Goal: Task Accomplishment & Management: Use online tool/utility

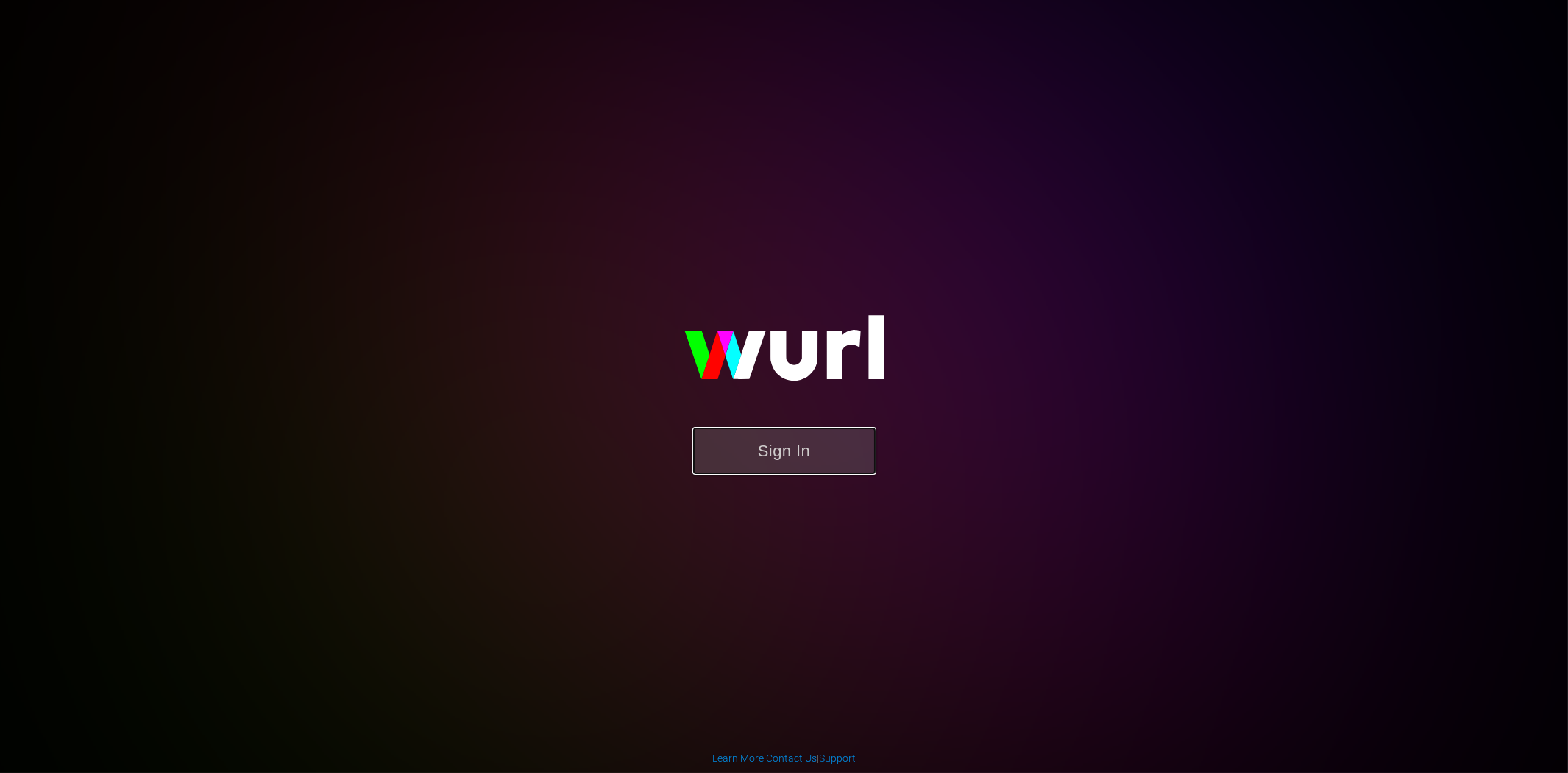
click at [774, 454] on button "Sign In" at bounding box center [784, 450] width 184 height 47
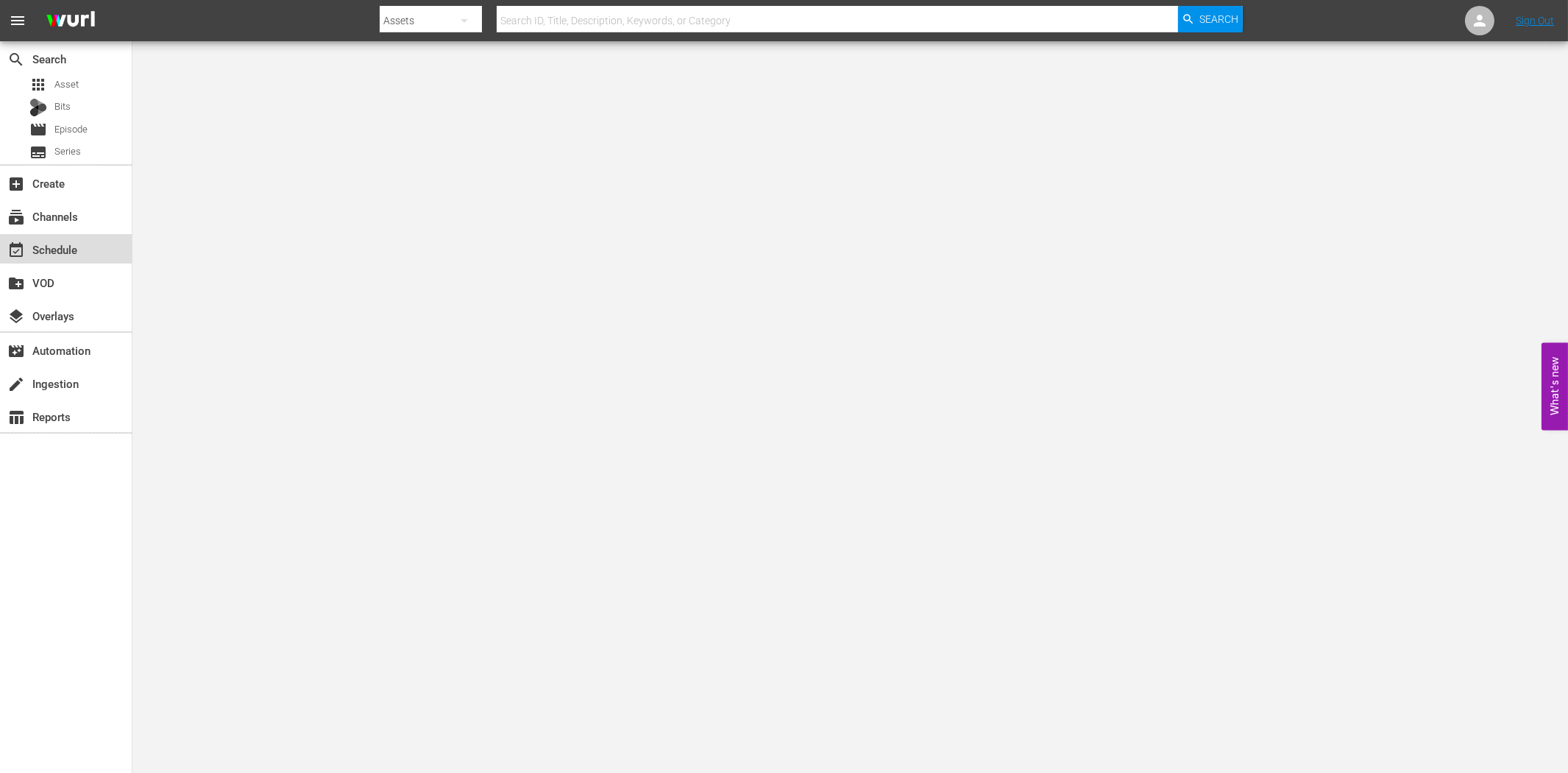
click at [81, 257] on div "event_available Schedule" at bounding box center [66, 248] width 132 height 29
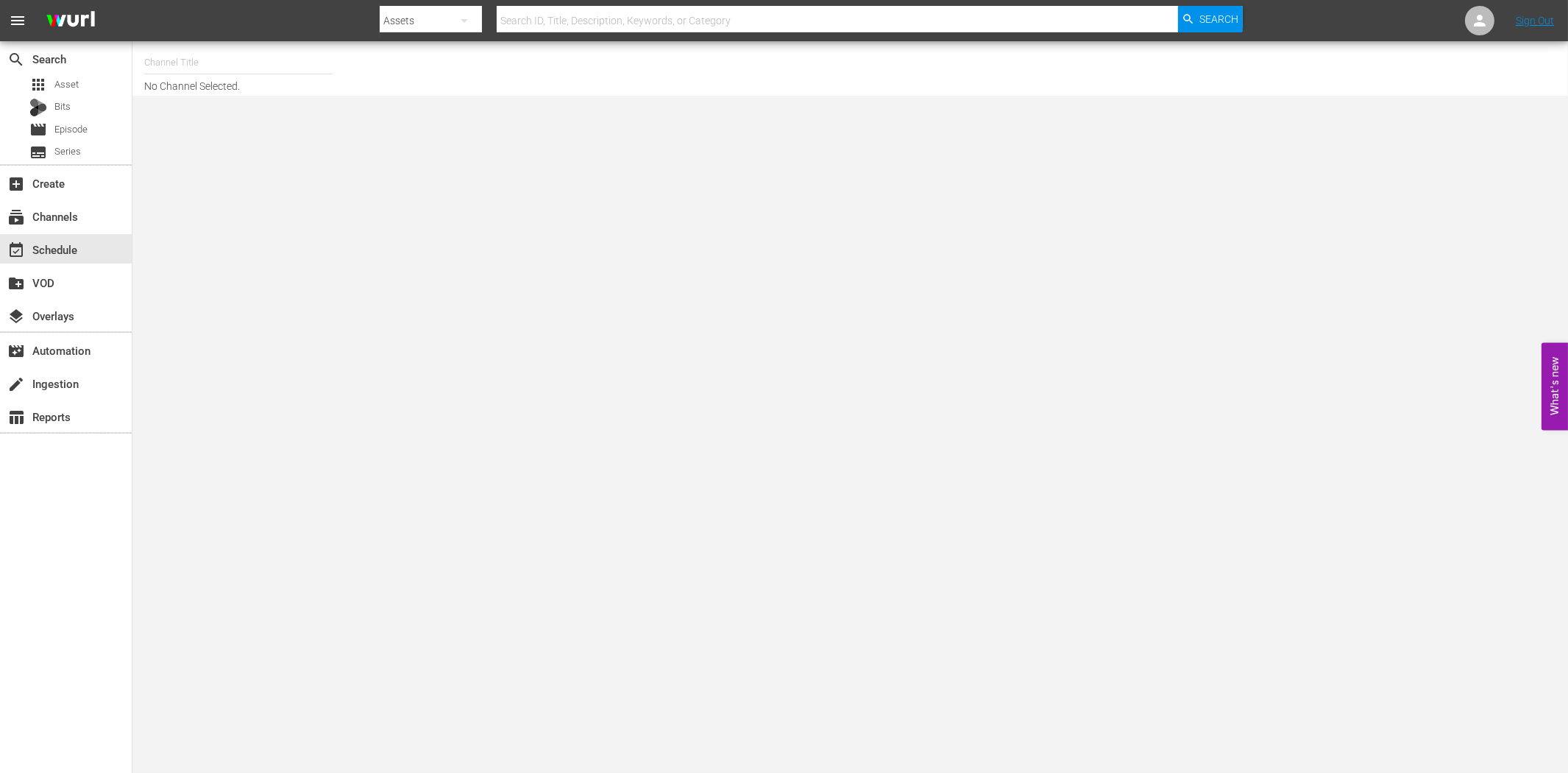
click at [27, 641] on div "search Search apps Asset Bits movie Episode subtitles Series add_box Create sub…" at bounding box center [66, 427] width 132 height 773
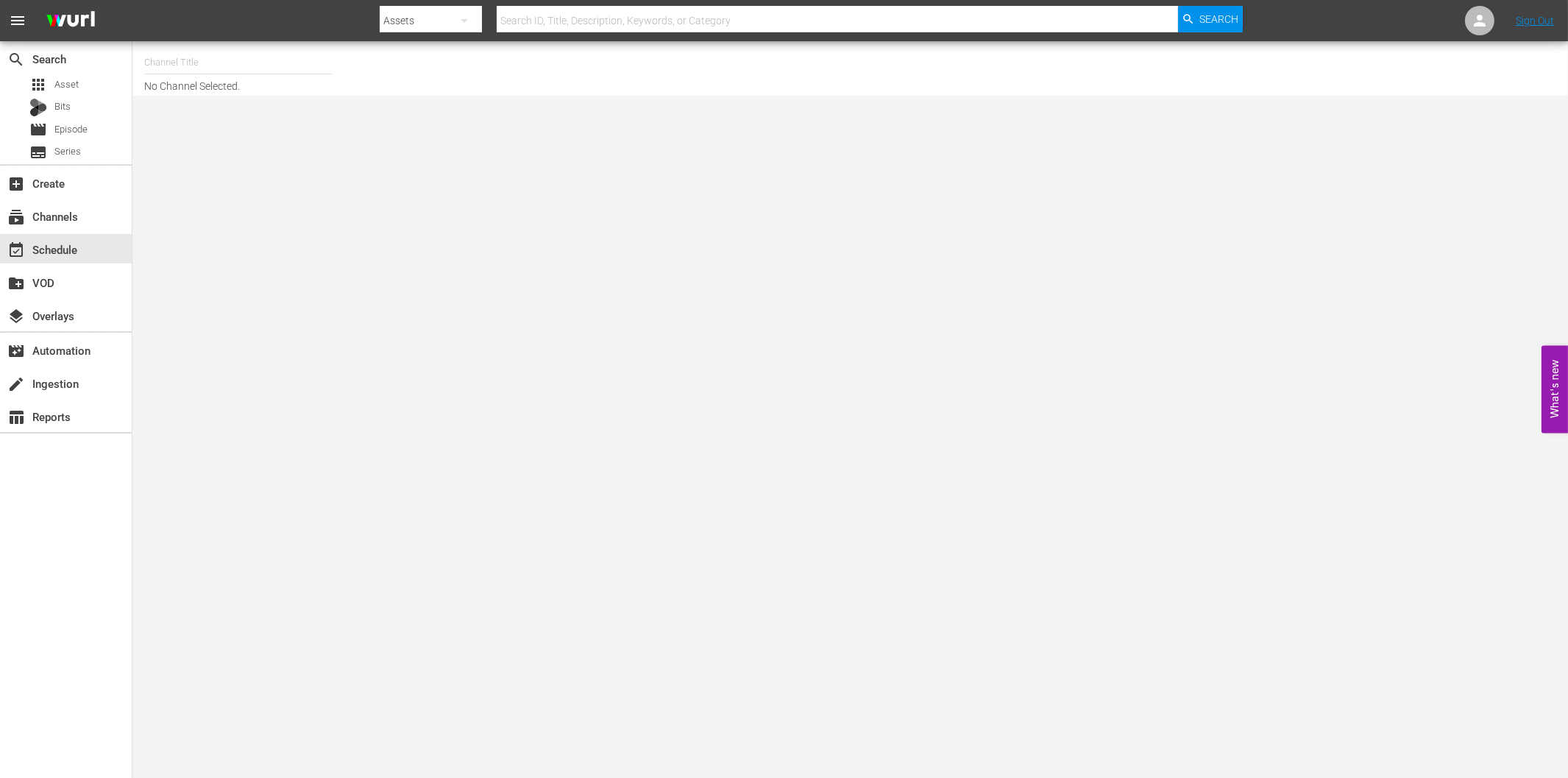
drag, startPoint x: 30, startPoint y: 621, endPoint x: 1, endPoint y: 639, distance: 34.1
click at [28, 621] on div "search Search apps Asset Bits movie Episode subtitles Series add_box Create sub…" at bounding box center [66, 430] width 132 height 778
click at [182, 62] on input "text" at bounding box center [238, 62] width 188 height 35
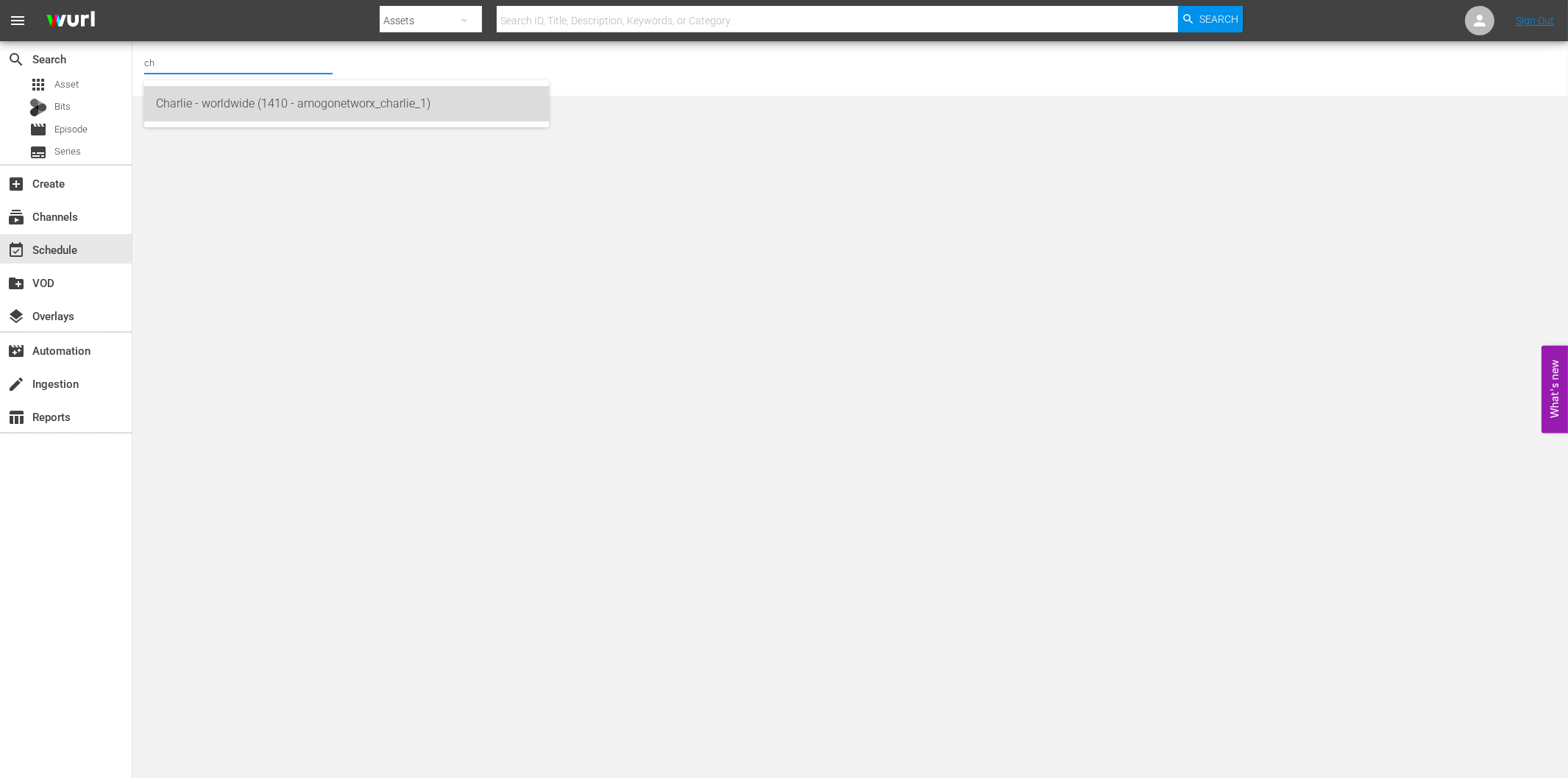
click at [199, 105] on div "Charlie - worldwide (1410 - amogonetworx_charlie_1)" at bounding box center [346, 103] width 381 height 35
type input "Charlie - worldwide (1410 - amogonetworx_charlie_1)"
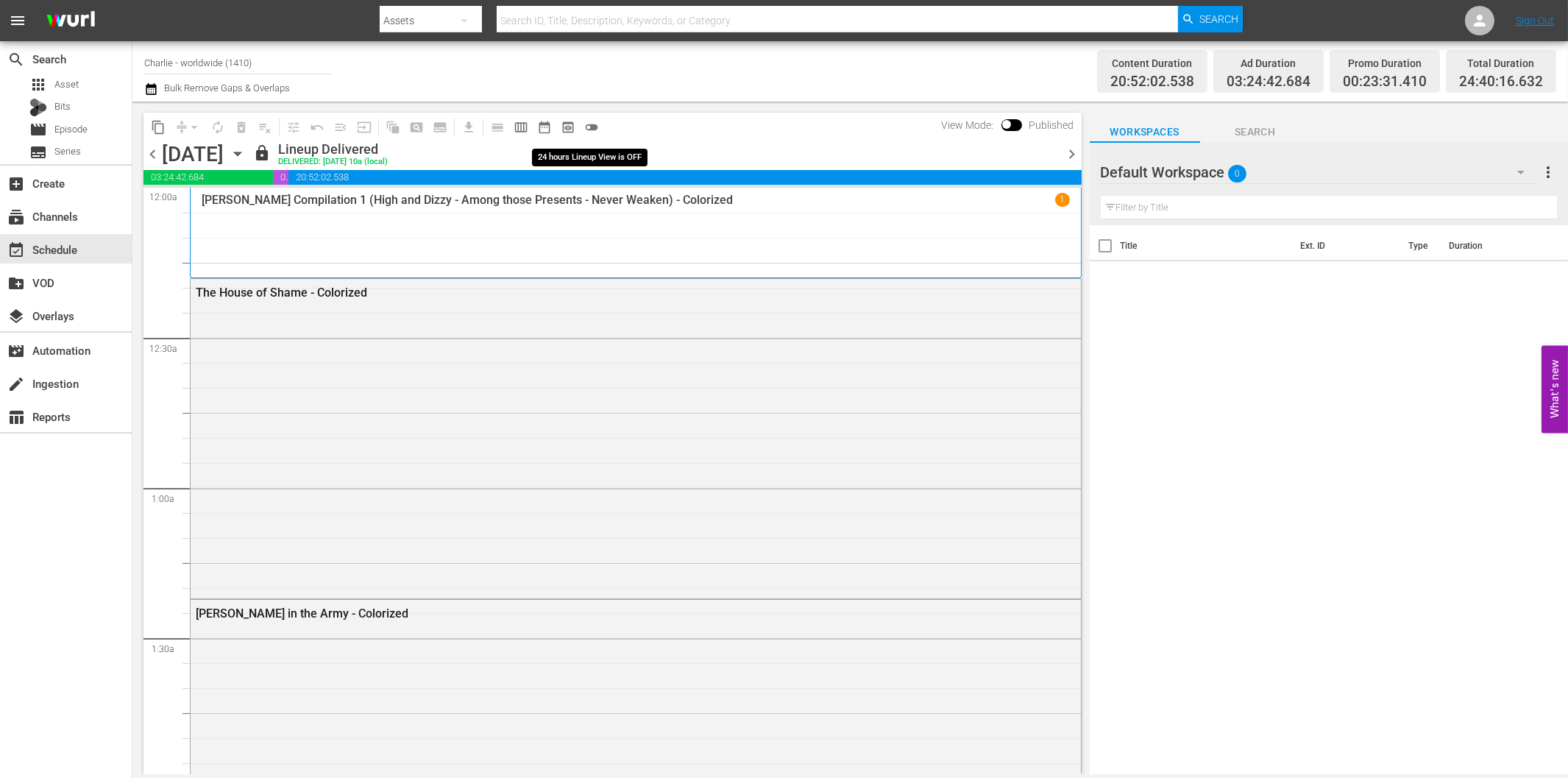
click at [593, 123] on span "toggle_off" at bounding box center [591, 127] width 15 height 15
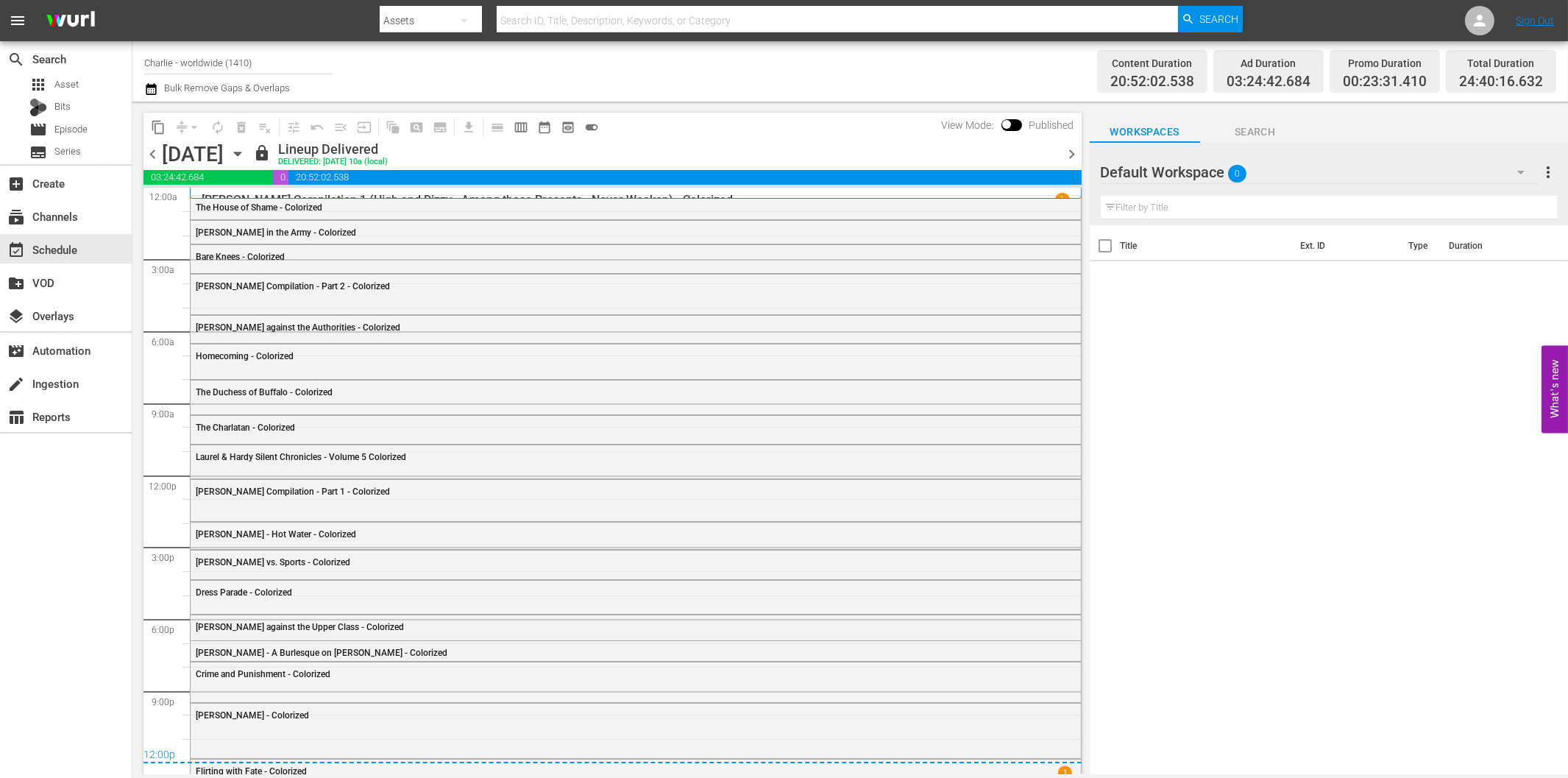
click at [241, 155] on icon "button" at bounding box center [237, 154] width 7 height 3
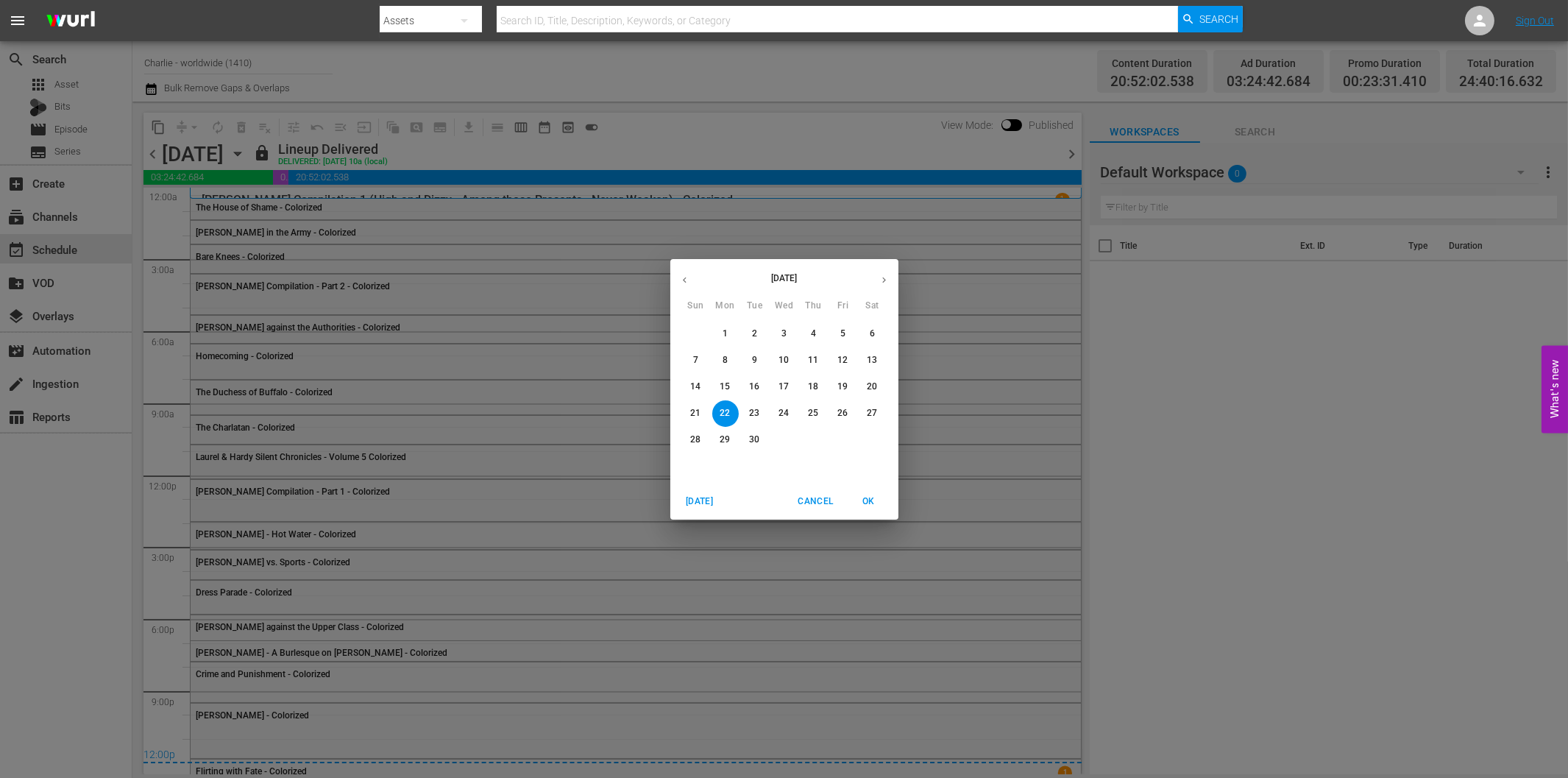
click at [881, 281] on icon "button" at bounding box center [884, 280] width 11 height 11
click at [723, 386] on p "13" at bounding box center [724, 387] width 10 height 12
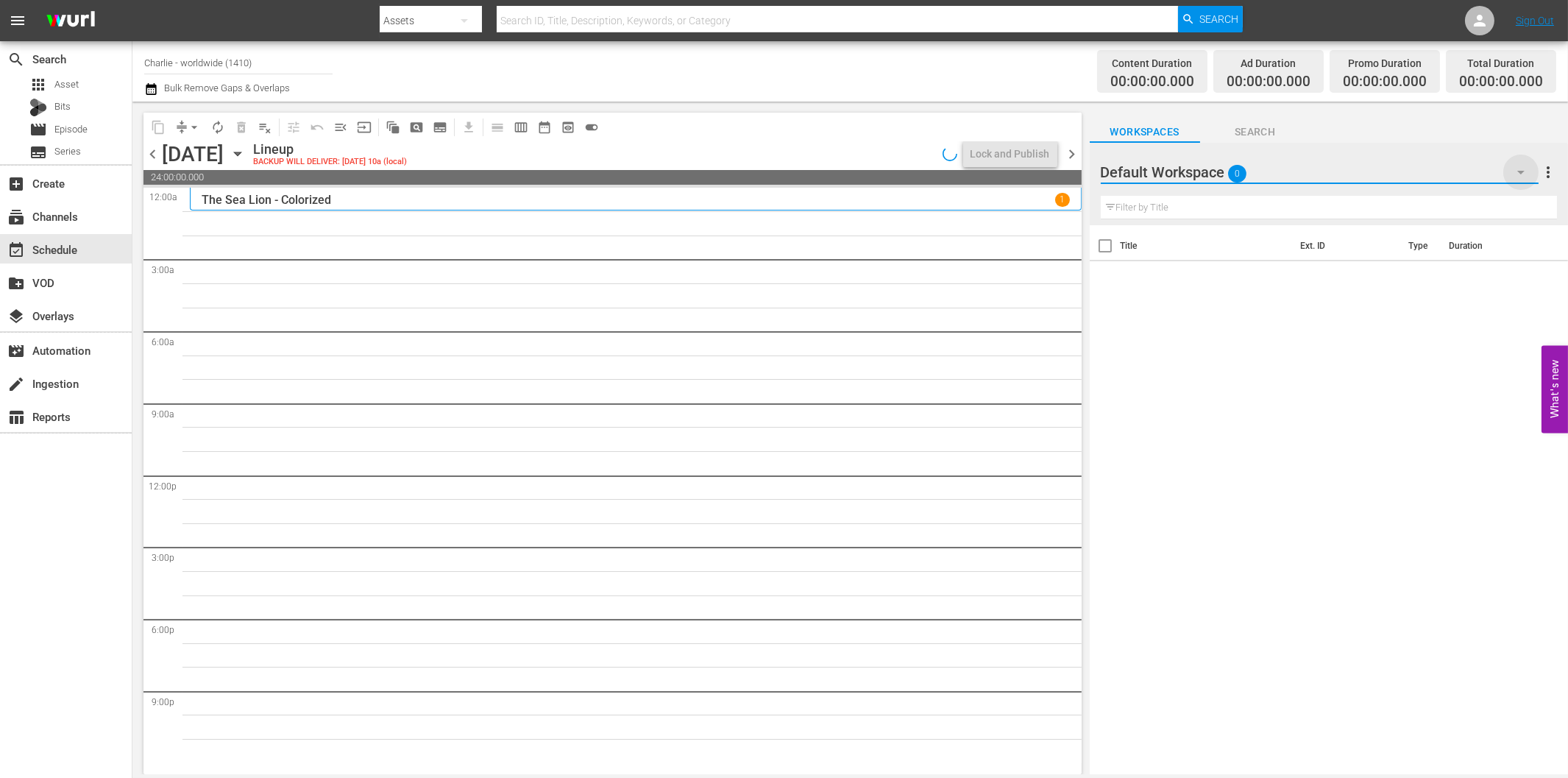
click at [1523, 167] on icon "button" at bounding box center [1521, 172] width 17 height 17
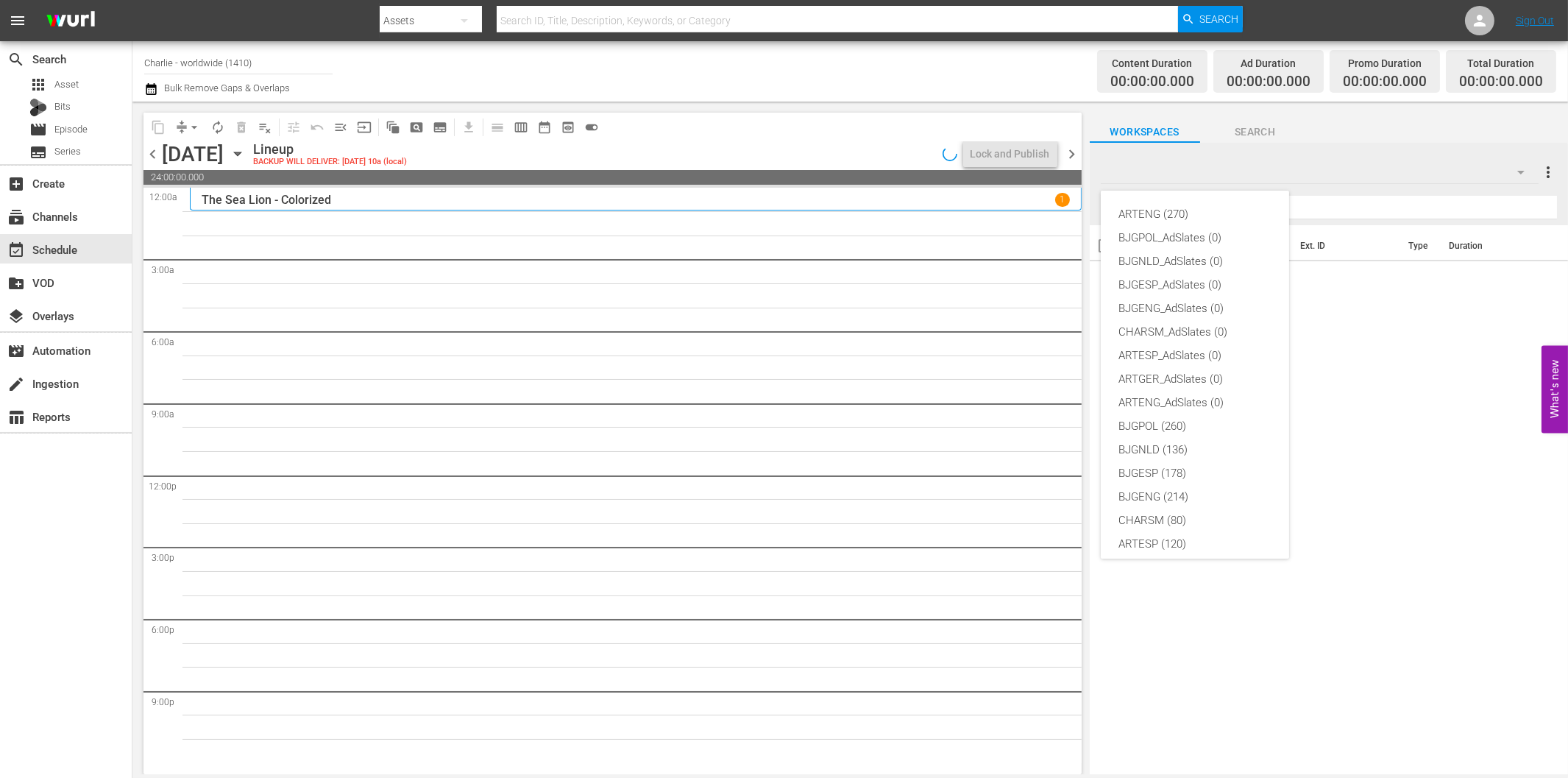
scroll to position [55, 0]
click at [1162, 465] on div "CHARSM (80)" at bounding box center [1195, 465] width 153 height 23
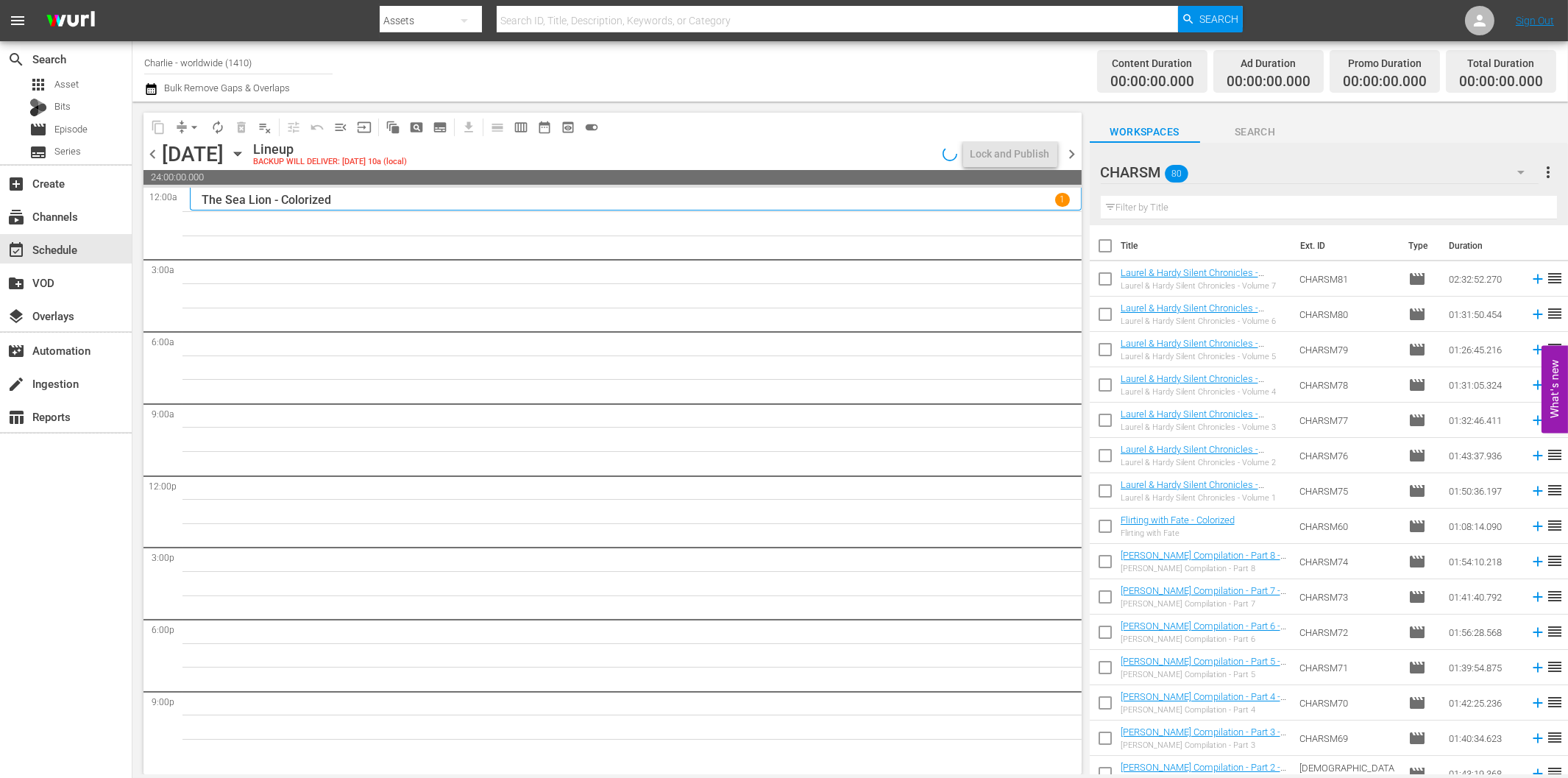
click at [1167, 209] on input "text" at bounding box center [1329, 207] width 456 height 23
paste input "20,000 Leagues Under the Sea"
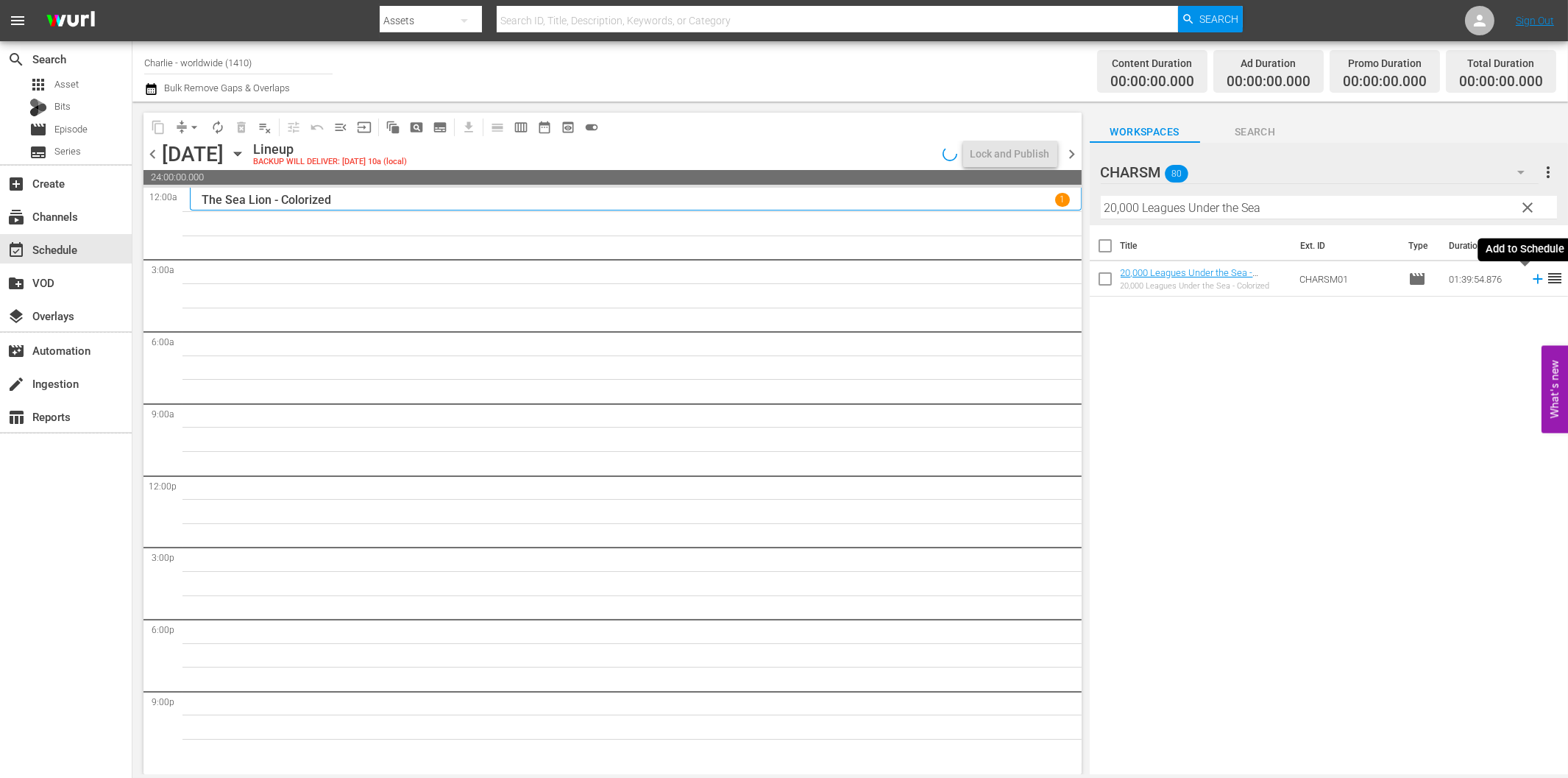
click at [1530, 274] on icon at bounding box center [1537, 278] width 16 height 16
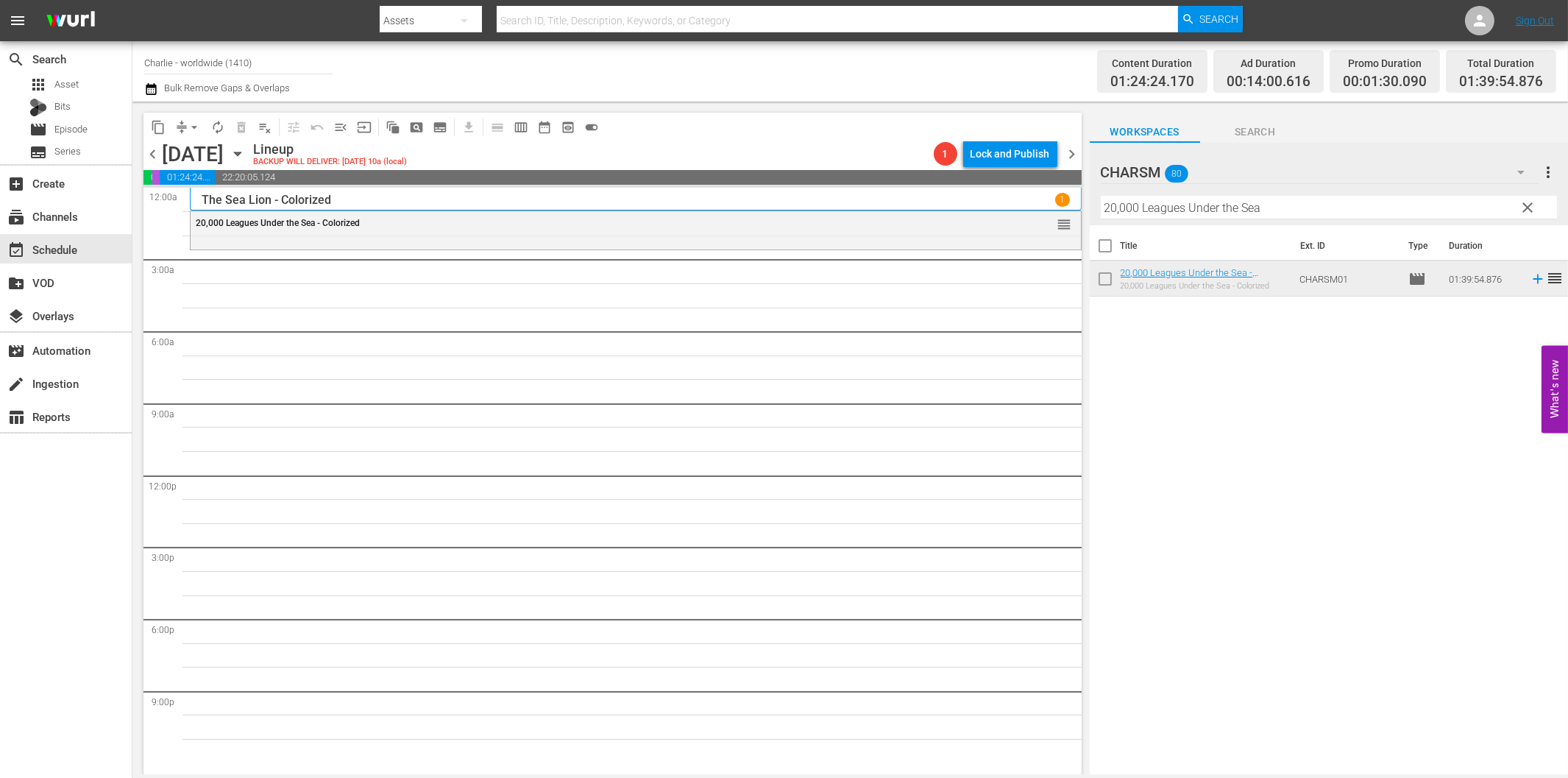
click at [1128, 211] on input "20,000 Leagues Under the Sea" at bounding box center [1329, 207] width 456 height 23
paste input "[PERSON_NAME] Compilation – Part 5"
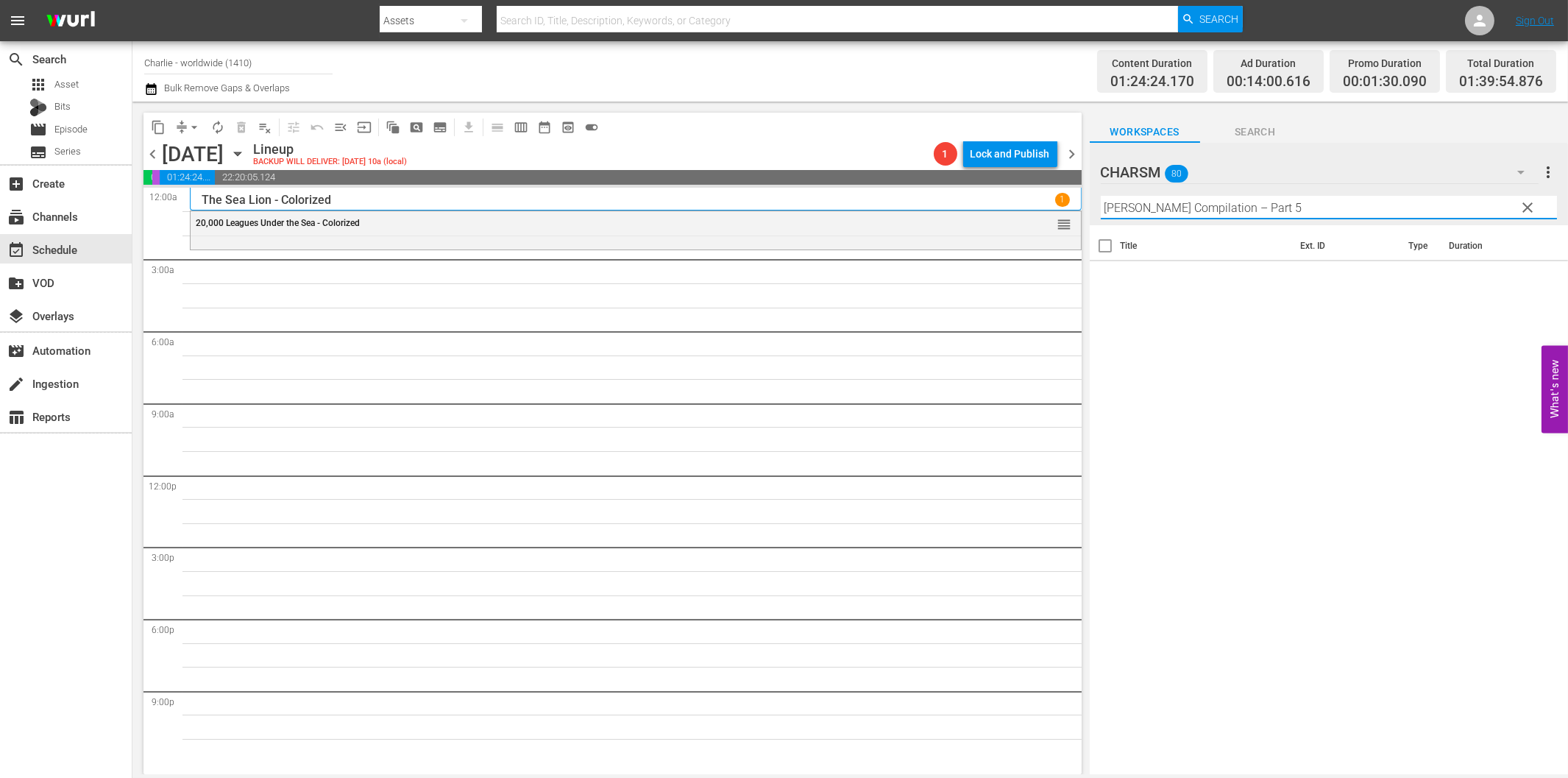
drag, startPoint x: 1247, startPoint y: 207, endPoint x: 1371, endPoint y: 206, distance: 124.0
click at [1371, 206] on input "[PERSON_NAME] Compilation – Part 5" at bounding box center [1329, 207] width 456 height 23
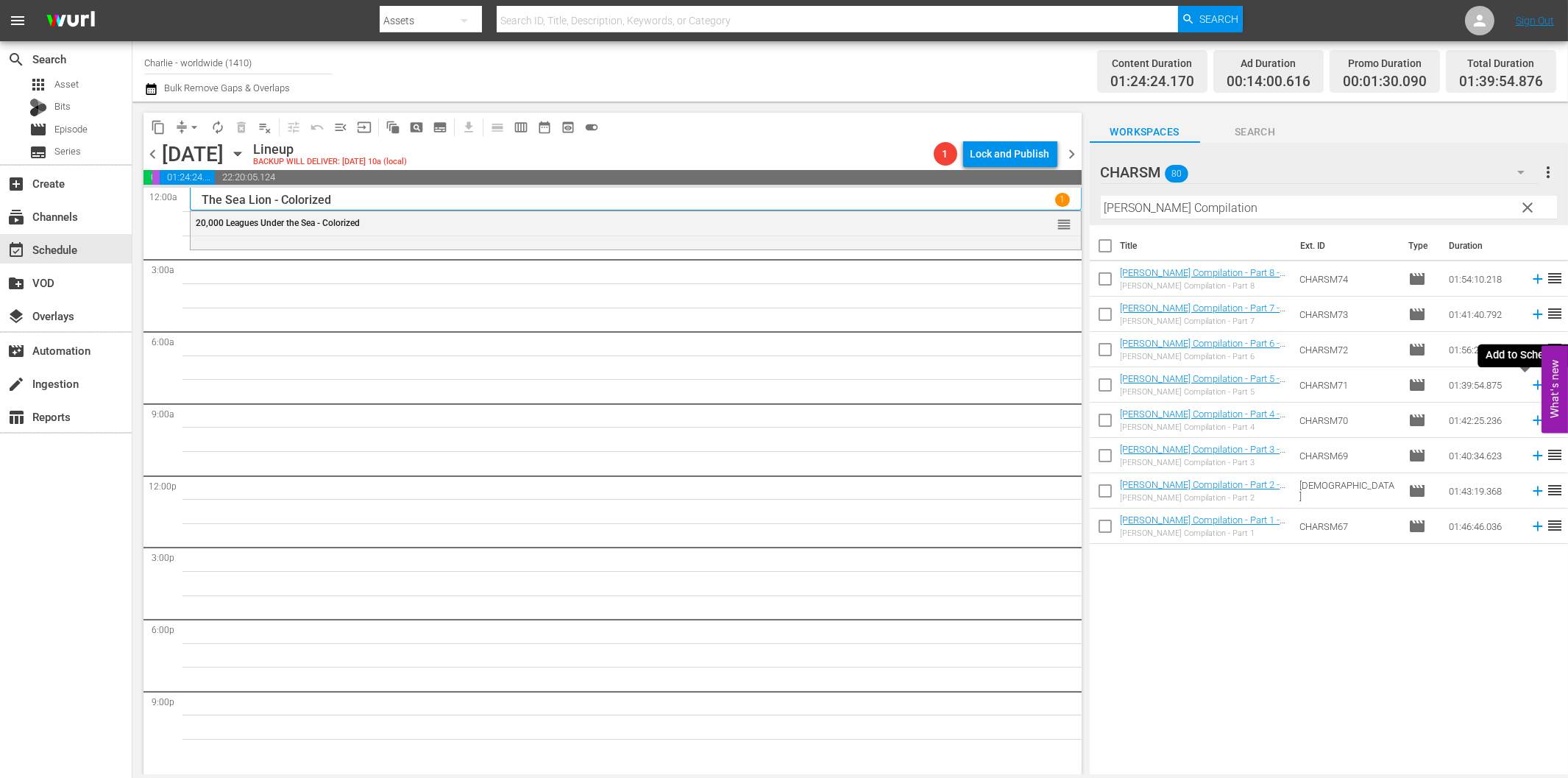
click at [1530, 384] on icon at bounding box center [1537, 384] width 16 height 16
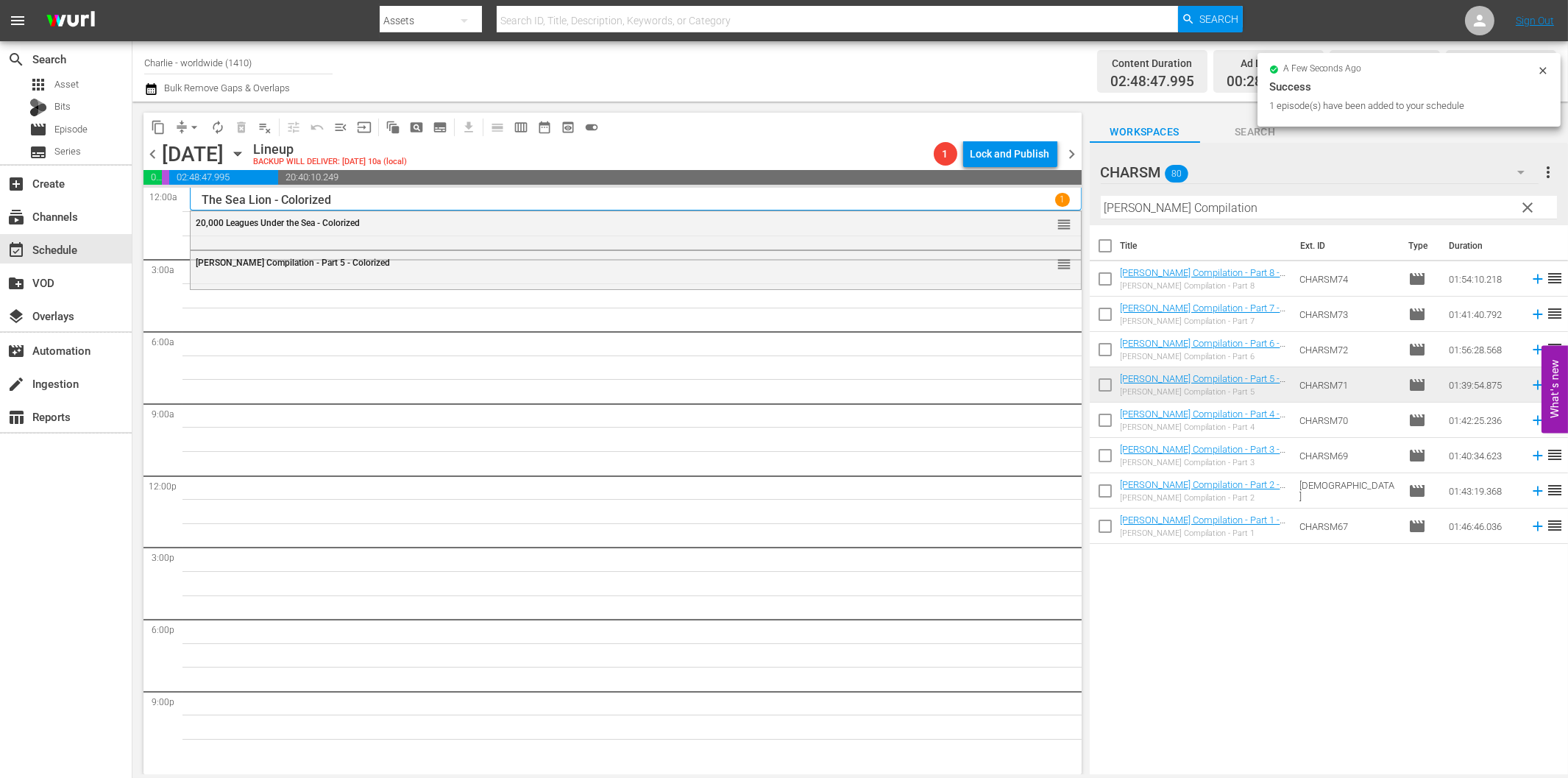
click at [1227, 209] on input "[PERSON_NAME] Compilation" at bounding box center [1329, 207] width 456 height 23
paste input "The Black Pirate"
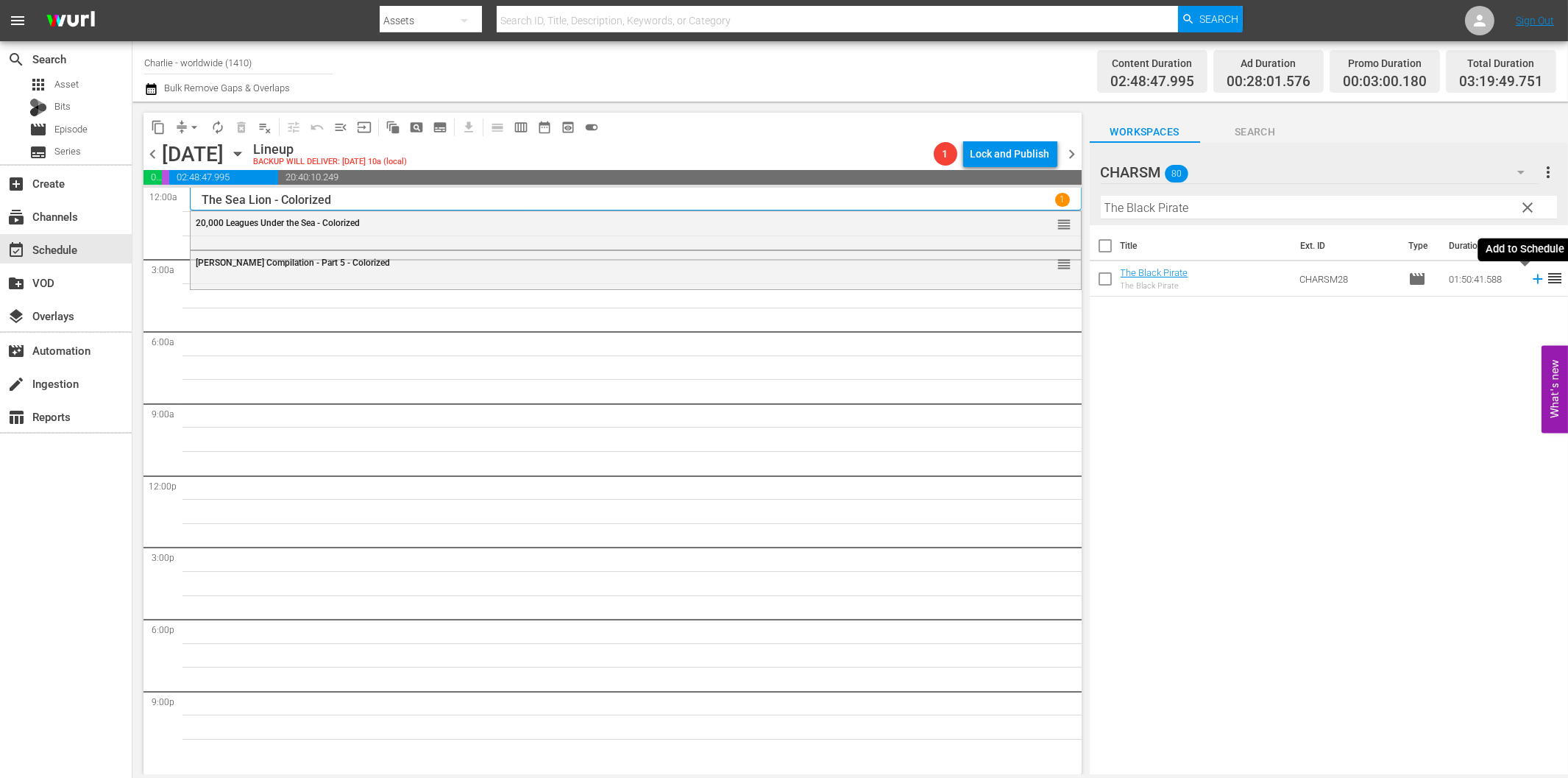
click at [1530, 277] on icon at bounding box center [1537, 278] width 16 height 16
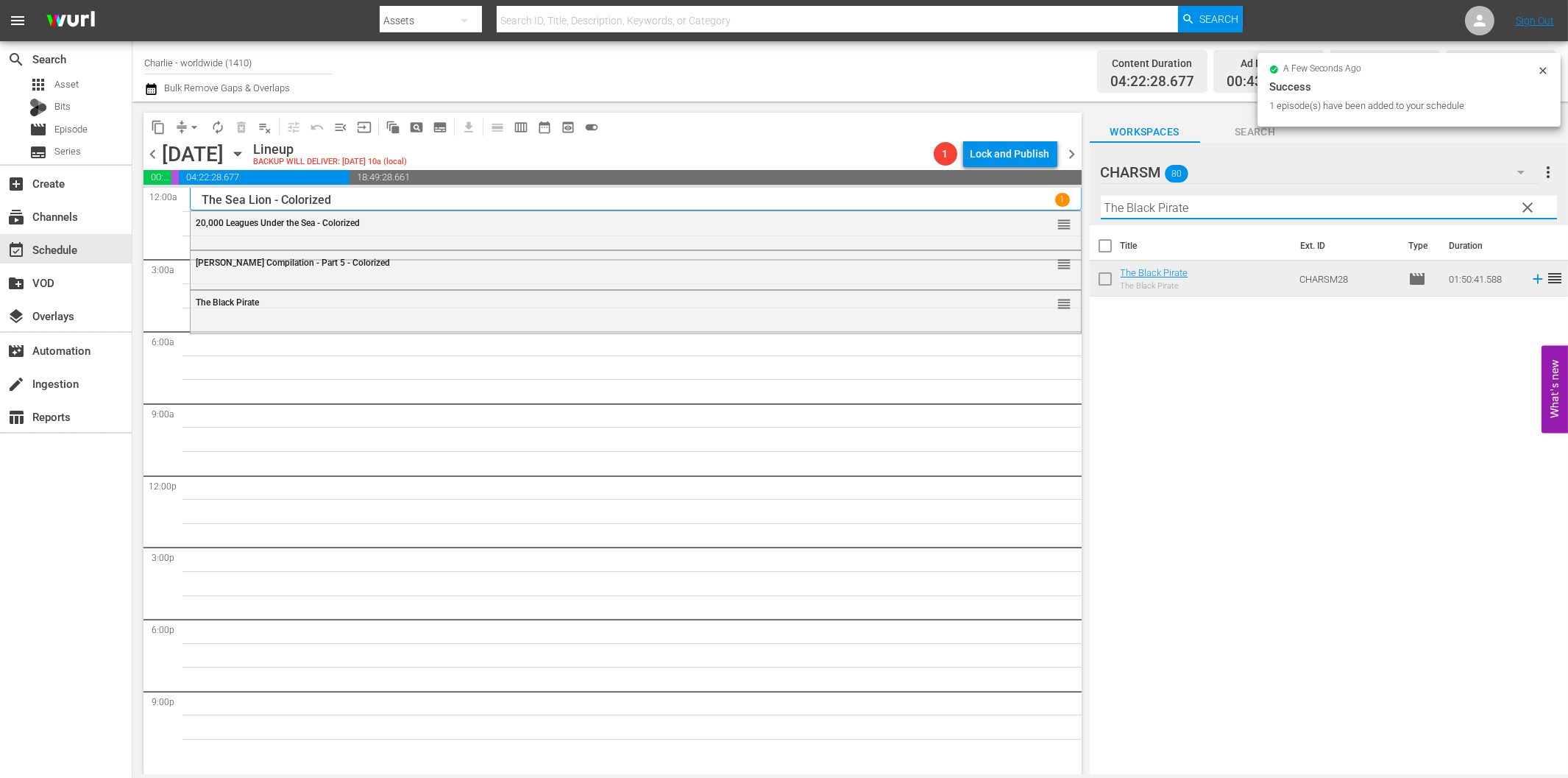
click at [1159, 207] on input "The Black Pirate" at bounding box center [1329, 207] width 456 height 23
paste input "[PERSON_NAME] - A Burlesque on [PERSON_NAME]"
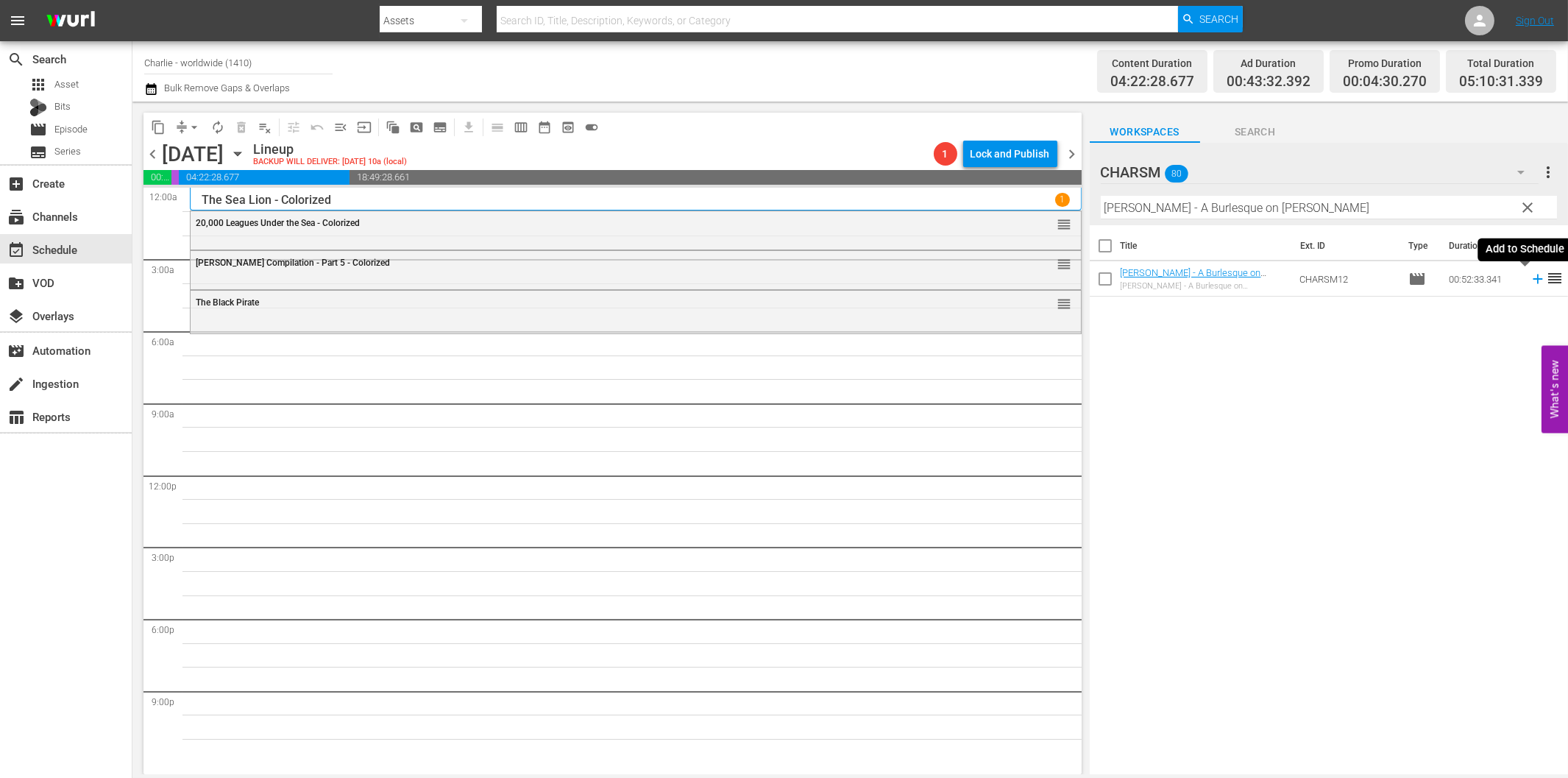
click at [1532, 278] on icon at bounding box center [1536, 279] width 9 height 9
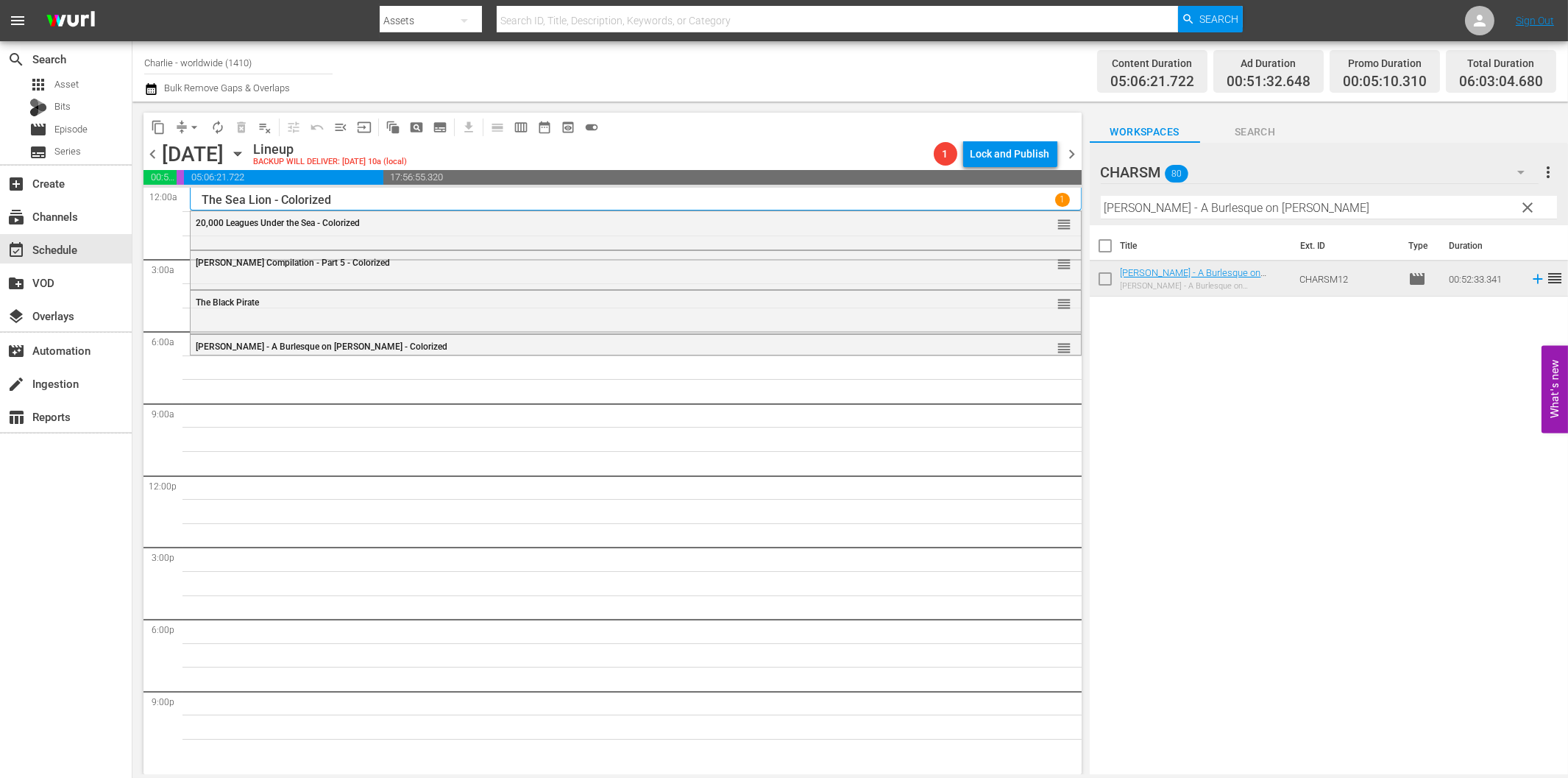
click at [1255, 202] on input "[PERSON_NAME] - A Burlesque on [PERSON_NAME]" at bounding box center [1329, 207] width 456 height 23
paste input "[PERSON_NAME] - Why Worry?"
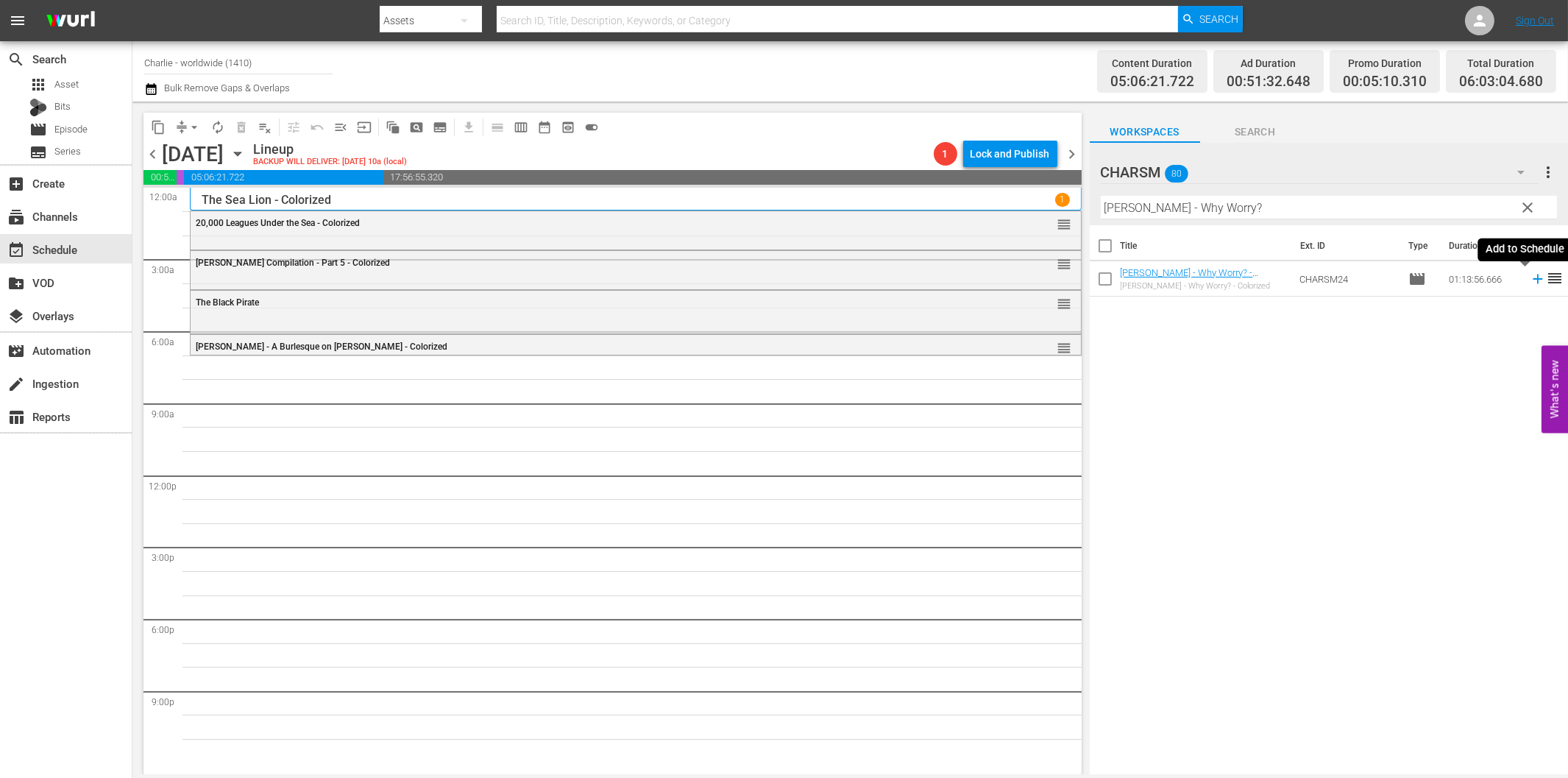
click at [1531, 281] on icon at bounding box center [1537, 278] width 16 height 16
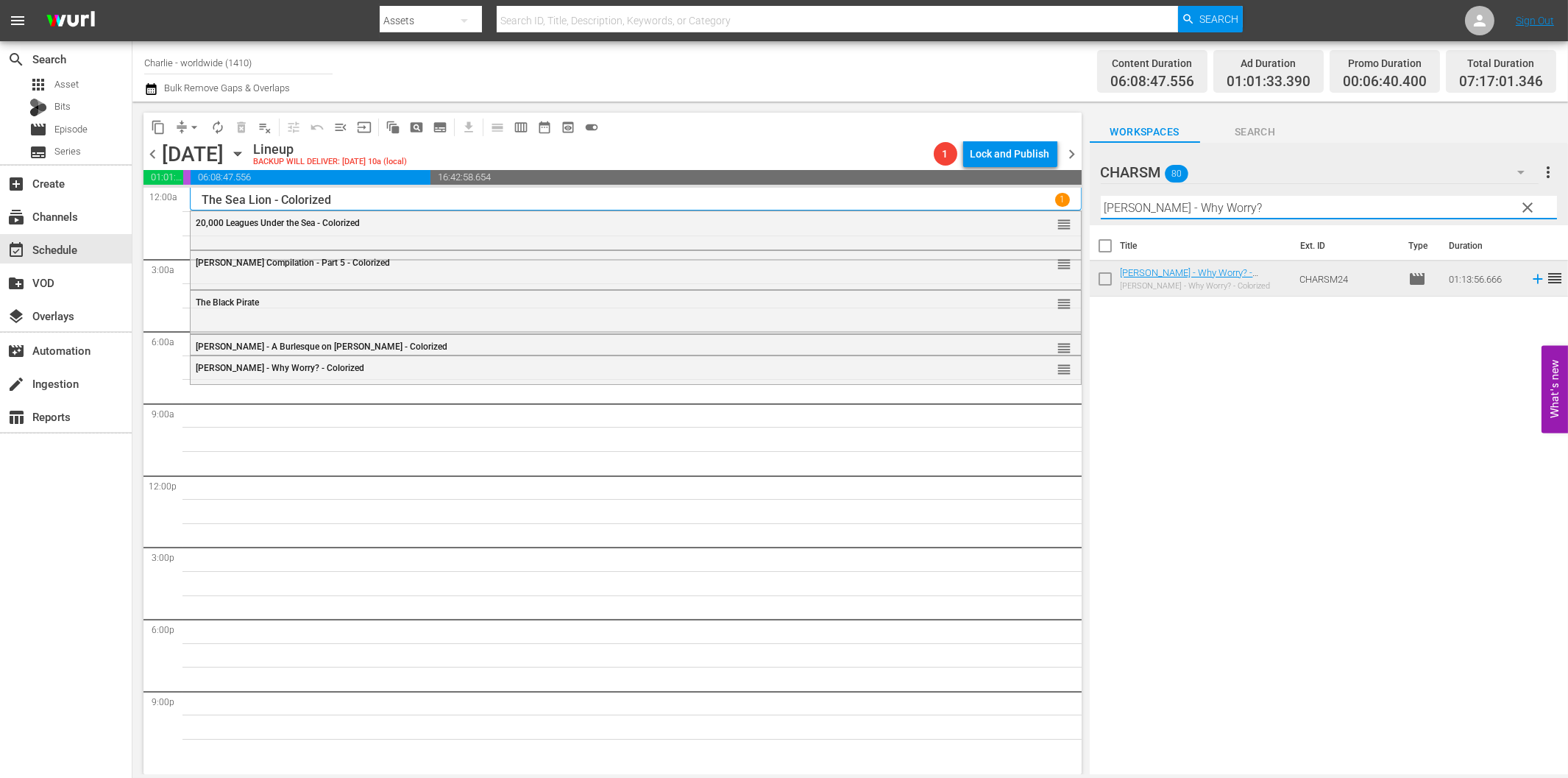
click at [1135, 210] on input "[PERSON_NAME] - Why Worry?" at bounding box center [1329, 207] width 456 height 23
paste input "[PERSON_NAME] Compilation – Part 7"
drag, startPoint x: 1252, startPoint y: 212, endPoint x: 1386, endPoint y: 215, distance: 134.0
click at [1377, 212] on input "[PERSON_NAME] Compilation – Part 7" at bounding box center [1329, 207] width 456 height 23
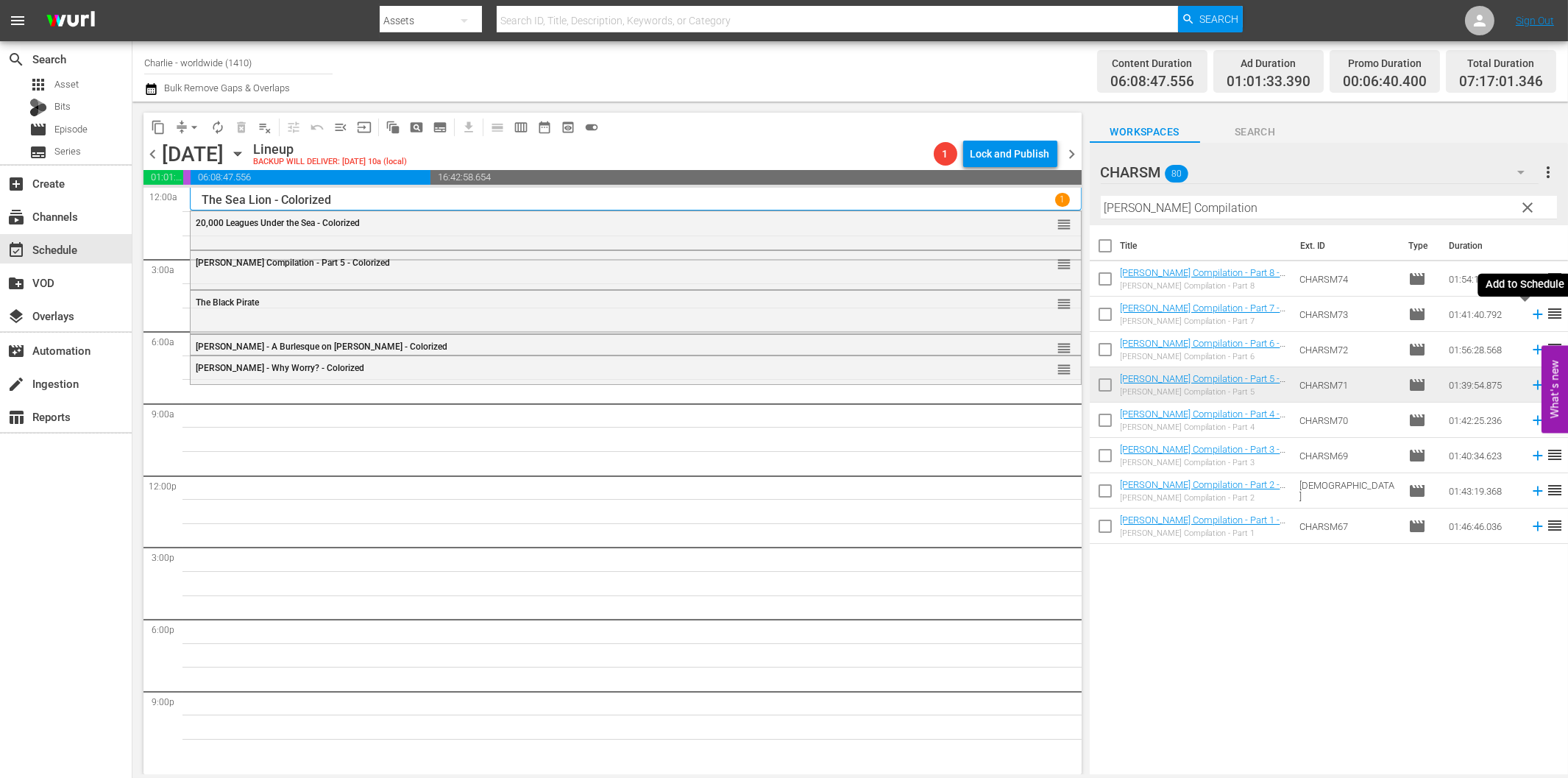
click at [1532, 314] on icon at bounding box center [1536, 314] width 9 height 9
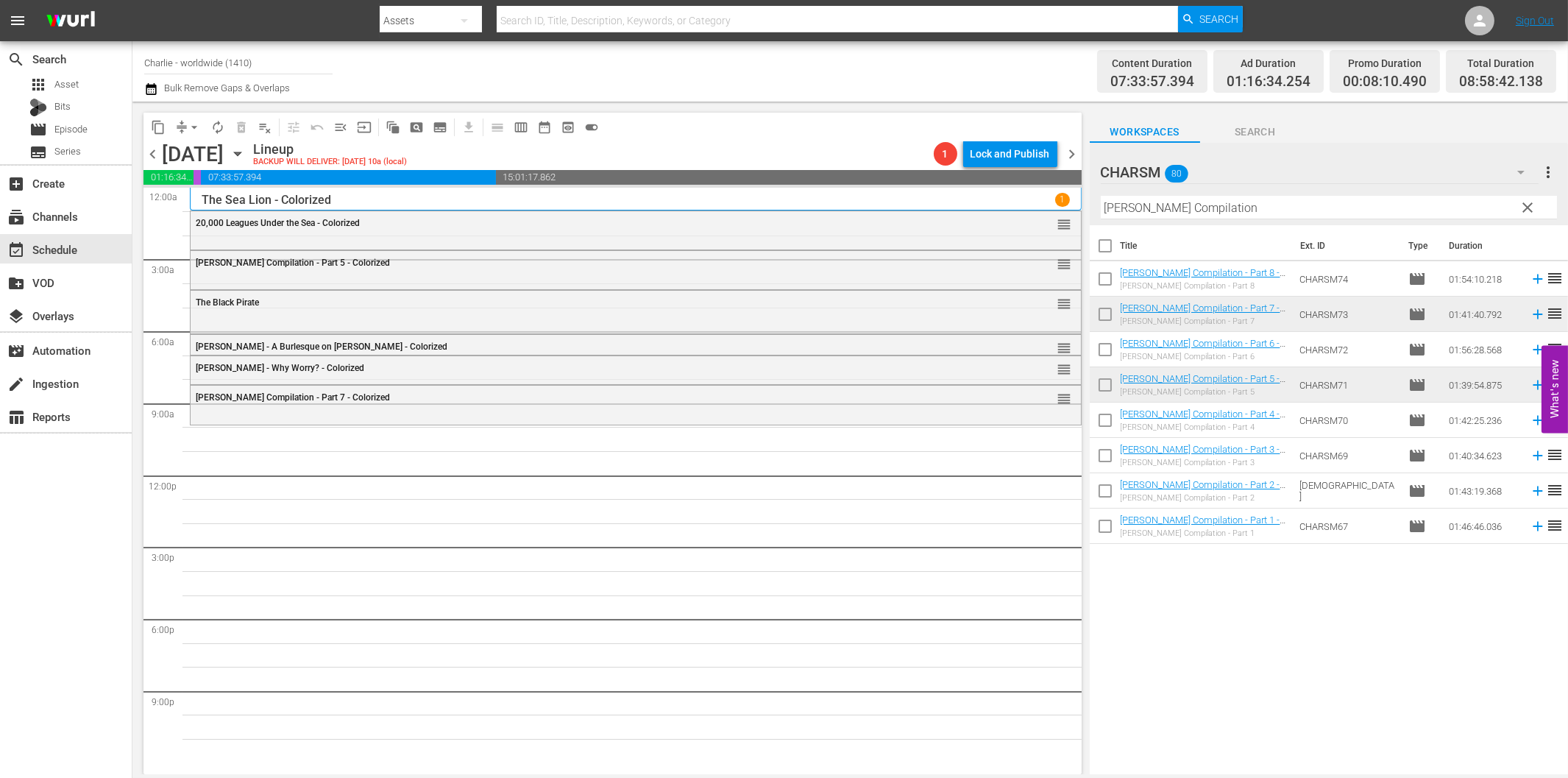
click at [1189, 214] on input "[PERSON_NAME] Compilation" at bounding box center [1329, 207] width 456 height 23
paste input "Crime and Punishment"
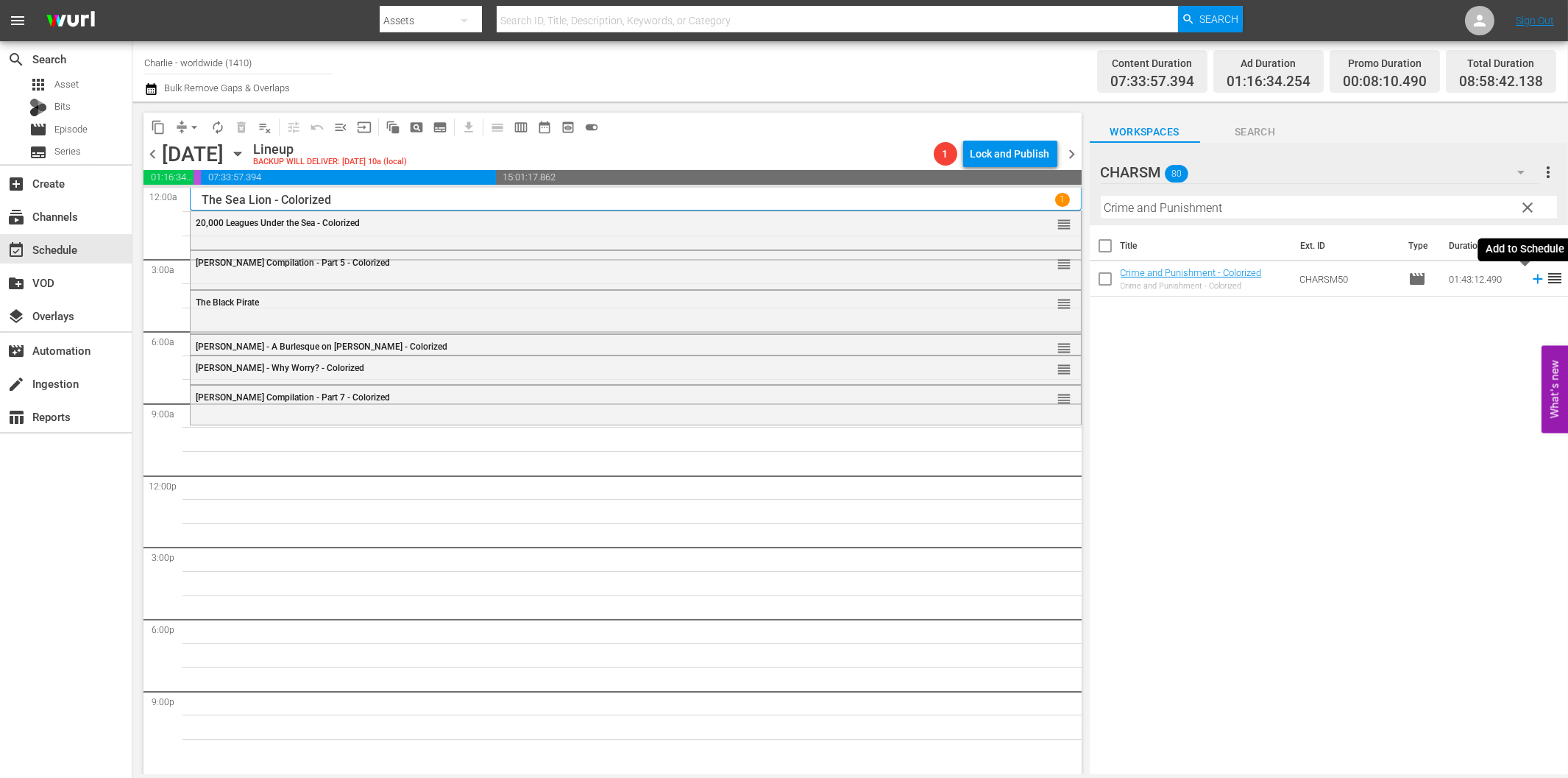
click at [1530, 284] on icon at bounding box center [1537, 278] width 16 height 16
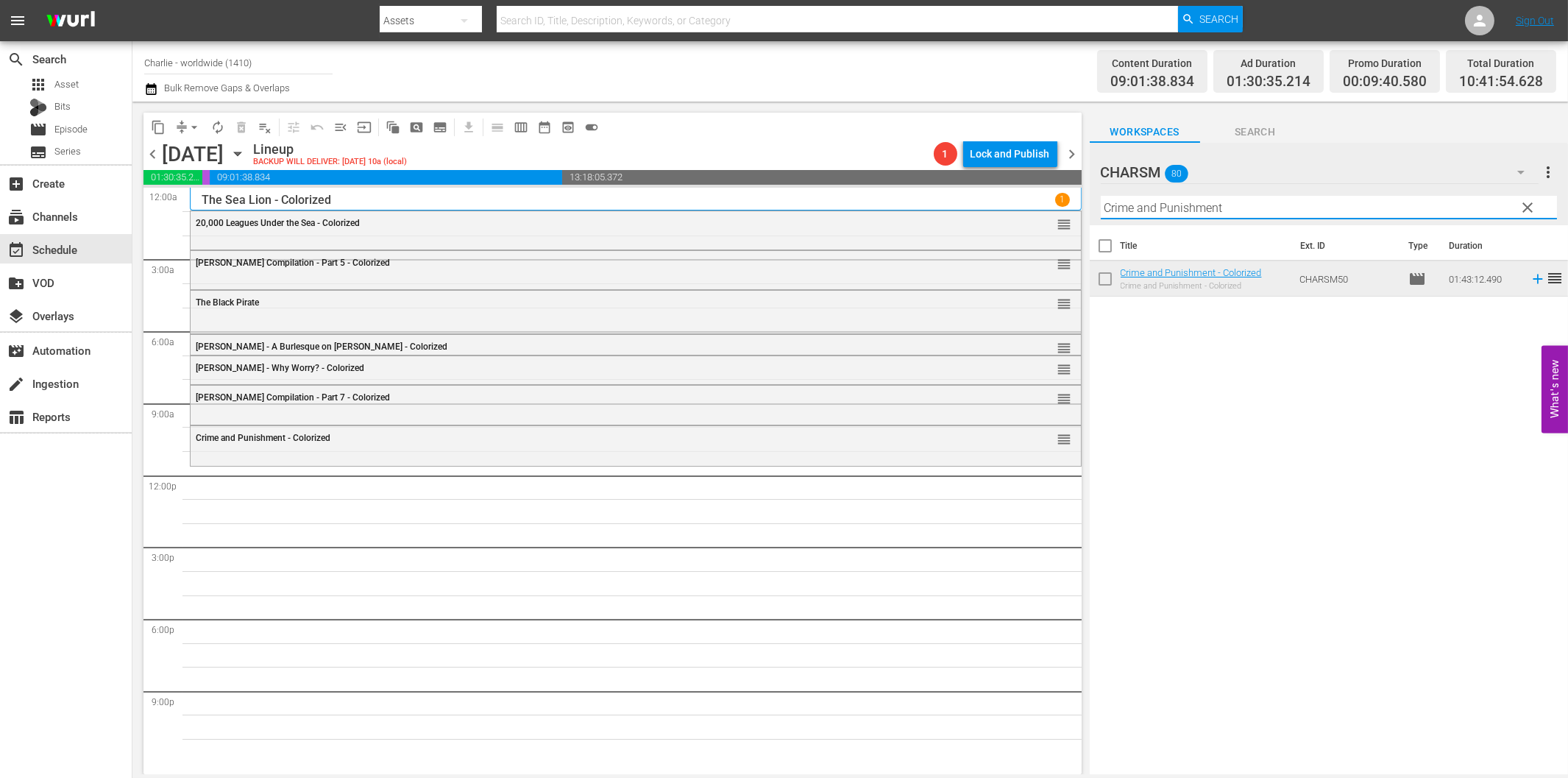
click at [1222, 212] on input "Crime and Punishment" at bounding box center [1329, 207] width 456 height 23
paste input "The Duchess of Buffalo"
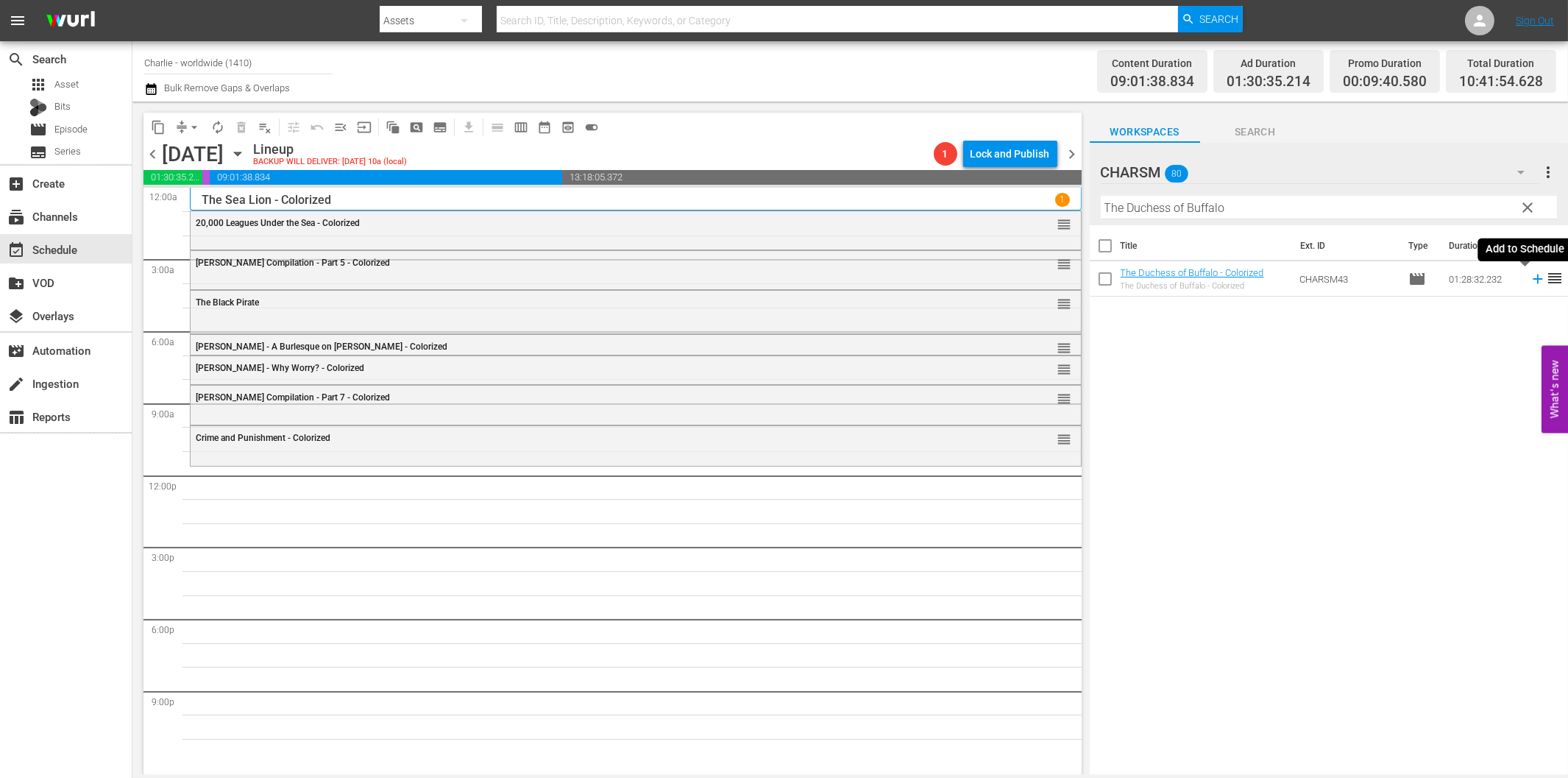
click at [1530, 275] on icon at bounding box center [1537, 278] width 16 height 16
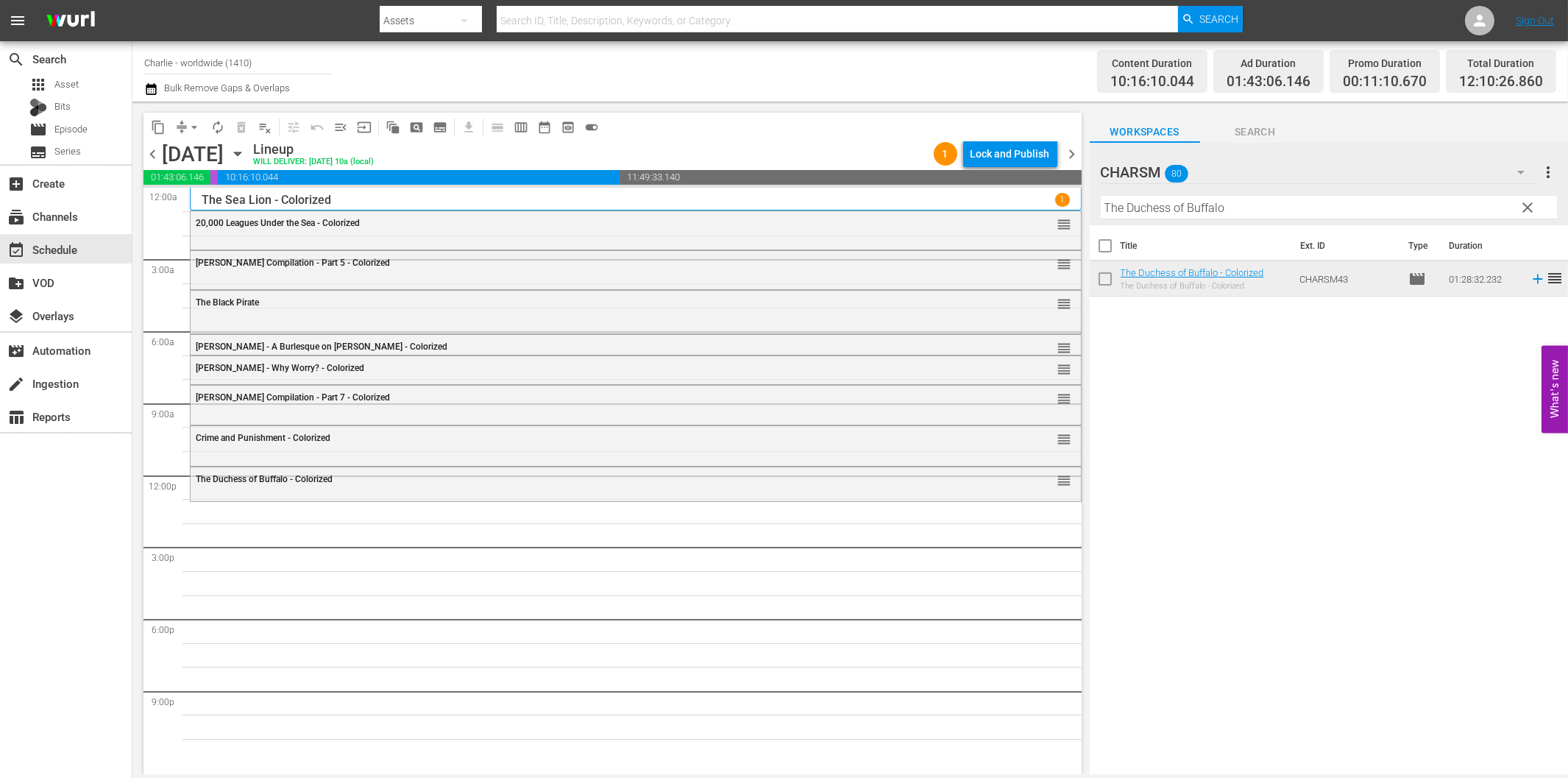
click at [1204, 212] on input "The Duchess of Buffalo" at bounding box center [1329, 207] width 456 height 23
paste input "Shoes"
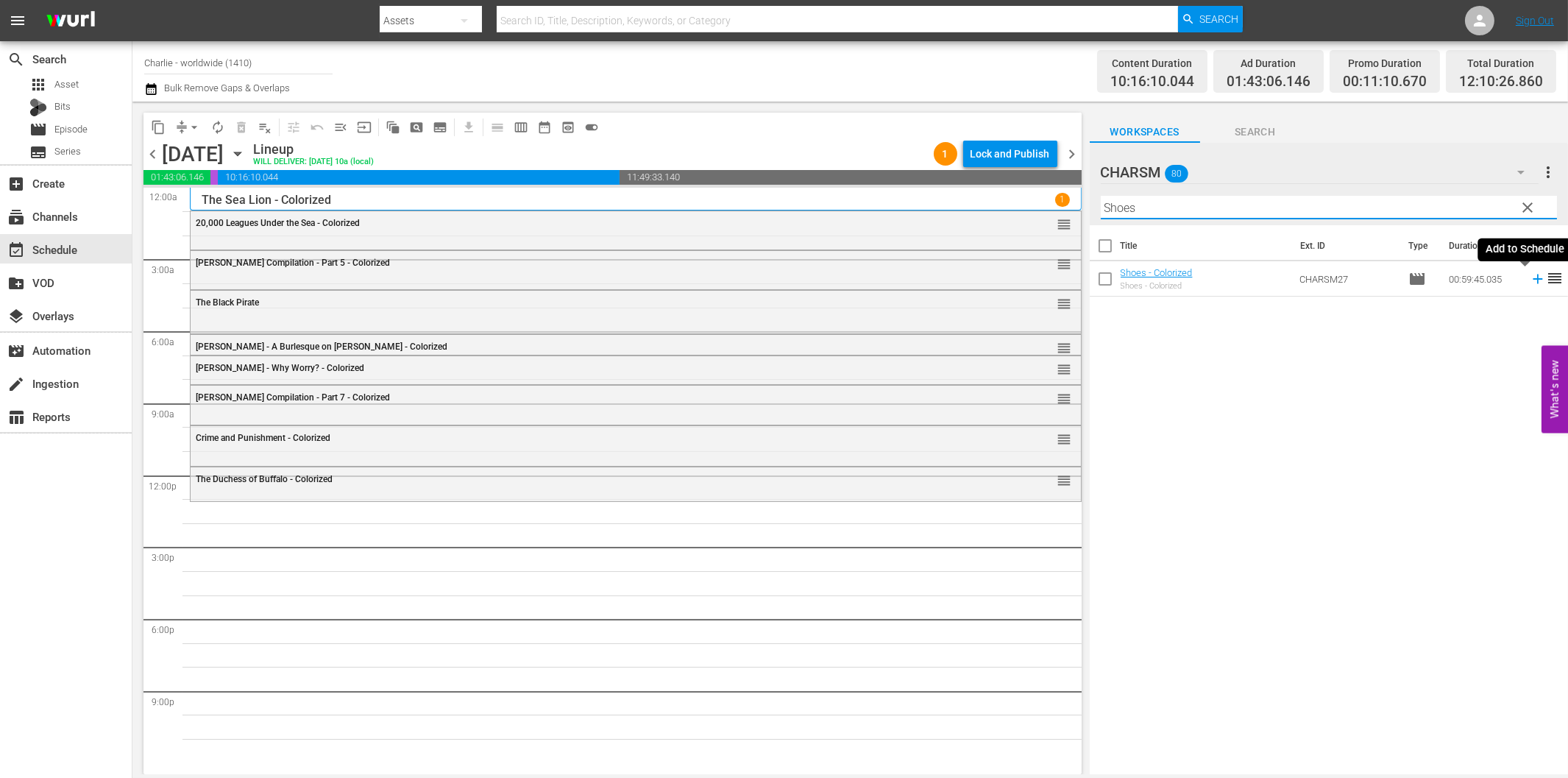
click at [1530, 281] on icon at bounding box center [1537, 278] width 16 height 16
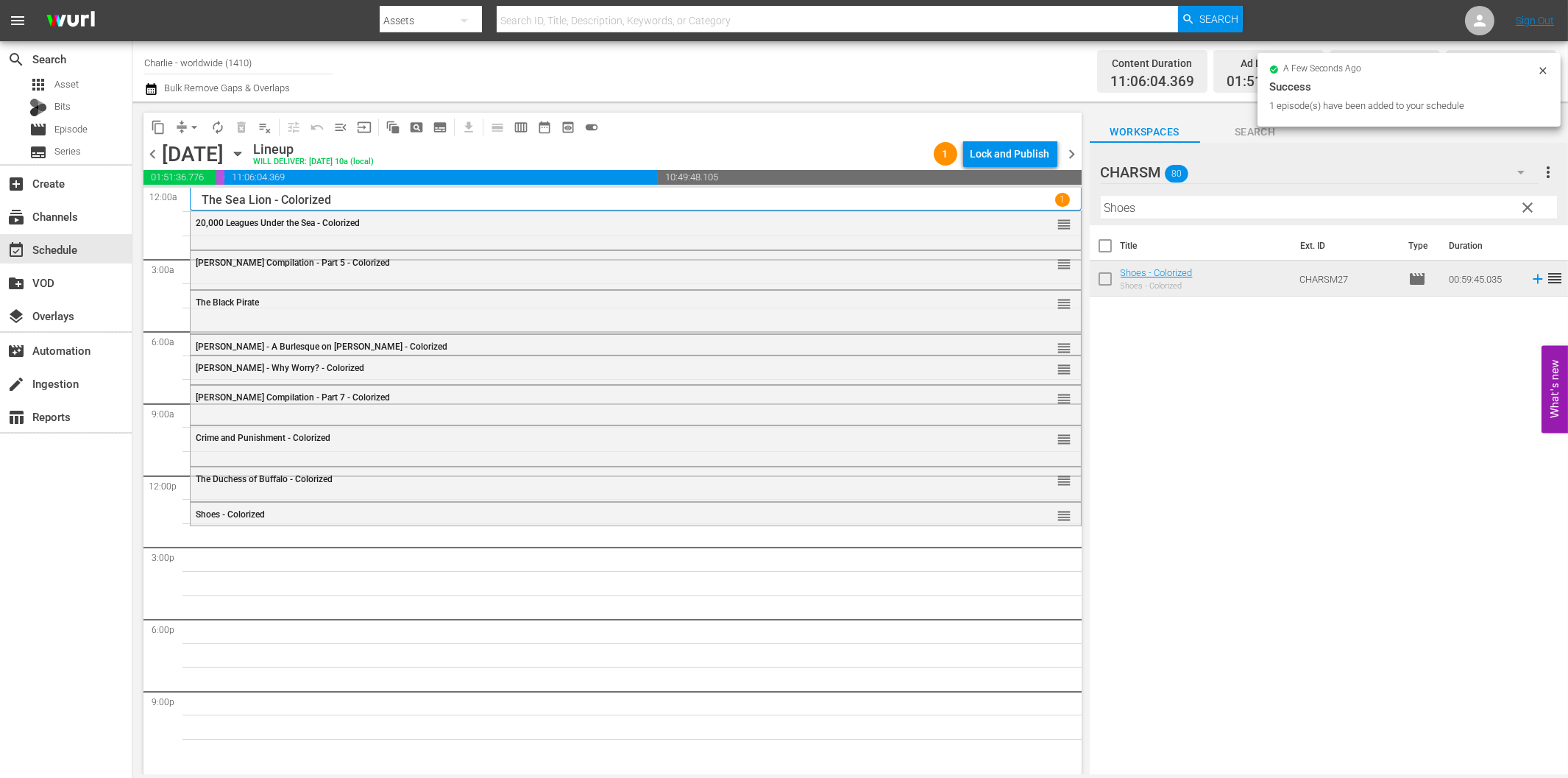
click at [1202, 211] on input "Shoes" at bounding box center [1329, 207] width 456 height 23
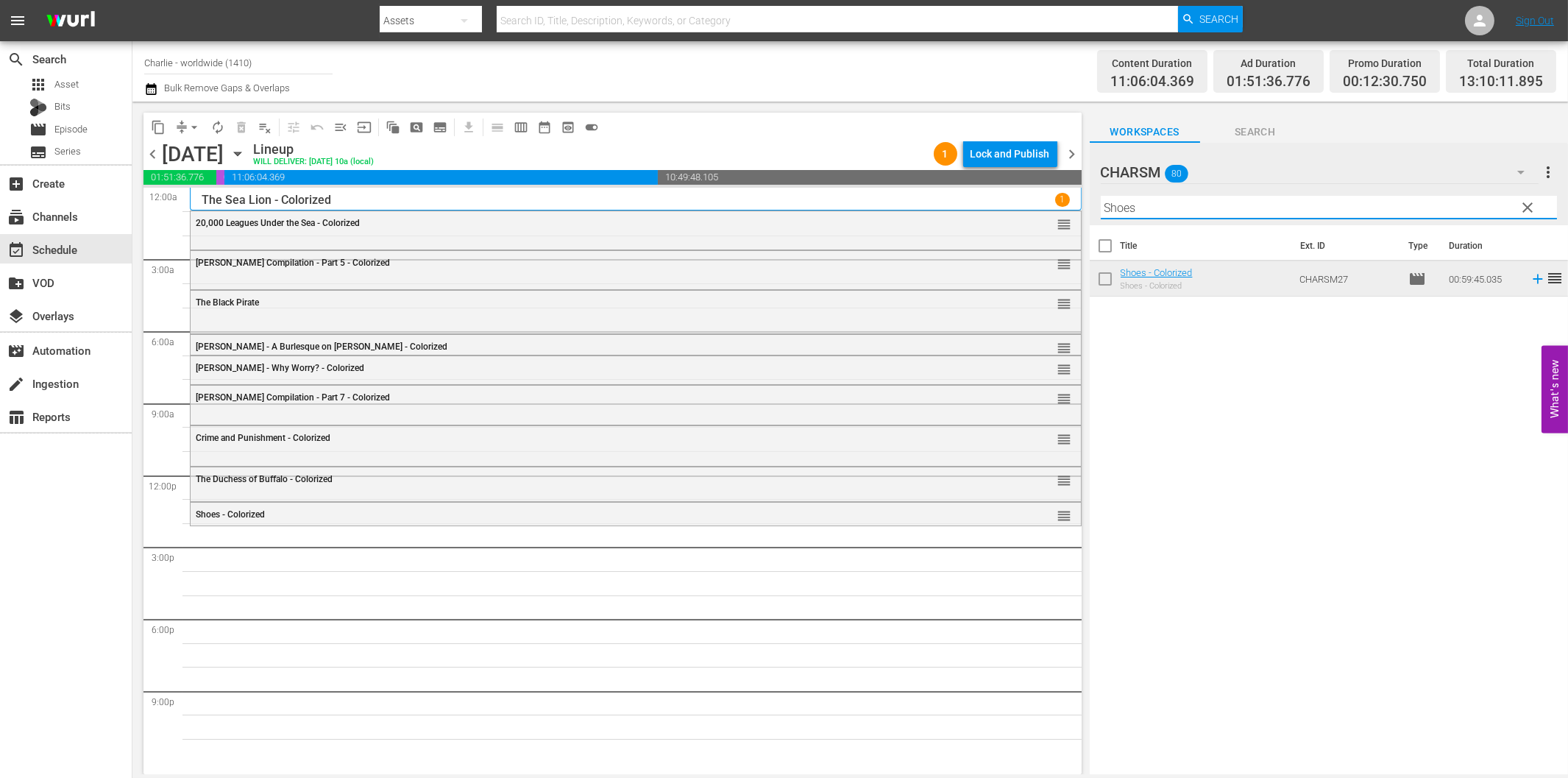
paste input "[PERSON_NAME]"
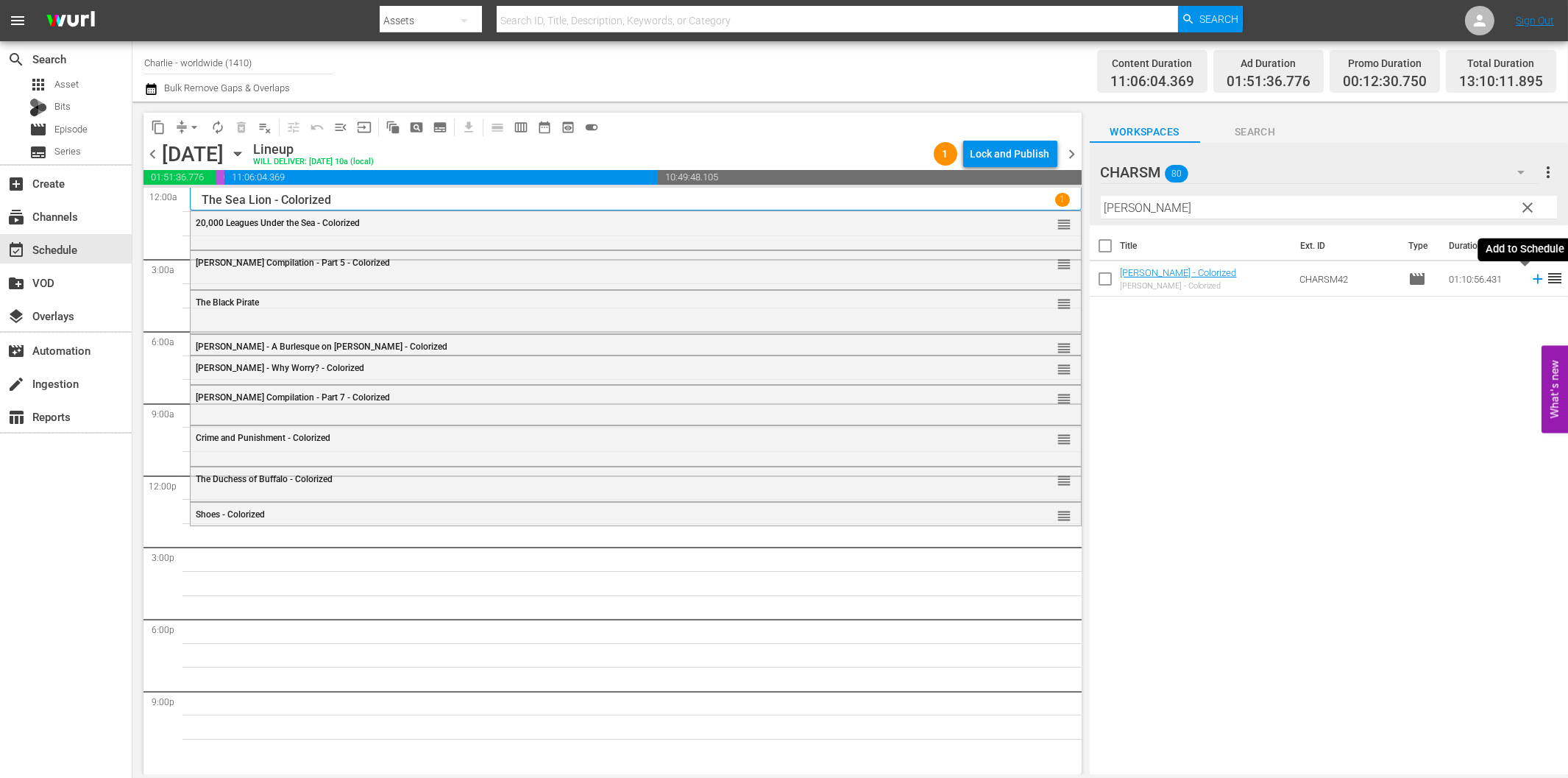
click at [1530, 282] on icon at bounding box center [1537, 278] width 16 height 16
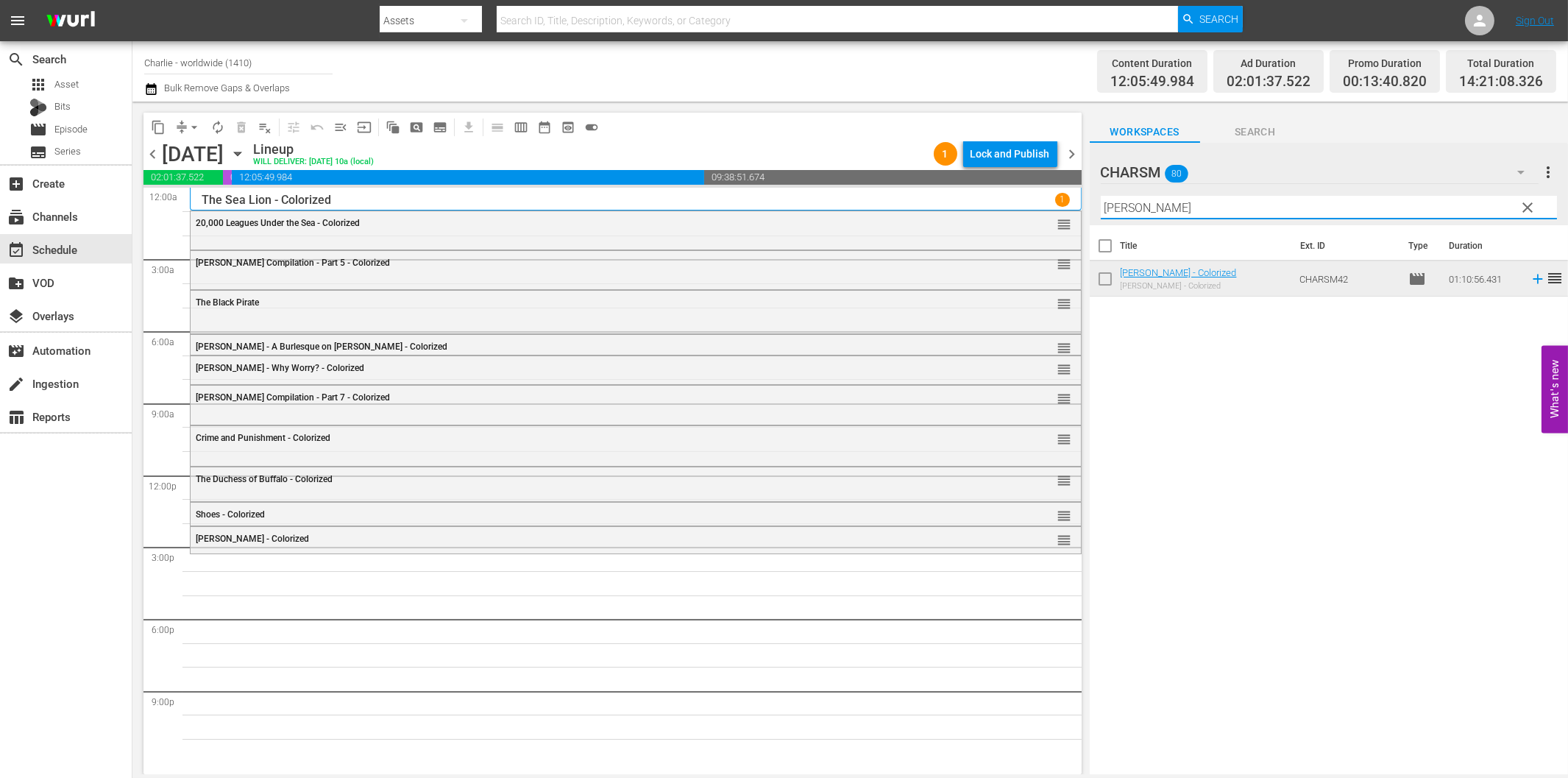
click at [1127, 212] on input "[PERSON_NAME]" at bounding box center [1329, 207] width 456 height 23
paste input "[PERSON_NAME] at Work - Volume Three"
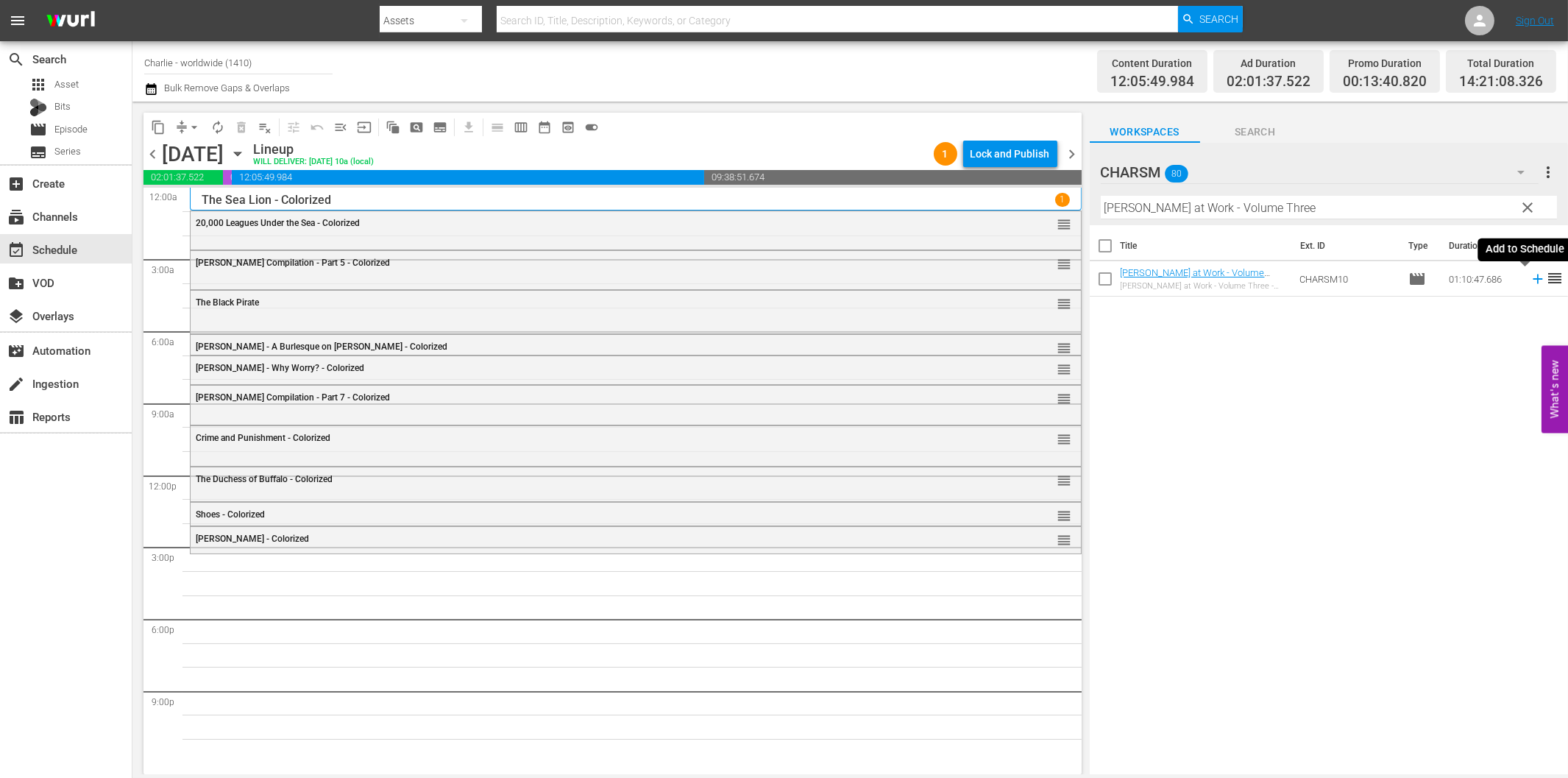
click at [1530, 275] on icon at bounding box center [1537, 278] width 16 height 16
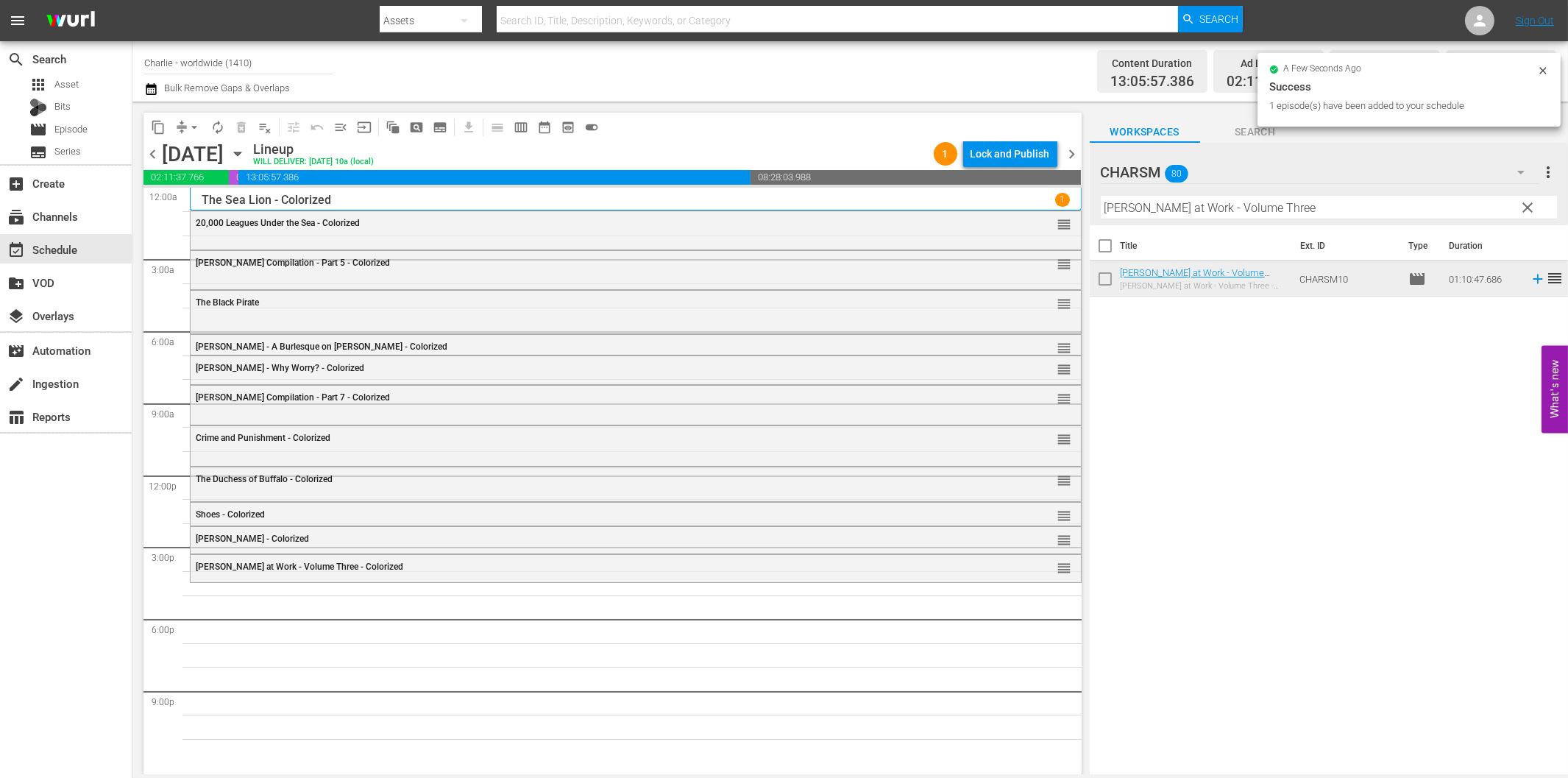
click at [1205, 209] on input "[PERSON_NAME] at Work - Volume Three" at bounding box center [1329, 207] width 456 height 23
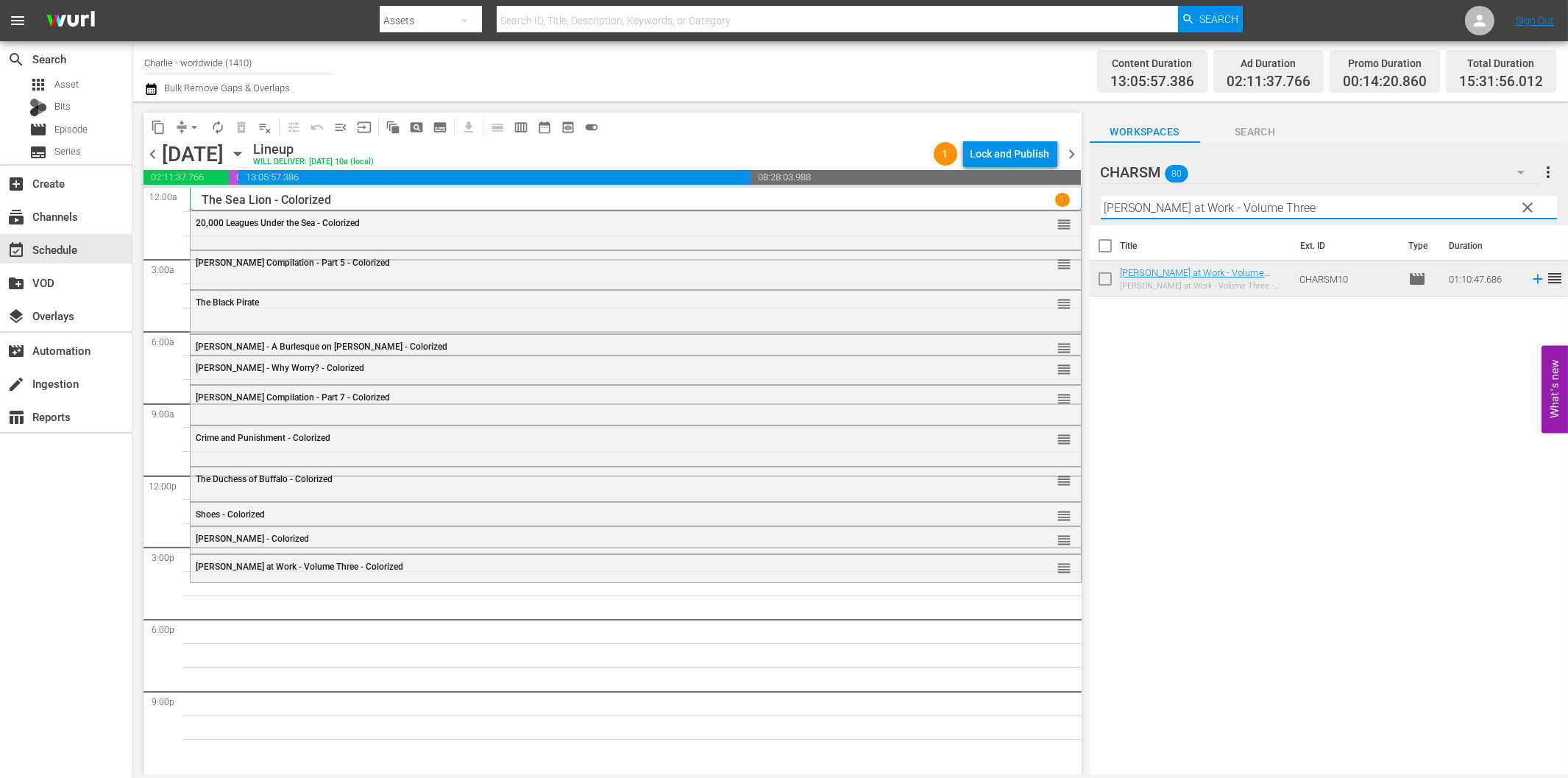
paste input "Dress Parad"
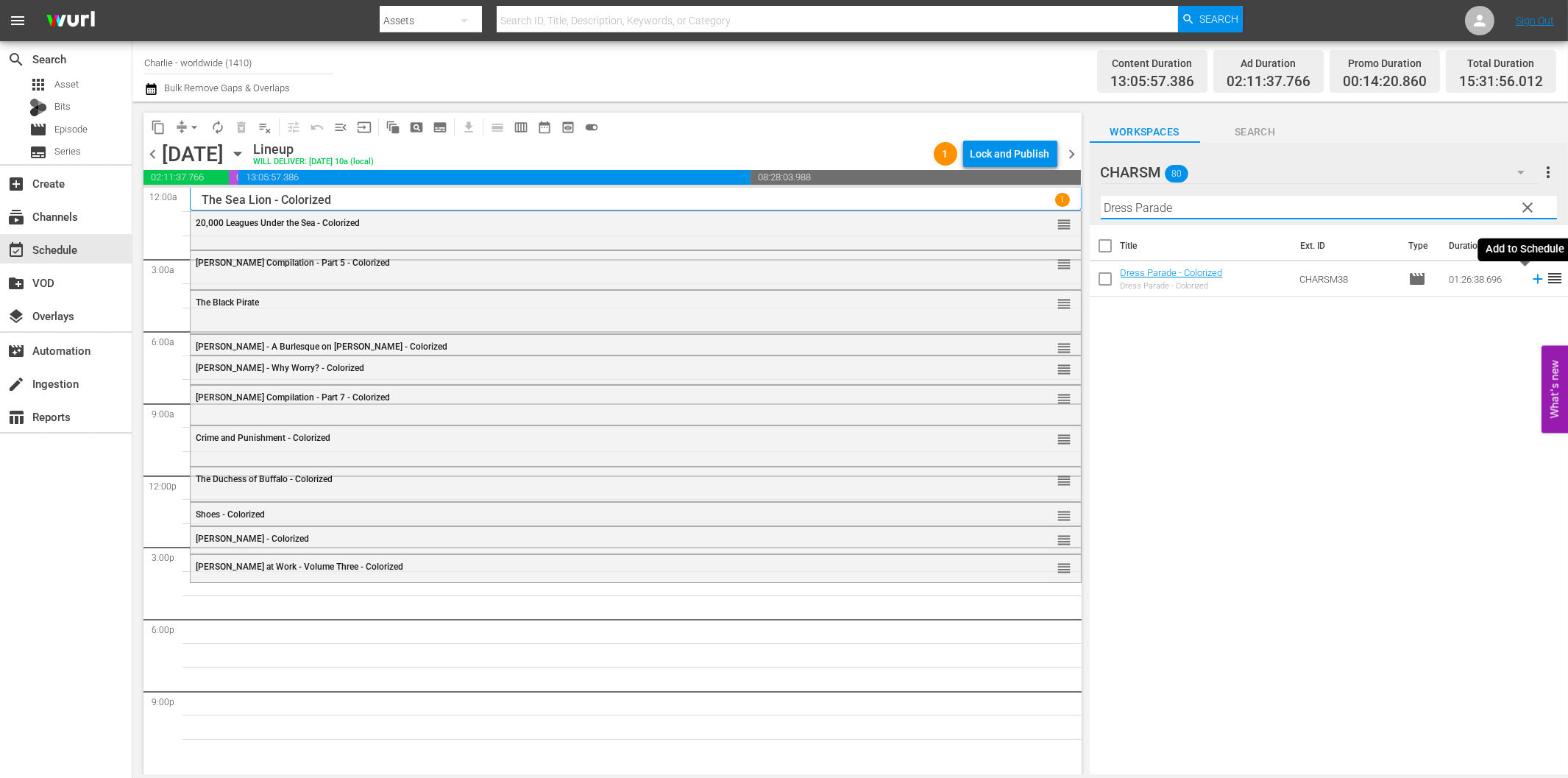
click at [1532, 280] on icon at bounding box center [1536, 279] width 9 height 9
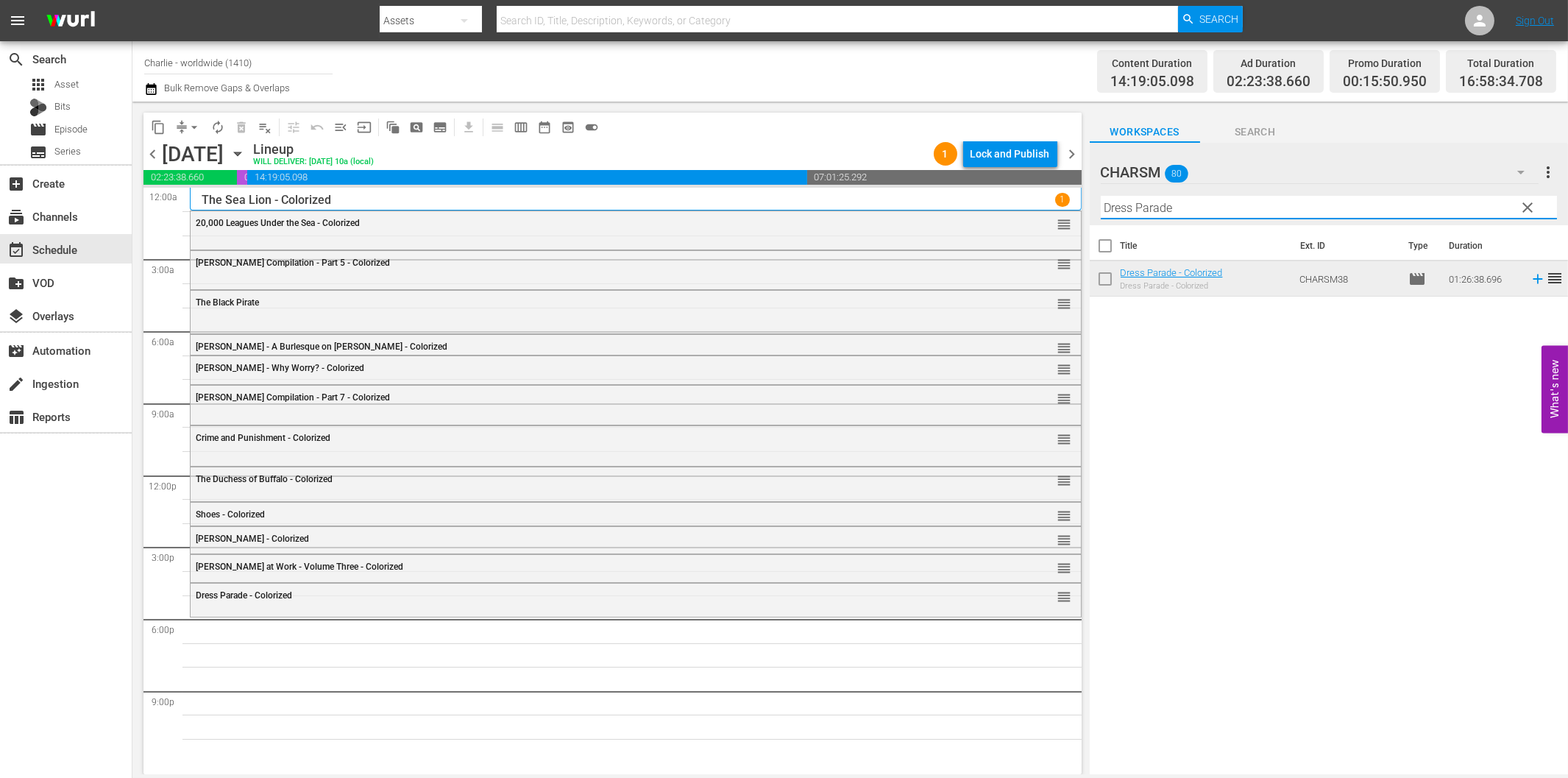
click at [1377, 211] on input "Dress Parade" at bounding box center [1329, 207] width 456 height 23
paste input "[PERSON_NAME] at Sea"
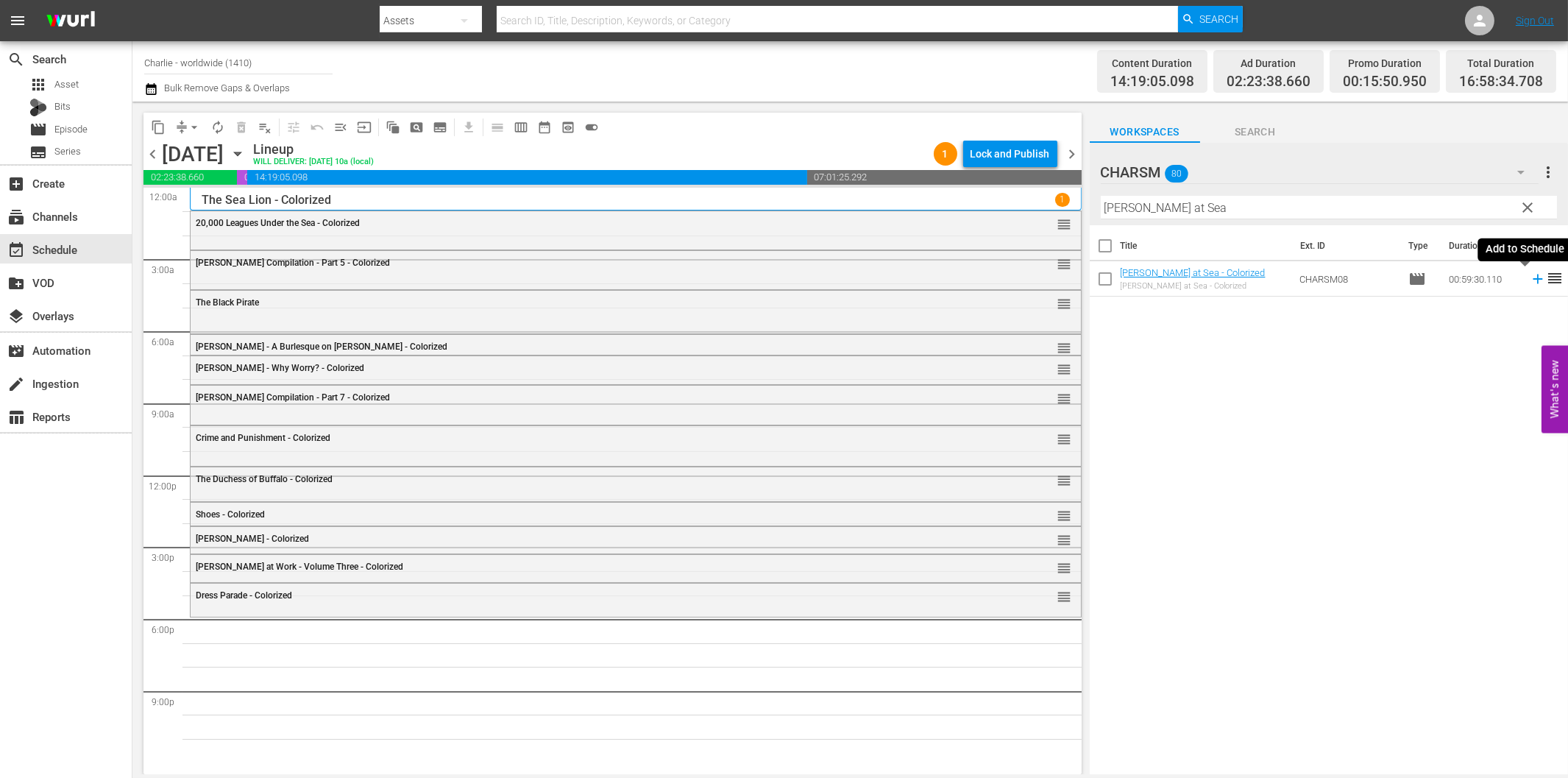
click at [1530, 276] on icon at bounding box center [1537, 278] width 16 height 16
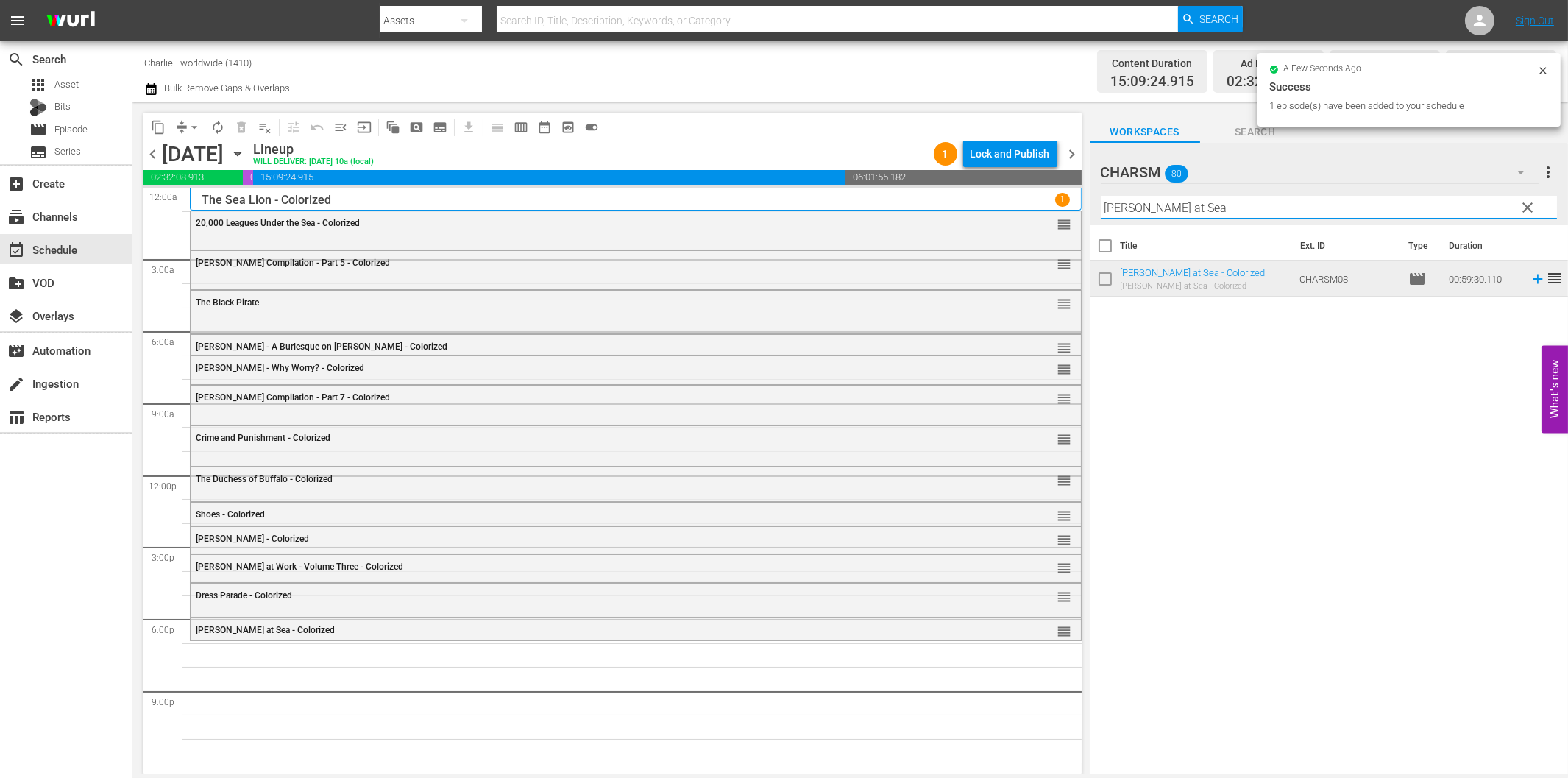
click at [1258, 208] on input "[PERSON_NAME] at Sea" at bounding box center [1329, 207] width 456 height 23
paste input "Battleship Potemkin"
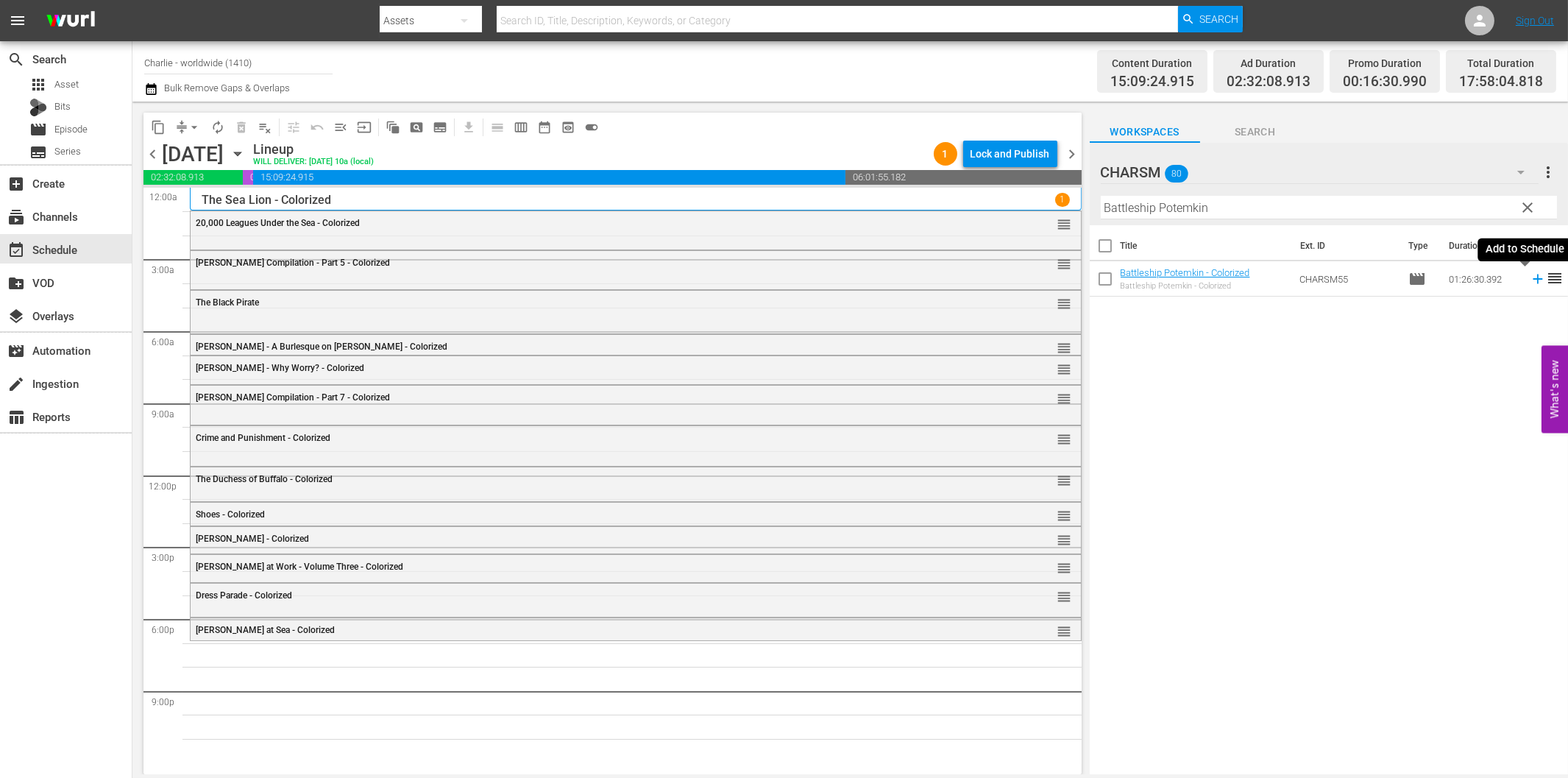
click at [1530, 277] on icon at bounding box center [1537, 278] width 16 height 16
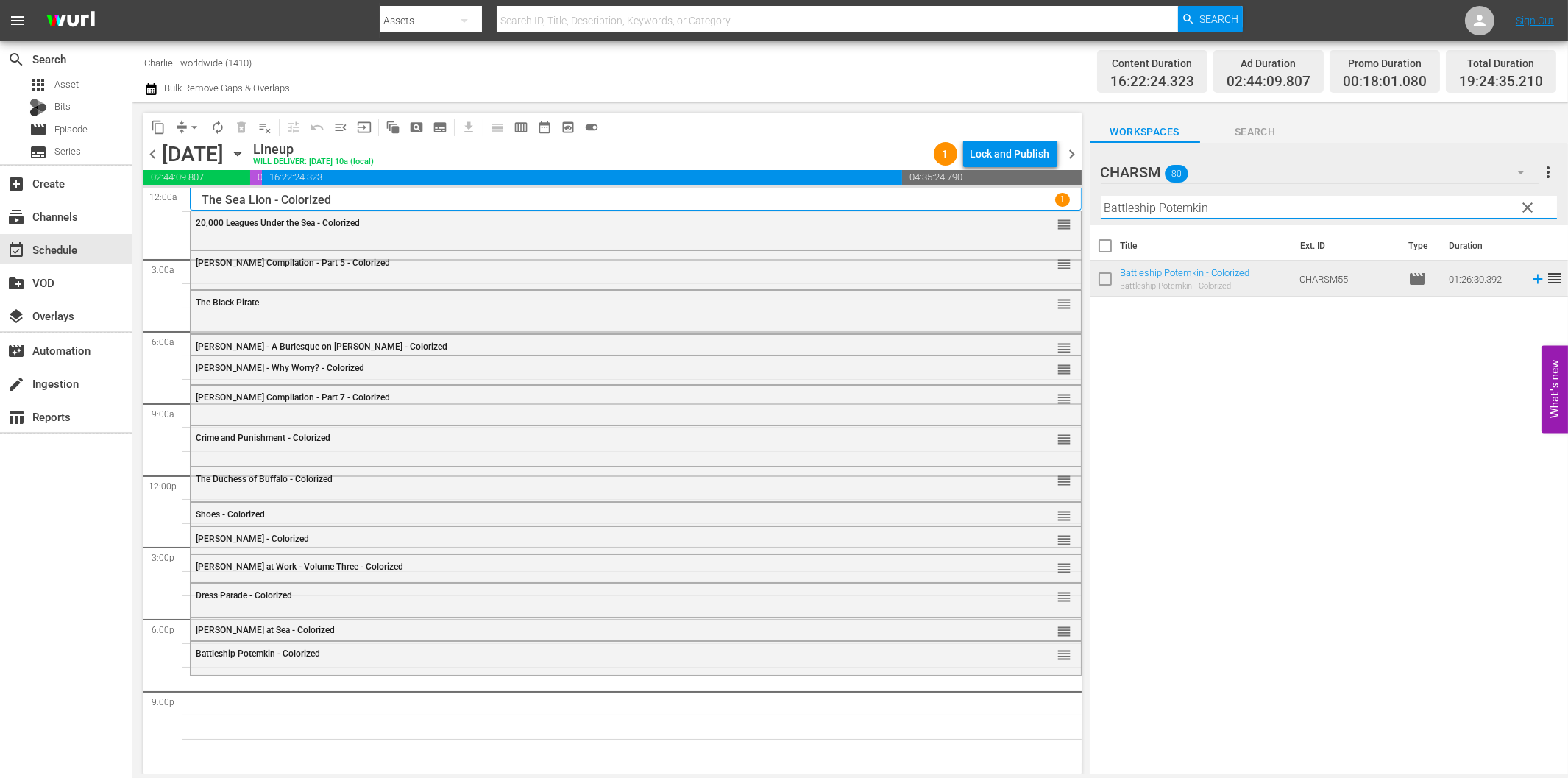
click at [1237, 207] on input "Battleship Potemkin" at bounding box center [1329, 207] width 456 height 23
paste input "[PERSON_NAME] at Work - Volume Two"
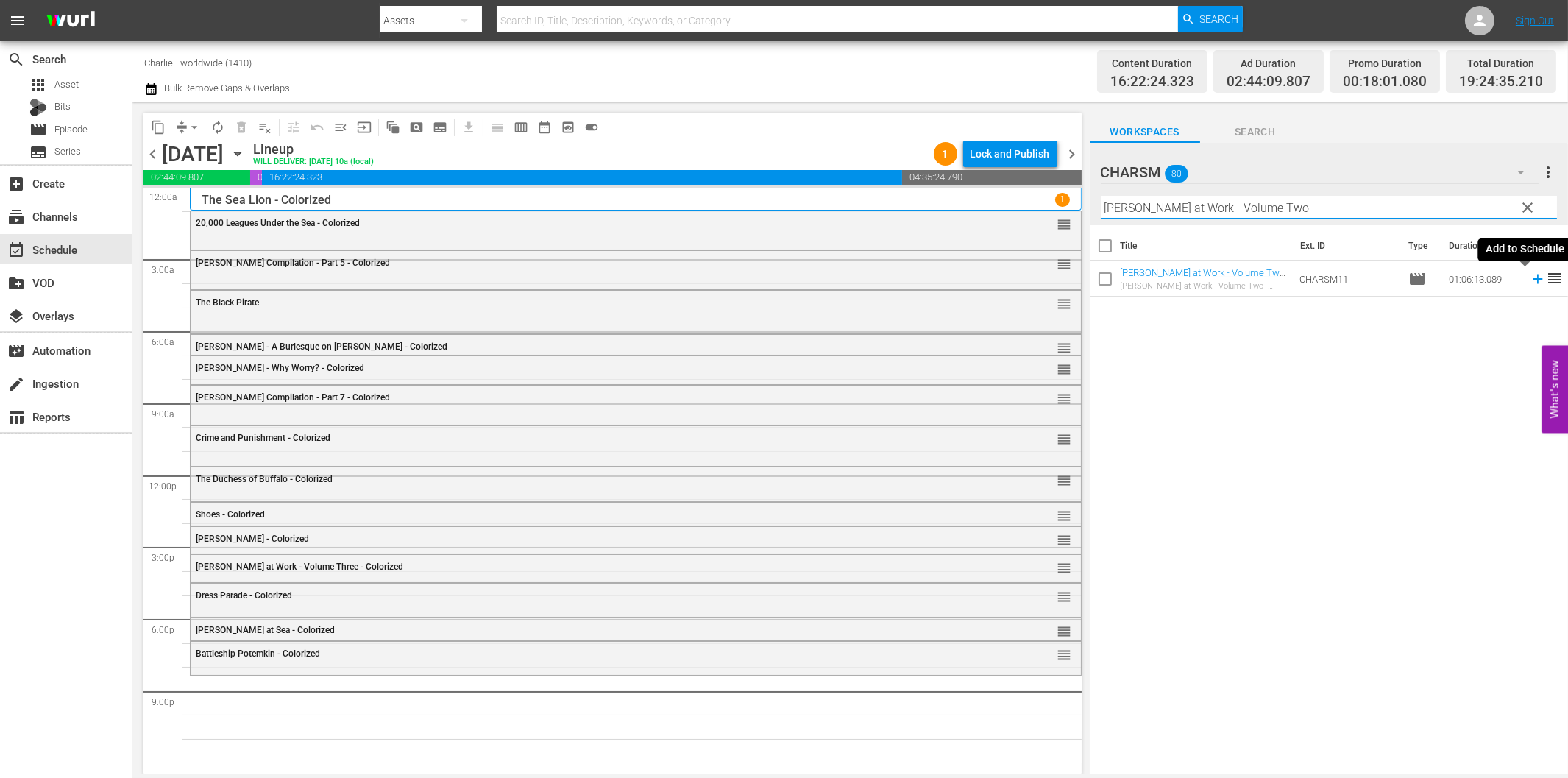
click at [1530, 282] on icon at bounding box center [1537, 278] width 16 height 16
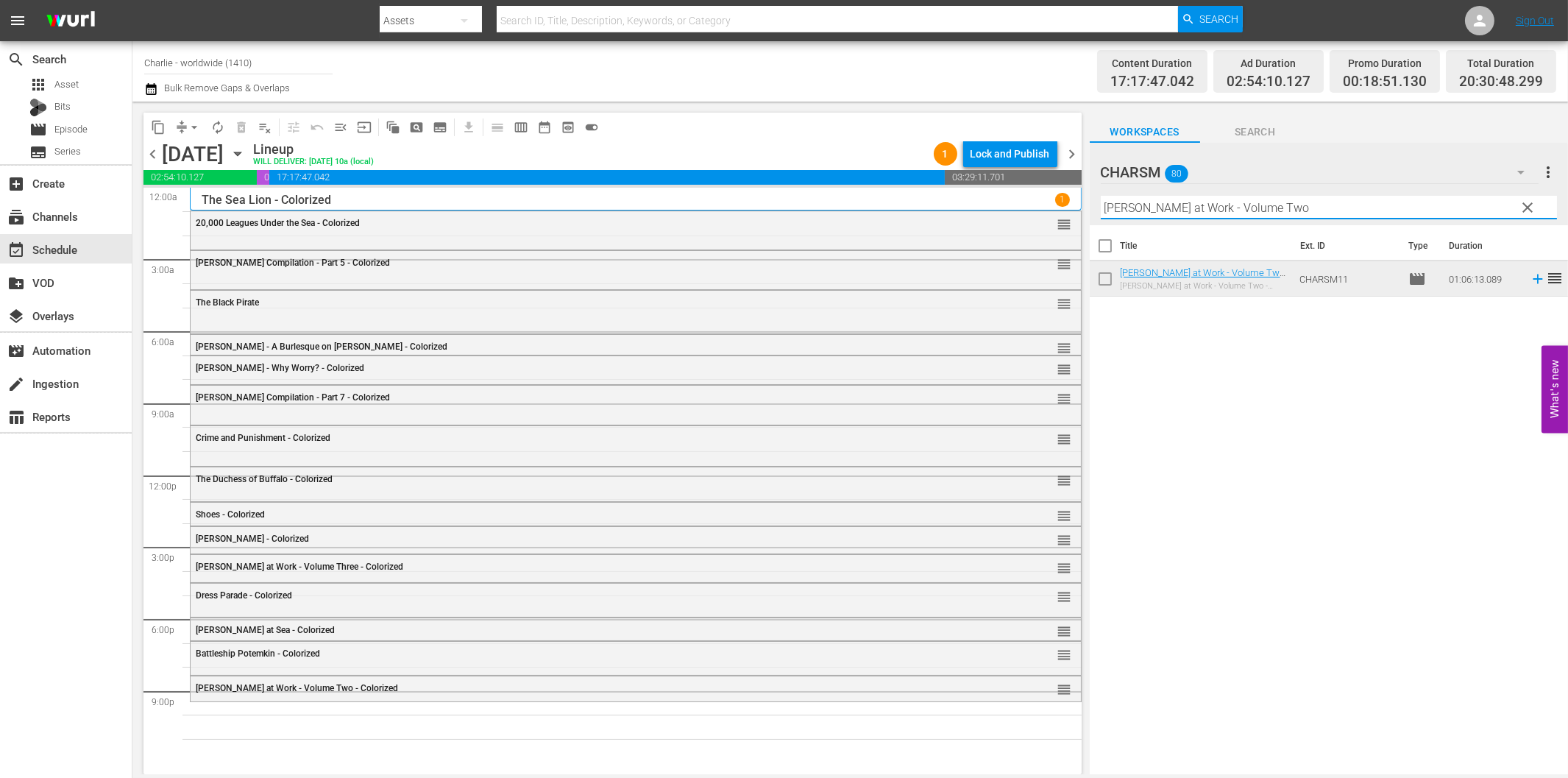
click at [1233, 216] on input "[PERSON_NAME] at Work - Volume Two" at bounding box center [1329, 207] width 456 height 23
paste input "'s Adventures in the Park"
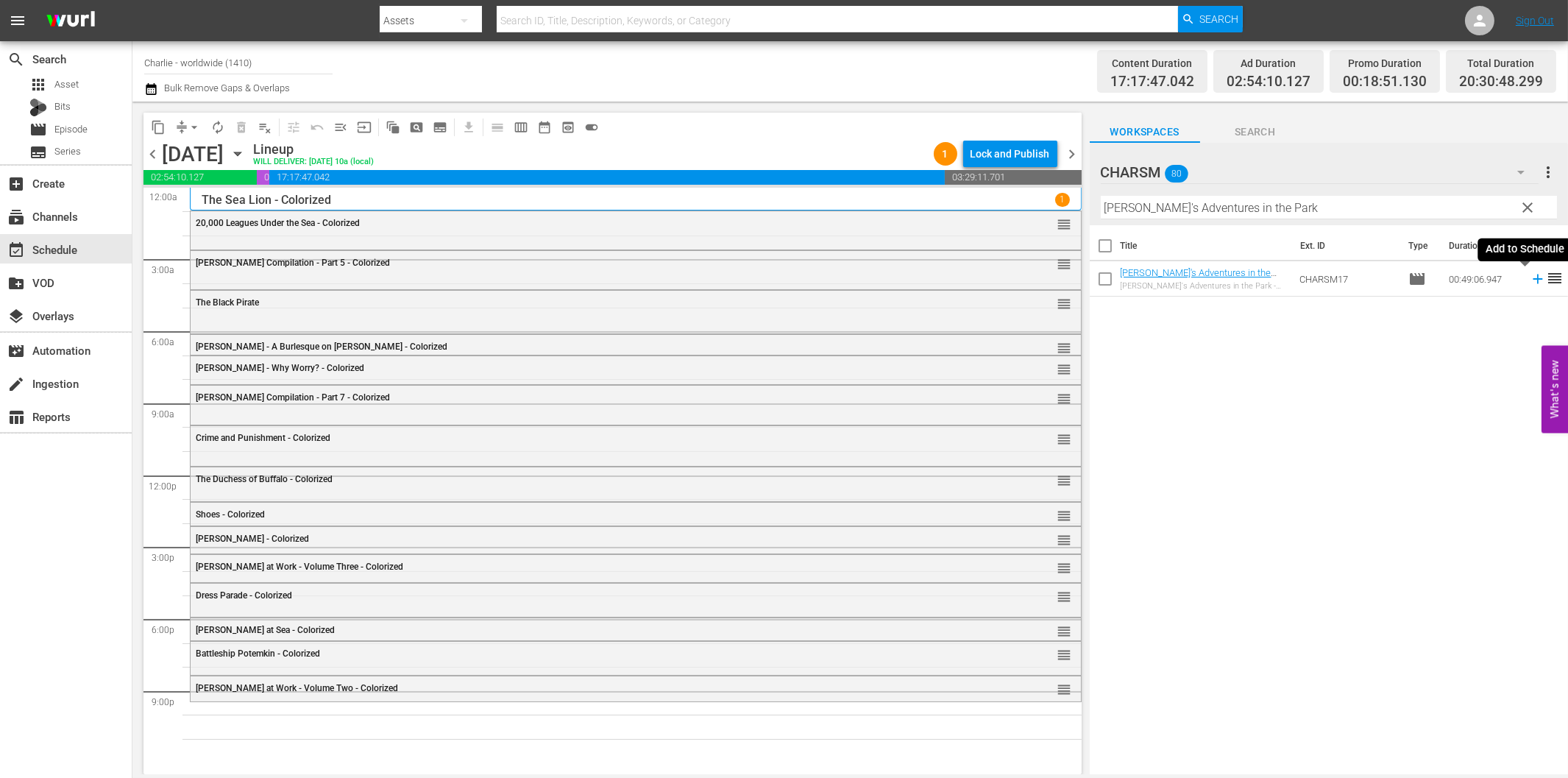
click at [1530, 282] on icon at bounding box center [1537, 278] width 16 height 16
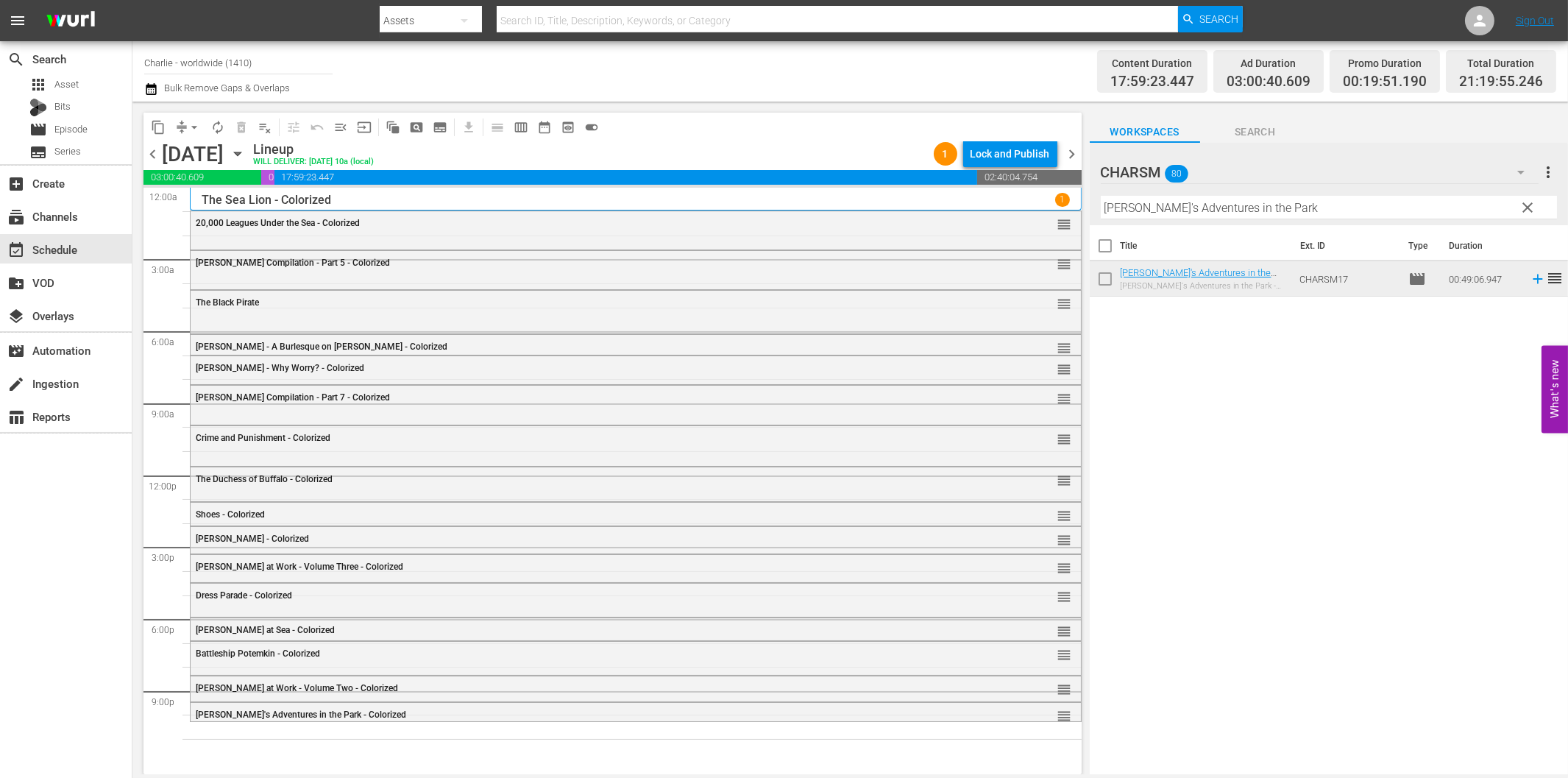
click at [1124, 217] on input "[PERSON_NAME]'s Adventures in the Park" at bounding box center [1329, 207] width 456 height 23
paste input "Hotel Imperial"
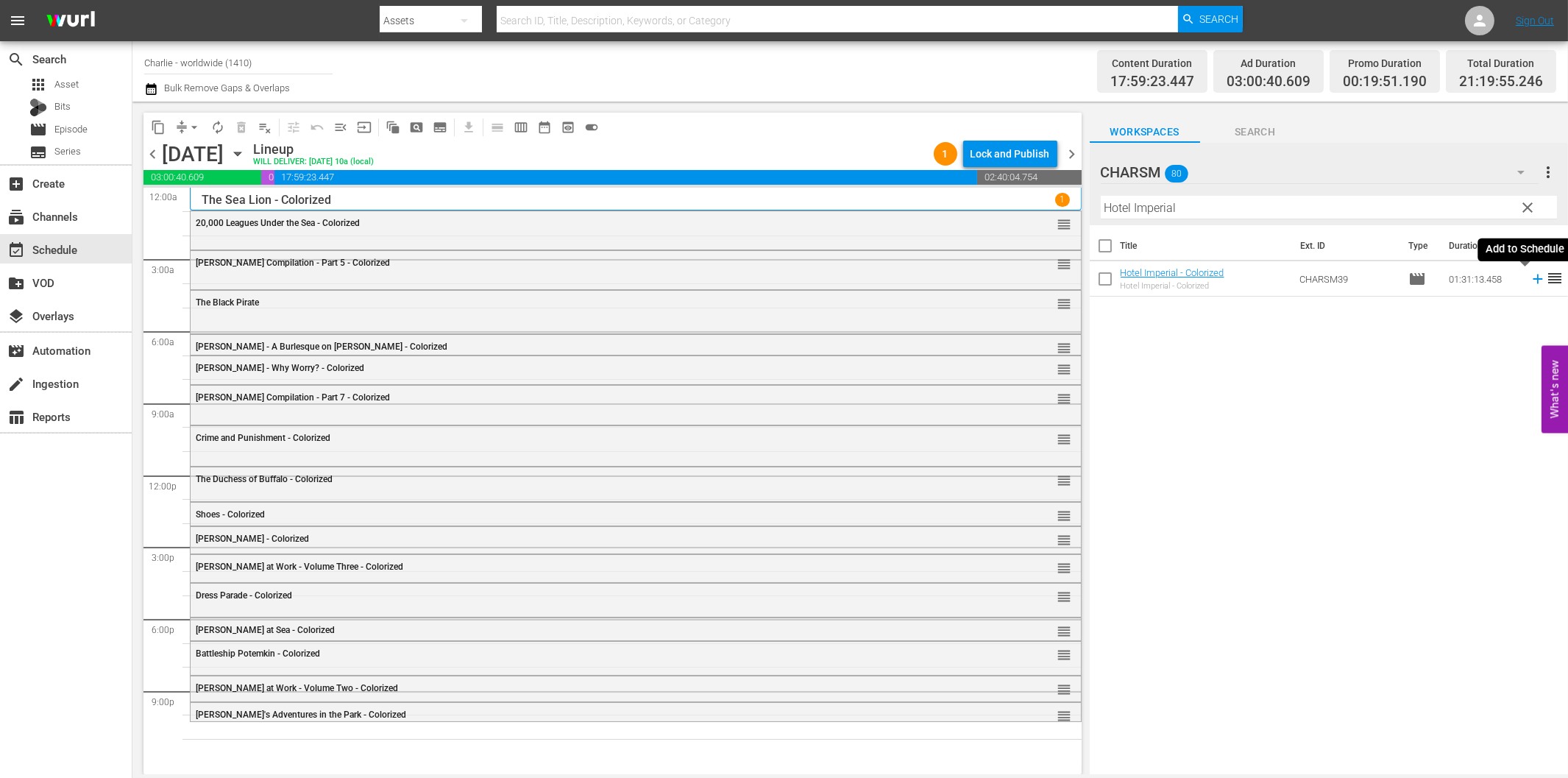
click at [1532, 280] on icon at bounding box center [1536, 279] width 9 height 9
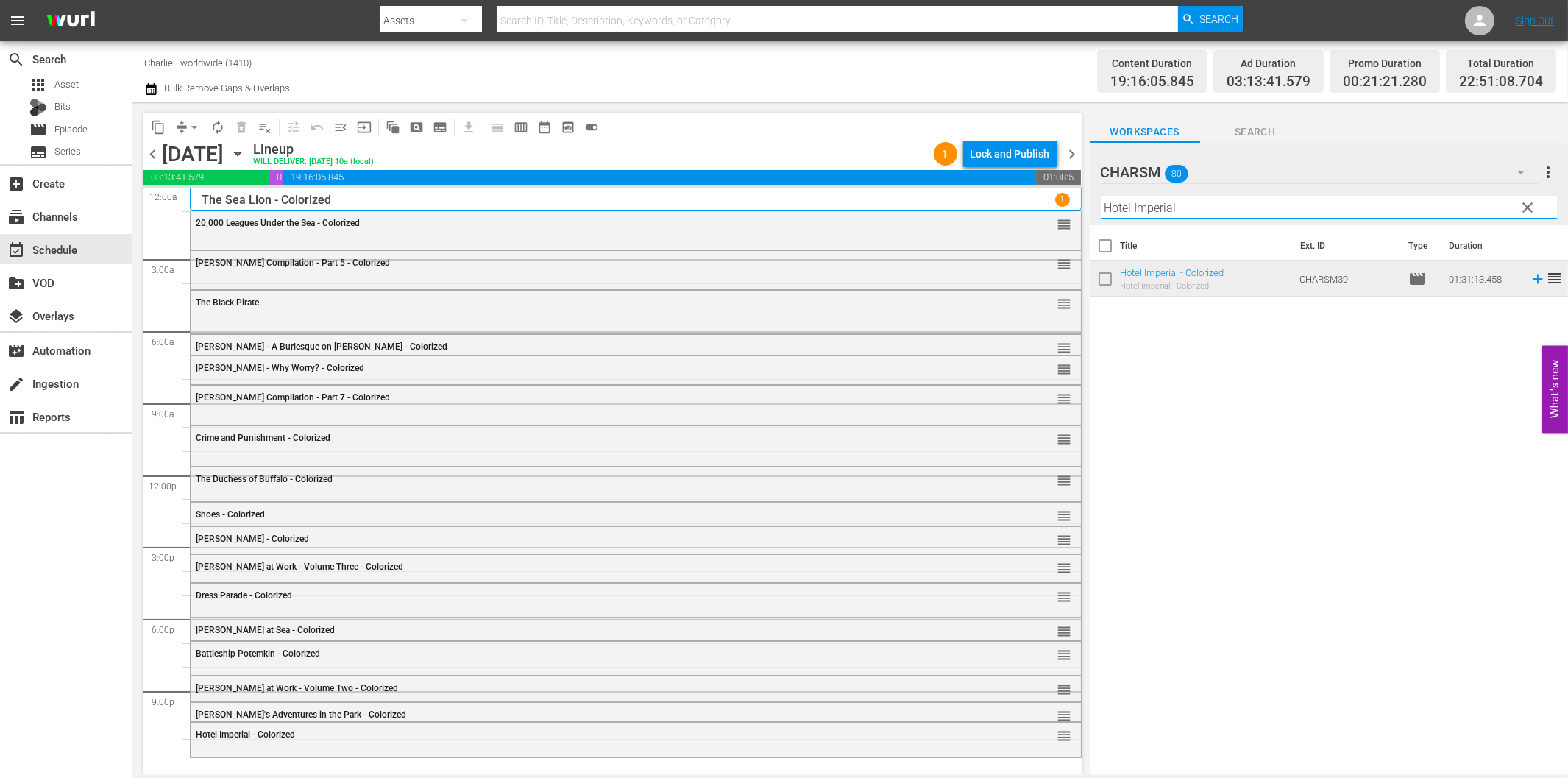
click at [1237, 214] on input "Hotel Imperial" at bounding box center [1329, 207] width 456 height 23
paste input "The Blasphemer"
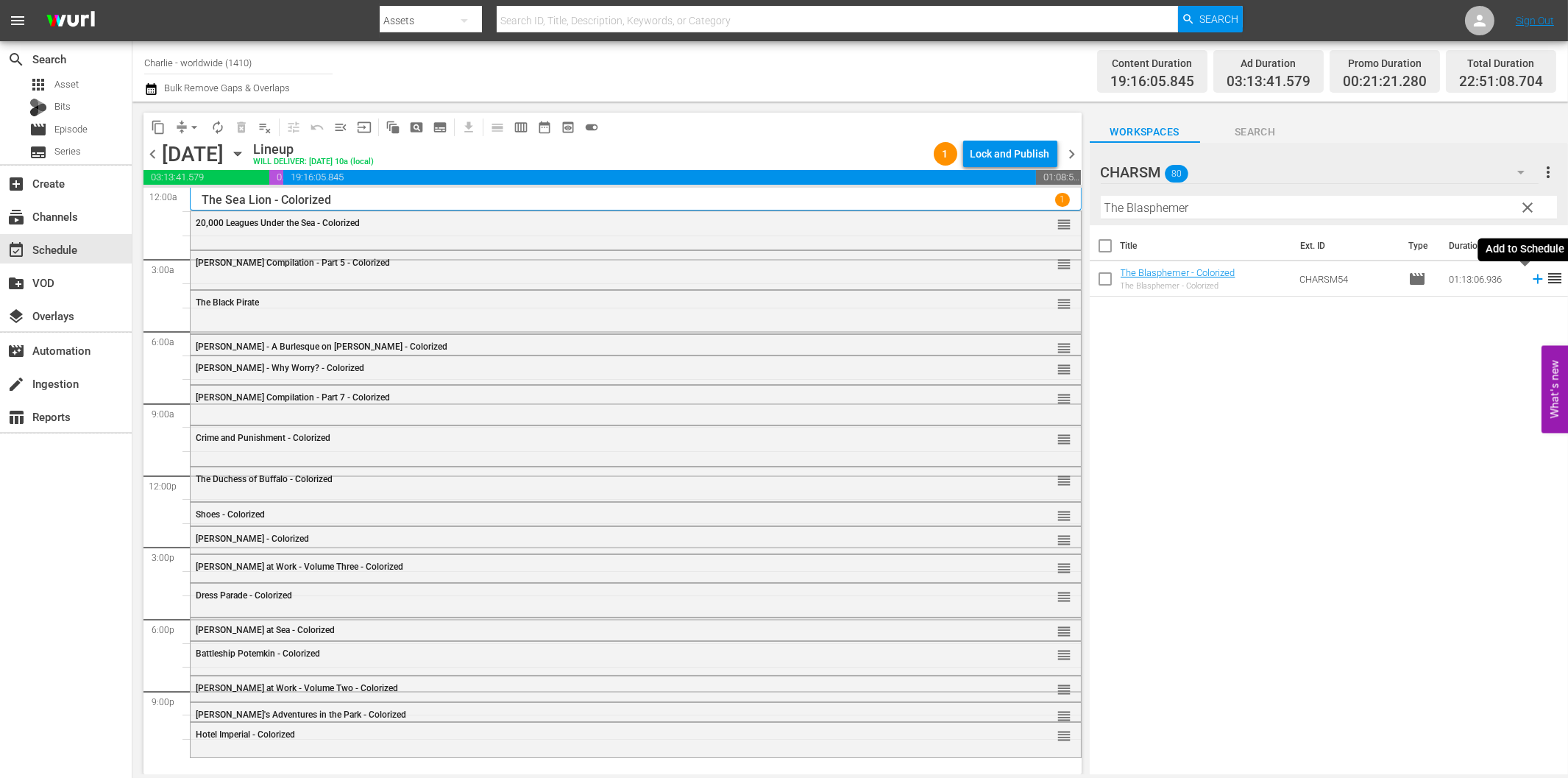
click at [1530, 282] on icon at bounding box center [1537, 278] width 16 height 16
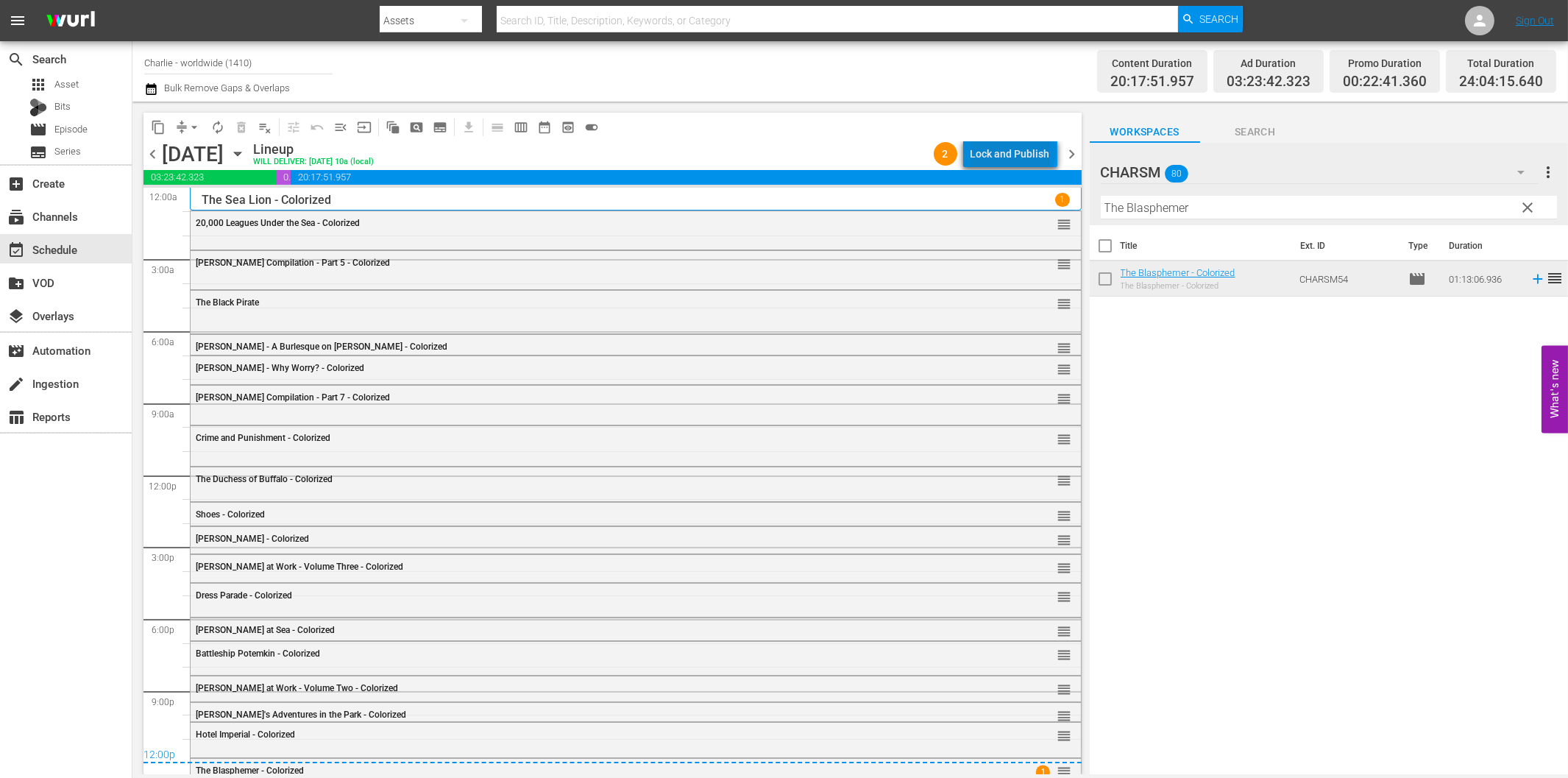
click at [1017, 150] on div "Lock and Publish" at bounding box center [1009, 154] width 79 height 27
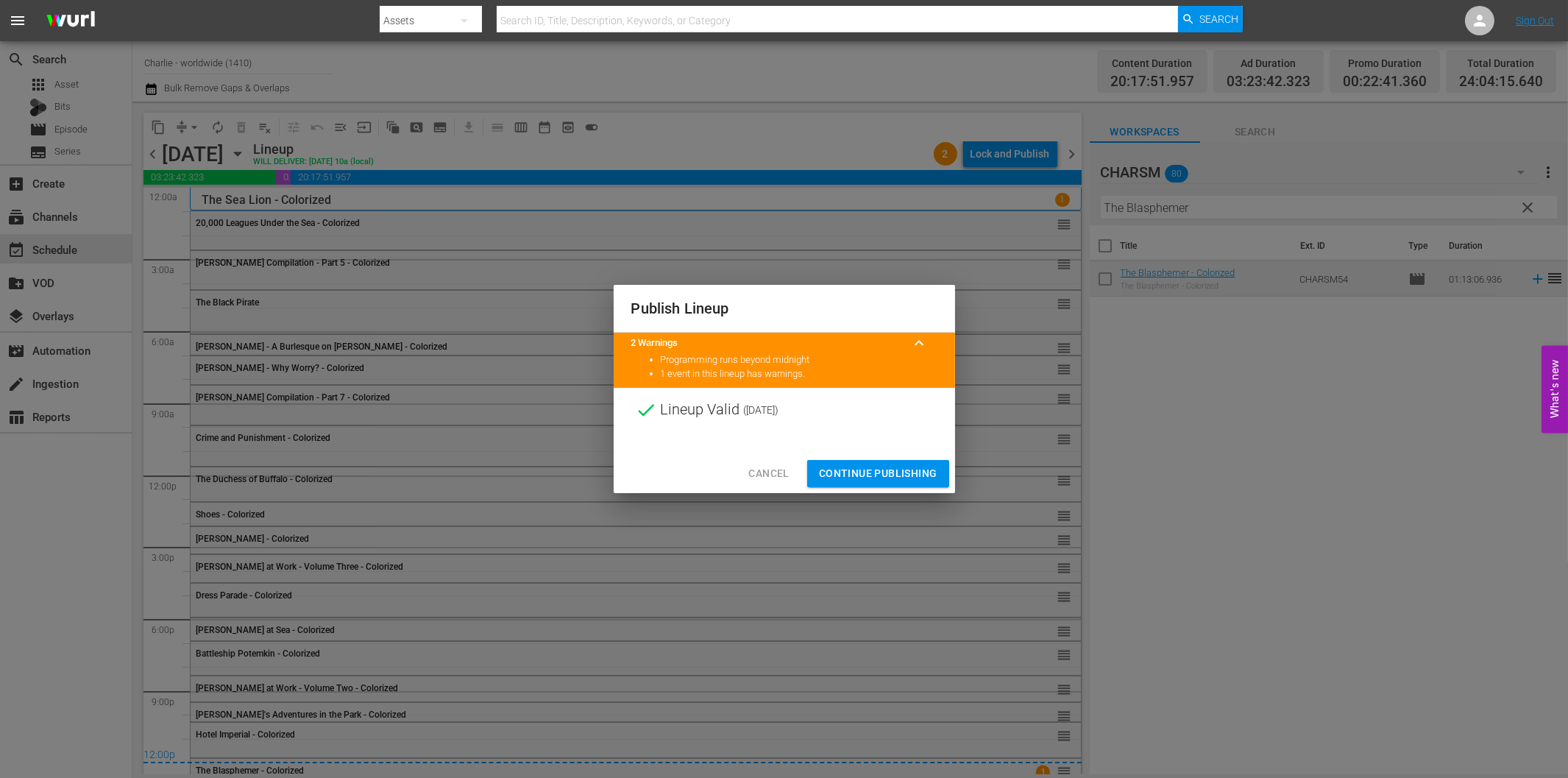
click at [919, 481] on span "Continue Publishing" at bounding box center [878, 473] width 118 height 18
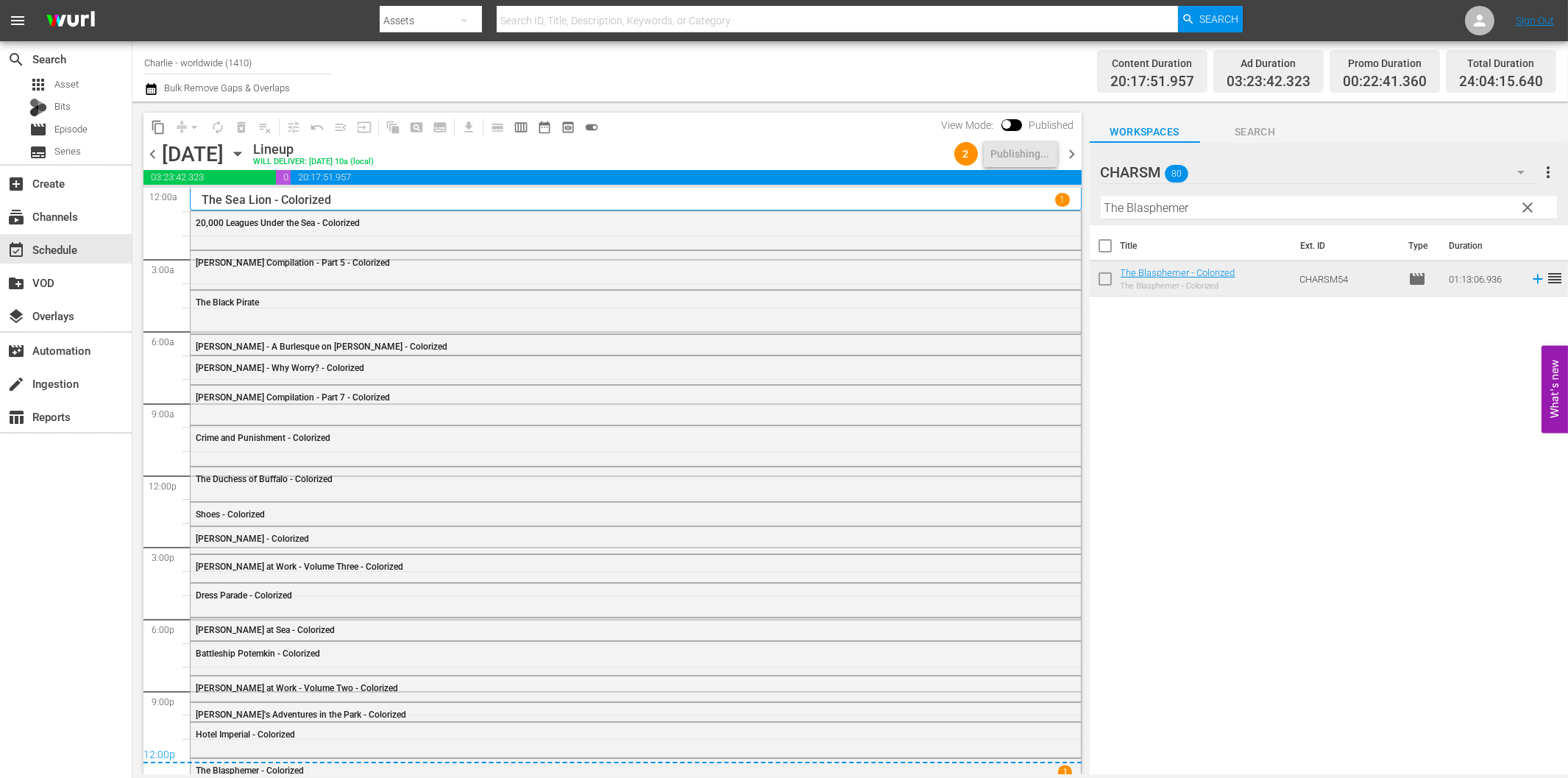
drag, startPoint x: 1077, startPoint y: 152, endPoint x: 1120, endPoint y: 202, distance: 65.9
click at [1077, 152] on span "chevron_right" at bounding box center [1073, 154] width 18 height 18
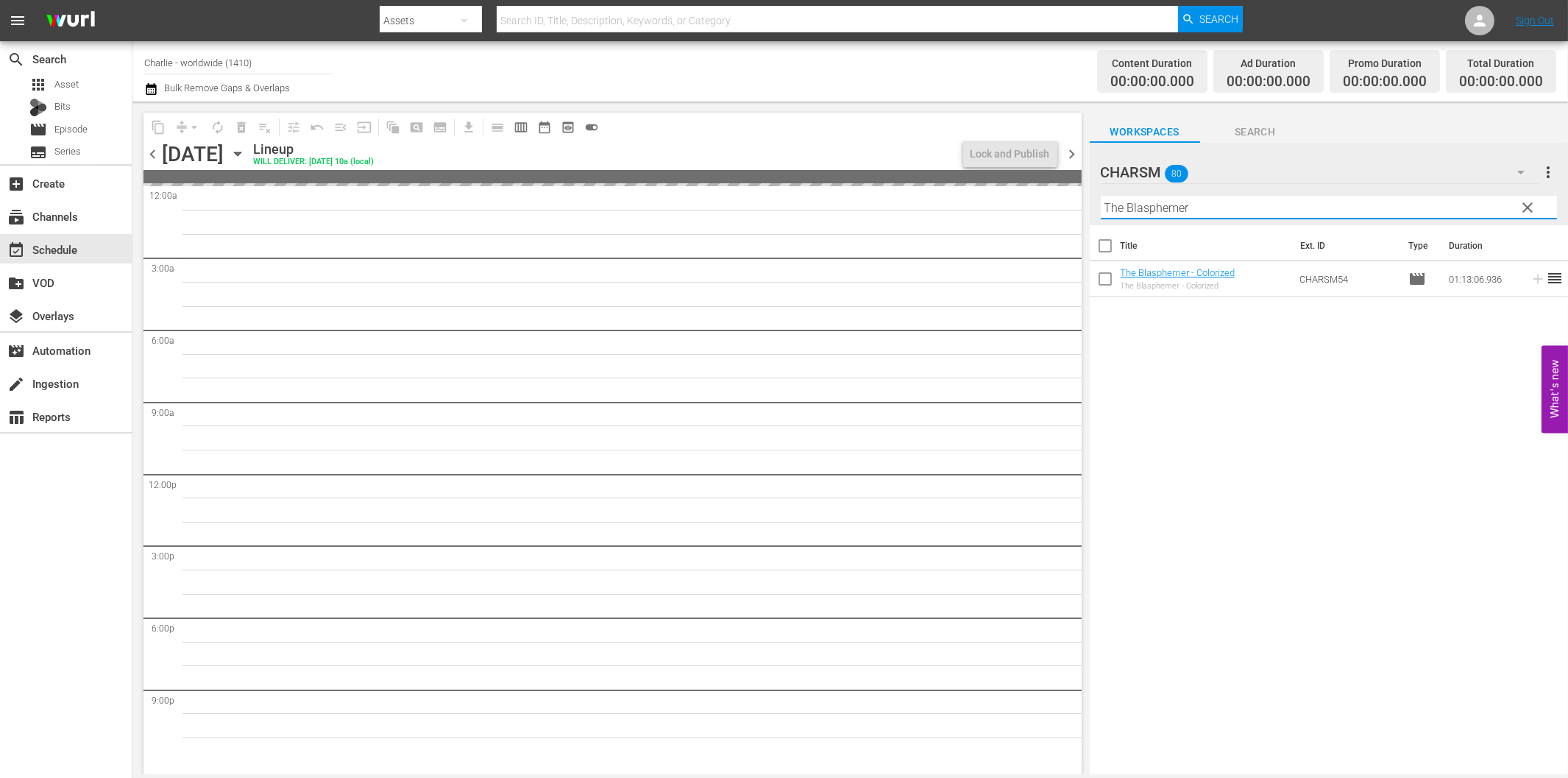
click at [1216, 208] on input "The Blasphemer" at bounding box center [1329, 207] width 456 height 23
paste input "Charlatan"
click at [152, 155] on span "chevron_left" at bounding box center [152, 154] width 18 height 18
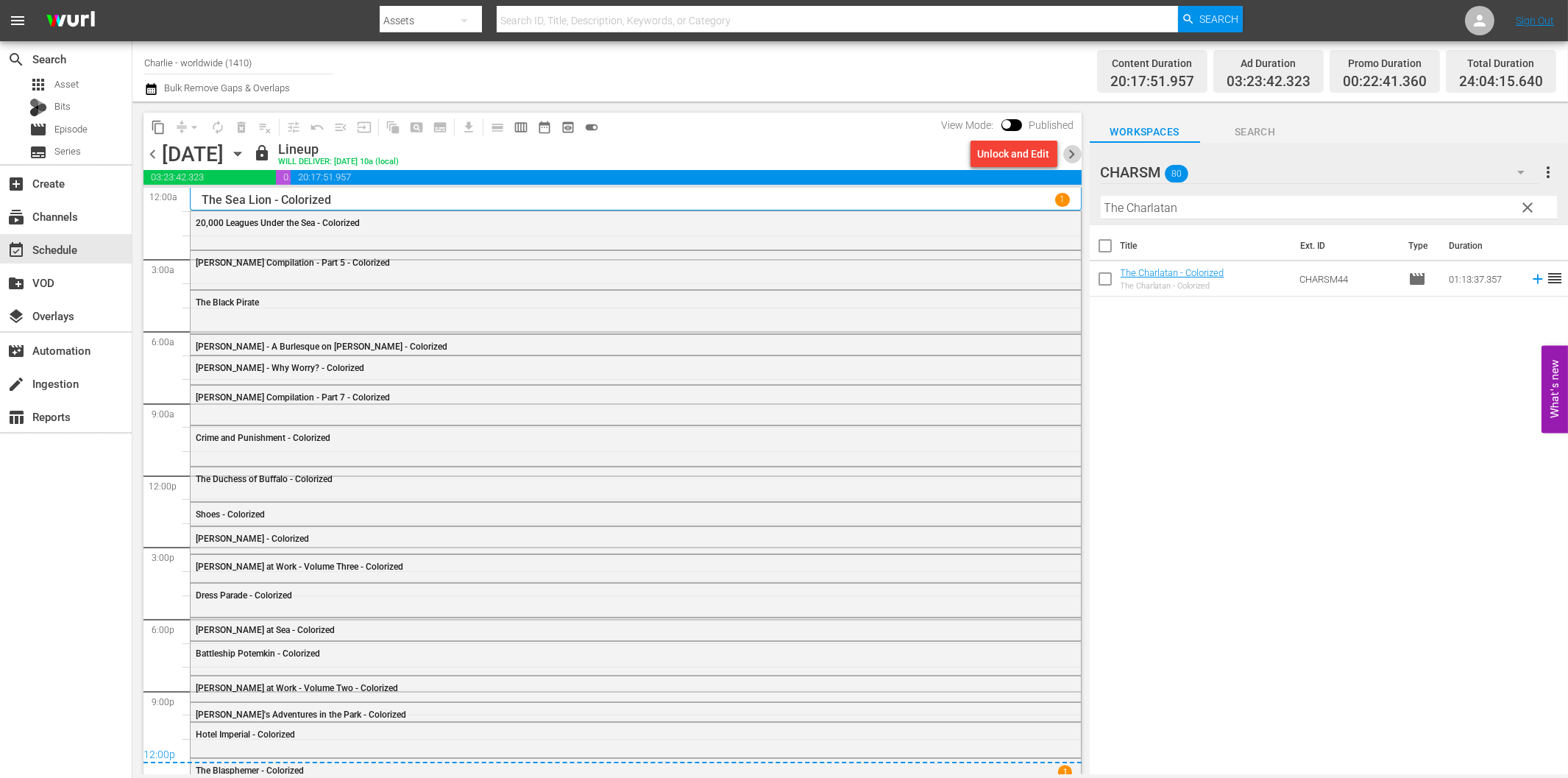
click at [1073, 153] on span "chevron_right" at bounding box center [1073, 154] width 18 height 18
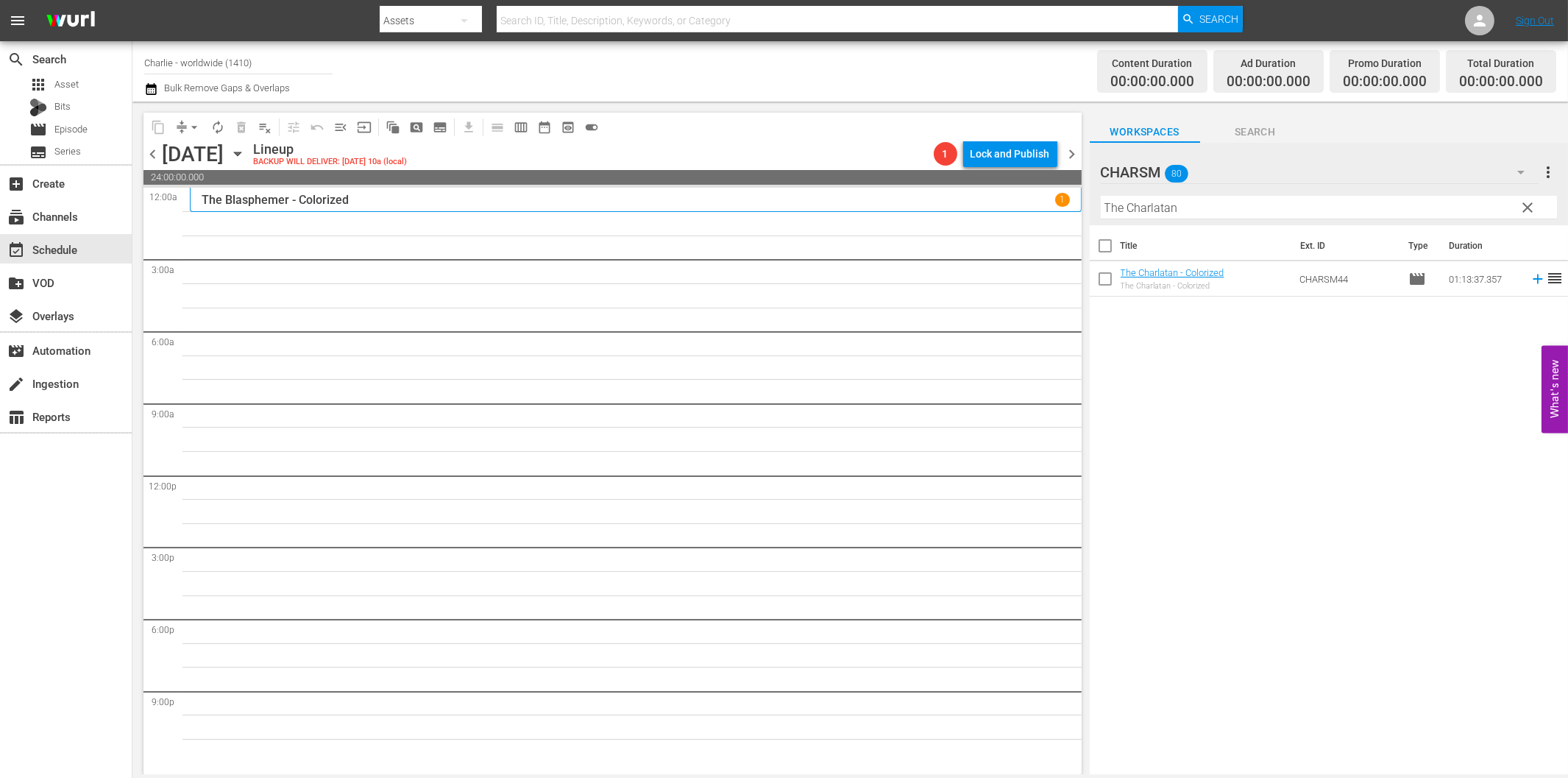
click at [1171, 207] on input "The Charlatan" at bounding box center [1329, 207] width 456 height 23
click at [1530, 276] on icon at bounding box center [1537, 278] width 16 height 16
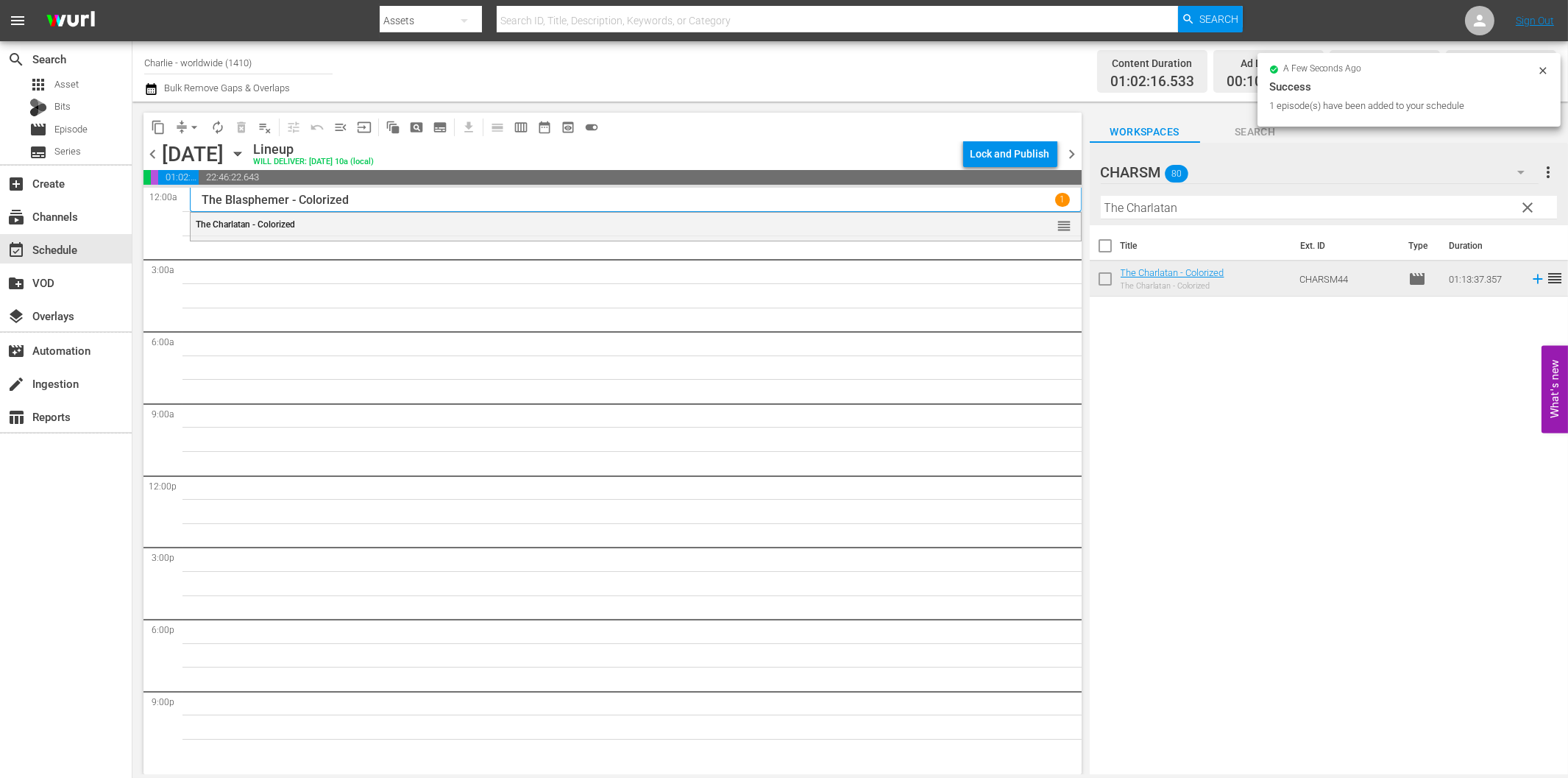
click at [1202, 216] on input "The Charlatan" at bounding box center [1329, 207] width 456 height 23
paste input "Laurel & Hardy Silent Chronicles - Vol. 6"
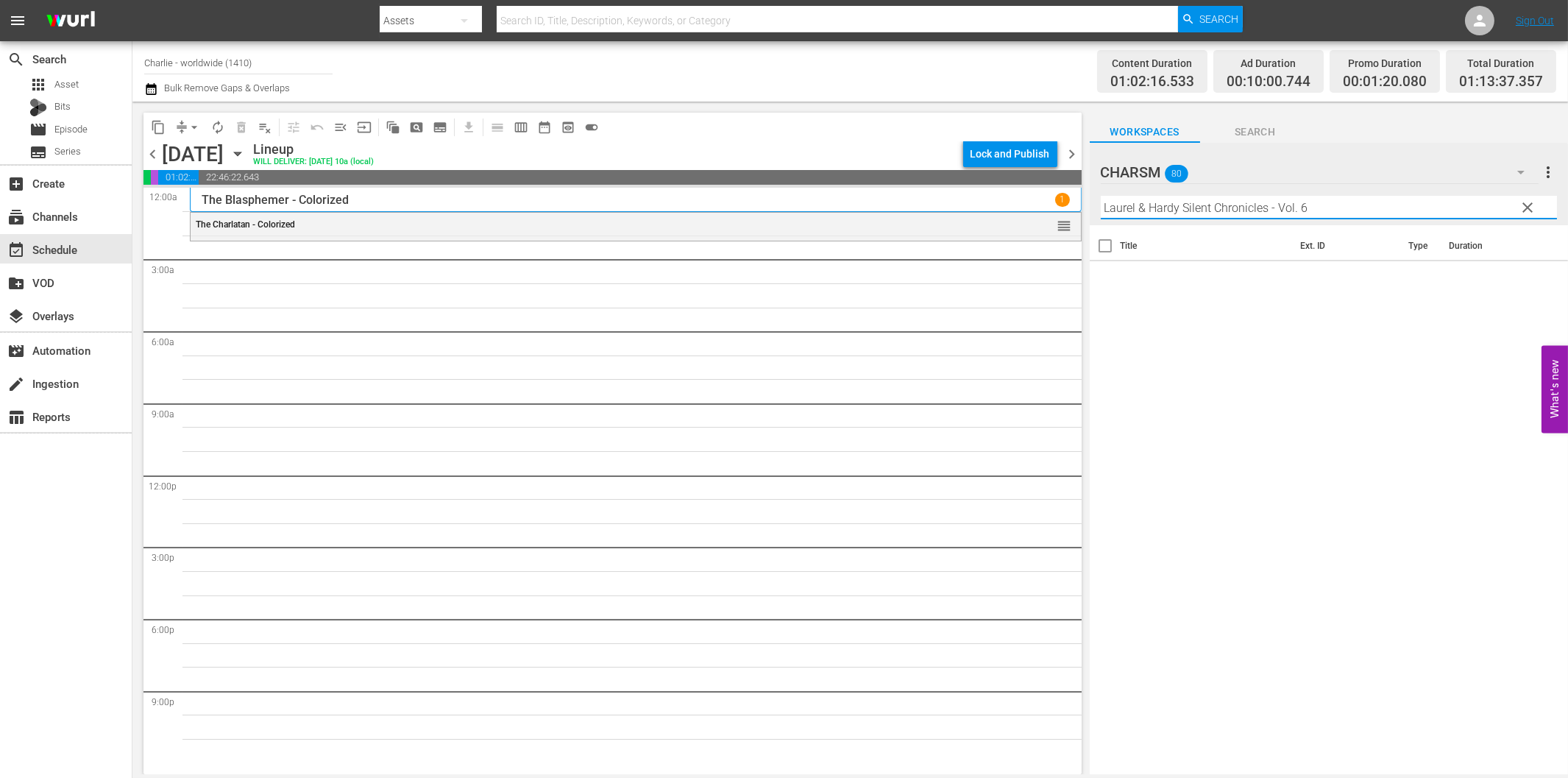
drag, startPoint x: 1326, startPoint y: 211, endPoint x: 1366, endPoint y: 211, distance: 40.0
click at [1366, 211] on input "Laurel & Hardy Silent Chronicles - Vol. 6" at bounding box center [1329, 207] width 456 height 23
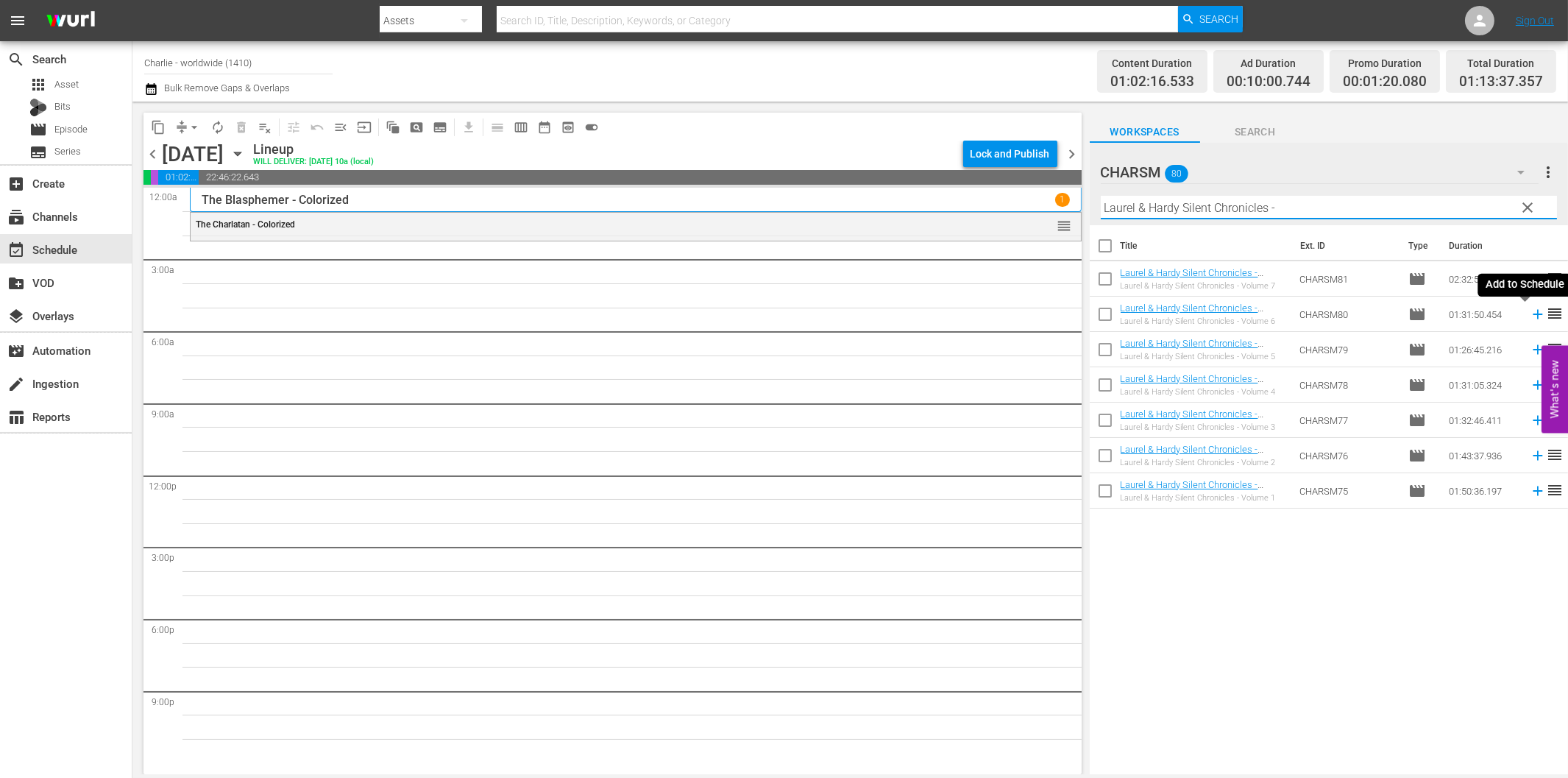
click at [1532, 315] on icon at bounding box center [1536, 314] width 9 height 9
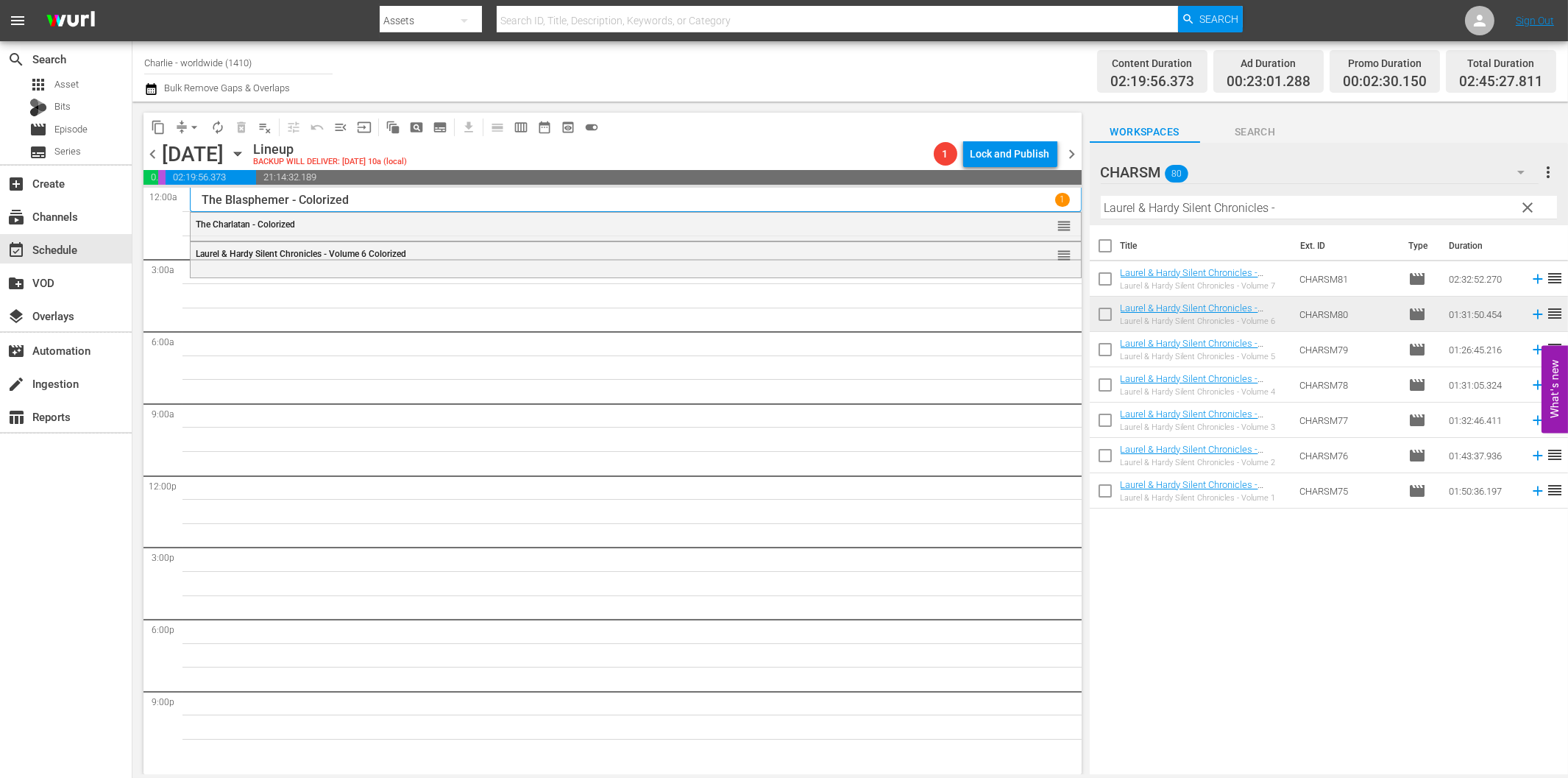
click at [1160, 212] on input "Laurel & Hardy Silent Chronicles -" at bounding box center [1329, 207] width 456 height 23
paste input "The Ice Flood"
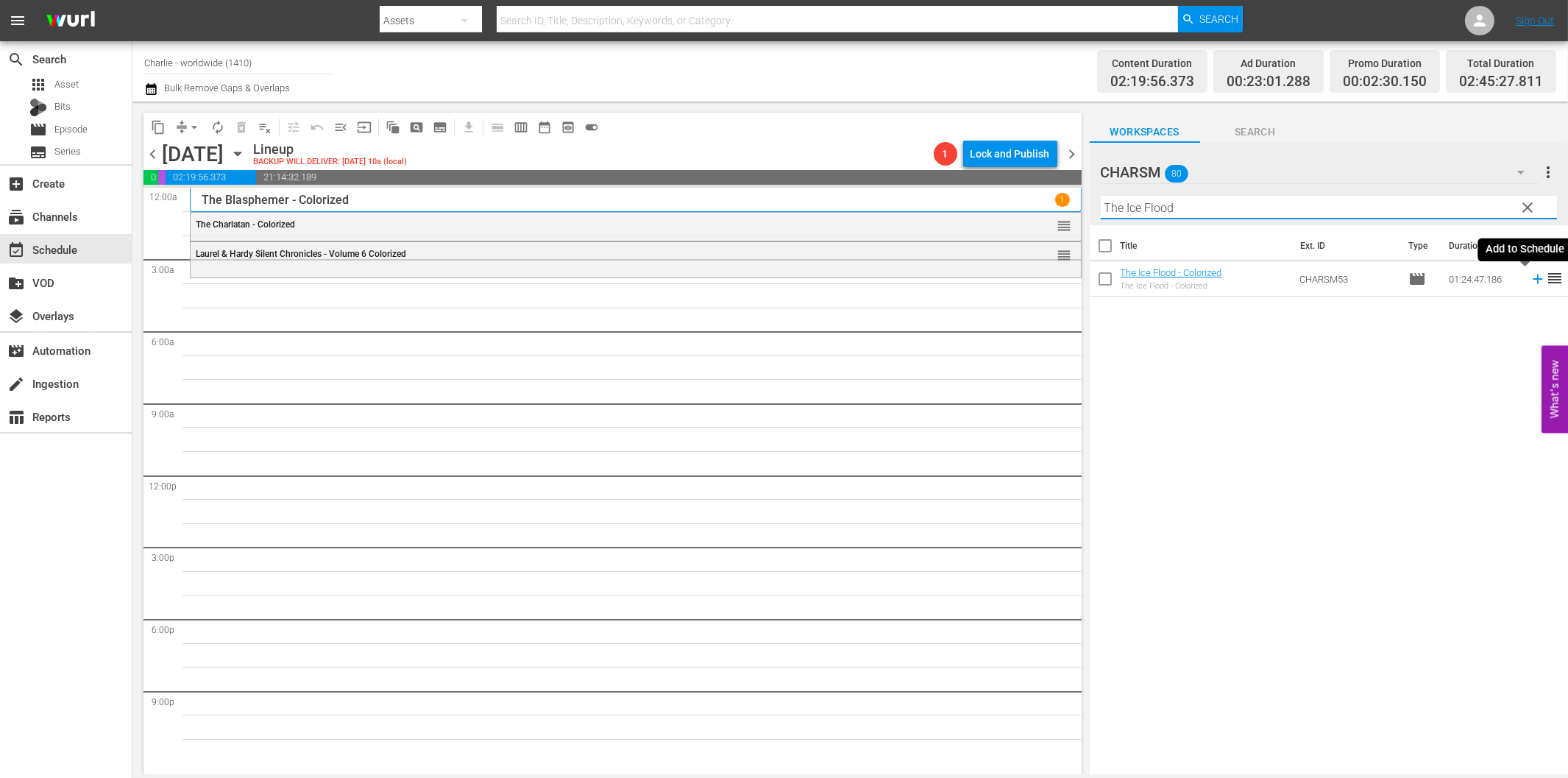
click at [1530, 276] on icon at bounding box center [1537, 278] width 16 height 16
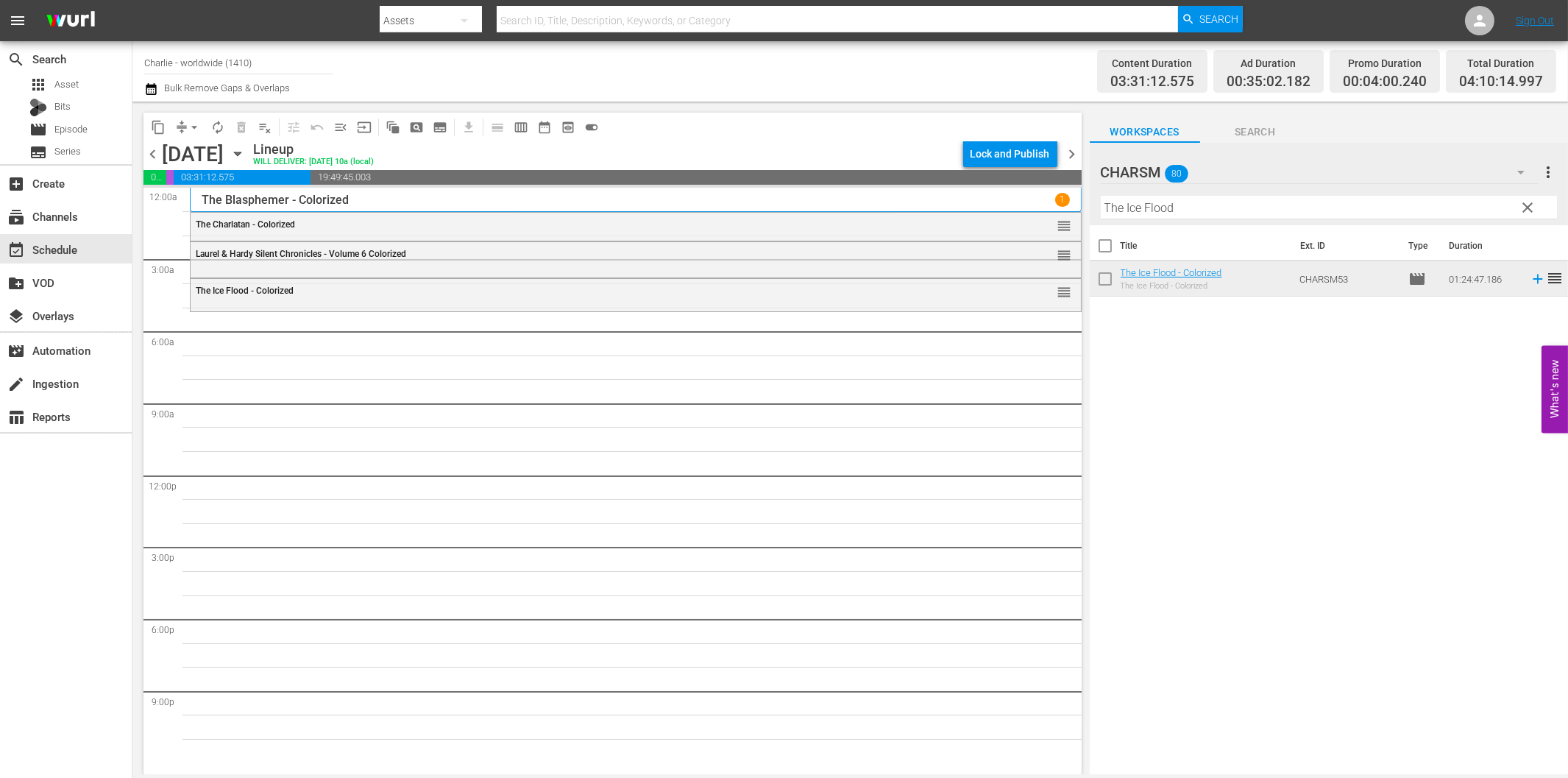
click at [1193, 213] on input "The Ice Flood" at bounding box center [1329, 207] width 456 height 23
paste input "Mark of Zorro"
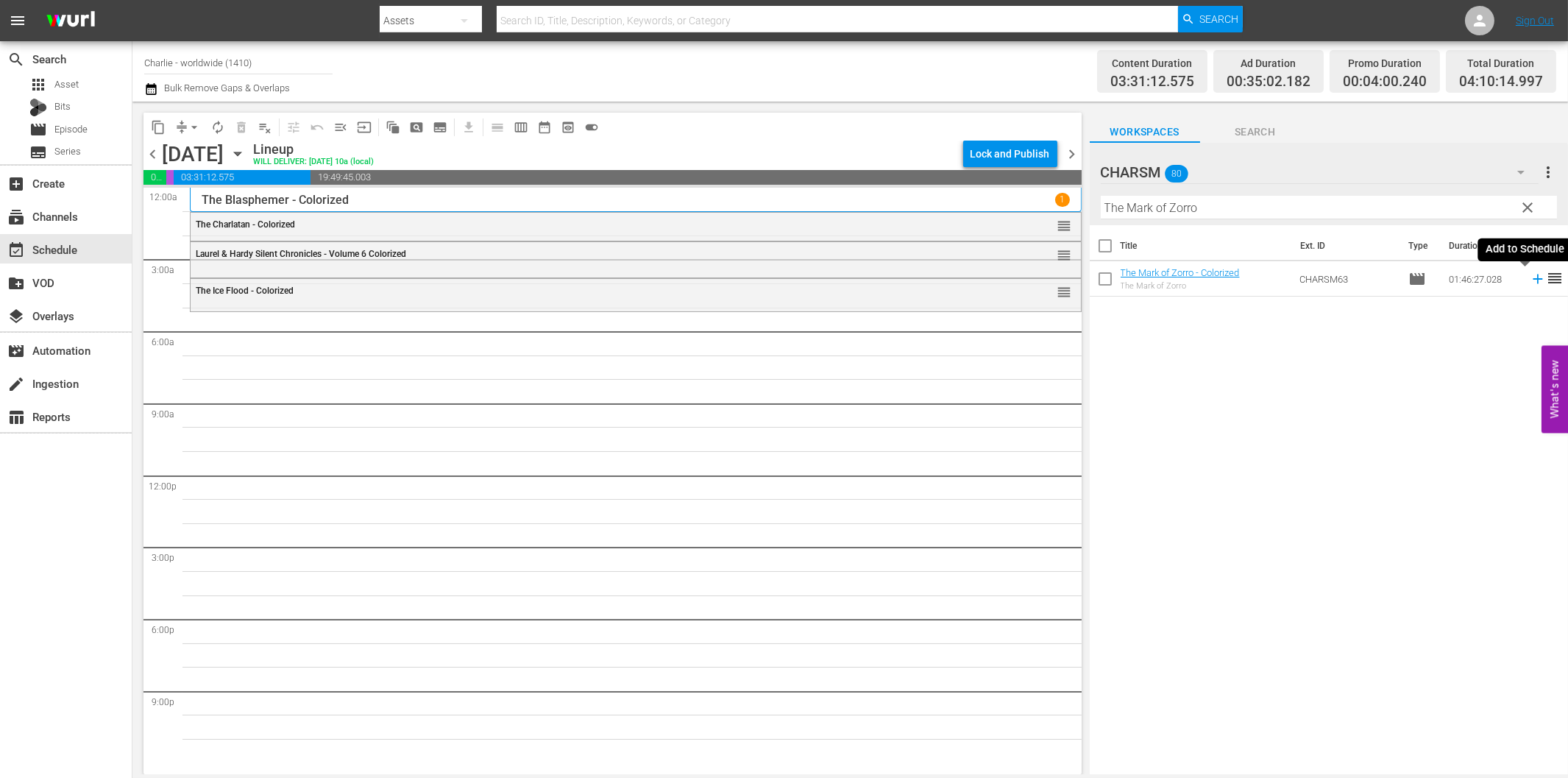
drag, startPoint x: 1526, startPoint y: 277, endPoint x: 1512, endPoint y: 286, distance: 16.6
click at [1530, 277] on icon at bounding box center [1537, 278] width 16 height 16
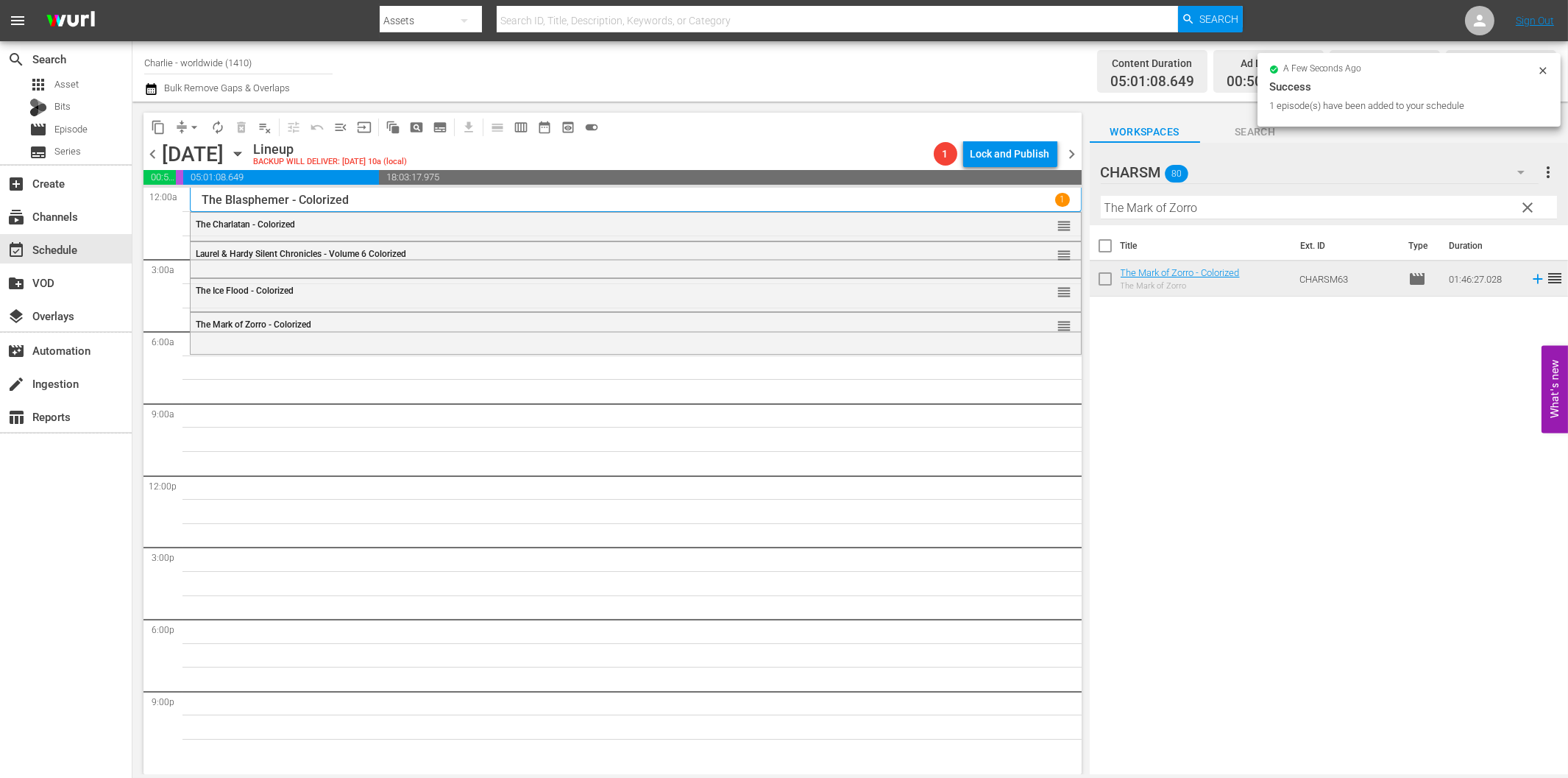
click at [1182, 209] on input "The Mark of Zorro" at bounding box center [1329, 207] width 456 height 23
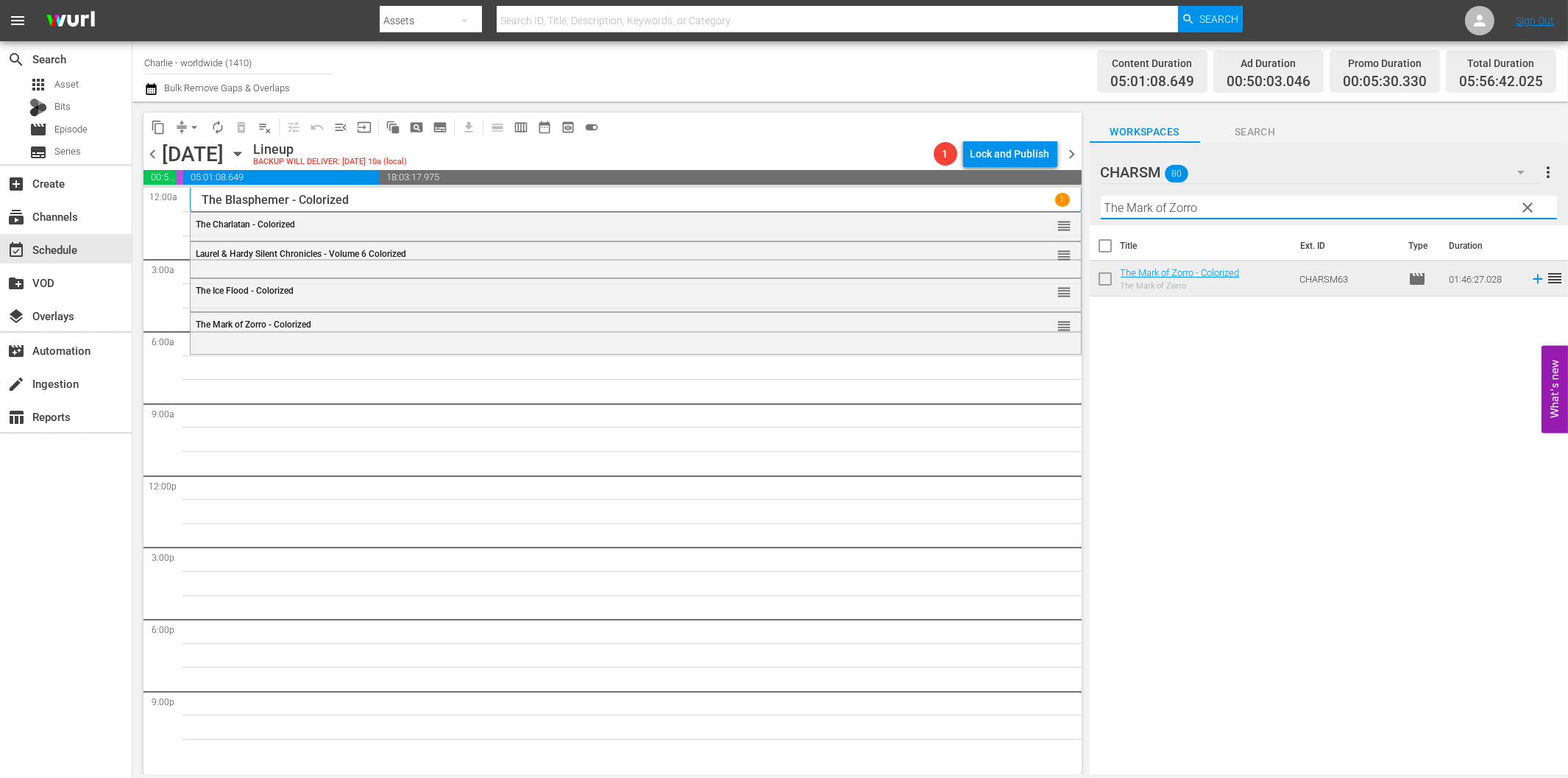
paste input "Iron Mask"
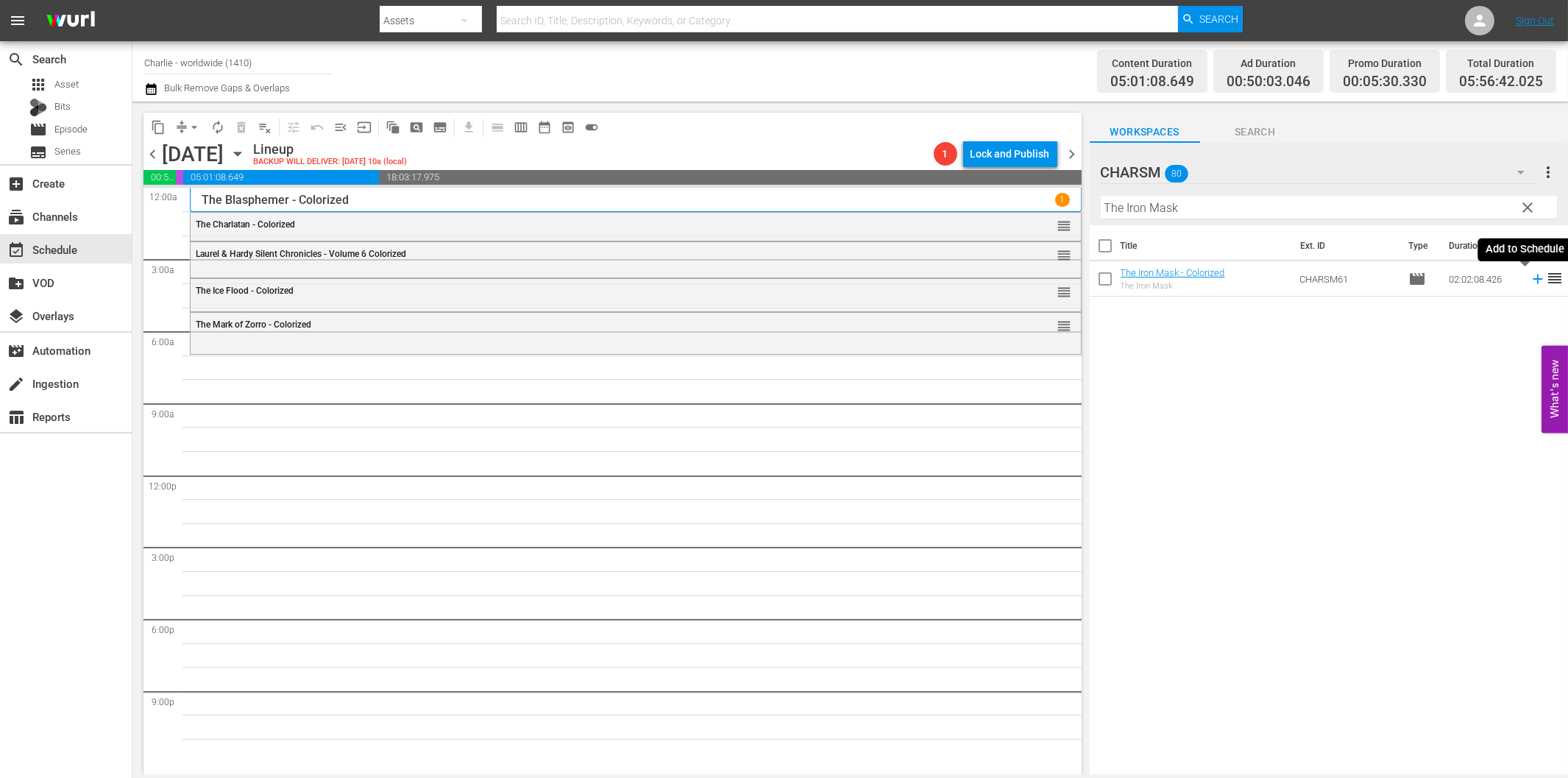
click at [1532, 282] on icon at bounding box center [1536, 279] width 9 height 9
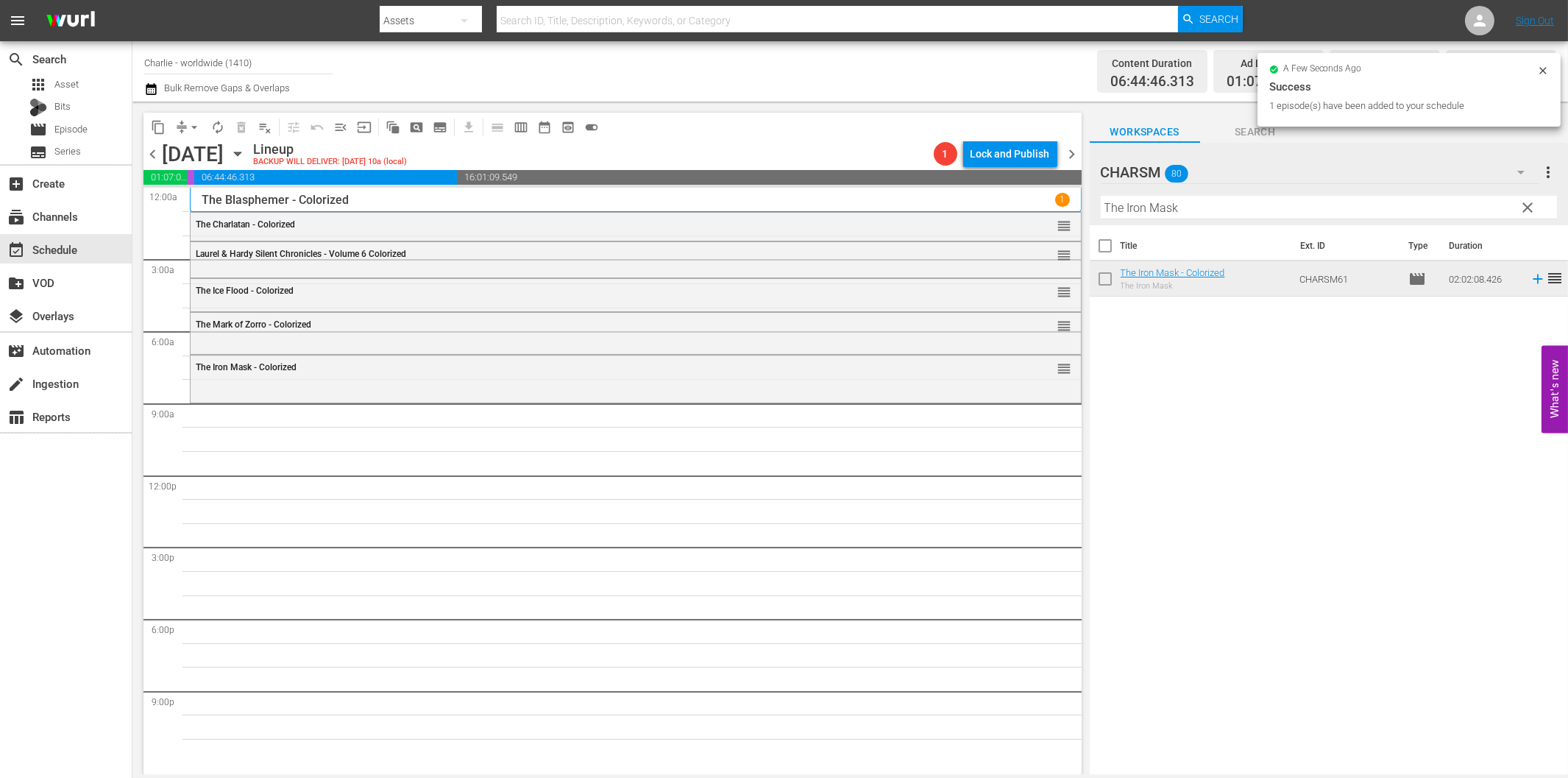
drag, startPoint x: 1197, startPoint y: 197, endPoint x: 1203, endPoint y: 204, distance: 9.2
click at [1200, 199] on input "The Iron Mask" at bounding box center [1329, 207] width 456 height 23
paste input "[PERSON_NAME] vs. Sports"
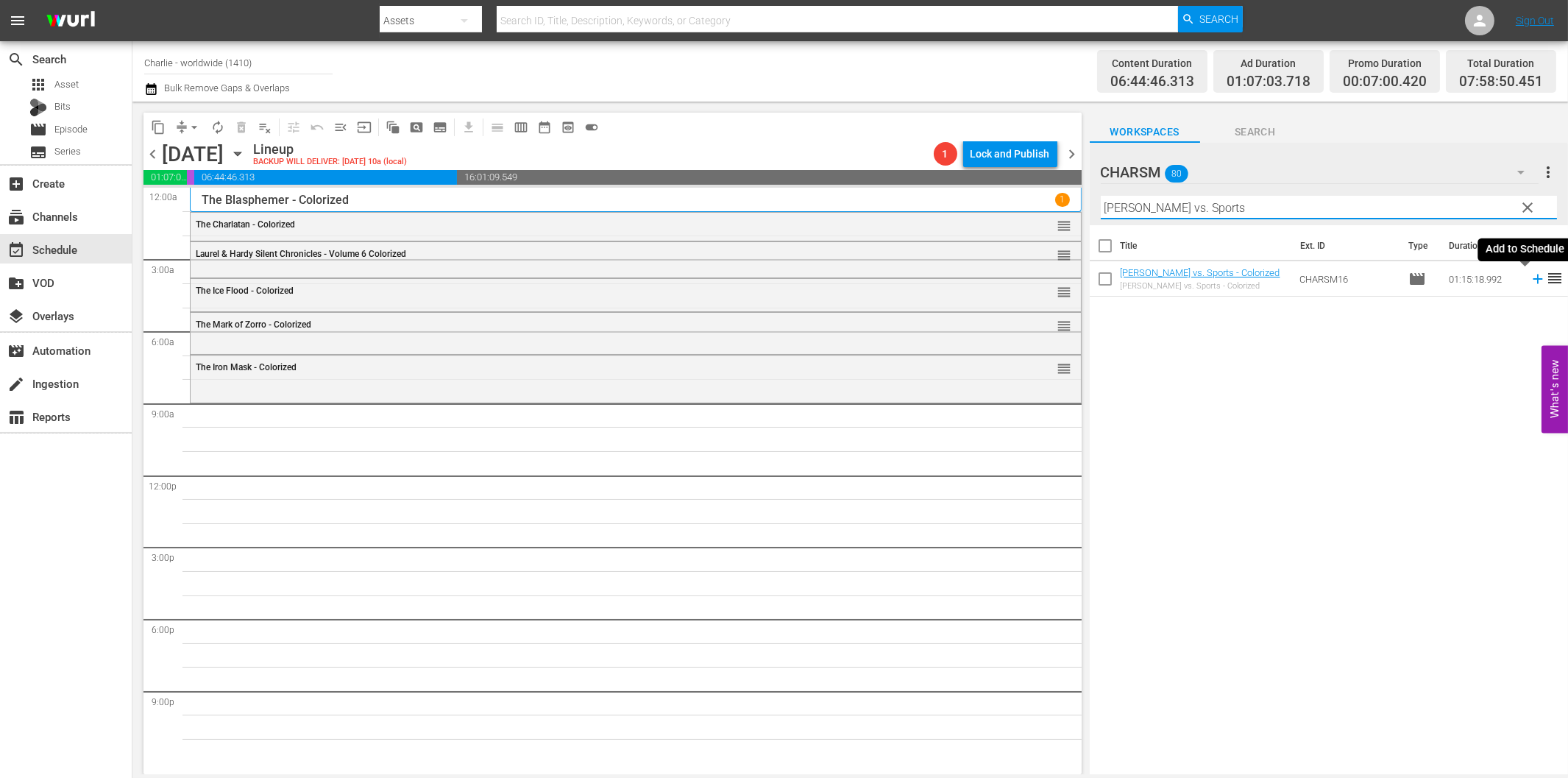
click at [1530, 281] on icon at bounding box center [1537, 278] width 16 height 16
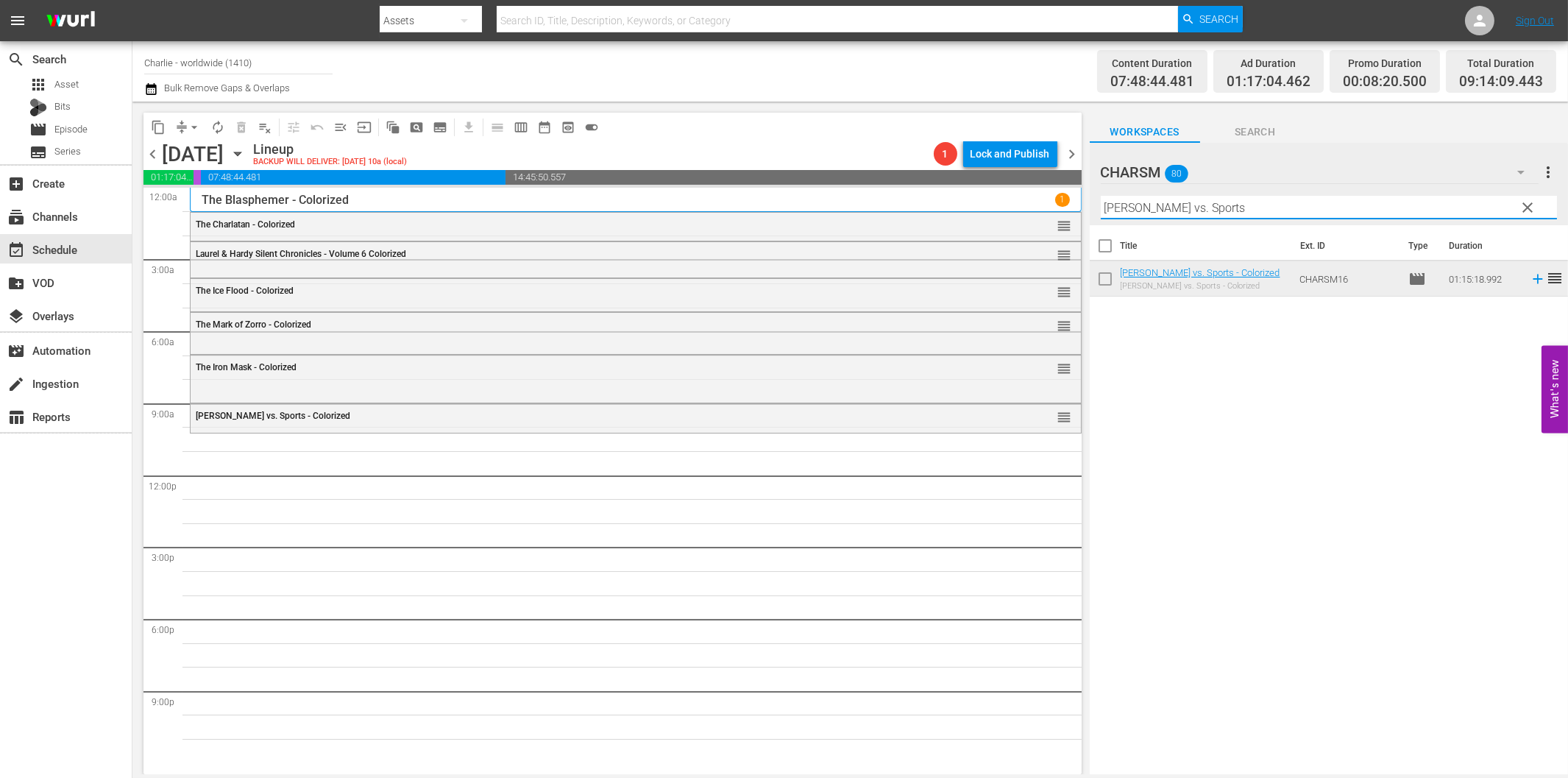
click at [1156, 214] on input "[PERSON_NAME] vs. Sports" at bounding box center [1329, 207] width 456 height 23
paste input "[PERSON_NAME]"
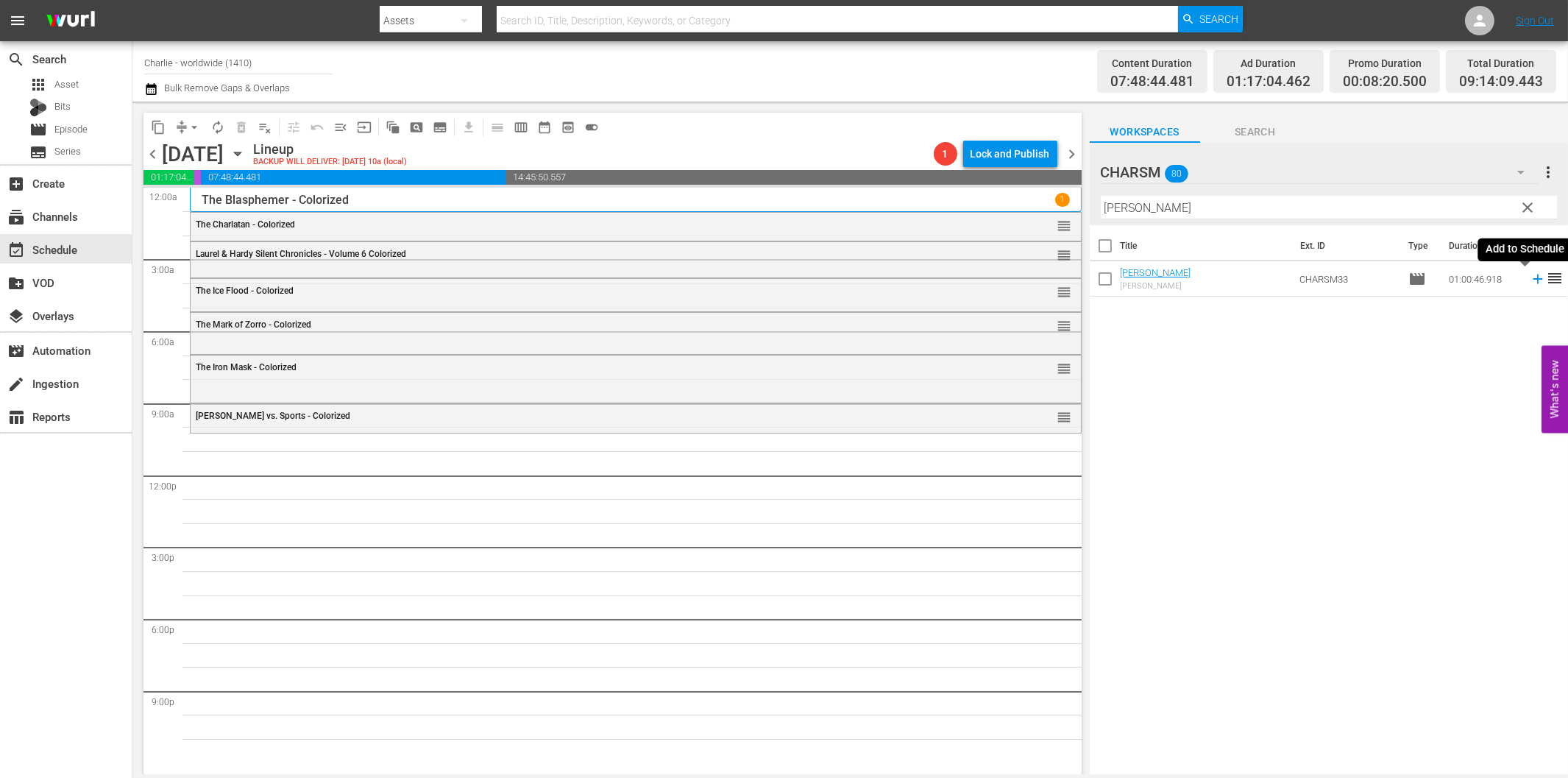
click at [1530, 277] on icon at bounding box center [1537, 278] width 16 height 16
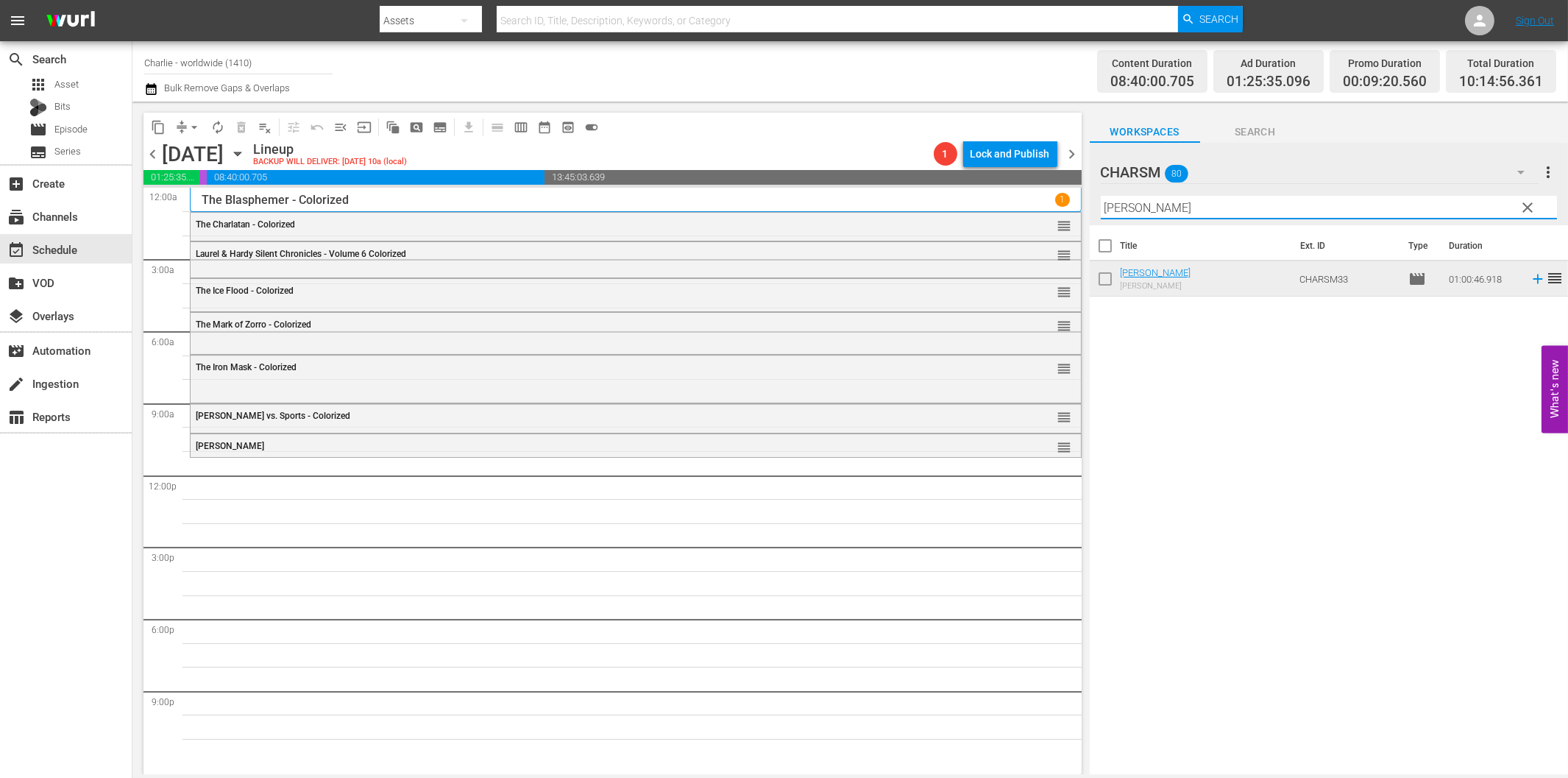
click at [1194, 199] on input "[PERSON_NAME]" at bounding box center [1329, 207] width 456 height 23
paste input "[PERSON_NAME] Compilation – Part 5"
drag, startPoint x: 1247, startPoint y: 205, endPoint x: 1354, endPoint y: 200, distance: 107.1
click at [1354, 200] on input "[PERSON_NAME] Compilation – Part 5" at bounding box center [1329, 207] width 456 height 23
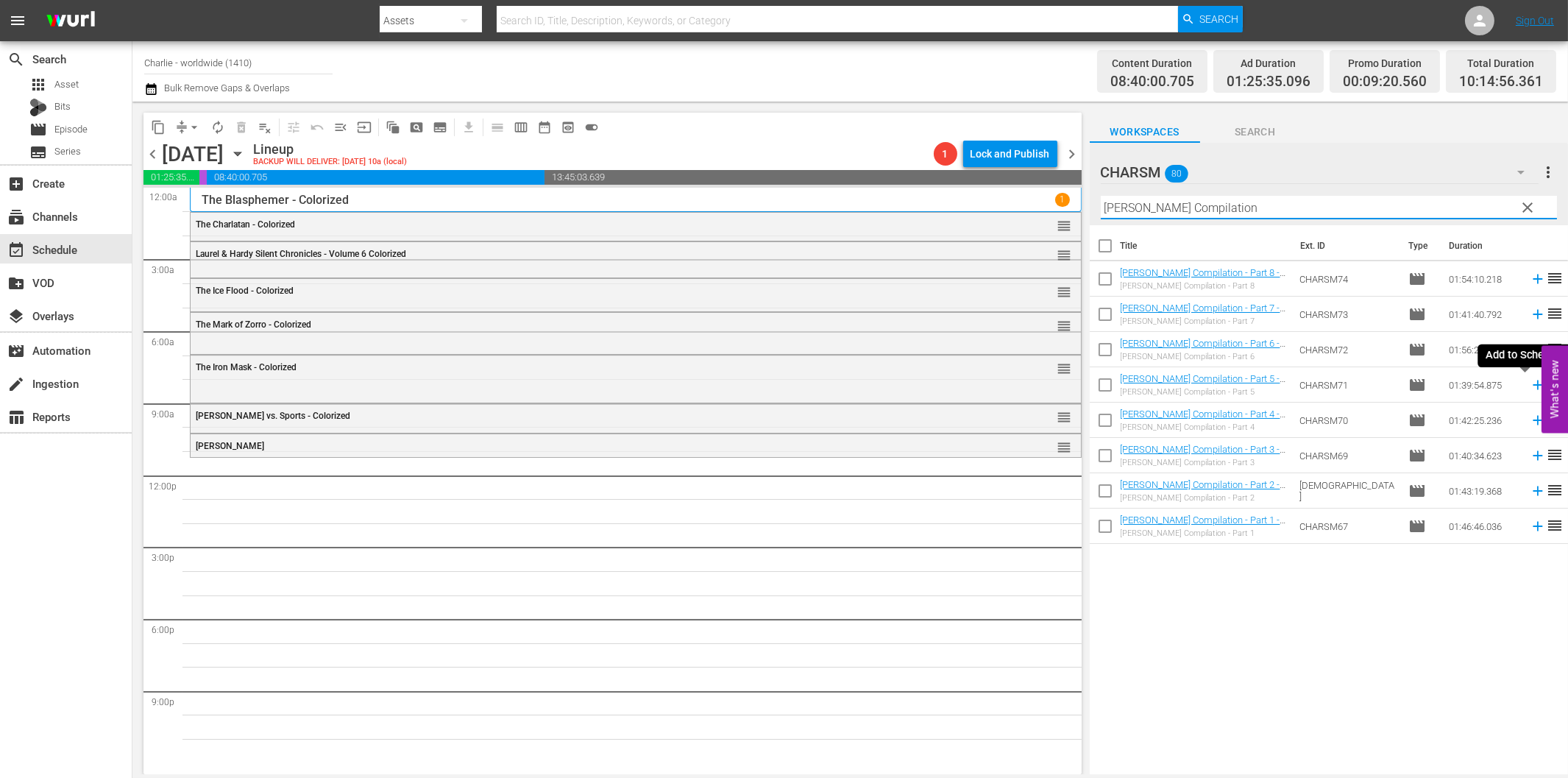
click at [1530, 382] on icon at bounding box center [1537, 384] width 16 height 16
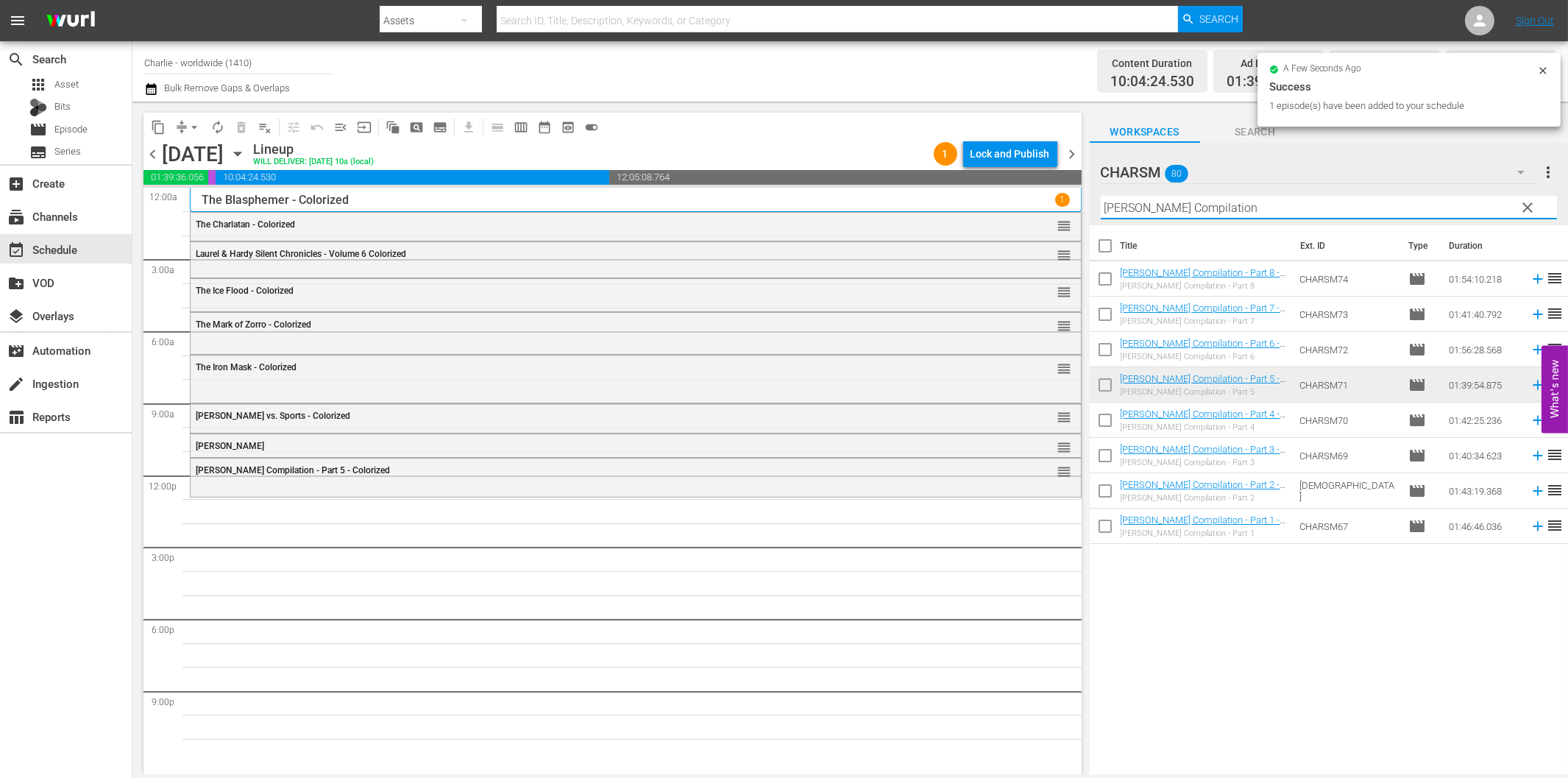
click at [1146, 213] on input "[PERSON_NAME] Compilation" at bounding box center [1329, 207] width 456 height 23
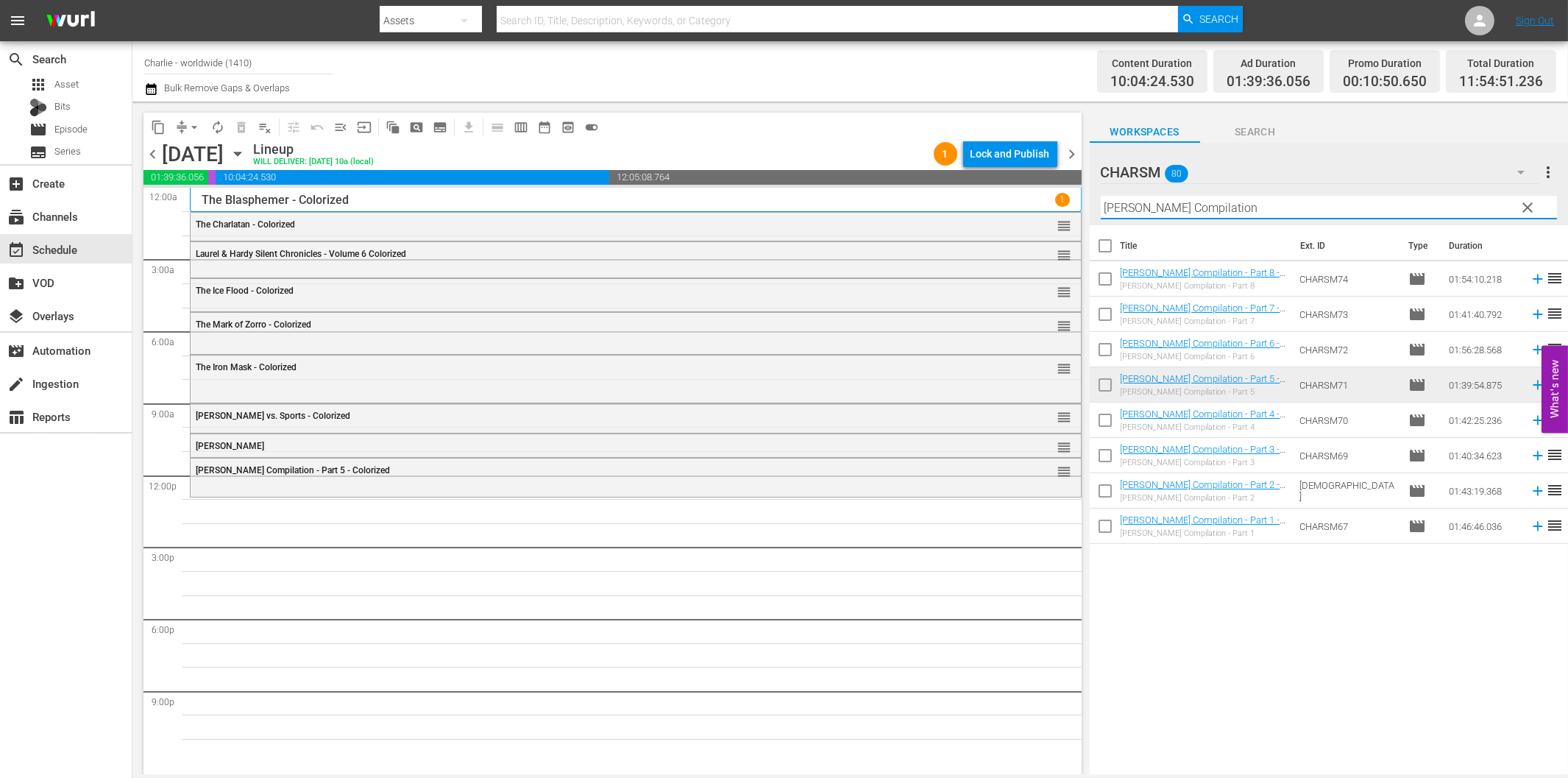
paste input "Wagon Tracks"
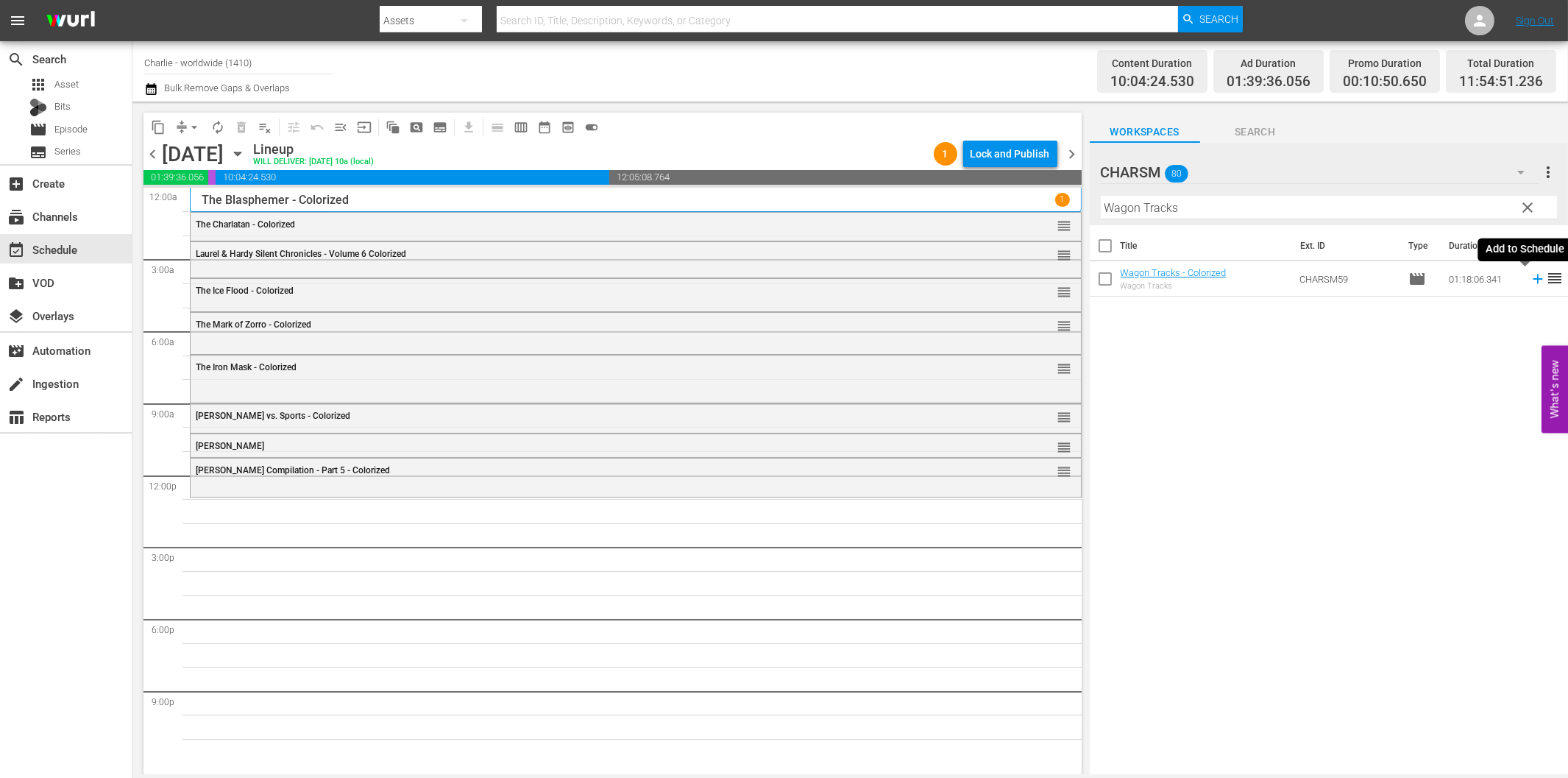
click at [1530, 277] on icon at bounding box center [1537, 278] width 16 height 16
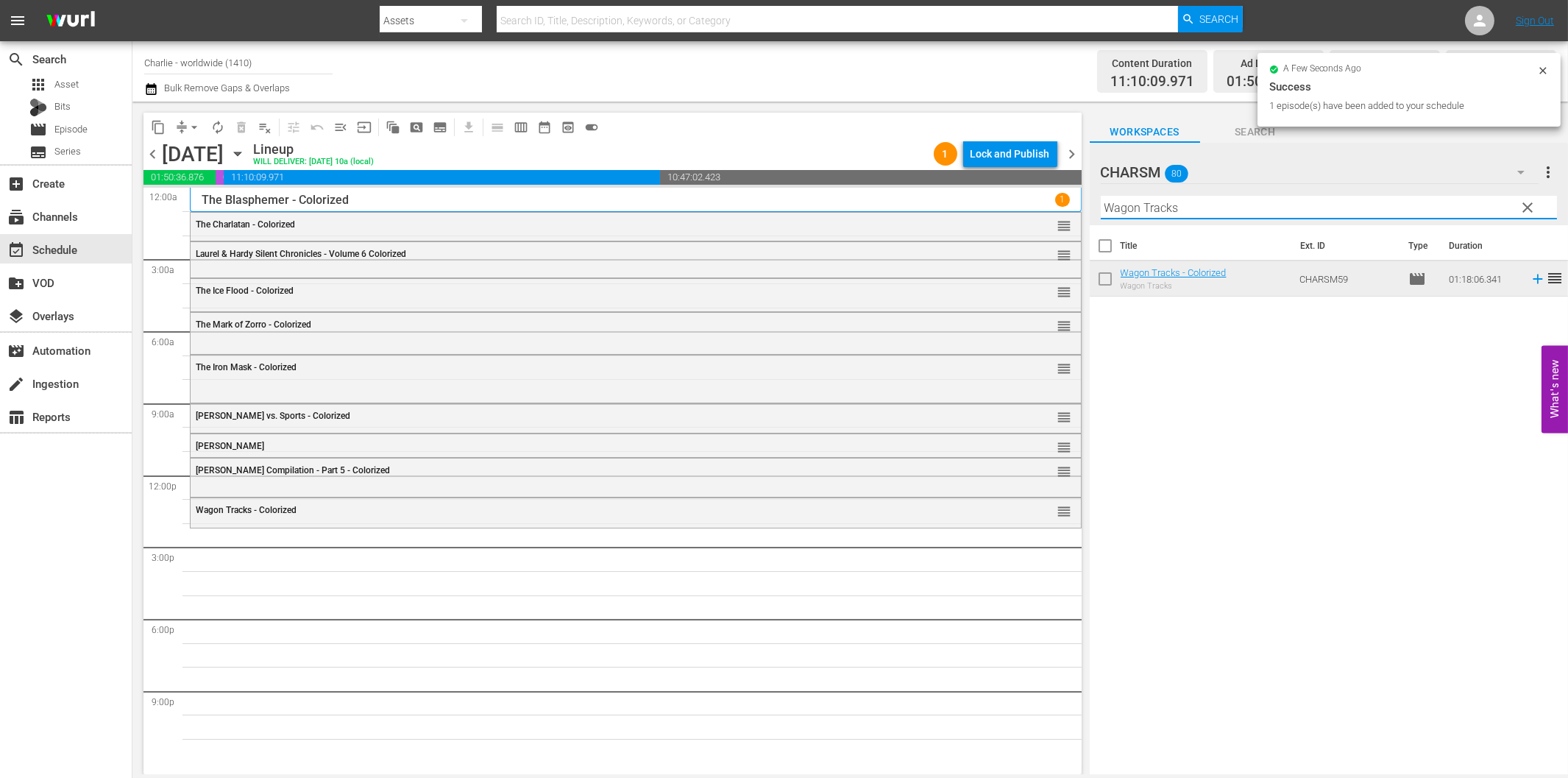
click at [1152, 205] on input "Wagon Tracks" at bounding box center [1329, 207] width 456 height 23
paste input "The Kid"
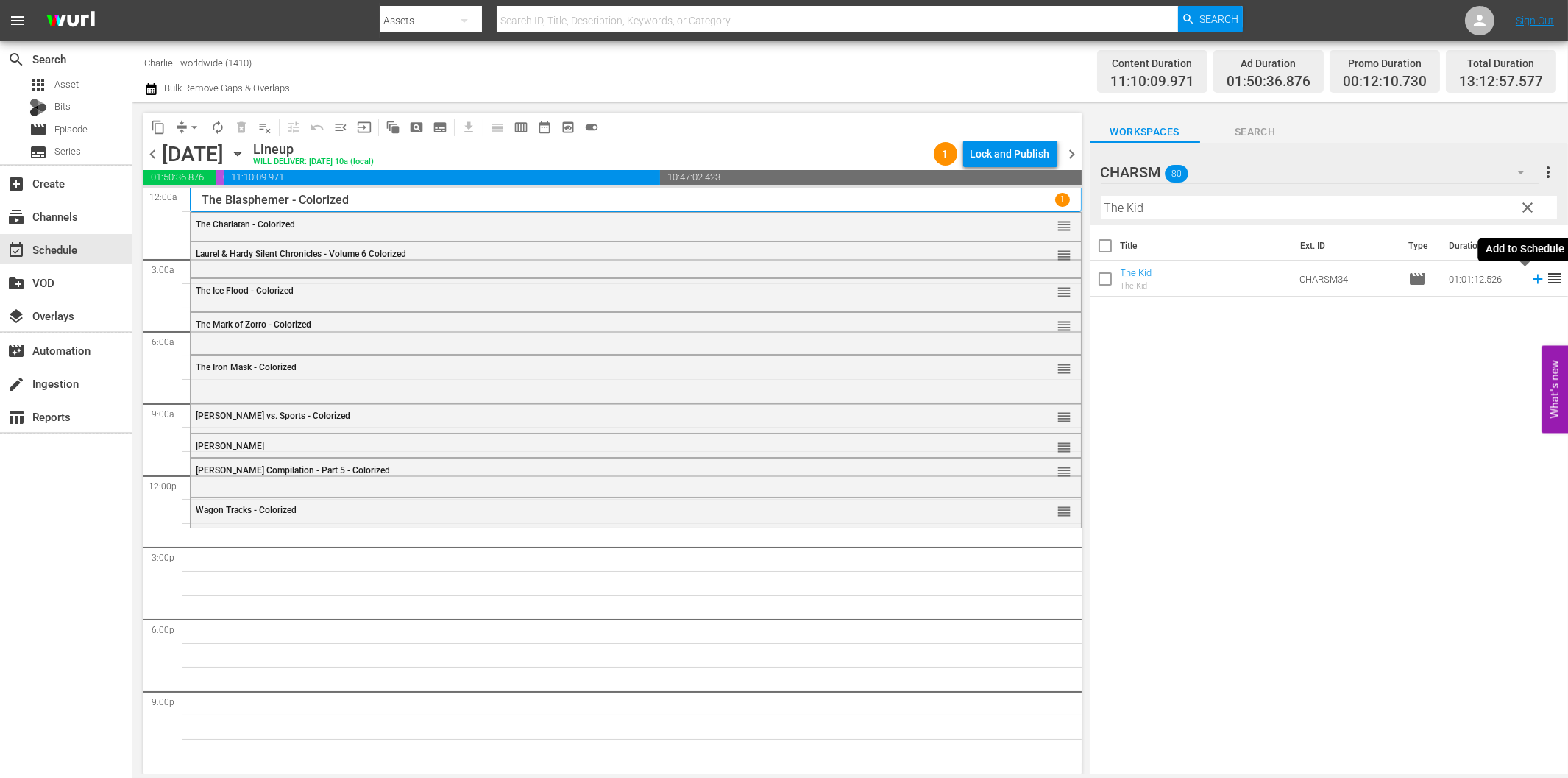
click at [1530, 285] on icon at bounding box center [1537, 278] width 16 height 16
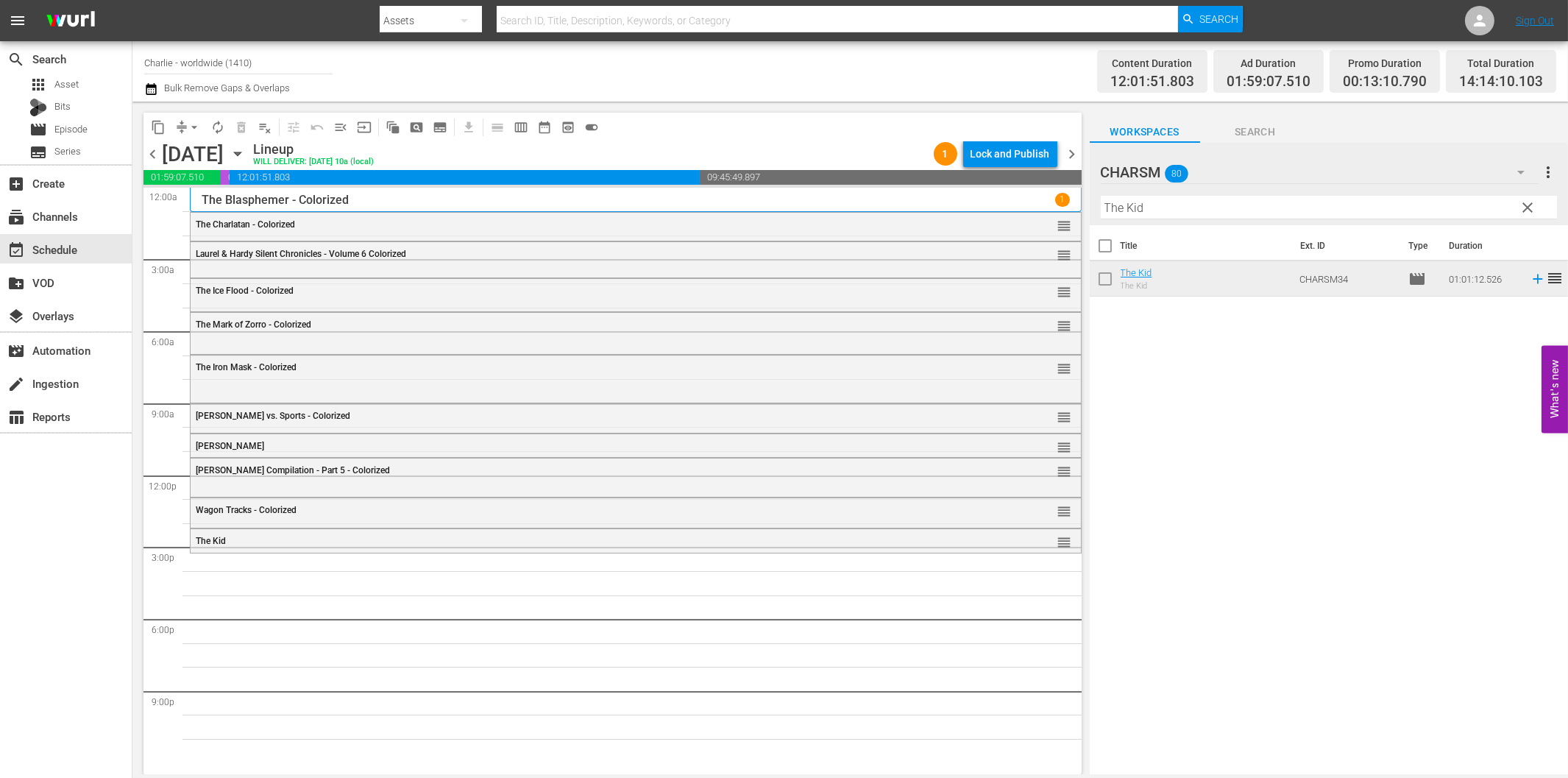
click at [1145, 213] on input "The Kid" at bounding box center [1329, 207] width 456 height 23
paste input "[PERSON_NAME] in Wonderlan"
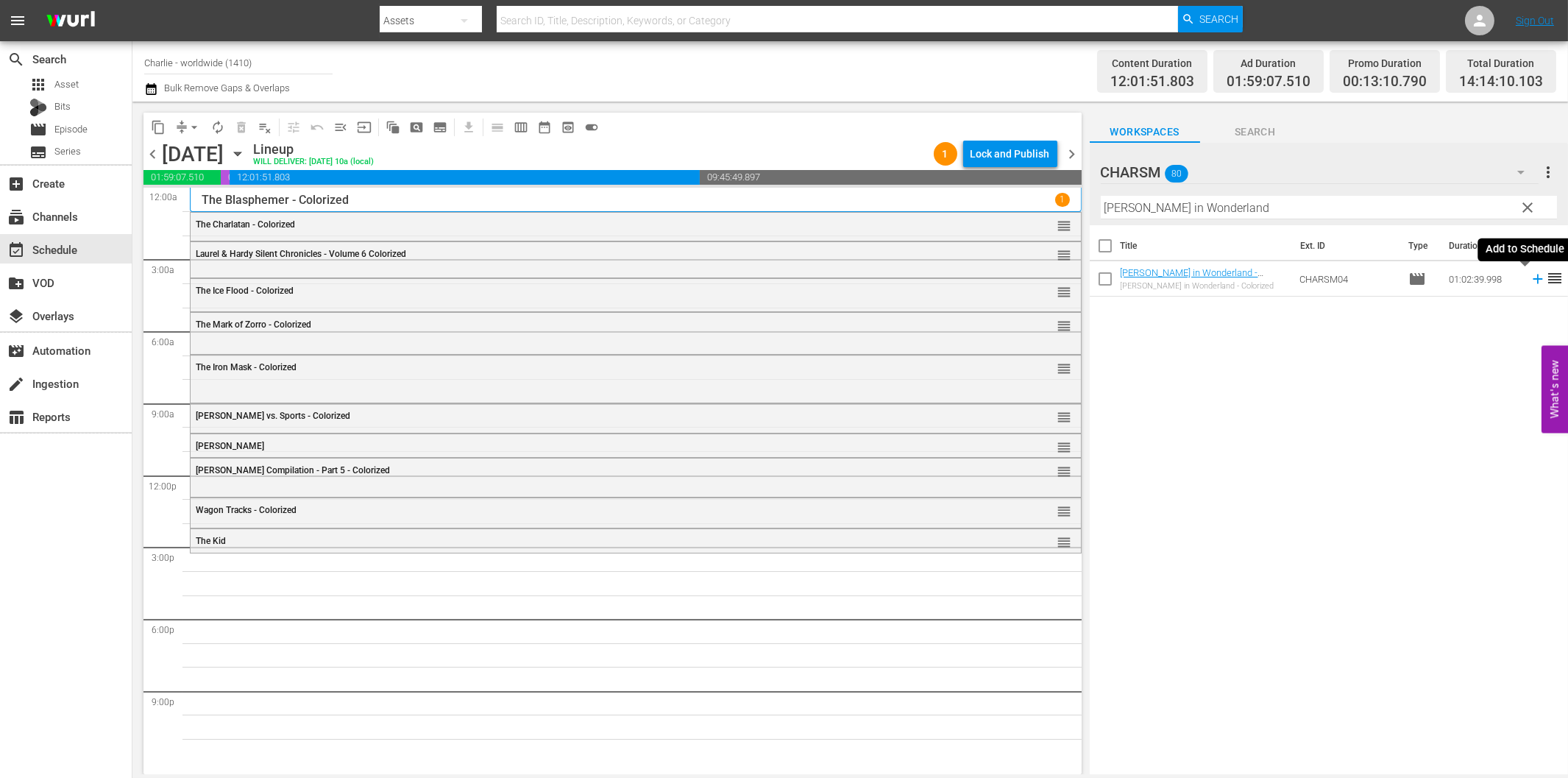
click at [1530, 275] on icon at bounding box center [1537, 278] width 16 height 16
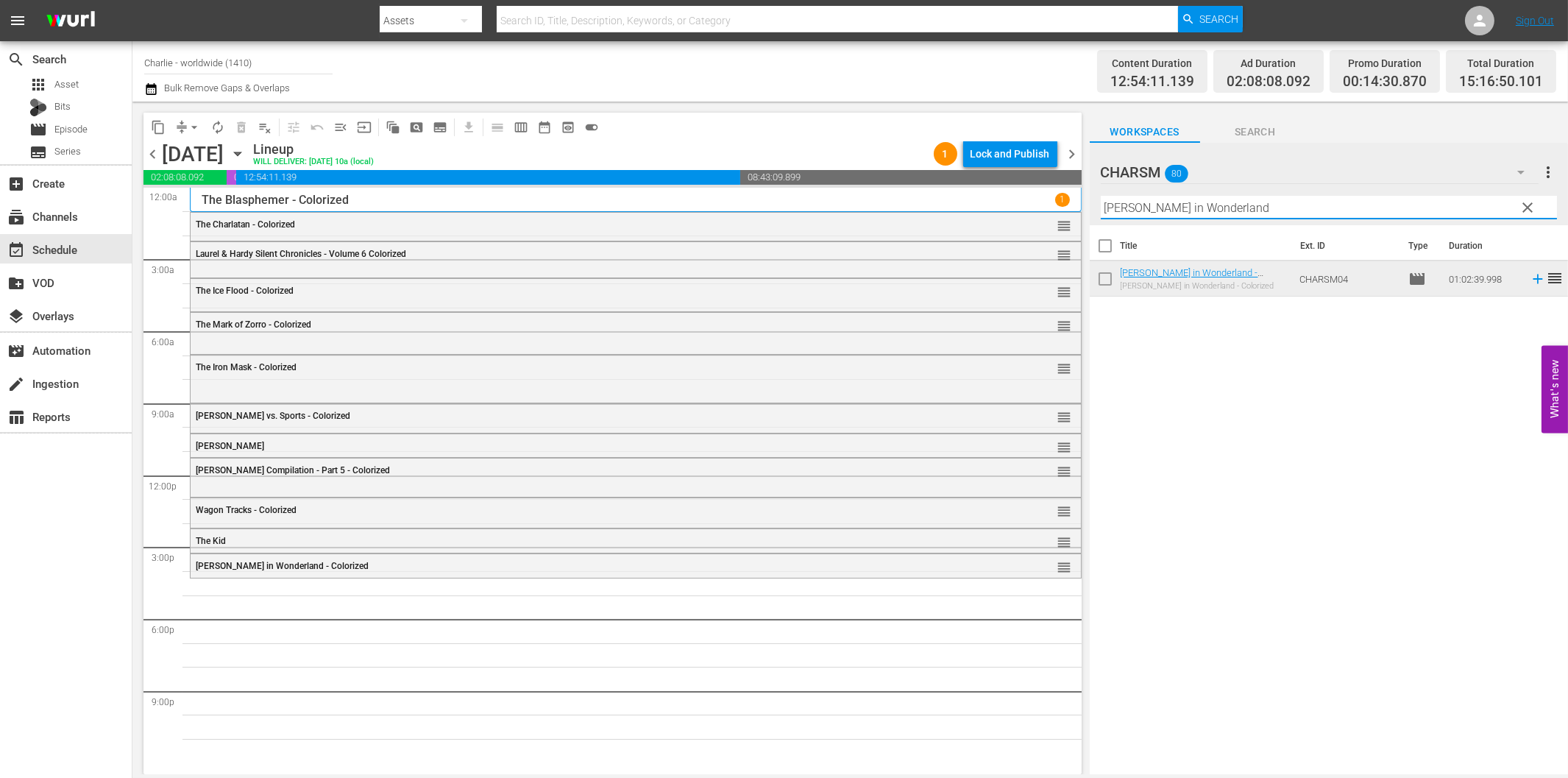
click at [1300, 212] on input "[PERSON_NAME] in Wonderland" at bounding box center [1329, 207] width 456 height 23
paste input "Laurel & Hardy Silent Chronicles - Vol. 2"
drag, startPoint x: 1269, startPoint y: 208, endPoint x: 1401, endPoint y: 228, distance: 133.5
click at [1395, 226] on div "CHARSM 80 CHARSM more_vert clear Filter by Title [PERSON_NAME] & [PERSON_NAME] …" at bounding box center [1328, 462] width 478 height 640
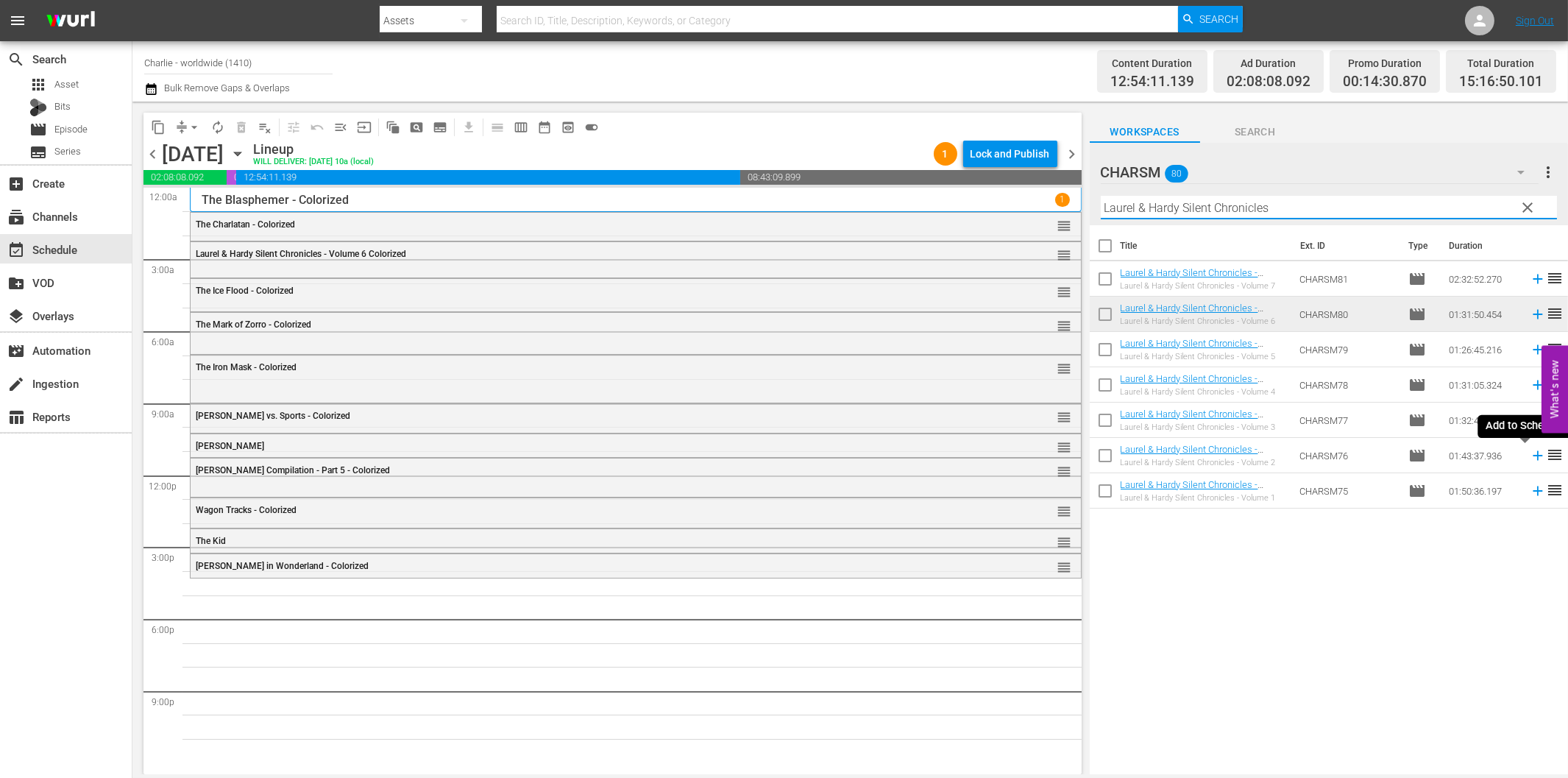
click at [1530, 461] on icon at bounding box center [1537, 455] width 16 height 16
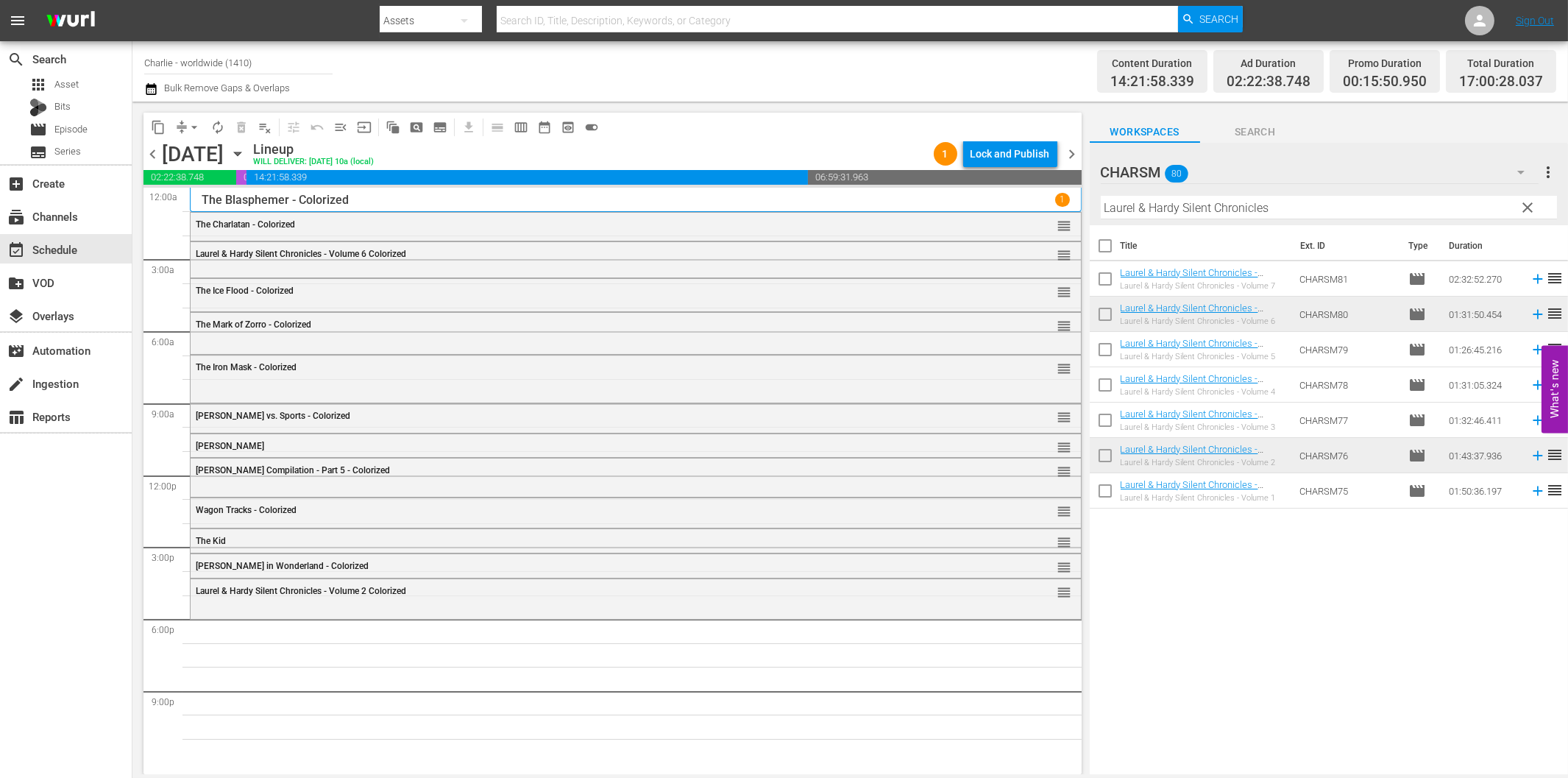
click at [1362, 196] on input "Laurel & Hardy Silent Chronicles" at bounding box center [1329, 207] width 456 height 23
paste input "Hungarian Rhapsody"
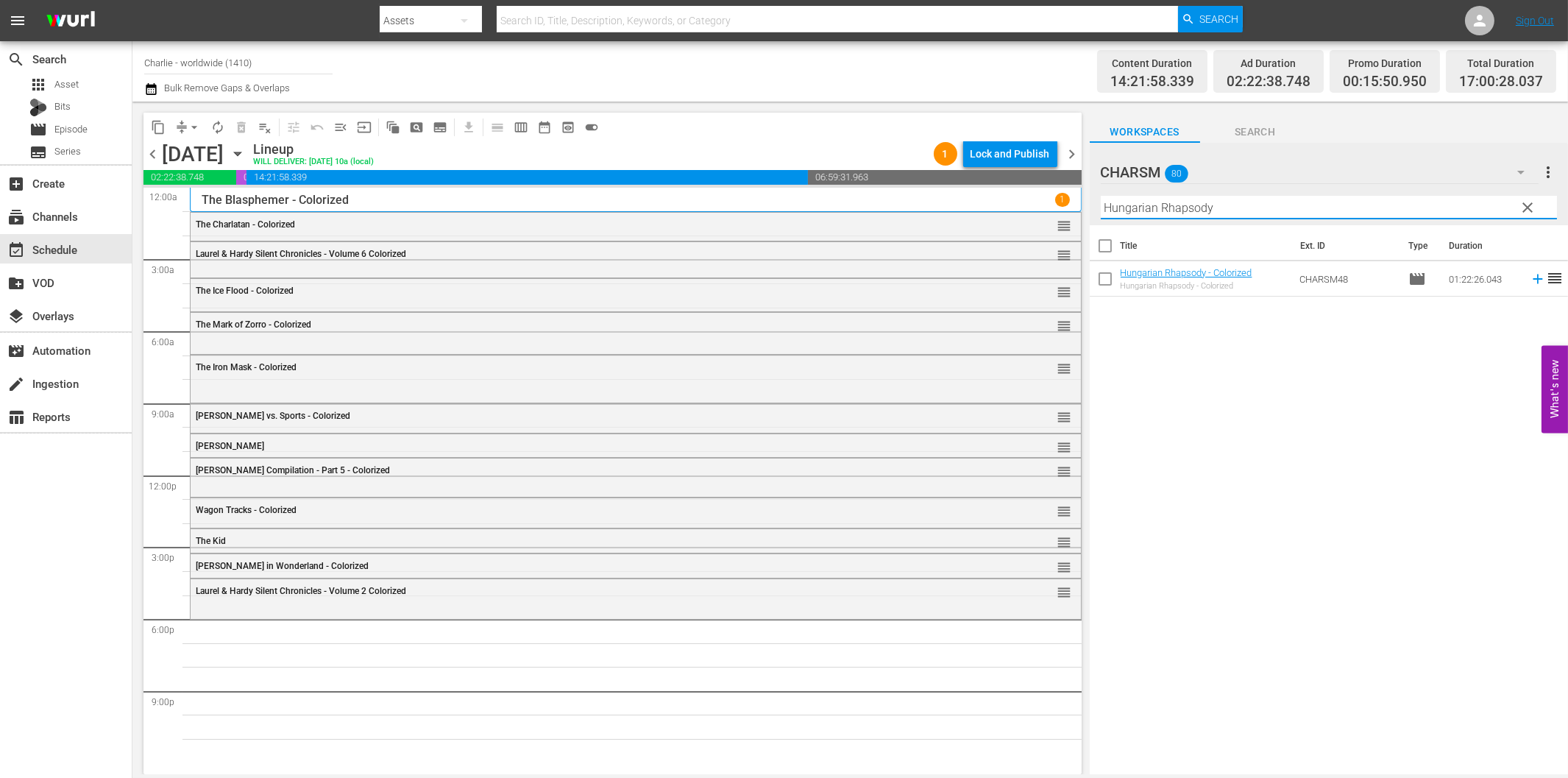
click at [1530, 281] on icon at bounding box center [1537, 278] width 16 height 16
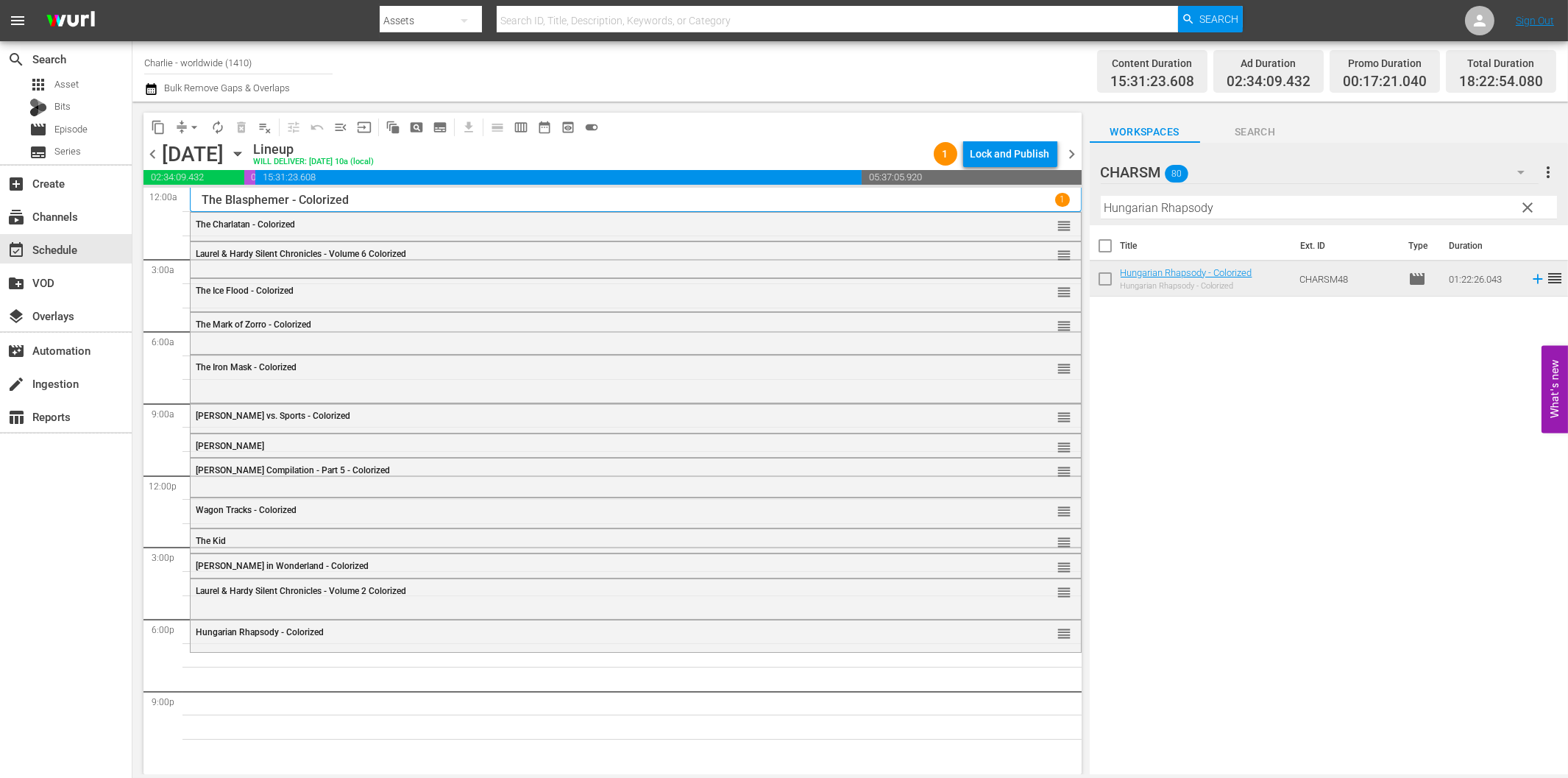
click at [1229, 212] on input "Hungarian Rhapsody" at bounding box center [1329, 207] width 456 height 23
paste input "A Chapter in Her Life"
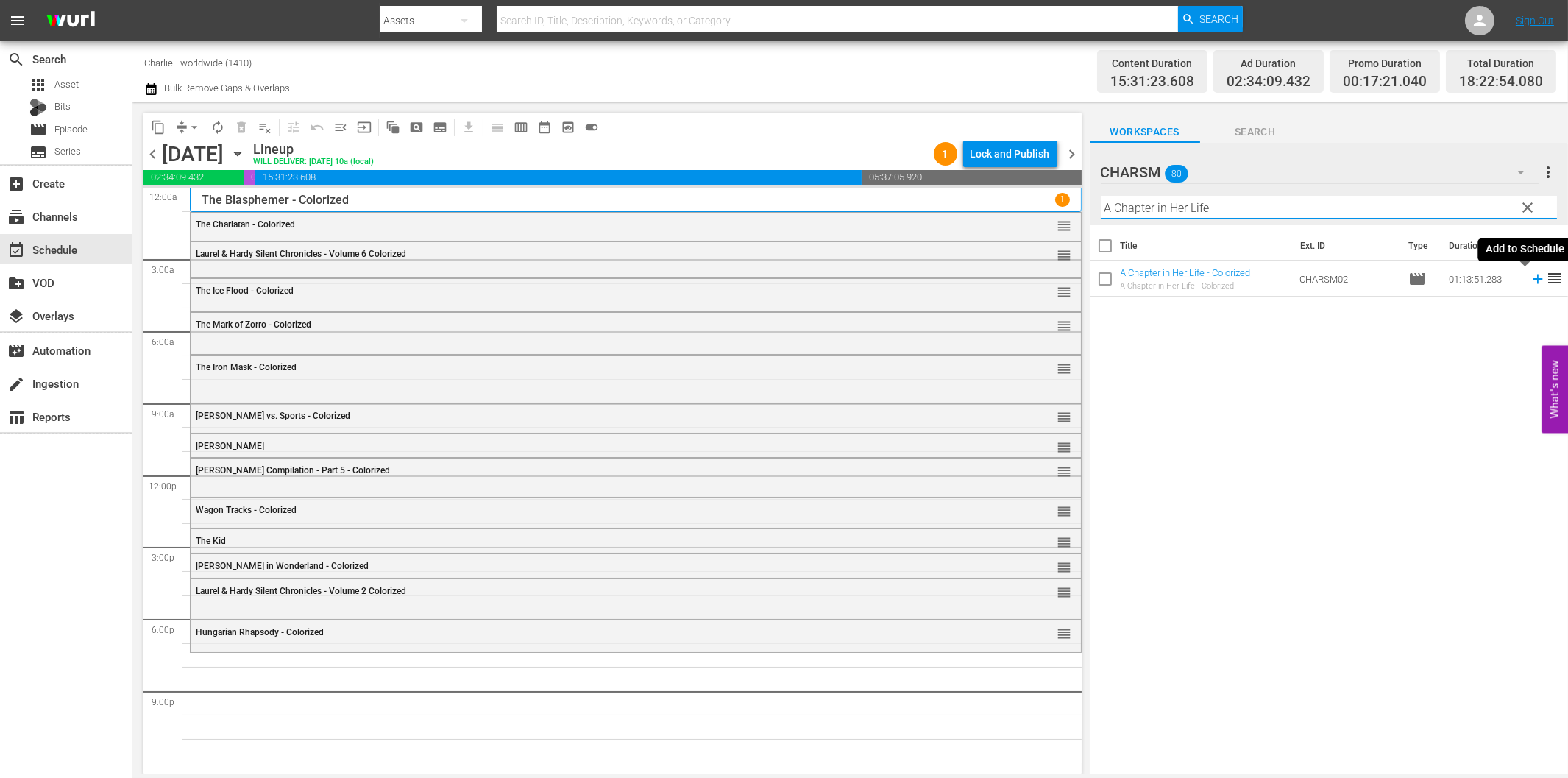
click at [1530, 277] on icon at bounding box center [1537, 278] width 16 height 16
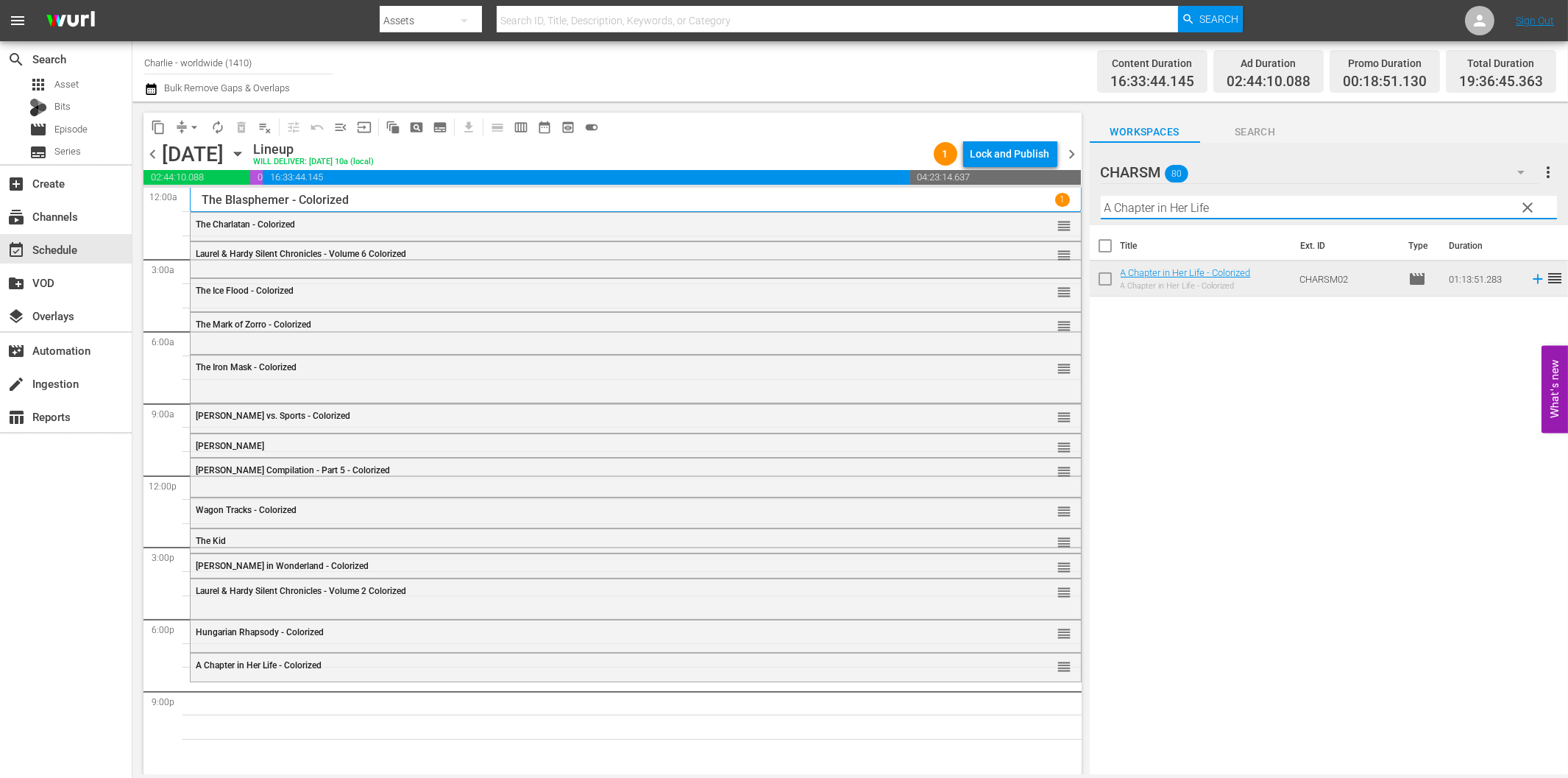
click at [1205, 216] on input "A Chapter in Her Life" at bounding box center [1329, 207] width 456 height 23
paste input "[PERSON_NAME] Compilation – Part 3"
drag, startPoint x: 1251, startPoint y: 207, endPoint x: 1360, endPoint y: 217, distance: 109.5
click at [1357, 217] on input "[PERSON_NAME] Compilation – Part 3" at bounding box center [1329, 207] width 456 height 23
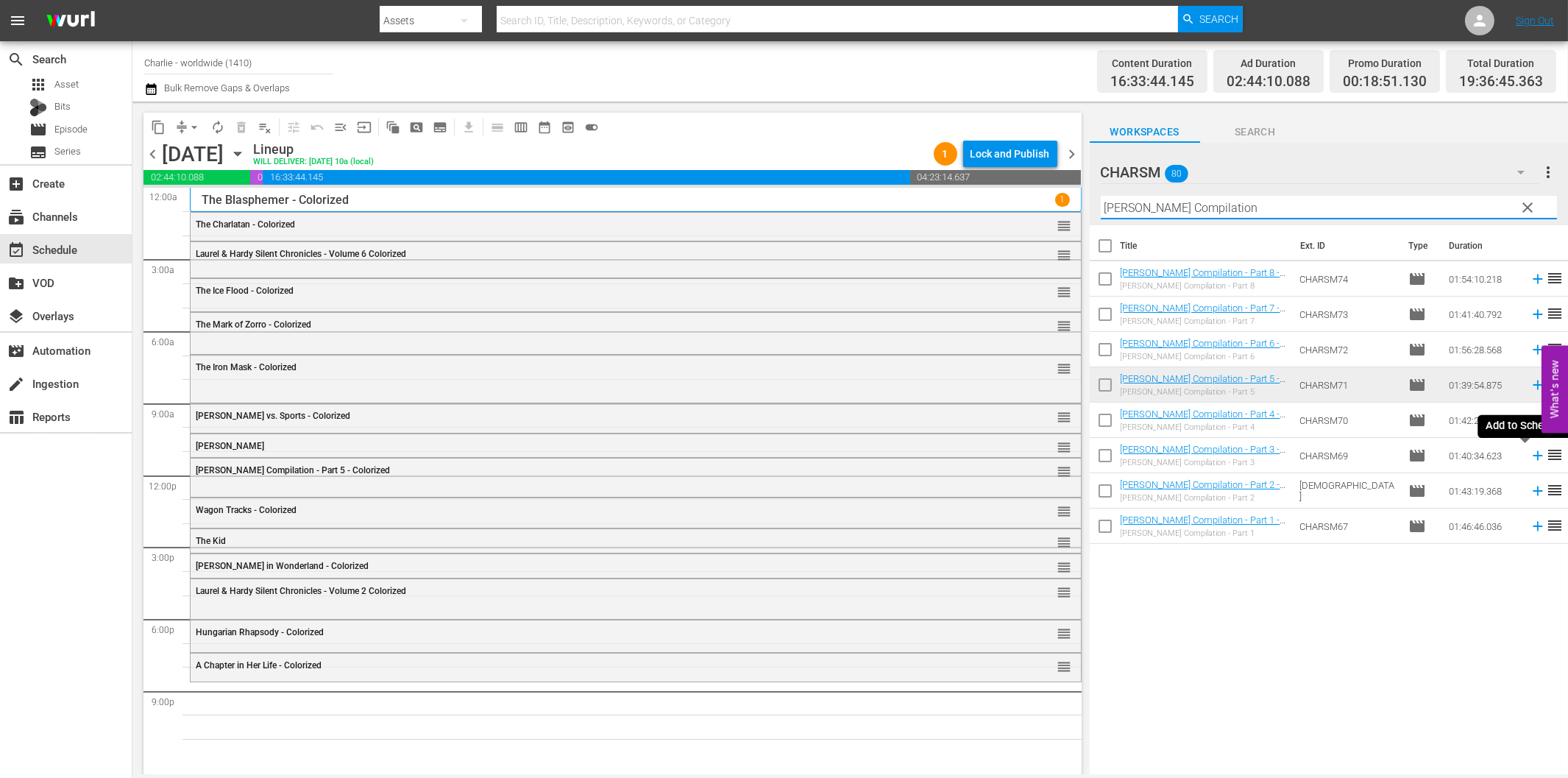
click at [1530, 454] on icon at bounding box center [1537, 455] width 16 height 16
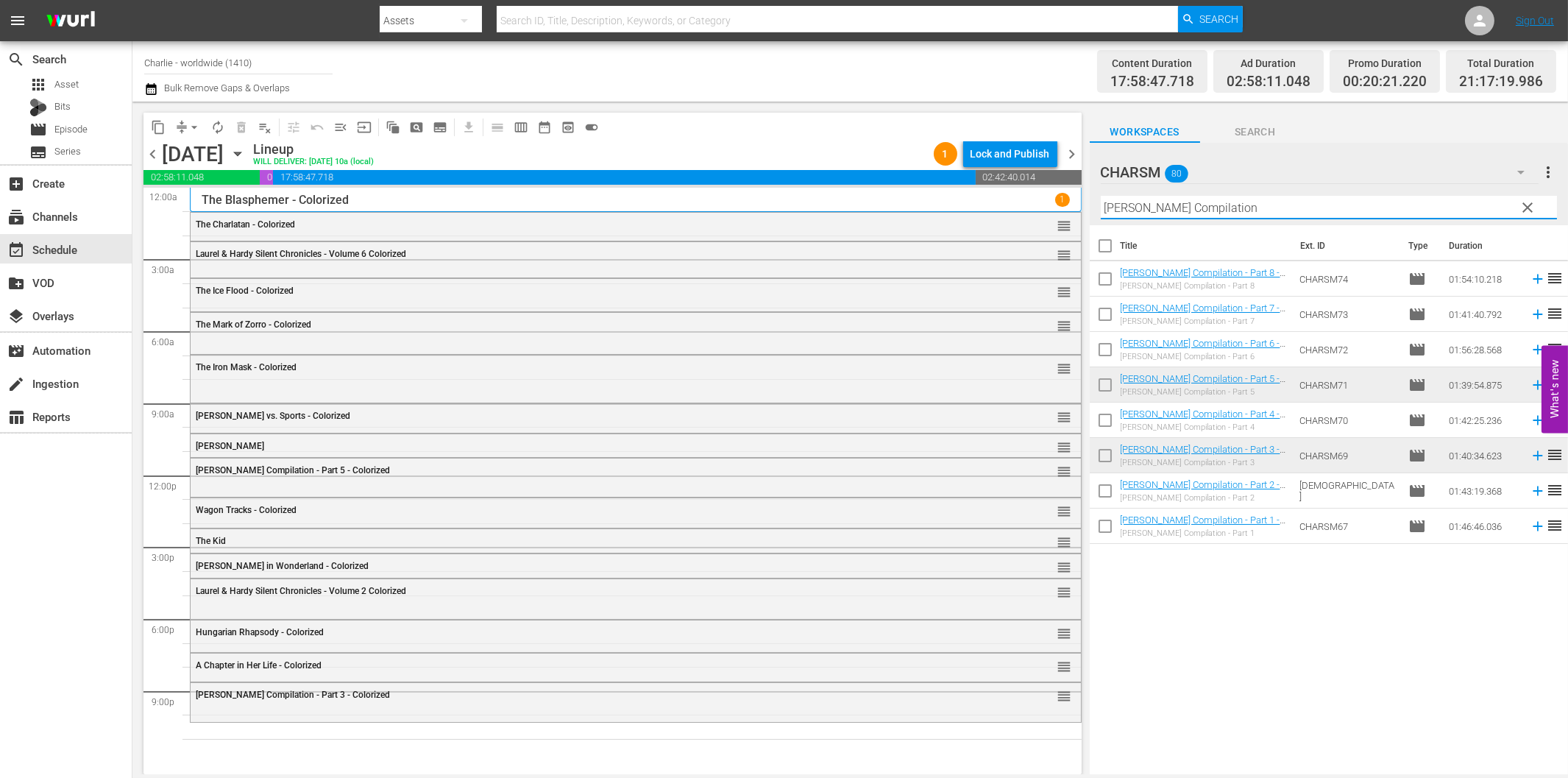
click at [1322, 213] on input "[PERSON_NAME] Compilation" at bounding box center [1329, 207] width 456 height 23
paste input "y the Law"
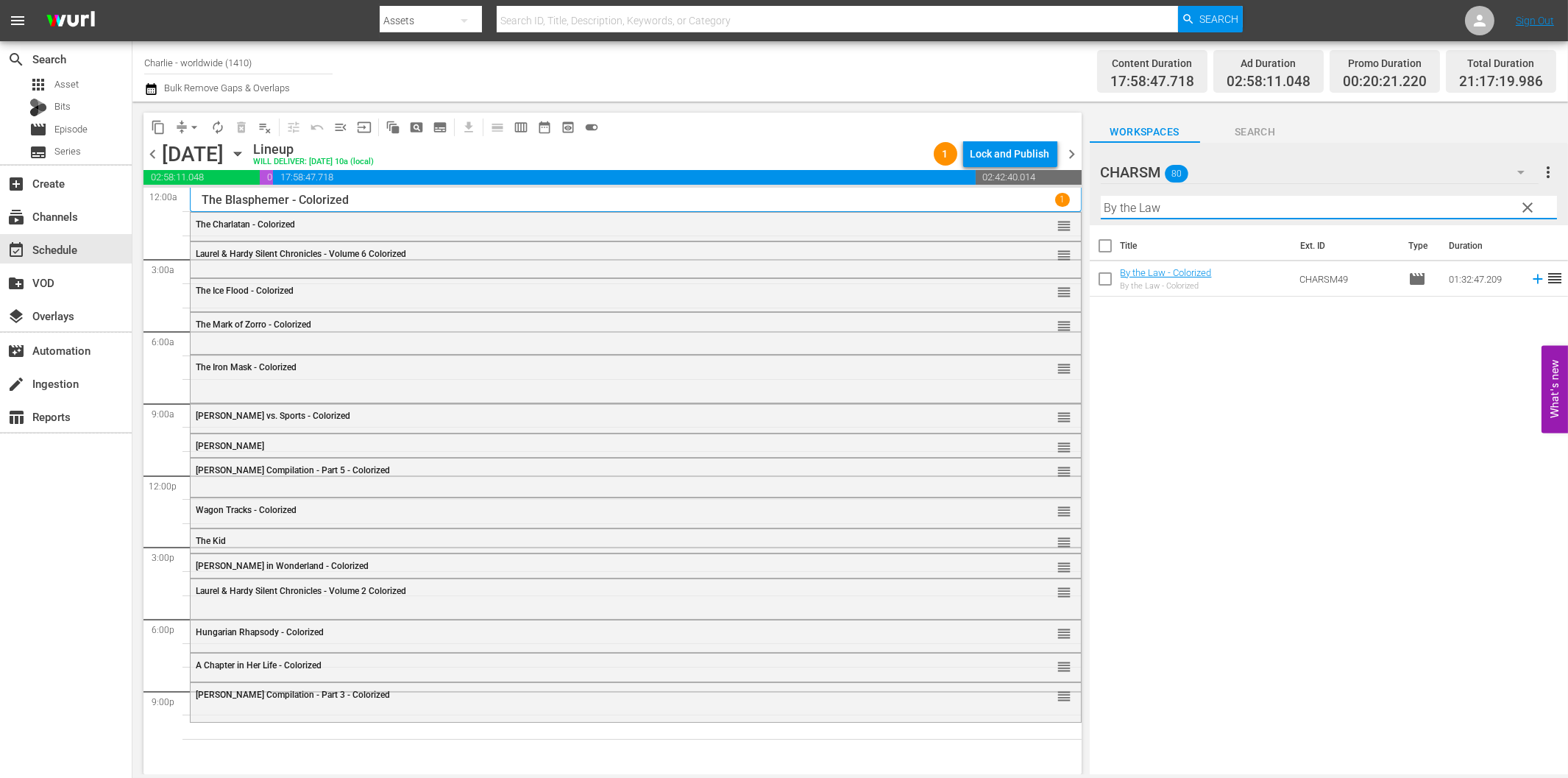
click at [1530, 278] on icon at bounding box center [1537, 278] width 16 height 16
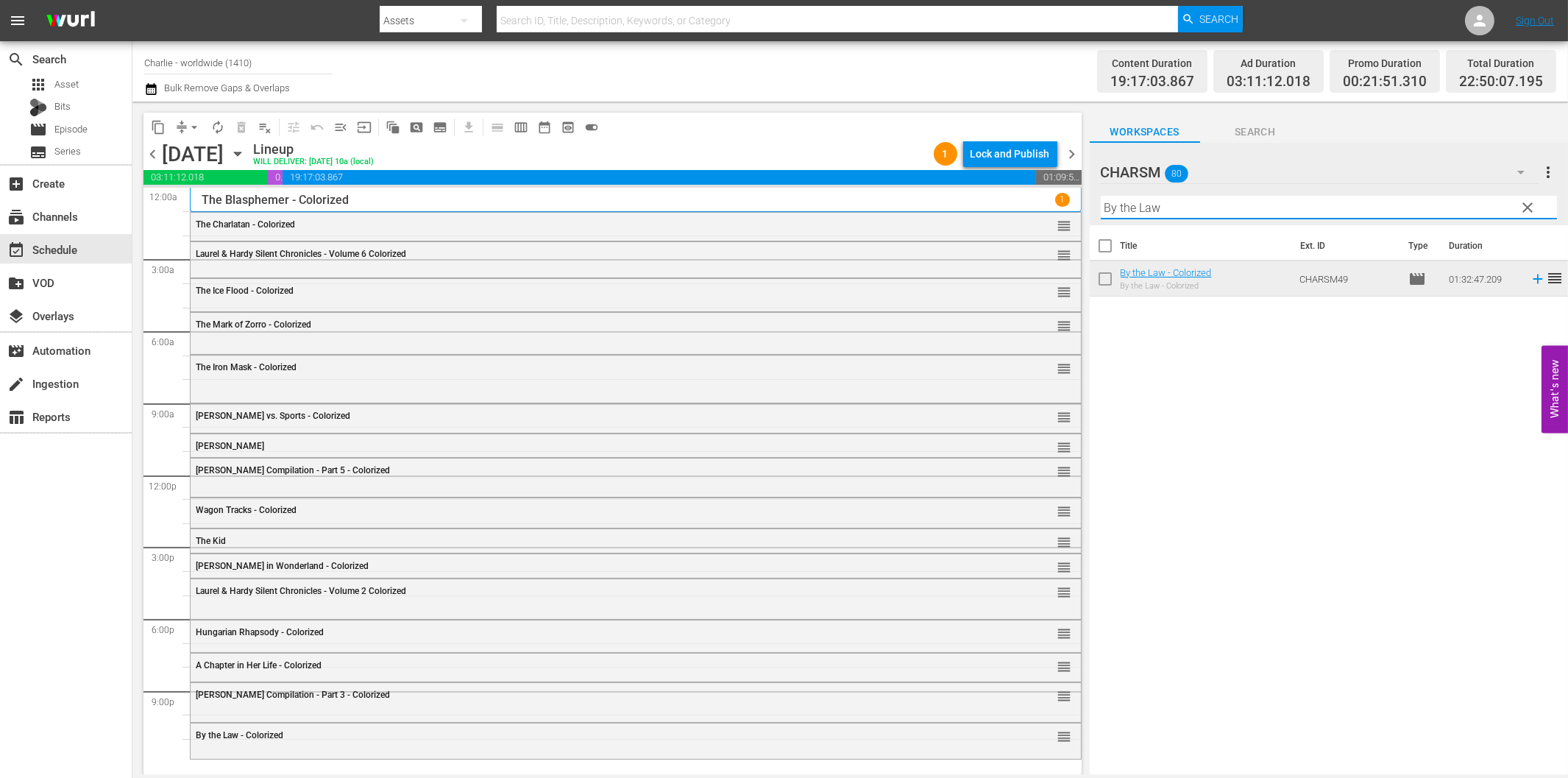
click at [1259, 215] on input "By the Law" at bounding box center [1329, 207] width 456 height 23
paste input "[PERSON_NAME] the Hitchhiker"
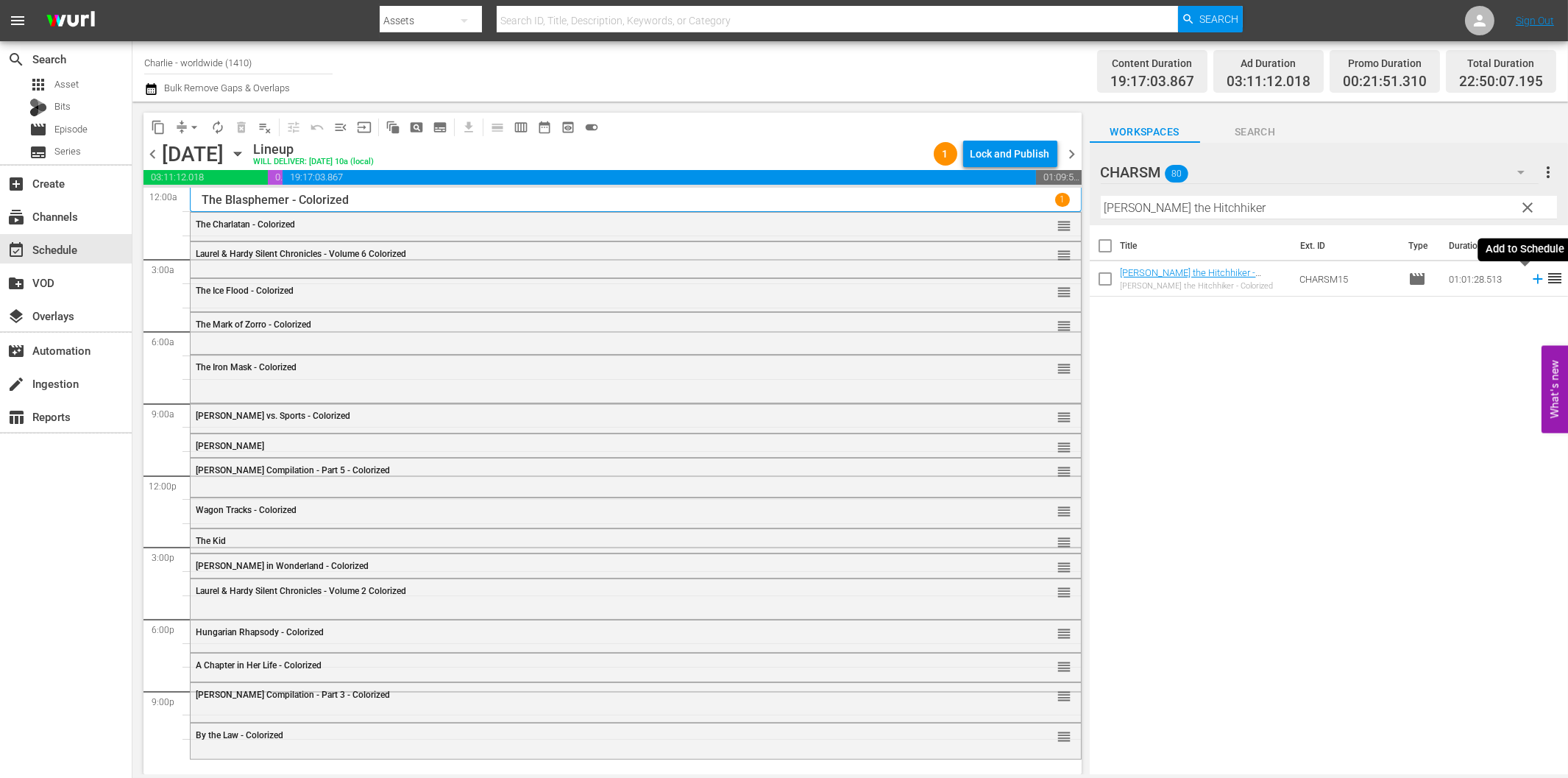
click at [1531, 281] on icon at bounding box center [1537, 278] width 16 height 16
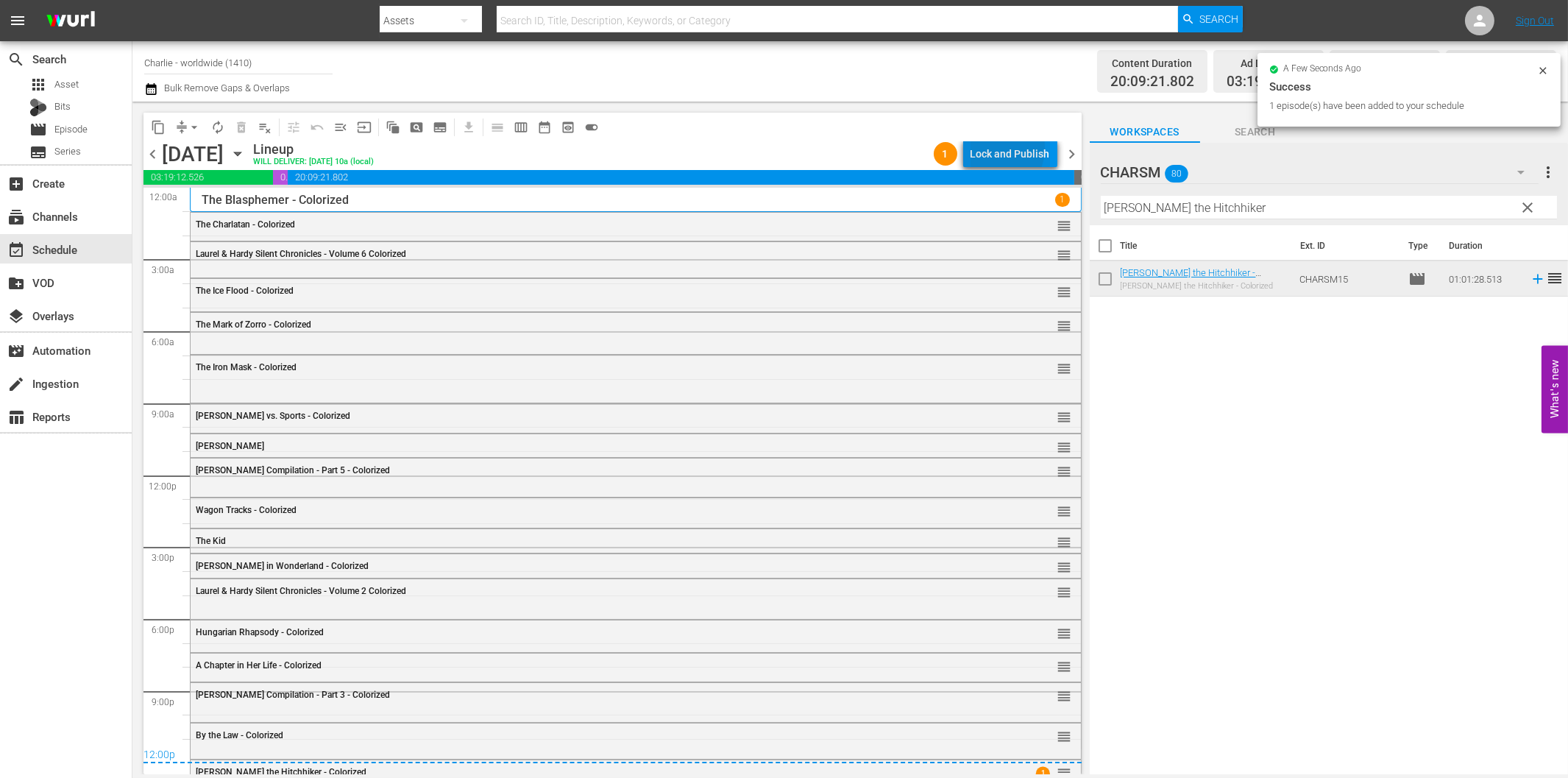
click at [992, 147] on div "Lock and Publish" at bounding box center [1009, 154] width 79 height 27
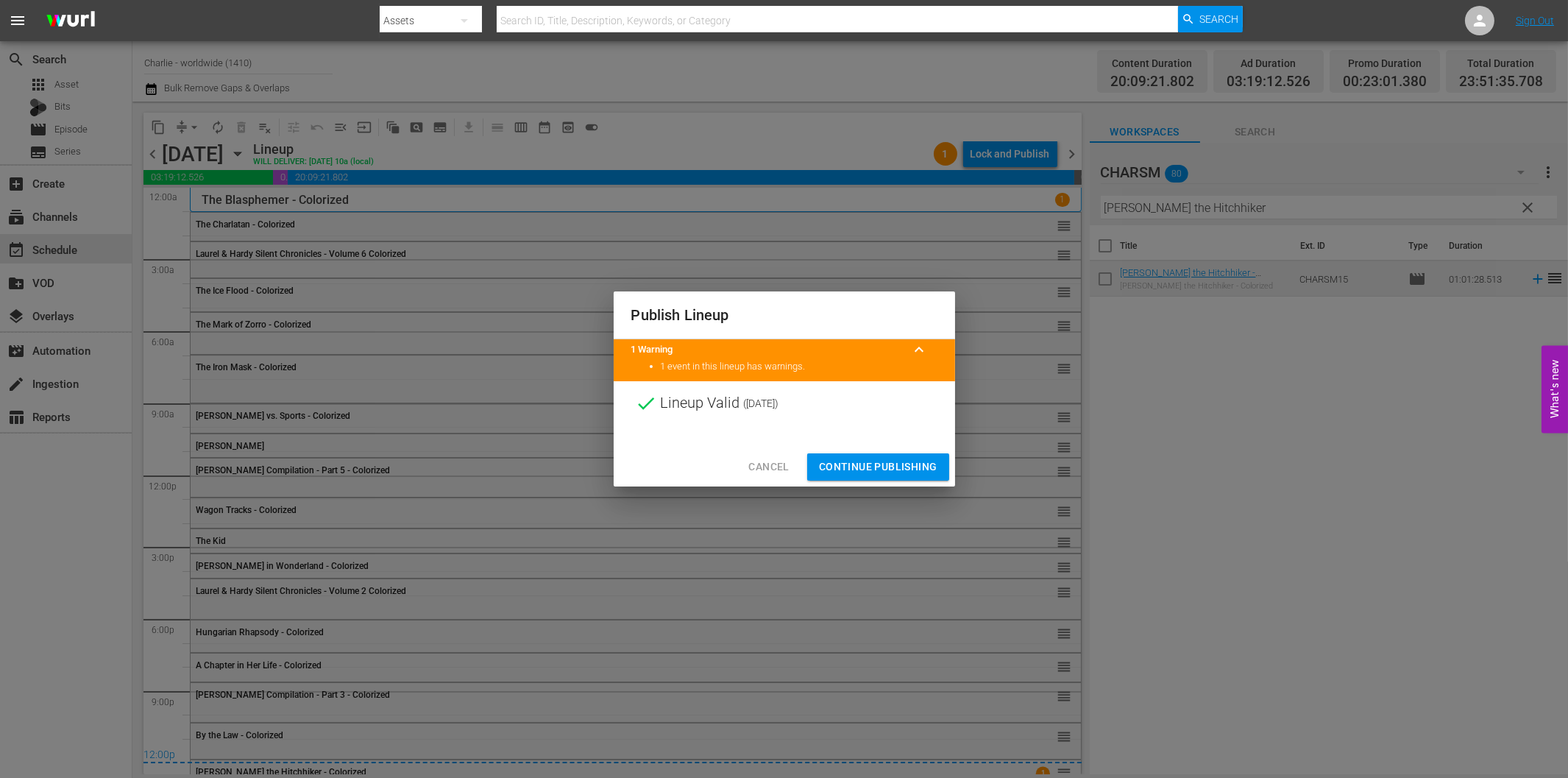
click at [884, 464] on span "Continue Publishing" at bounding box center [878, 467] width 118 height 18
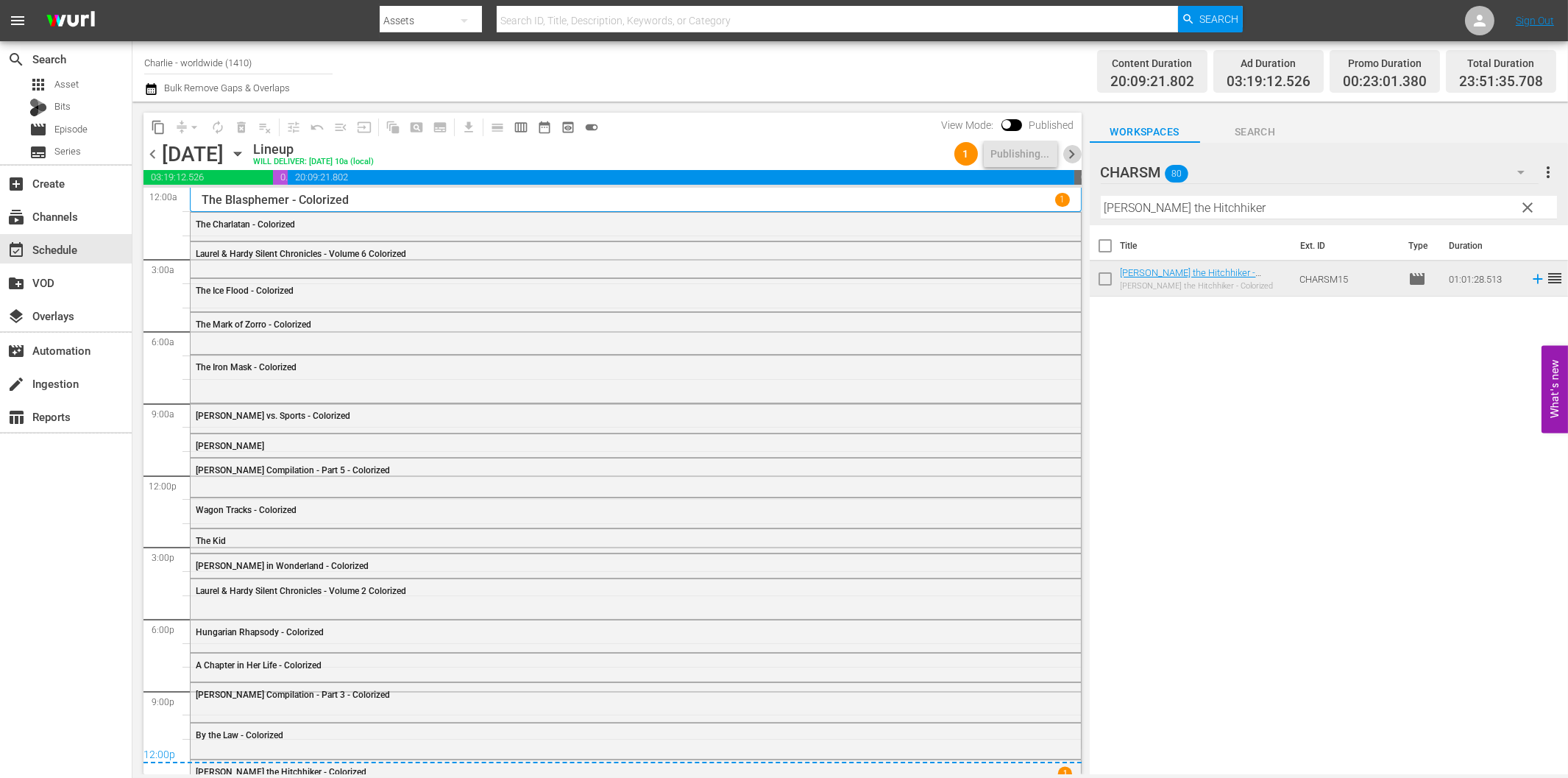
click at [1072, 155] on span "chevron_right" at bounding box center [1073, 154] width 18 height 18
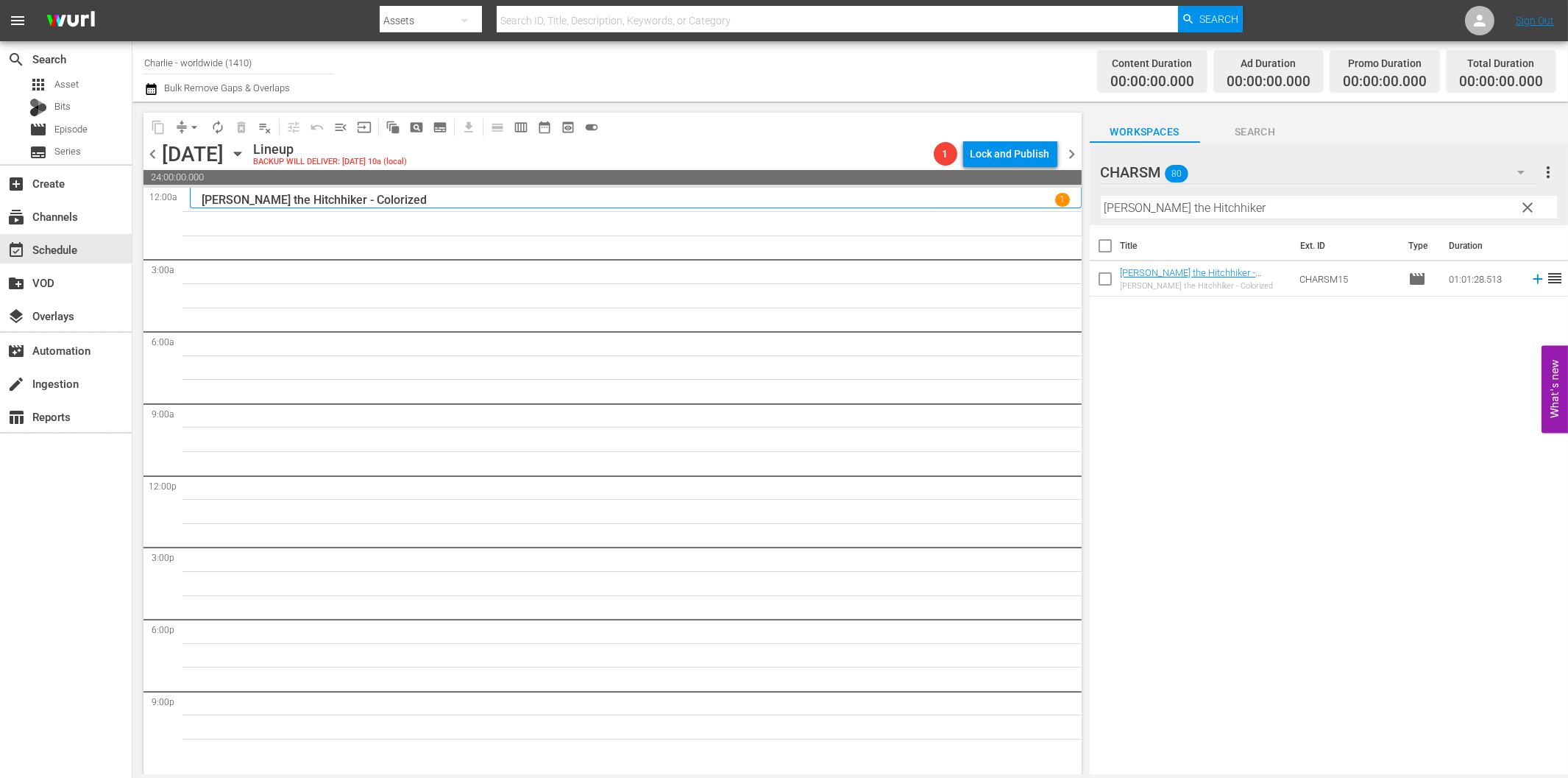
click at [1131, 211] on input "[PERSON_NAME] the Hitchhiker" at bounding box center [1329, 207] width 456 height 23
paste input "Laurel & Hardy Silent Chronicles - Vol. 1"
drag, startPoint x: 1273, startPoint y: 200, endPoint x: 1401, endPoint y: 216, distance: 129.0
click at [1396, 204] on input "Laurel & Hardy Silent Chronicles - Vol. 1" at bounding box center [1329, 207] width 456 height 23
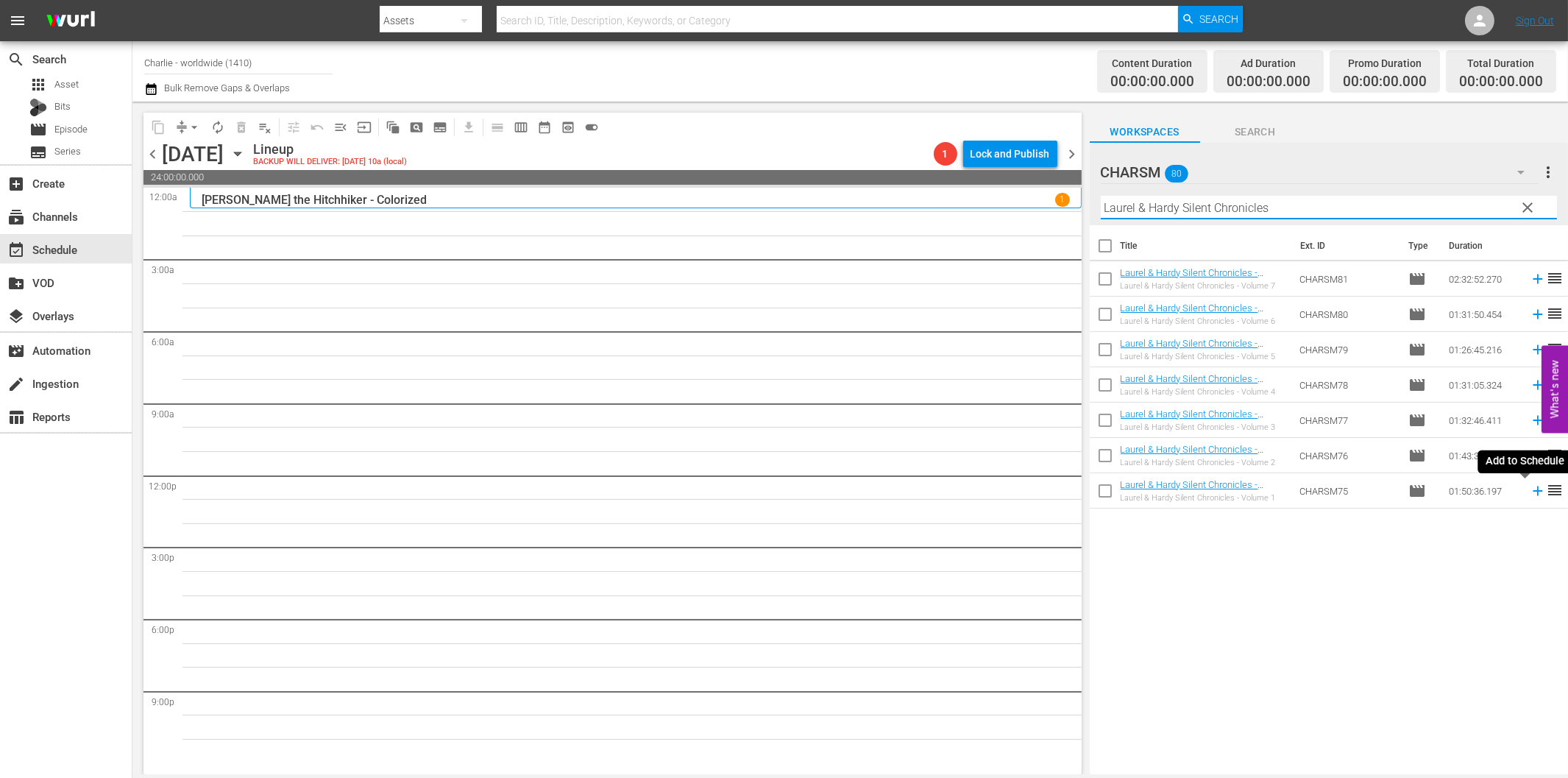
click at [1530, 496] on icon at bounding box center [1537, 491] width 16 height 16
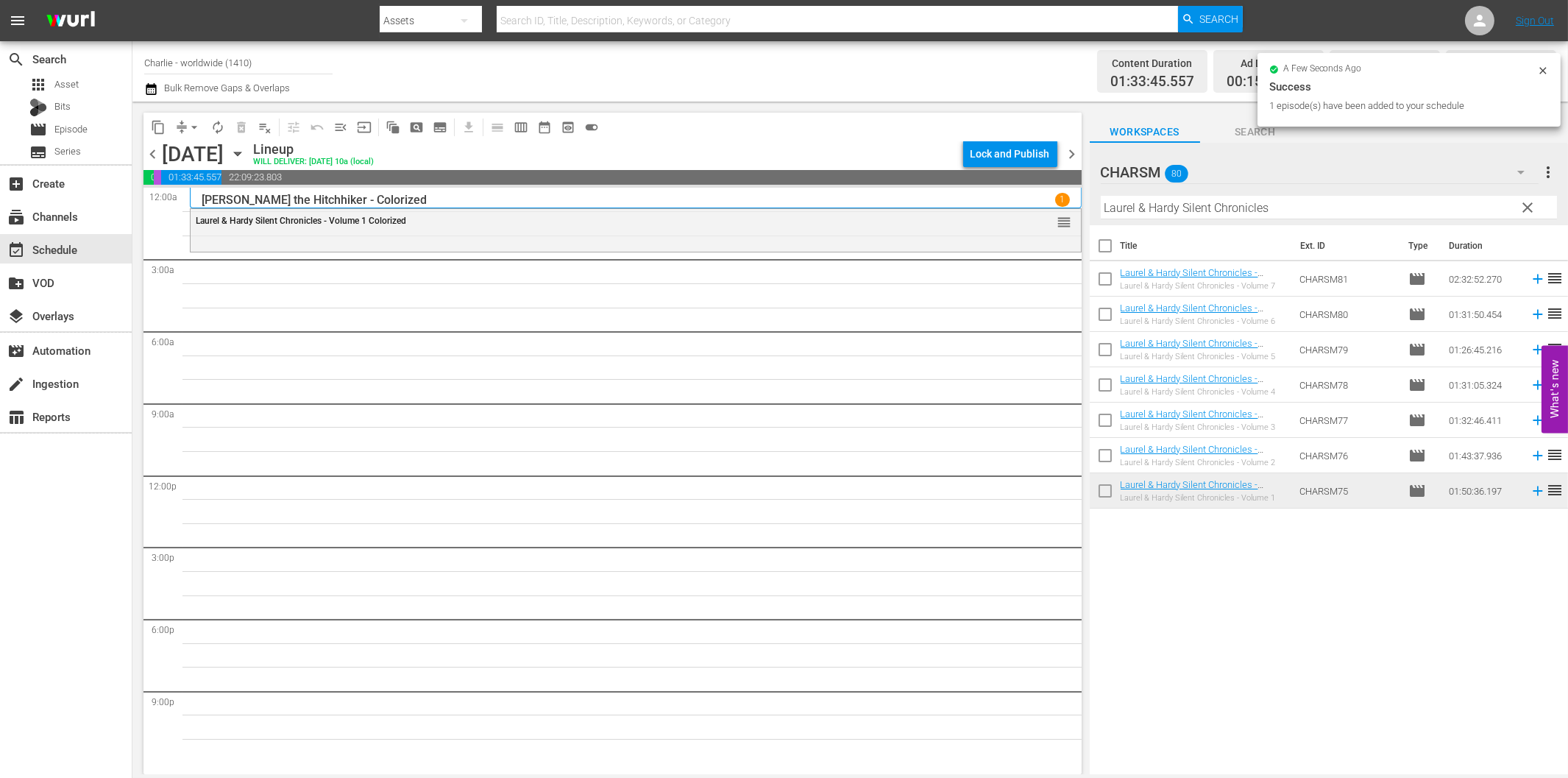
click at [1146, 217] on input "Laurel & Hardy Silent Chronicles" at bounding box center [1329, 207] width 456 height 23
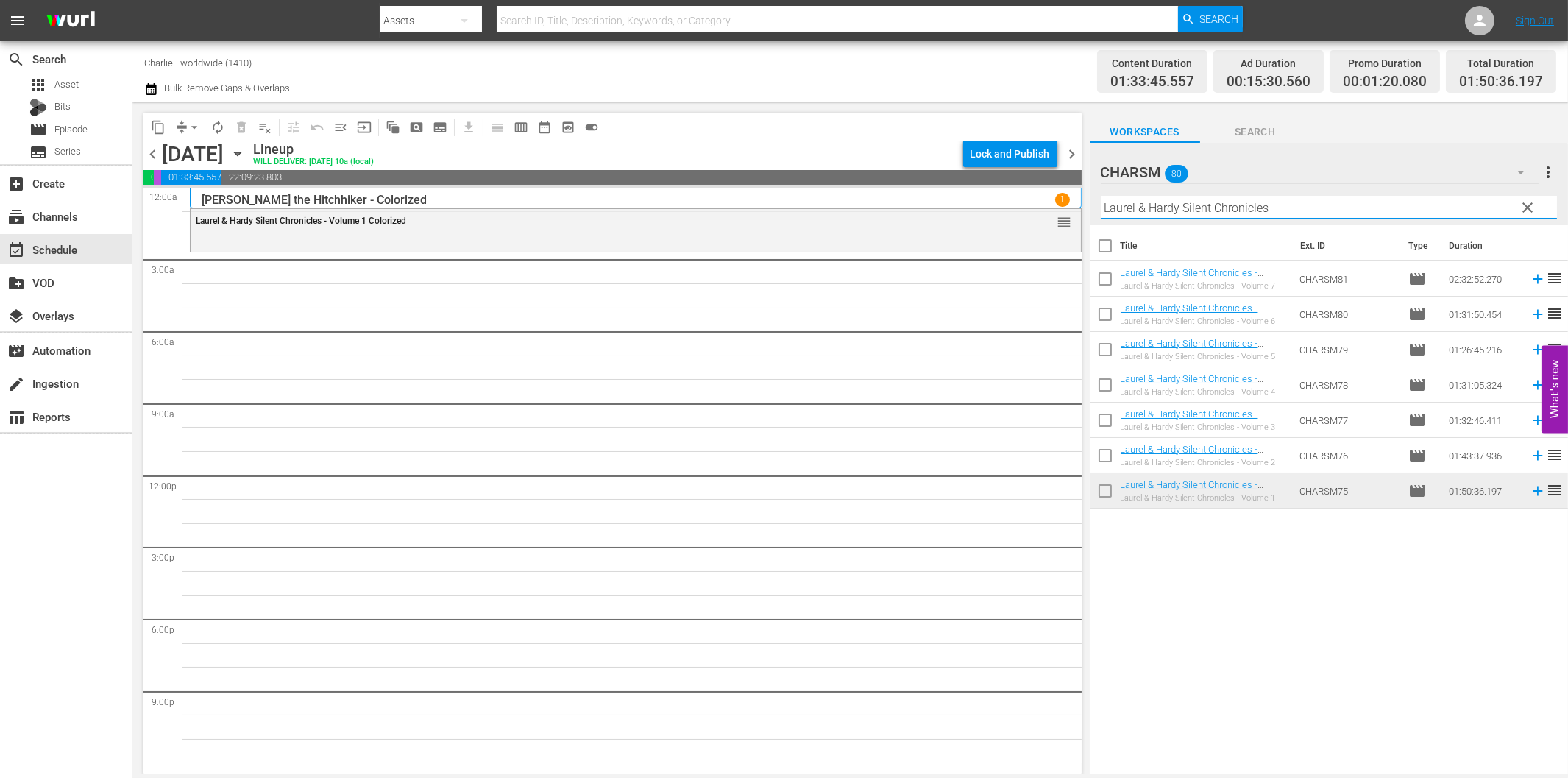
paste input "The Phantom of the Opera"
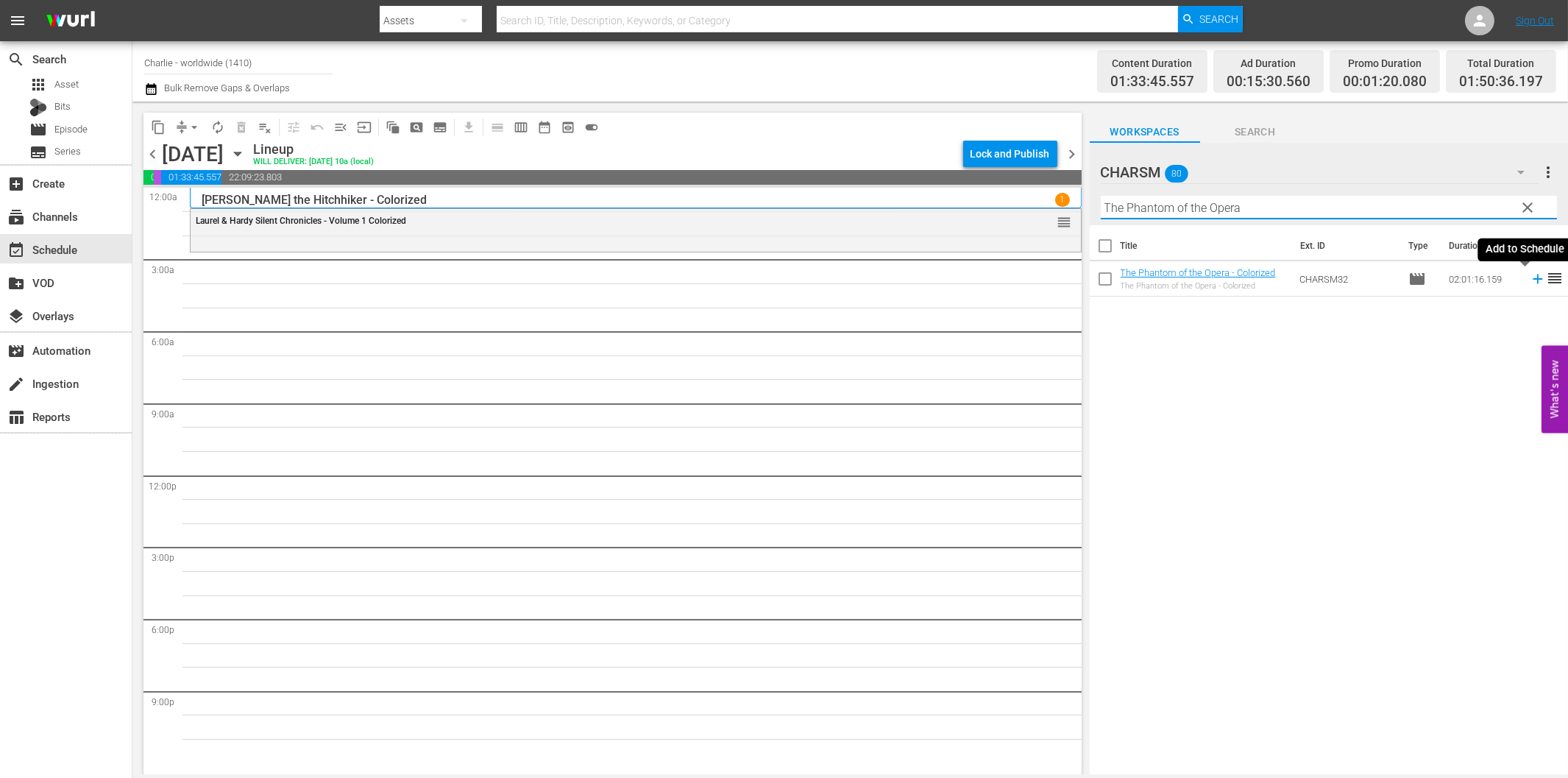
click at [1530, 277] on icon at bounding box center [1537, 278] width 16 height 16
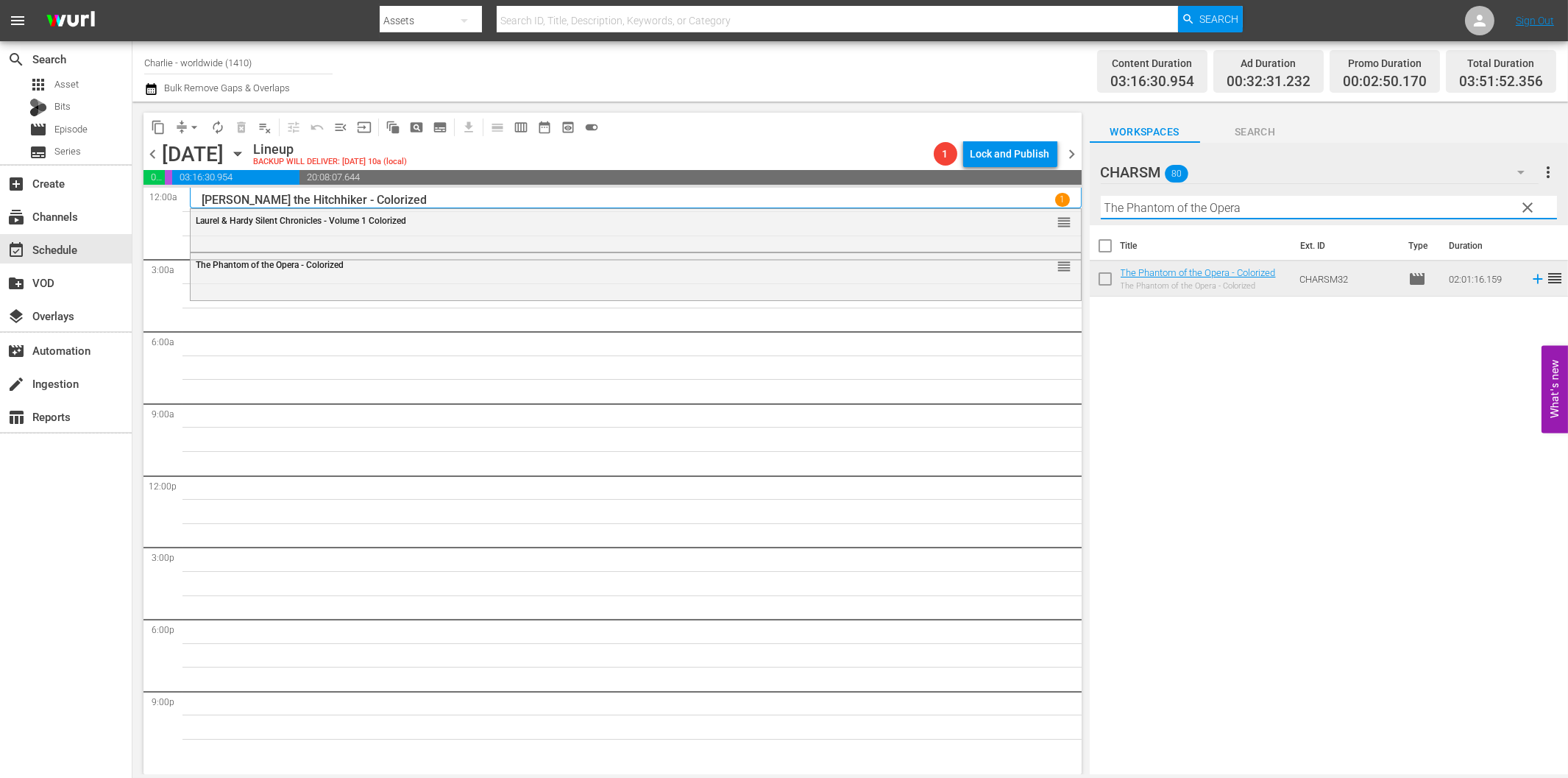
click at [1165, 213] on input "The Phantom of the Opera" at bounding box center [1329, 207] width 456 height 23
paste input "[PERSON_NAME]'s Stay at the Hotel"
click at [1530, 276] on icon at bounding box center [1537, 278] width 16 height 16
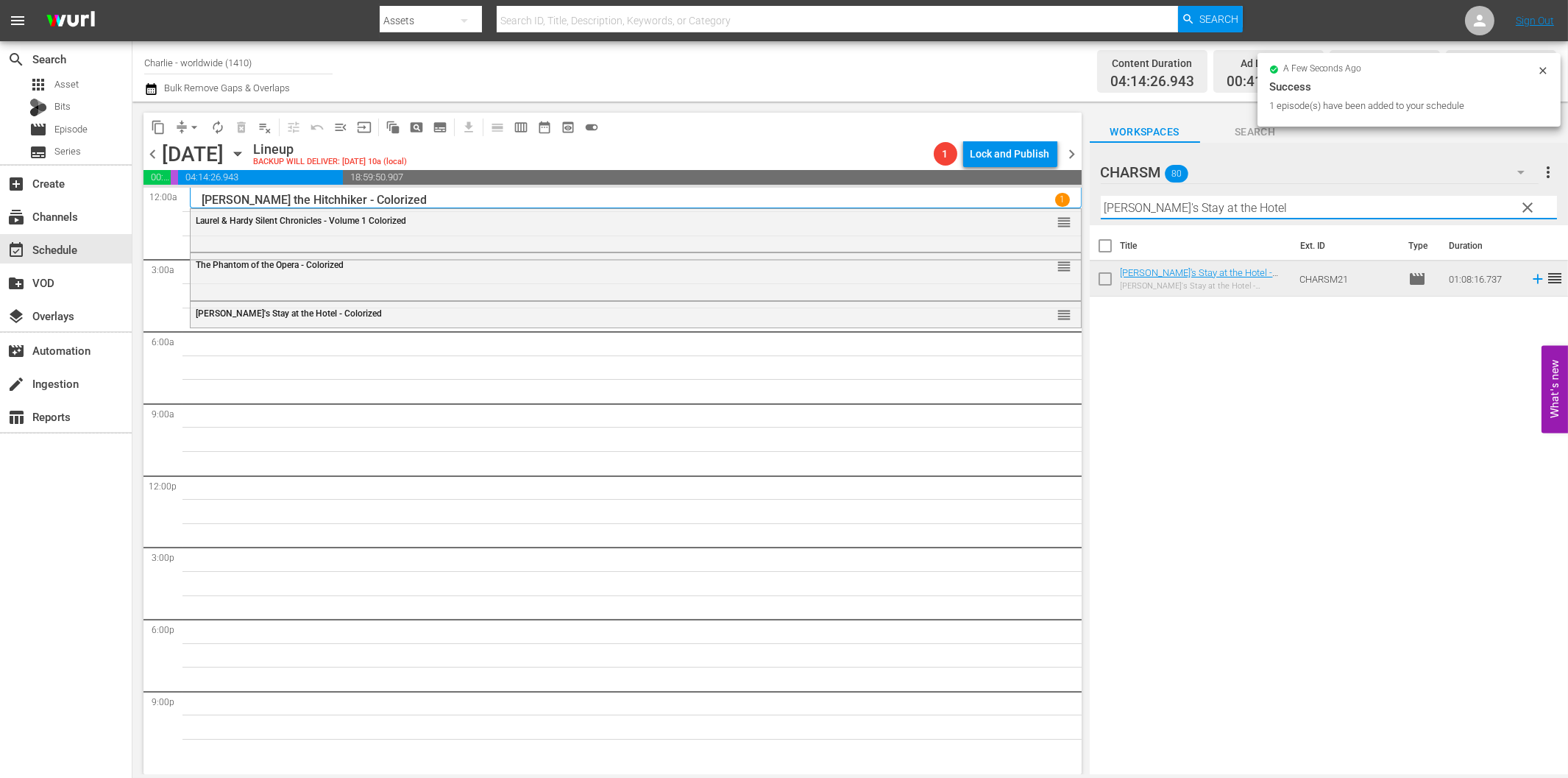
click at [1217, 209] on input "[PERSON_NAME]'s Stay at the Hotel" at bounding box center [1329, 207] width 456 height 23
paste input "[PERSON_NAME] Compilation 2"
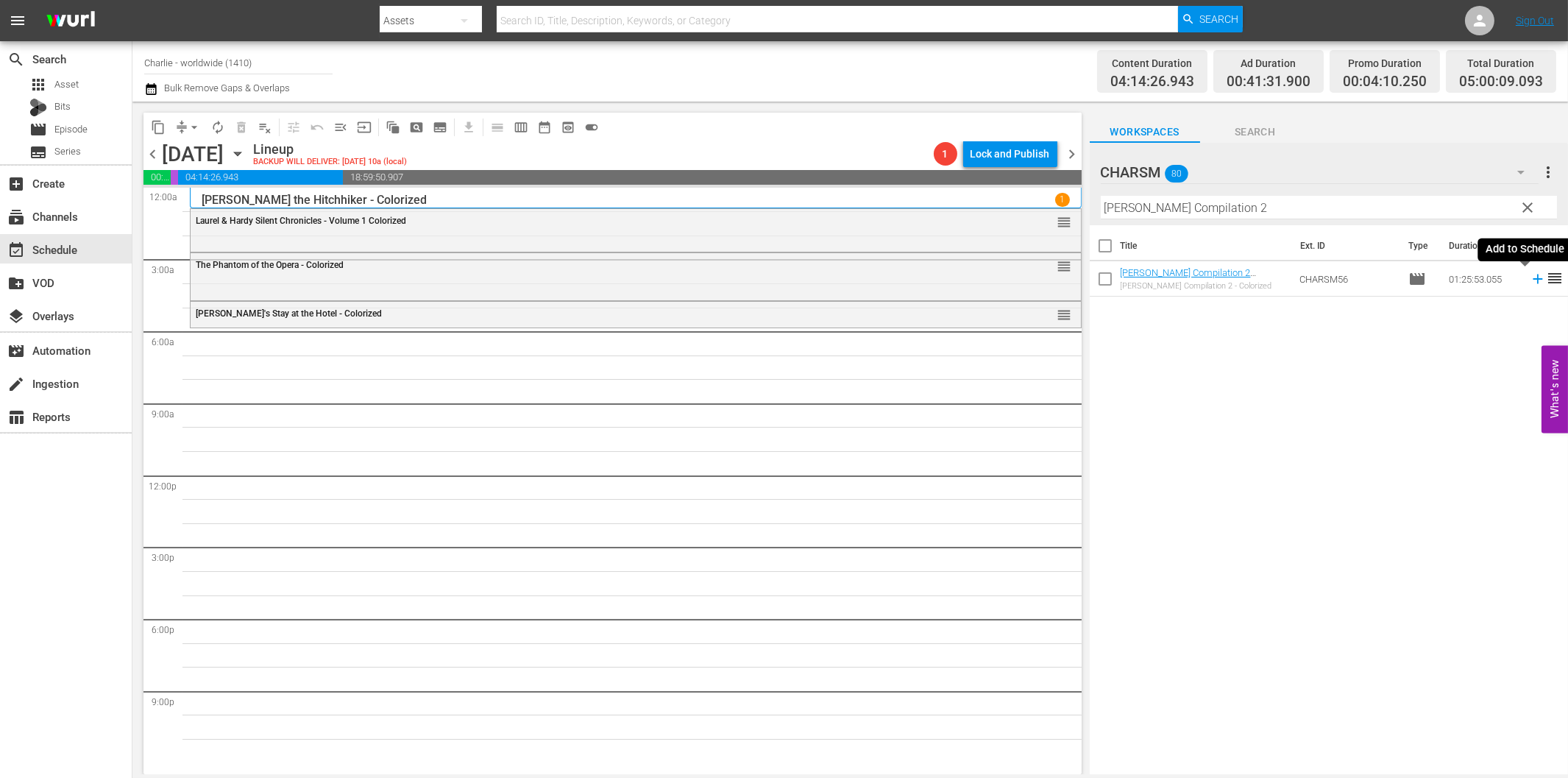
click at [1532, 280] on icon at bounding box center [1536, 279] width 9 height 9
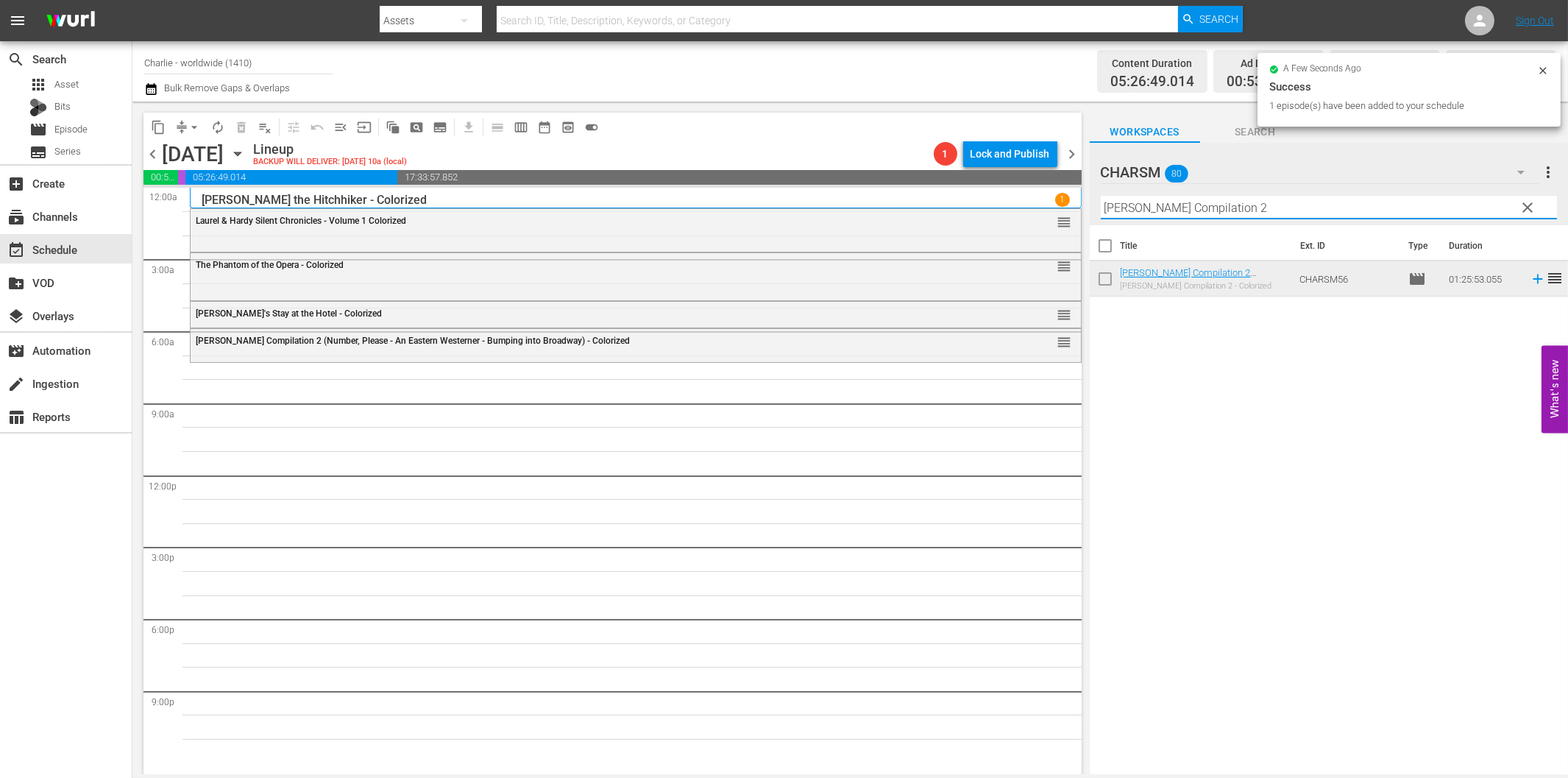
click at [1132, 207] on input "[PERSON_NAME] Compilation 2" at bounding box center [1329, 207] width 456 height 23
paste input "The Marriage Circle"
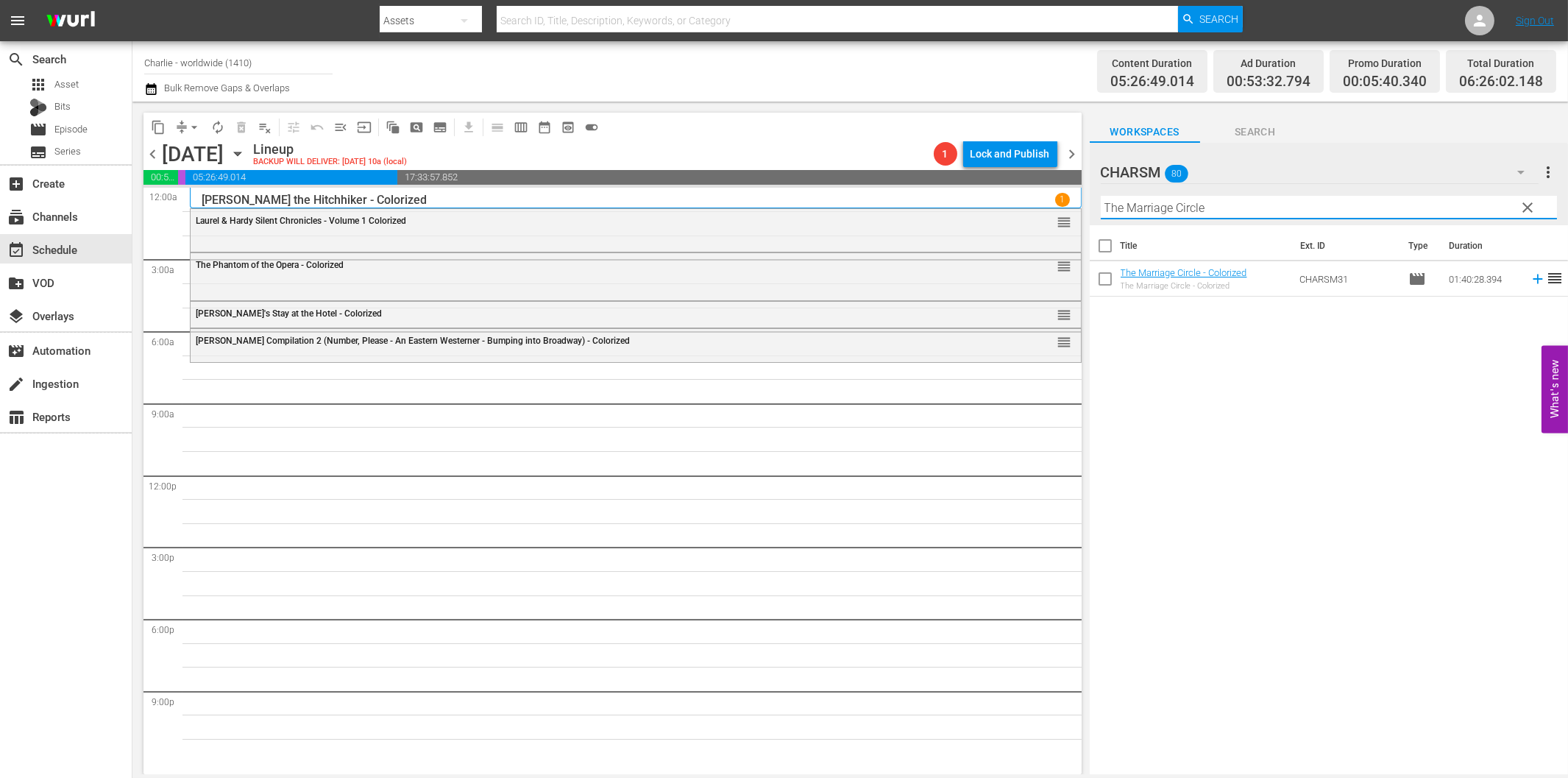
click at [1530, 280] on icon at bounding box center [1537, 278] width 16 height 16
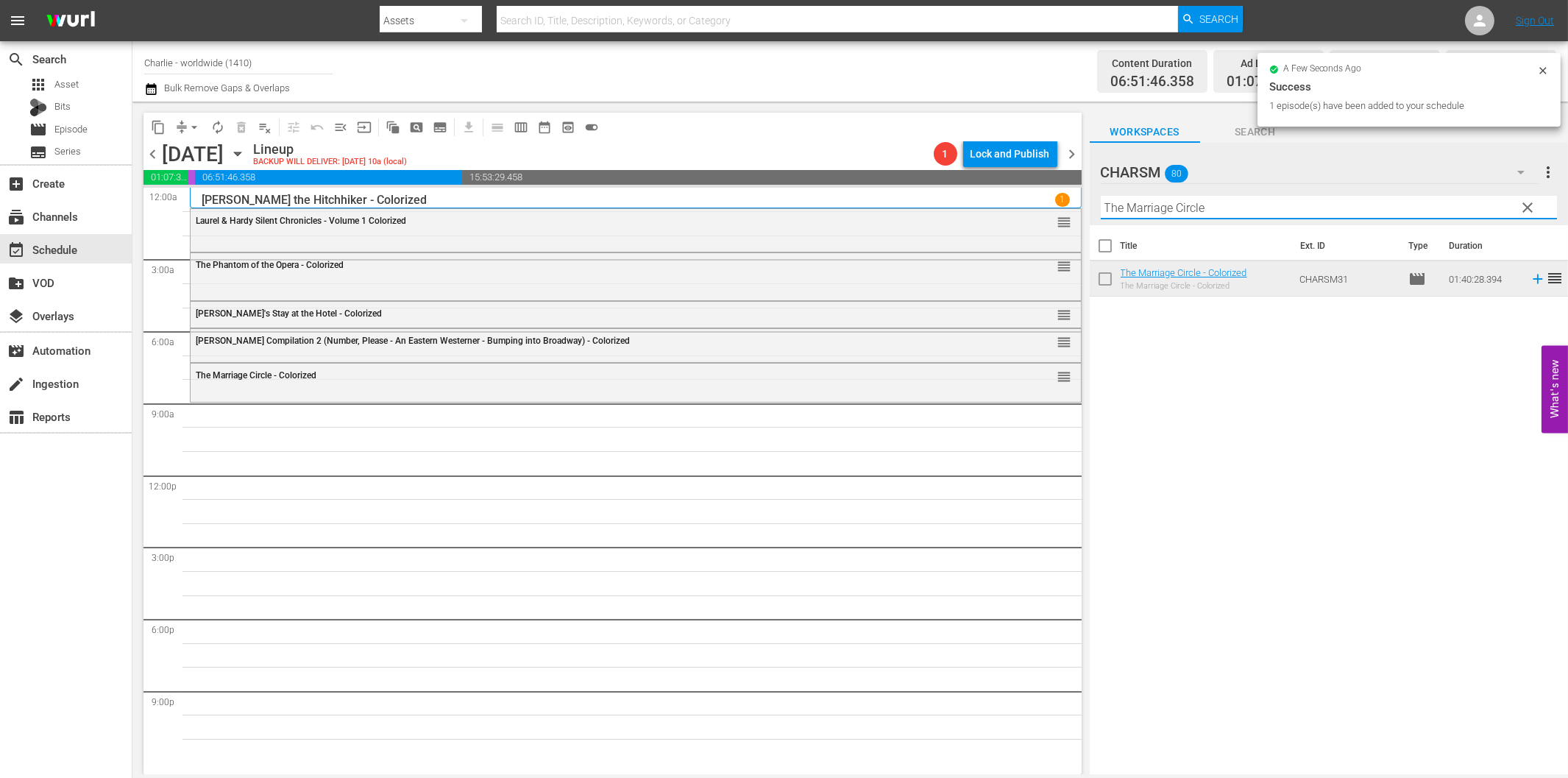
click at [1199, 200] on input "The Marriage Circle" at bounding box center [1329, 207] width 456 height 23
paste input "[PERSON_NAME] Compilation – Part 4"
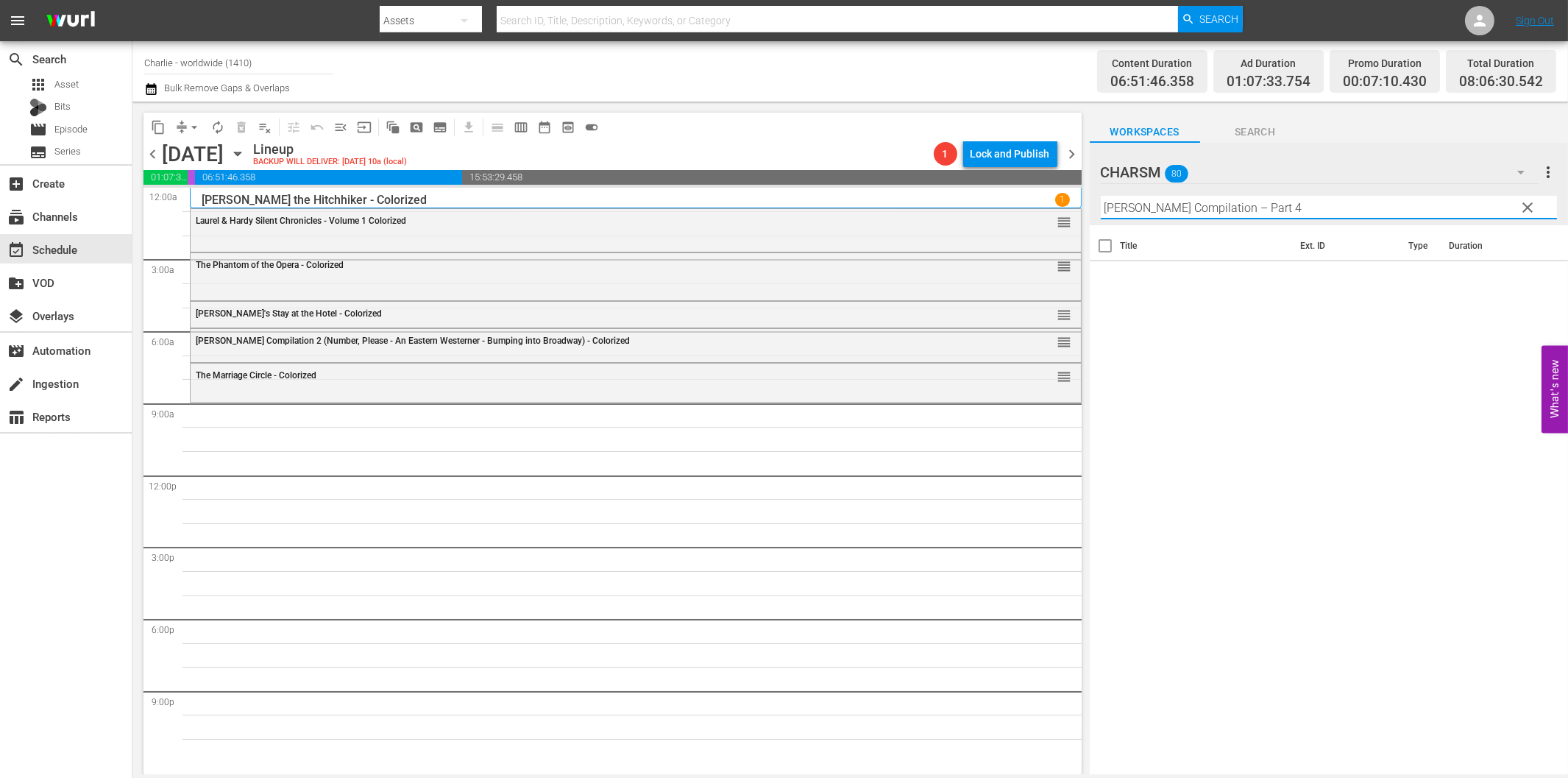
drag, startPoint x: 1247, startPoint y: 207, endPoint x: 1368, endPoint y: 218, distance: 121.5
click at [1357, 217] on input "[PERSON_NAME] Compilation – Part 4" at bounding box center [1329, 207] width 456 height 23
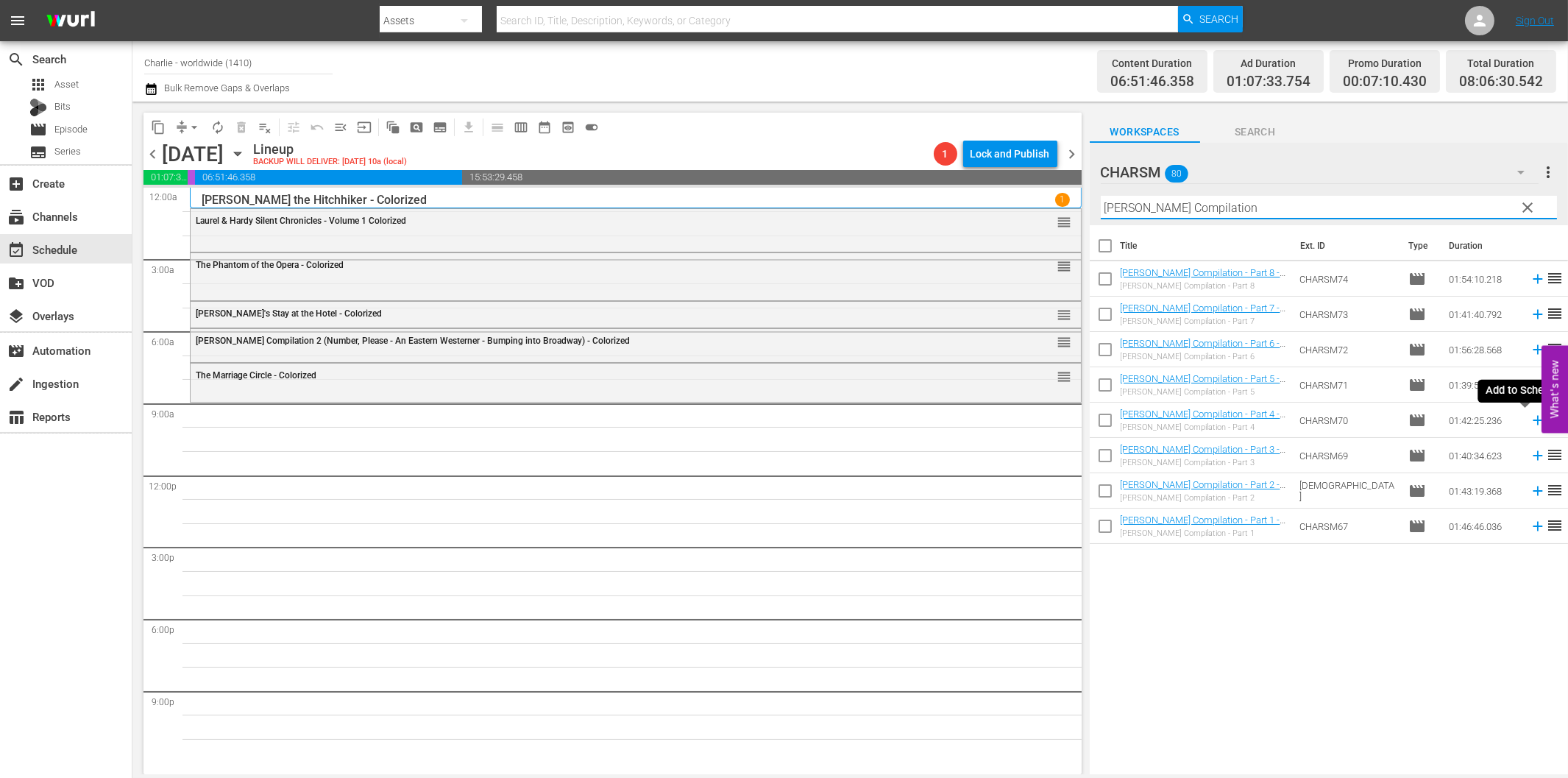
drag, startPoint x: 1525, startPoint y: 417, endPoint x: 1503, endPoint y: 426, distance: 23.8
click at [1530, 417] on icon at bounding box center [1537, 420] width 16 height 16
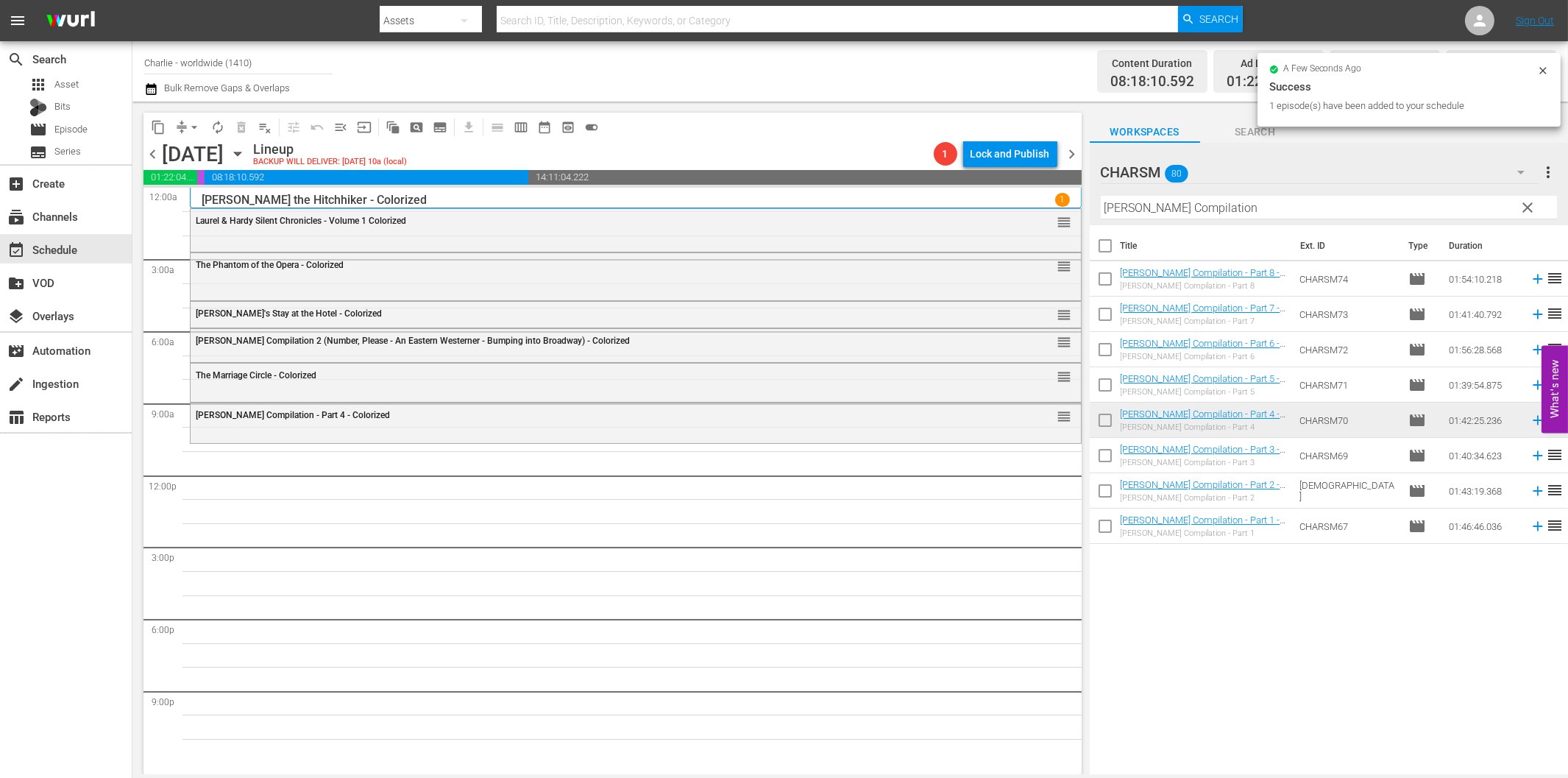
click at [1248, 207] on input "[PERSON_NAME] Compilation" at bounding box center [1329, 207] width 456 height 23
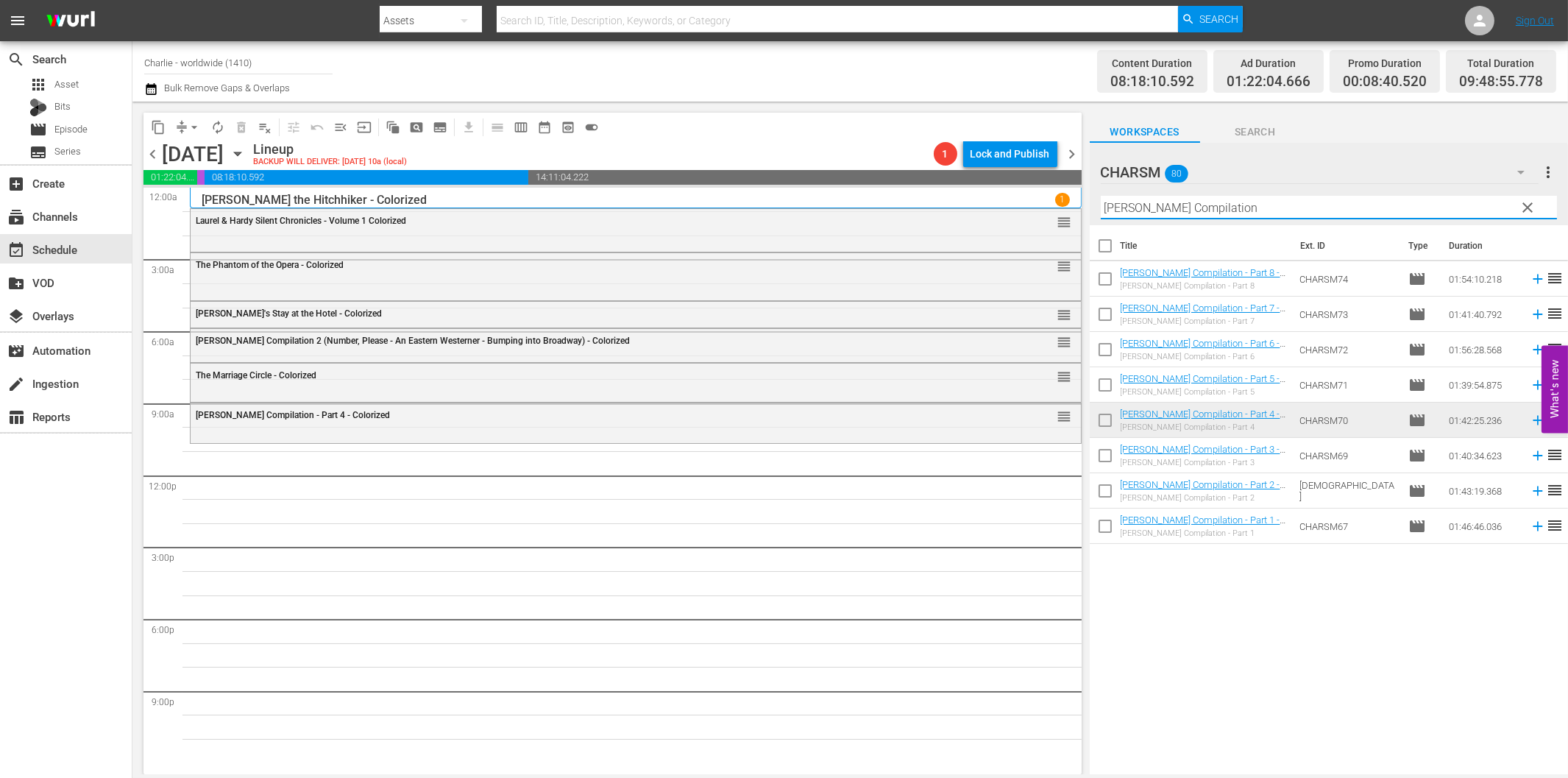
paste input "The Sea Lion"
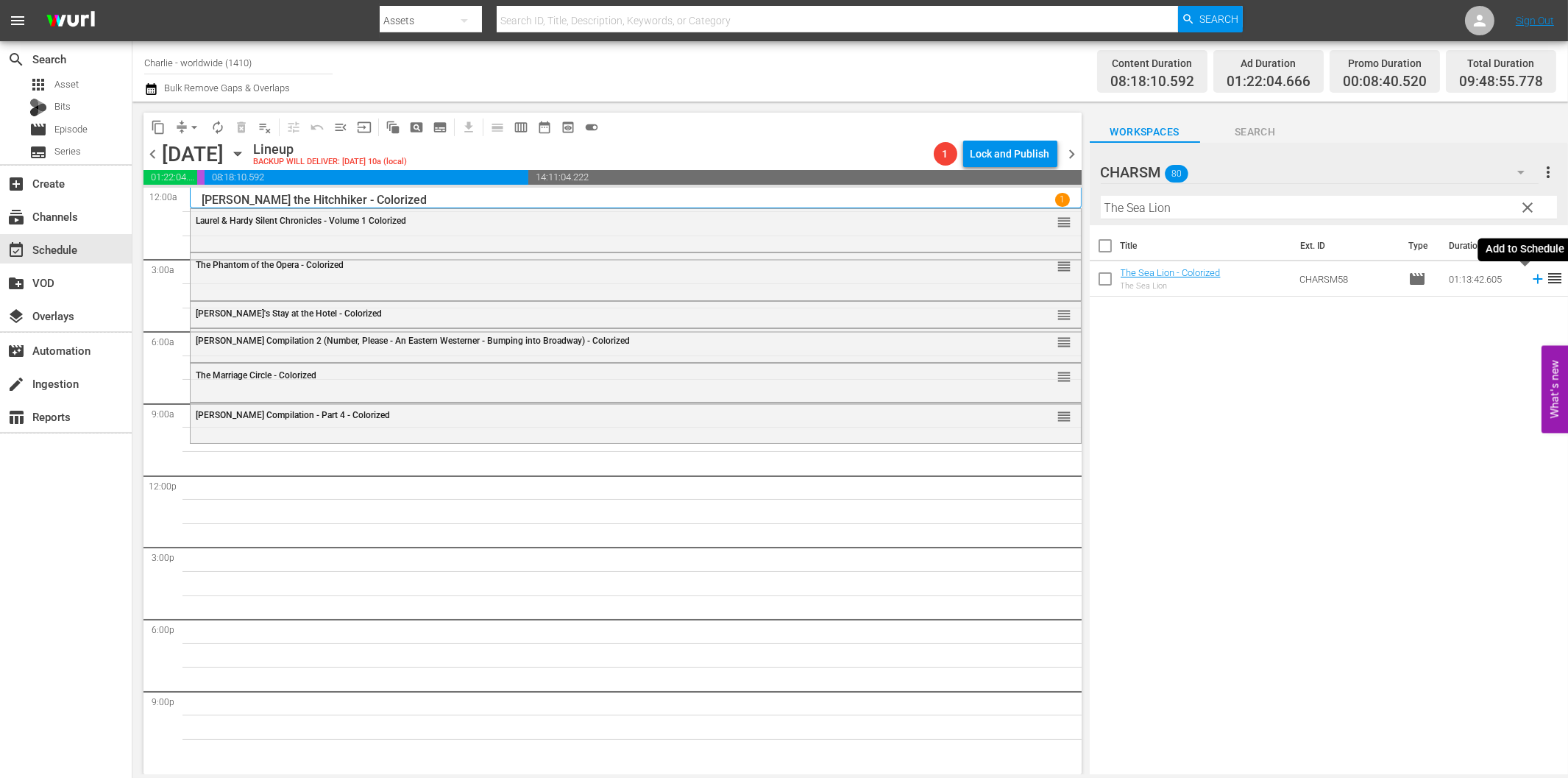
click at [1530, 282] on icon at bounding box center [1537, 278] width 16 height 16
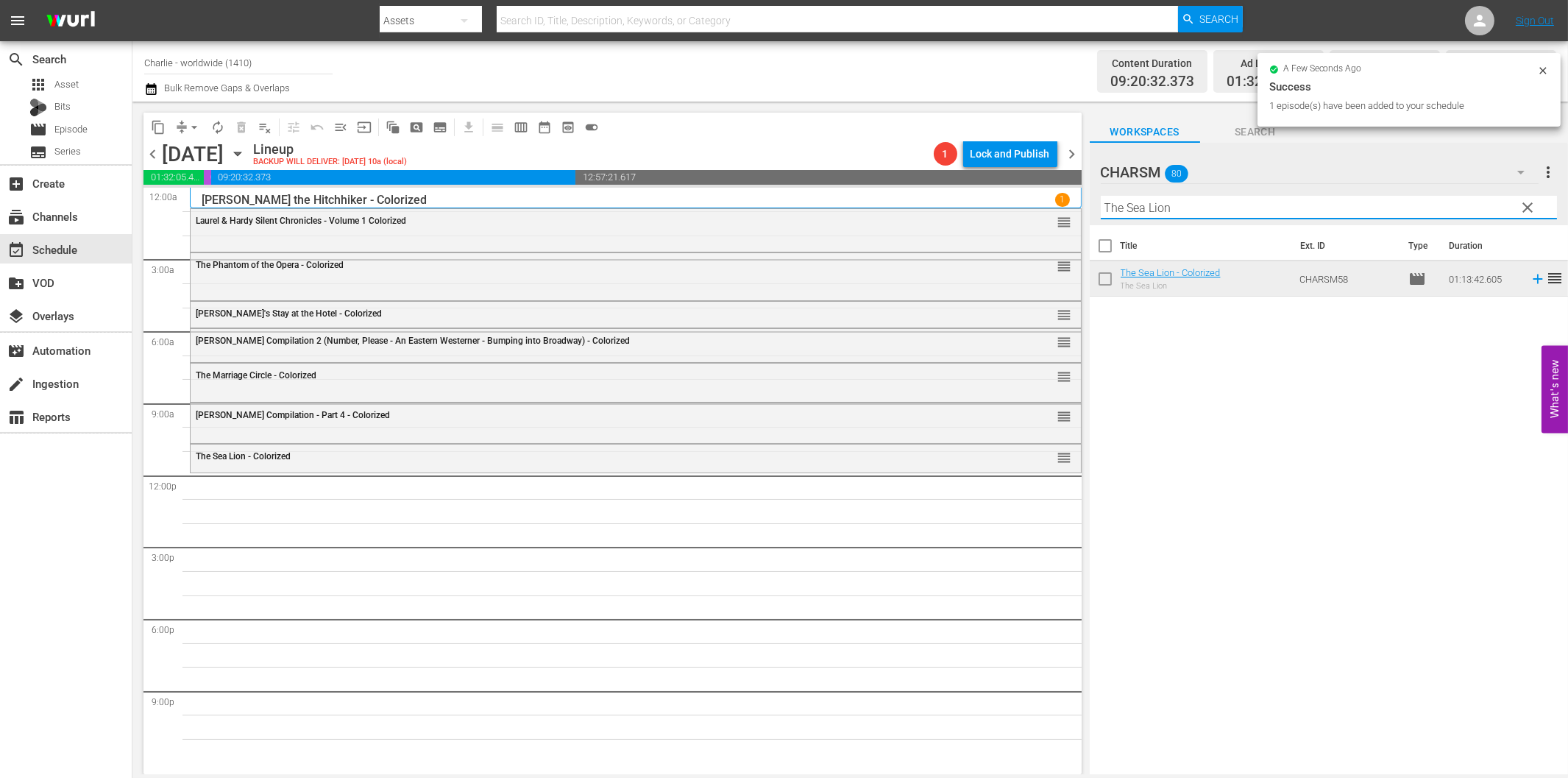
click at [1164, 207] on input "The Sea Lion" at bounding box center [1329, 207] width 456 height 23
paste input "Thief of [GEOGRAPHIC_DATA]"
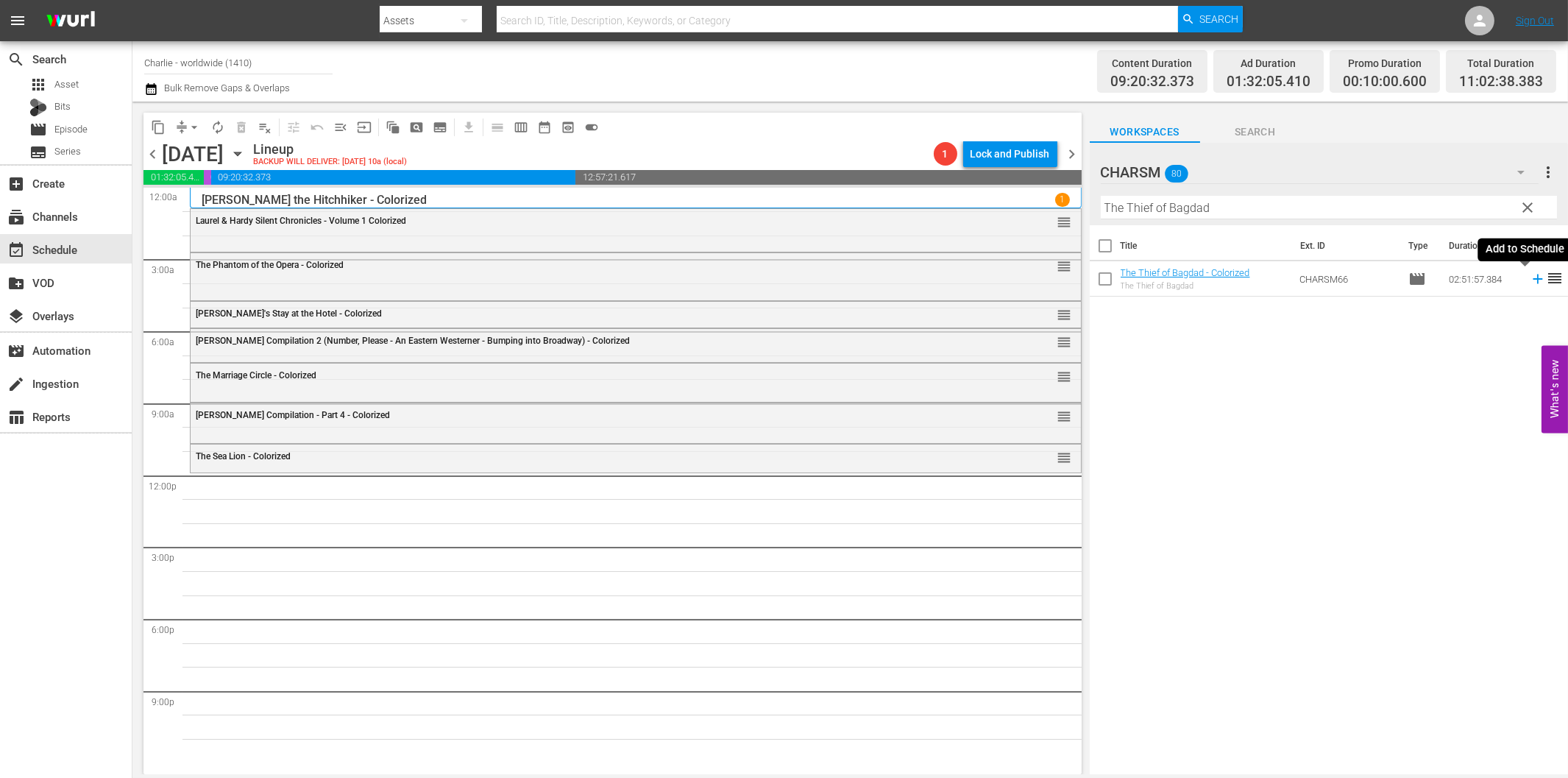
click at [1530, 281] on icon at bounding box center [1537, 278] width 16 height 16
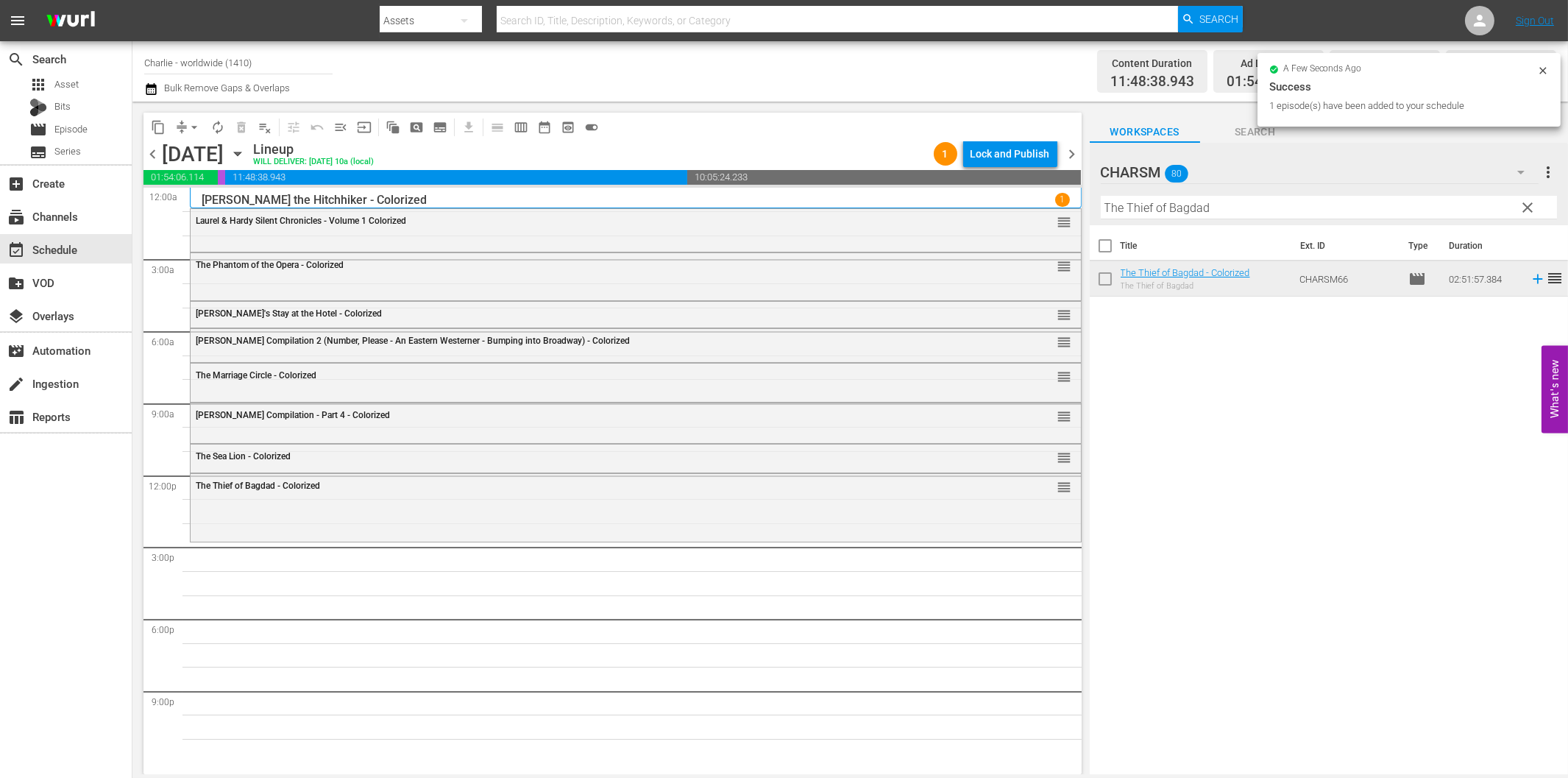
click at [1187, 213] on input "The Thief of Bagdad" at bounding box center [1329, 207] width 456 height 23
paste input "Laurel & Hardy Silent Chronicles - Vol. 4"
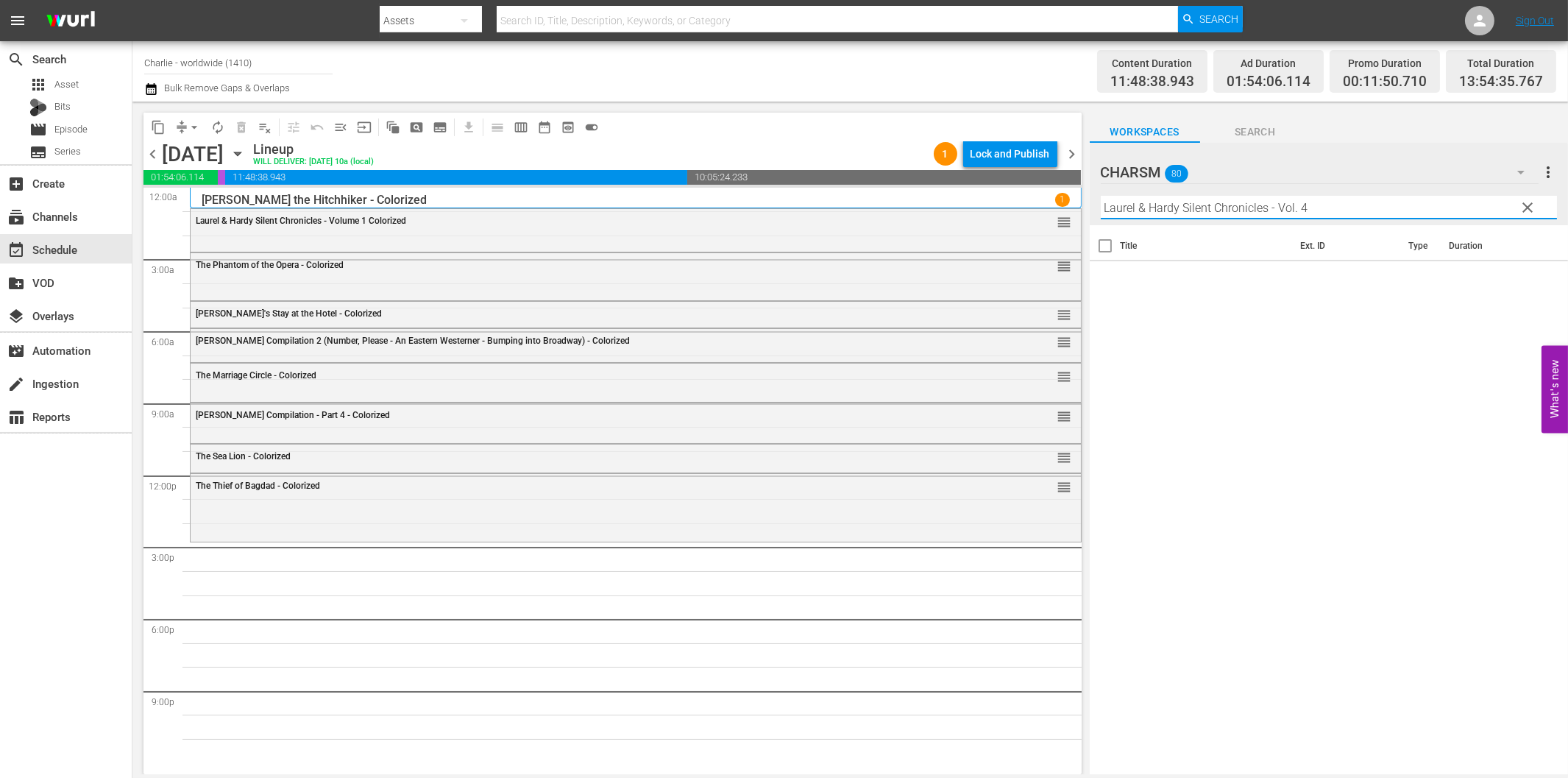
drag, startPoint x: 1261, startPoint y: 204, endPoint x: 1373, endPoint y: 216, distance: 112.6
click at [1371, 214] on input "Laurel & Hardy Silent Chronicles - Vol. 4" at bounding box center [1329, 207] width 456 height 23
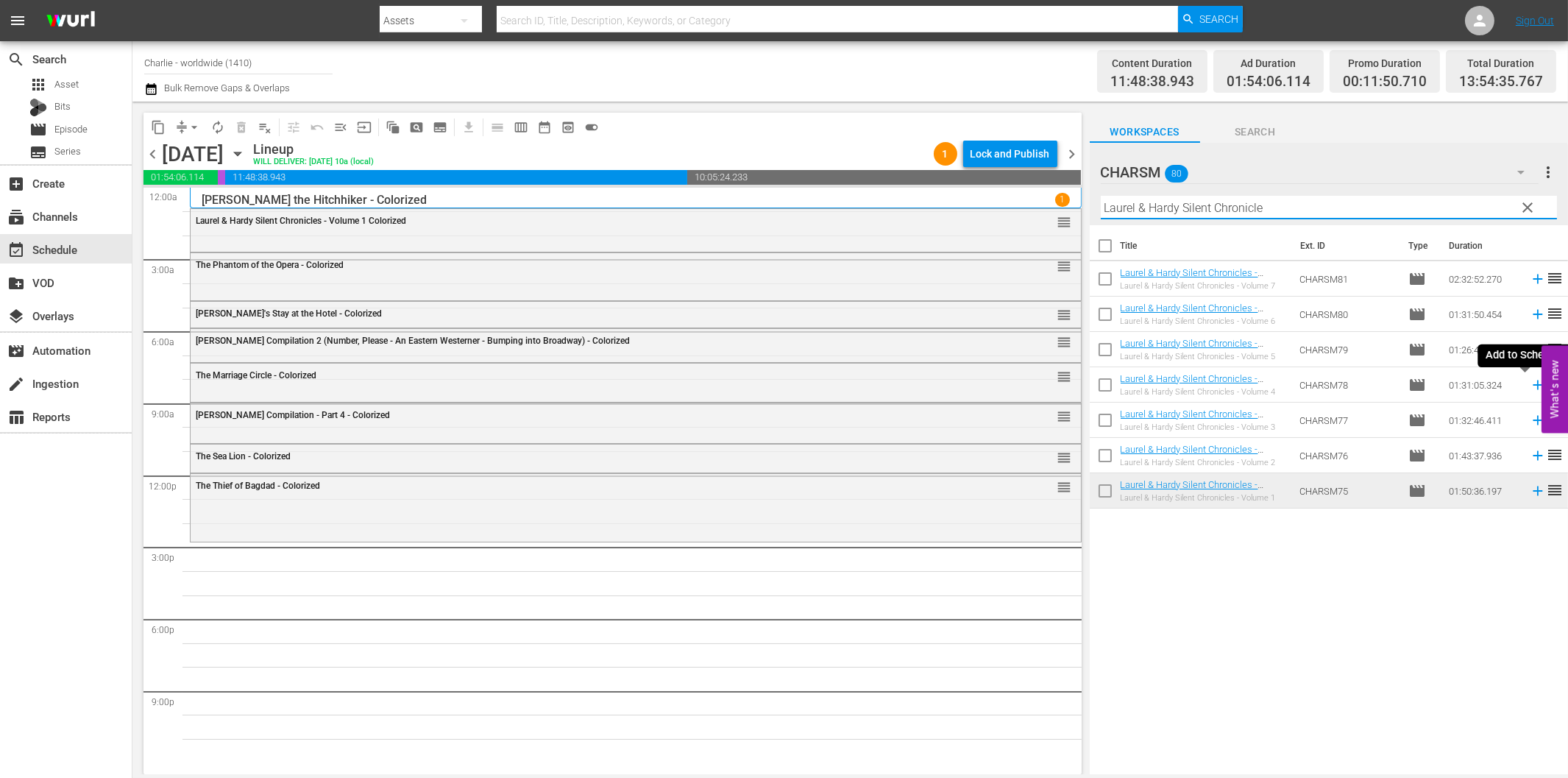
click at [1530, 390] on icon at bounding box center [1537, 384] width 16 height 16
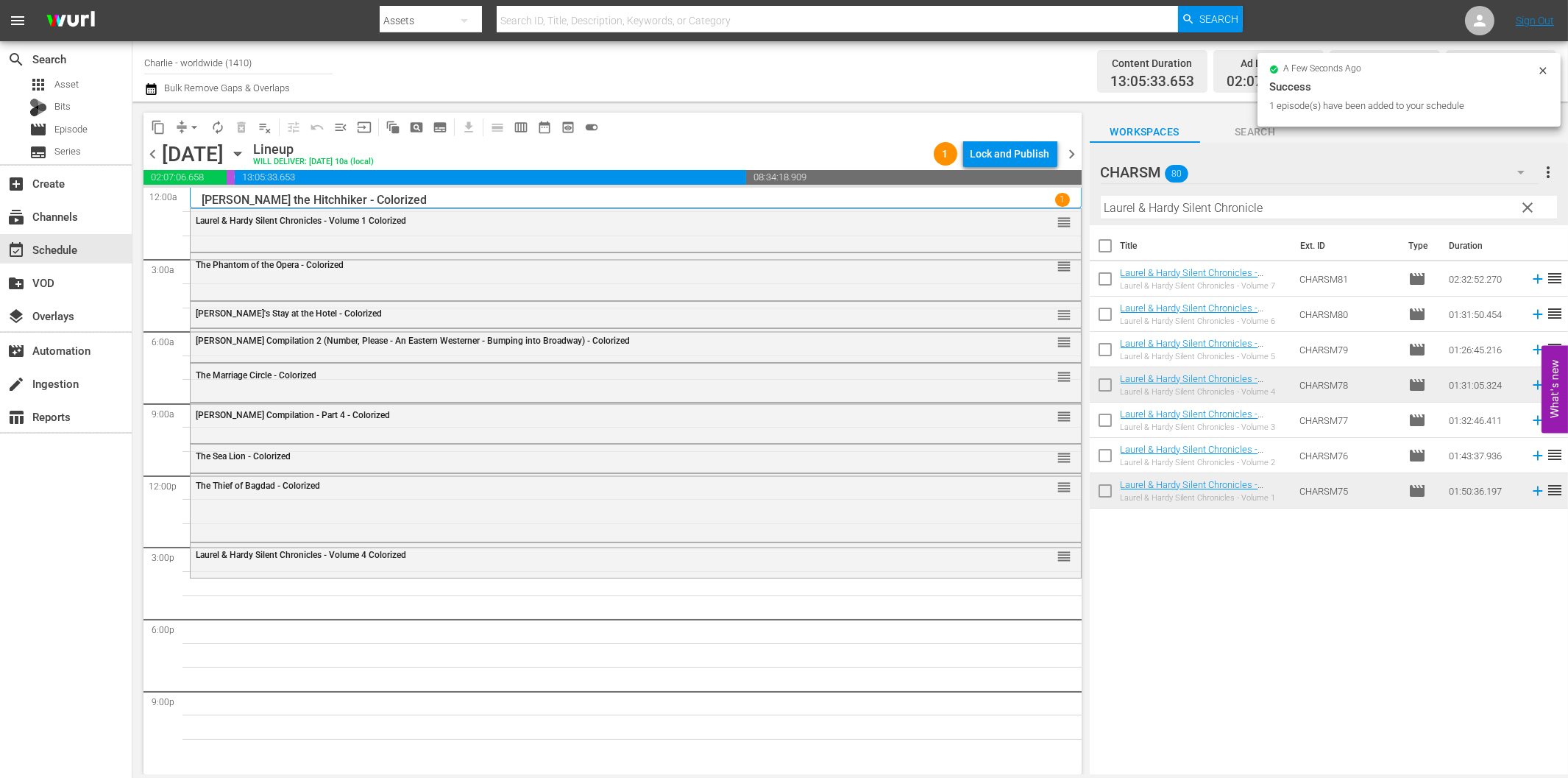
click at [1150, 213] on input "Laurel & Hardy Silent Chronicle" at bounding box center [1329, 207] width 456 height 23
paste input "Beggars of Lif"
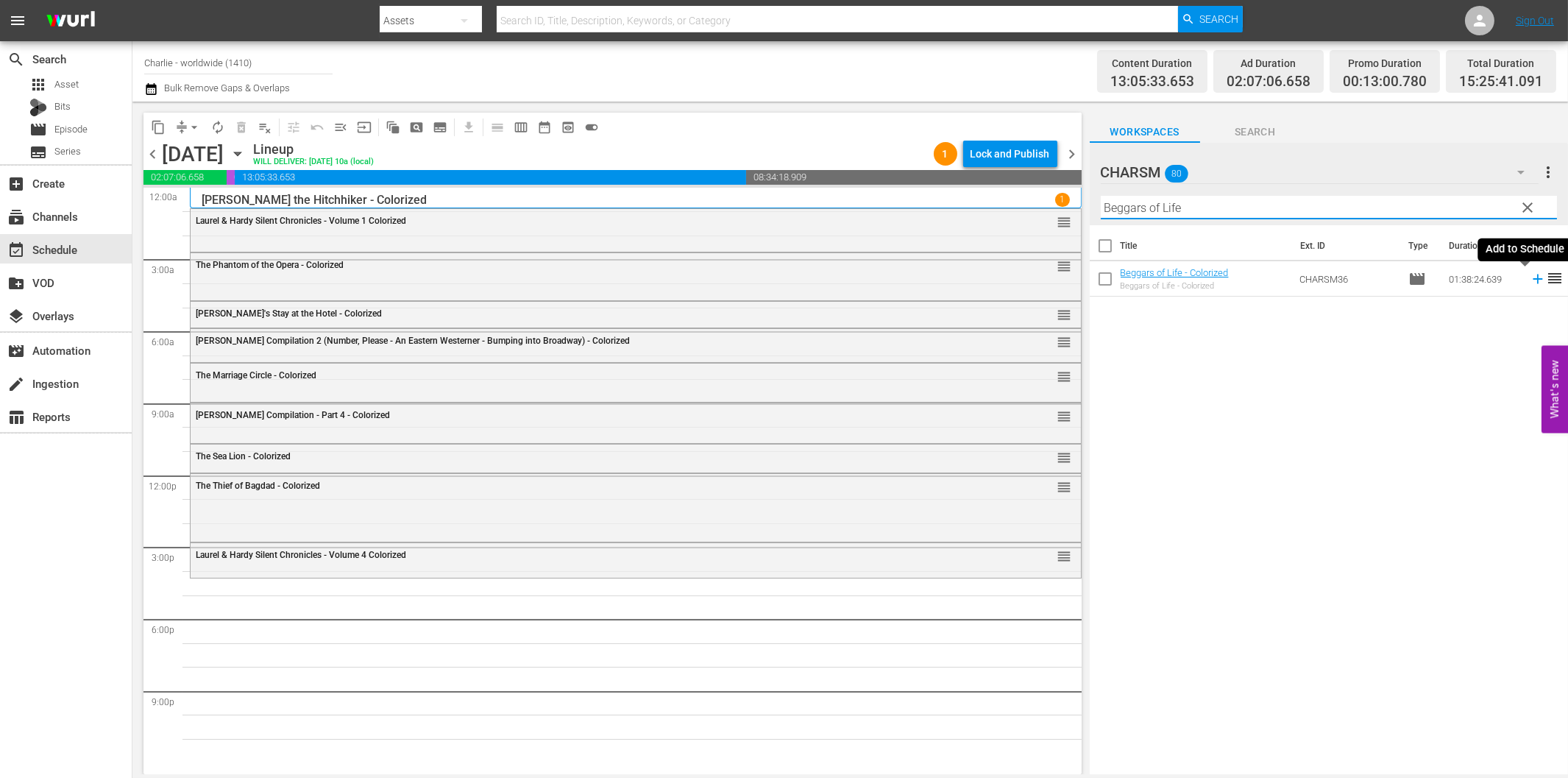
click at [1530, 280] on icon at bounding box center [1537, 278] width 16 height 16
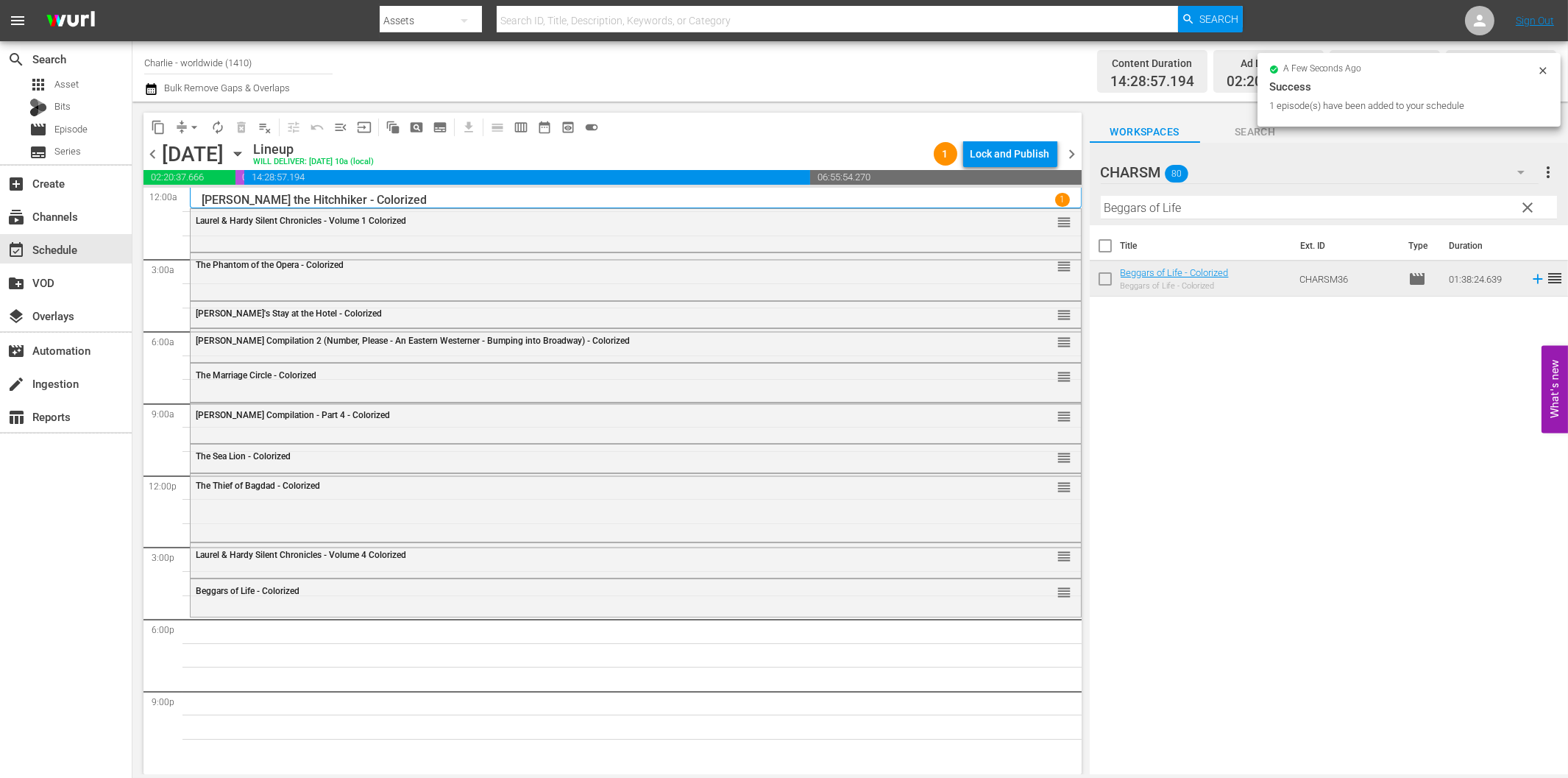
click at [1147, 211] on input "Beggars of Life" at bounding box center [1329, 207] width 456 height 23
paste input "[PERSON_NAME] finds a Hom"
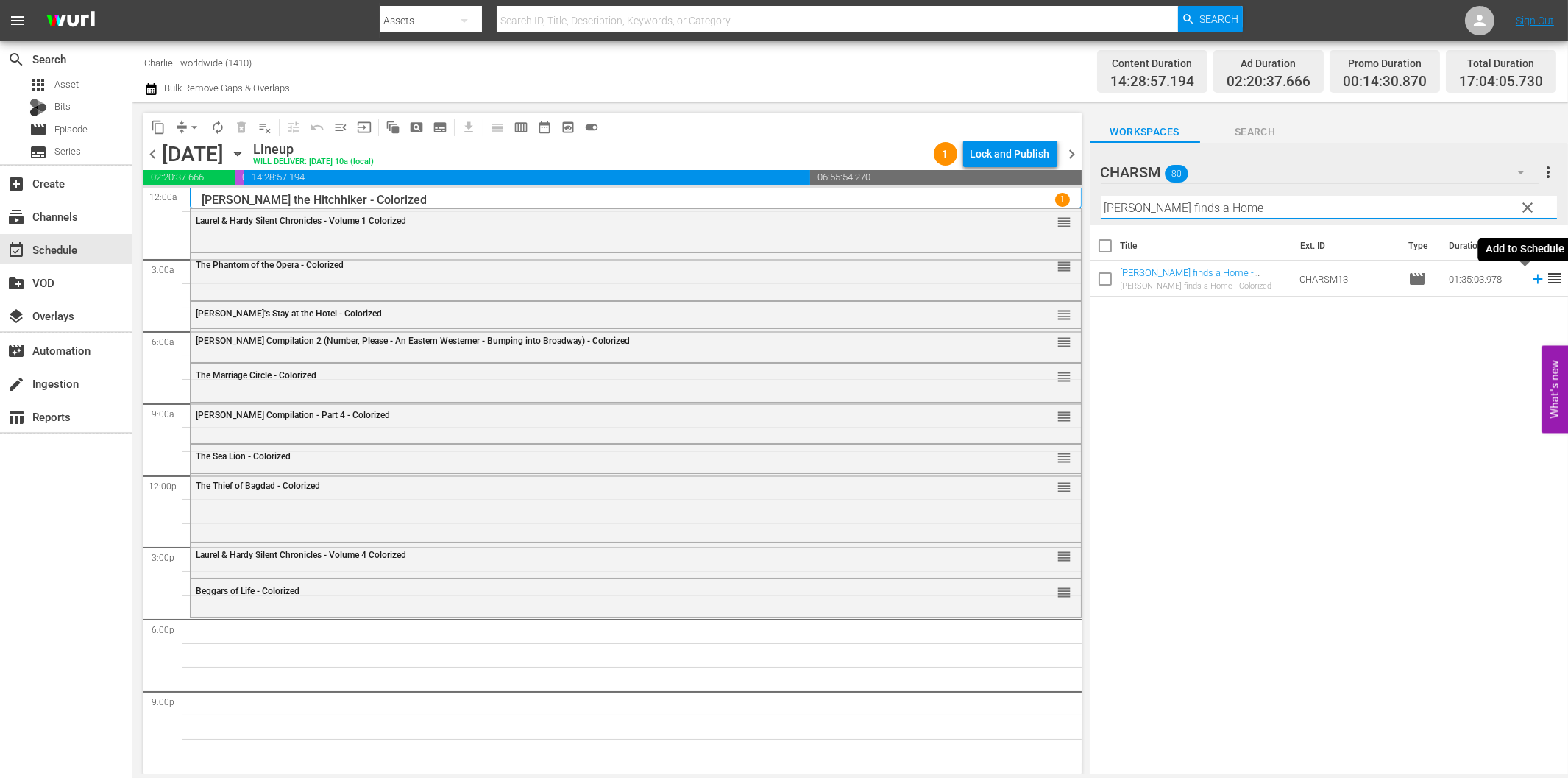
click at [1530, 277] on icon at bounding box center [1537, 278] width 16 height 16
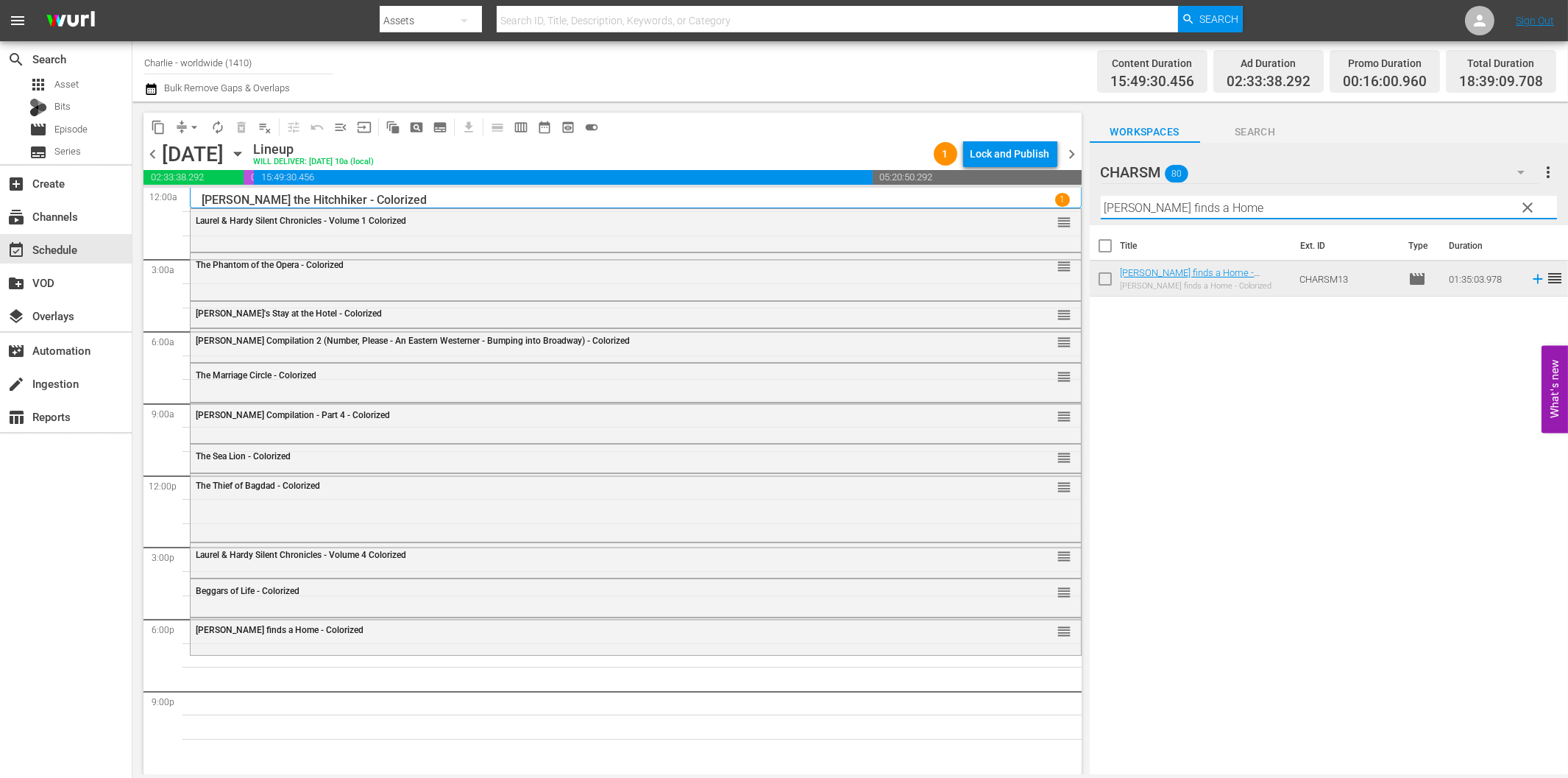
click at [1210, 200] on input "[PERSON_NAME] finds a Home" at bounding box center [1329, 207] width 456 height 23
paste input "Isn't Life Wonderful"
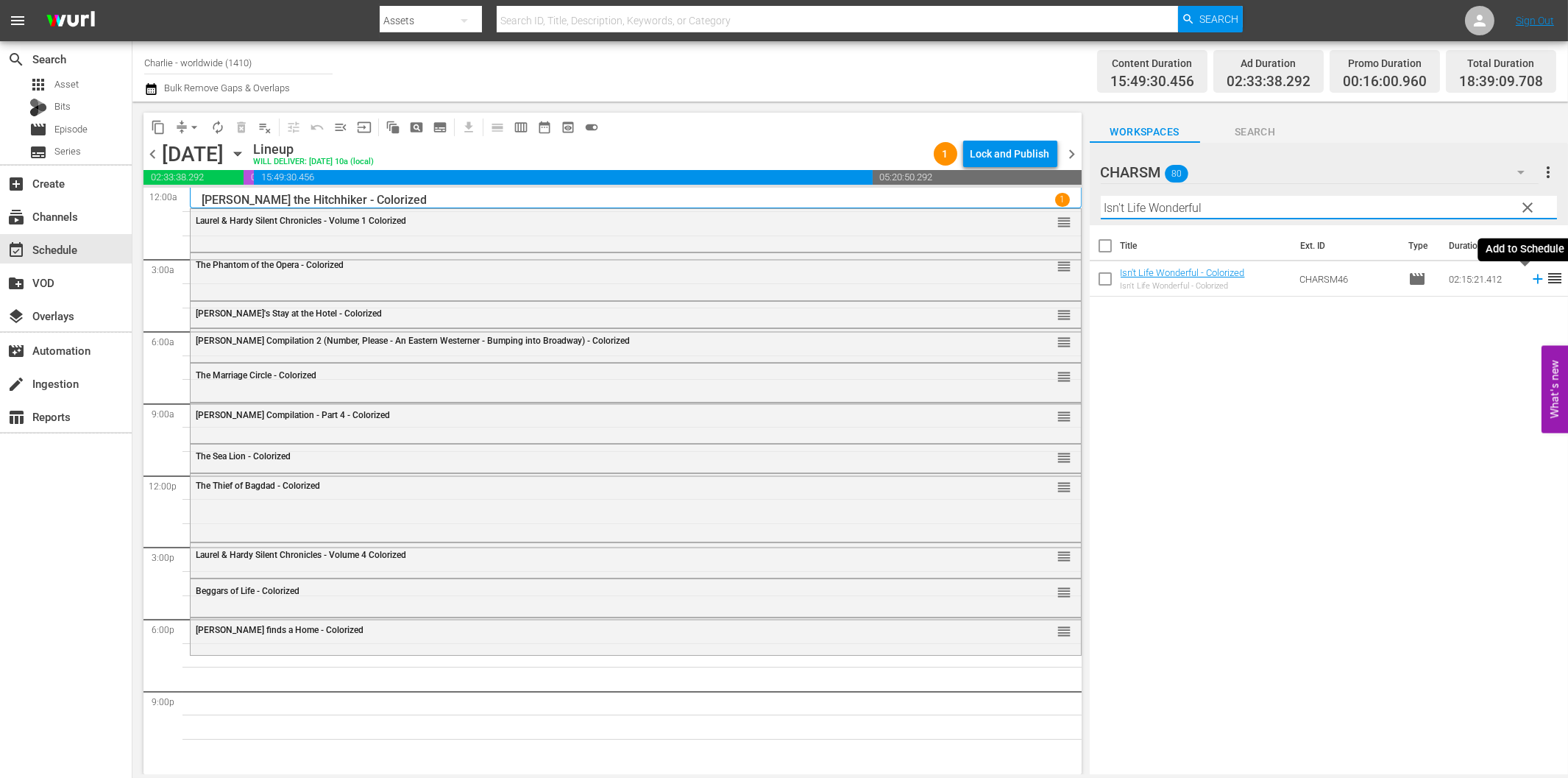
click at [1532, 278] on icon at bounding box center [1536, 279] width 9 height 9
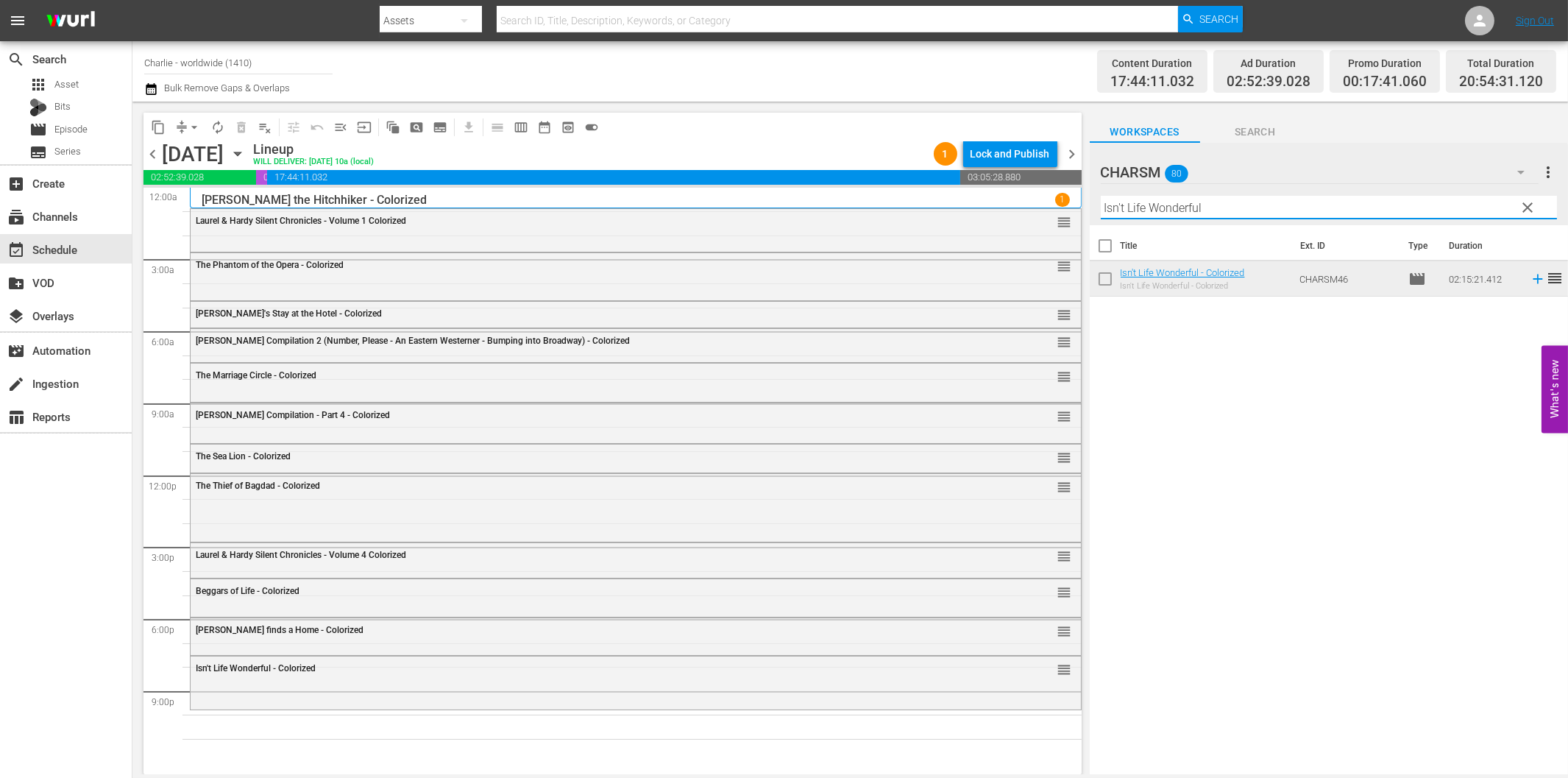
click at [1275, 203] on input "Isn't Life Wonderful" at bounding box center [1329, 207] width 456 height 23
paste input "[PERSON_NAME]"
click at [1530, 278] on icon at bounding box center [1537, 278] width 16 height 16
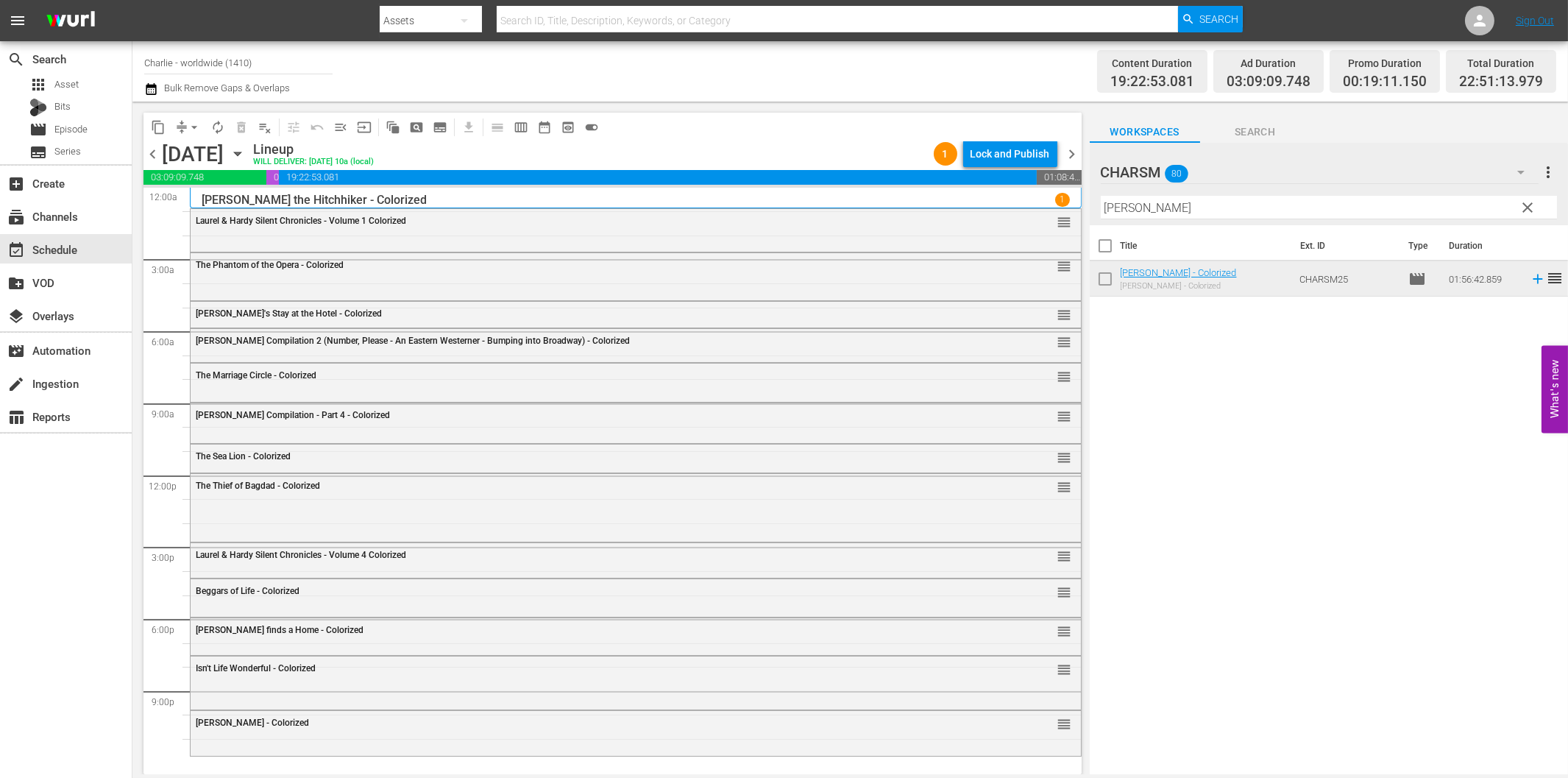
click at [1165, 217] on input "[PERSON_NAME]" at bounding box center [1329, 207] width 456 height 23
paste input "[PERSON_NAME] in the Army"
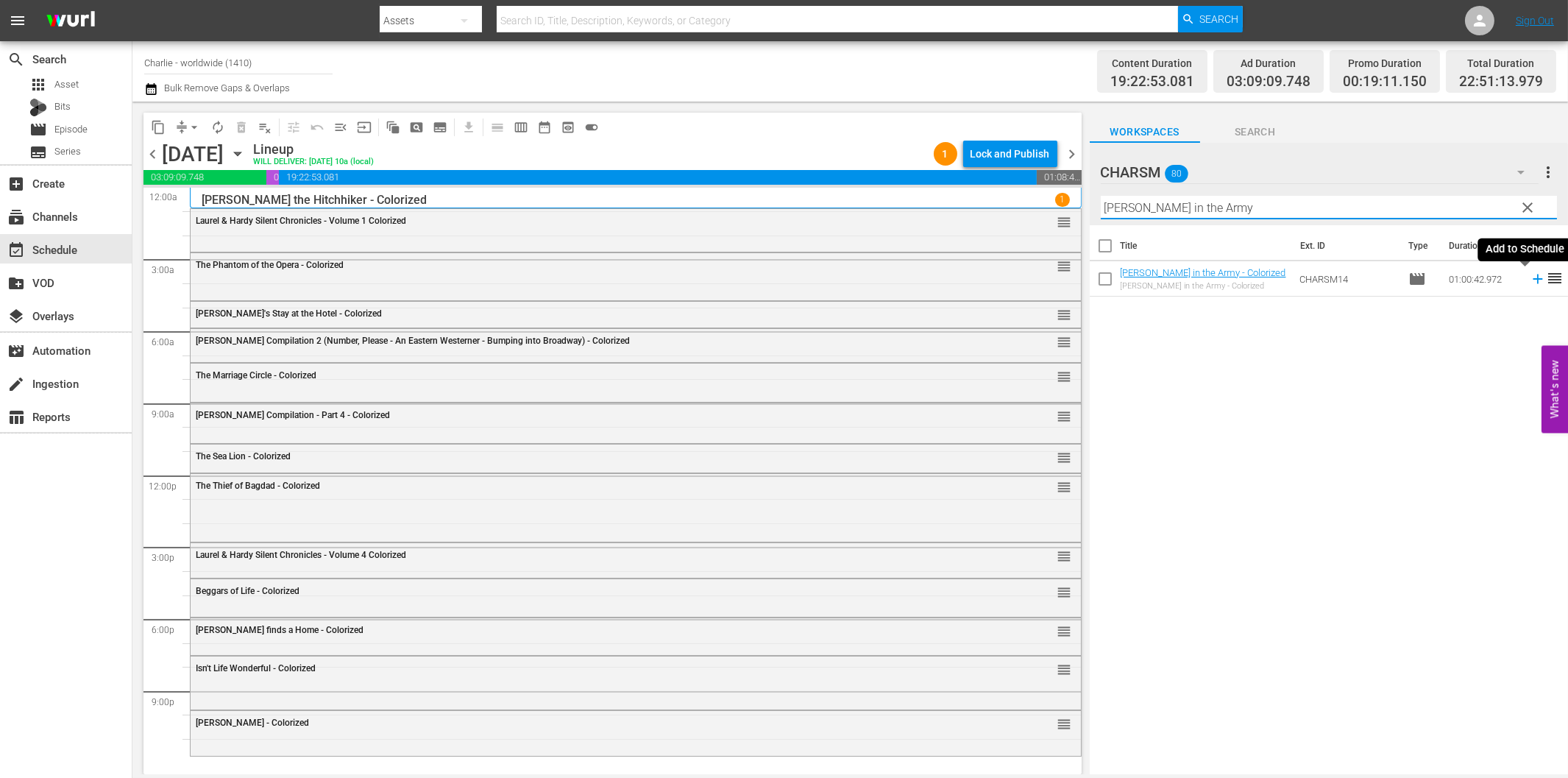
click at [1530, 276] on icon at bounding box center [1537, 278] width 16 height 16
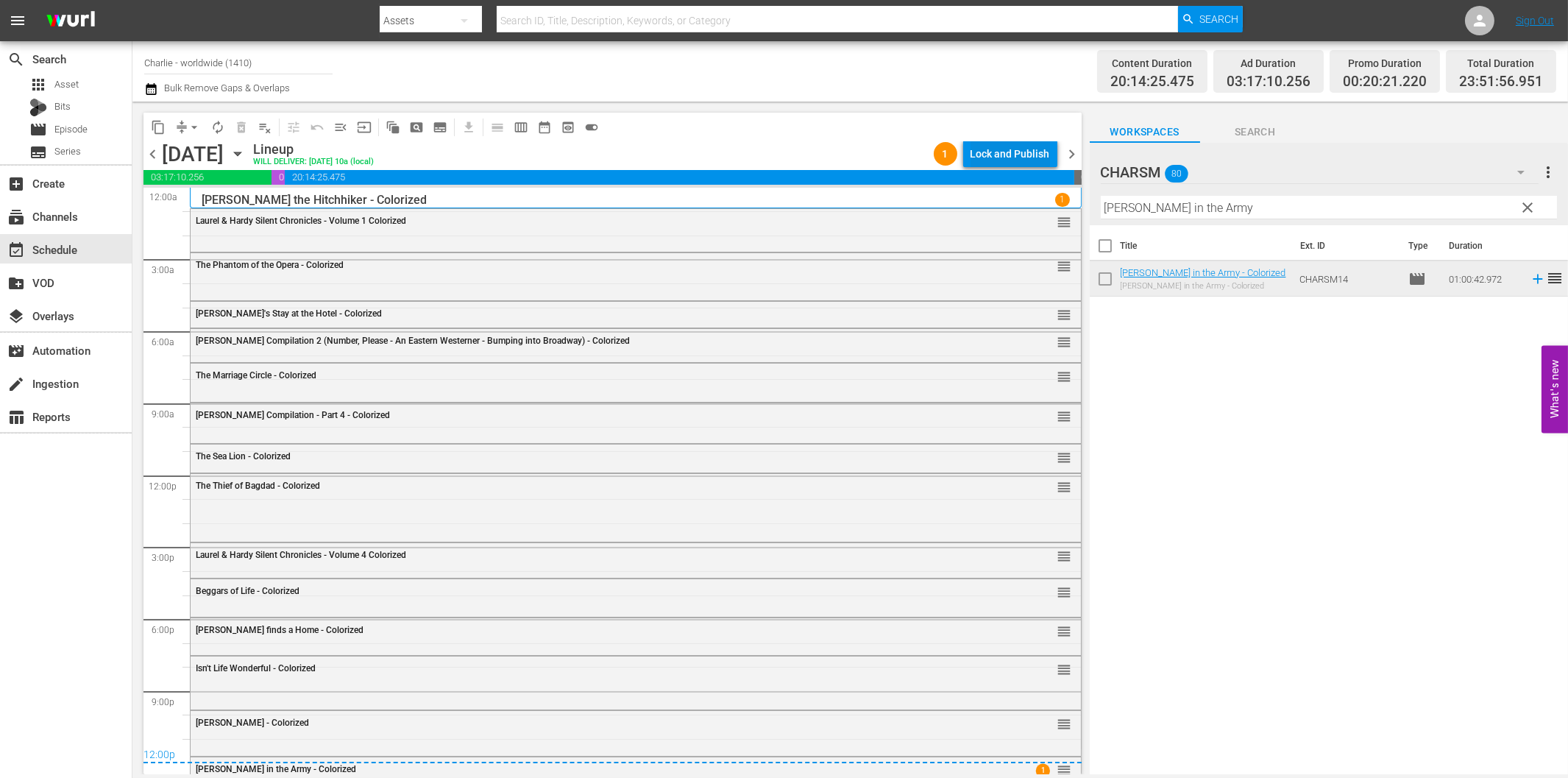
click at [980, 156] on div "Lock and Publish" at bounding box center [1009, 154] width 79 height 27
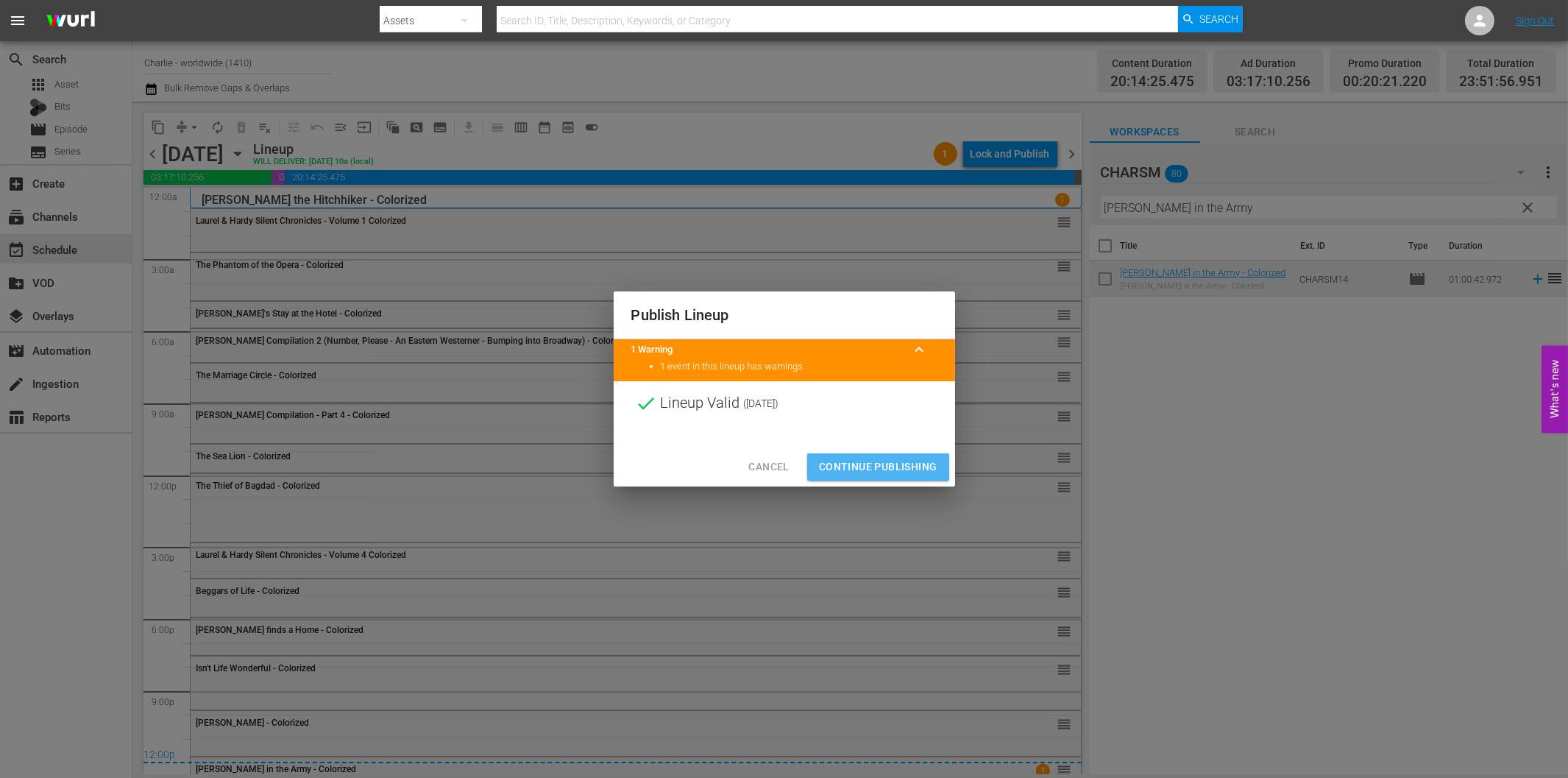
click at [905, 468] on span "Continue Publishing" at bounding box center [878, 467] width 118 height 18
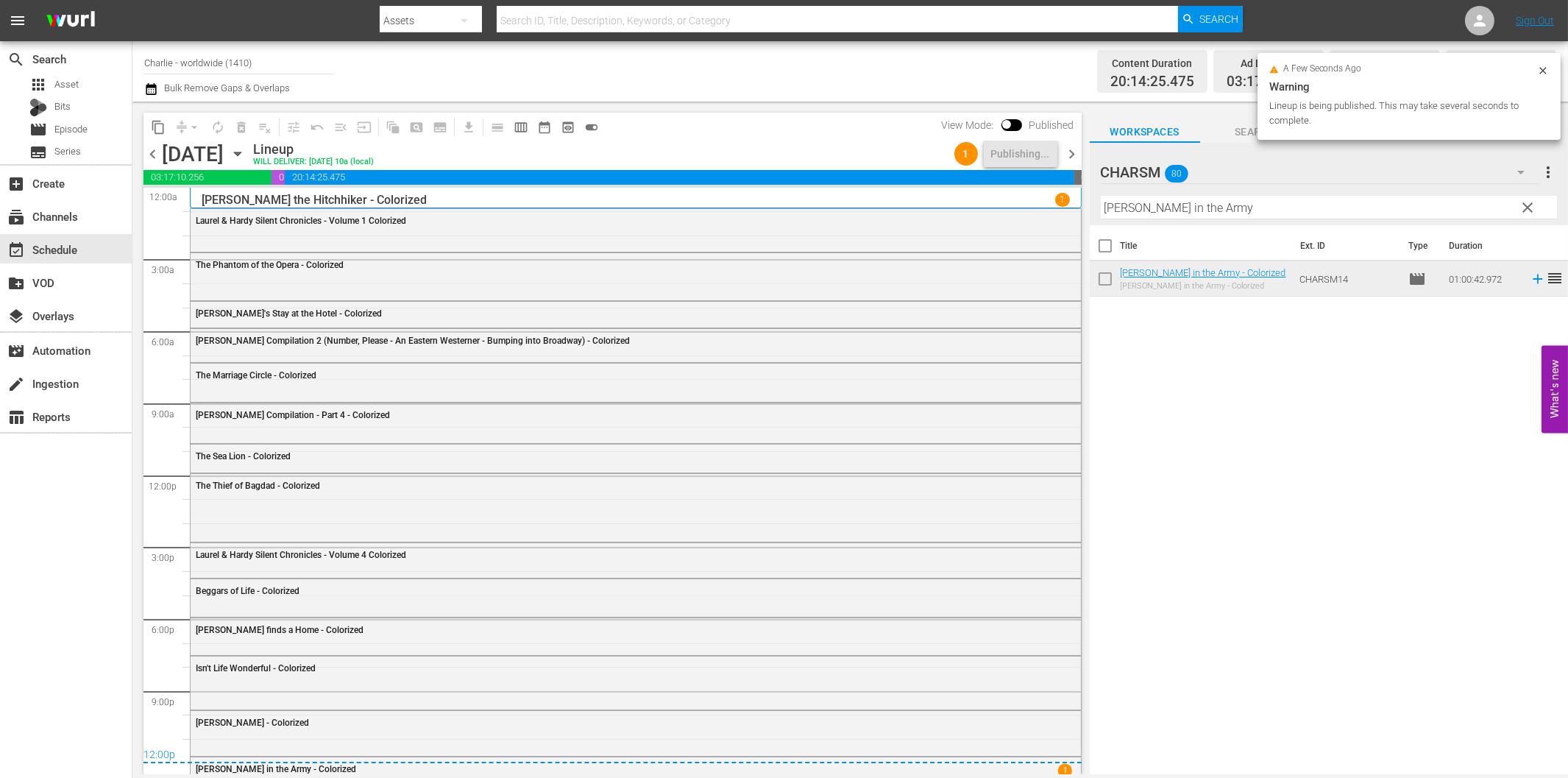
click at [1074, 149] on span "chevron_right" at bounding box center [1073, 154] width 18 height 18
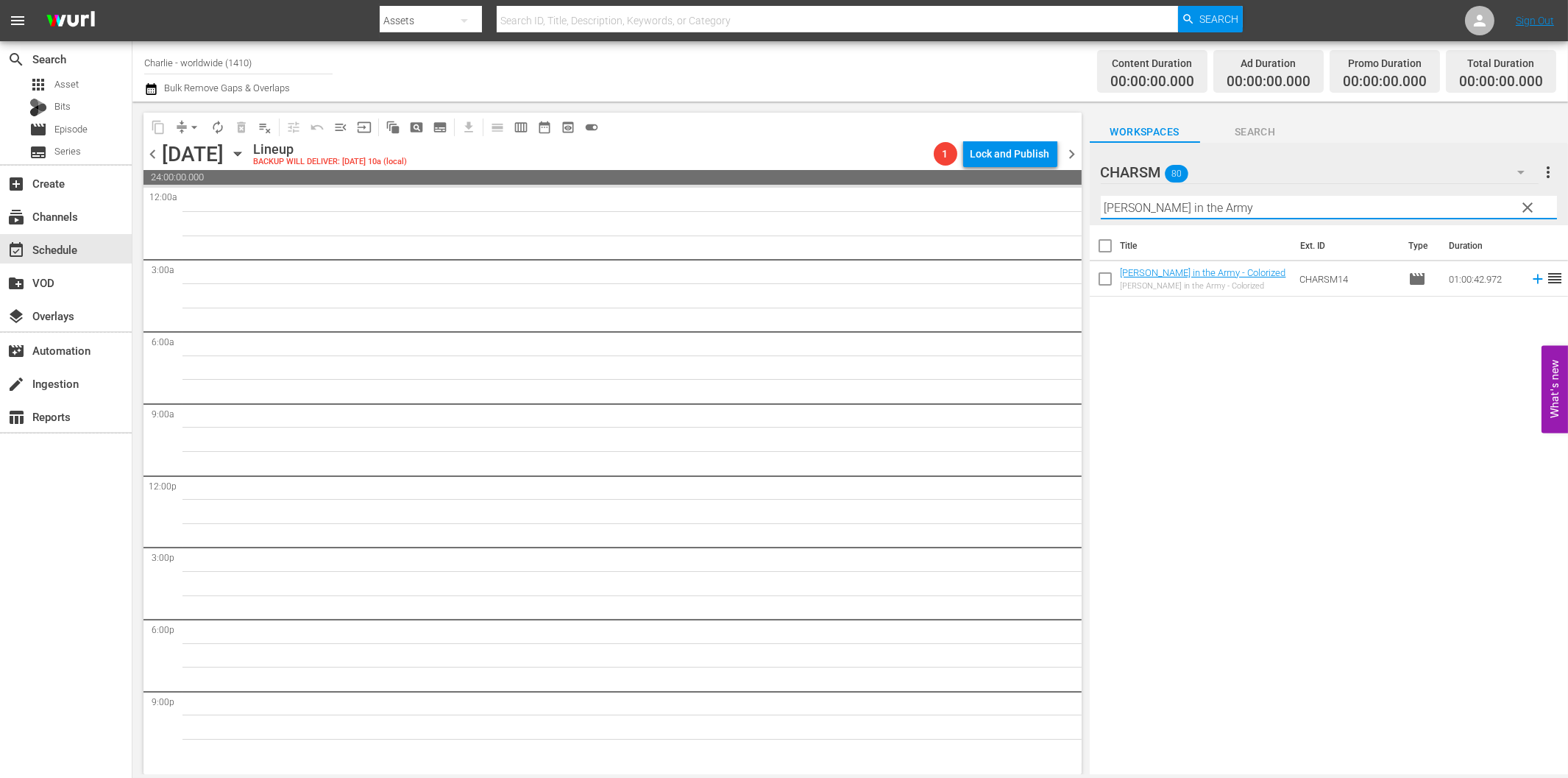
click at [1170, 203] on input "[PERSON_NAME] in the Army" at bounding box center [1329, 207] width 456 height 23
paste input "'s Conflicts"
click at [1532, 278] on icon at bounding box center [1536, 279] width 9 height 9
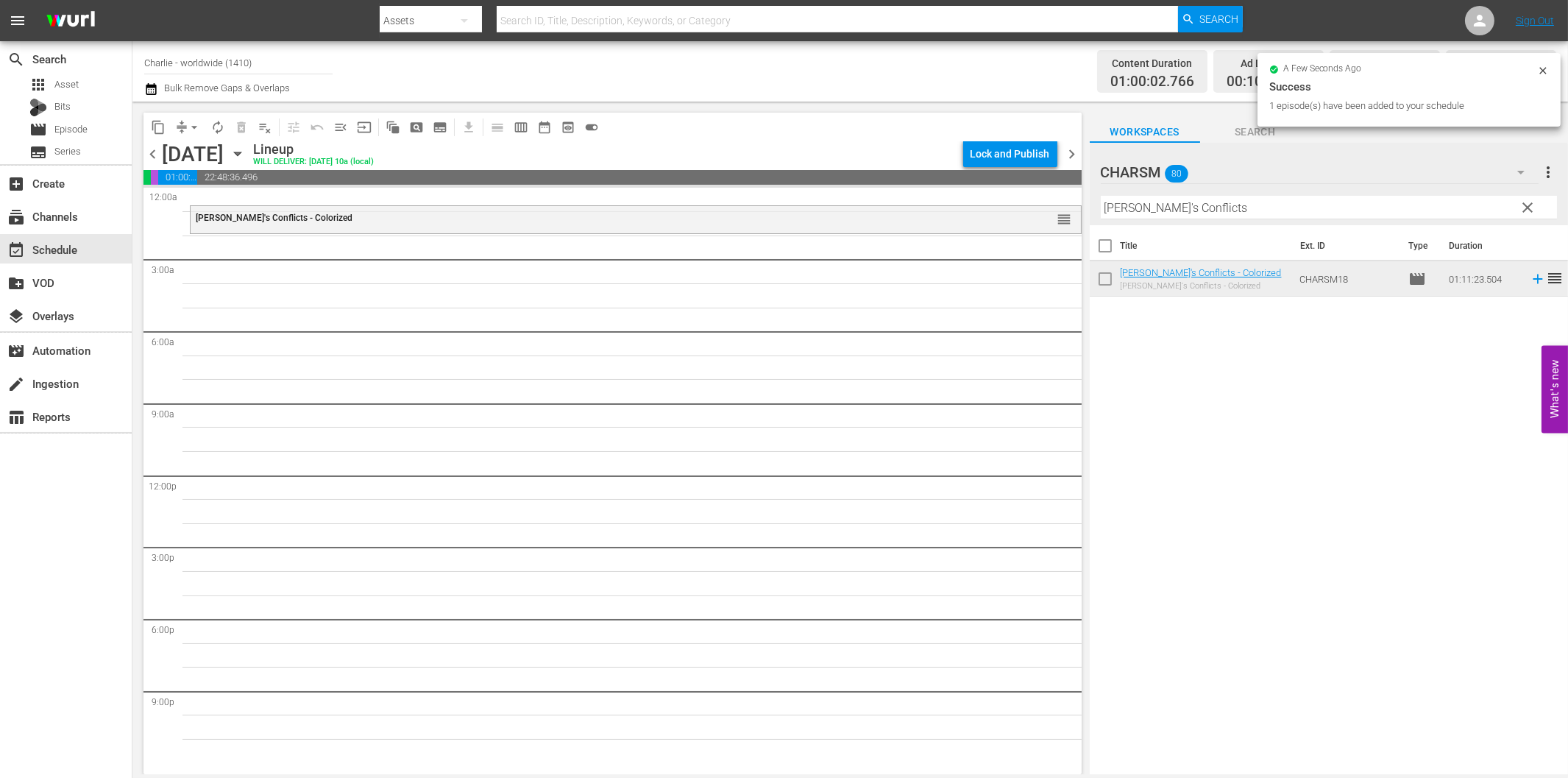
click at [1299, 212] on input "[PERSON_NAME]'s Conflicts" at bounding box center [1329, 207] width 456 height 23
paste input "Flirting with Fate"
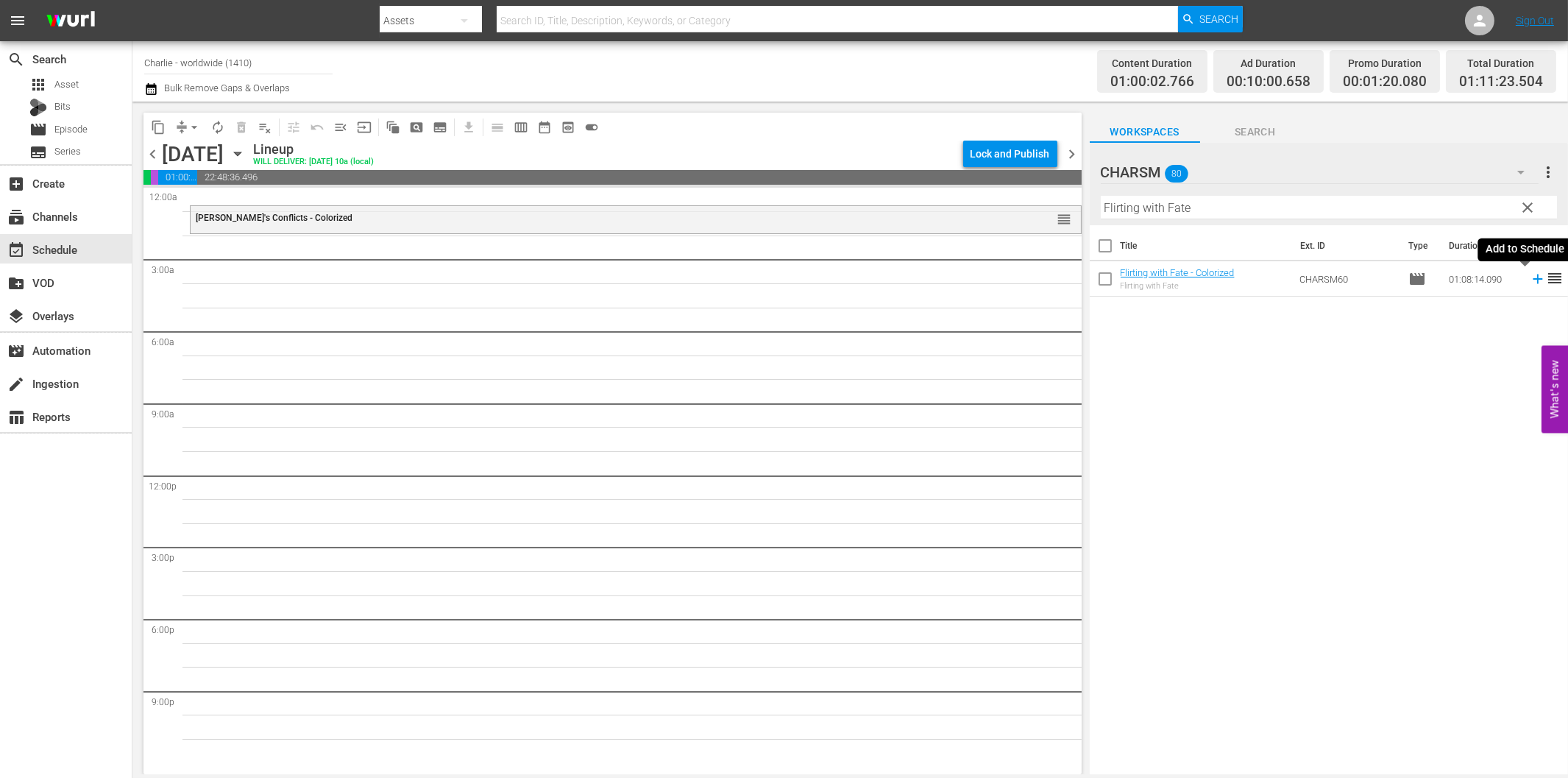
click at [1530, 276] on icon at bounding box center [1537, 278] width 16 height 16
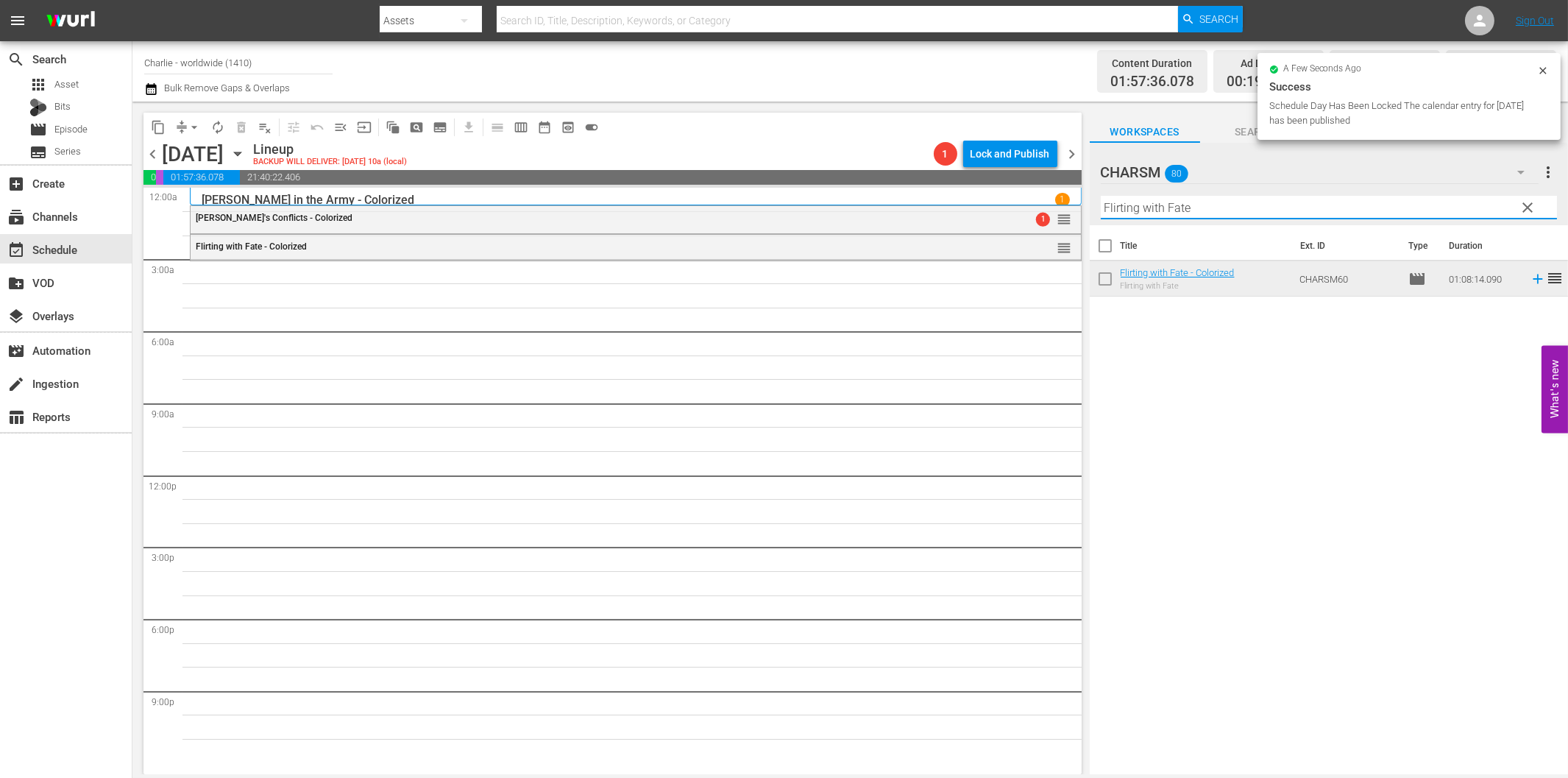
click at [1179, 206] on input "Flirting with Fate" at bounding box center [1329, 207] width 456 height 23
paste input "[PERSON_NAME] at Work - Volume On"
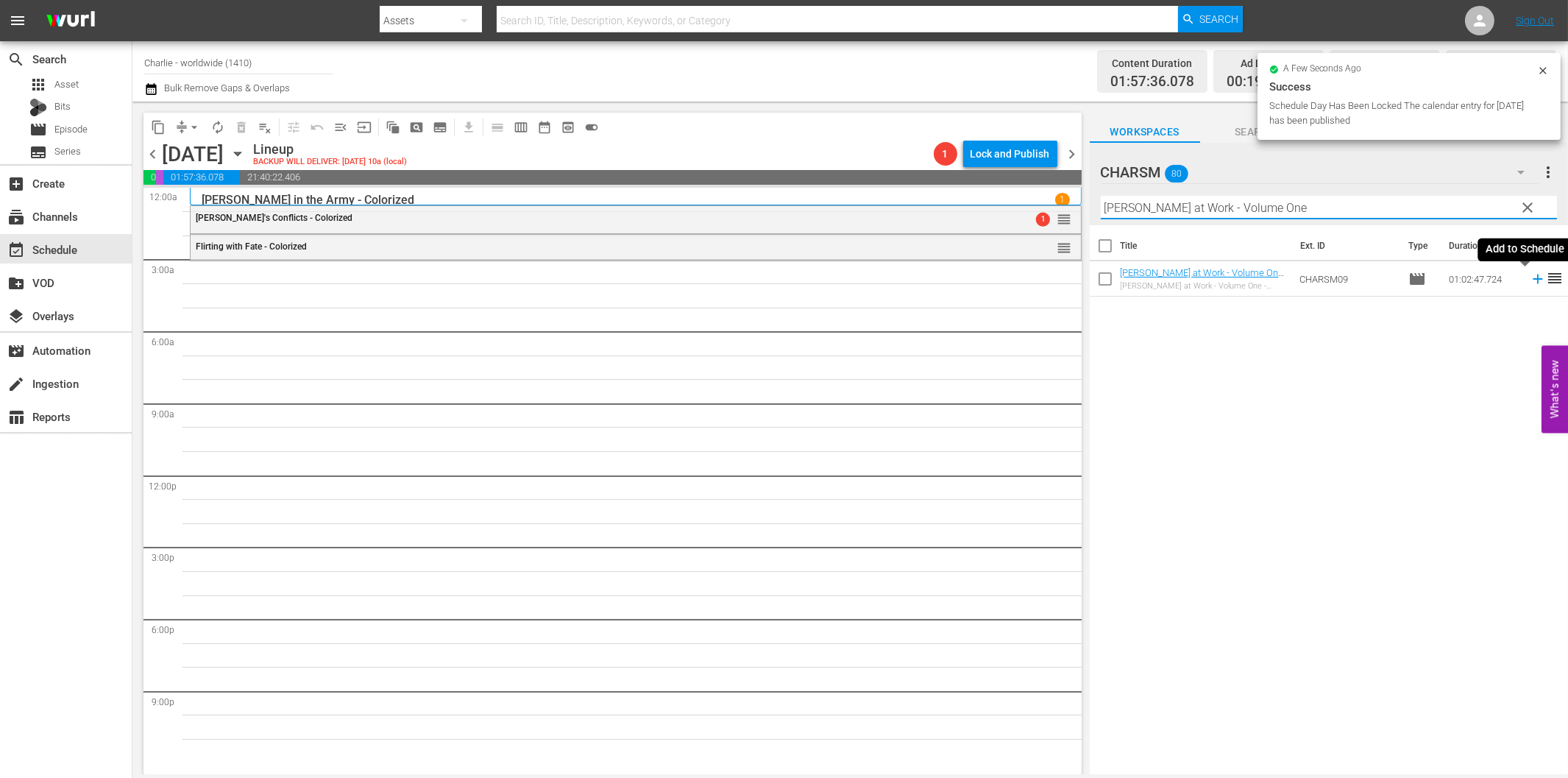
click at [1532, 281] on icon at bounding box center [1536, 279] width 9 height 9
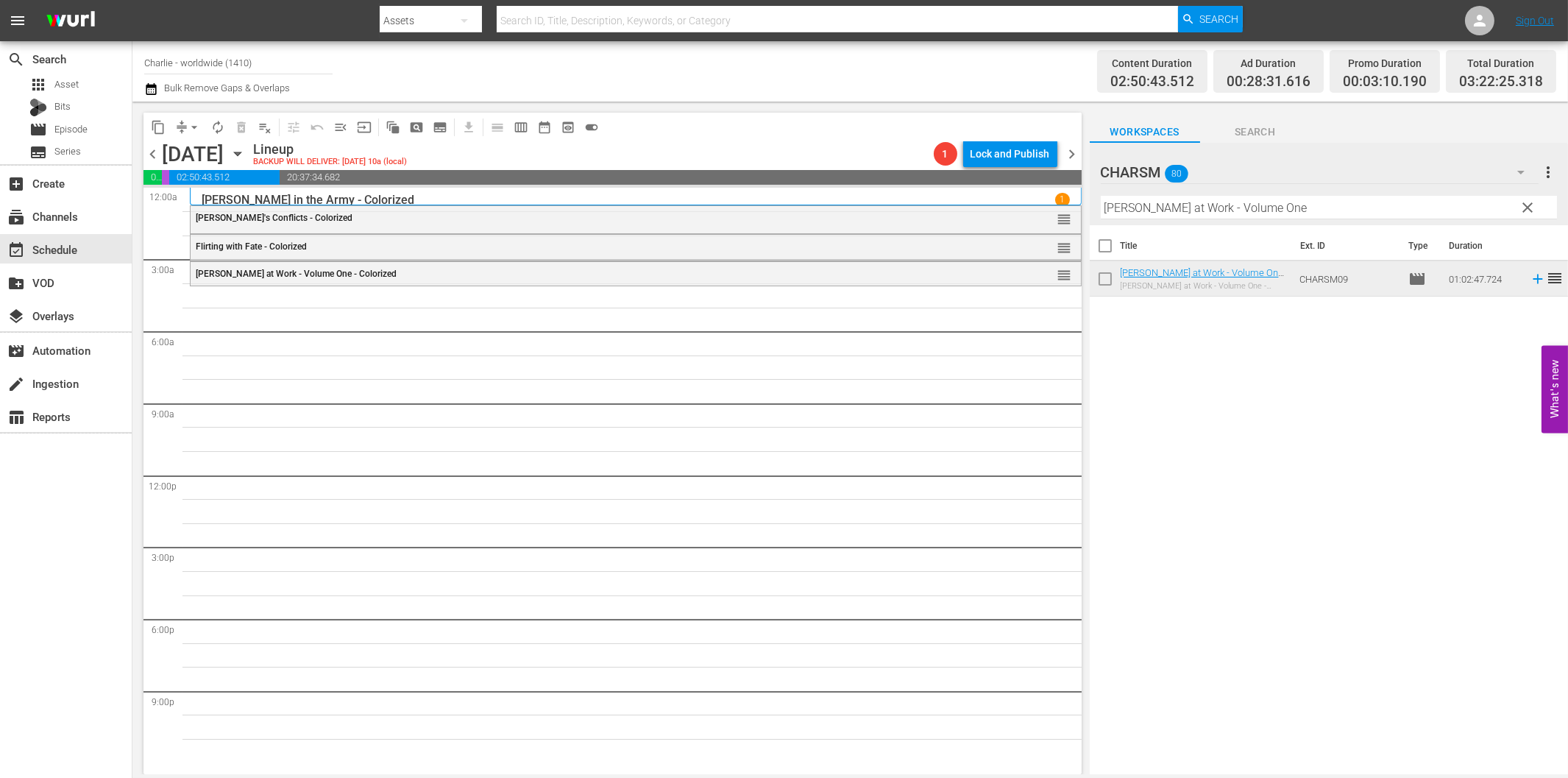
click at [1196, 205] on input "[PERSON_NAME] at Work - Volume One" at bounding box center [1329, 207] width 456 height 23
paste input "[PERSON_NAME] - Hot Water"
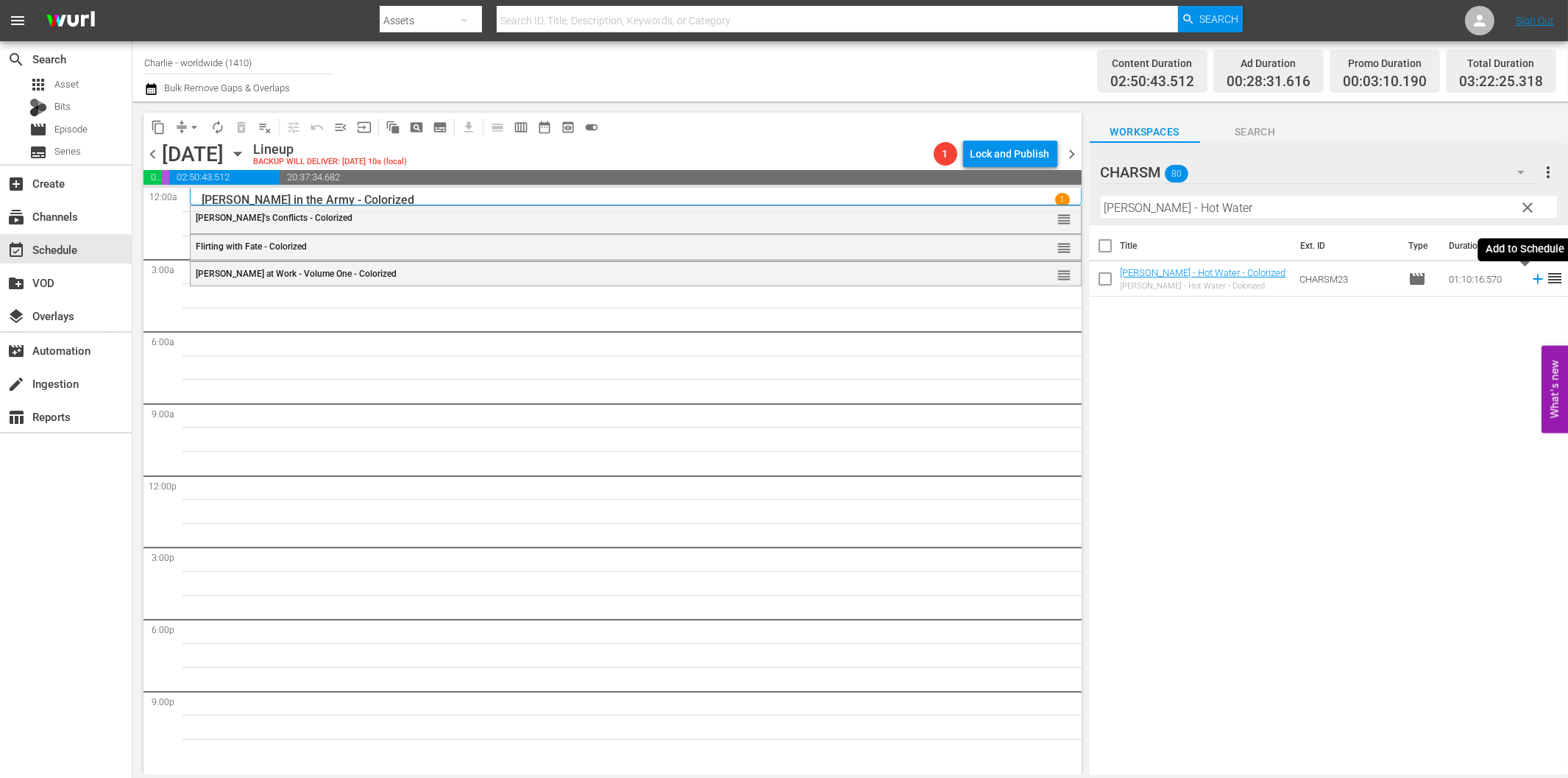
click at [1530, 276] on icon at bounding box center [1537, 278] width 16 height 16
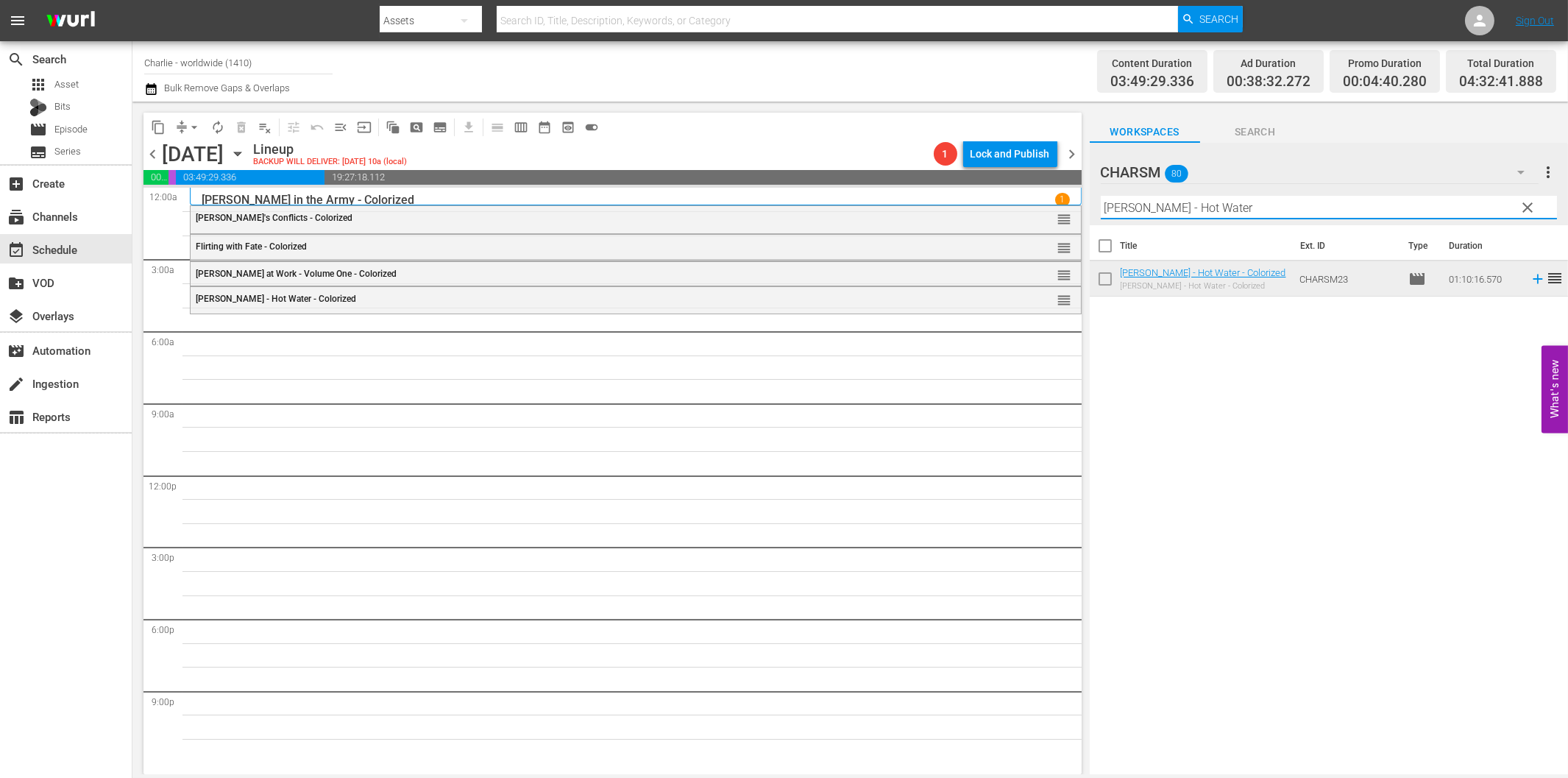
click at [1180, 207] on input "[PERSON_NAME] - Hot Water" at bounding box center [1329, 207] width 456 height 23
paste input "A Girl in Every Port"
click at [1532, 278] on icon at bounding box center [1536, 279] width 9 height 9
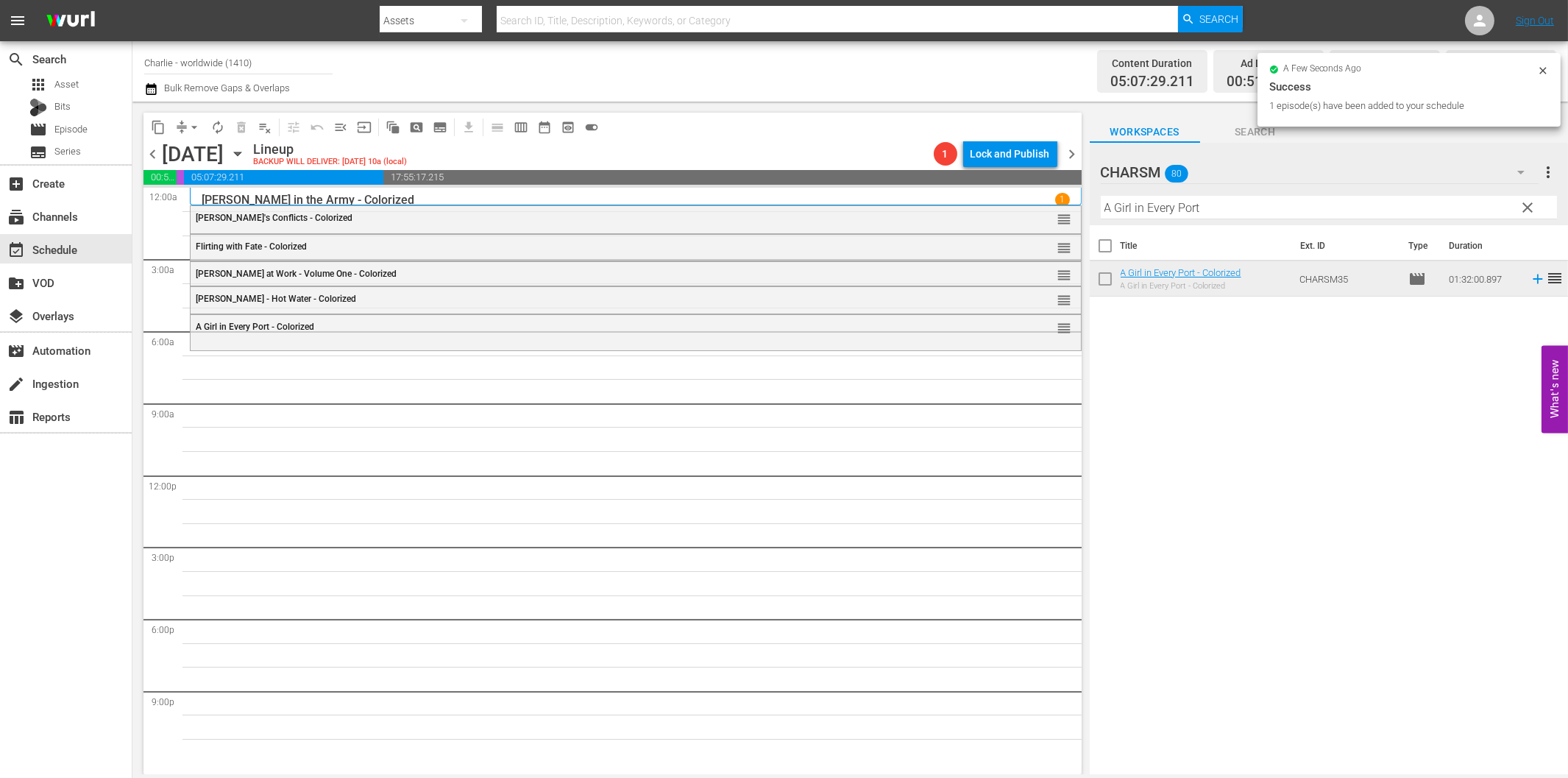
click at [1164, 210] on input "A Girl in Every Port" at bounding box center [1329, 207] width 456 height 23
paste input "[PERSON_NAME] - Girl Shy"
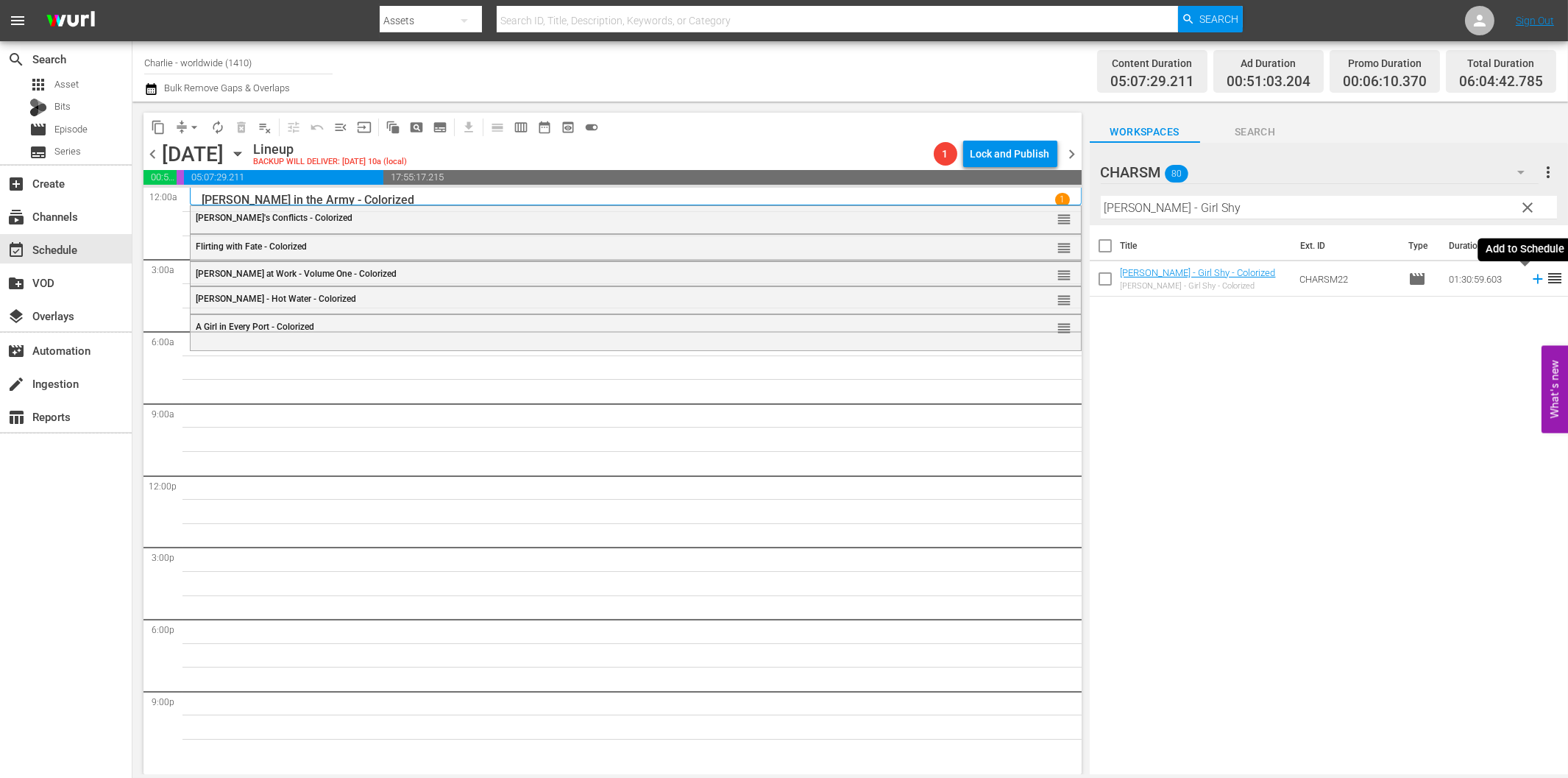
click at [1530, 274] on icon at bounding box center [1537, 278] width 16 height 16
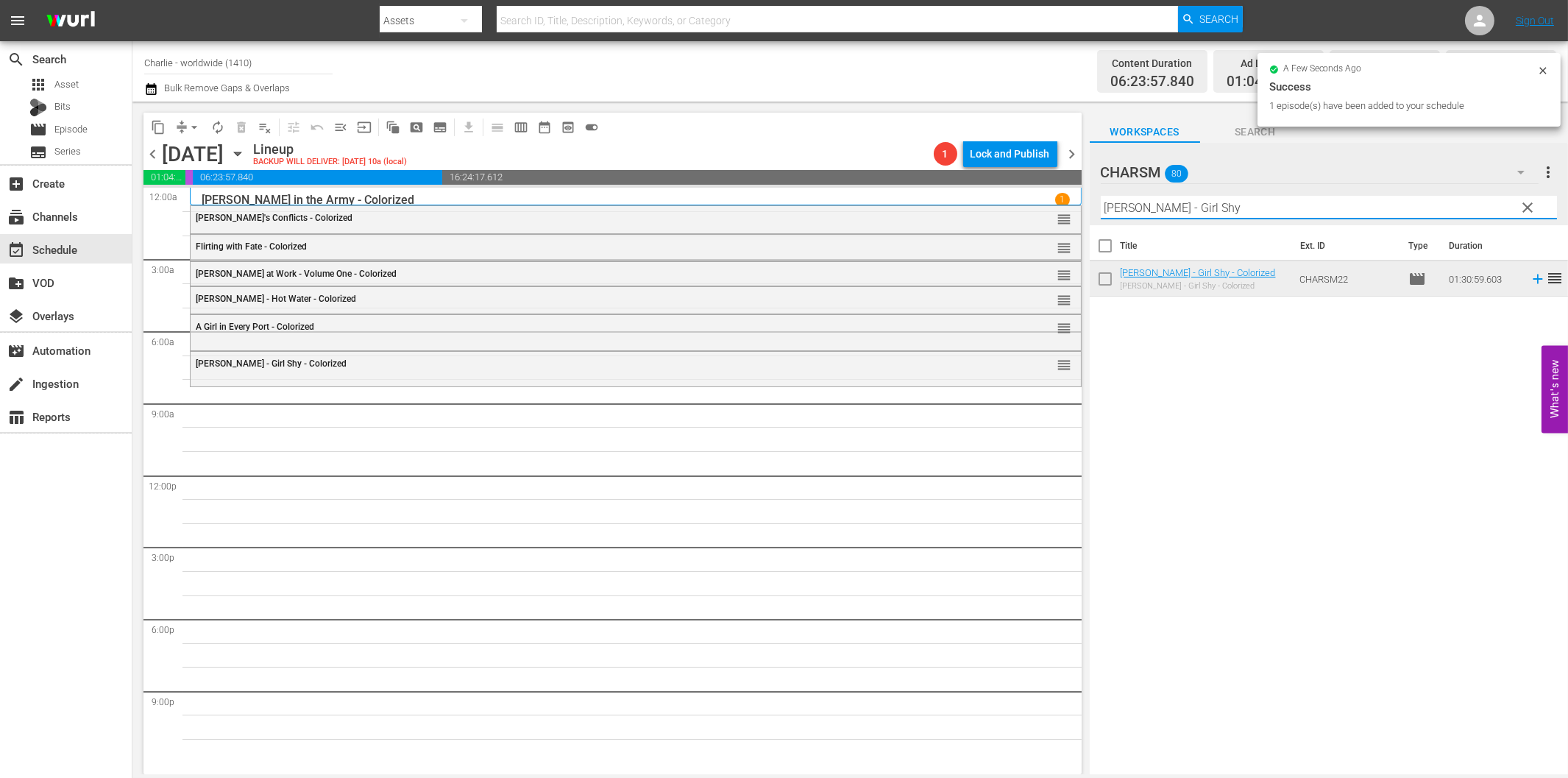
click at [1223, 212] on input "[PERSON_NAME] - Girl Shy" at bounding box center [1329, 207] width 456 height 23
paste input "The Idol Dancer"
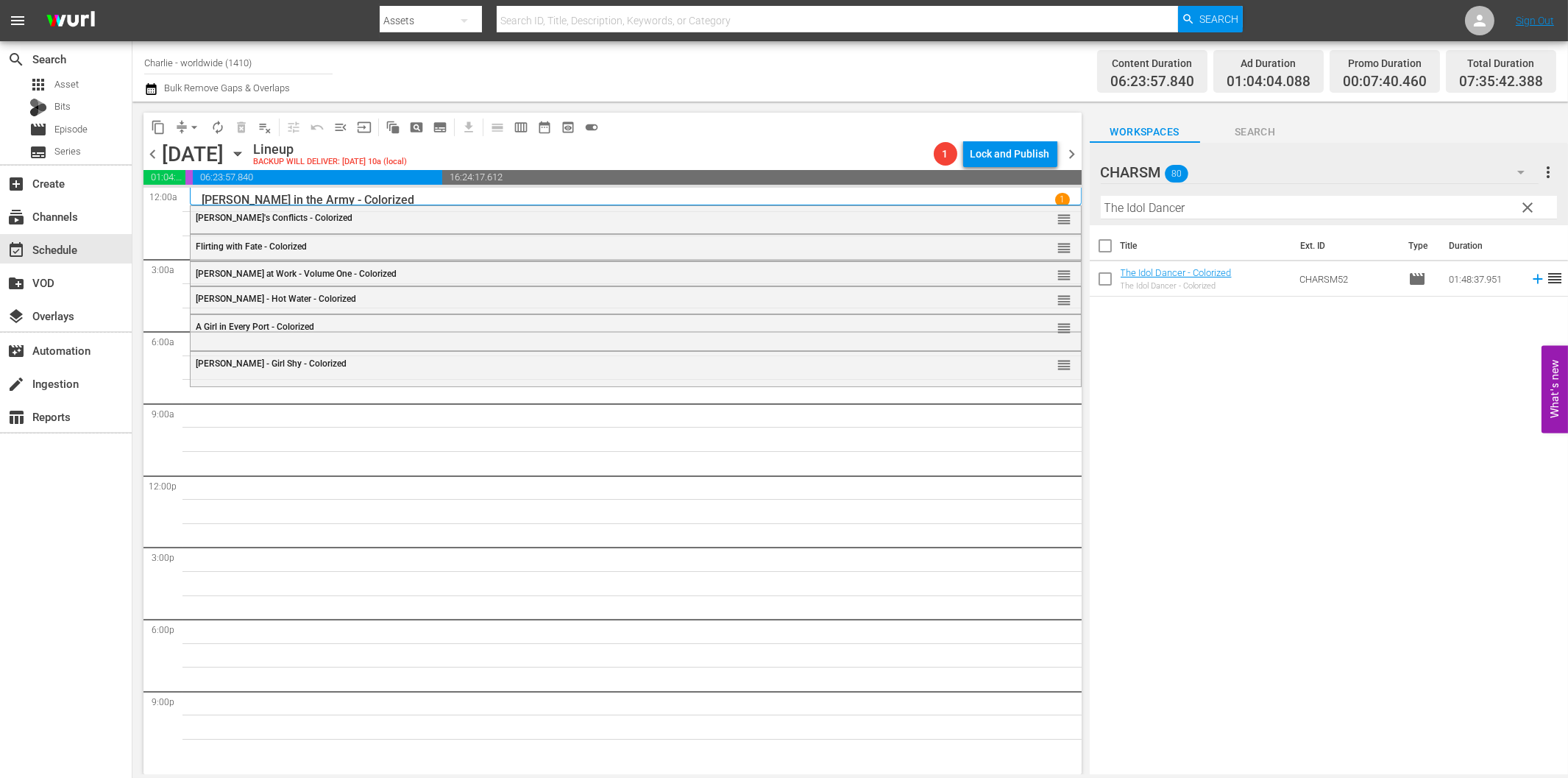
click at [1530, 277] on icon at bounding box center [1537, 278] width 16 height 16
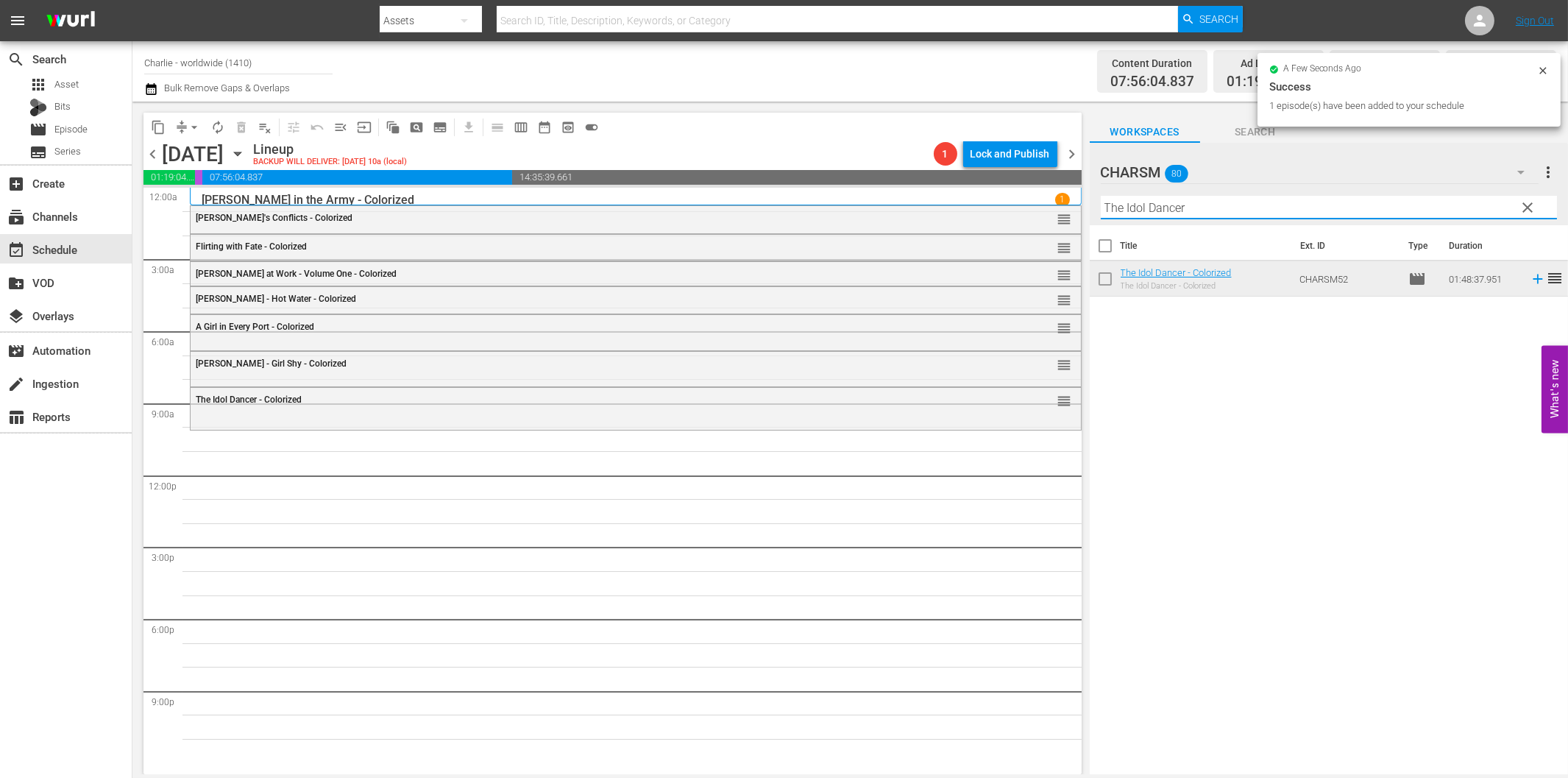
click at [1202, 206] on input "The Idol Dancer" at bounding box center [1329, 207] width 456 height 23
paste input "Sensation Seekers"
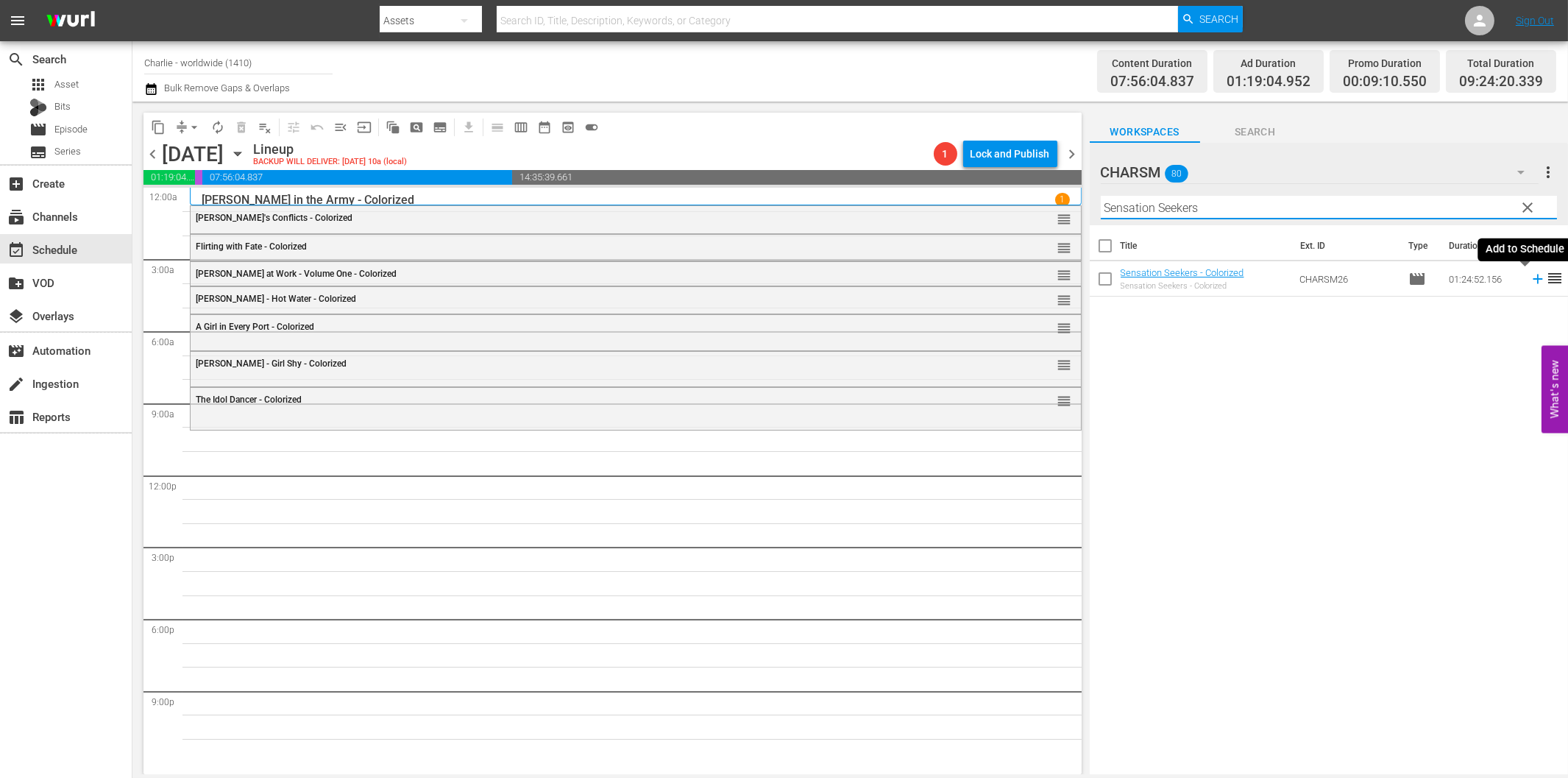
click at [1530, 277] on icon at bounding box center [1537, 278] width 16 height 16
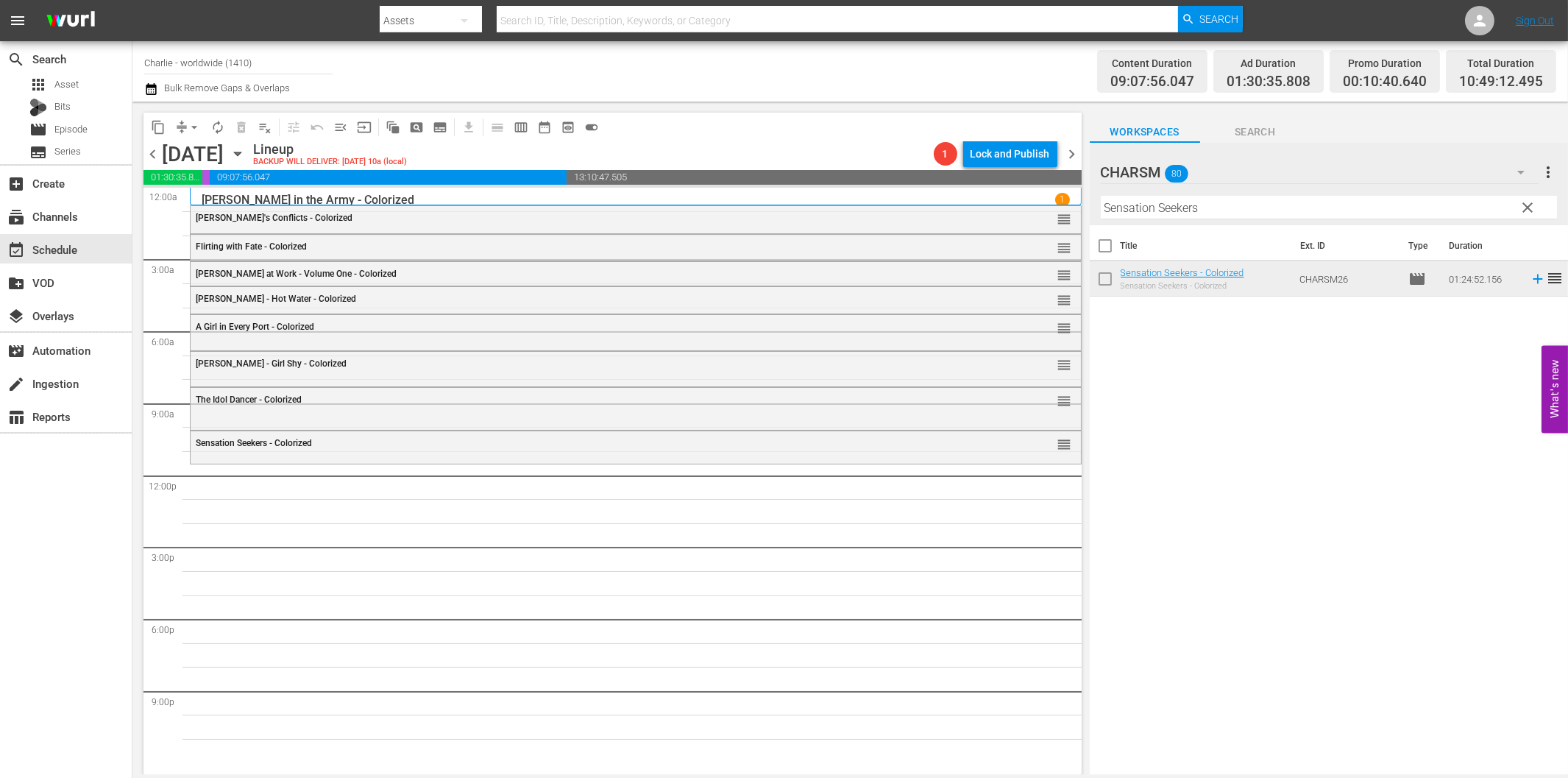
click at [1179, 197] on input "Sensation Seekers" at bounding box center [1329, 207] width 456 height 23
paste input "[PERSON_NAME]'s Escape"
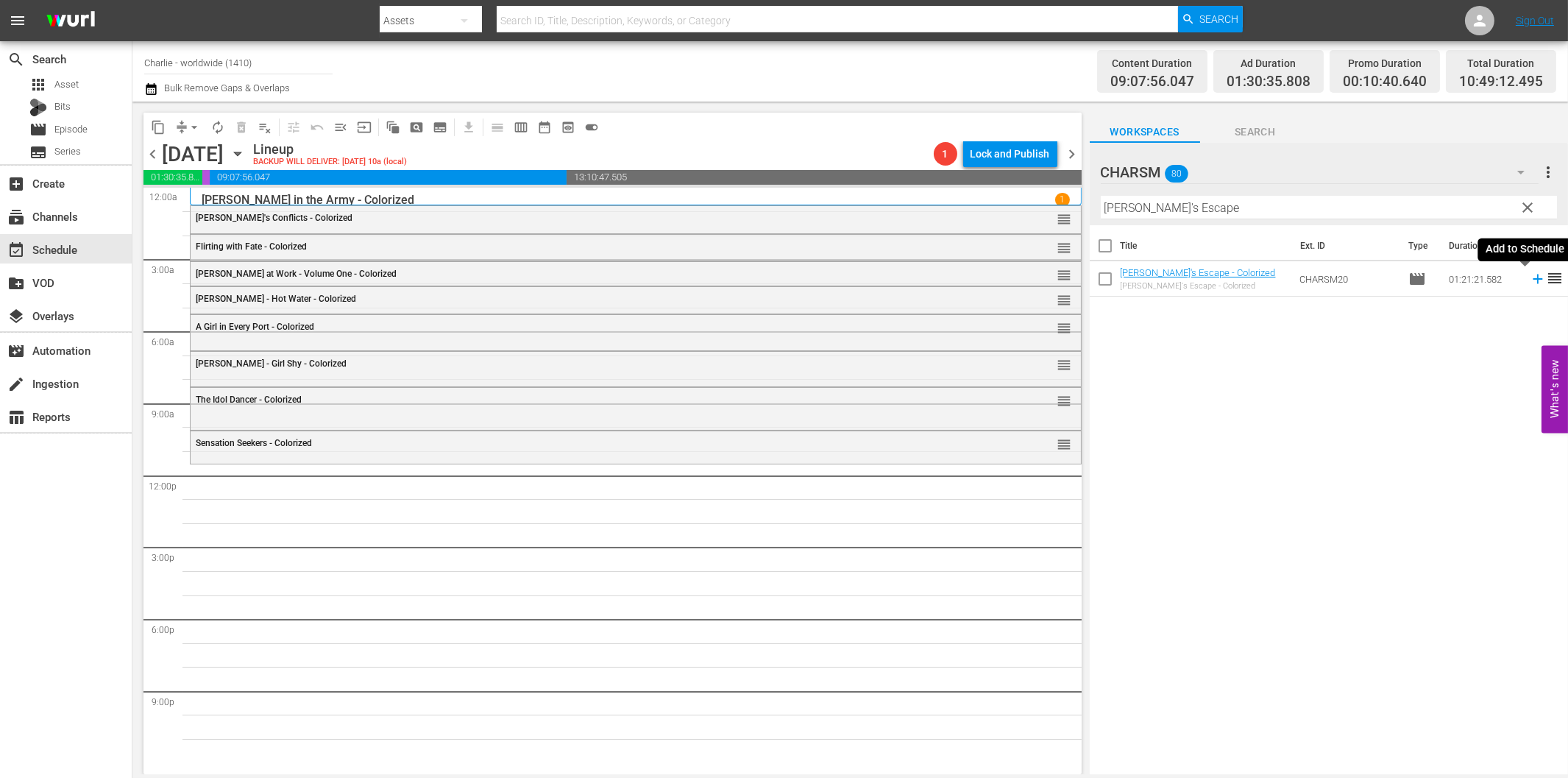
click at [1530, 276] on icon at bounding box center [1537, 278] width 16 height 16
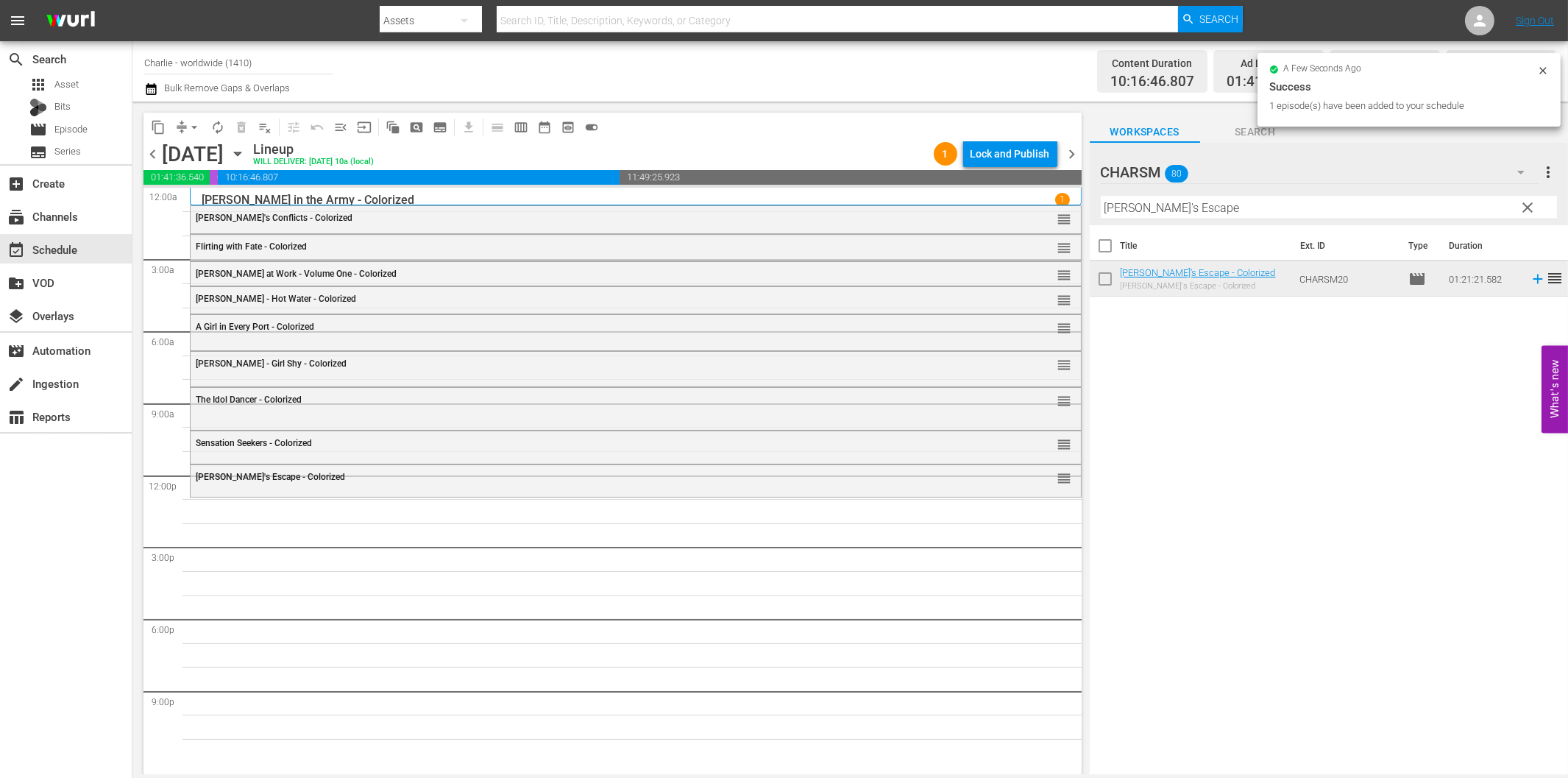
click at [1139, 212] on input "[PERSON_NAME]'s Escape" at bounding box center [1329, 207] width 456 height 23
paste input "against the Upper Class"
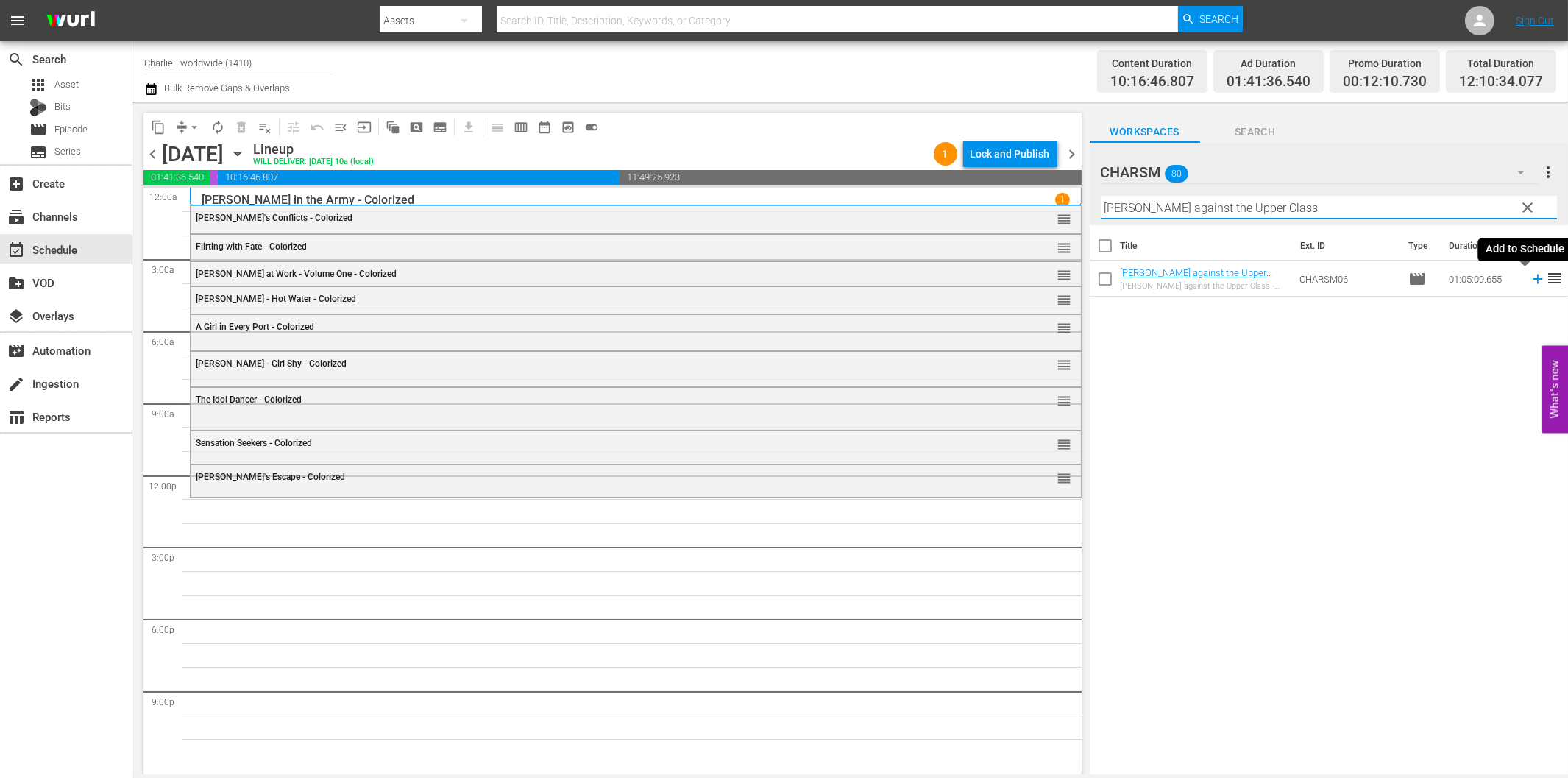
click at [1532, 278] on icon at bounding box center [1536, 279] width 9 height 9
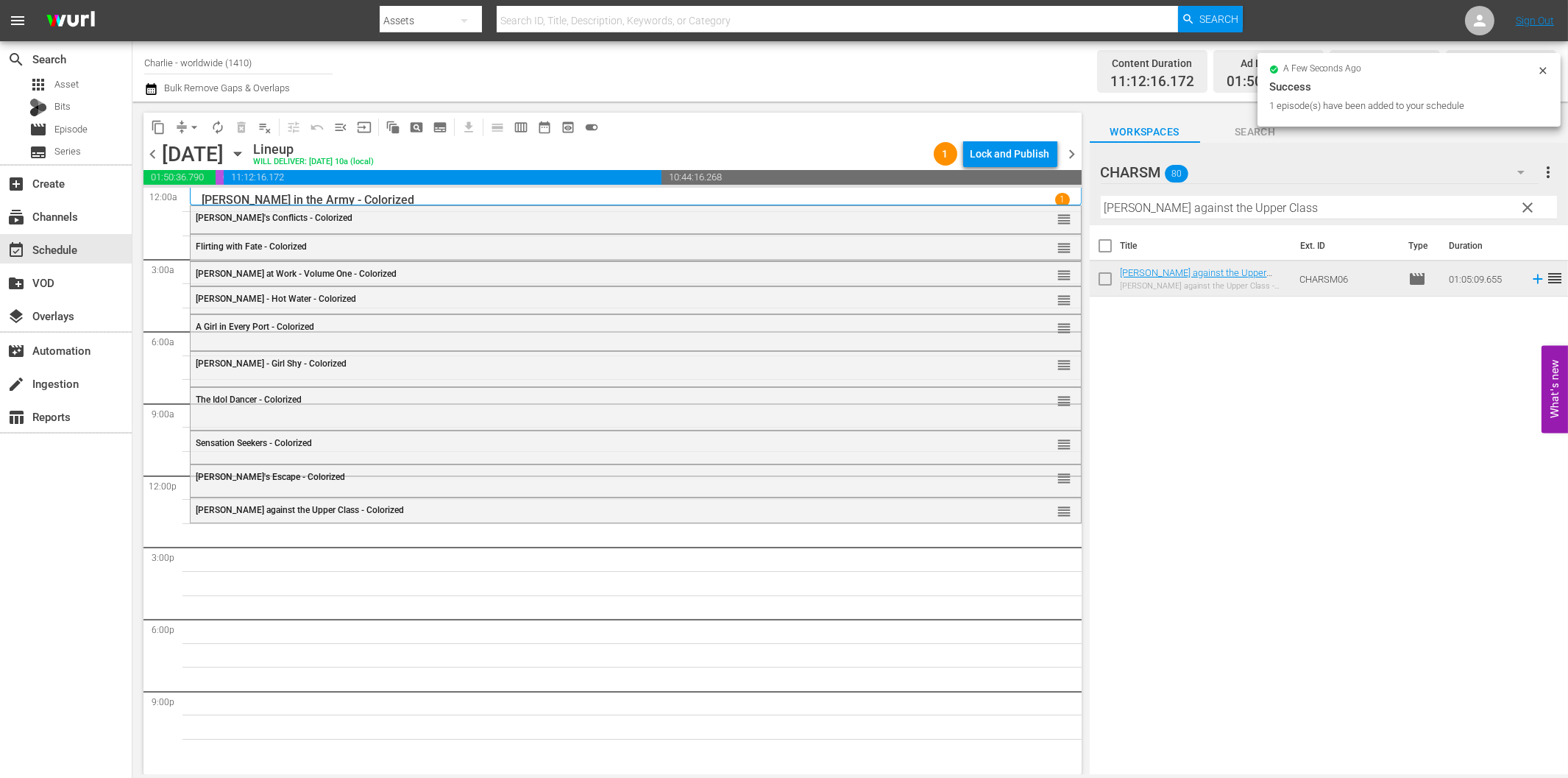
click at [1208, 202] on input "[PERSON_NAME] against the Upper Class" at bounding box center [1329, 207] width 456 height 23
paste input "2, Leagues Under the Sea"
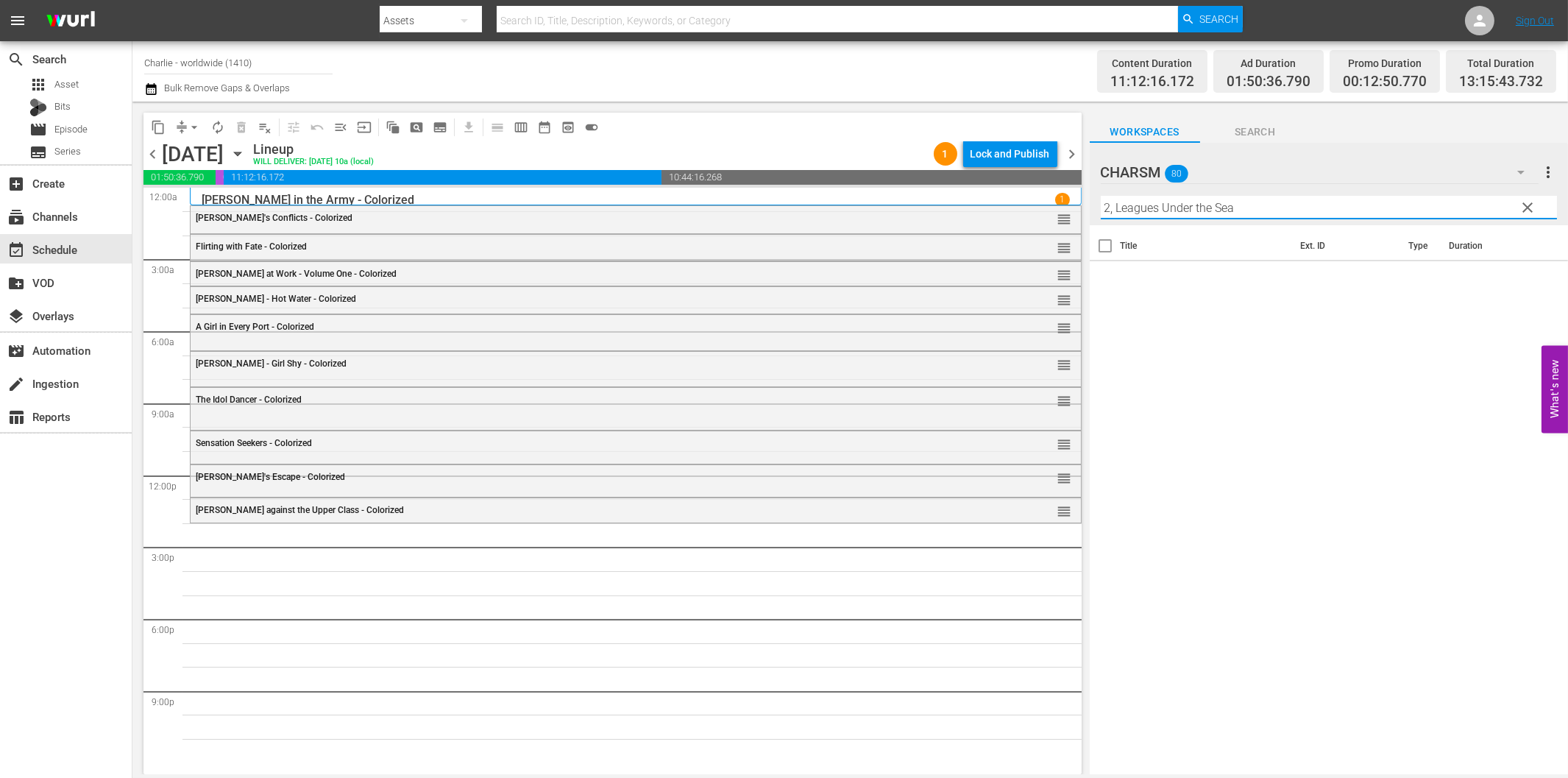
drag, startPoint x: 1255, startPoint y: 207, endPoint x: 1143, endPoint y: 206, distance: 112.0
click at [1143, 206] on input "2, Leagues Under the Sea" at bounding box center [1329, 207] width 456 height 23
drag, startPoint x: 1115, startPoint y: 214, endPoint x: 1099, endPoint y: 212, distance: 16.1
click at [1099, 212] on div "CHARSM 80 CHARSM more_vert clear Filter by Title 2, Leagues Under the Sea" at bounding box center [1328, 183] width 478 height 82
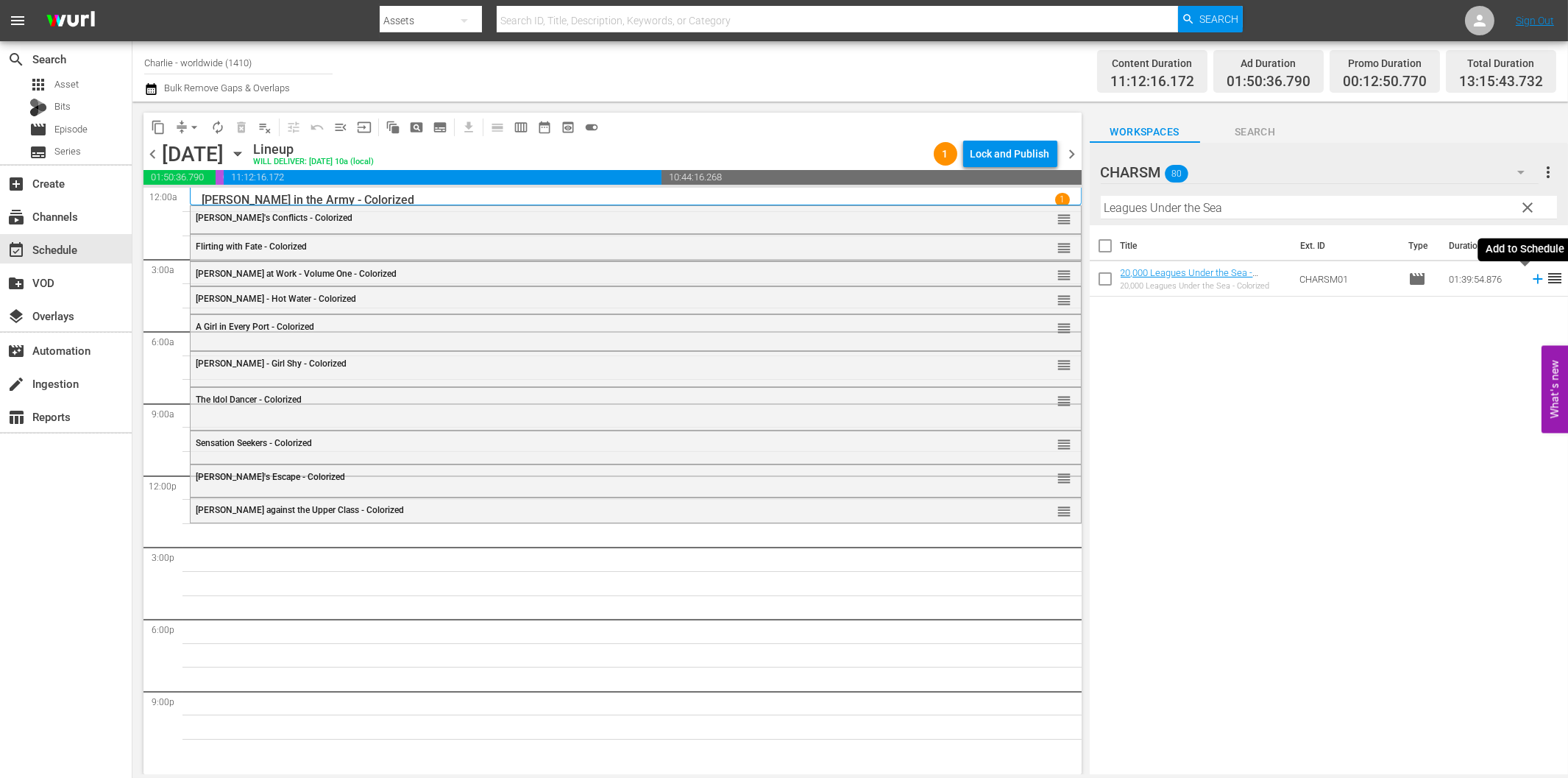
click at [1530, 276] on icon at bounding box center [1537, 278] width 16 height 16
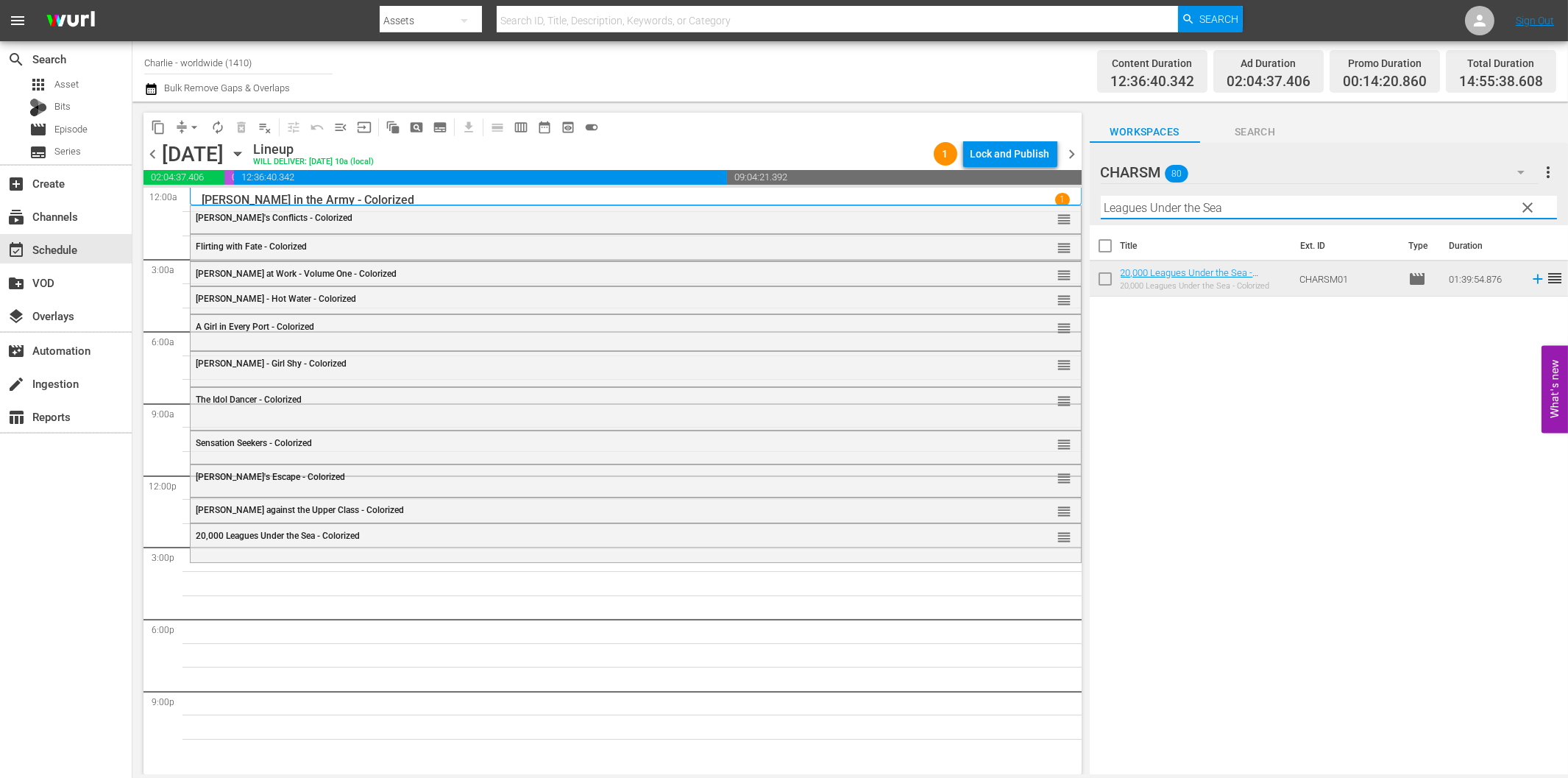
click at [1319, 212] on input "Leagues Under the Sea" at bounding box center [1329, 207] width 456 height 23
paste input "Hands Up!"
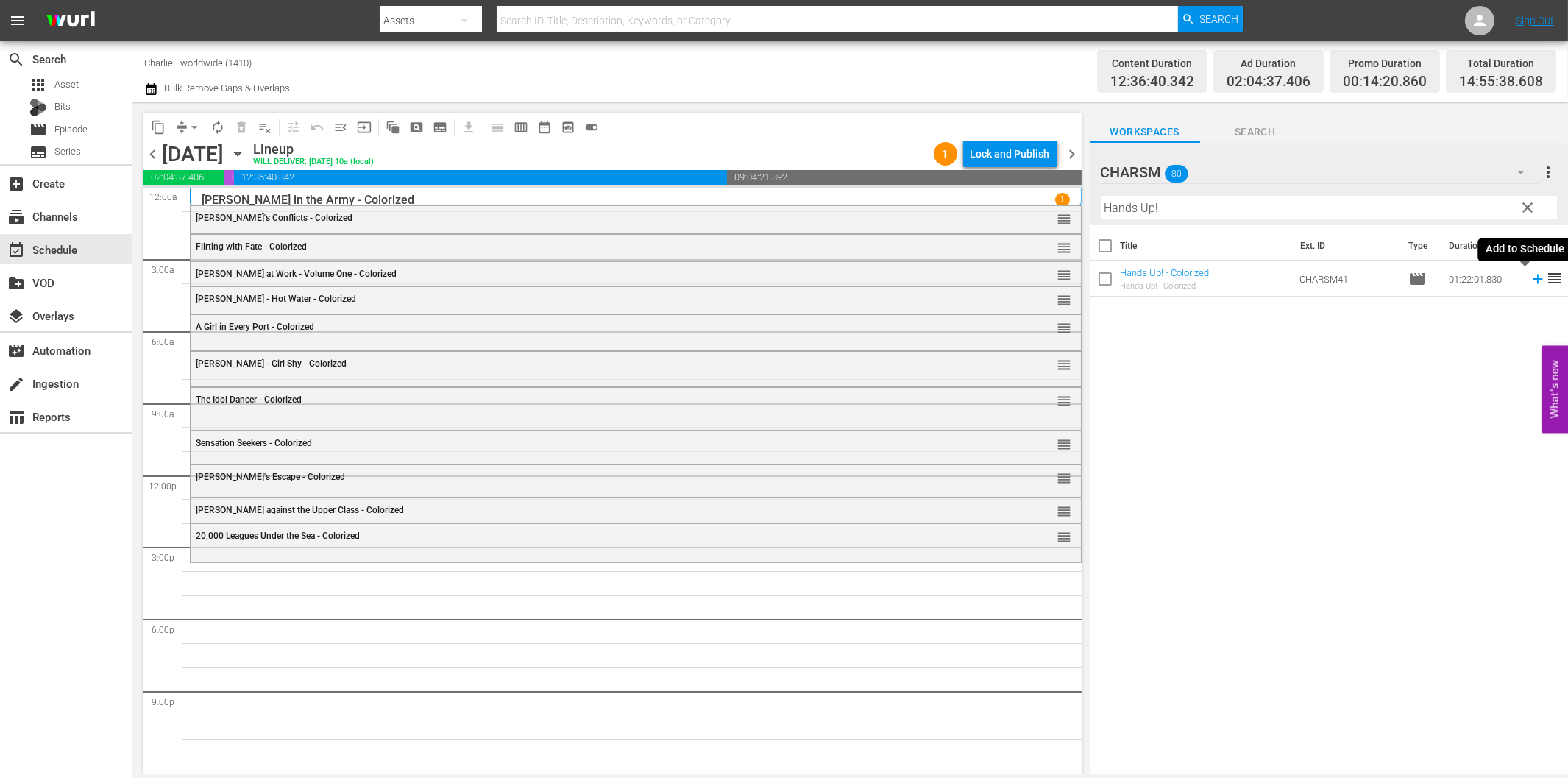
click at [1532, 280] on icon at bounding box center [1536, 279] width 9 height 9
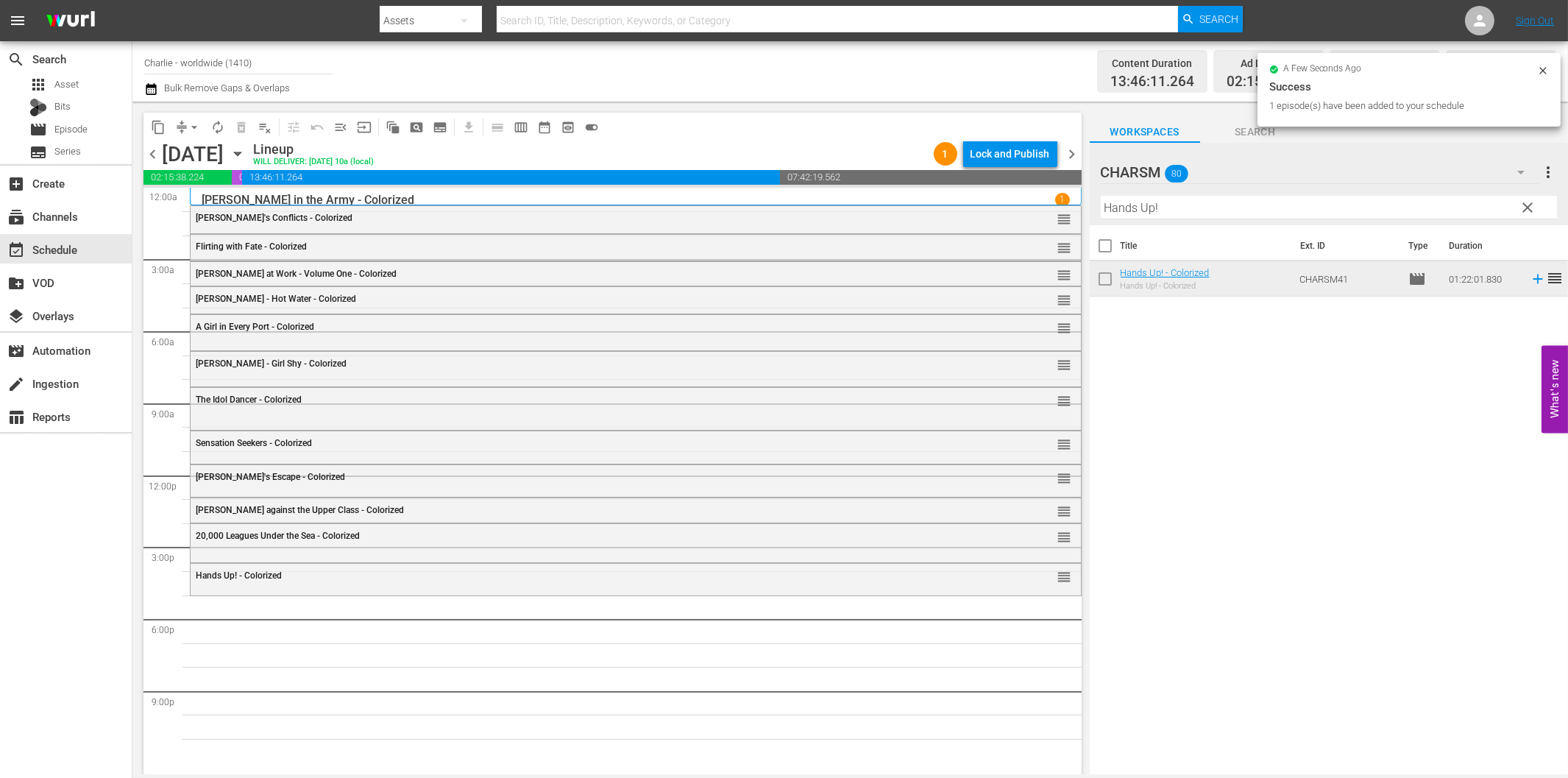
click at [1167, 212] on input "Hands Up!" at bounding box center [1329, 207] width 456 height 23
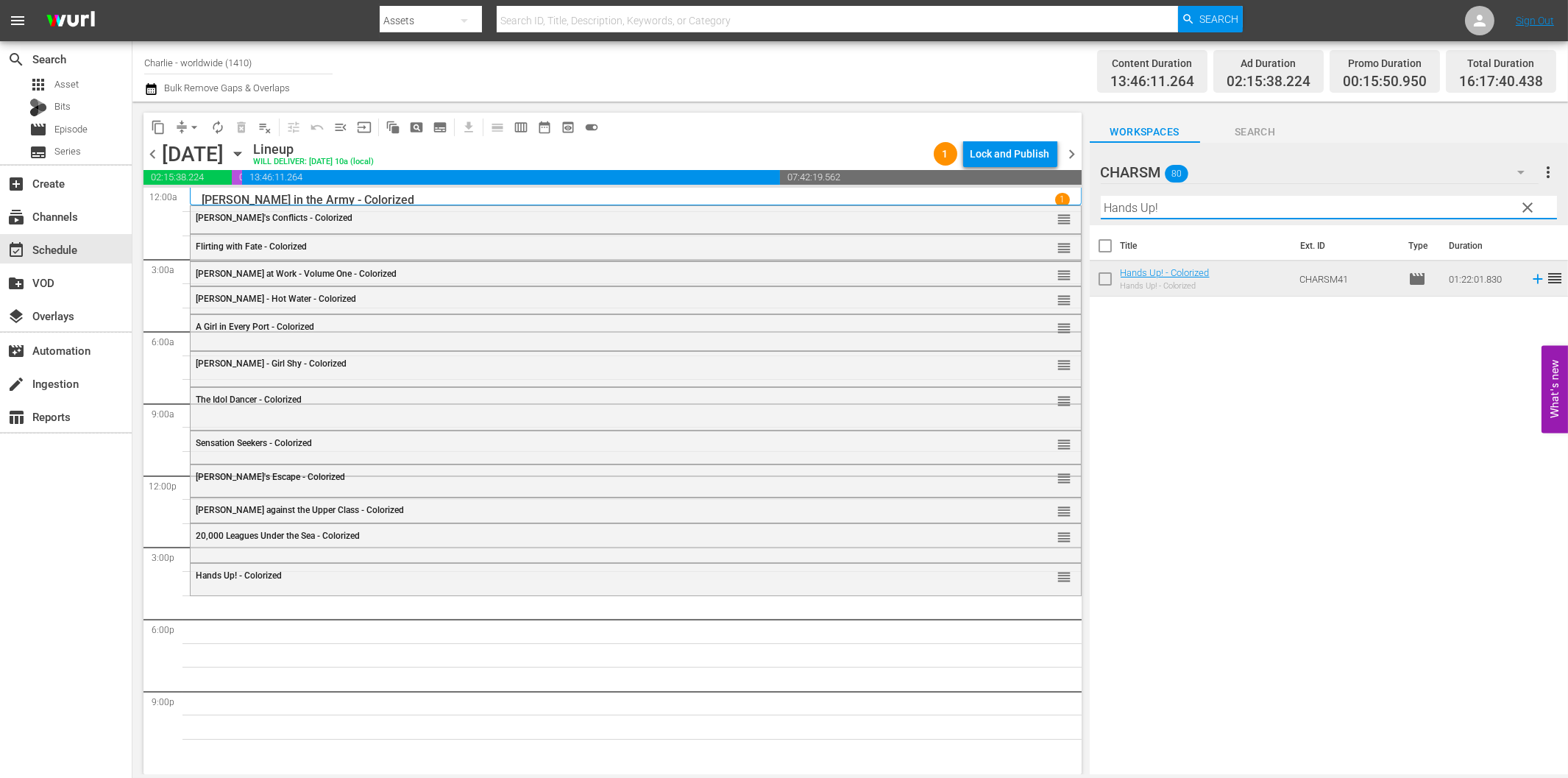
paste input "[PERSON_NAME] Compilation – Part 6"
drag, startPoint x: 1248, startPoint y: 207, endPoint x: 1442, endPoint y: 231, distance: 195.5
click at [1442, 231] on div "[DEMOGRAPHIC_DATA] 80 CHARSM more_vert clear Filter by Title [PERSON_NAME] Comp…" at bounding box center [1328, 462] width 478 height 640
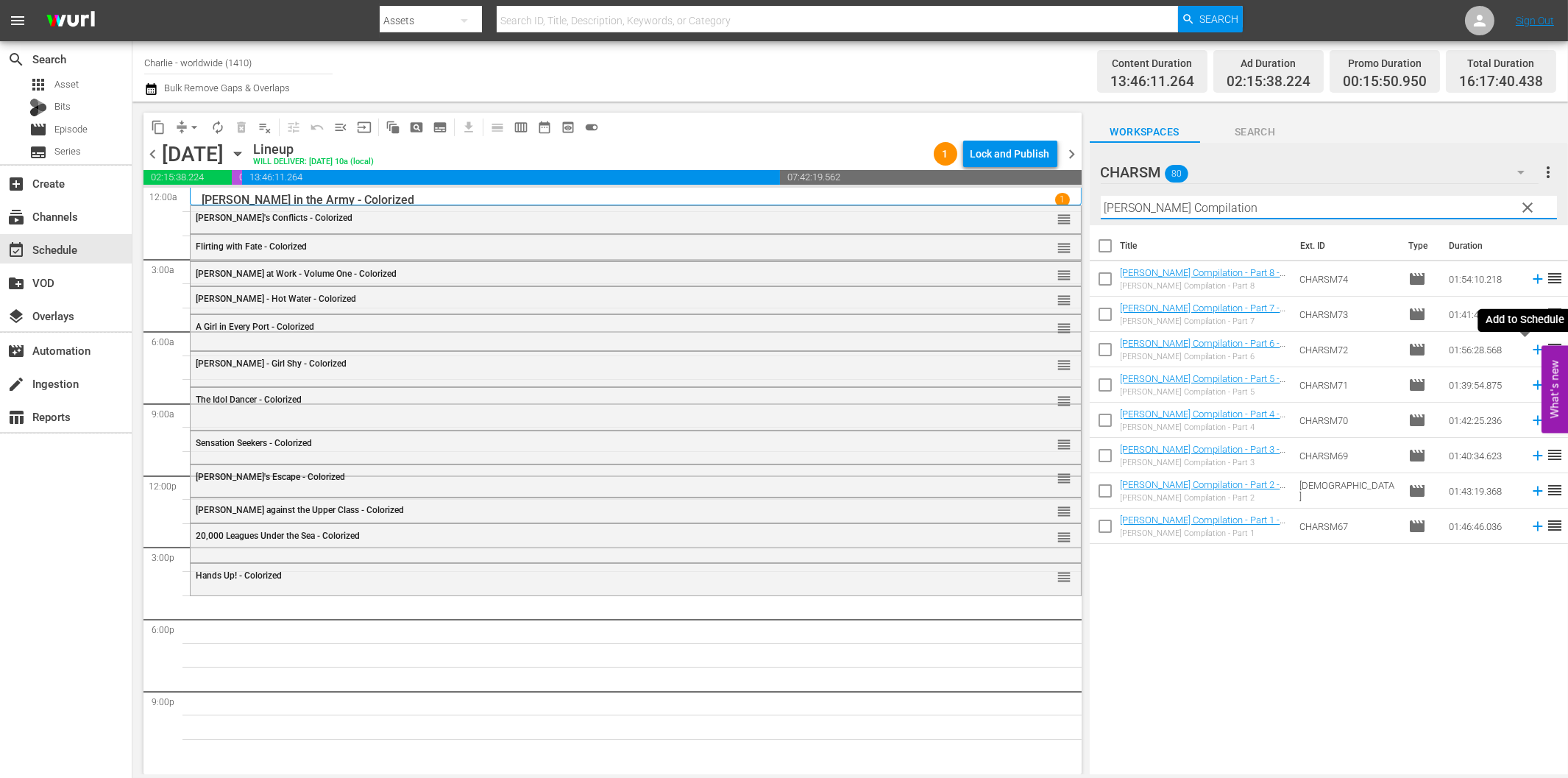
click at [1532, 349] on icon at bounding box center [1536, 349] width 9 height 9
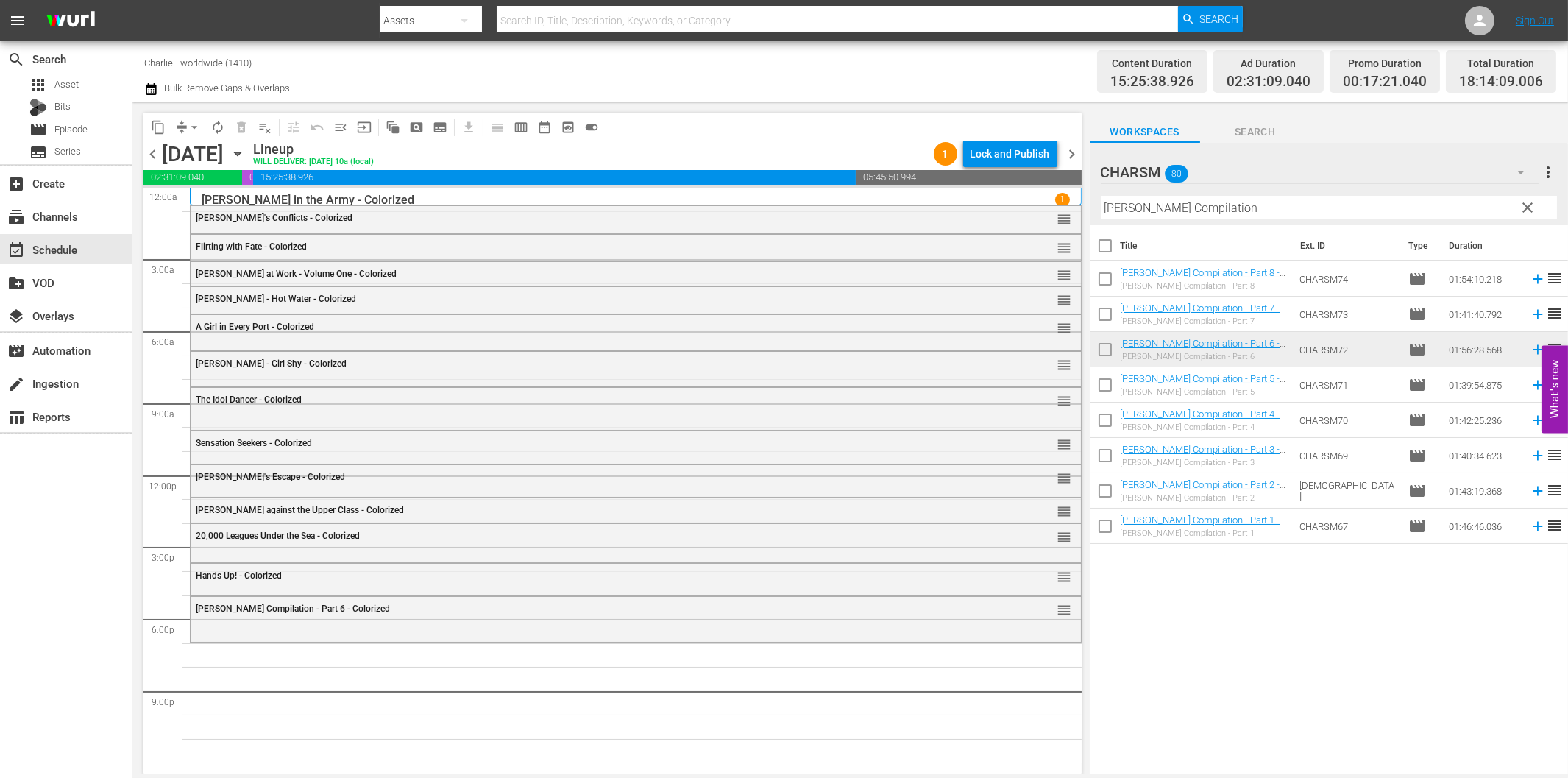
click at [1207, 207] on input "[PERSON_NAME] Compilation" at bounding box center [1329, 207] width 456 height 23
paste input "[PERSON_NAME]"
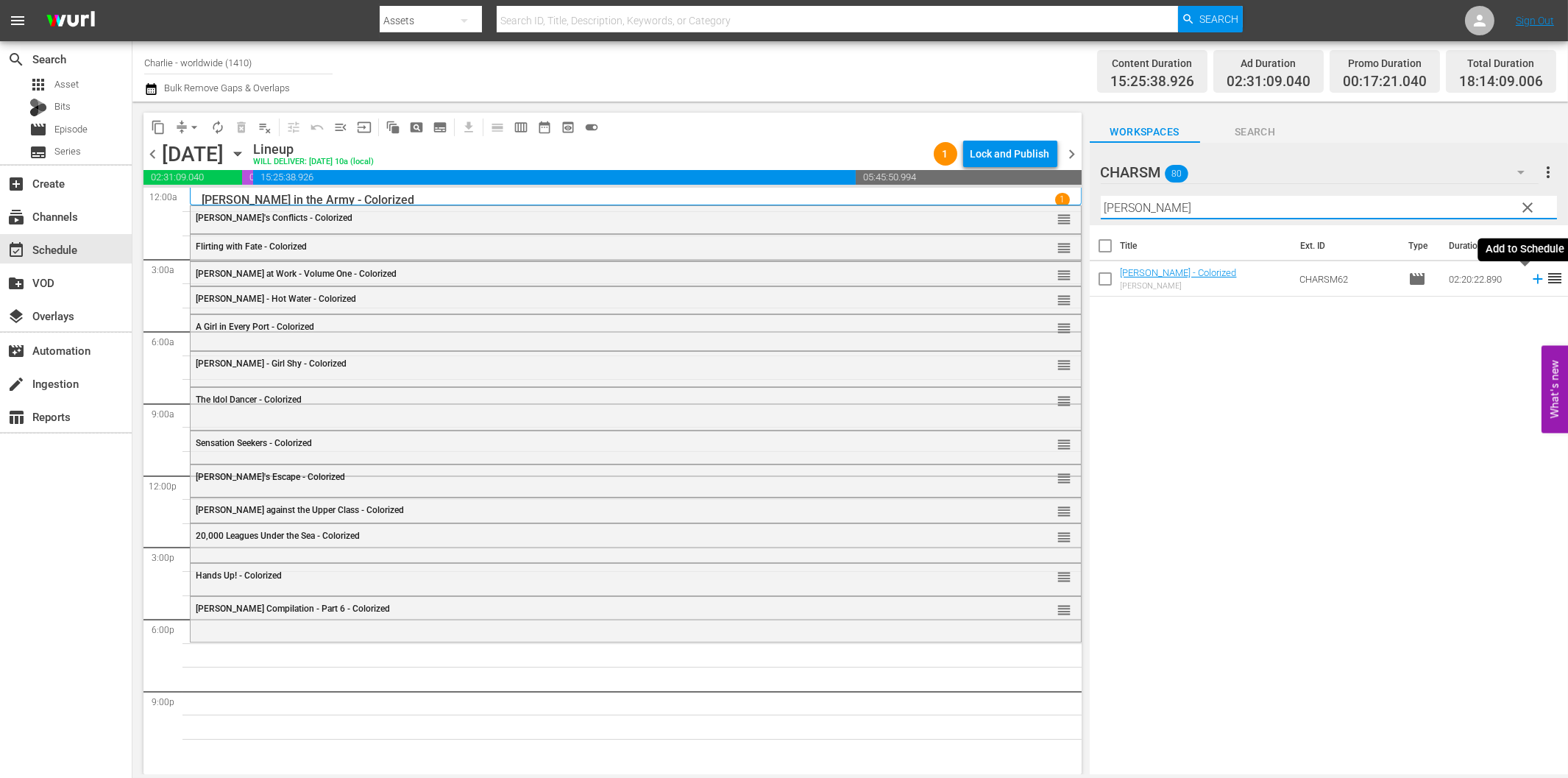
click at [1530, 281] on icon at bounding box center [1537, 278] width 16 height 16
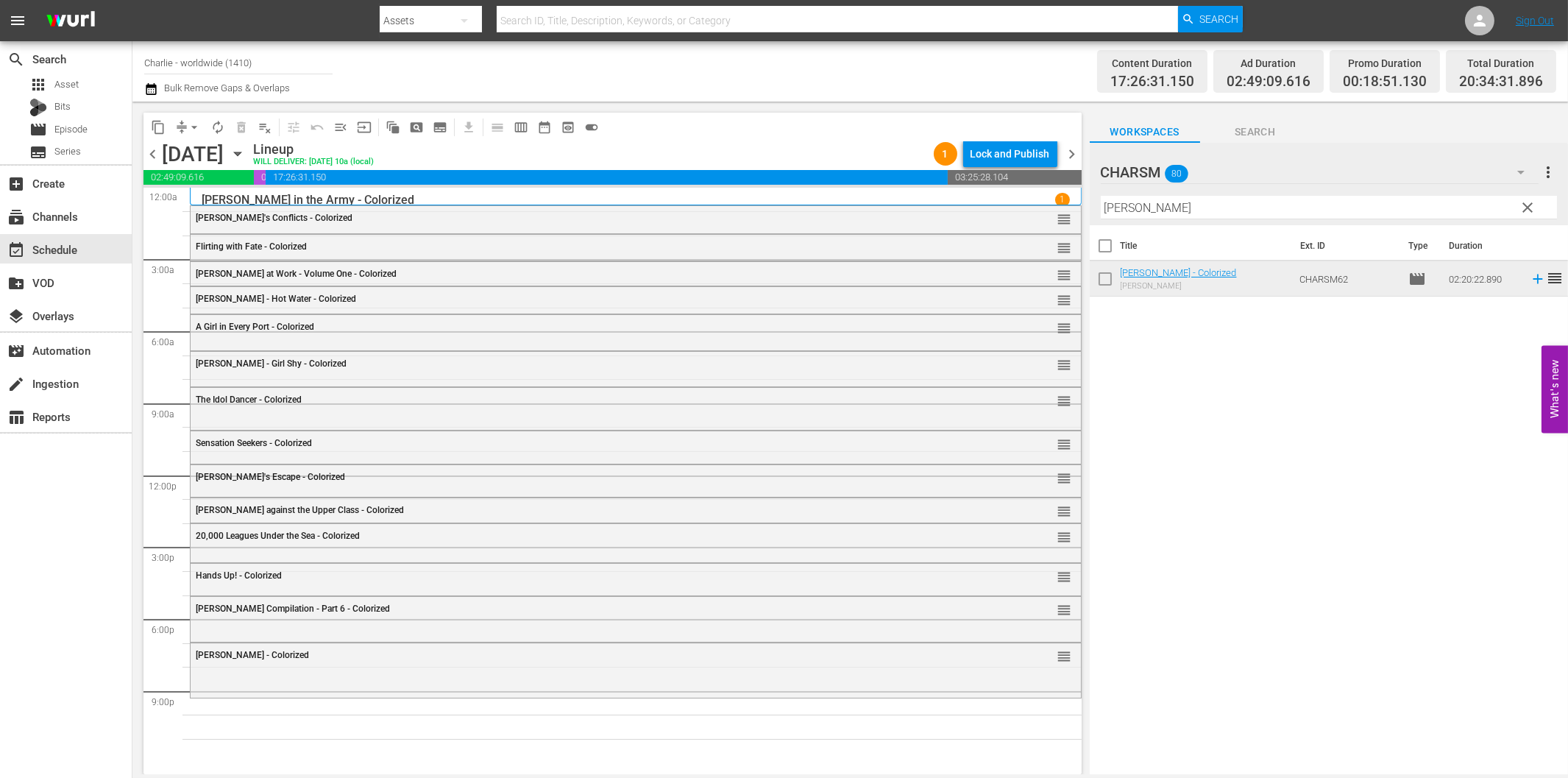
click at [1252, 210] on input "[PERSON_NAME]" at bounding box center [1329, 207] width 456 height 23
paste input "The Black Pirate"
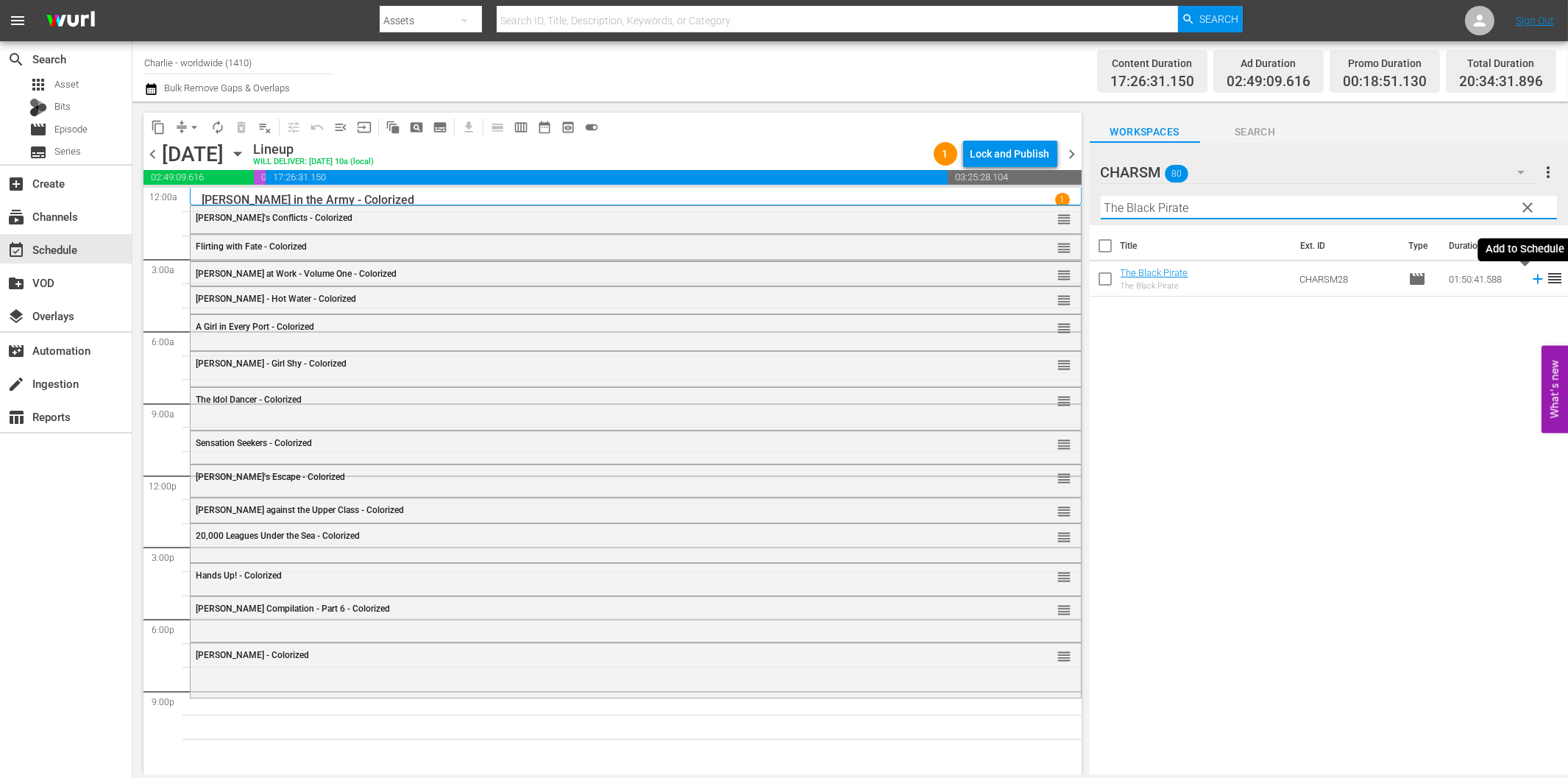
click at [1530, 281] on icon at bounding box center [1537, 278] width 16 height 16
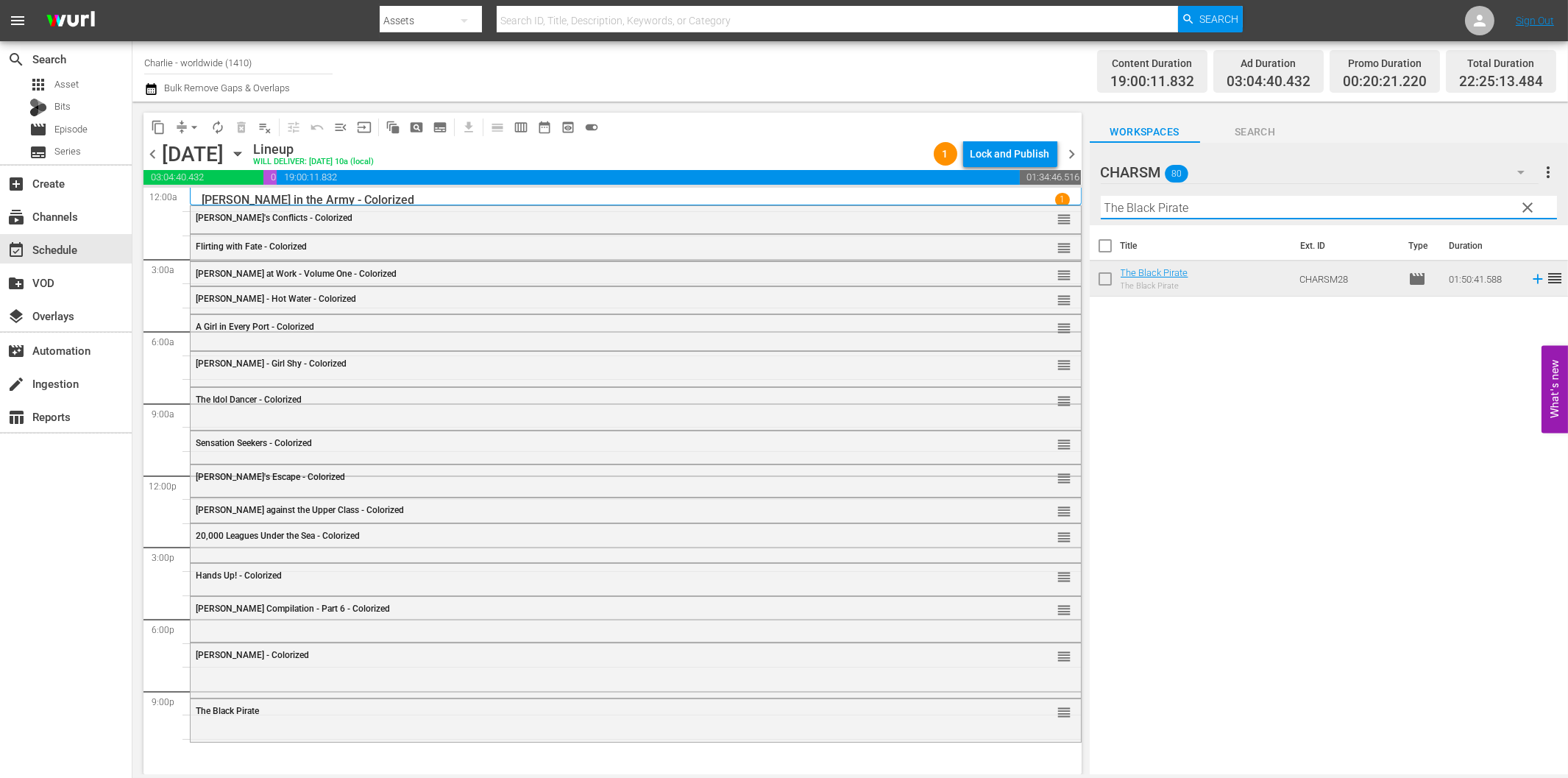
click at [1190, 206] on input "The Black Pirate" at bounding box center [1329, 207] width 456 height 23
paste input "[PERSON_NAME] against the Authorities"
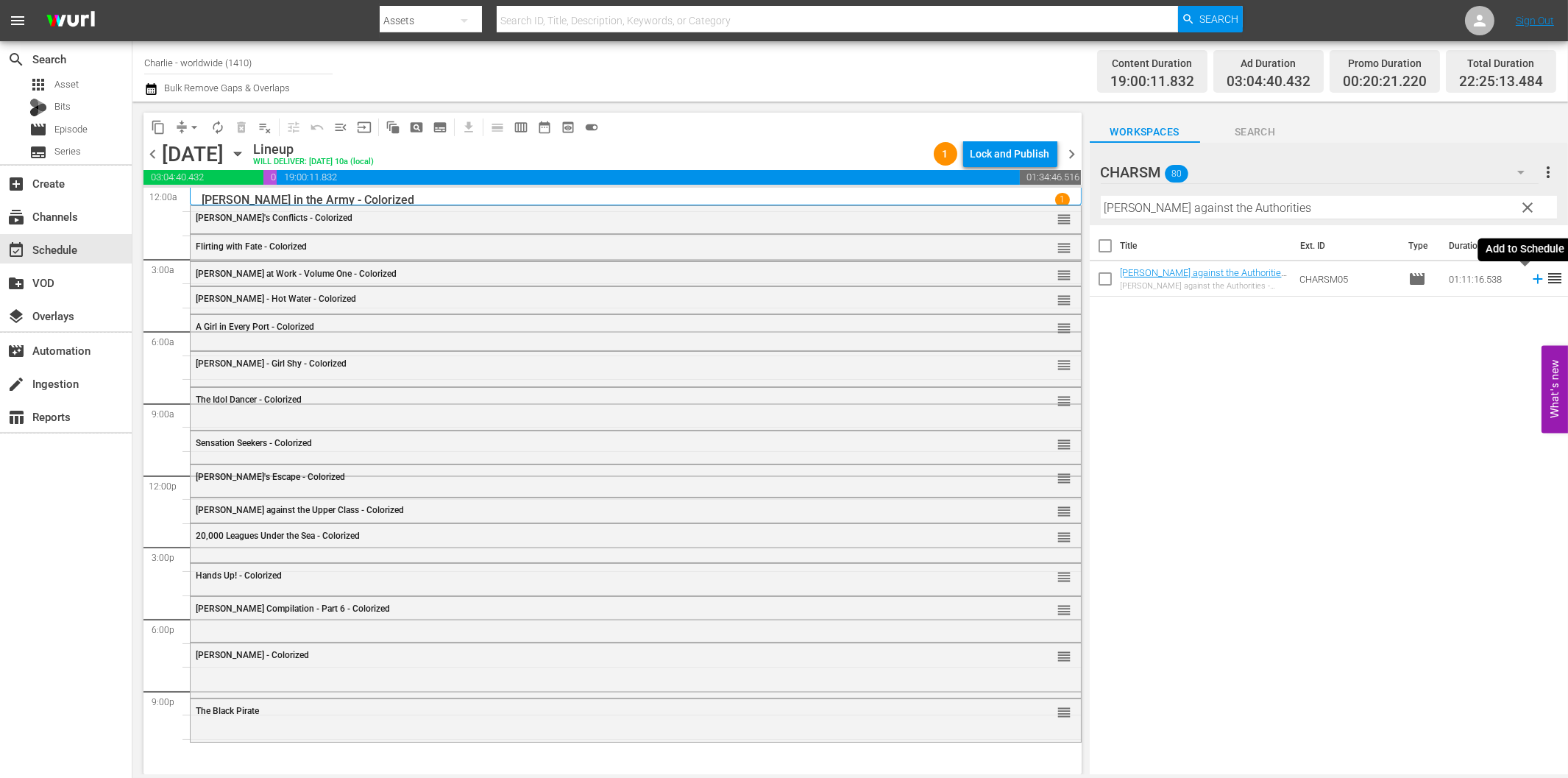
click at [1530, 282] on icon at bounding box center [1537, 278] width 16 height 16
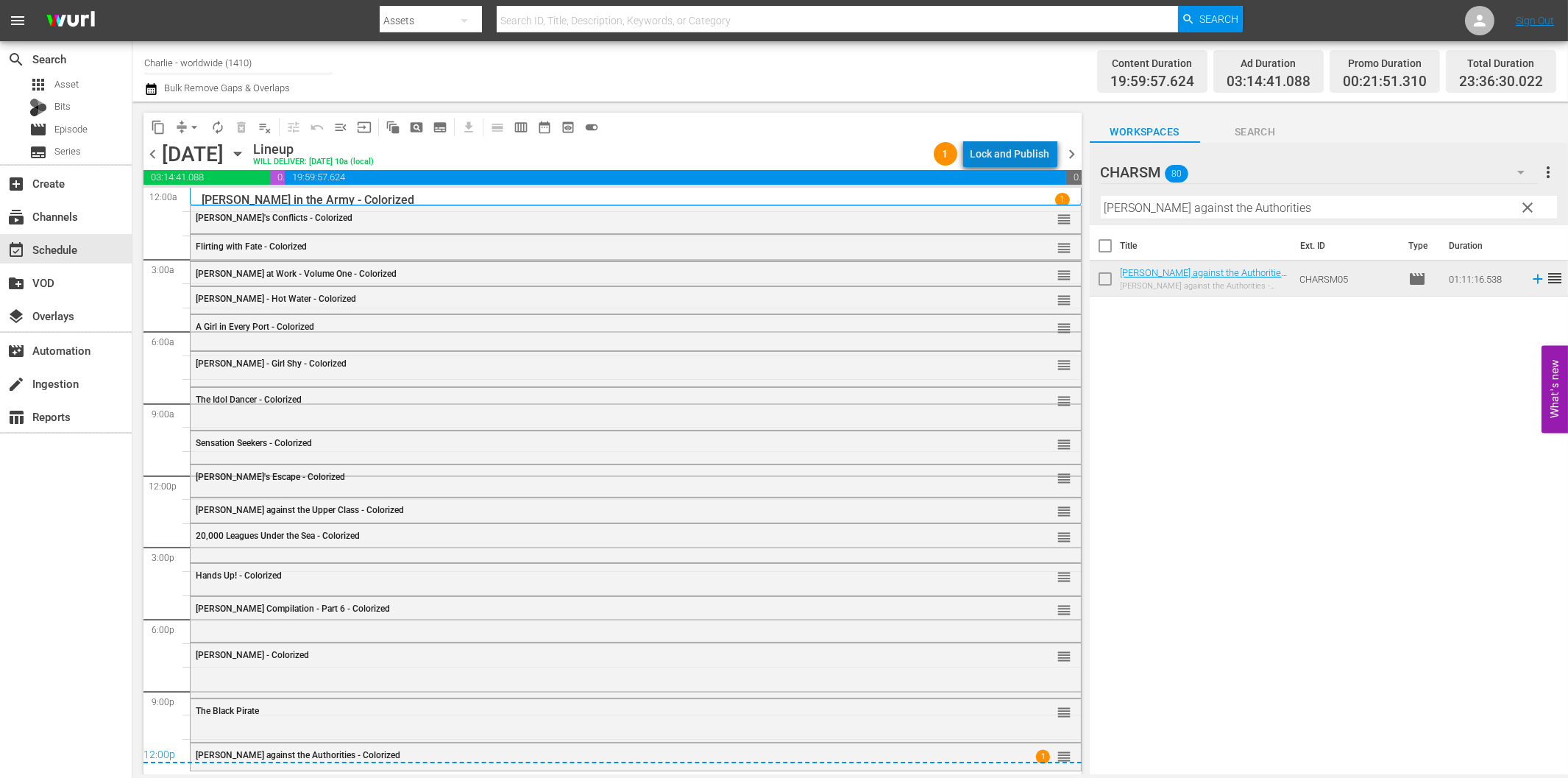
click at [1028, 156] on div "Lock and Publish" at bounding box center [1009, 154] width 79 height 27
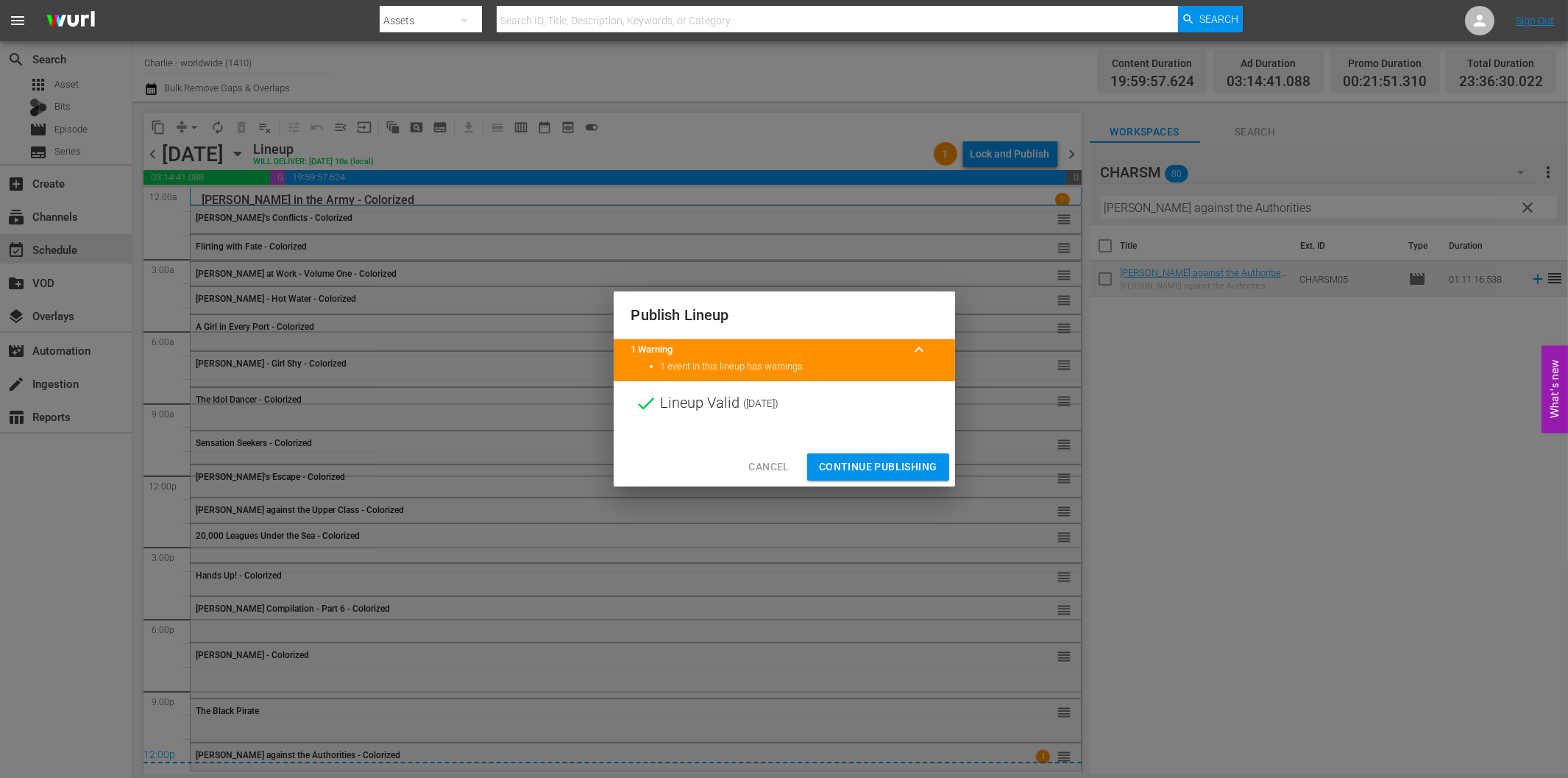
click at [920, 465] on span "Continue Publishing" at bounding box center [878, 467] width 118 height 18
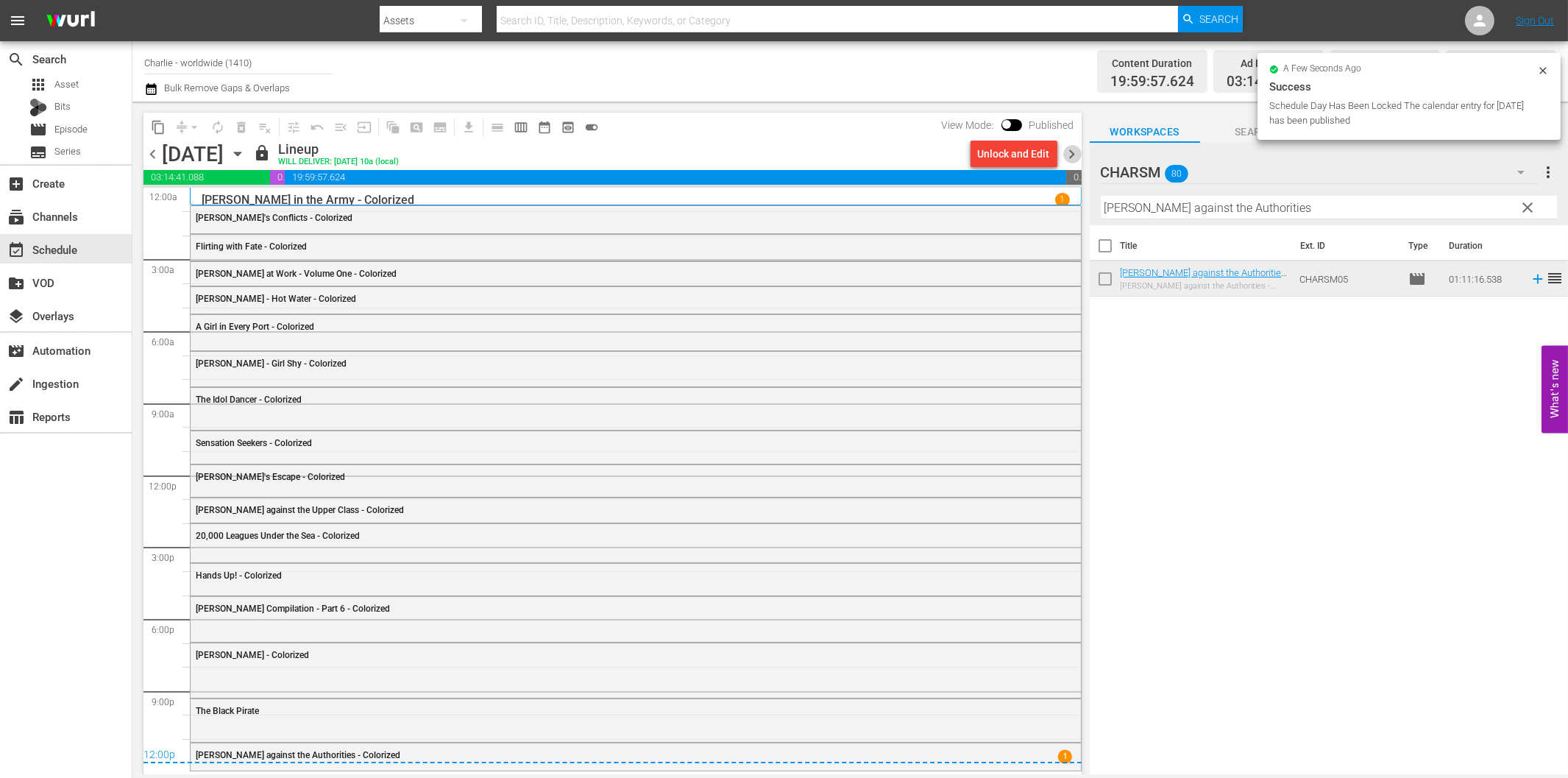
click at [1074, 156] on span "chevron_right" at bounding box center [1073, 154] width 18 height 18
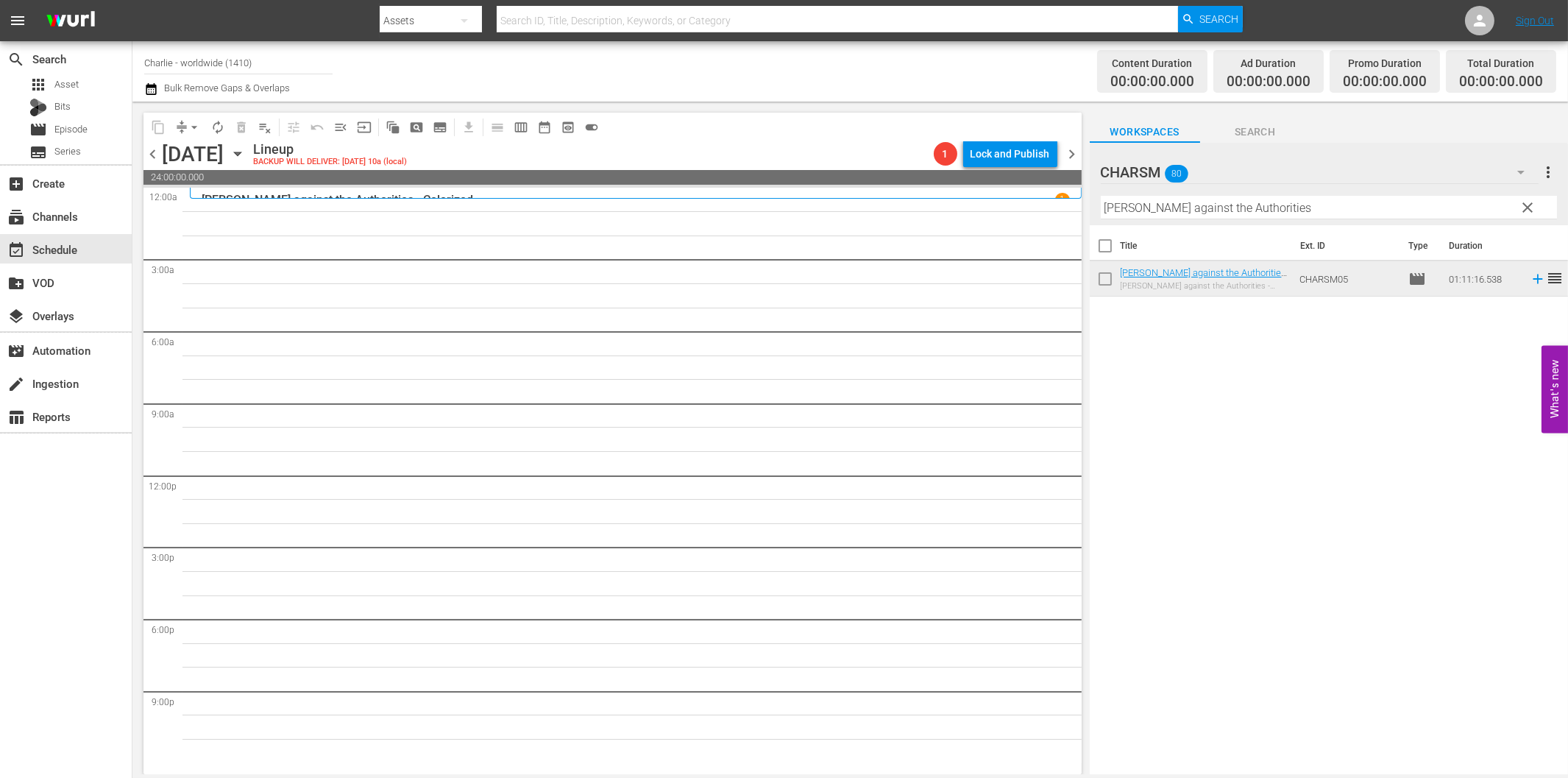
click at [1149, 213] on input "[PERSON_NAME] against the Authorities" at bounding box center [1329, 207] width 456 height 23
paste input "[PERSON_NAME] Compilation – Part 2"
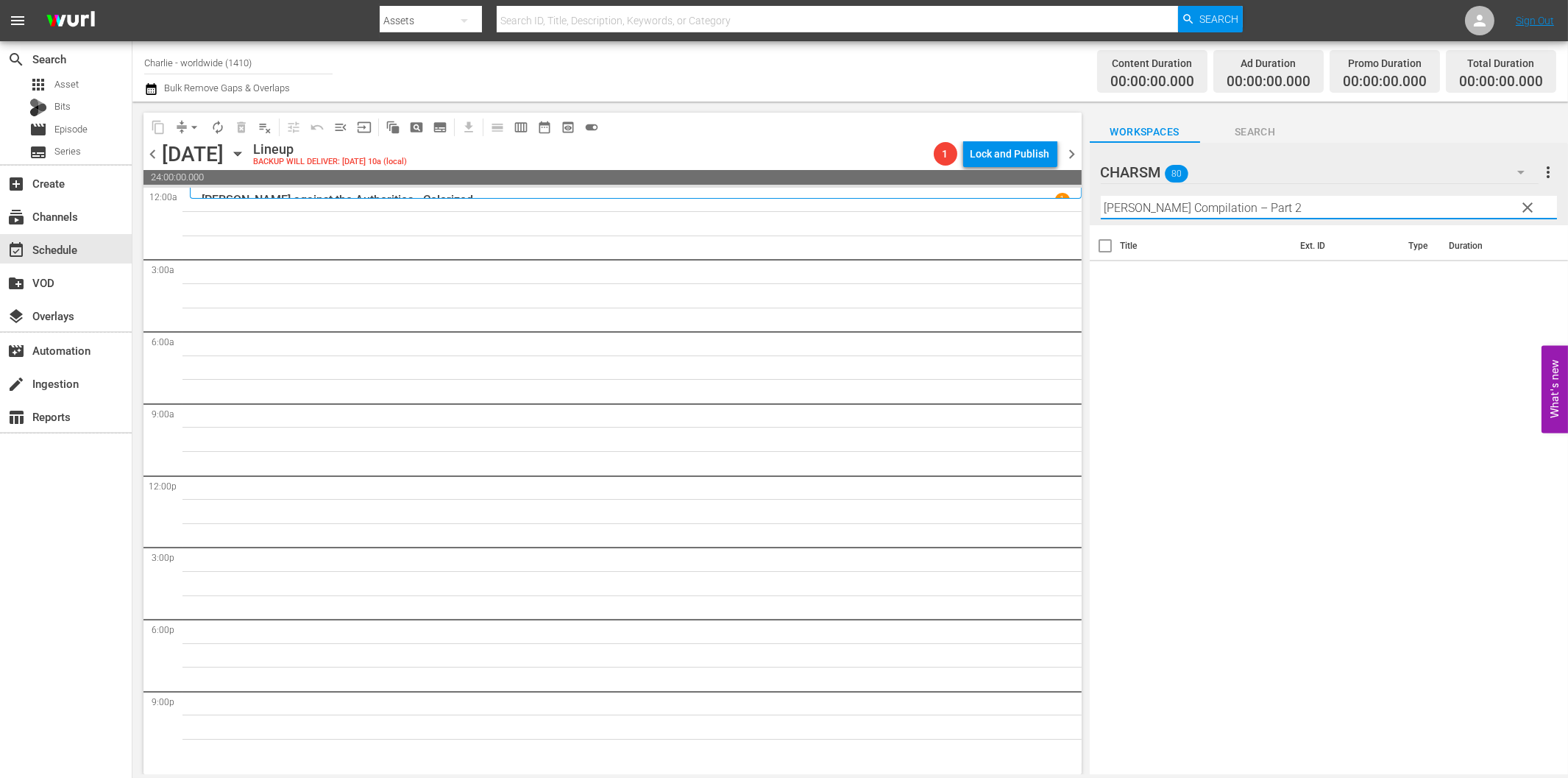
drag, startPoint x: 1245, startPoint y: 206, endPoint x: 1372, endPoint y: 217, distance: 127.5
click at [1366, 217] on input "[PERSON_NAME] Compilation – Part 2" at bounding box center [1329, 207] width 456 height 23
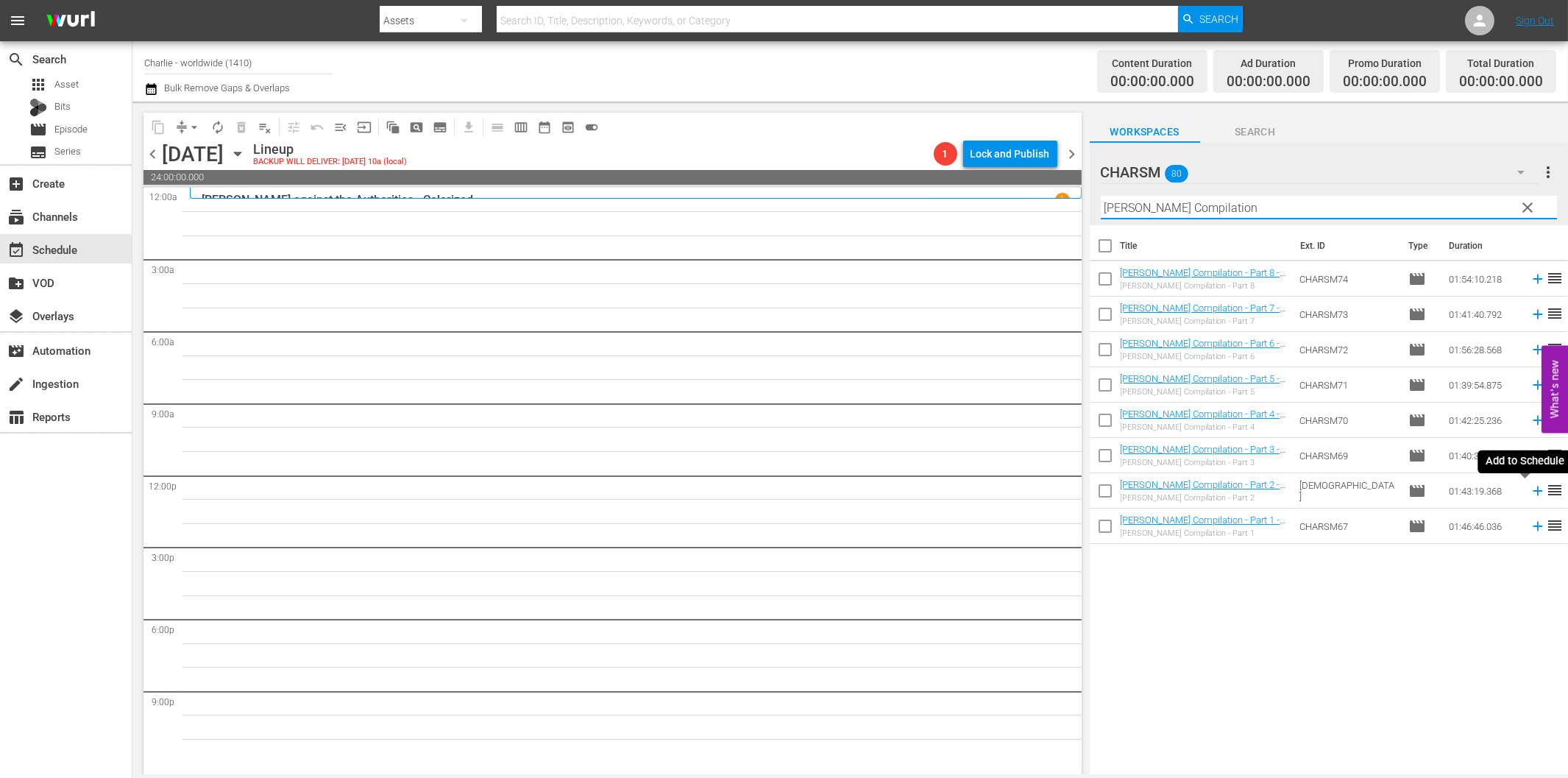
click at [1532, 491] on icon at bounding box center [1536, 491] width 9 height 9
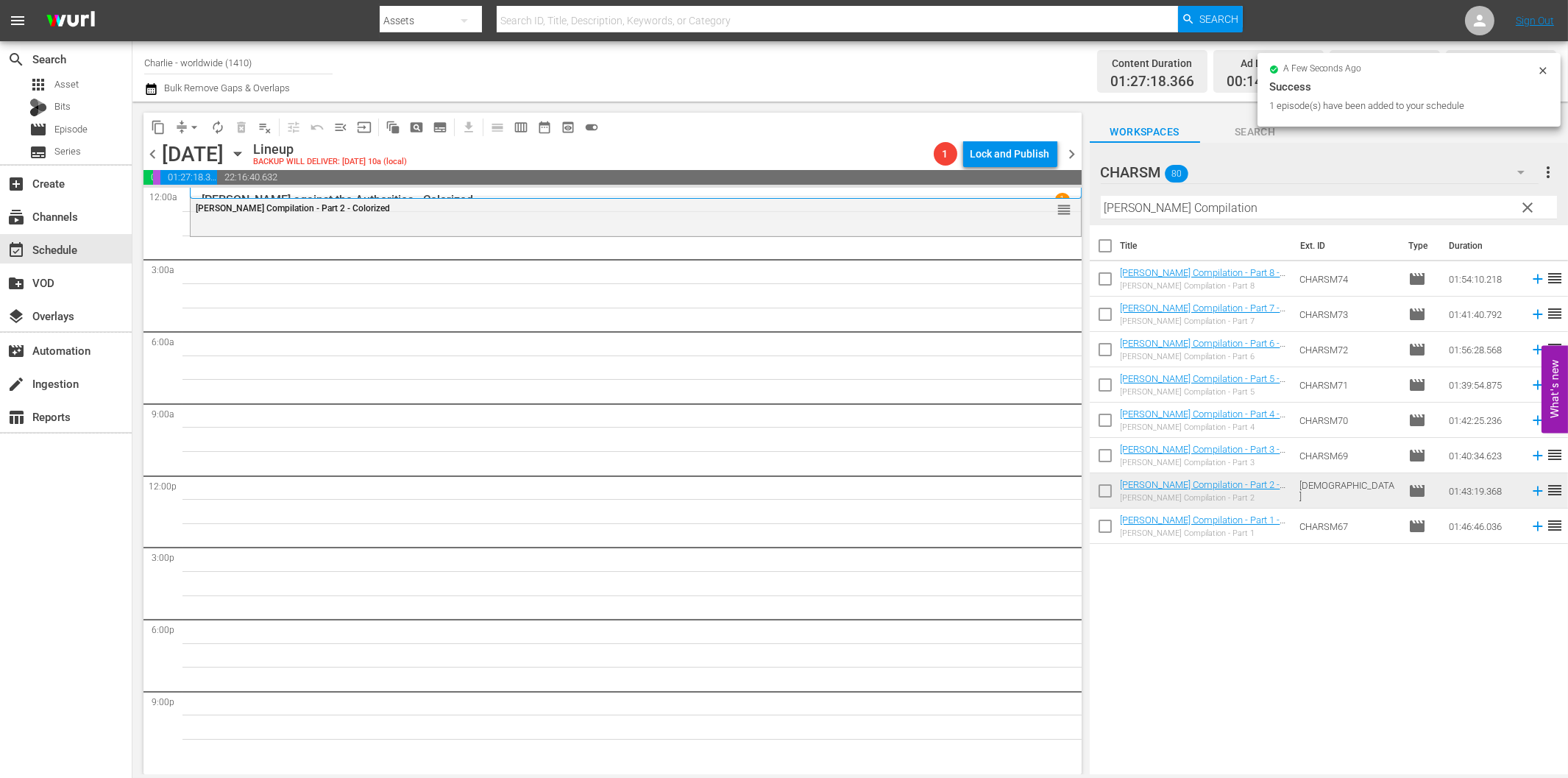
click at [1263, 205] on input "[PERSON_NAME] Compilation" at bounding box center [1329, 207] width 456 height 23
paste input "are Knees"
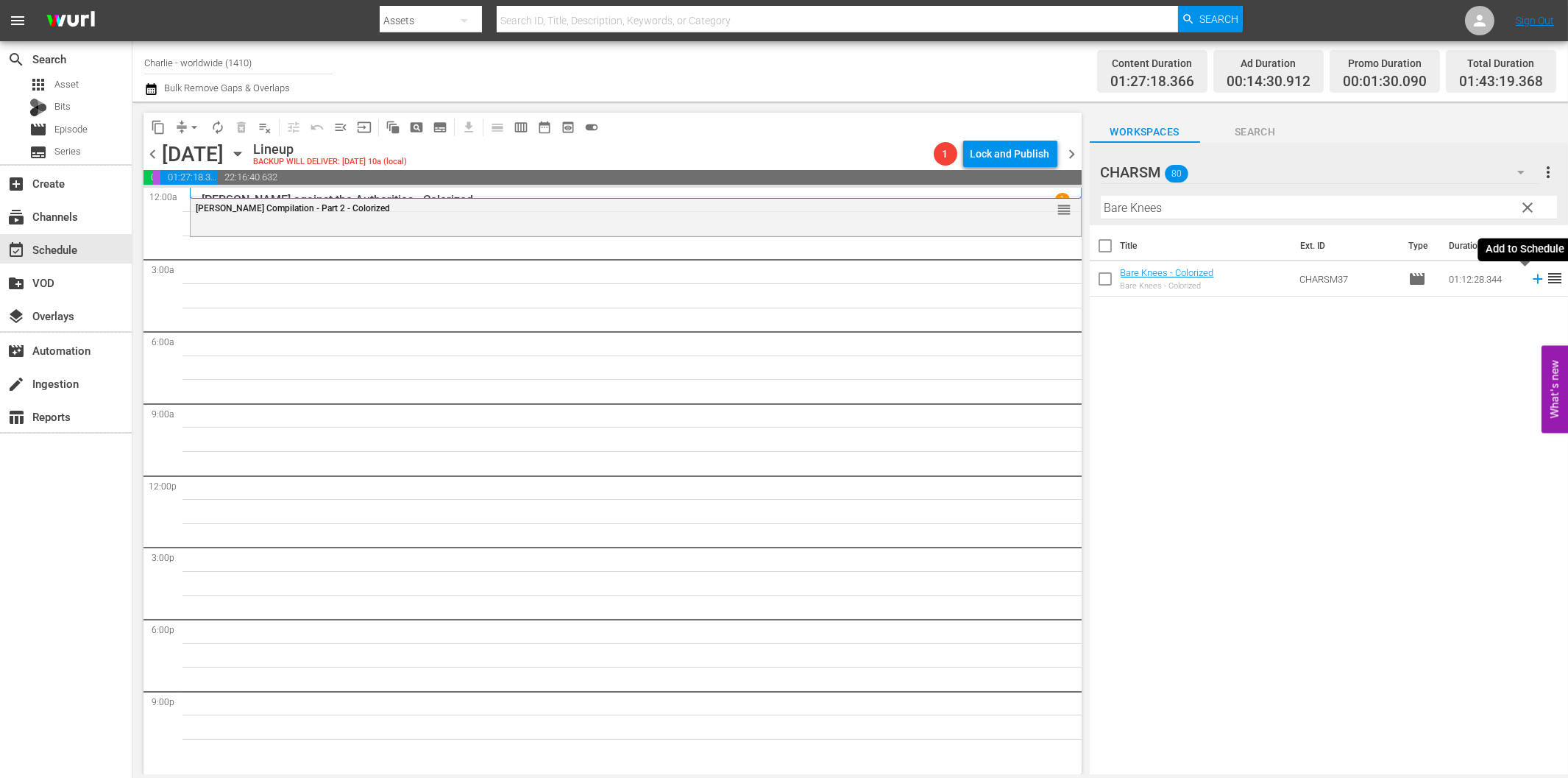
click at [1530, 275] on icon at bounding box center [1537, 278] width 16 height 16
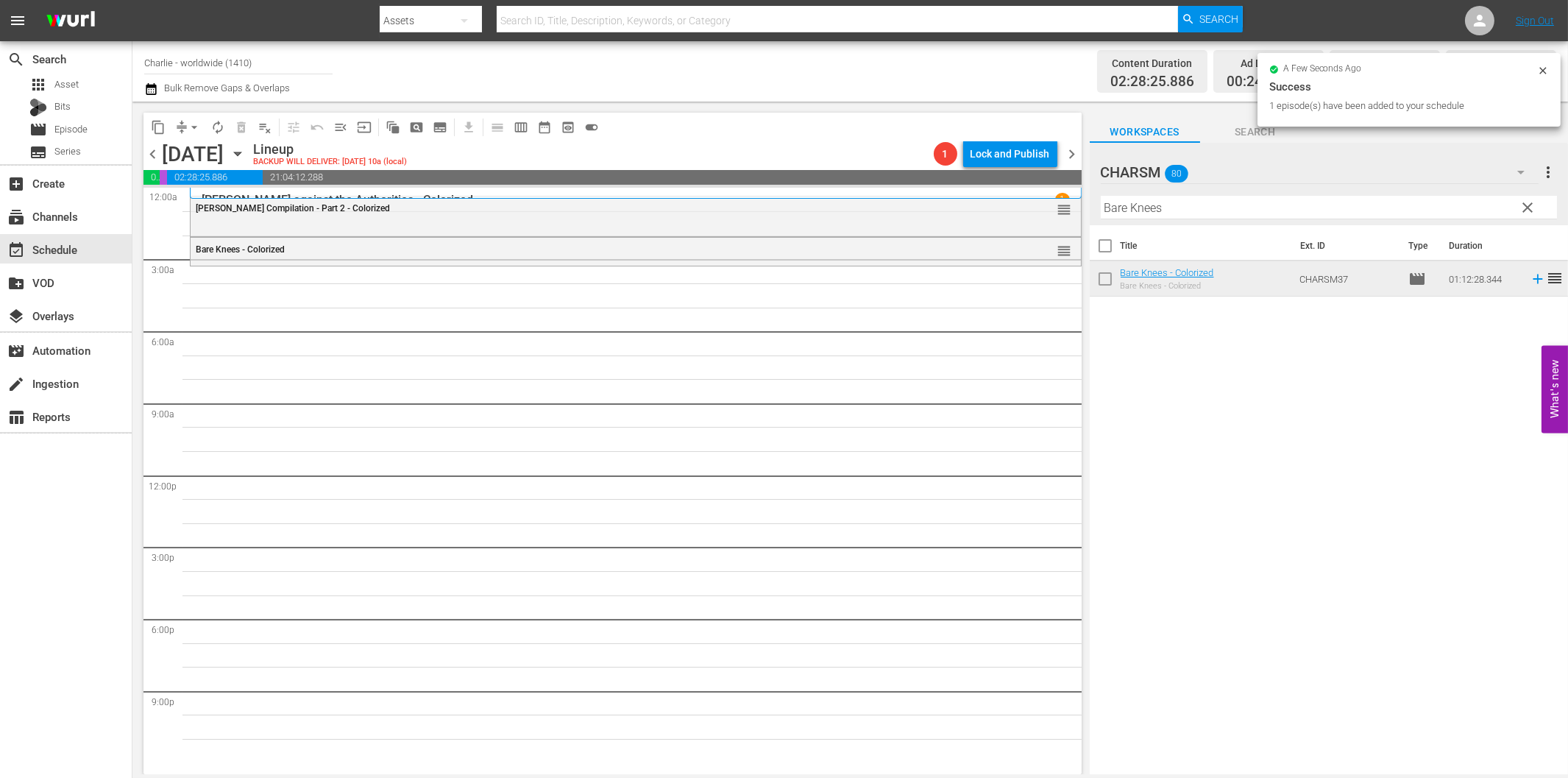
click at [1227, 212] on input "Bare Knees" at bounding box center [1329, 207] width 456 height 23
paste input "The Affairs of Anatol"
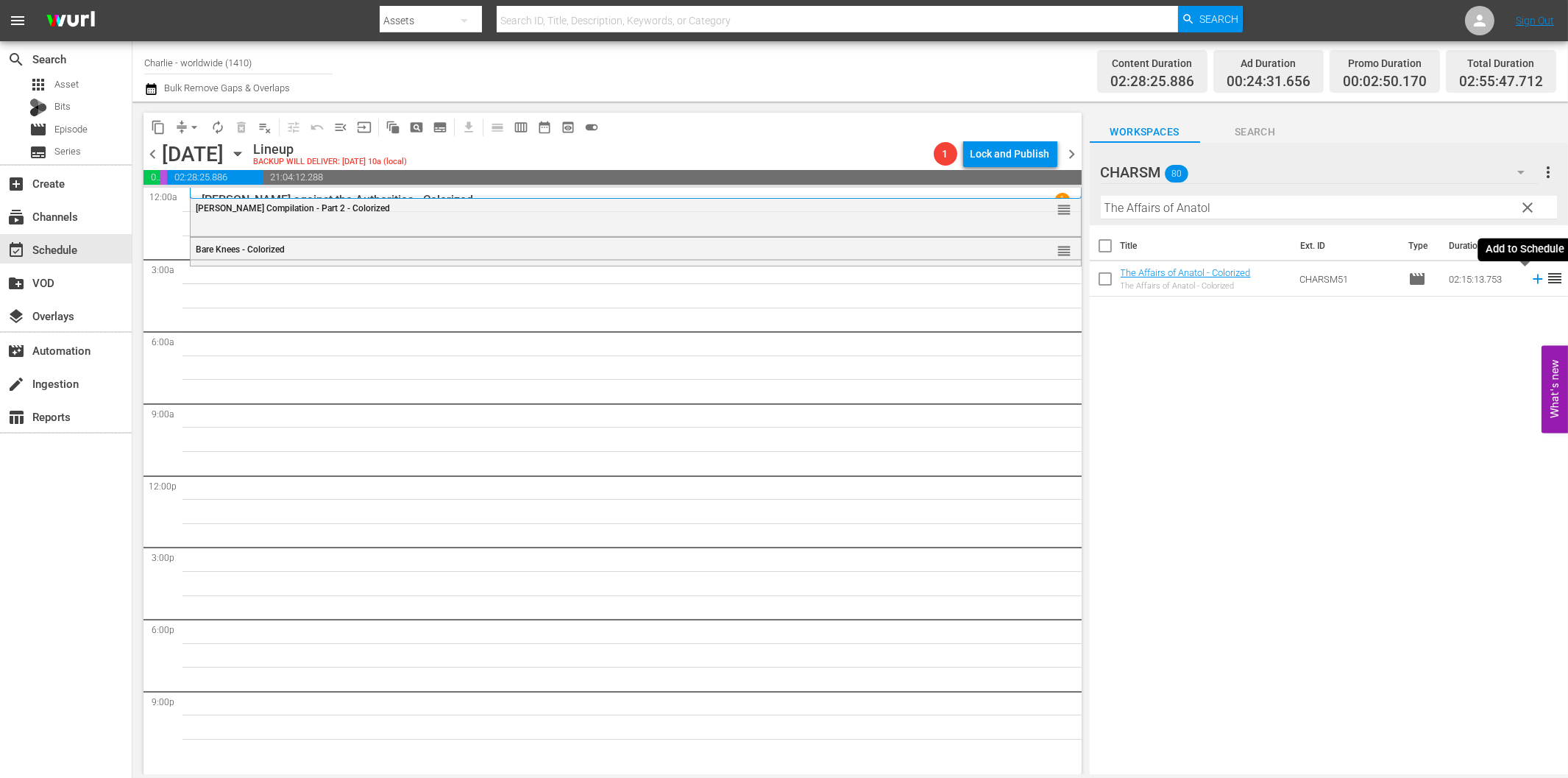
click at [1530, 281] on icon at bounding box center [1537, 278] width 16 height 16
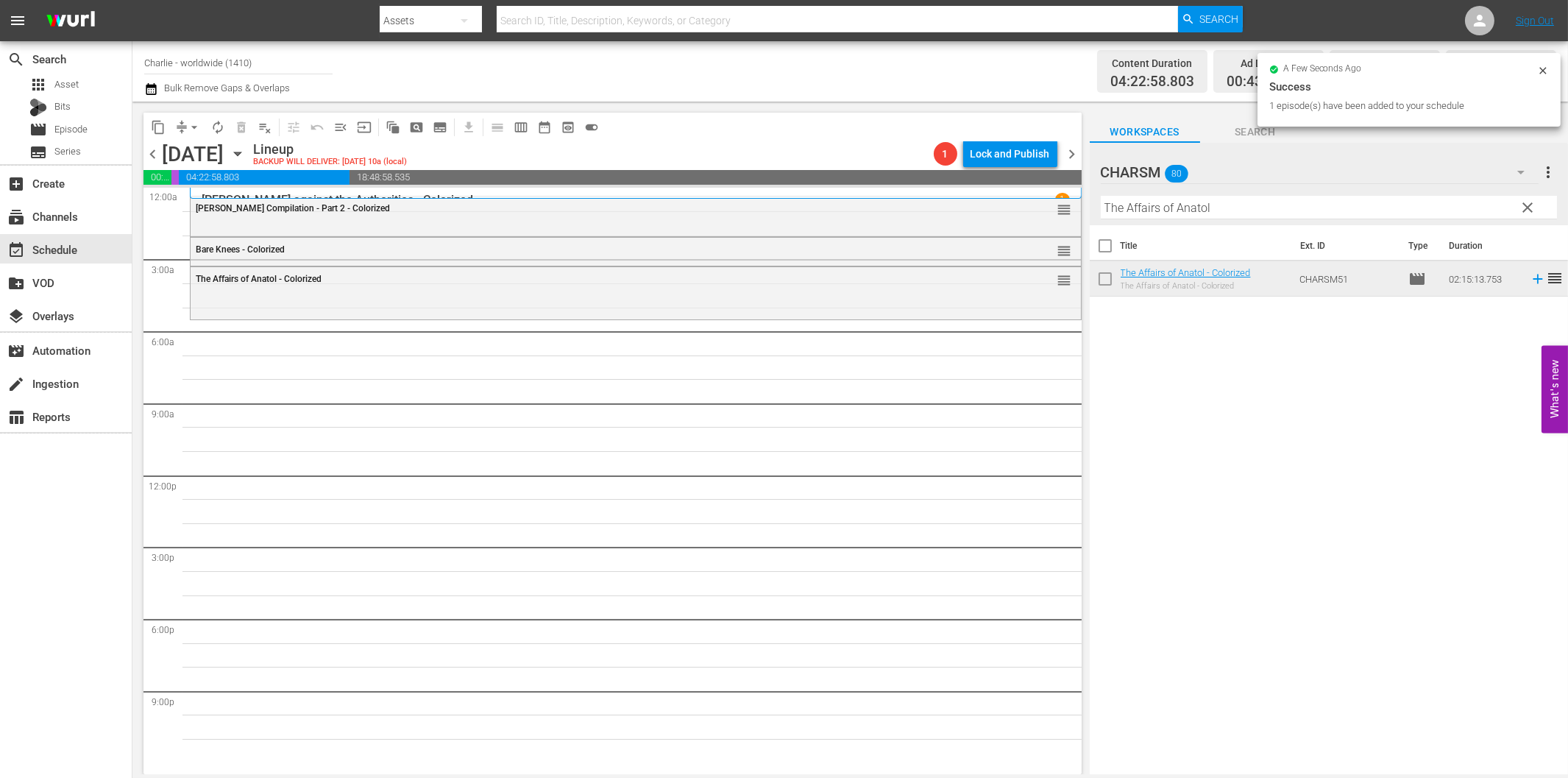
click at [1164, 208] on input "The Affairs of Anatol" at bounding box center [1329, 207] width 456 height 23
paste input "Laurel & Hardy Silent Chronicles - Vol. 3"
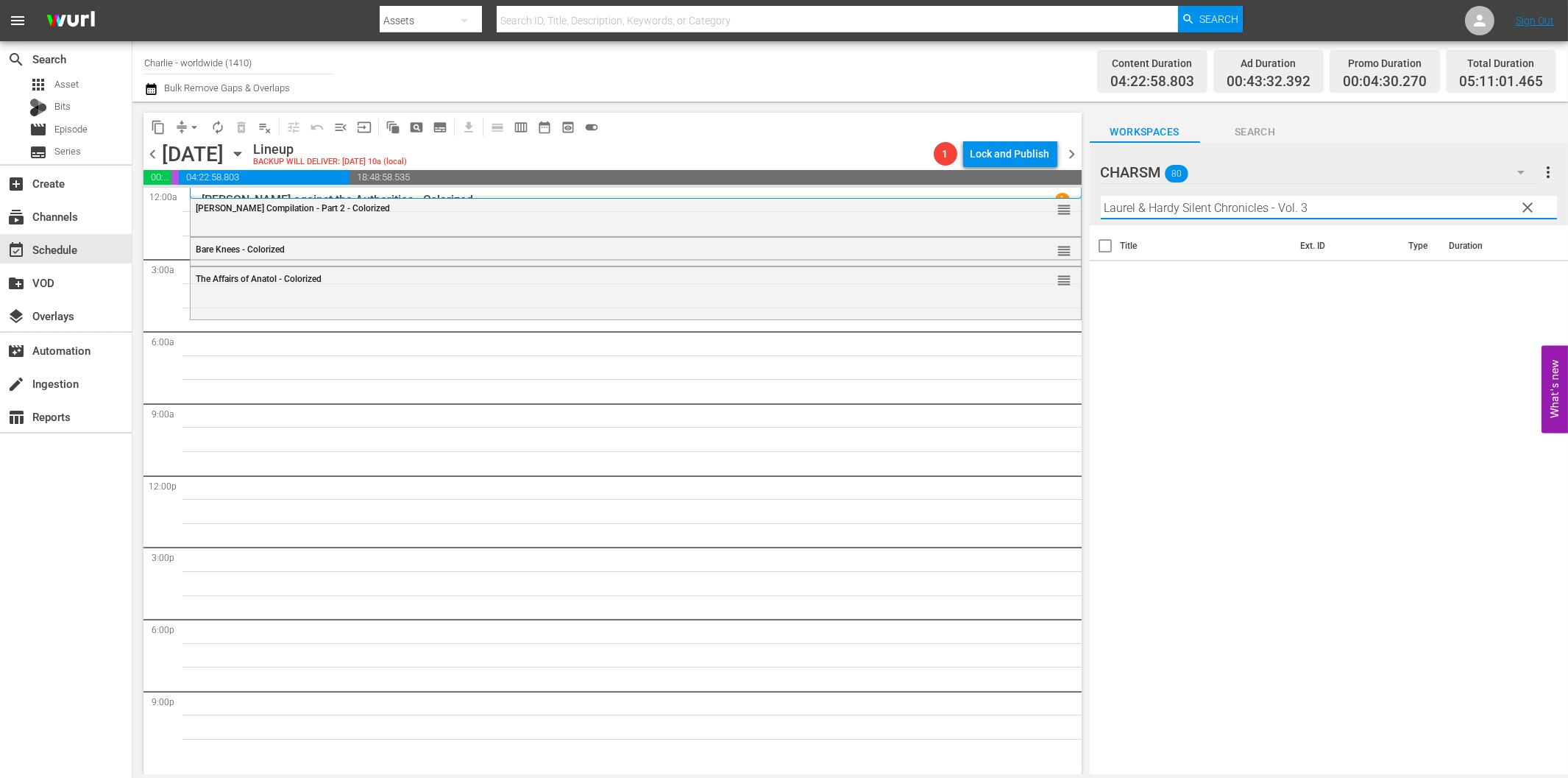
drag, startPoint x: 1270, startPoint y: 202, endPoint x: 1401, endPoint y: 204, distance: 131.0
click at [1399, 204] on input "Laurel & Hardy Silent Chronicles - Vol. 3" at bounding box center [1329, 207] width 456 height 23
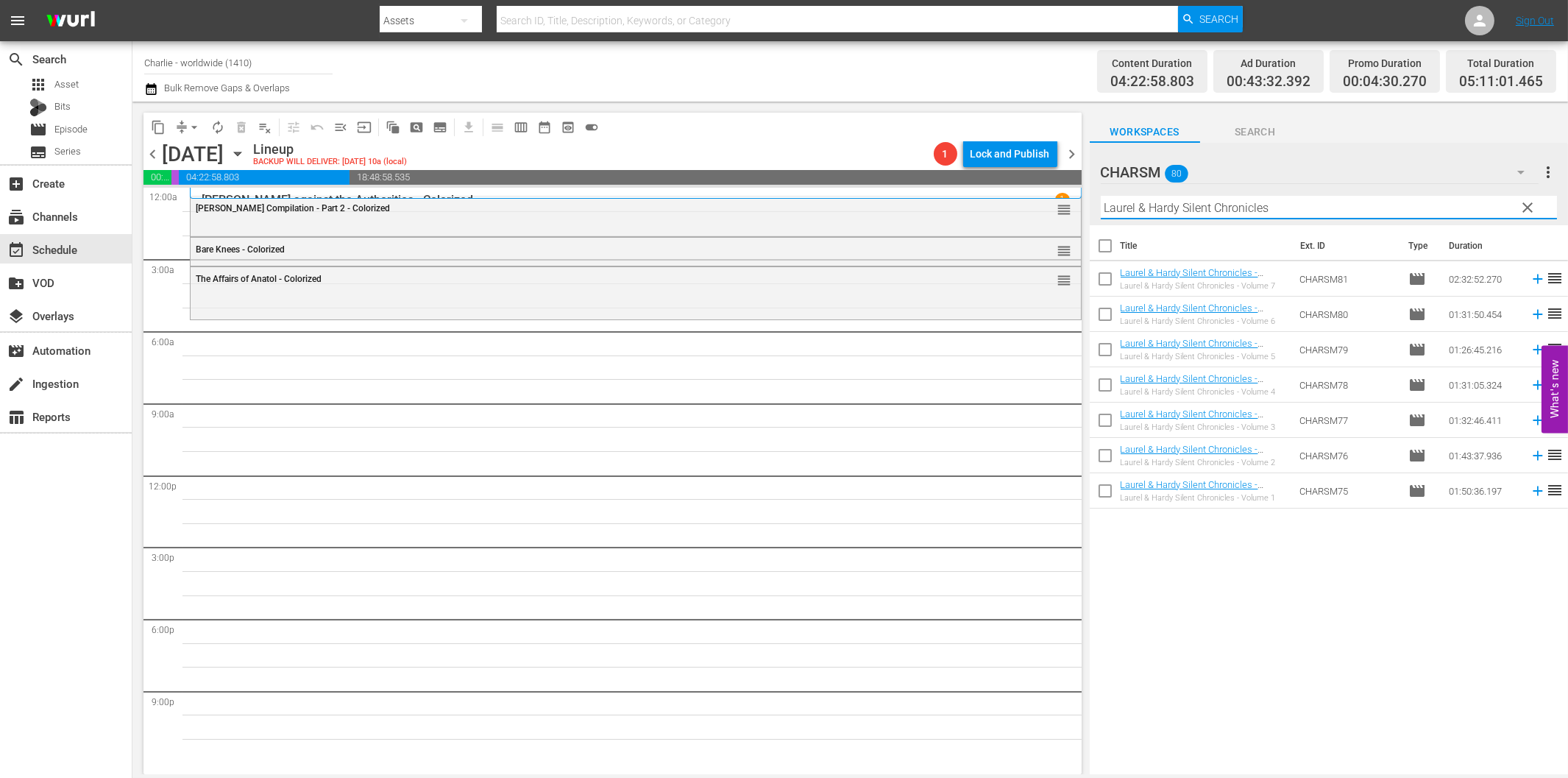
click at [1530, 425] on icon at bounding box center [1537, 420] width 16 height 16
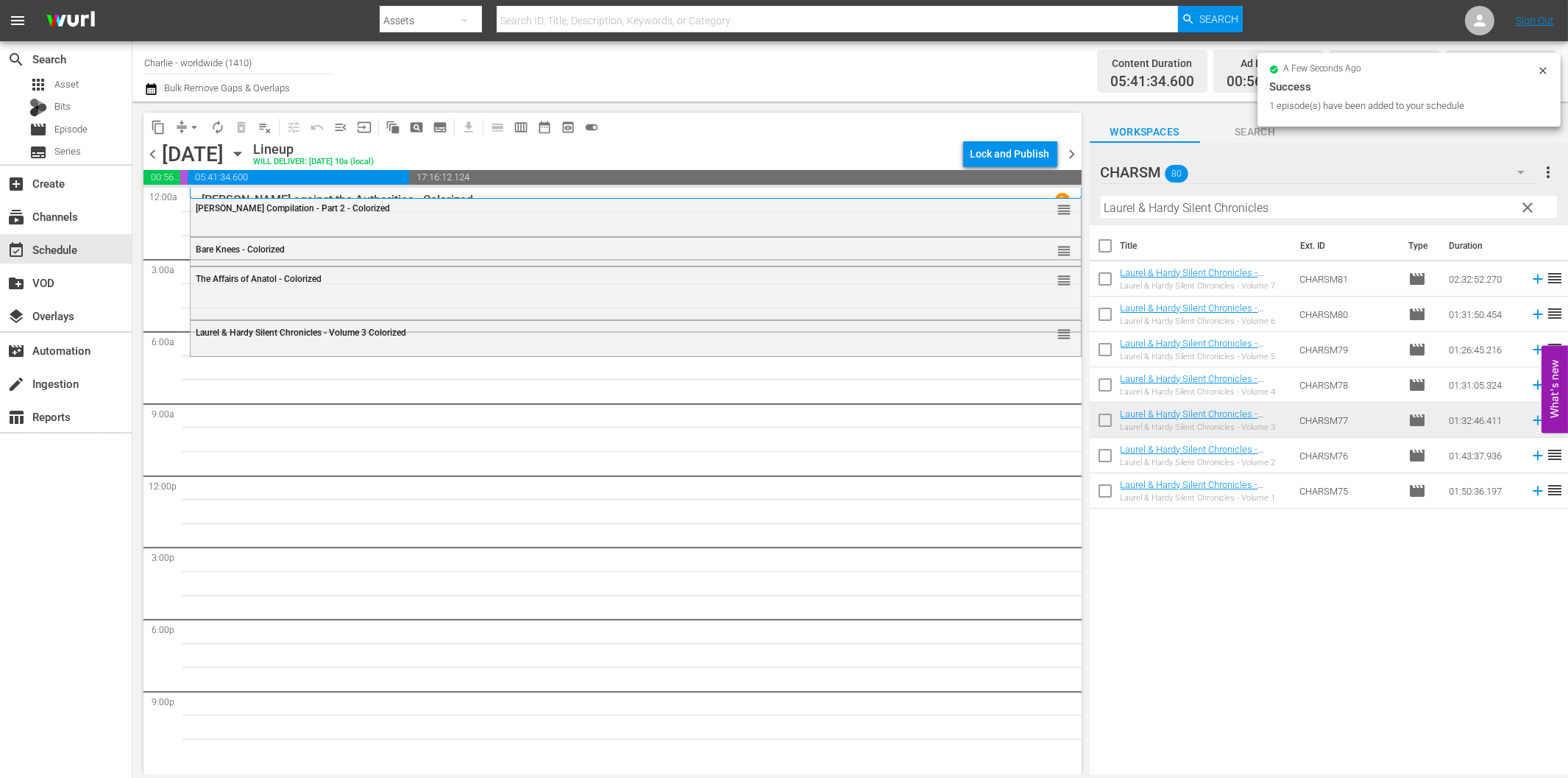
click at [1361, 209] on input "Laurel & Hardy Silent Chronicles" at bounding box center [1329, 207] width 456 height 23
paste input "[PERSON_NAME] Compilation - Part 1"
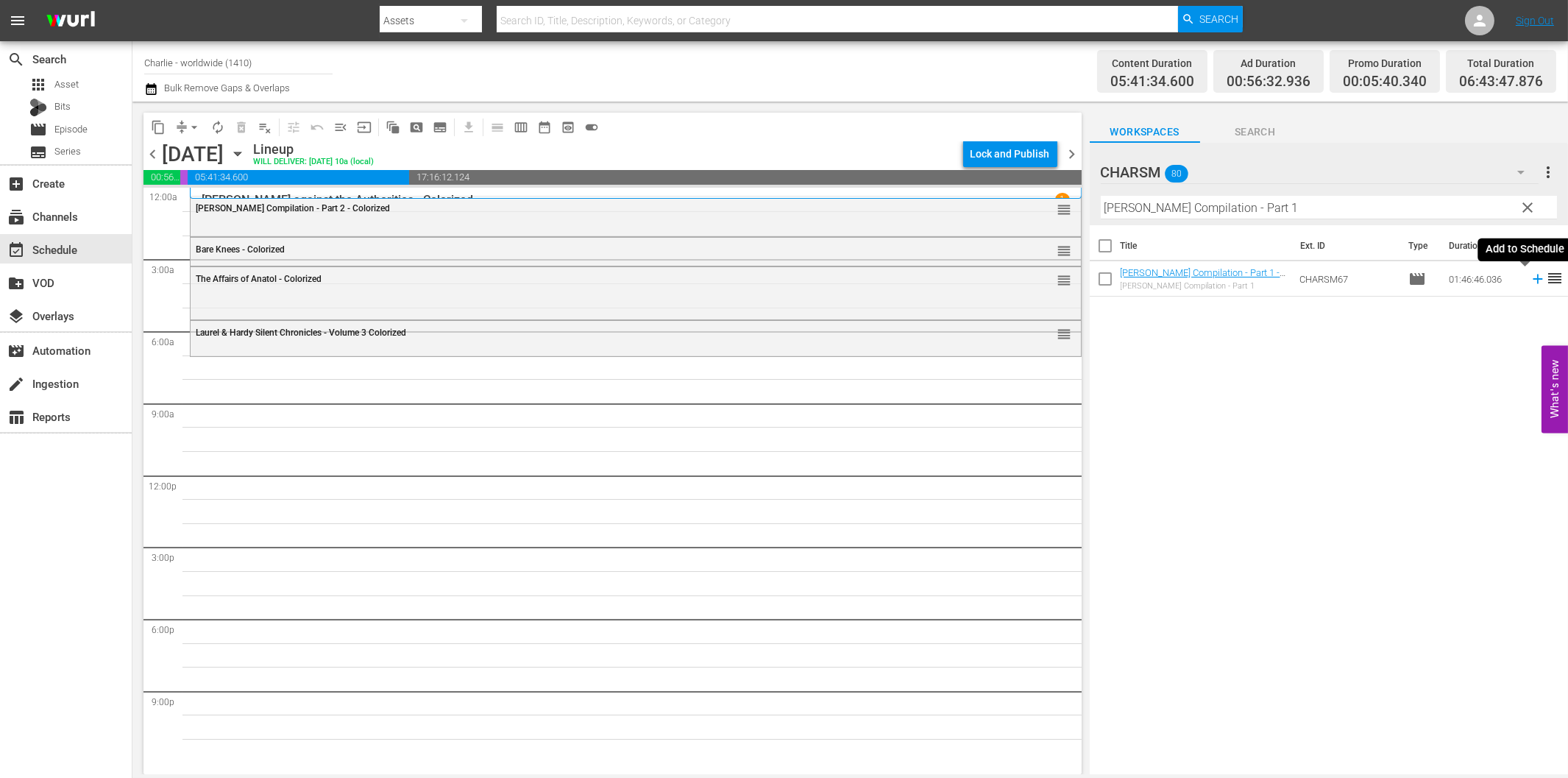
drag, startPoint x: 1523, startPoint y: 277, endPoint x: 1458, endPoint y: 302, distance: 69.6
click at [1530, 277] on icon at bounding box center [1537, 278] width 16 height 16
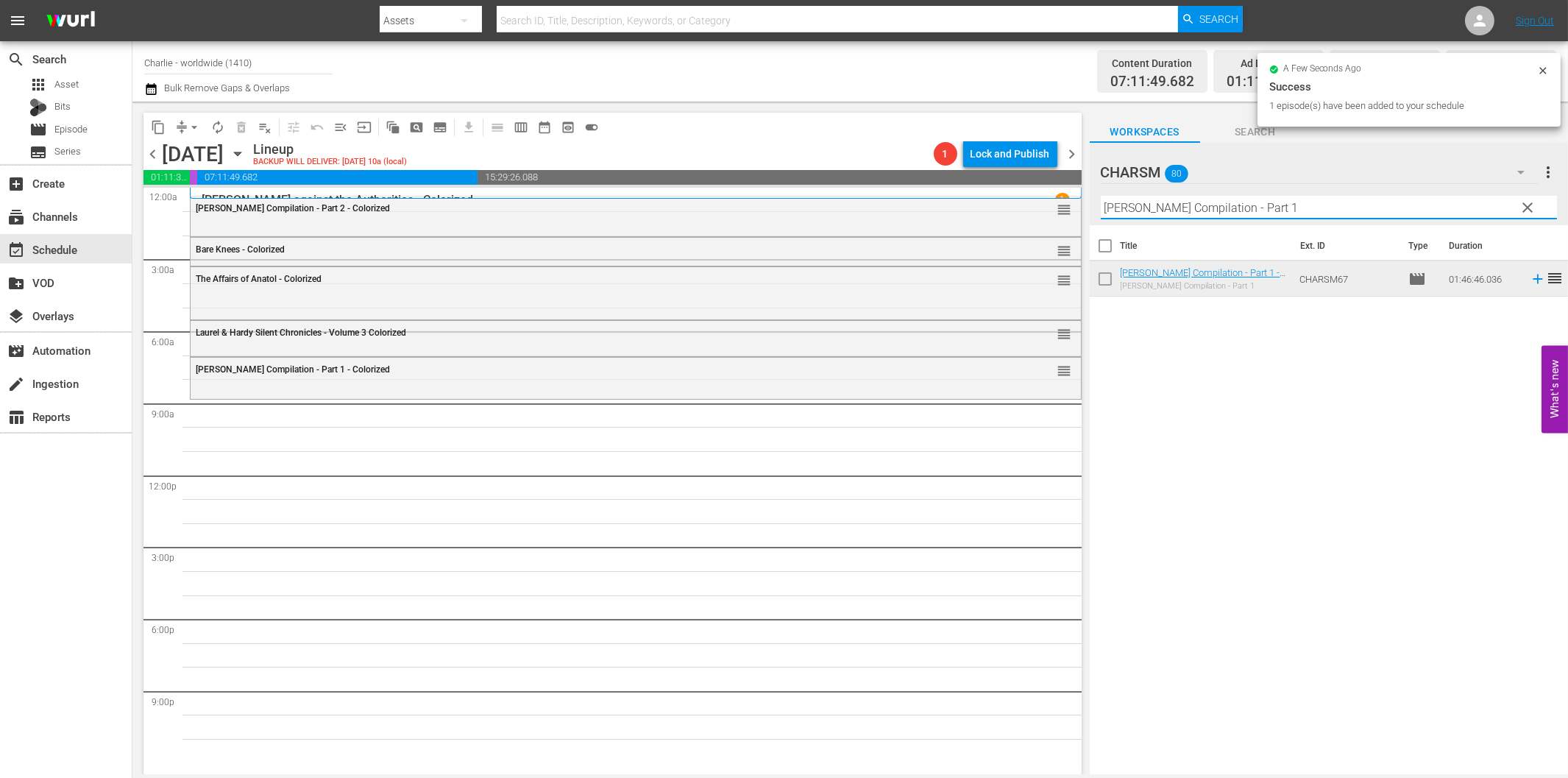
click at [1182, 212] on input "[PERSON_NAME] Compilation - Part 1" at bounding box center [1329, 207] width 456 height 23
paste input "A Day in the Life of [PERSON_NAME]"
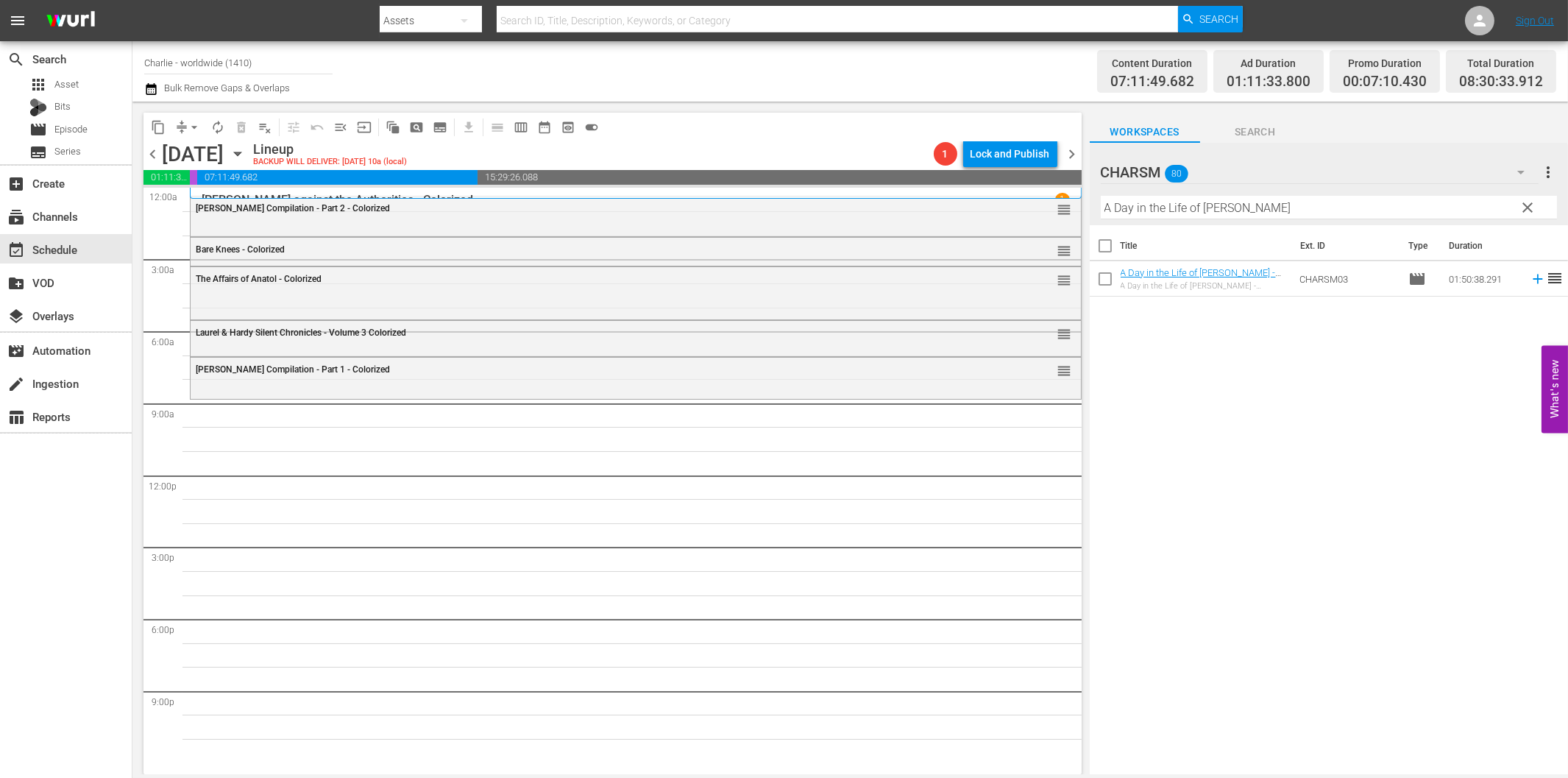
click at [1532, 275] on icon at bounding box center [1536, 279] width 9 height 9
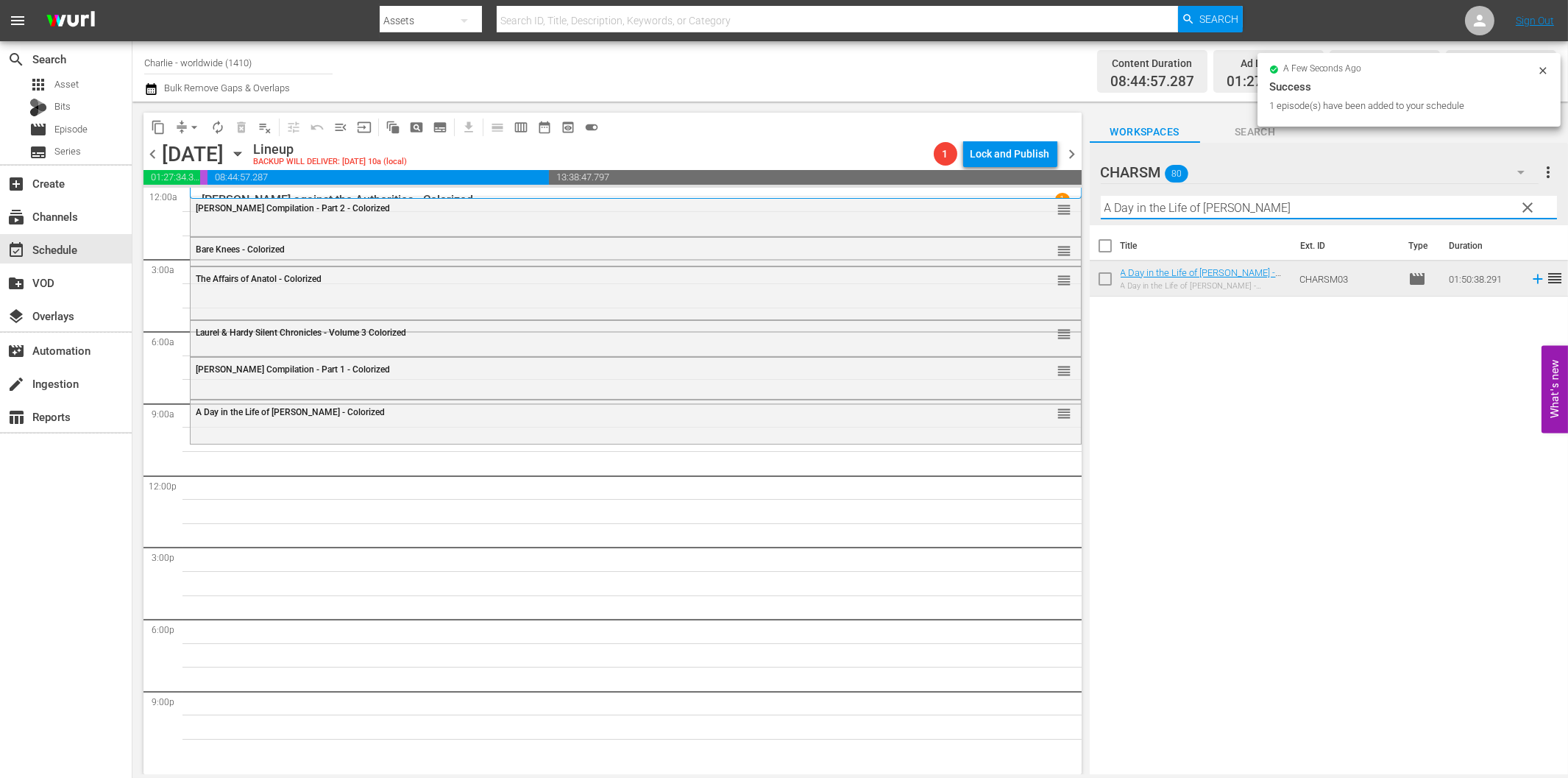
click at [1232, 206] on input "A Day in the Life of [PERSON_NAME]" at bounding box center [1329, 207] width 456 height 23
paste input "[PERSON_NAME] Compilation 1"
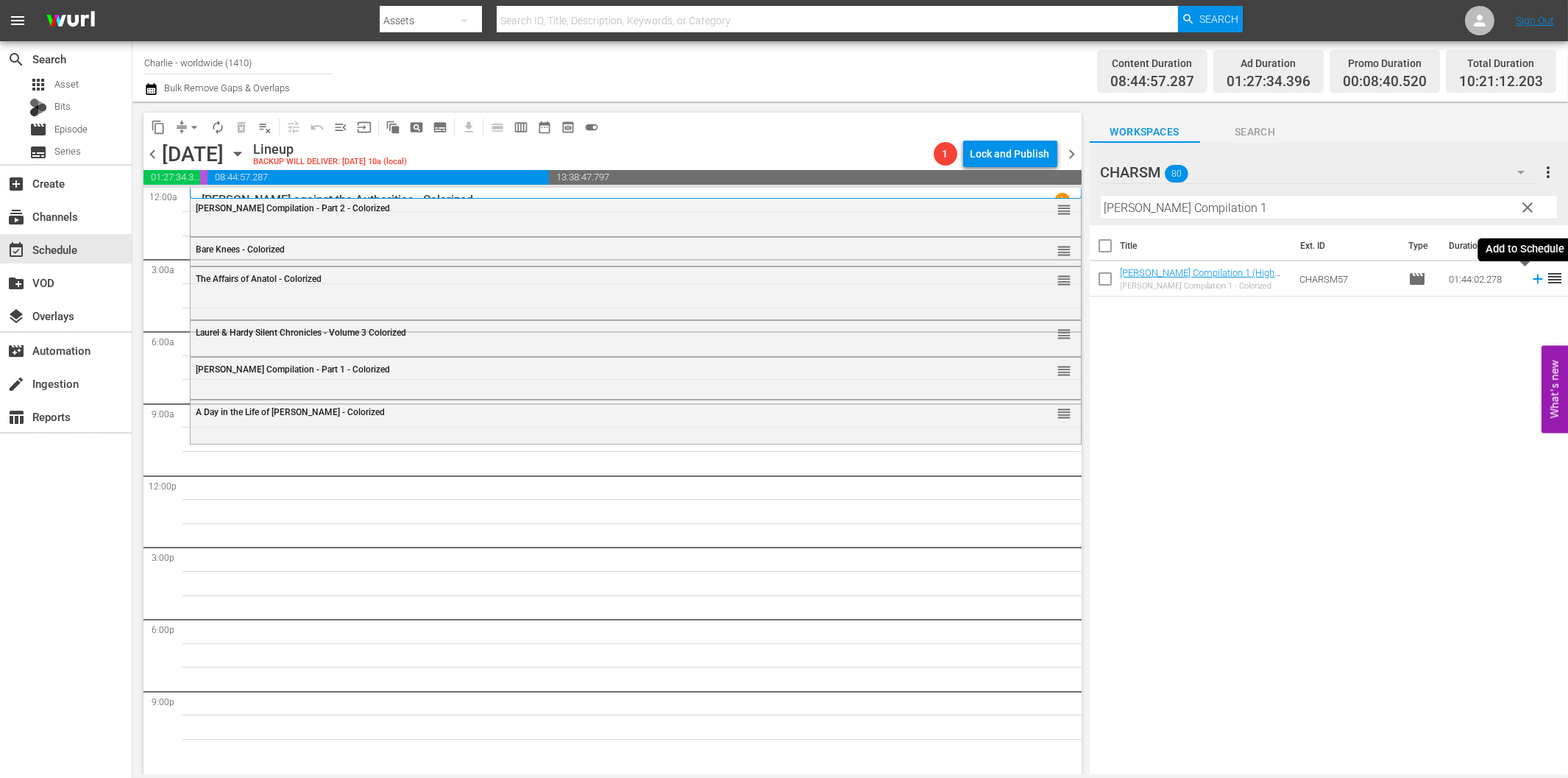
click at [1530, 282] on icon at bounding box center [1537, 278] width 16 height 16
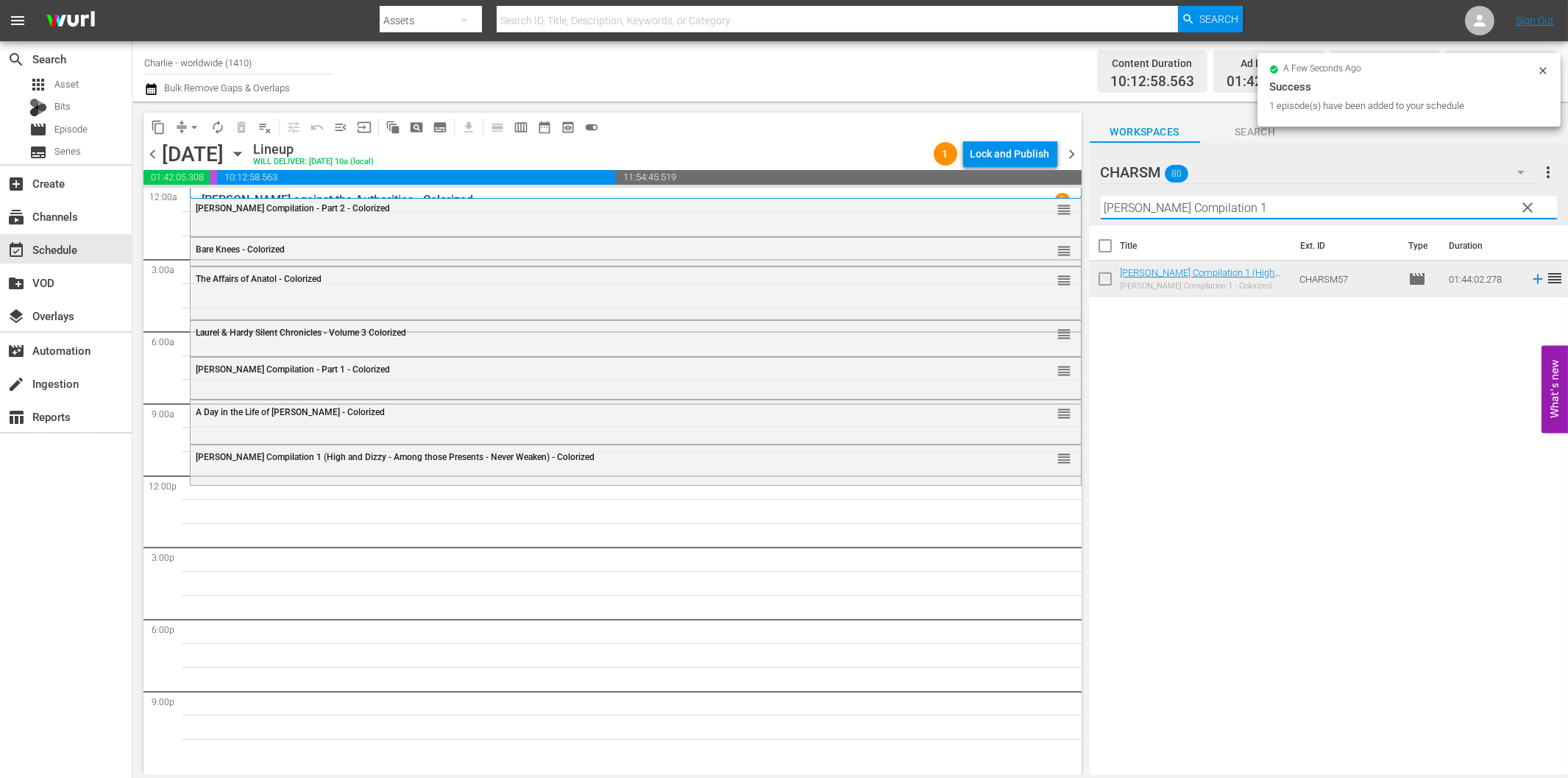
click at [1192, 209] on input "[PERSON_NAME] Compilation 1" at bounding box center [1329, 207] width 456 height 23
paste input "Don Q - Son of Zorro"
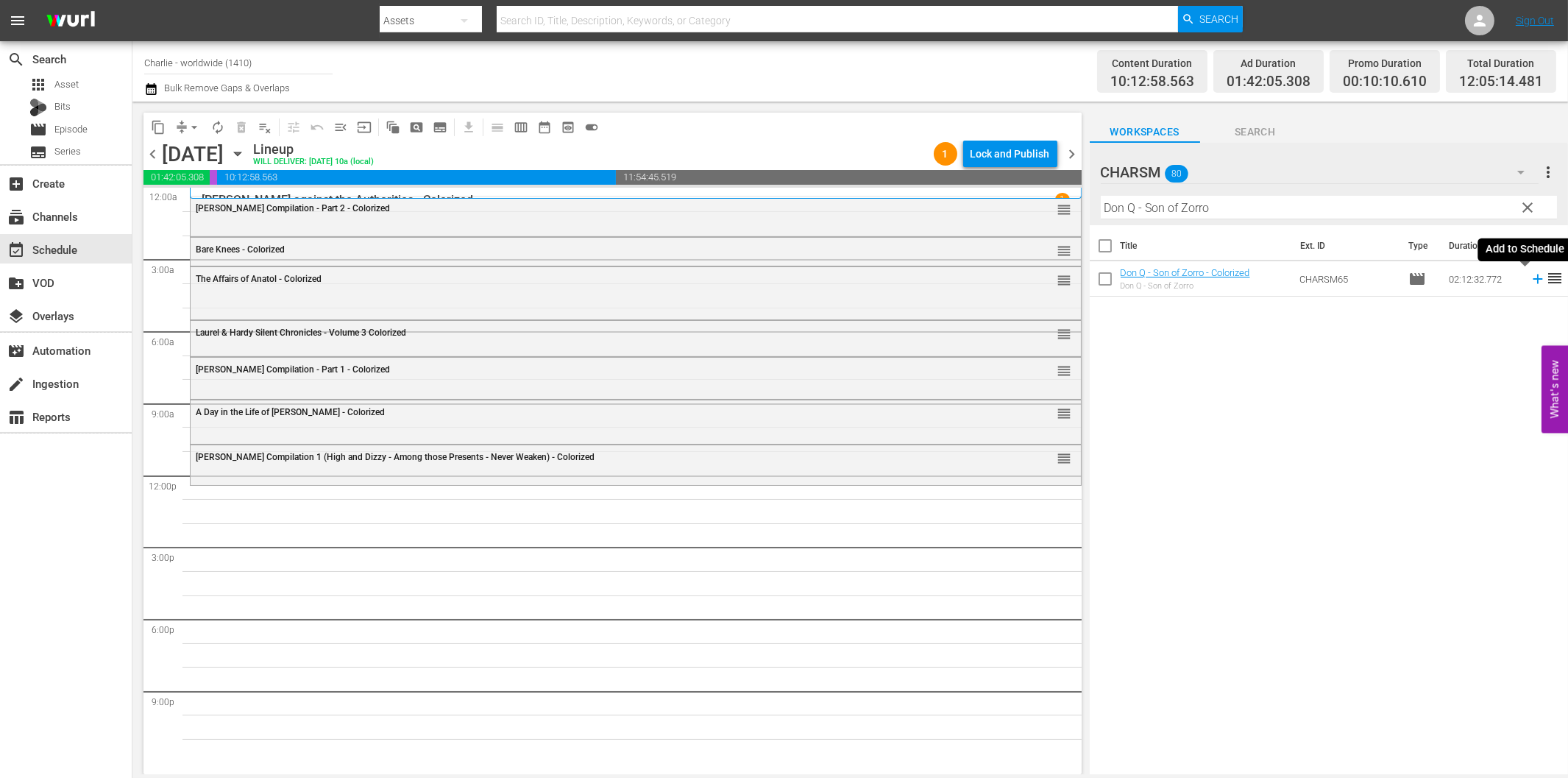
click at [1532, 280] on icon at bounding box center [1536, 279] width 9 height 9
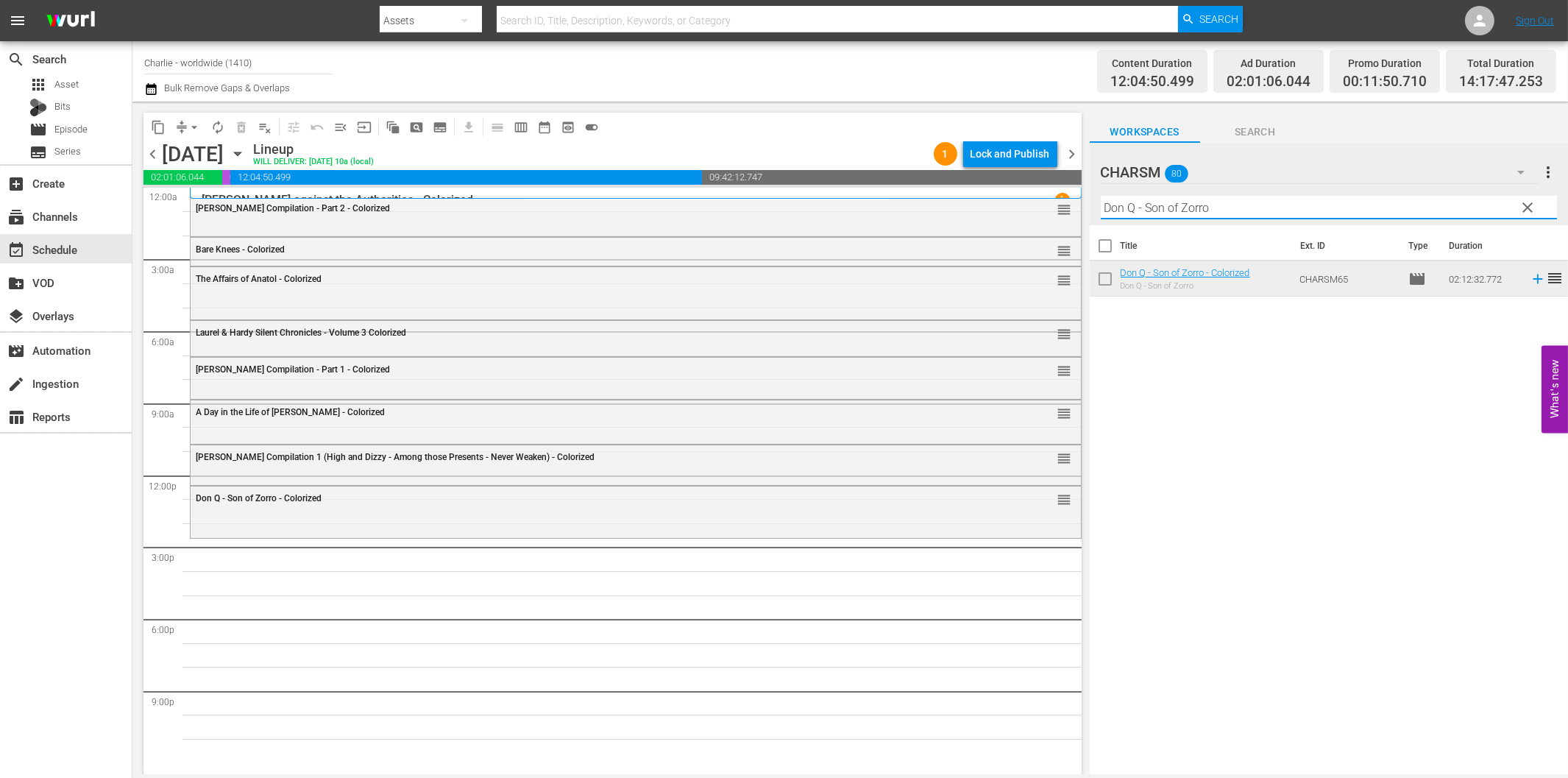
click at [1118, 204] on input "Don Q - Son of Zorro" at bounding box center [1329, 207] width 456 height 23
paste input "[PERSON_NAME] Compilation – Part 7"
drag, startPoint x: 1248, startPoint y: 205, endPoint x: 1366, endPoint y: 202, distance: 118.0
click at [1366, 202] on input "[PERSON_NAME] Compilation – Part 7" at bounding box center [1329, 207] width 456 height 23
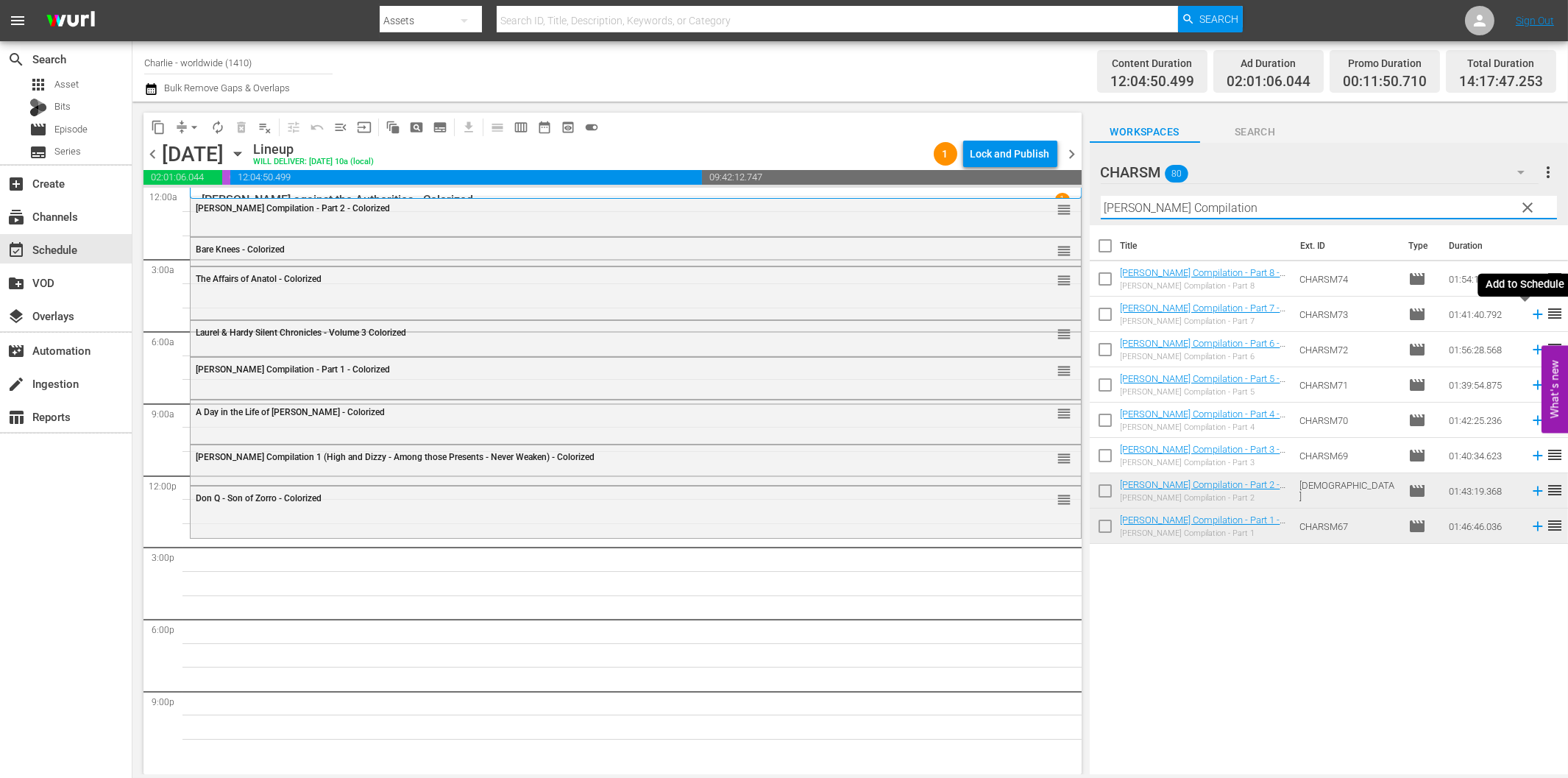
click at [1530, 312] on icon at bounding box center [1537, 314] width 16 height 16
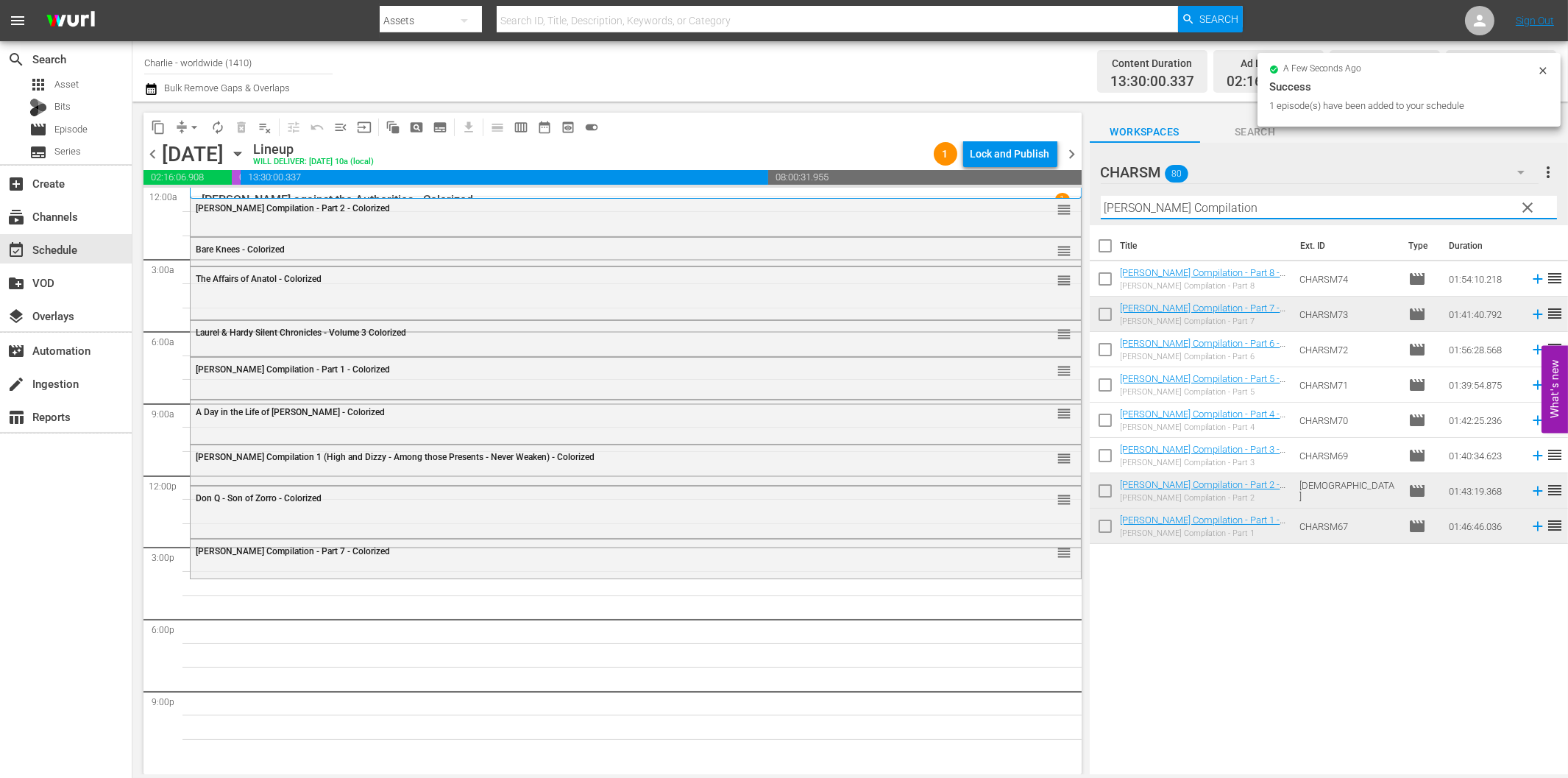
click at [1238, 207] on input "[PERSON_NAME] Compilation" at bounding box center [1329, 207] width 456 height 23
paste input "The House of Shame"
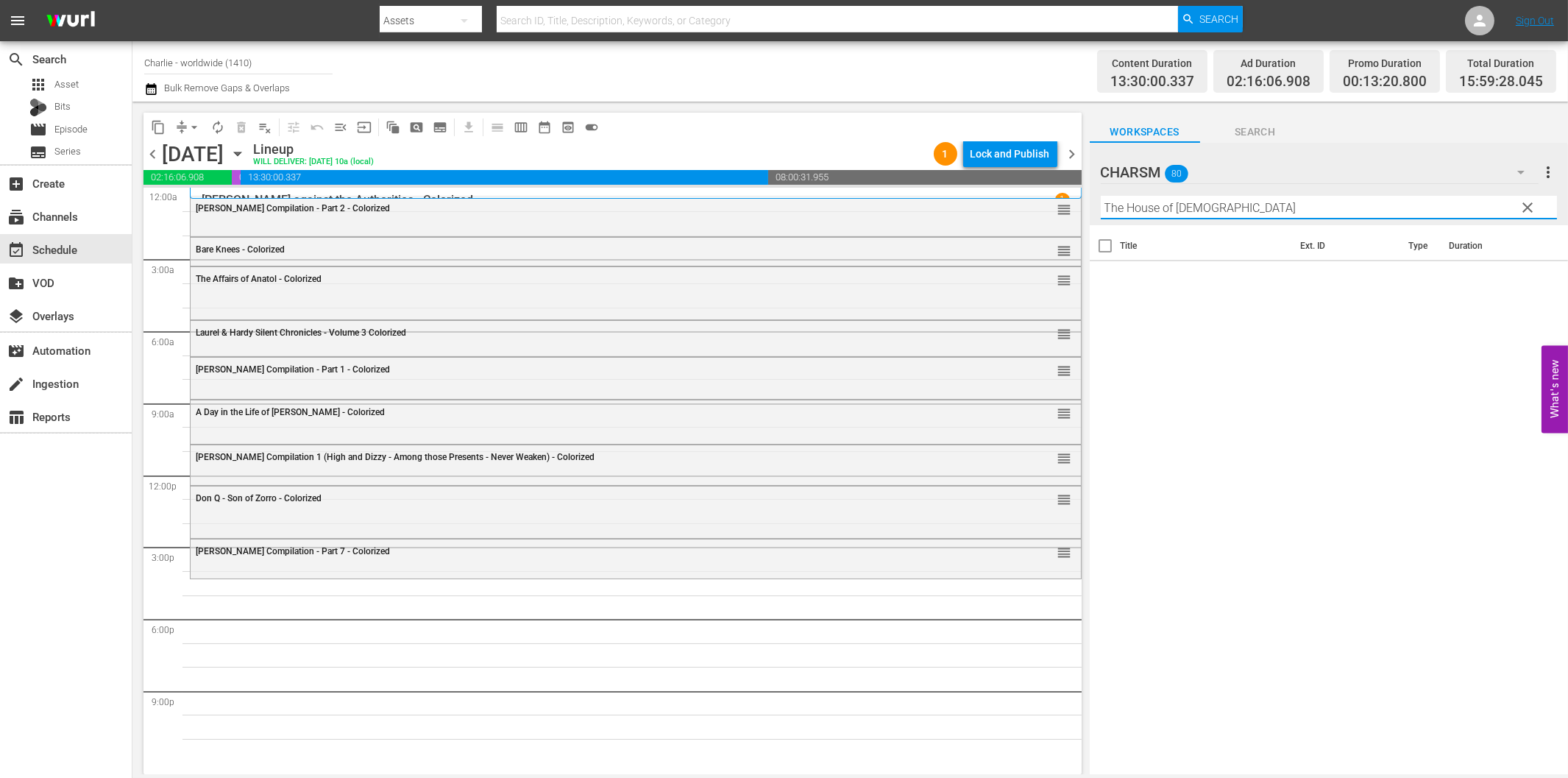
paste input "text"
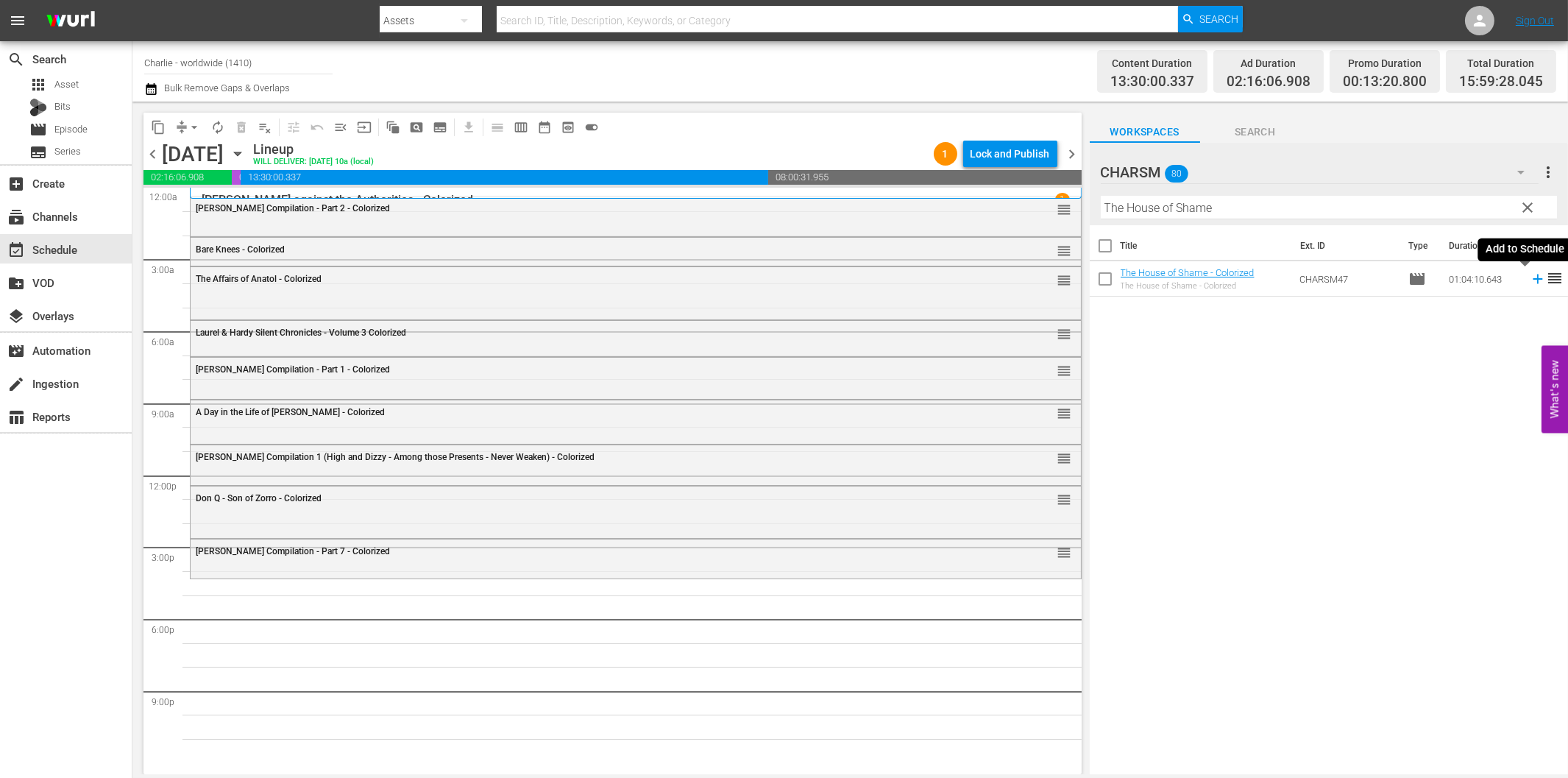
click at [1530, 277] on icon at bounding box center [1537, 278] width 16 height 16
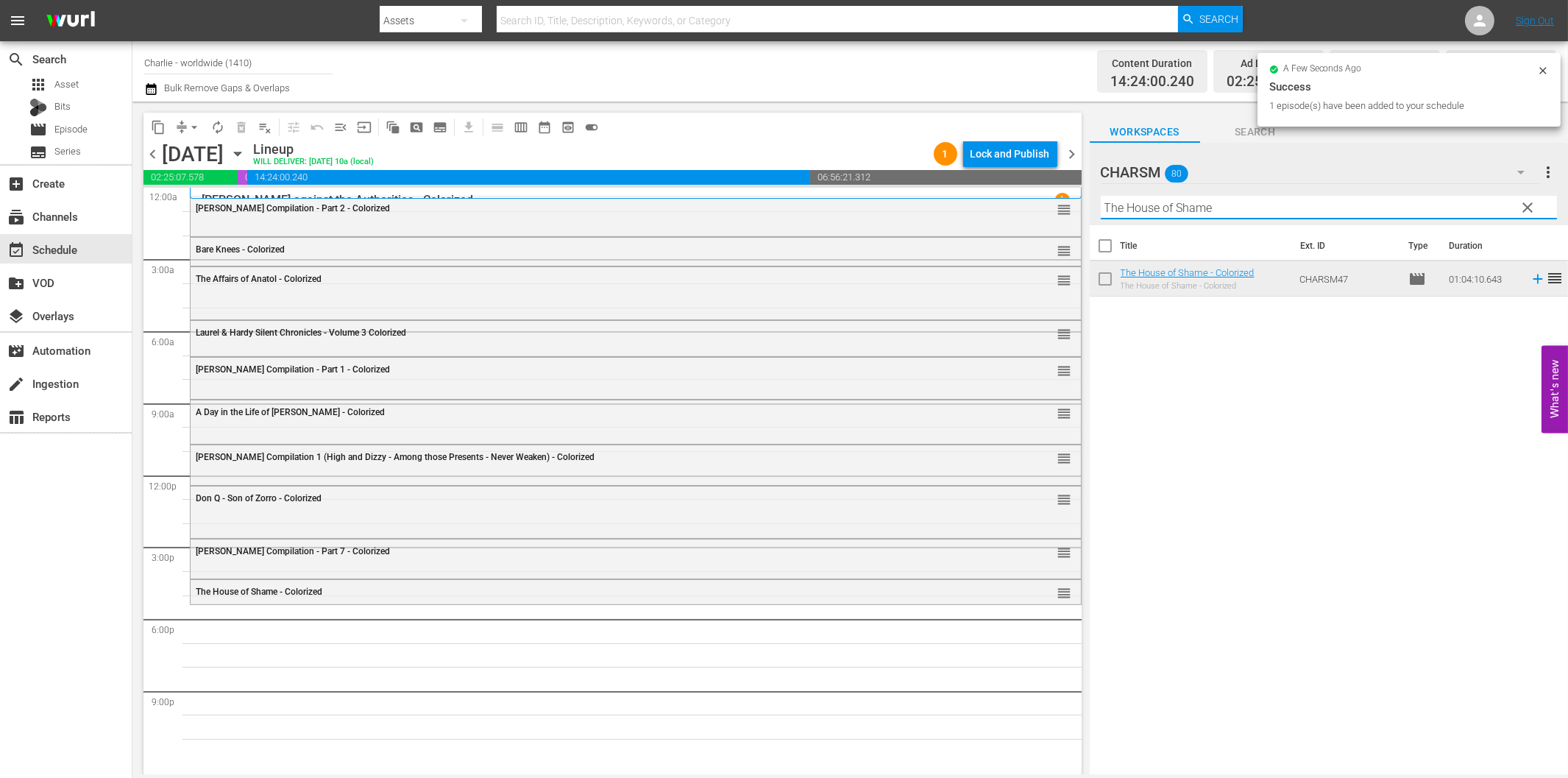
click at [1230, 203] on input "The House of Shame" at bounding box center [1329, 207] width 456 height 23
paste input "[PERSON_NAME]'s Day at the Opera"
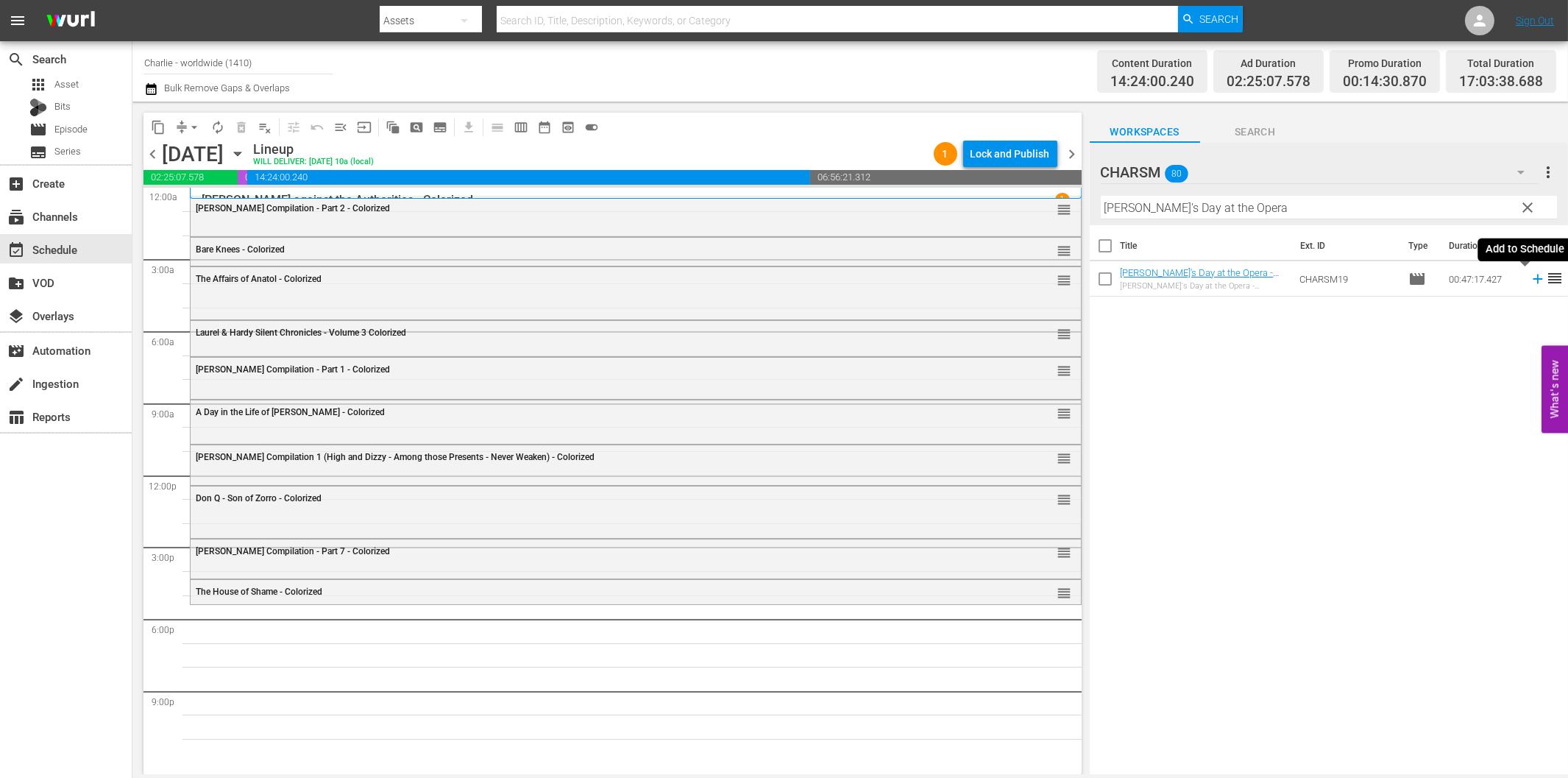
click at [1530, 281] on icon at bounding box center [1537, 278] width 16 height 16
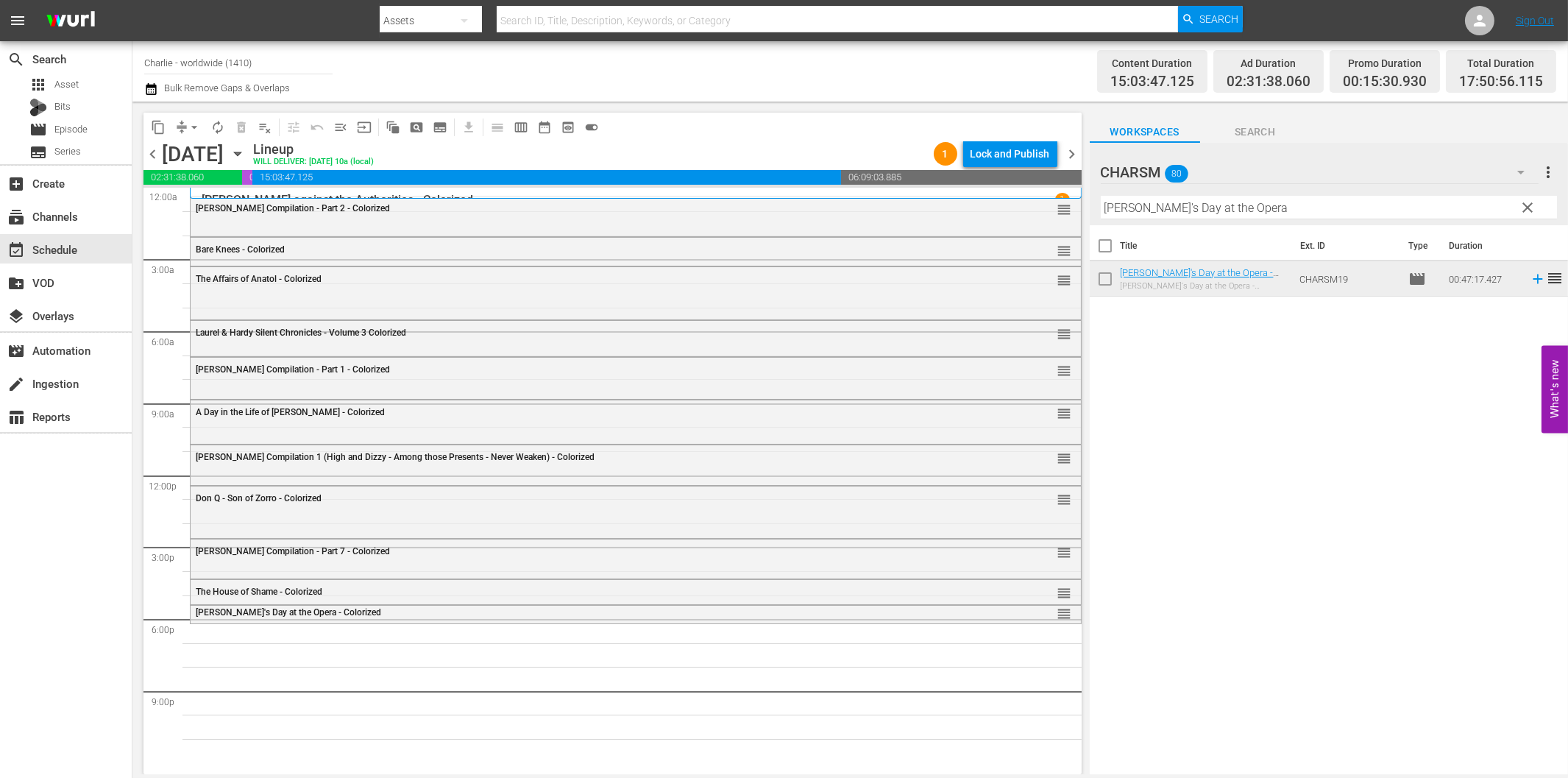
click at [1276, 218] on hr at bounding box center [1329, 218] width 456 height 1
click at [1278, 207] on input "[PERSON_NAME]'s Day at the Opera" at bounding box center [1329, 207] width 456 height 23
paste input "Homecoming"
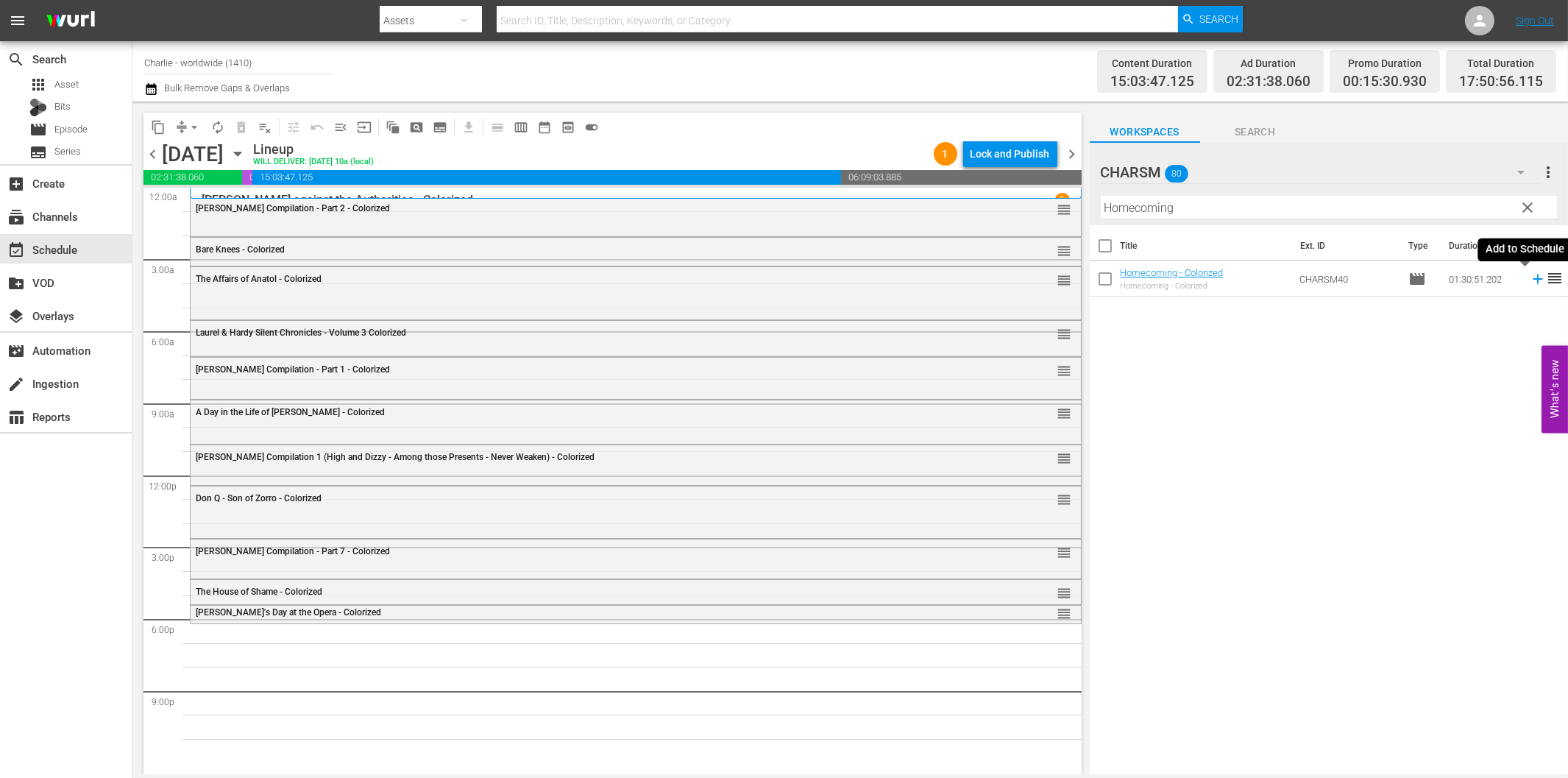
click at [1530, 277] on icon at bounding box center [1537, 278] width 16 height 16
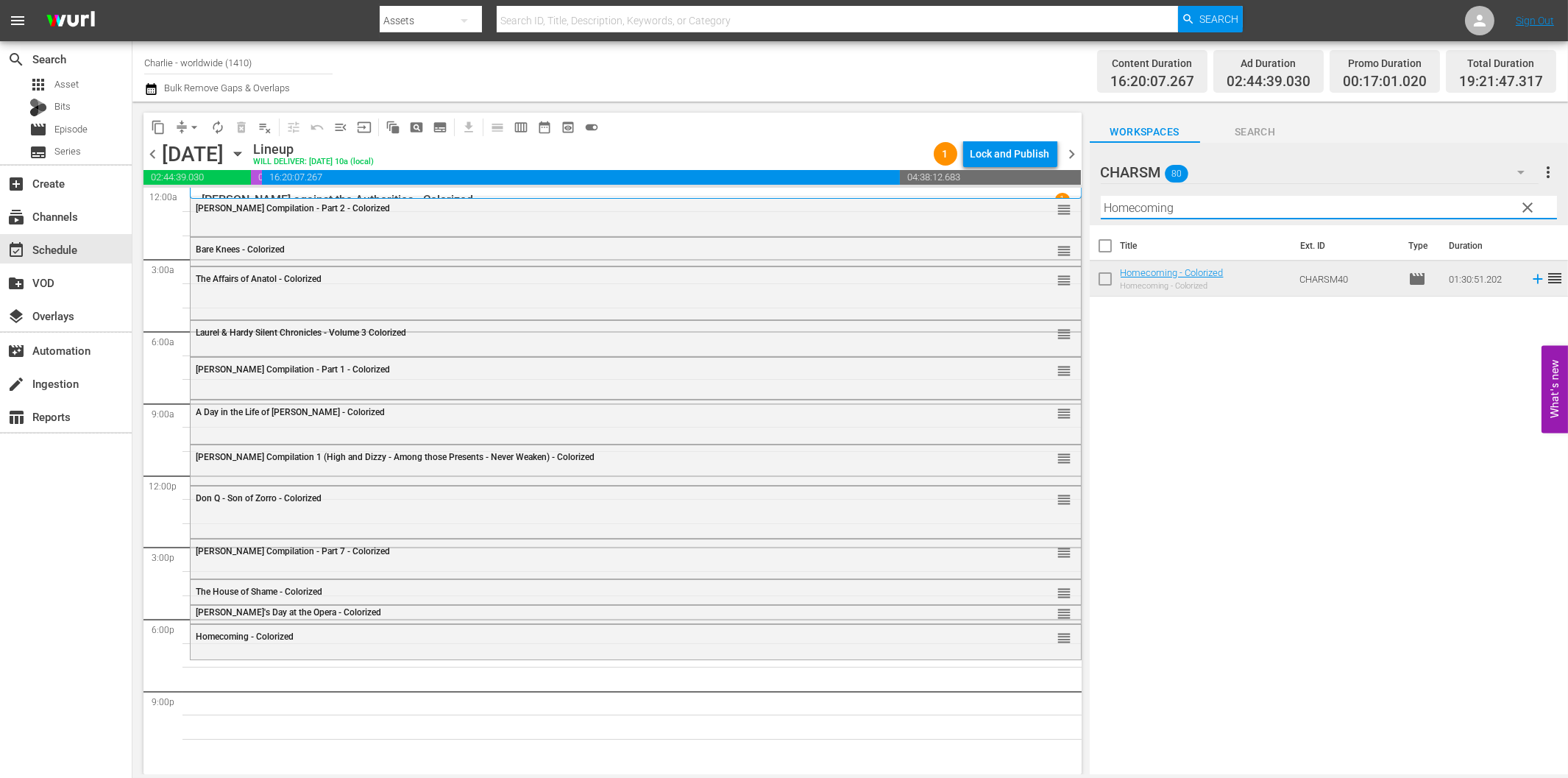
click at [1152, 208] on input "Homecoming" at bounding box center [1329, 207] width 456 height 23
paste input "Laurel & Hardy Silent Chronicles - Vol. 5"
drag, startPoint x: 1272, startPoint y: 210, endPoint x: 1430, endPoint y: 236, distance: 160.1
click at [1406, 226] on div "CHARSM 80 CHARSM more_vert clear Filter by Title [PERSON_NAME] & [PERSON_NAME] …" at bounding box center [1328, 462] width 478 height 640
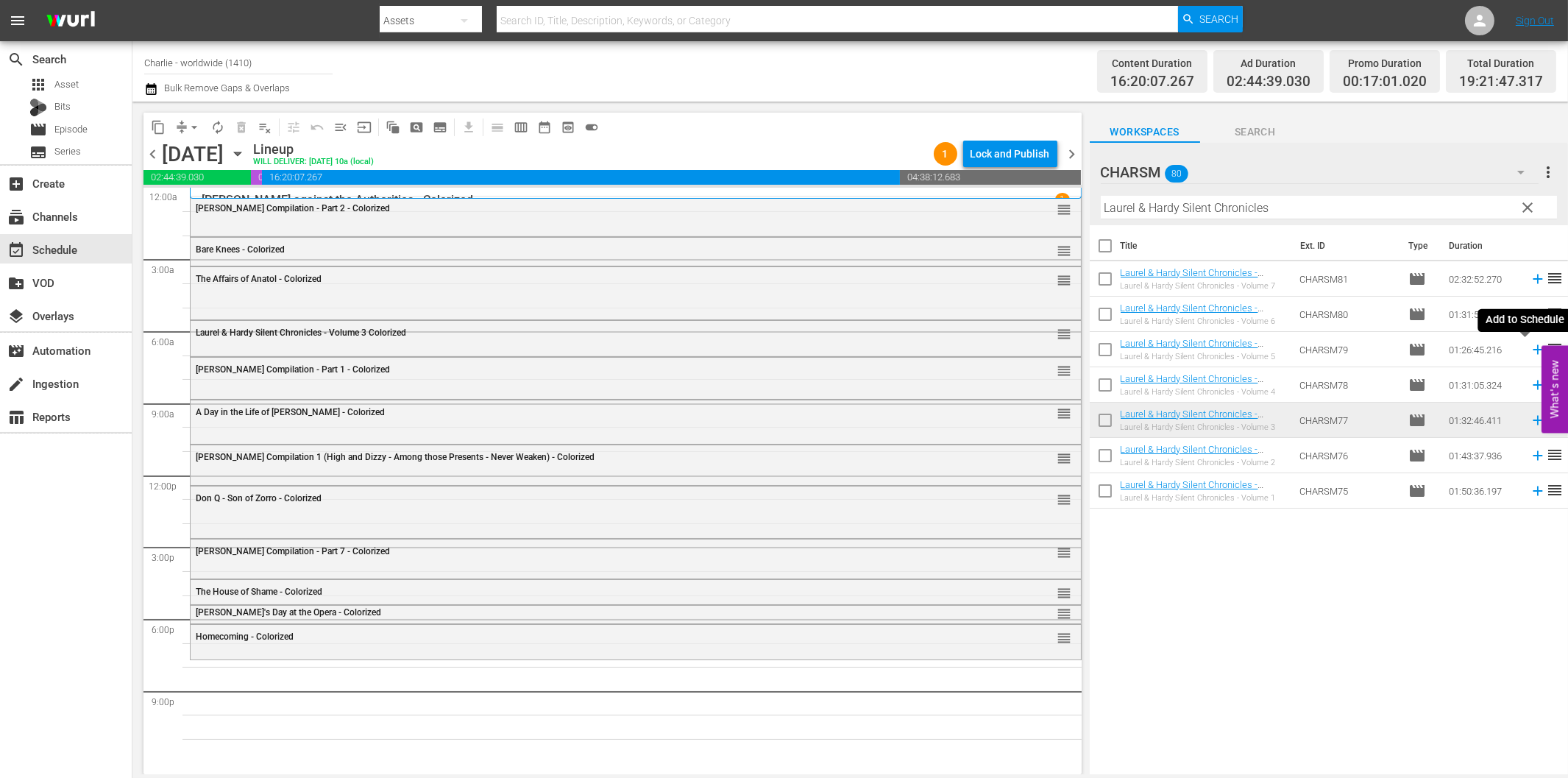
drag, startPoint x: 1525, startPoint y: 348, endPoint x: 1512, endPoint y: 349, distance: 13.0
click at [1530, 348] on icon at bounding box center [1537, 349] width 16 height 16
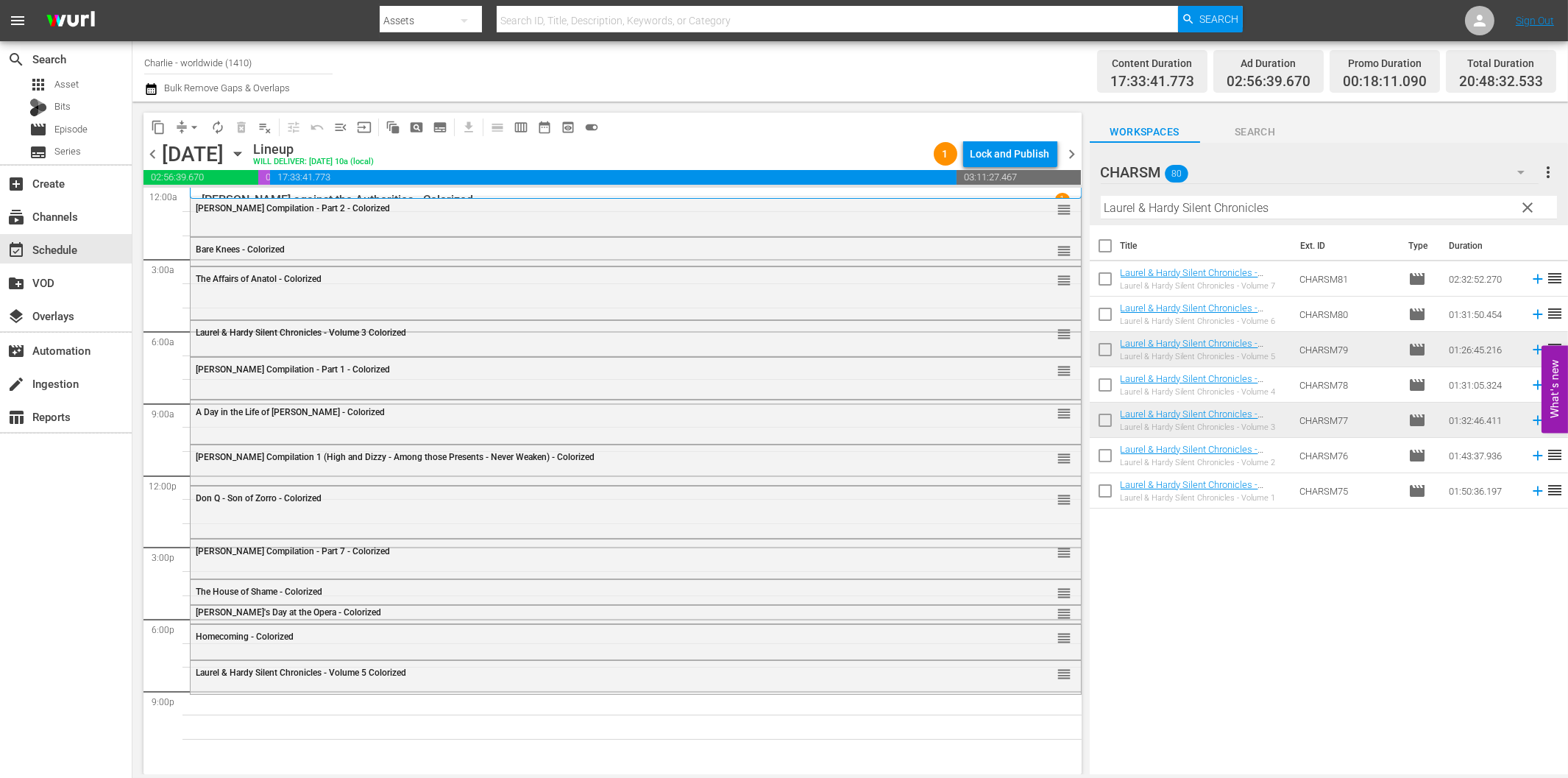
click at [1299, 201] on input "Laurel & Hardy Silent Chronicles" at bounding box center [1329, 207] width 456 height 23
paste input "[PERSON_NAME] Compilation – Part 8"
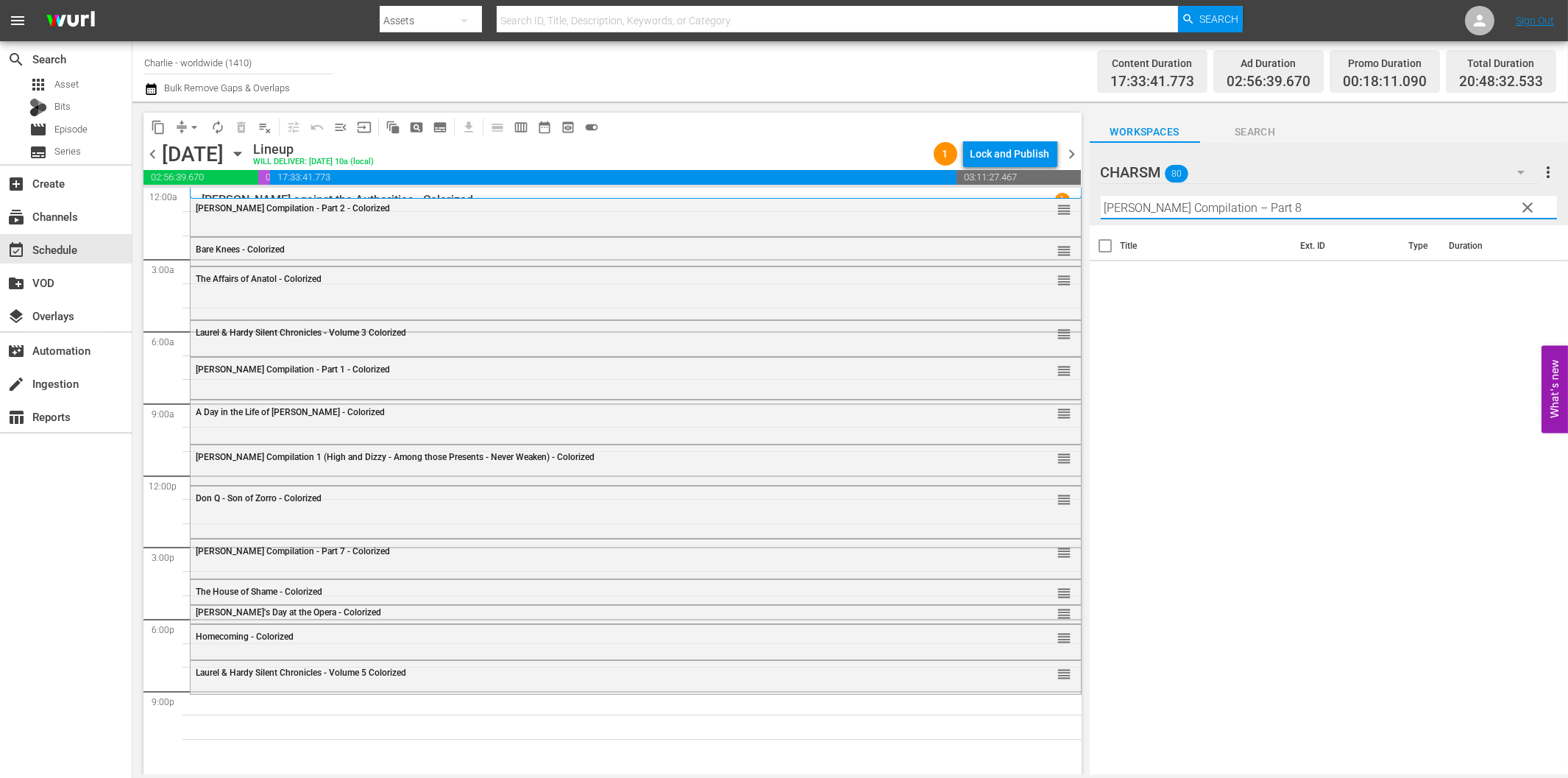
drag, startPoint x: 1247, startPoint y: 210, endPoint x: 1356, endPoint y: 207, distance: 109.0
click at [1356, 207] on input "[PERSON_NAME] Compilation – Part 8" at bounding box center [1329, 207] width 456 height 23
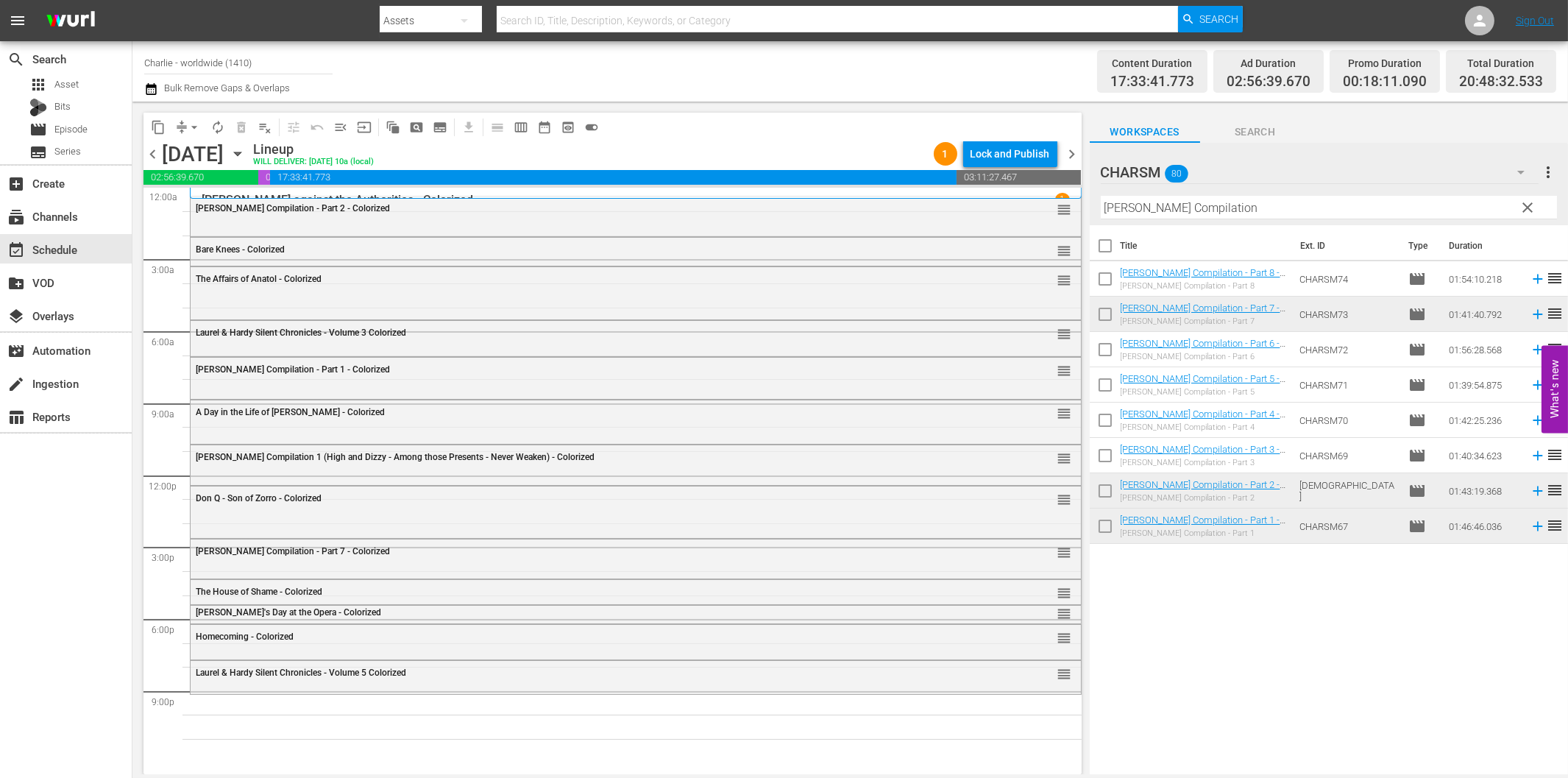
click at [1530, 274] on icon at bounding box center [1537, 278] width 16 height 16
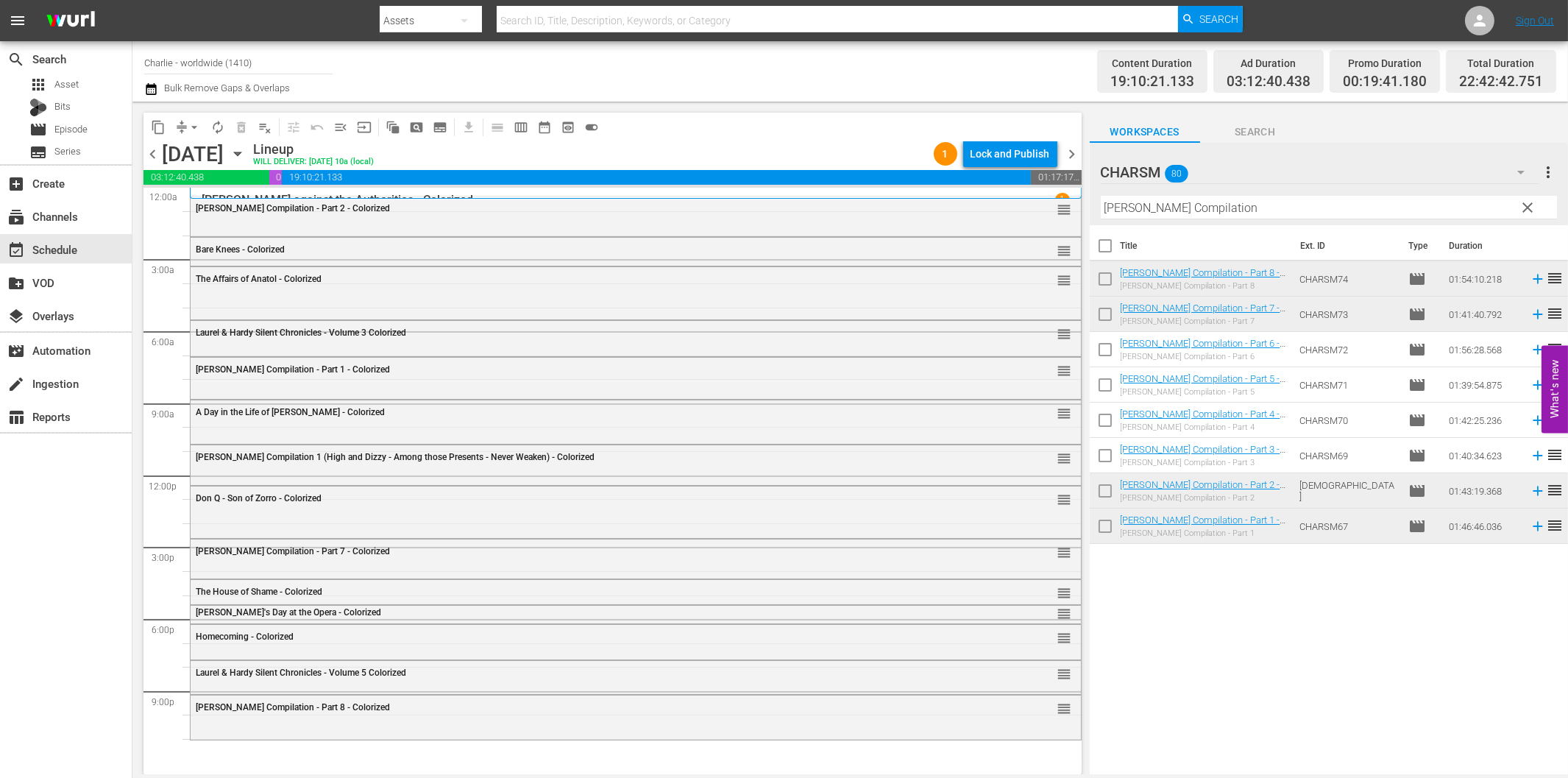
click at [1167, 212] on input "[PERSON_NAME] Compilation" at bounding box center [1329, 207] width 456 height 23
paste input "The Cruise of the [PERSON_NAME]"
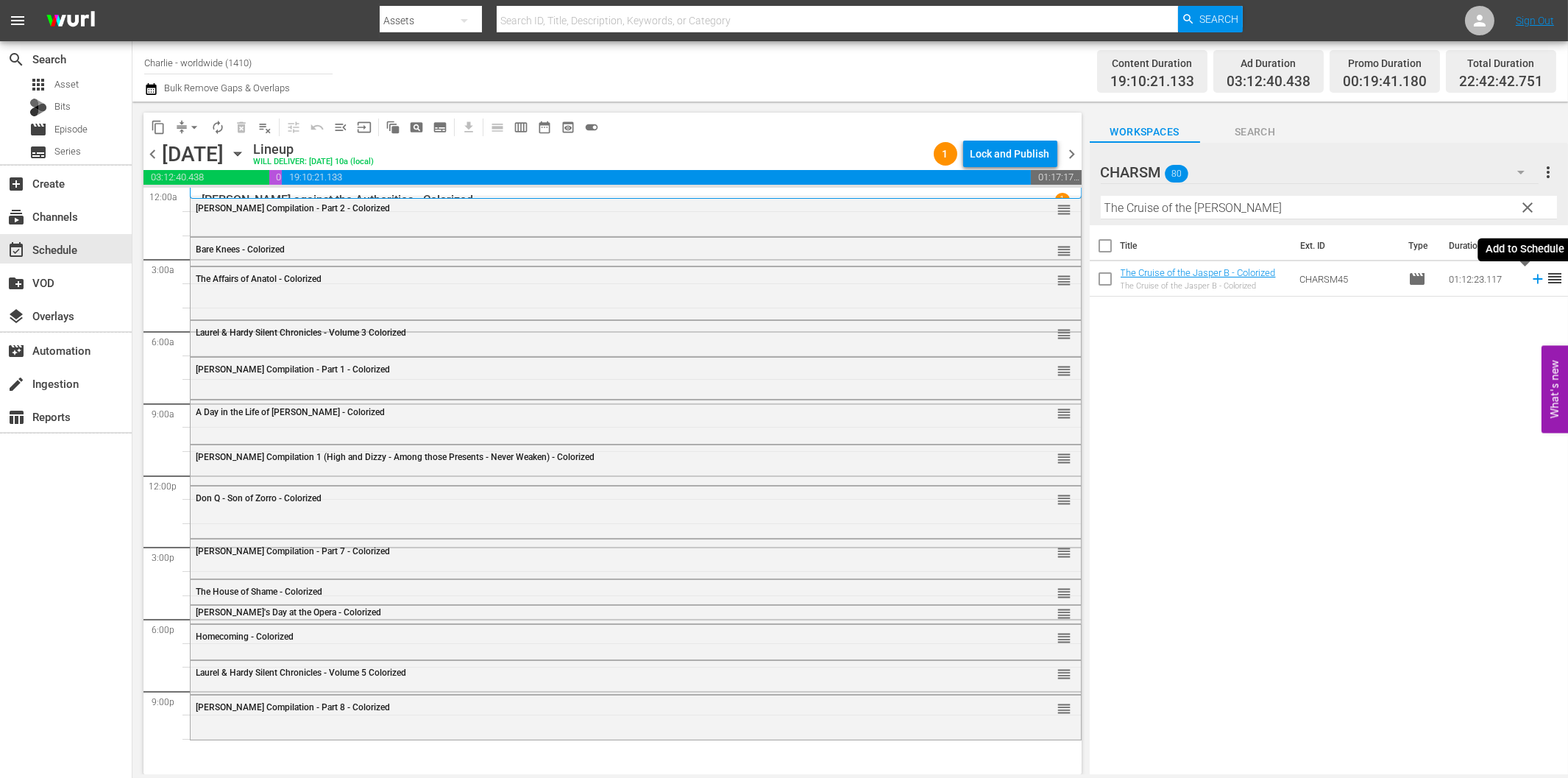
click at [1532, 278] on icon at bounding box center [1536, 279] width 9 height 9
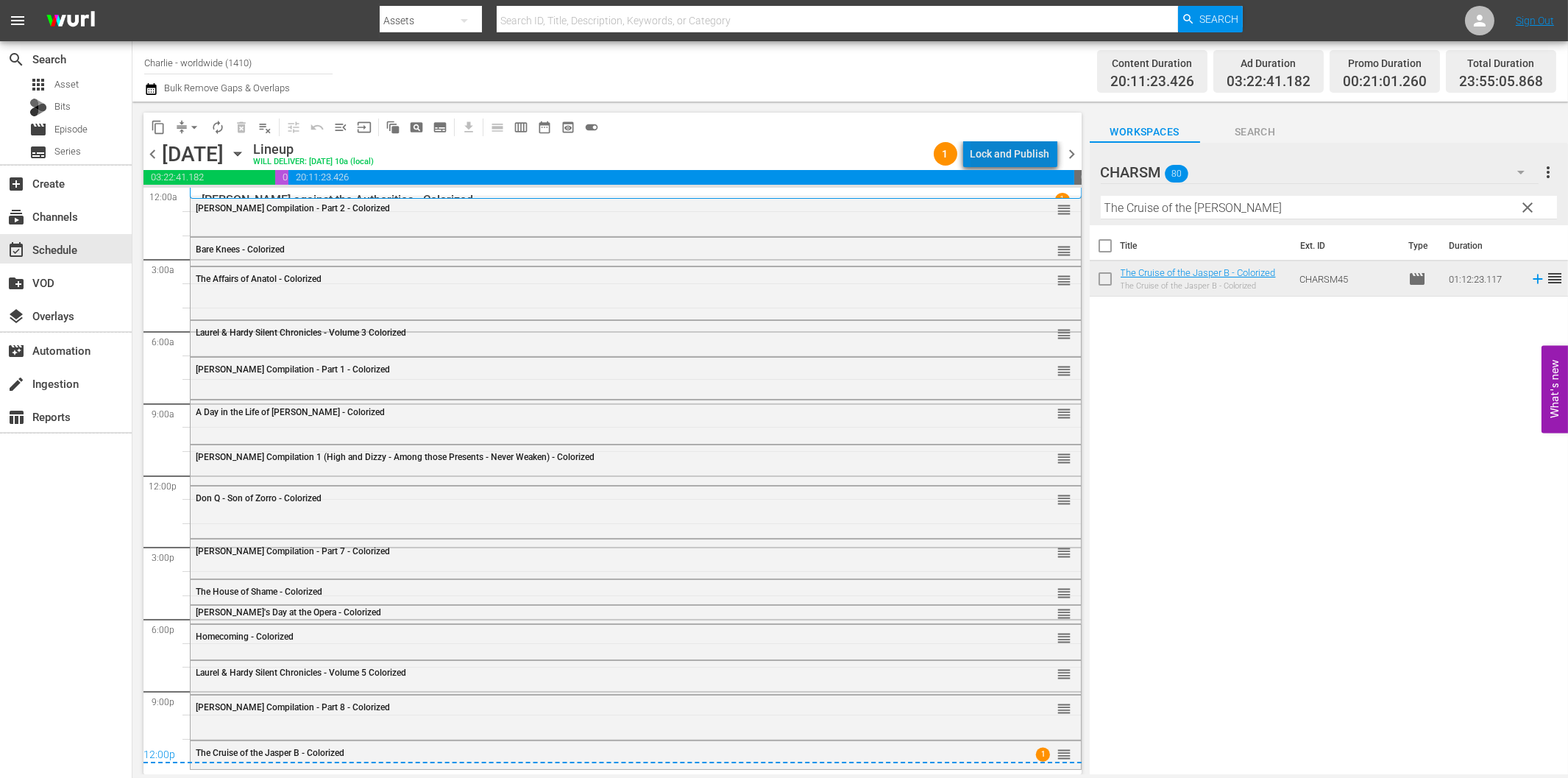
click at [1033, 142] on div "Lock and Publish" at bounding box center [1009, 154] width 79 height 27
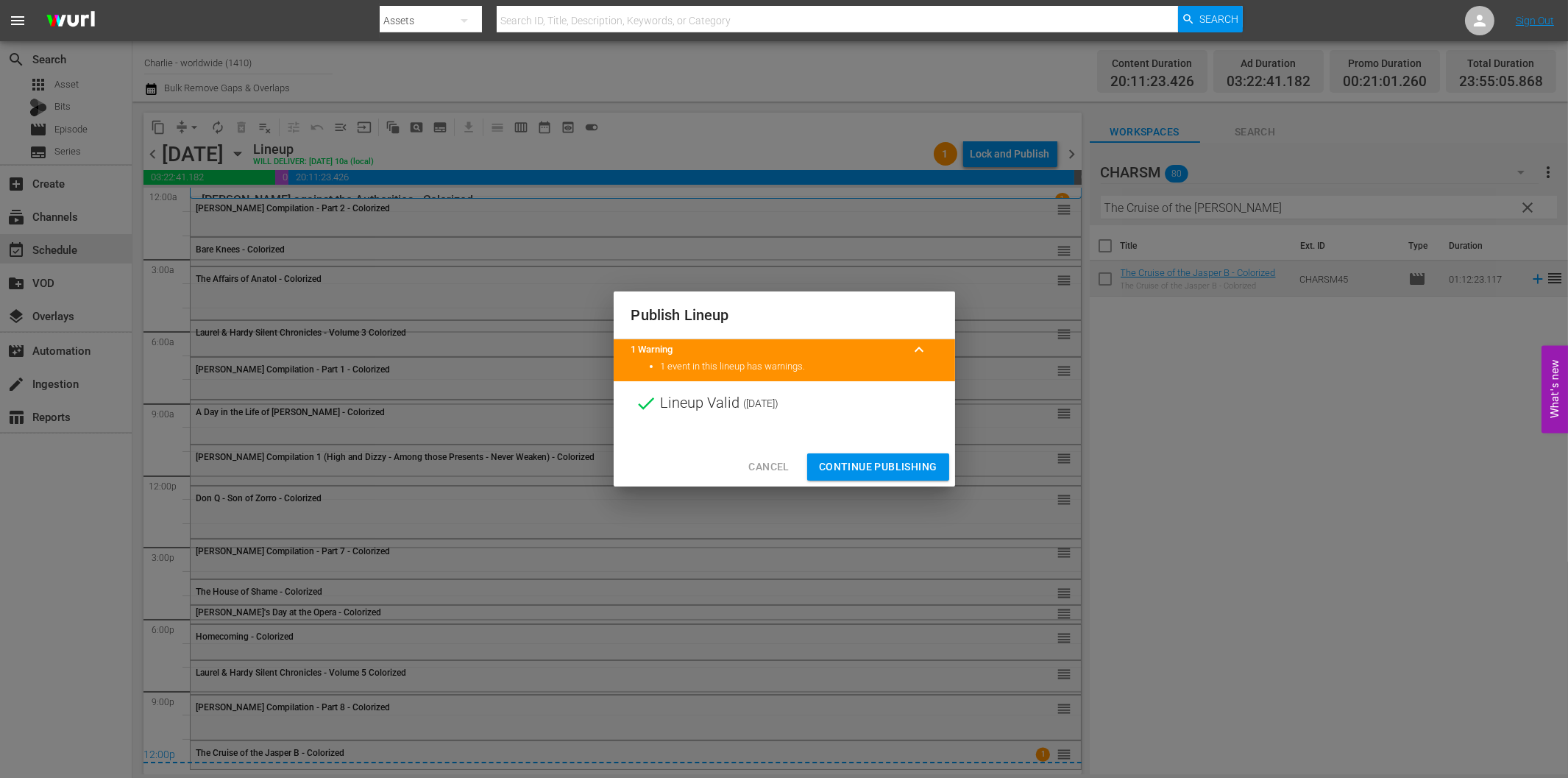
click at [883, 462] on span "Continue Publishing" at bounding box center [878, 467] width 118 height 18
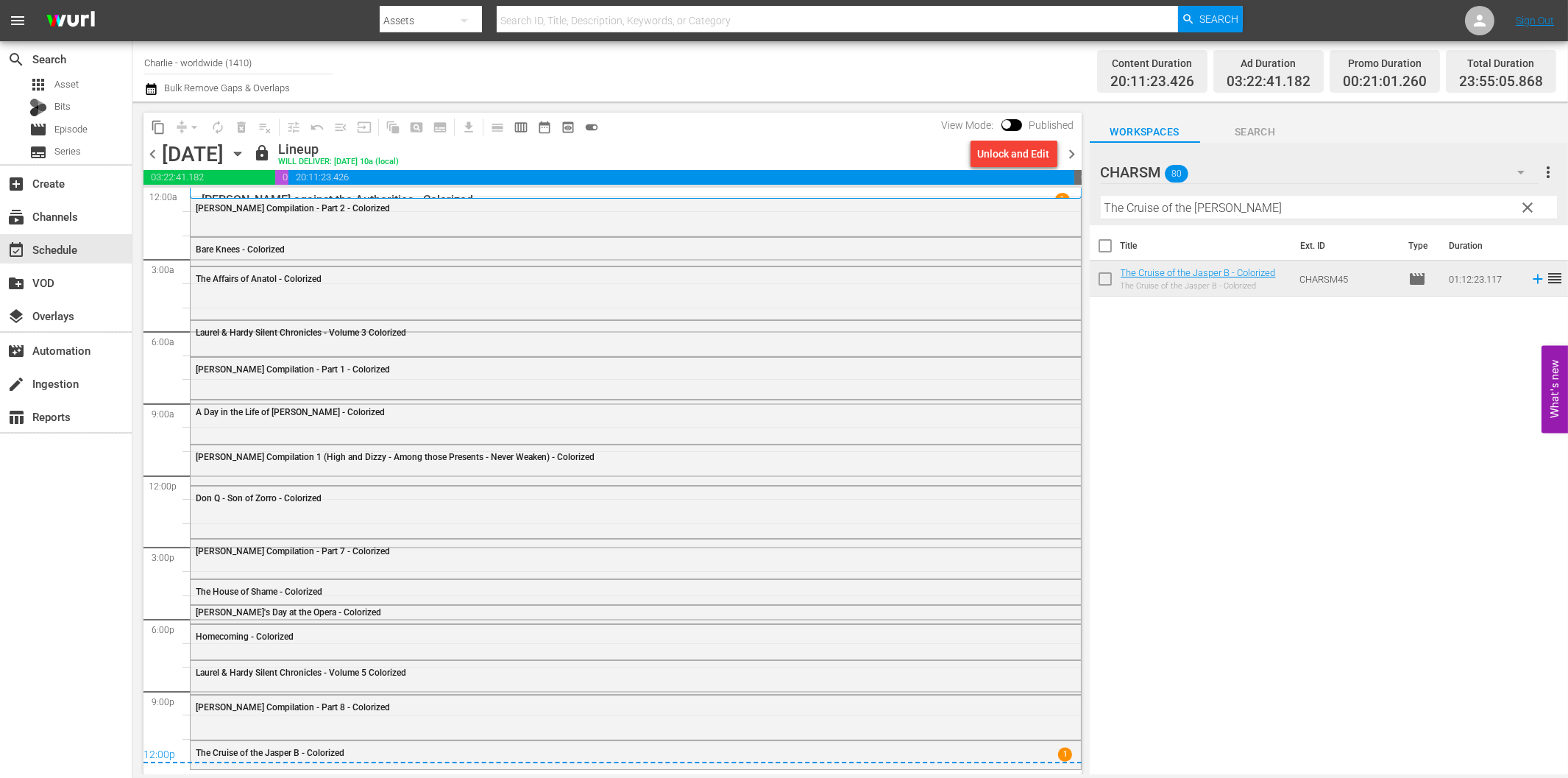
click at [1070, 152] on span "chevron_right" at bounding box center [1073, 154] width 18 height 18
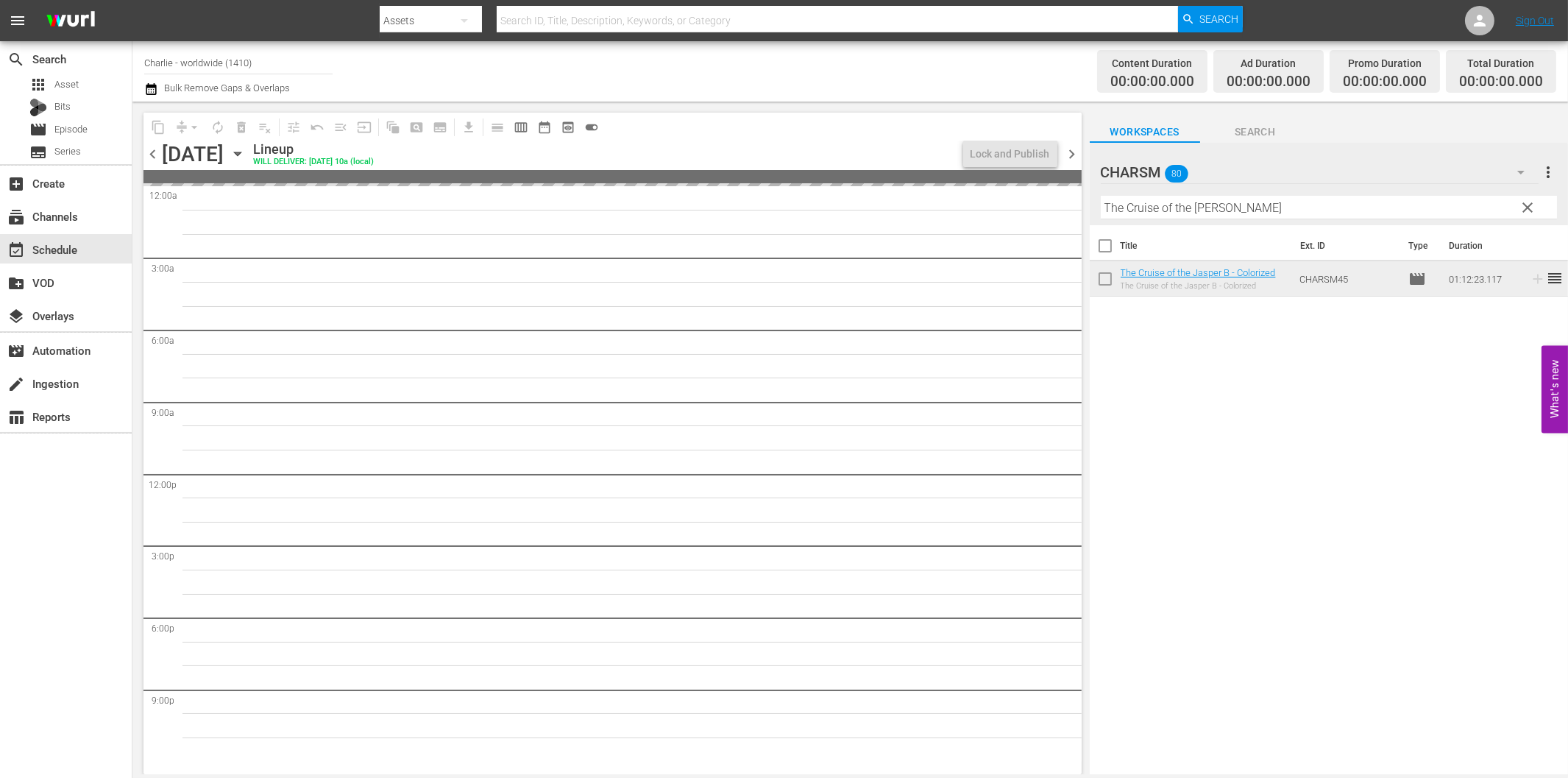
click at [1306, 207] on input "The Cruise of the [PERSON_NAME]" at bounding box center [1329, 207] width 456 height 23
paste input "[PERSON_NAME] and the [DEMOGRAPHIC_DATA]"
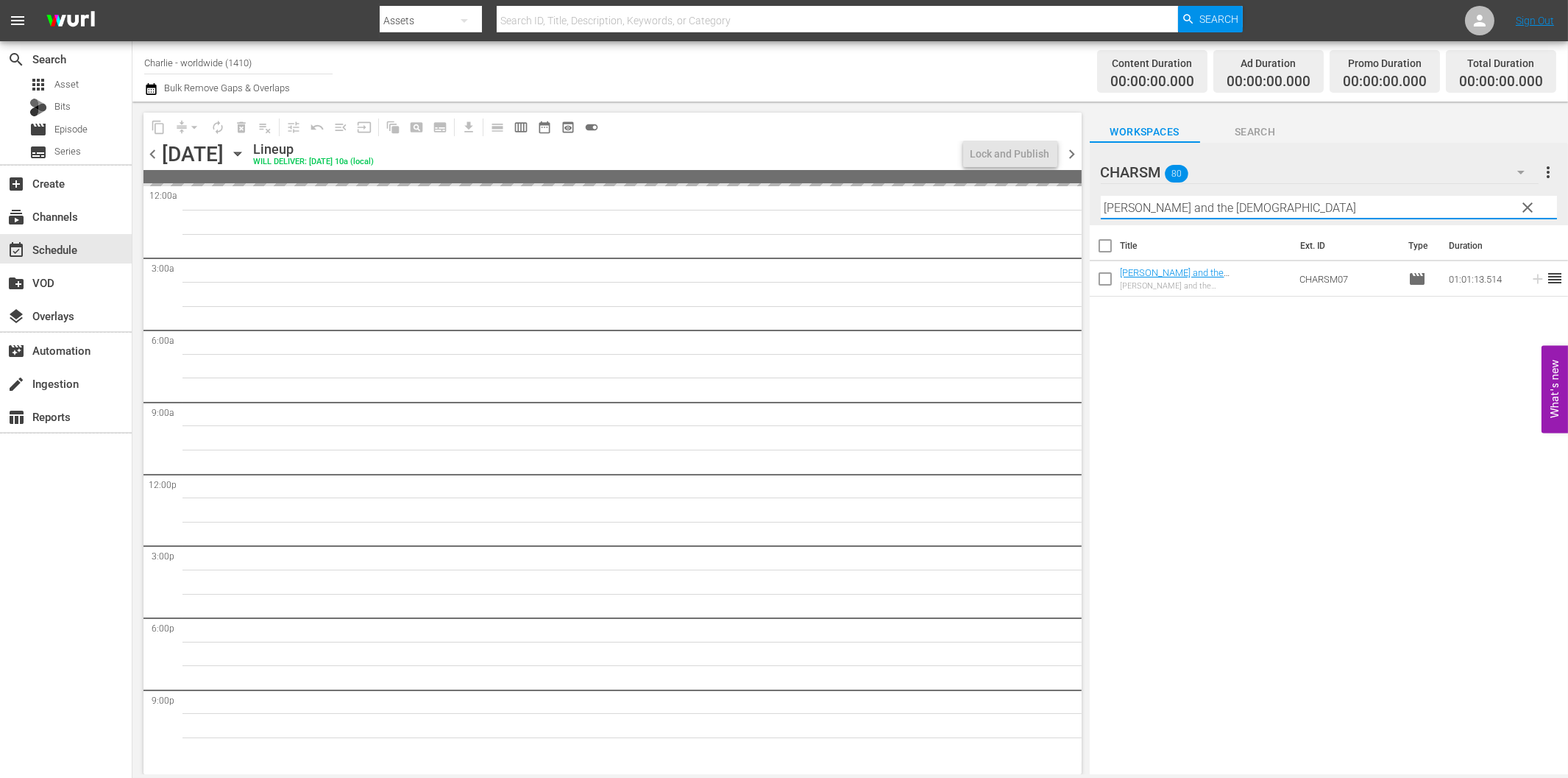
click at [151, 155] on span "chevron_left" at bounding box center [152, 154] width 18 height 18
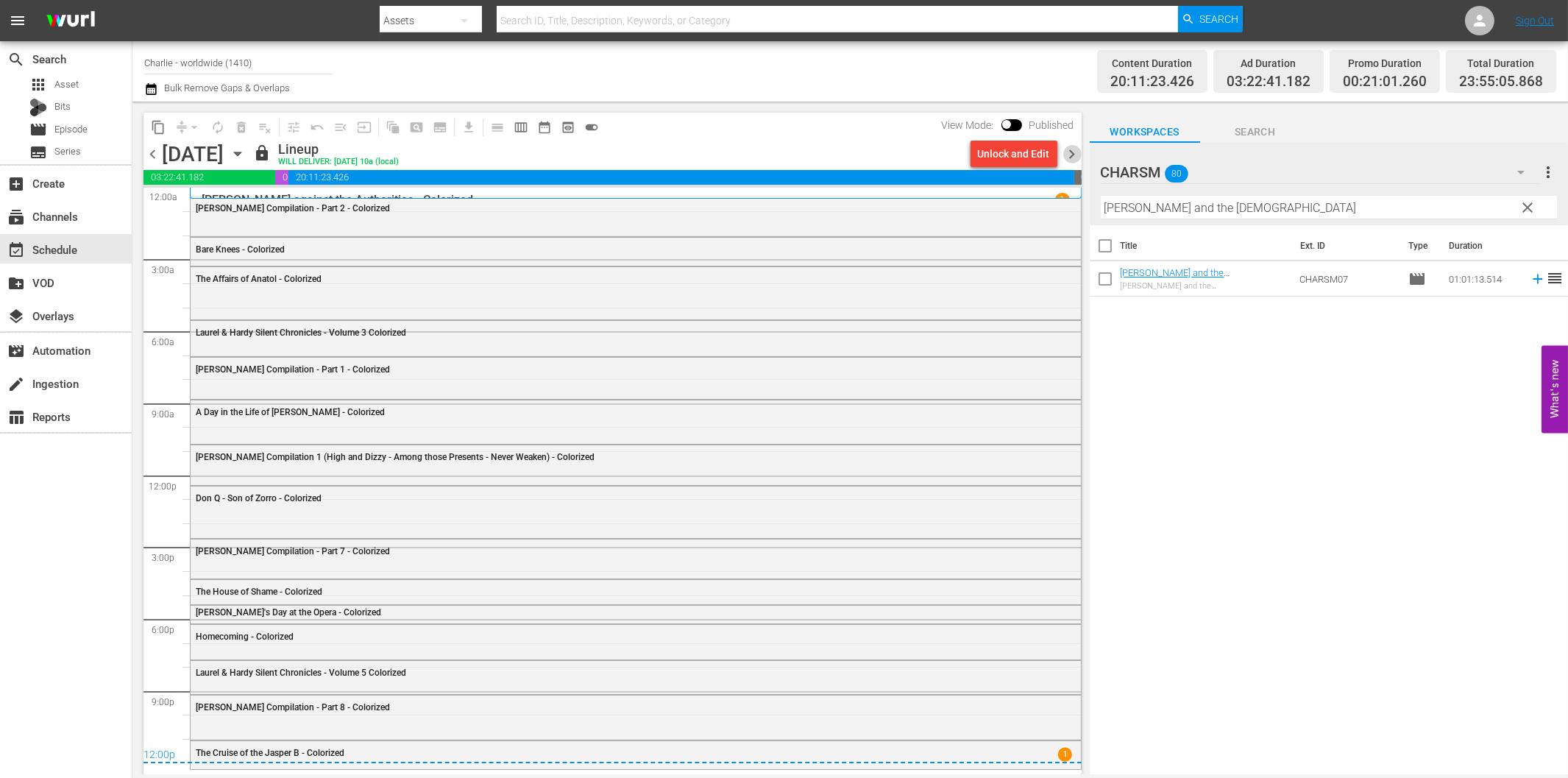
click at [1076, 155] on span "chevron_right" at bounding box center [1073, 154] width 18 height 18
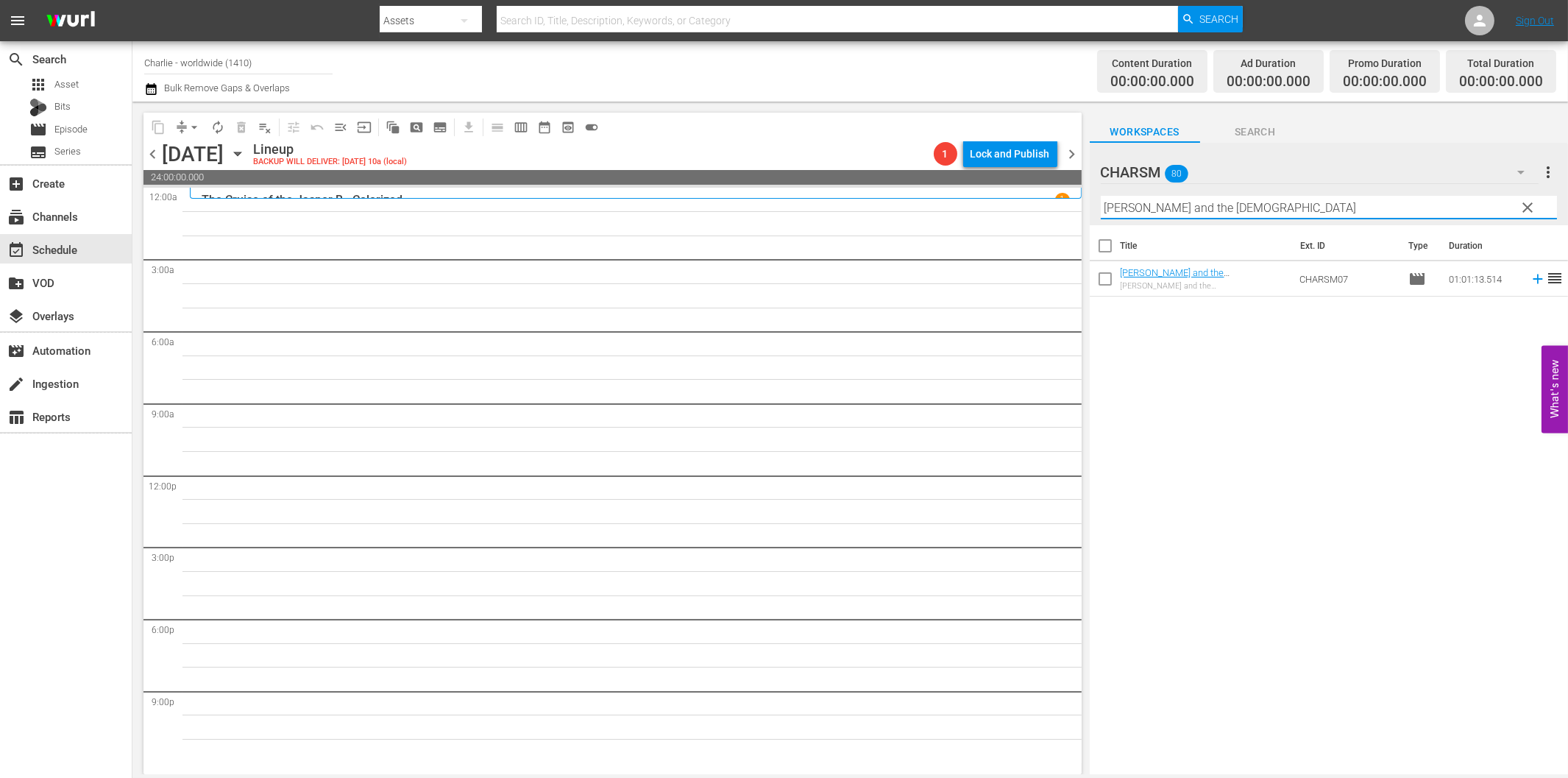
click at [1218, 212] on input "[PERSON_NAME] and the [DEMOGRAPHIC_DATA]" at bounding box center [1329, 207] width 456 height 23
click at [1530, 281] on icon at bounding box center [1537, 278] width 16 height 16
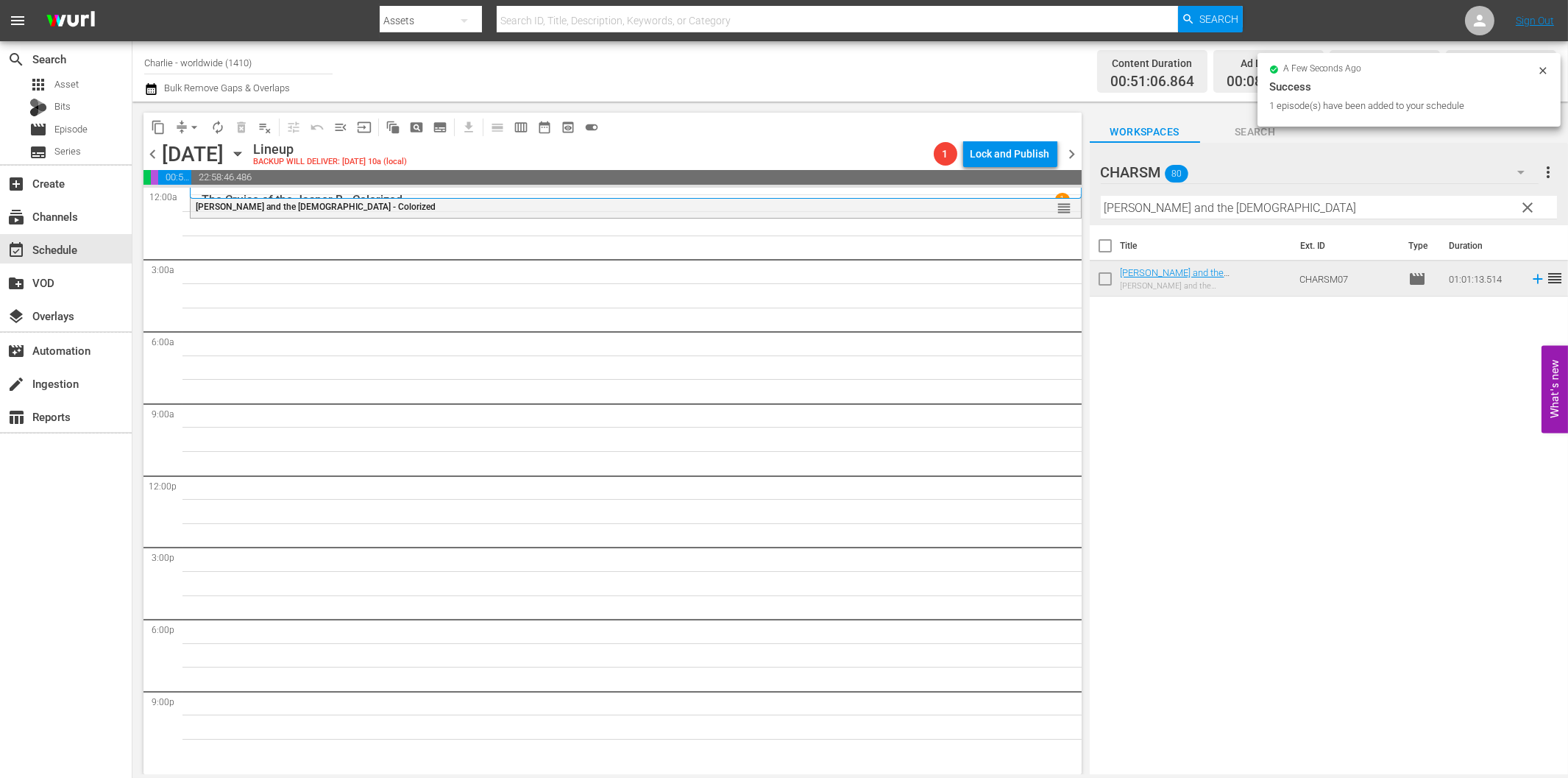
click at [1164, 210] on input "[PERSON_NAME] and the [DEMOGRAPHIC_DATA]" at bounding box center [1329, 207] width 456 height 23
paste input "The Three Musketeer"
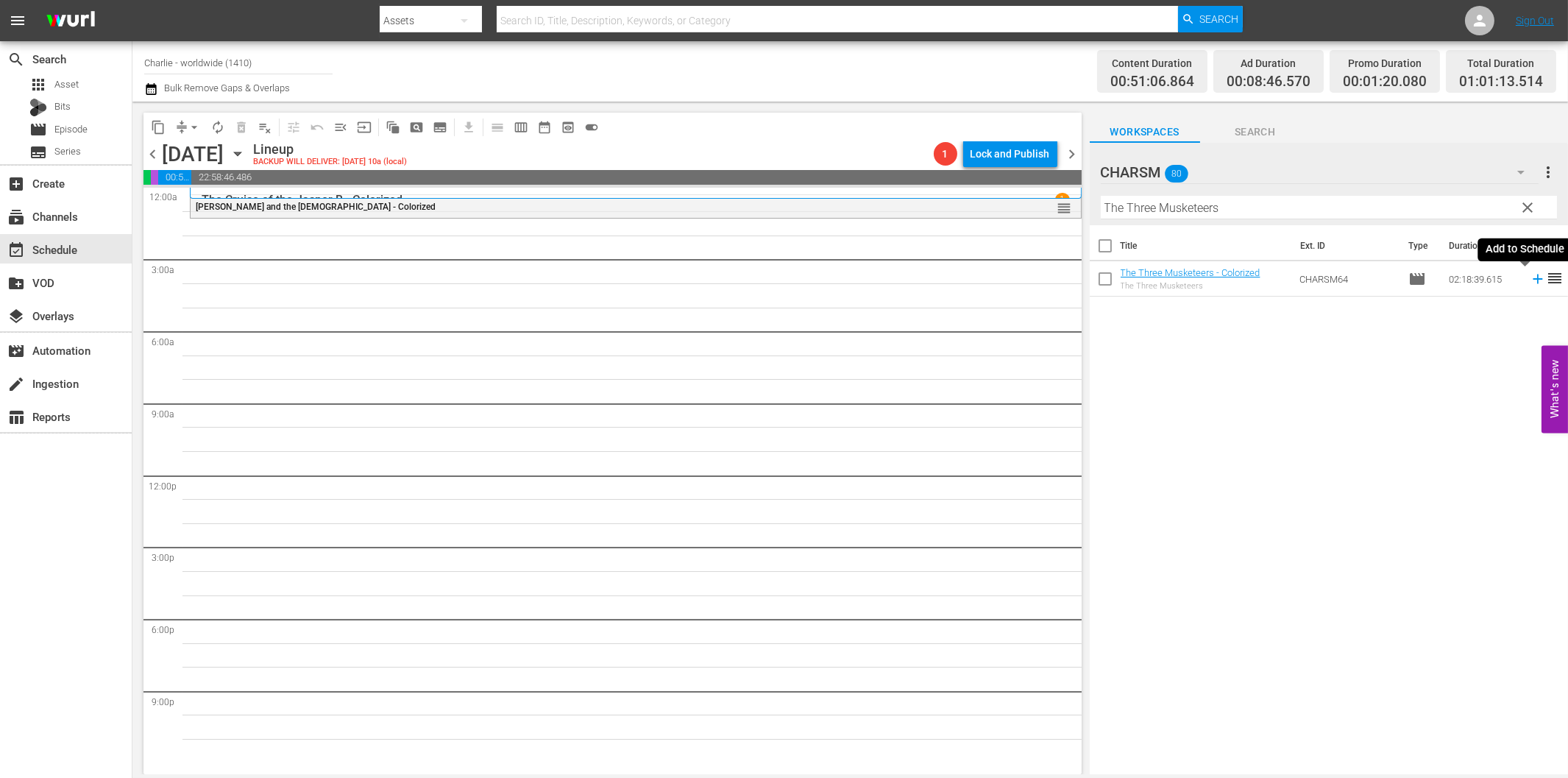
click at [1530, 281] on icon at bounding box center [1537, 278] width 16 height 16
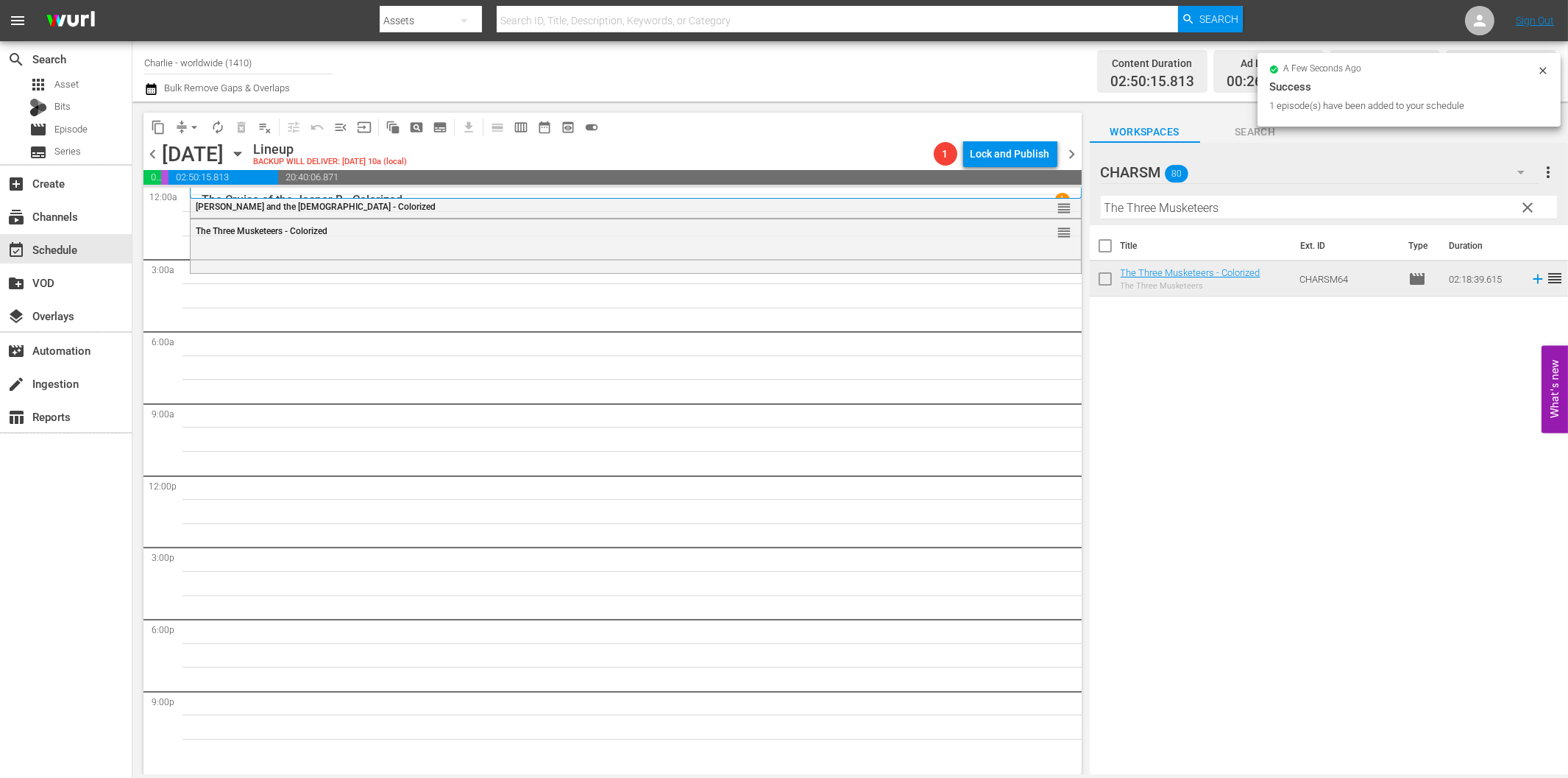
click at [1197, 199] on input "The Three Musketeers" at bounding box center [1329, 207] width 456 height 23
paste input "[PERSON_NAME] Compilation Part 8"
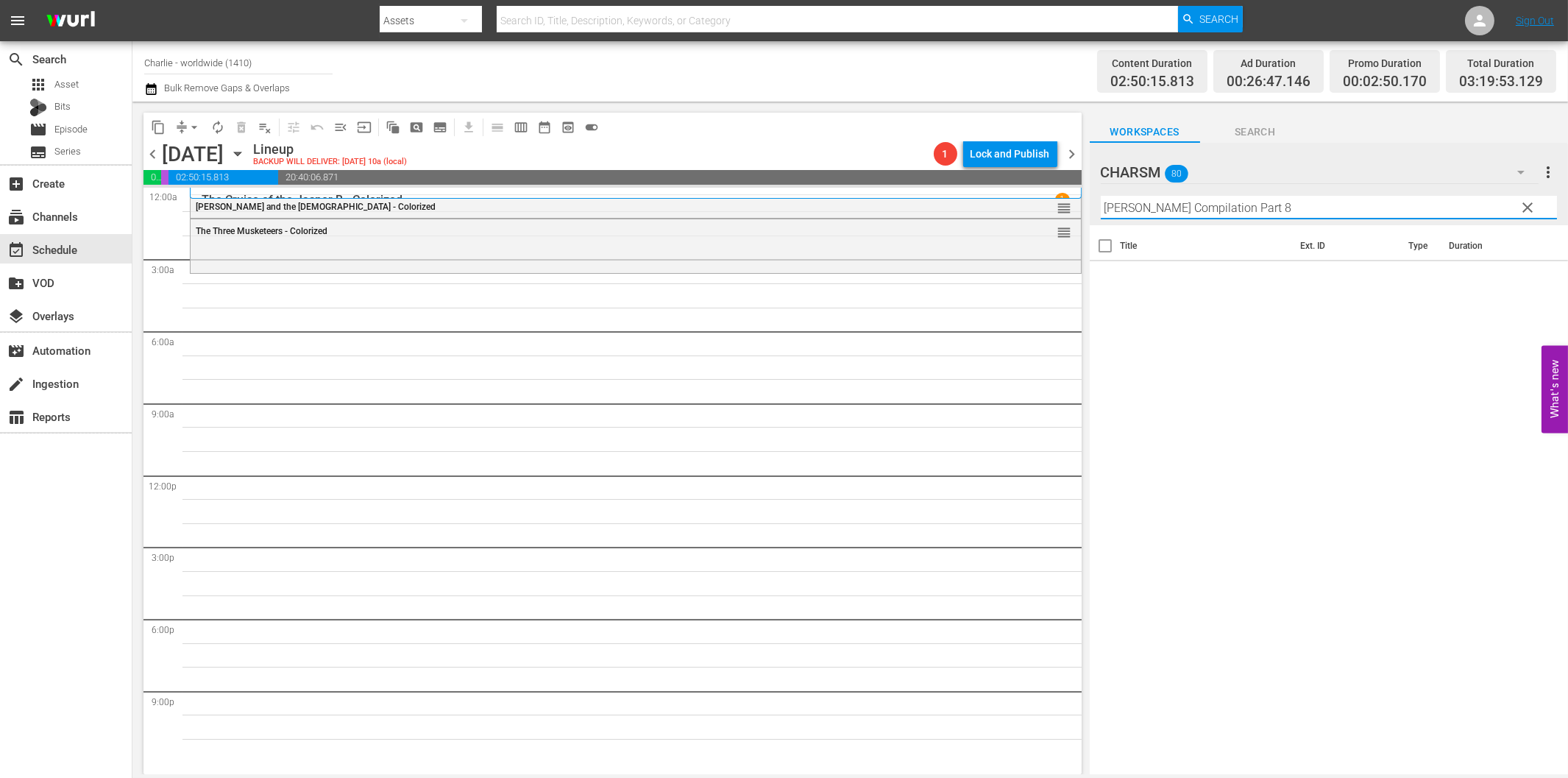
drag, startPoint x: 1272, startPoint y: 213, endPoint x: 1362, endPoint y: 227, distance: 91.1
click at [1342, 222] on div "Filter by Title [PERSON_NAME] Compilation Part 8" at bounding box center [1329, 207] width 456 height 35
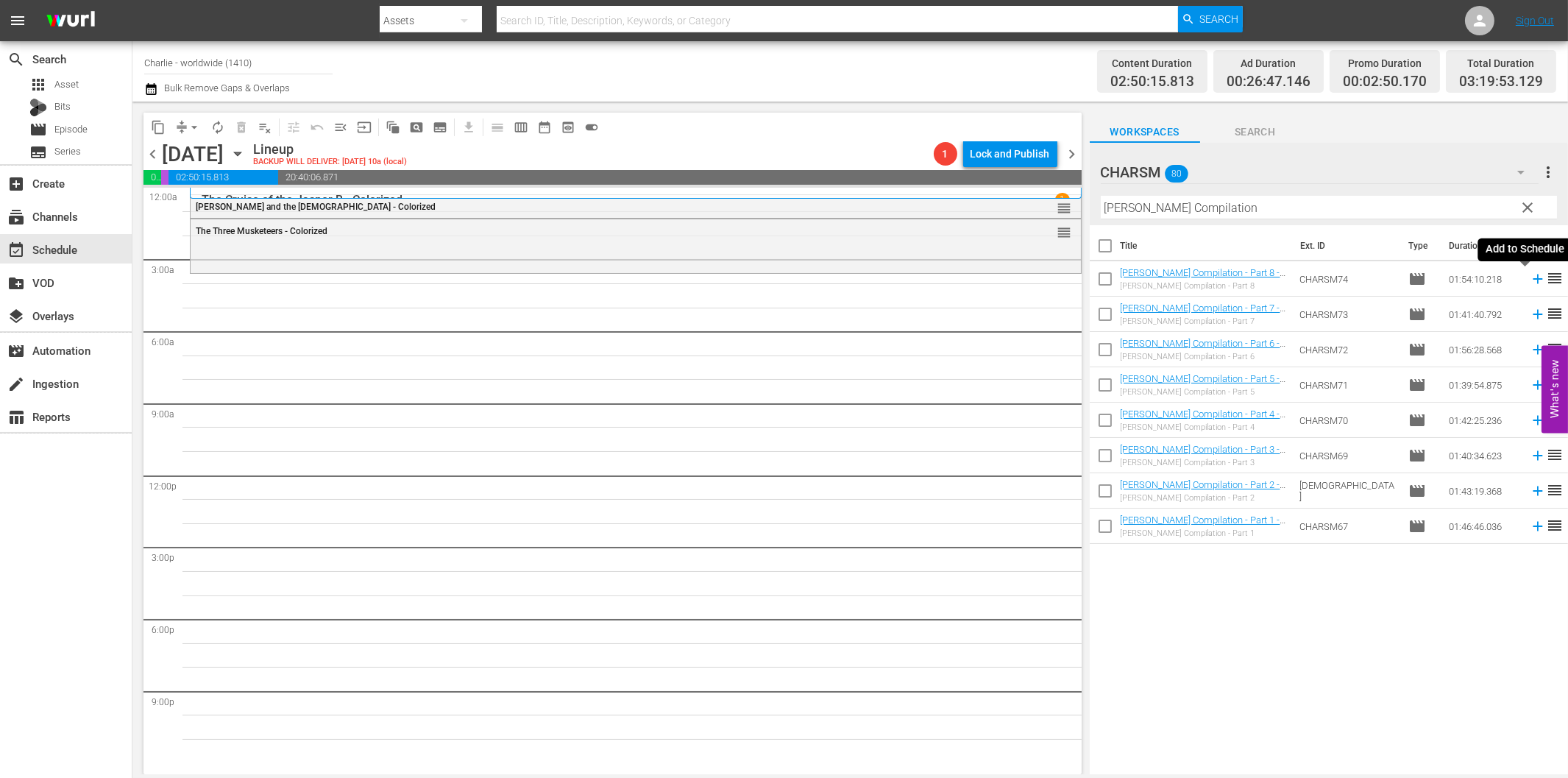
click at [1532, 276] on icon at bounding box center [1536, 279] width 9 height 9
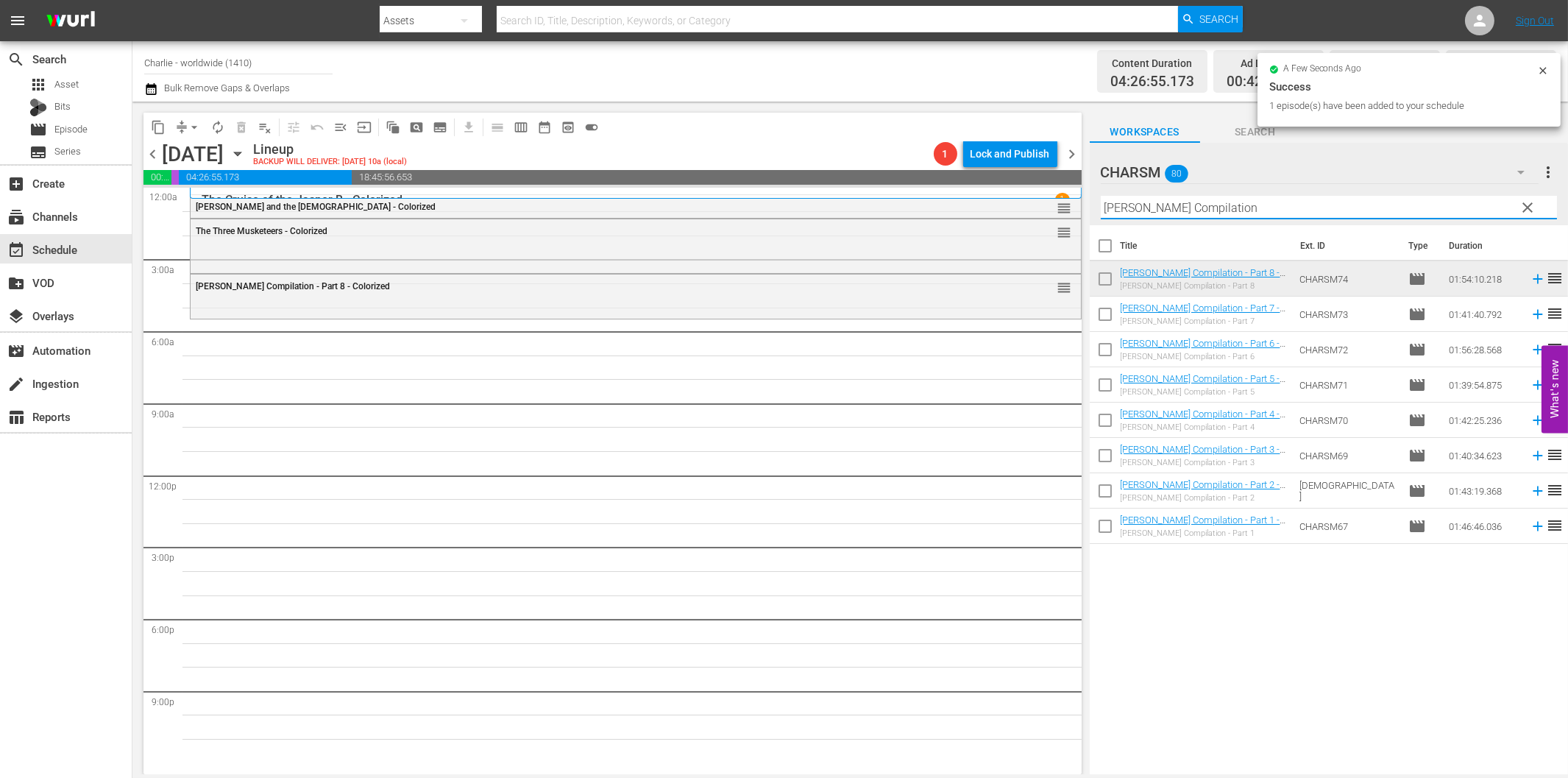
click at [1139, 210] on input "[PERSON_NAME] Compilation" at bounding box center [1329, 207] width 456 height 23
paste input "The Idol Dancer"
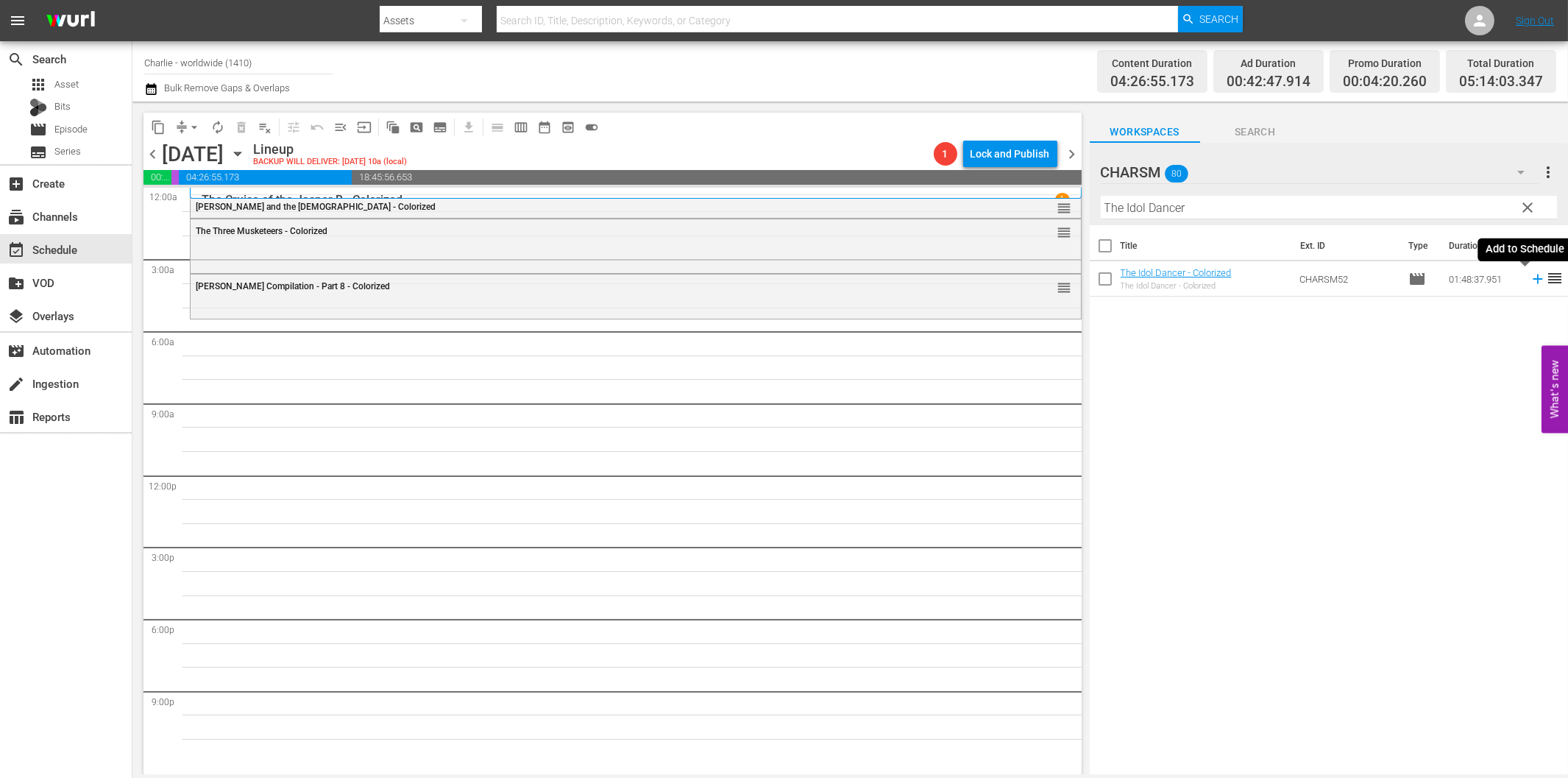
click at [1530, 281] on icon at bounding box center [1537, 278] width 16 height 16
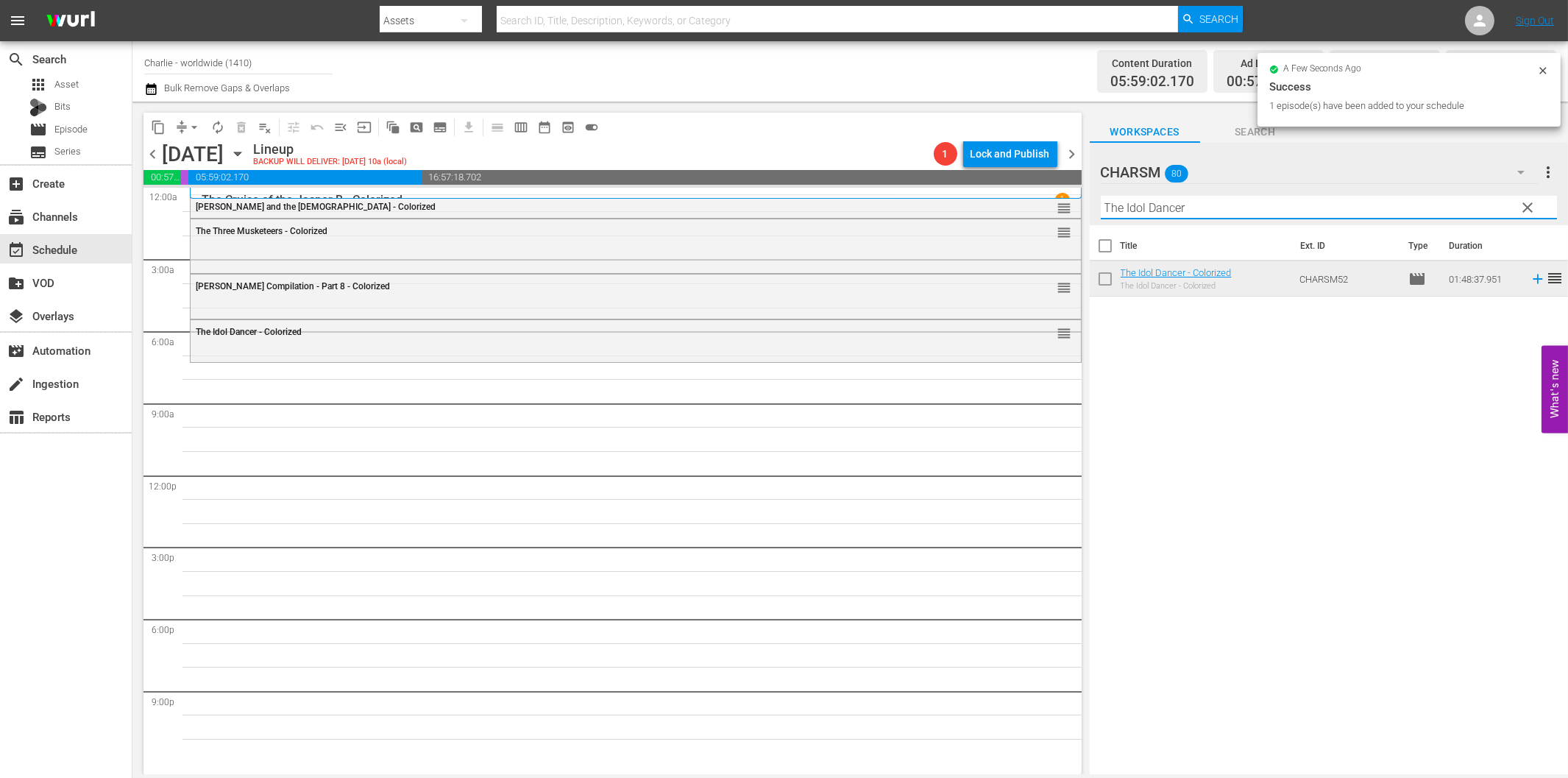
click at [1225, 207] on input "The Idol Dancer" at bounding box center [1329, 207] width 456 height 23
paste input "Sensation Seekers"
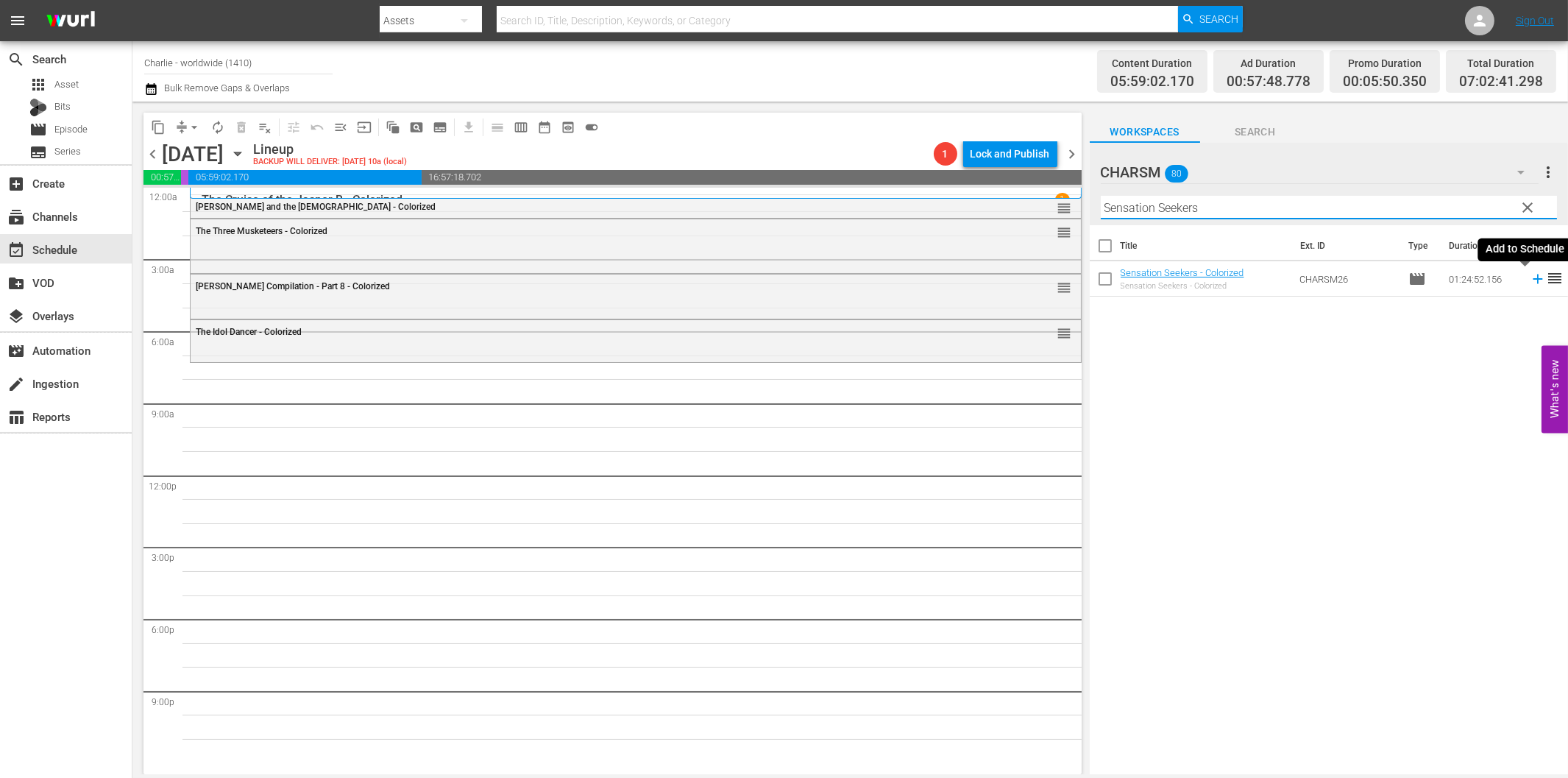
click at [1530, 277] on icon at bounding box center [1537, 278] width 16 height 16
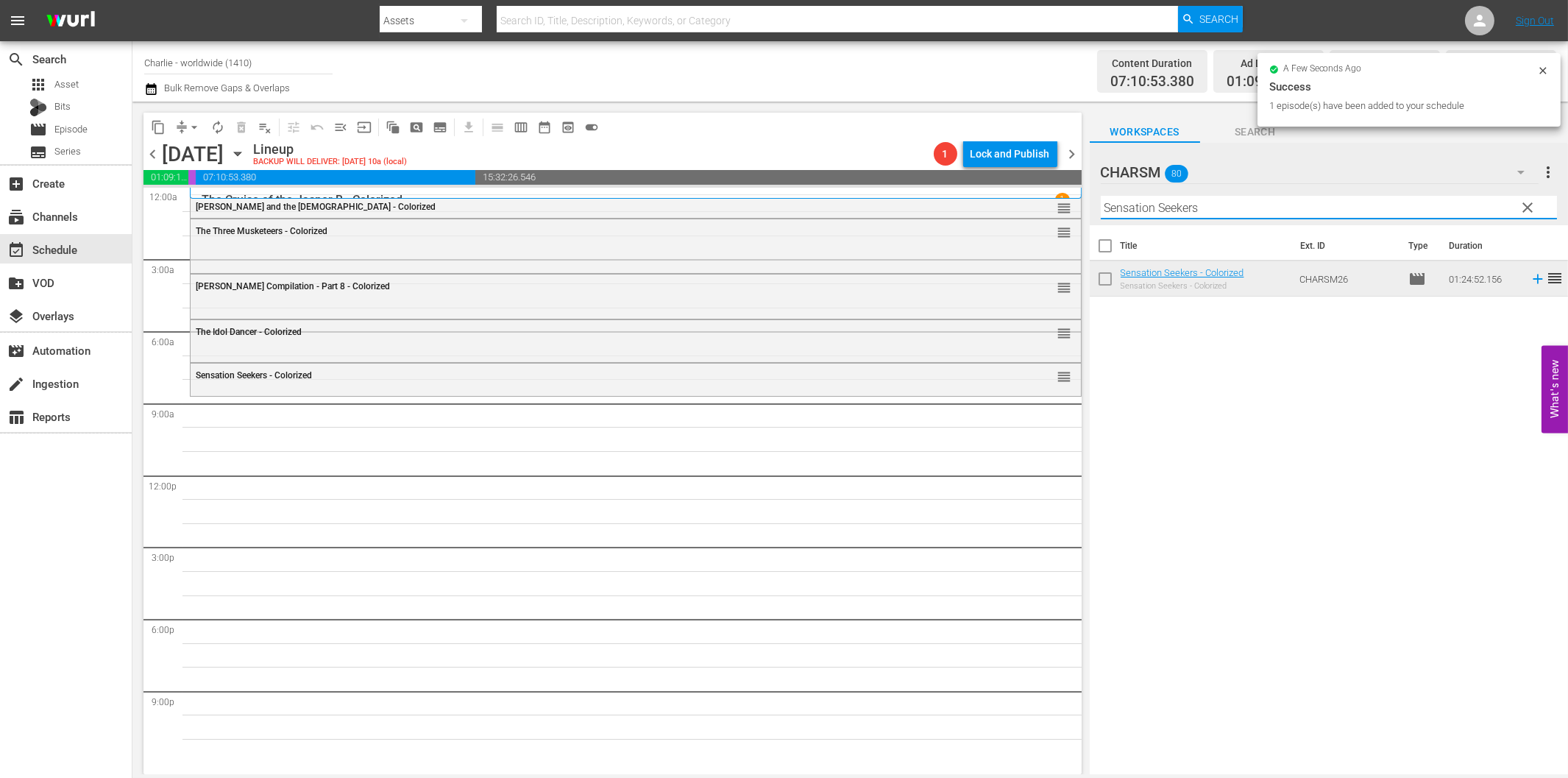
click at [1208, 202] on input "Sensation Seekers" at bounding box center [1329, 207] width 456 height 23
paste input "Flirting with Fate"
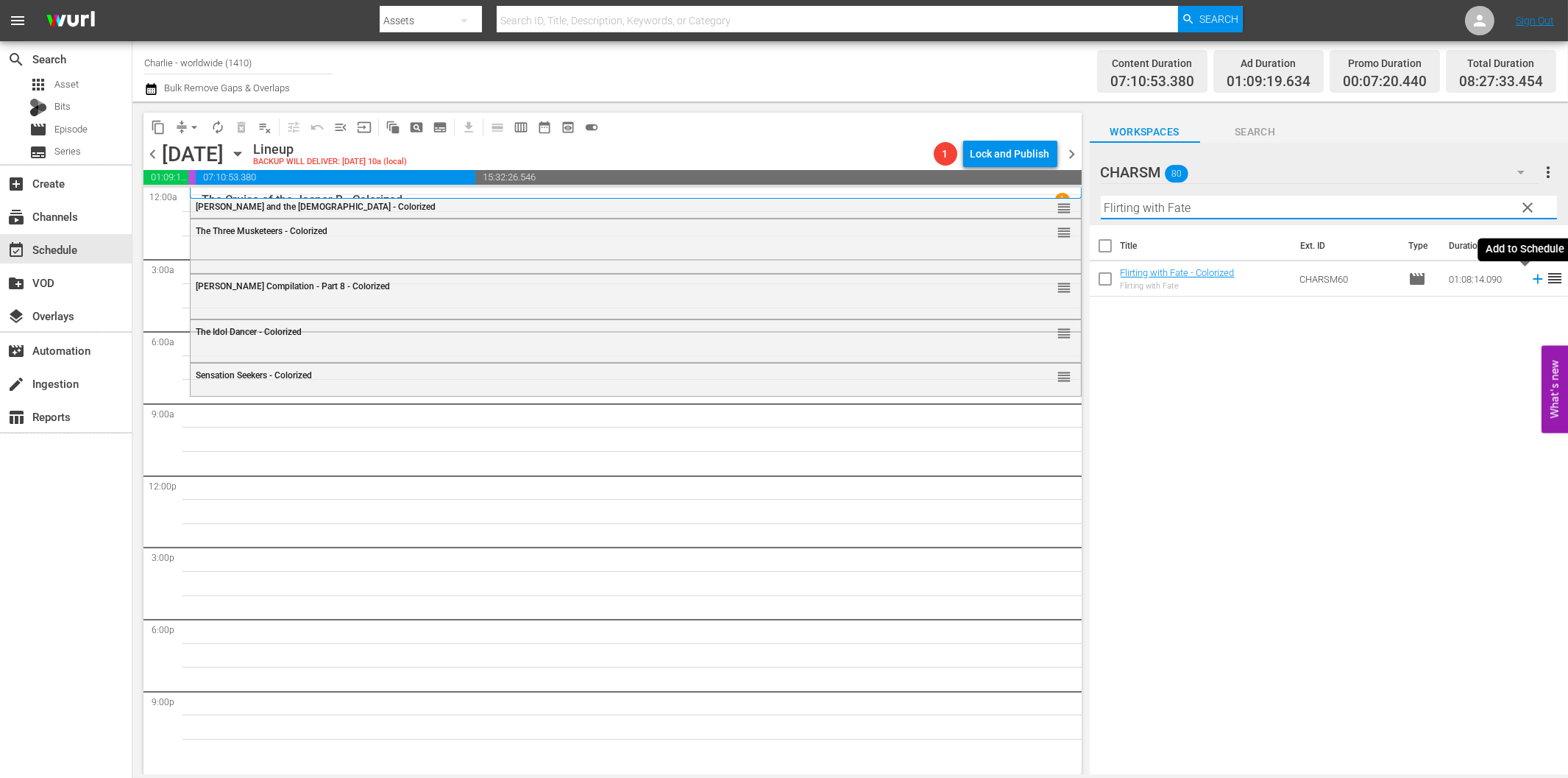
click at [1532, 278] on icon at bounding box center [1536, 279] width 9 height 9
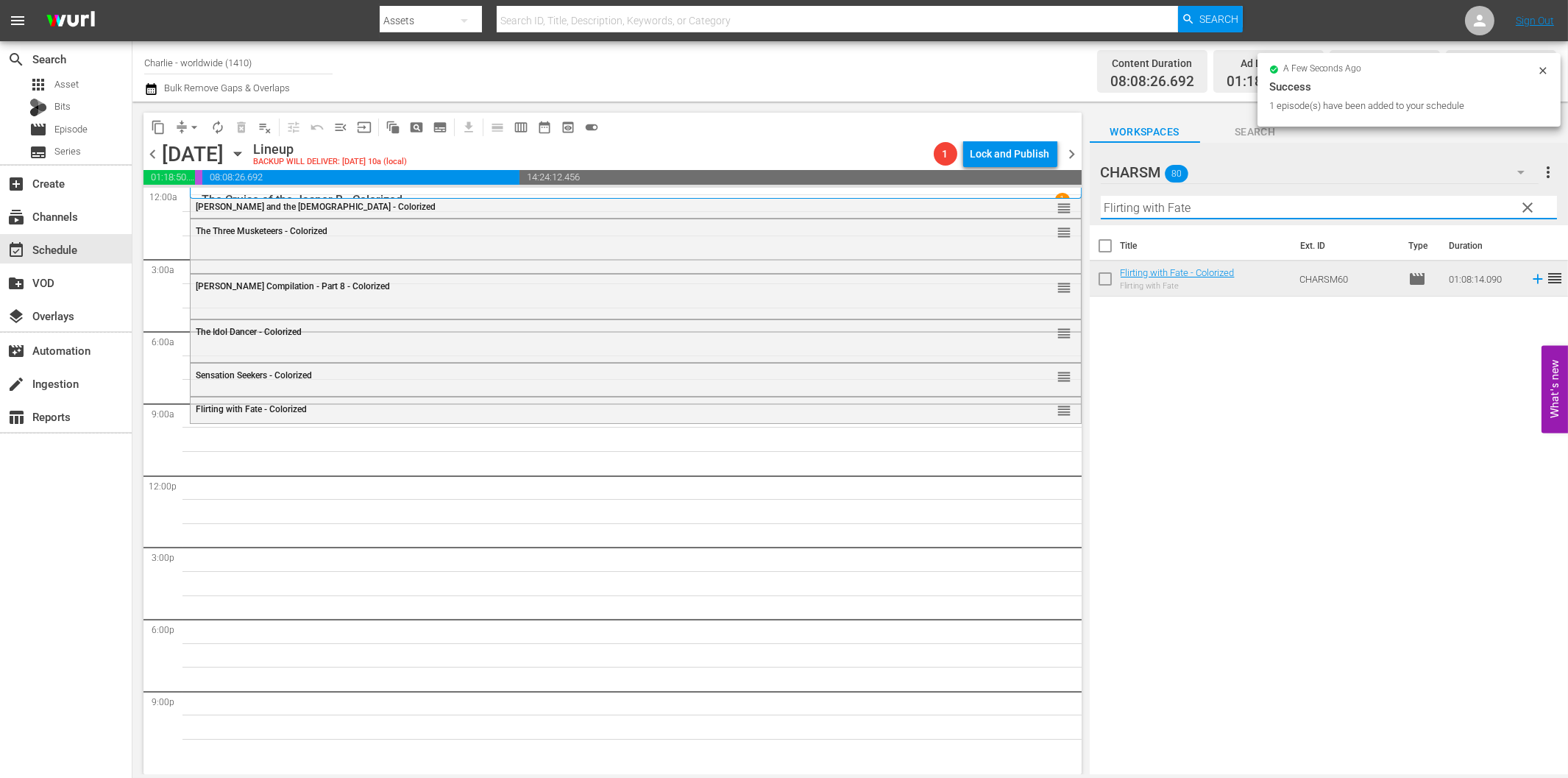
click at [1164, 201] on input "Flirting with Fate" at bounding box center [1329, 207] width 456 height 23
paste input "A Day in the Life of [PERSON_NAME]"
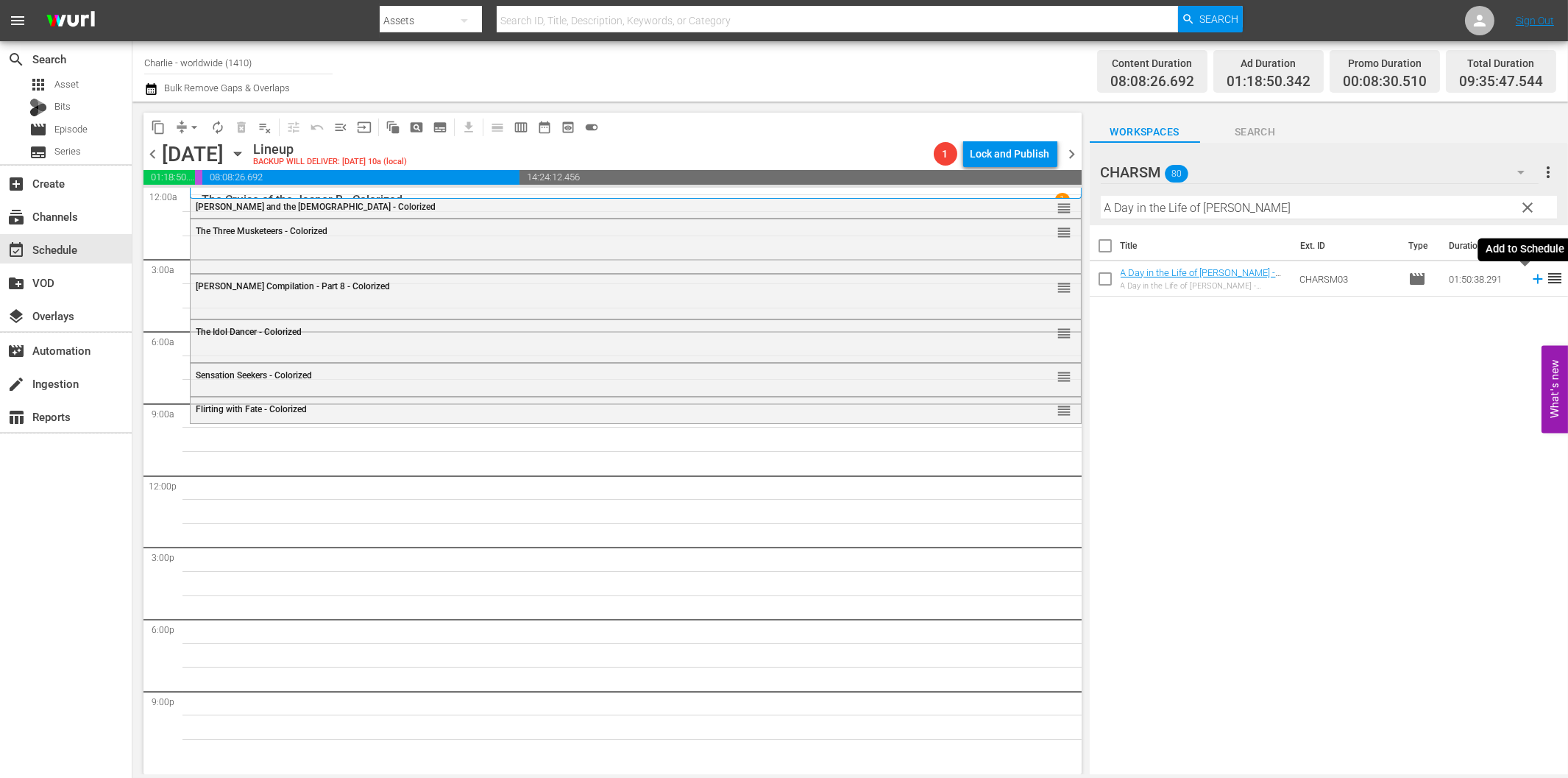
click at [1530, 281] on icon at bounding box center [1537, 278] width 16 height 16
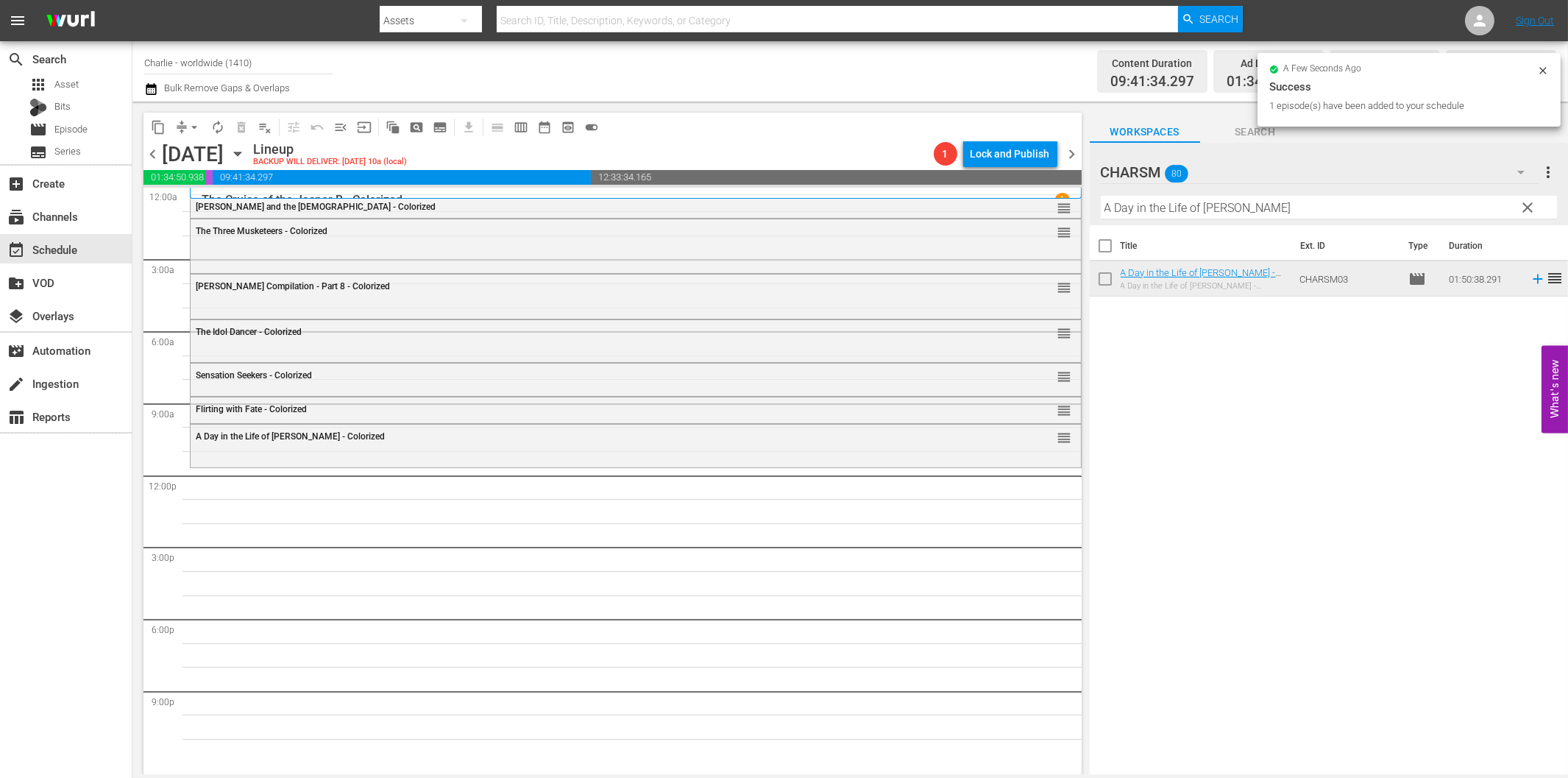
click at [1209, 202] on input "A Day in the Life of [PERSON_NAME]" at bounding box center [1329, 207] width 456 height 23
paste input "[PERSON_NAME] Compilation 1"
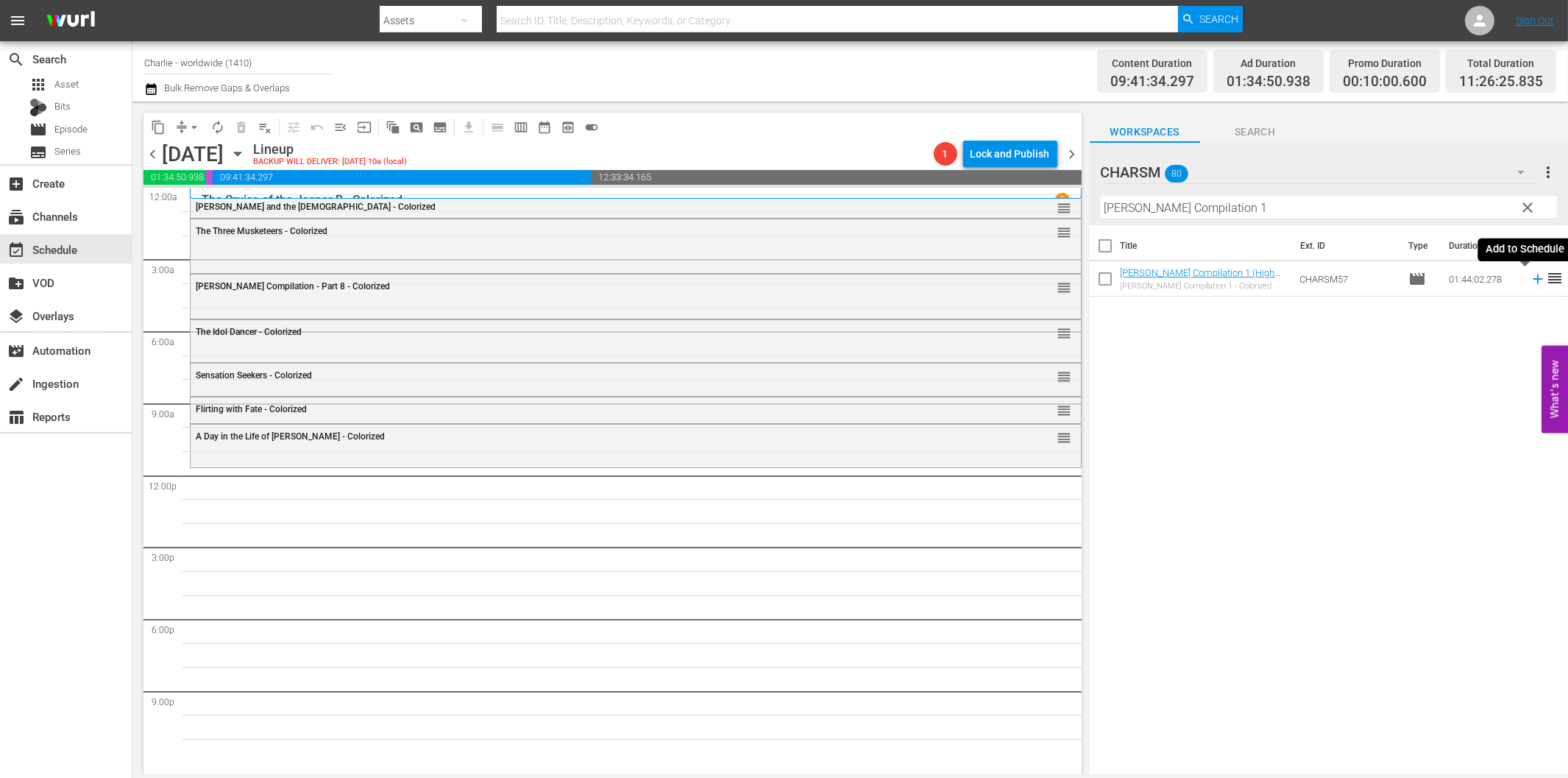
click at [1530, 281] on icon at bounding box center [1537, 278] width 16 height 16
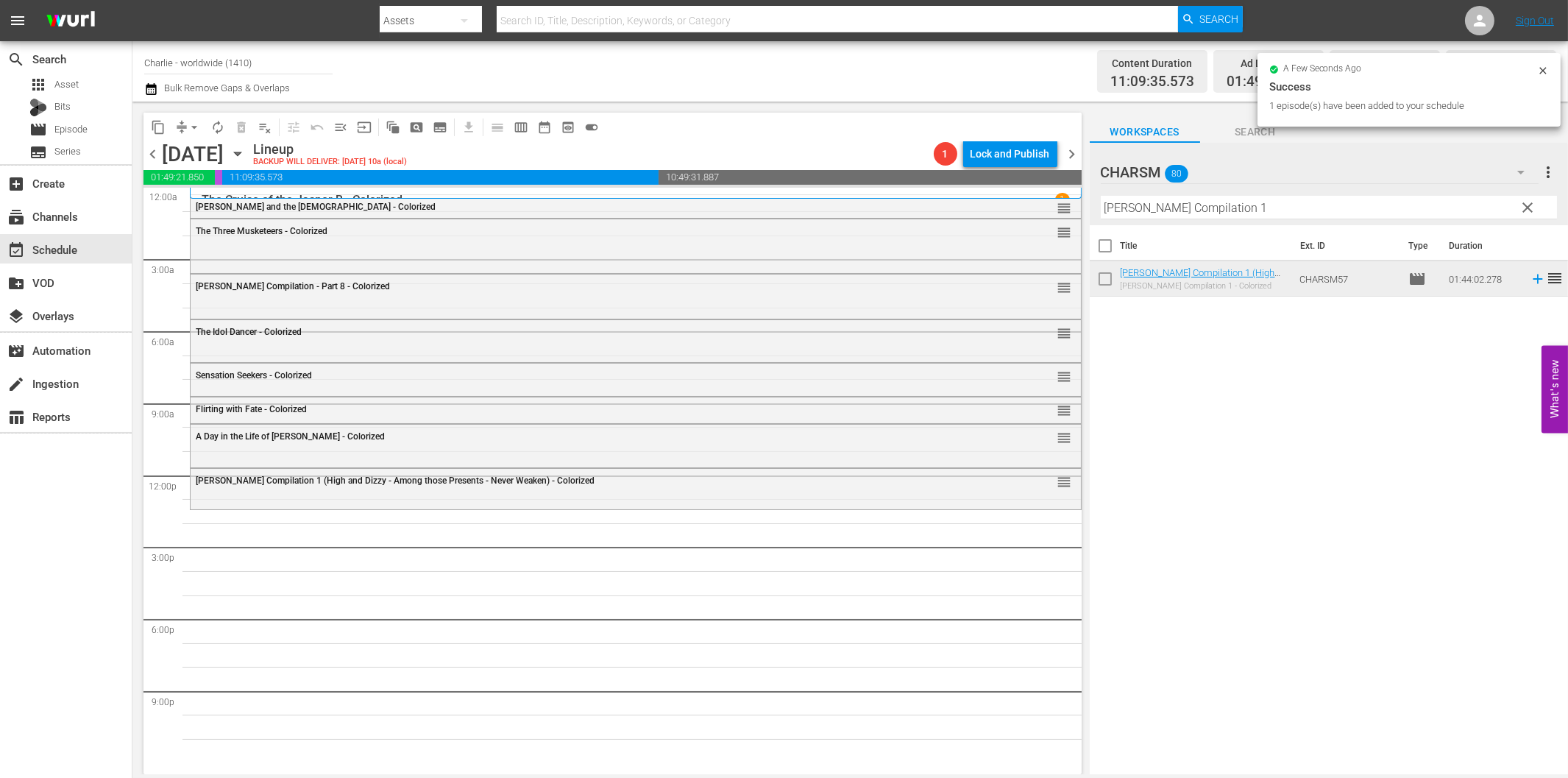
click at [1165, 210] on input "[PERSON_NAME] Compilation 1" at bounding box center [1329, 207] width 456 height 23
paste input "Don Q - Son of Zorro"
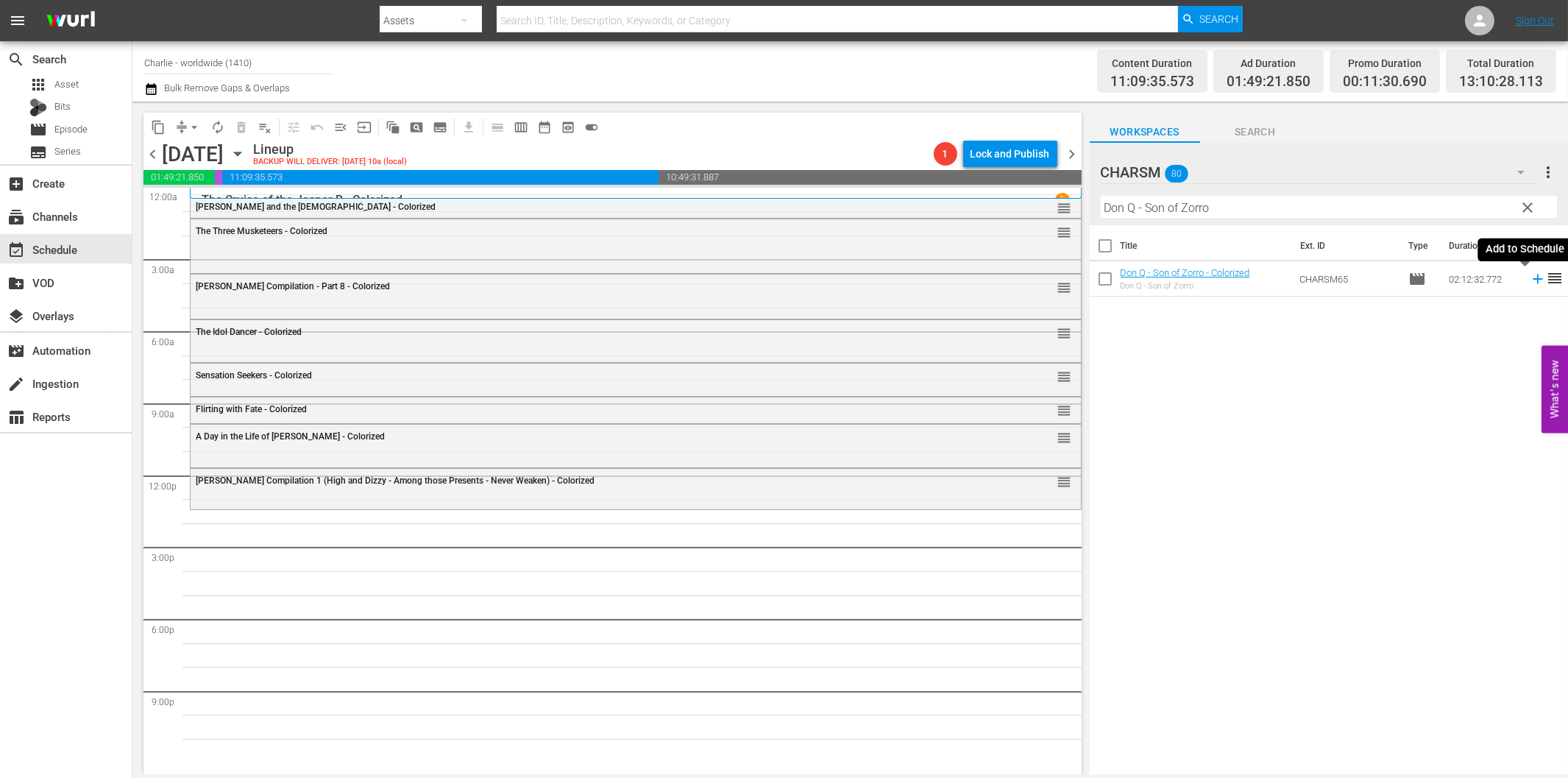
click at [1530, 281] on icon at bounding box center [1537, 278] width 16 height 16
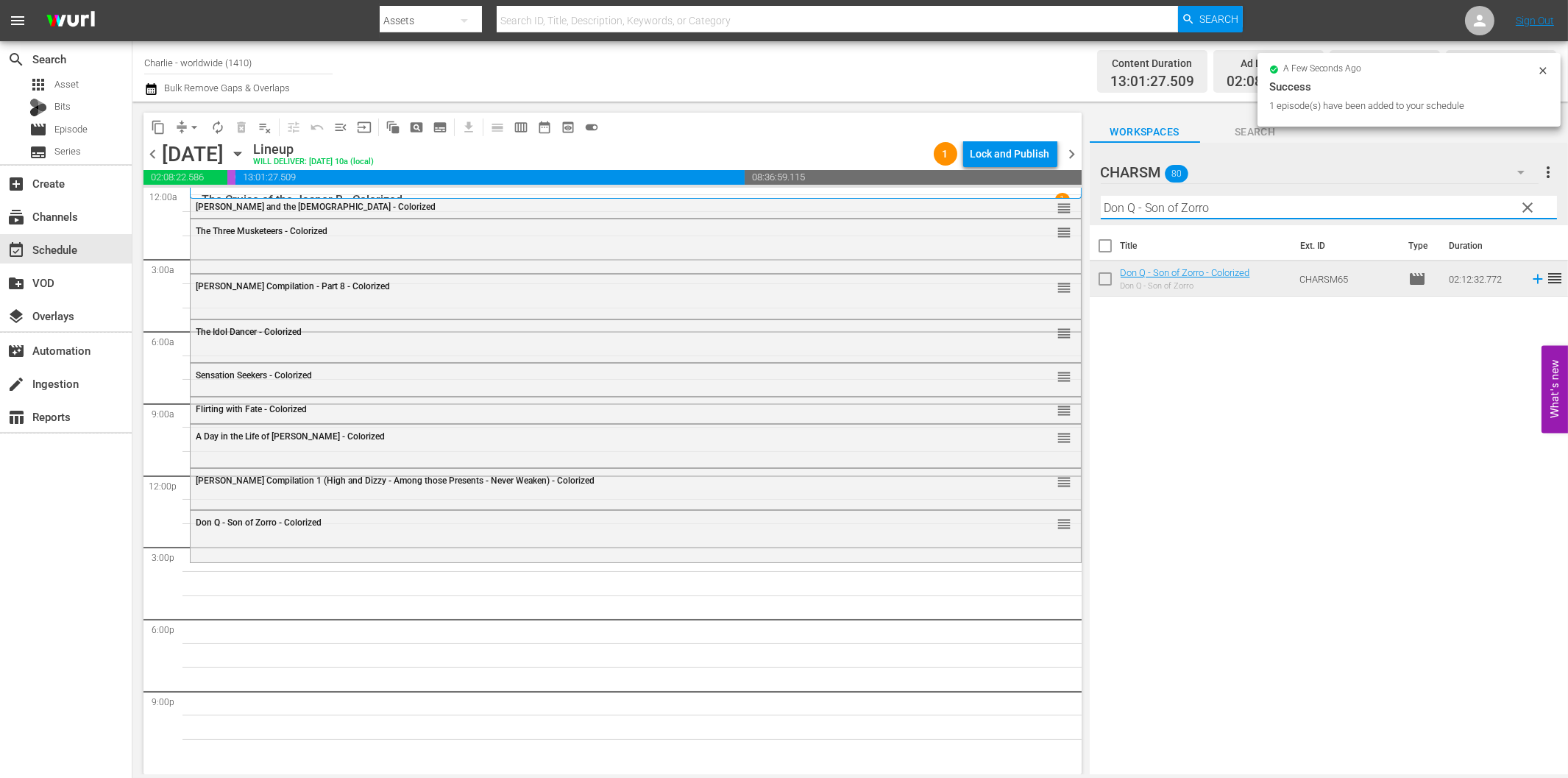
click at [1170, 213] on input "Don Q - Son of Zorro" at bounding box center [1329, 207] width 456 height 23
paste input "Laurel & Hardy Silent Chronicles - Vol. 1"
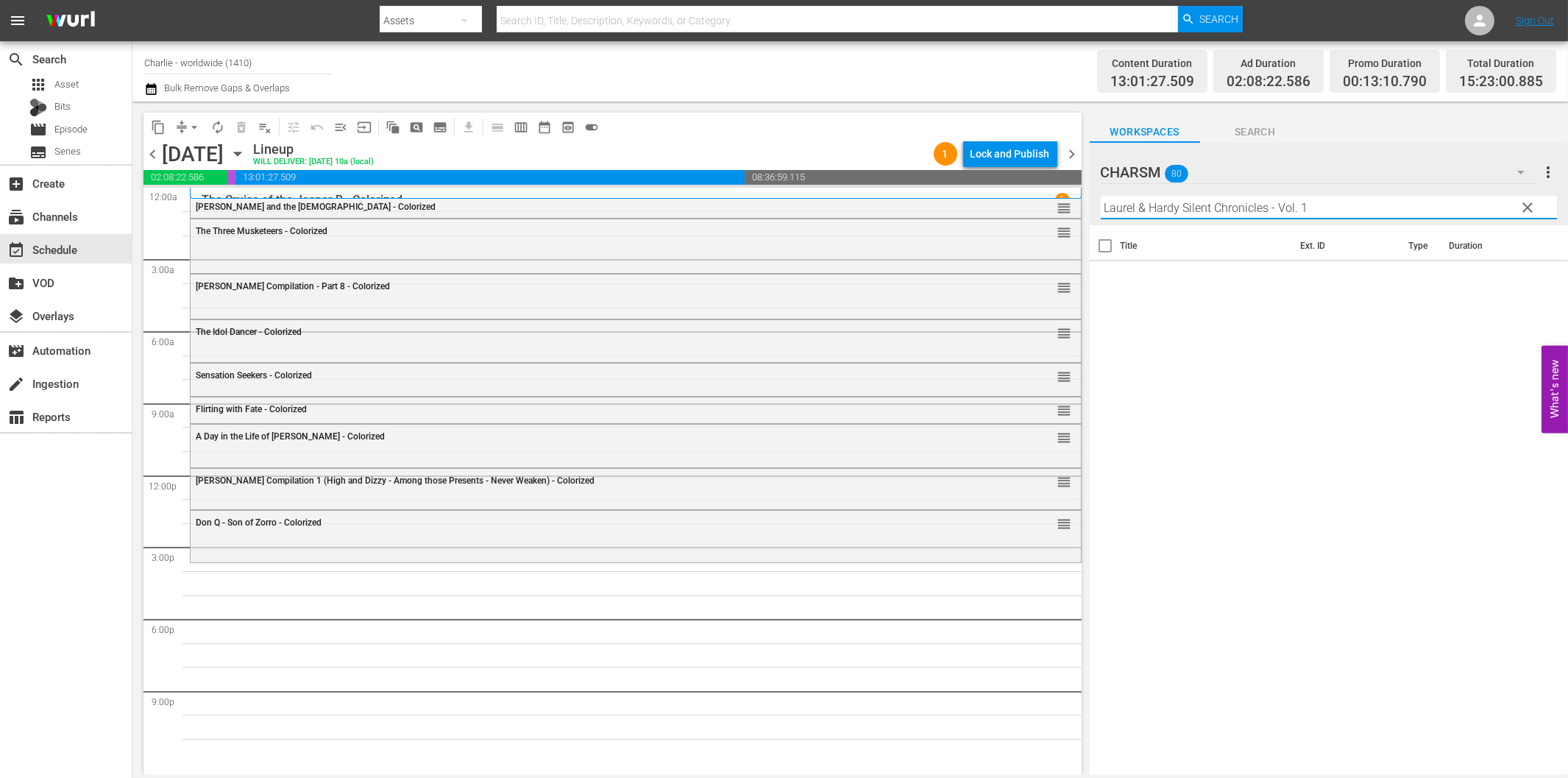
drag, startPoint x: 1277, startPoint y: 203, endPoint x: 1399, endPoint y: 222, distance: 123.5
click at [1389, 218] on div "Filter by Title [PERSON_NAME] & [PERSON_NAME] Silent Chronicles - Vol. 1" at bounding box center [1329, 207] width 456 height 35
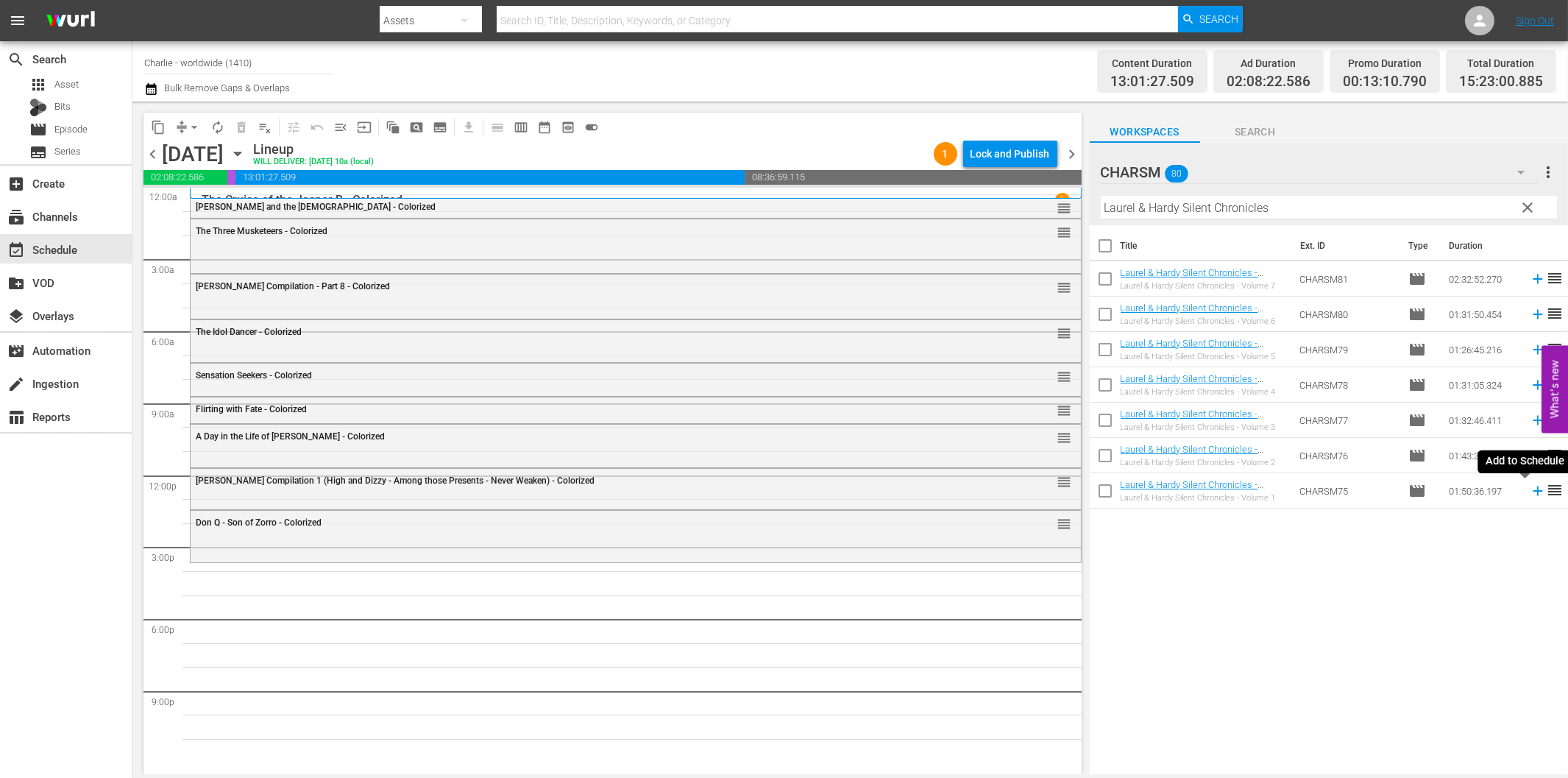
click at [1532, 491] on icon at bounding box center [1536, 491] width 9 height 9
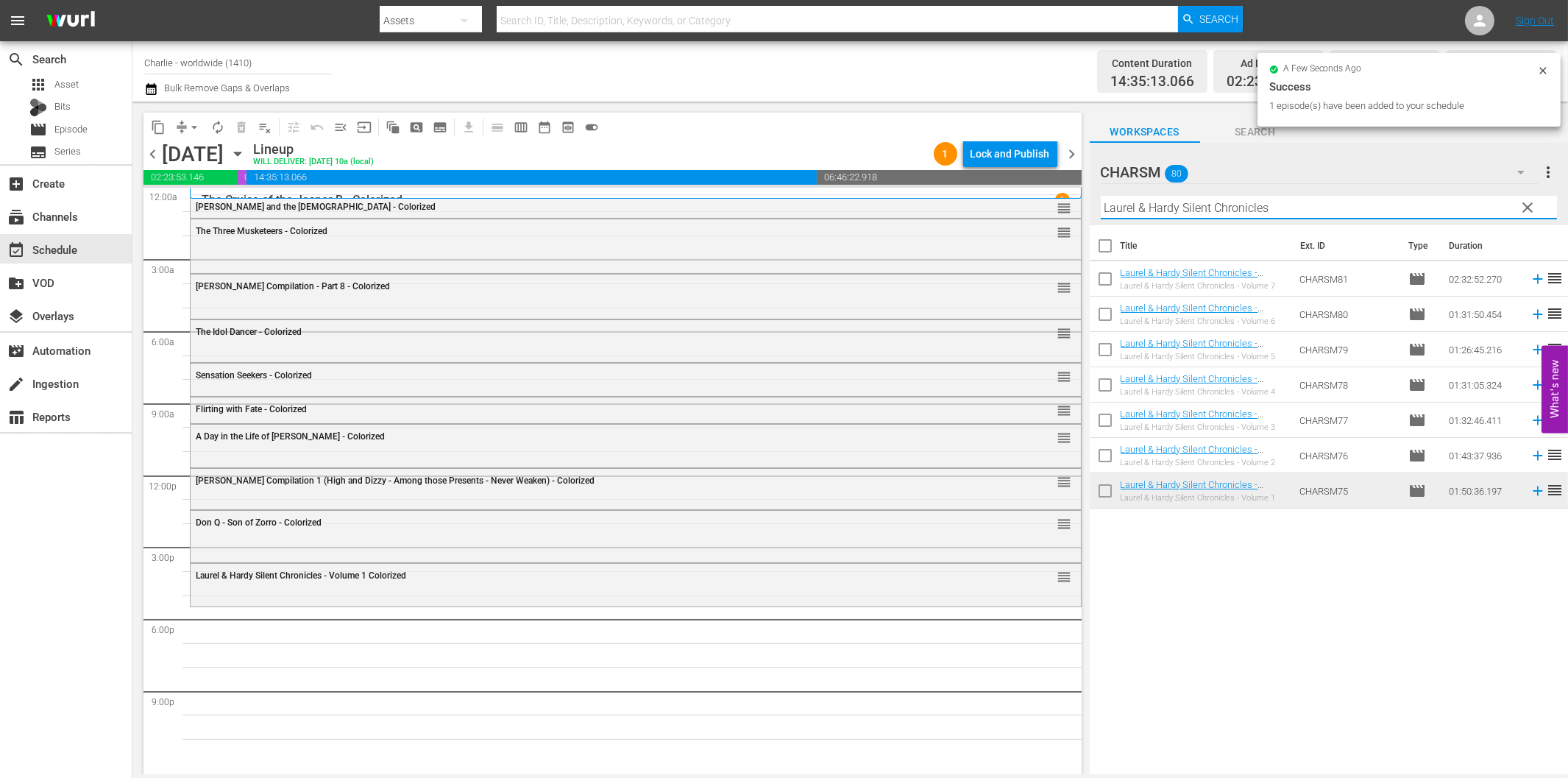
click at [1197, 200] on input "Laurel & Hardy Silent Chronicles" at bounding box center [1329, 207] width 456 height 23
paste input "Beggars of Life"
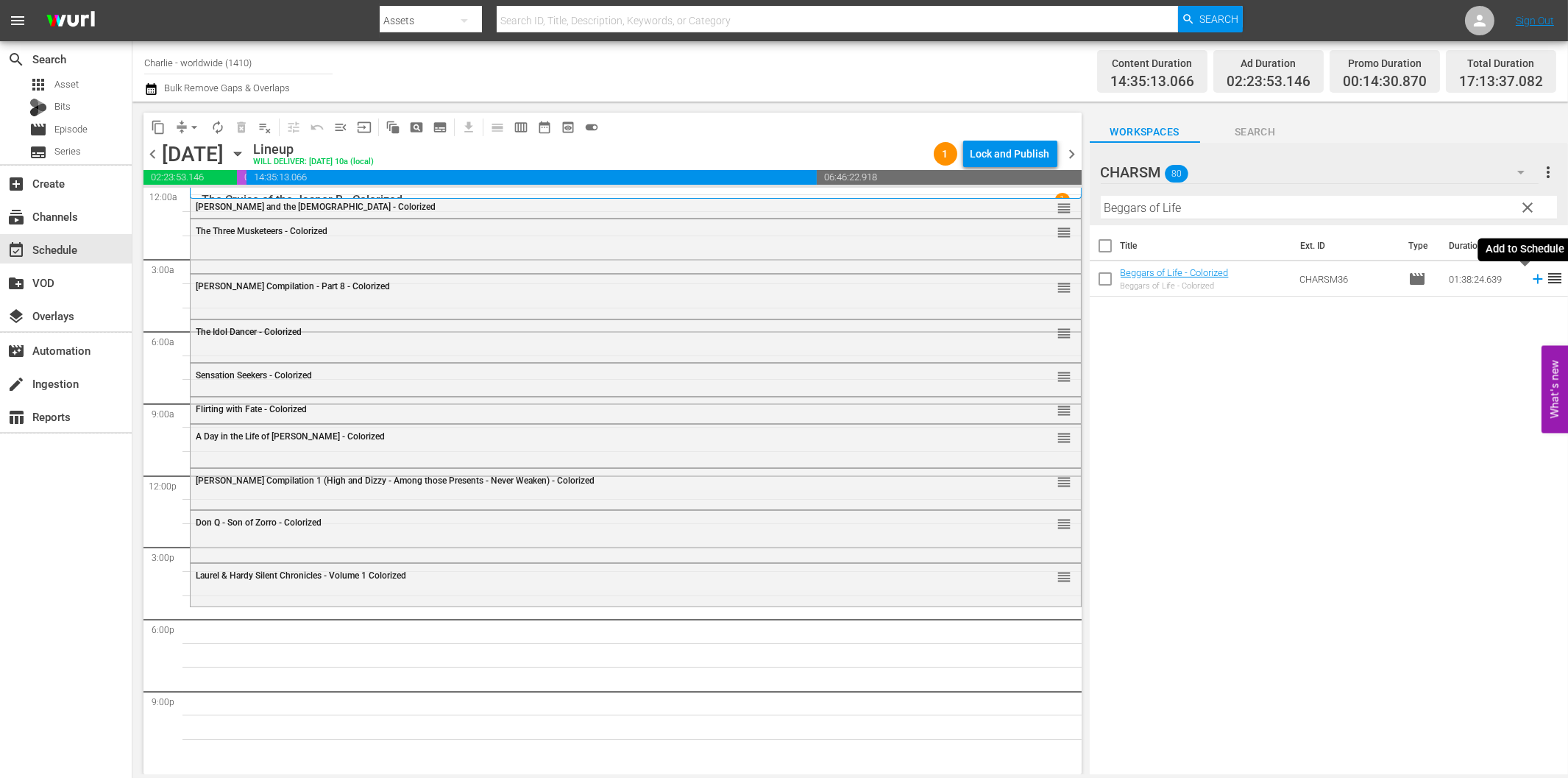
click at [1530, 276] on icon at bounding box center [1537, 278] width 16 height 16
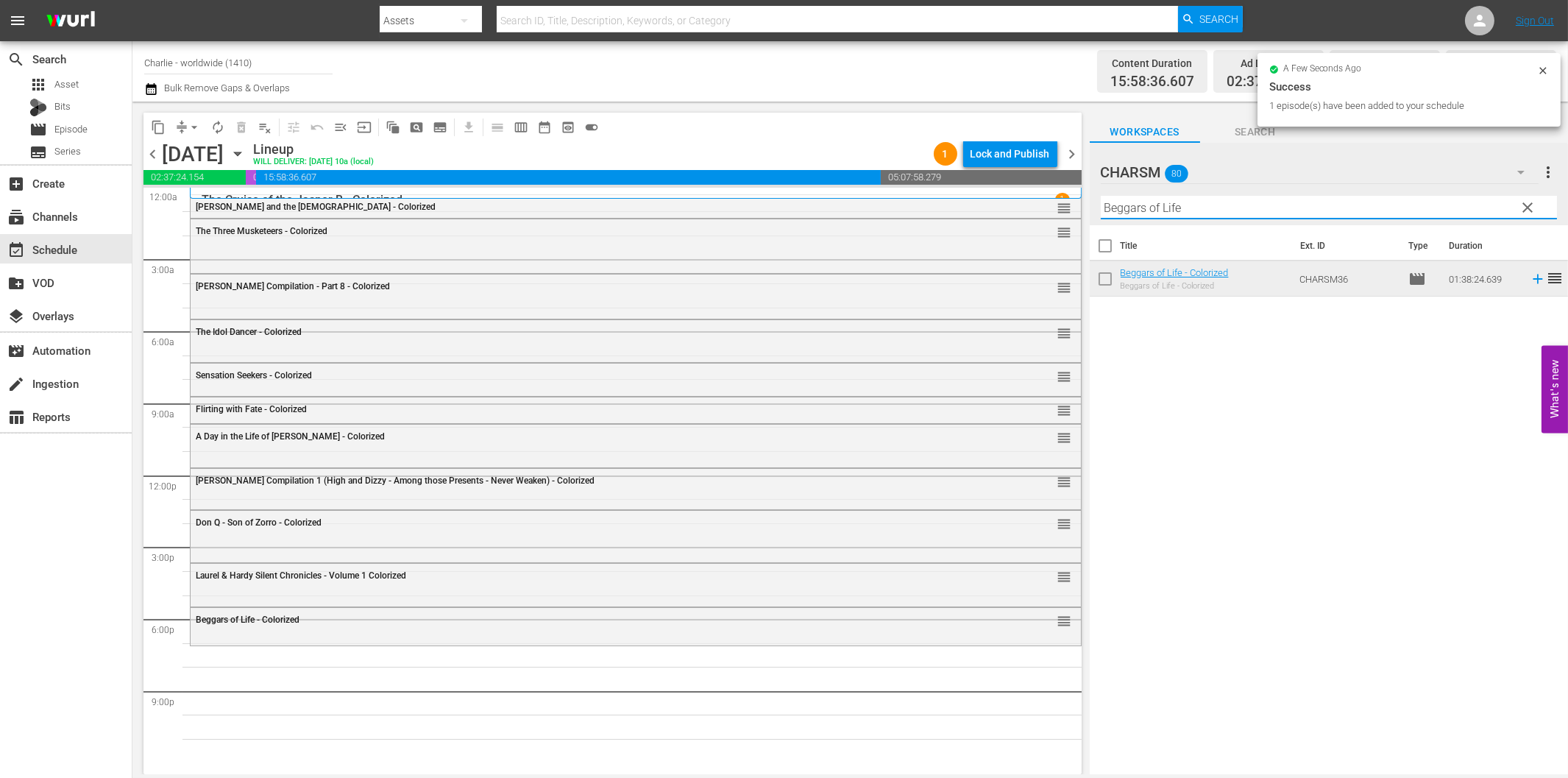
click at [1171, 212] on input "Beggars of Life" at bounding box center [1329, 207] width 456 height 23
paste input "[PERSON_NAME] finds a Hom"
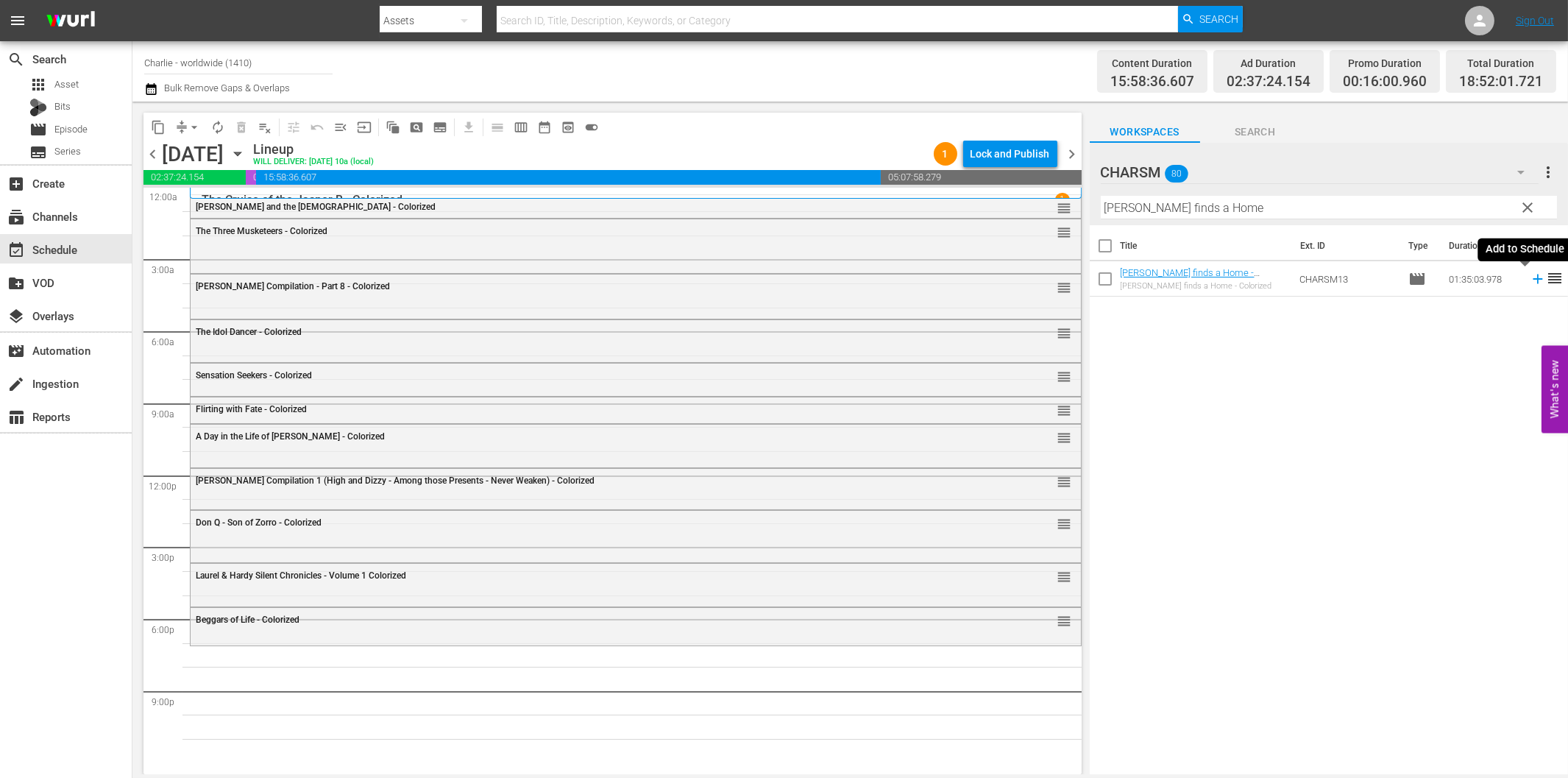
click at [1530, 275] on icon at bounding box center [1537, 278] width 16 height 16
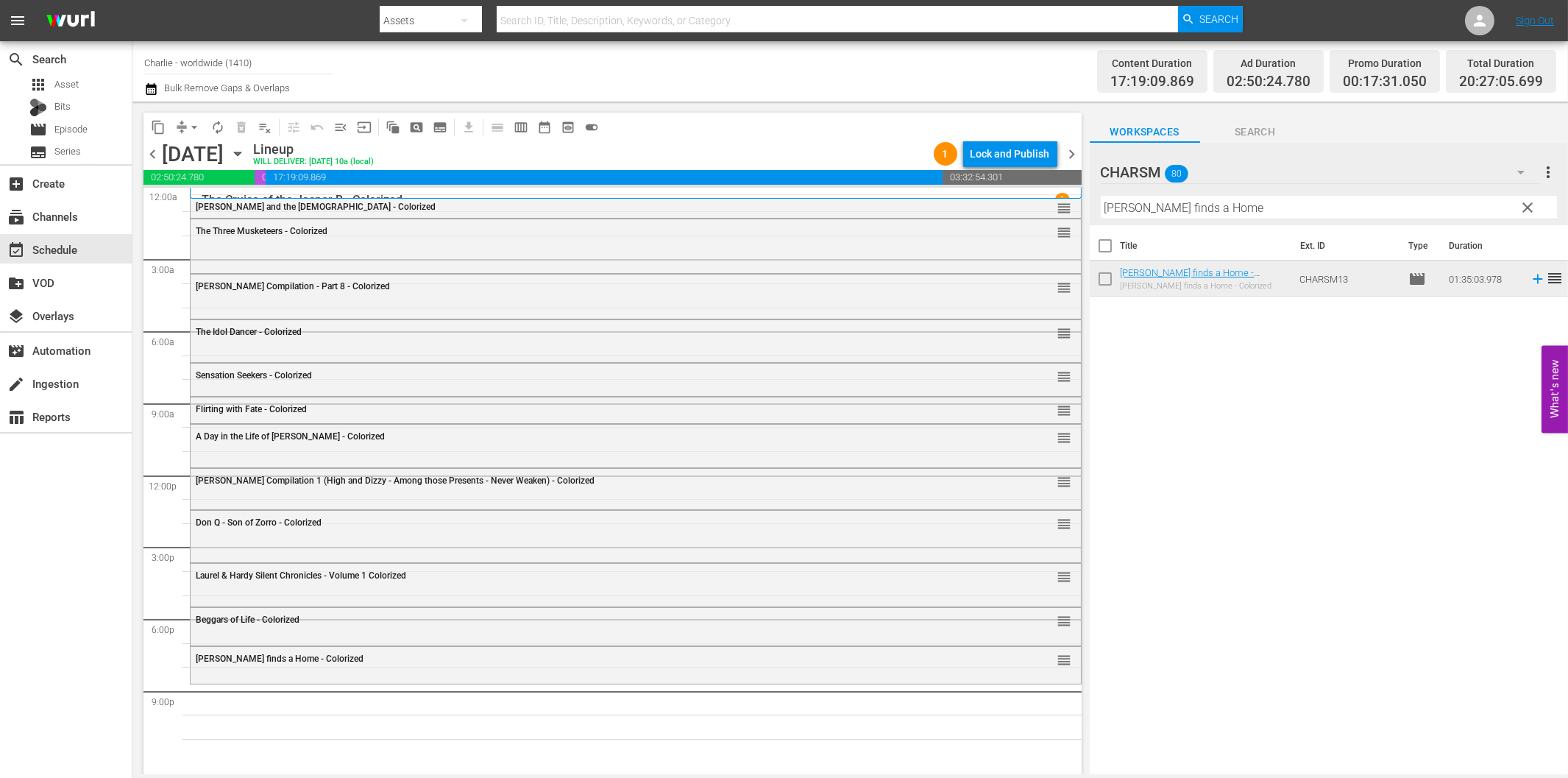
click at [1230, 206] on input "[PERSON_NAME] finds a Home" at bounding box center [1329, 207] width 456 height 23
paste input "The Mark of Zorro"
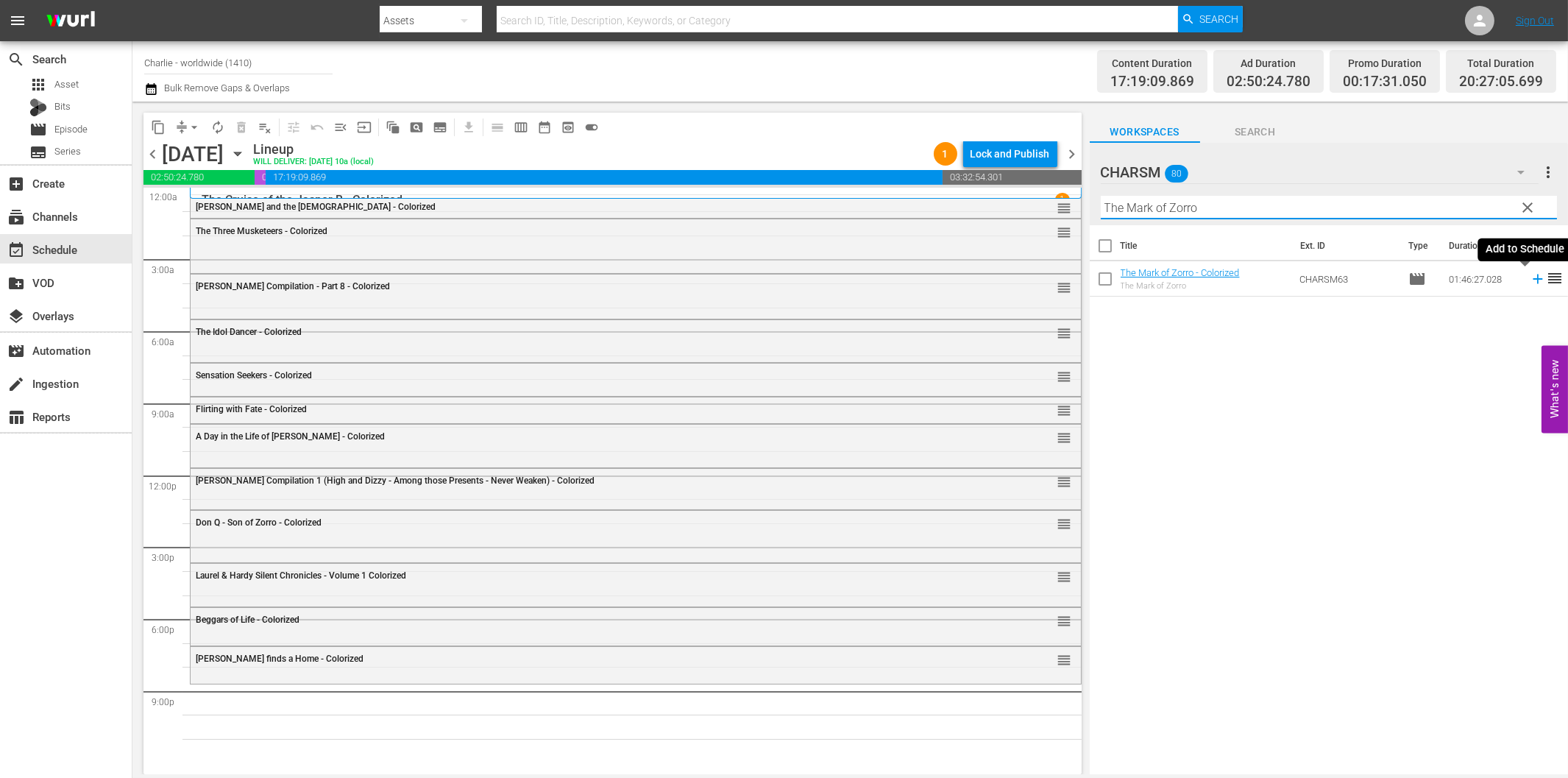
click at [1530, 277] on icon at bounding box center [1537, 278] width 16 height 16
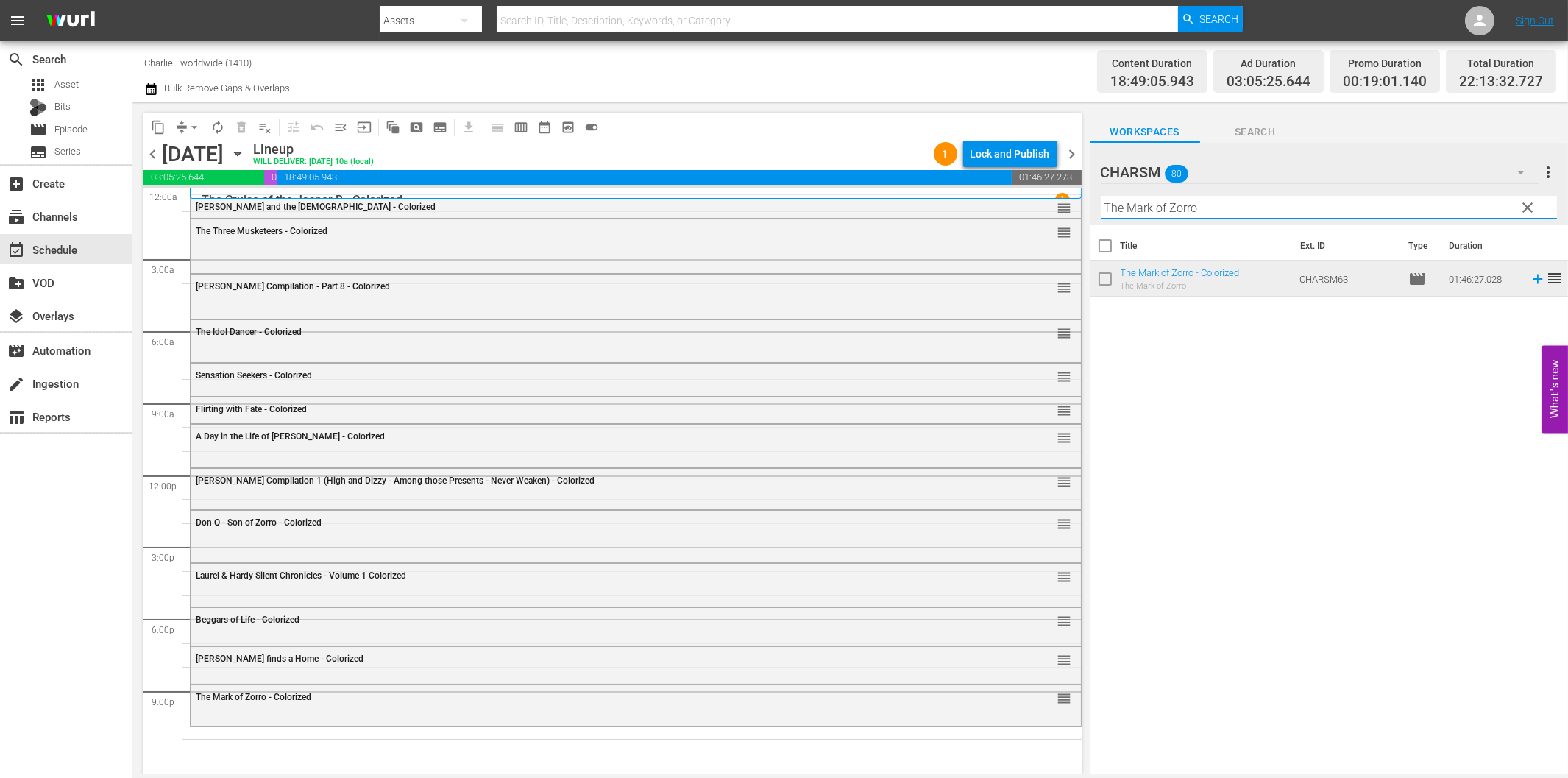
click at [1267, 211] on input "The Mark of Zorro" at bounding box center [1329, 207] width 456 height 23
paste input "Iron Mask"
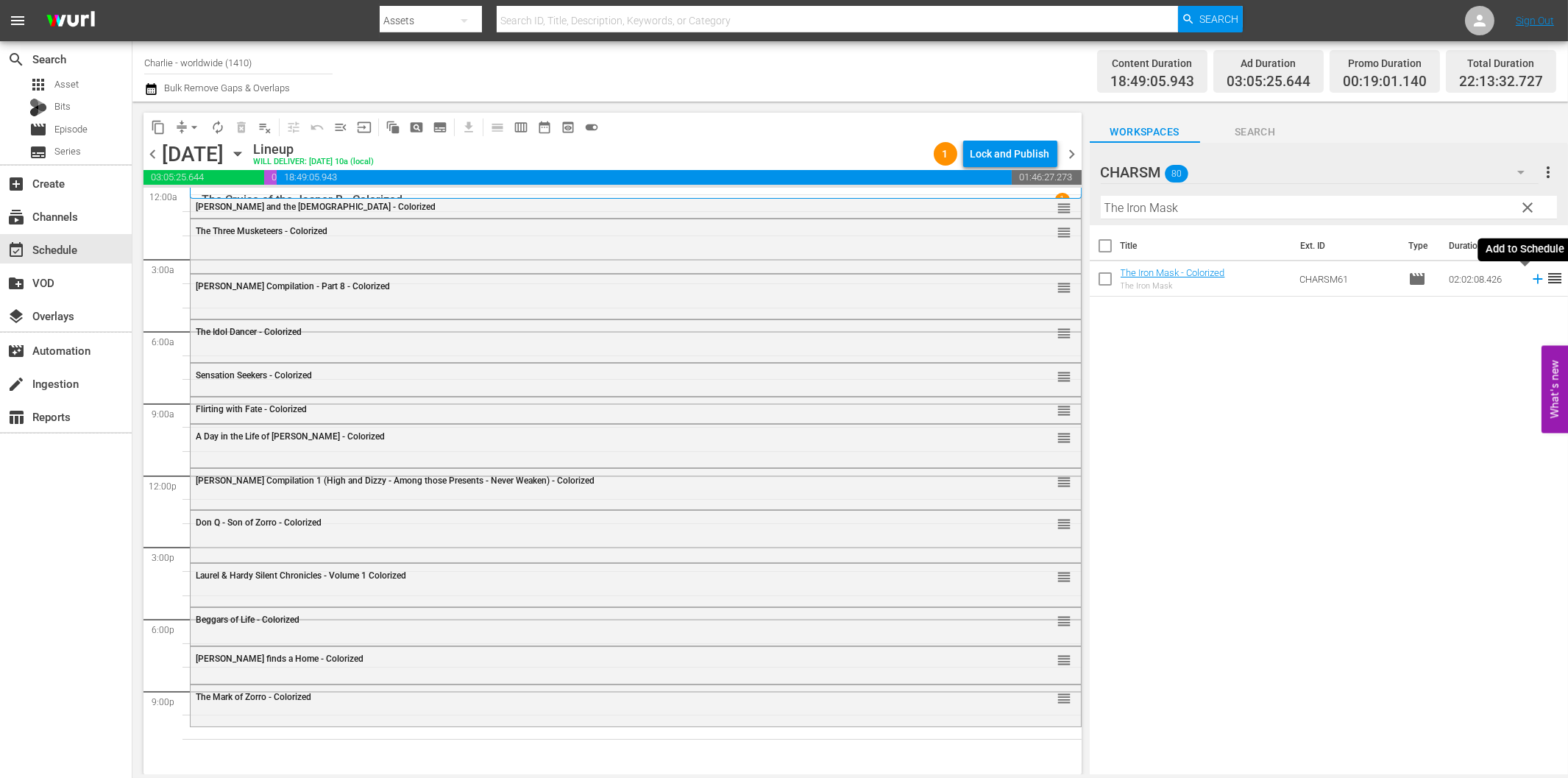
click at [1530, 283] on icon at bounding box center [1537, 278] width 16 height 16
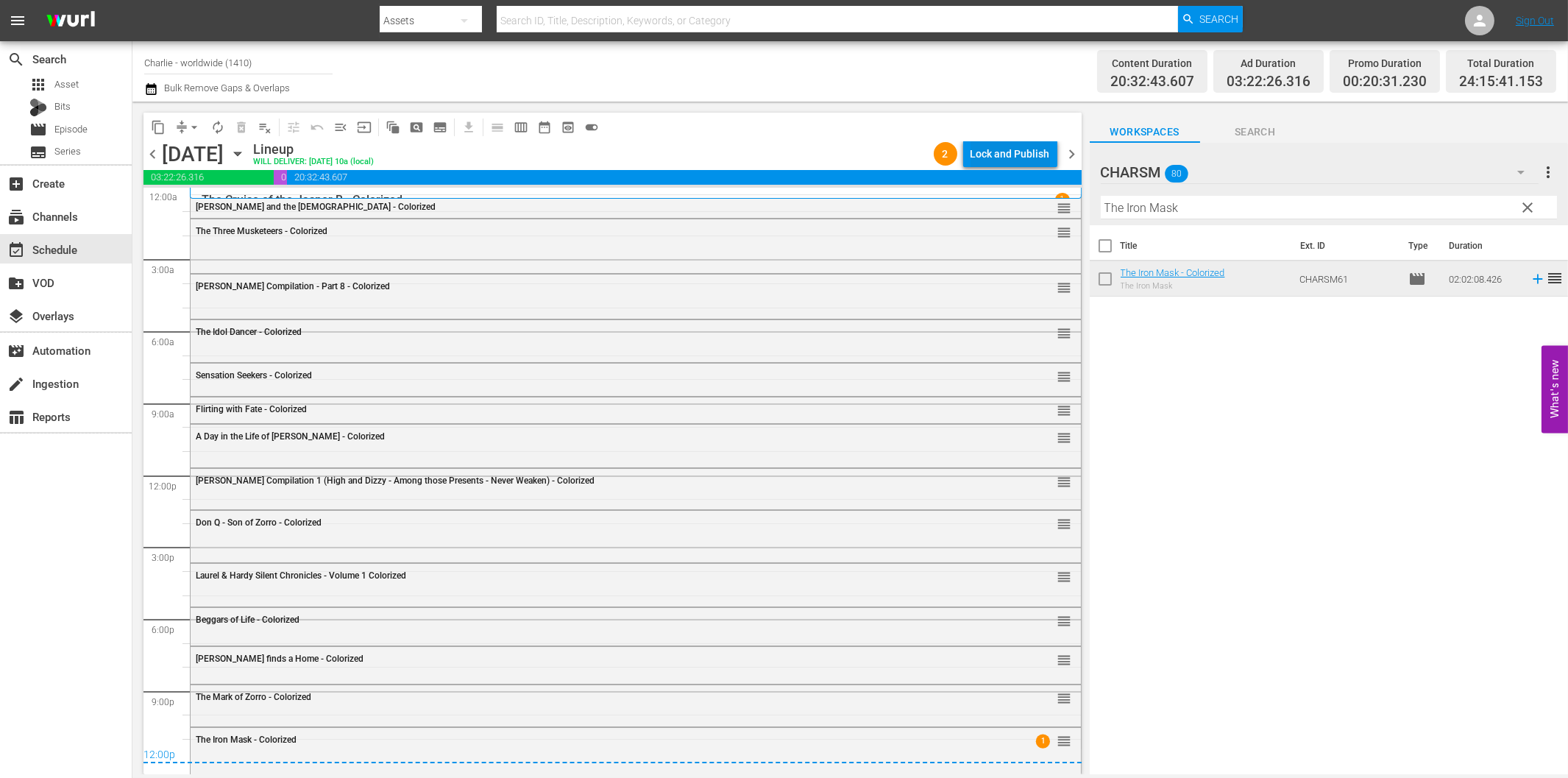
click at [1033, 160] on div "Lock and Publish" at bounding box center [1009, 154] width 79 height 27
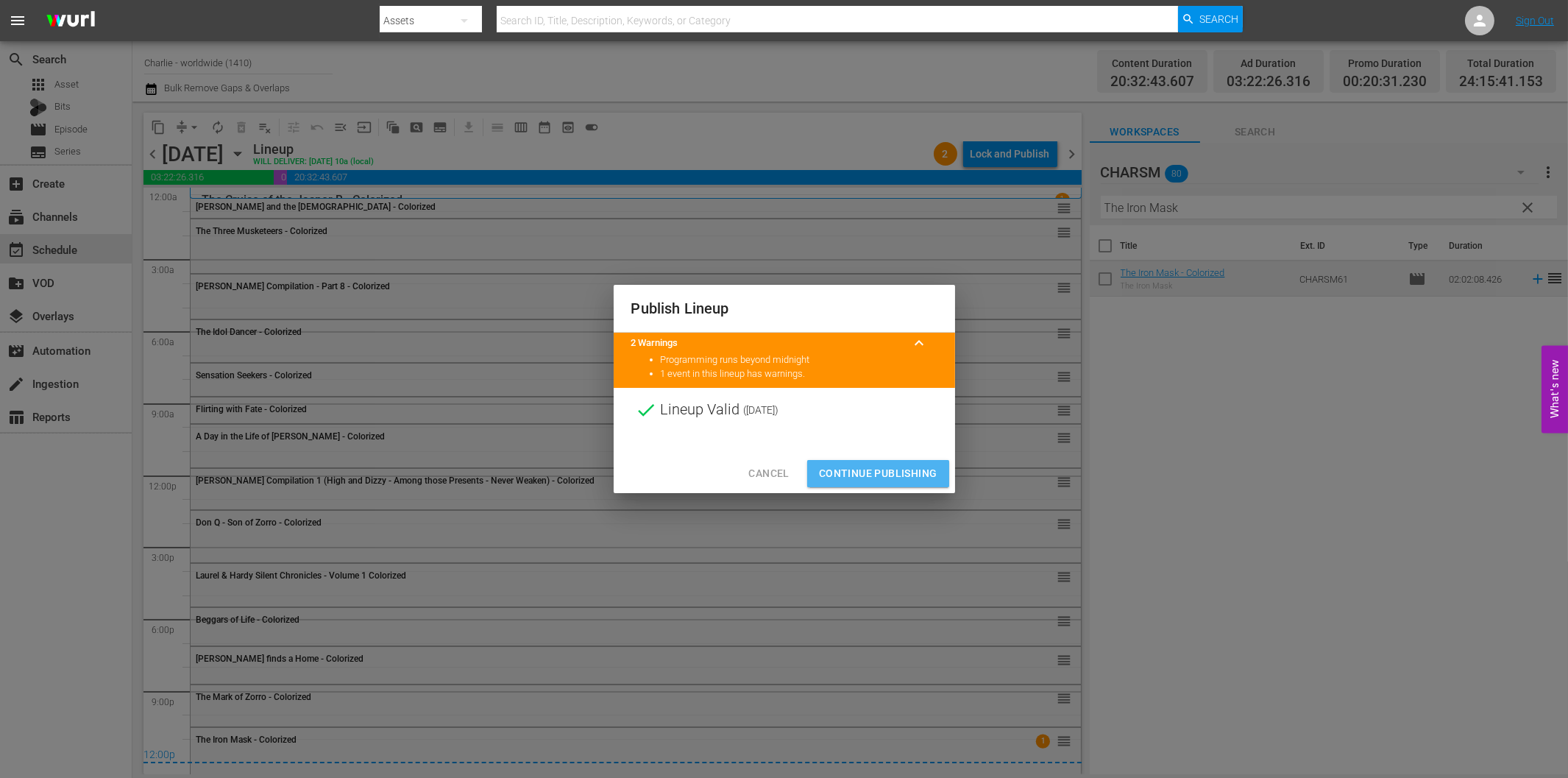
click at [909, 471] on span "Continue Publishing" at bounding box center [878, 473] width 118 height 18
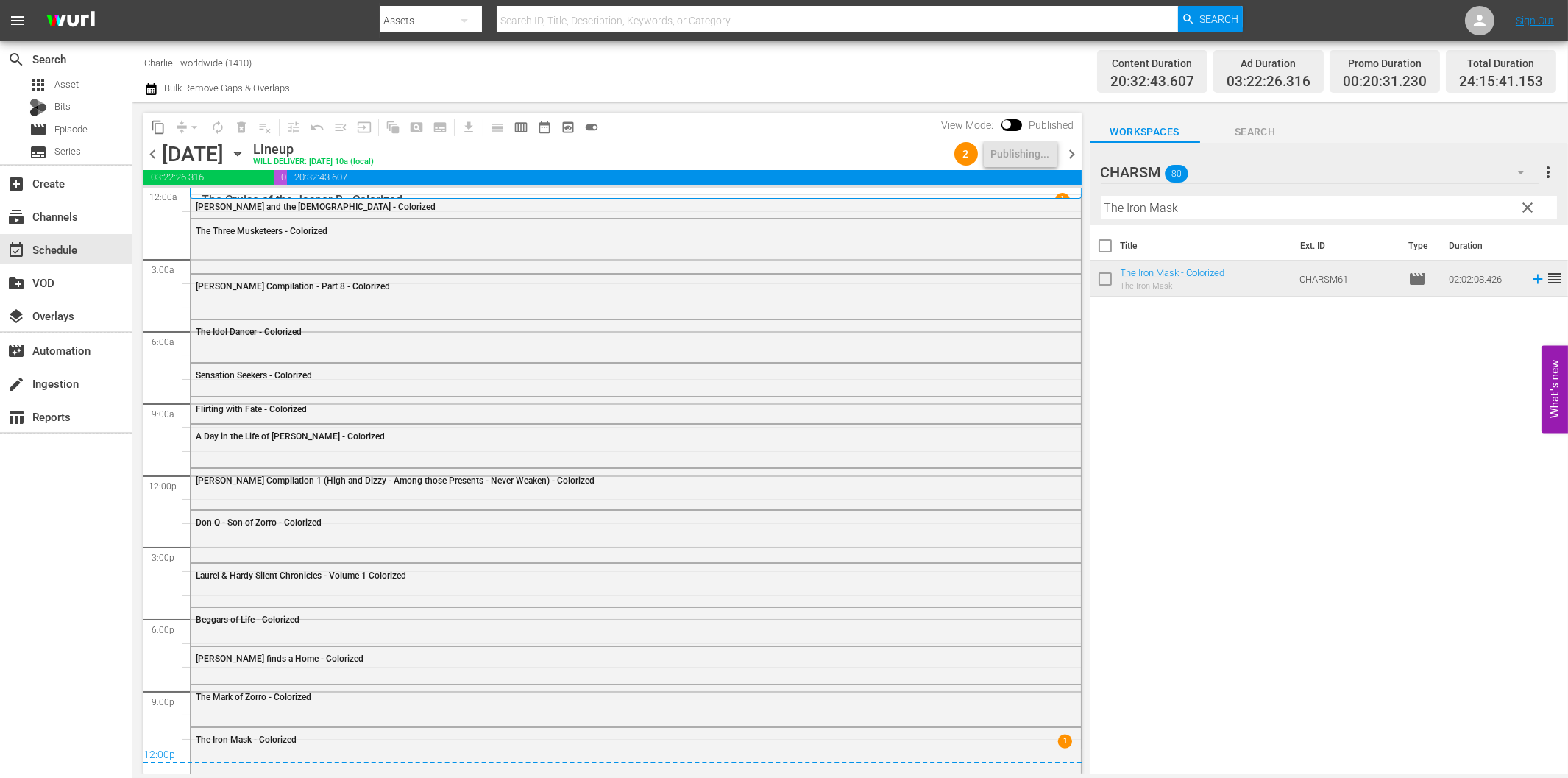
click at [1073, 157] on span "chevron_right" at bounding box center [1073, 154] width 18 height 18
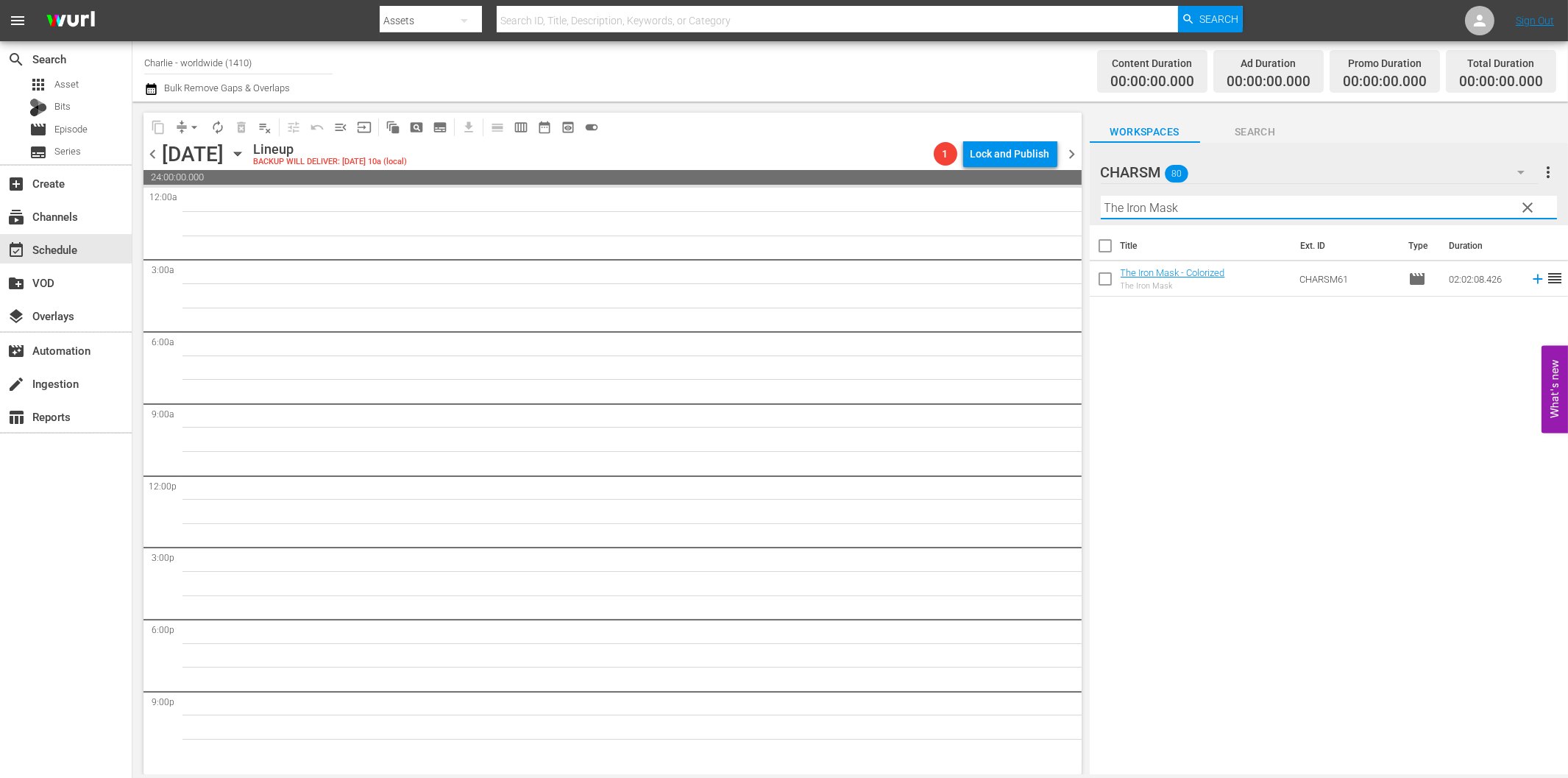
click at [1181, 207] on input "The Iron Mask" at bounding box center [1329, 207] width 456 height 23
paste input "[PERSON_NAME] vs. Sports"
click at [1532, 278] on icon at bounding box center [1536, 279] width 9 height 9
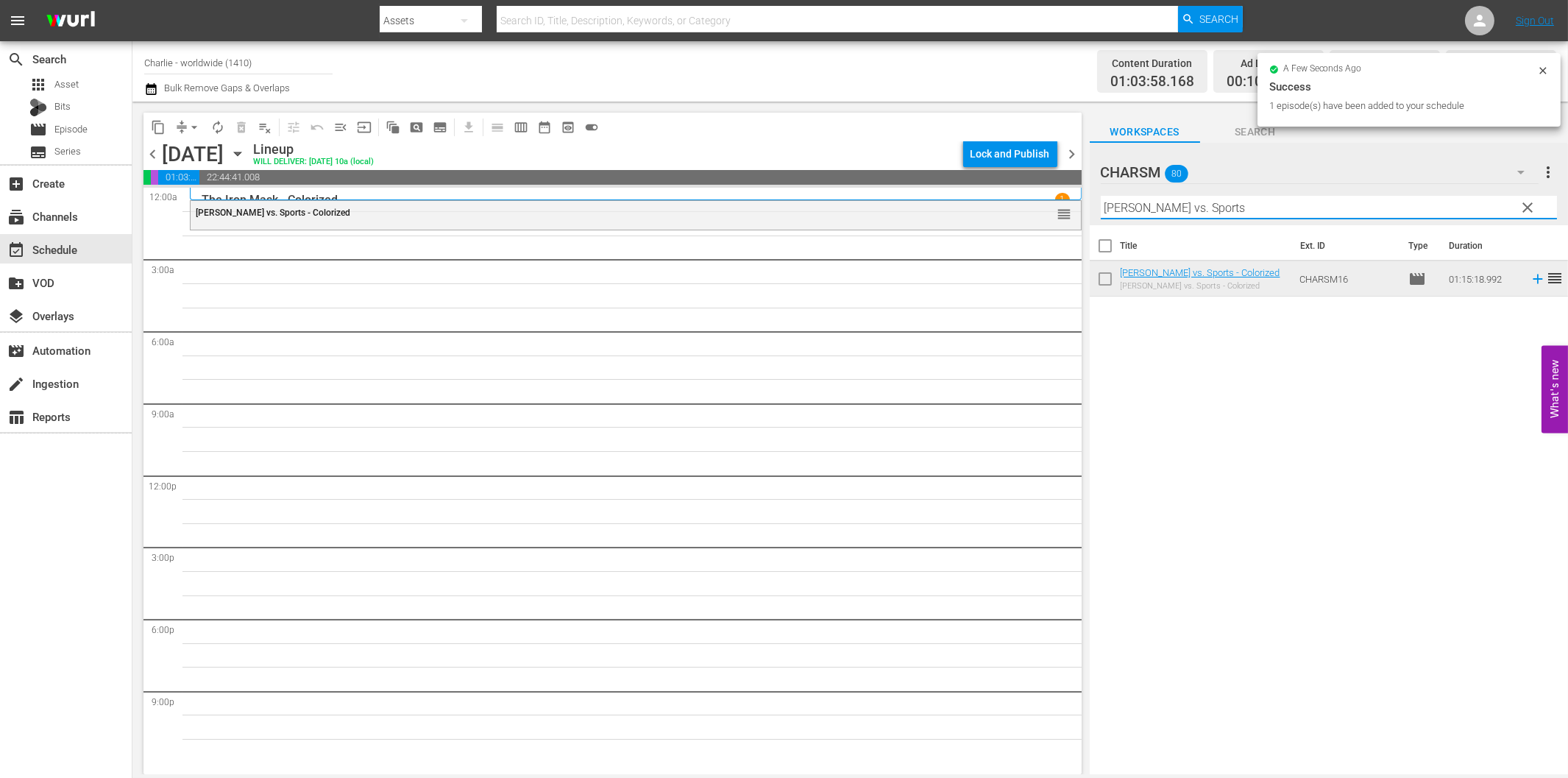
click at [1227, 208] on input "[PERSON_NAME] vs. Sports" at bounding box center [1329, 207] width 456 height 23
paste input "Hungarian Rhapsody"
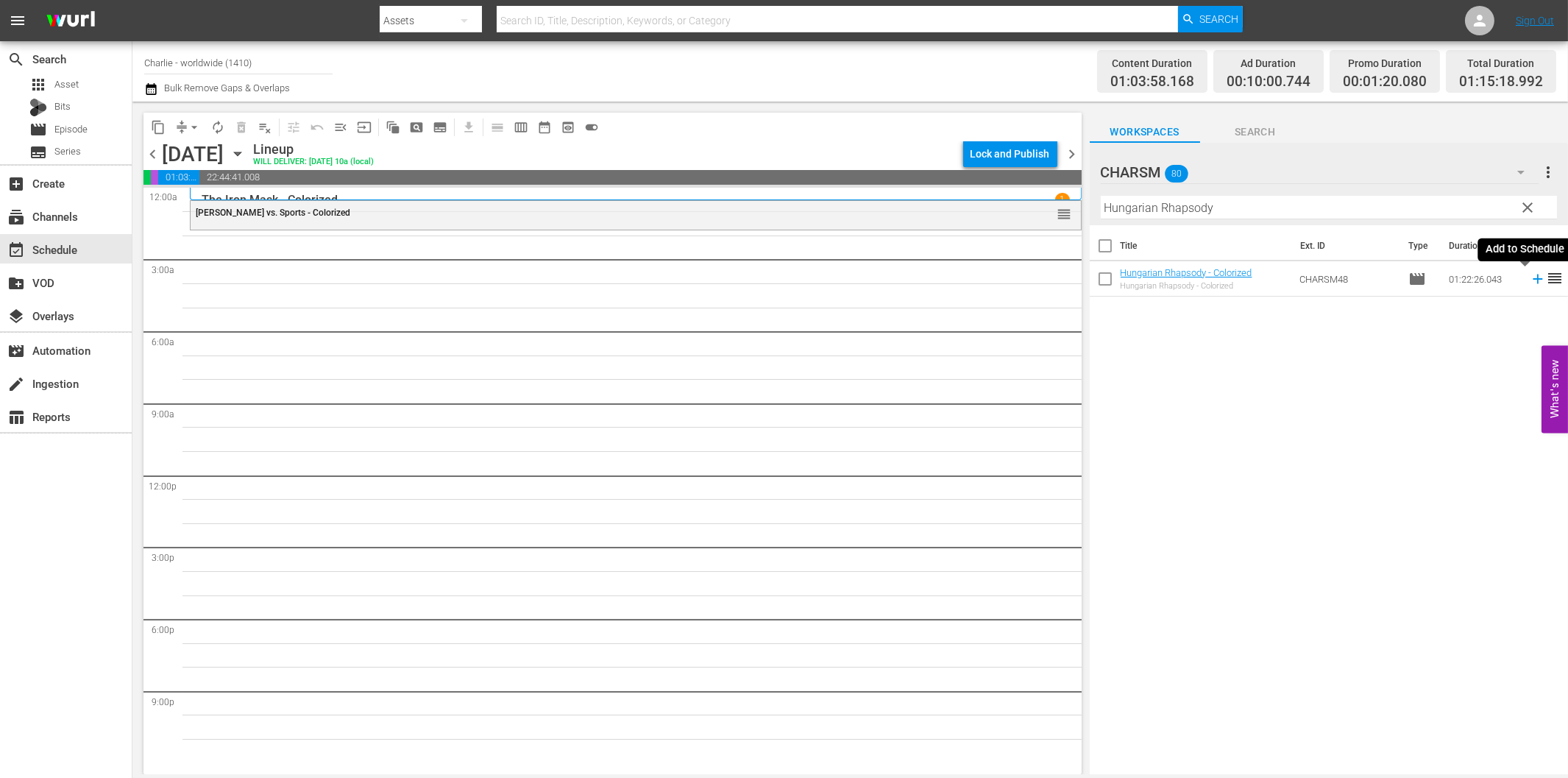
click at [1530, 272] on icon at bounding box center [1537, 278] width 16 height 16
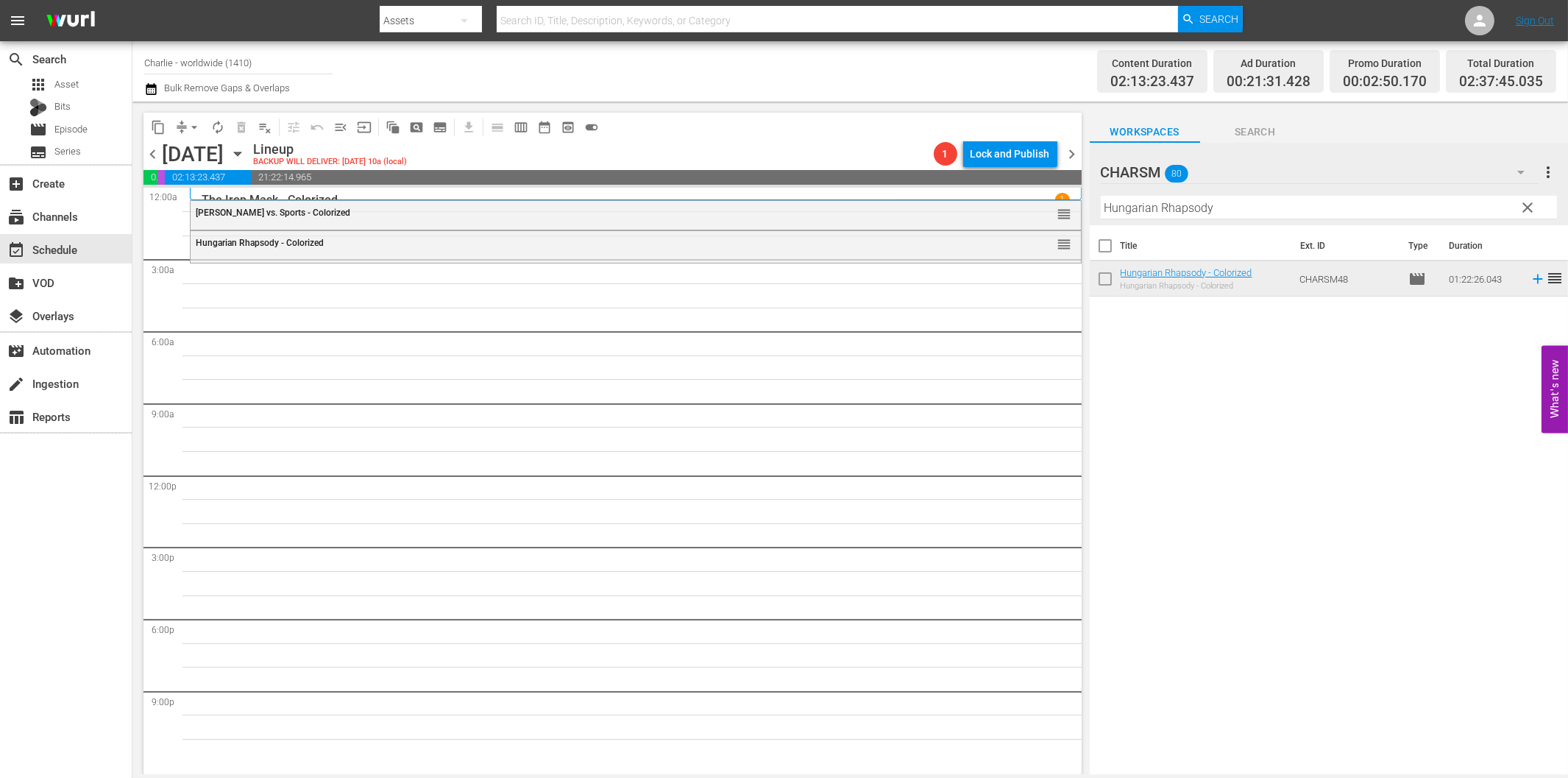
click at [1194, 212] on input "Hungarian Rhapsody" at bounding box center [1329, 207] width 456 height 23
paste input "Battleship Potemkin"
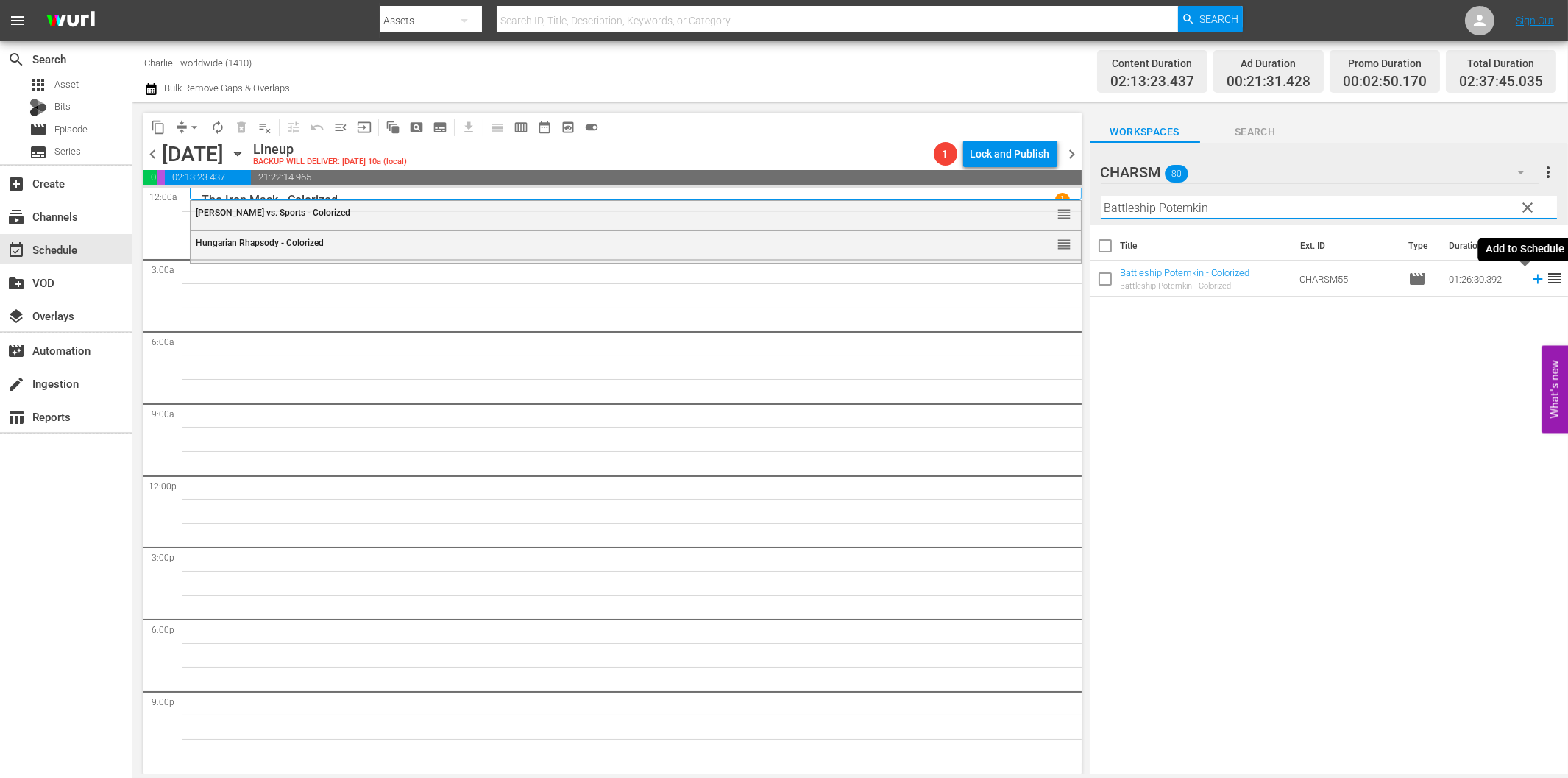
click at [1530, 282] on icon at bounding box center [1537, 278] width 16 height 16
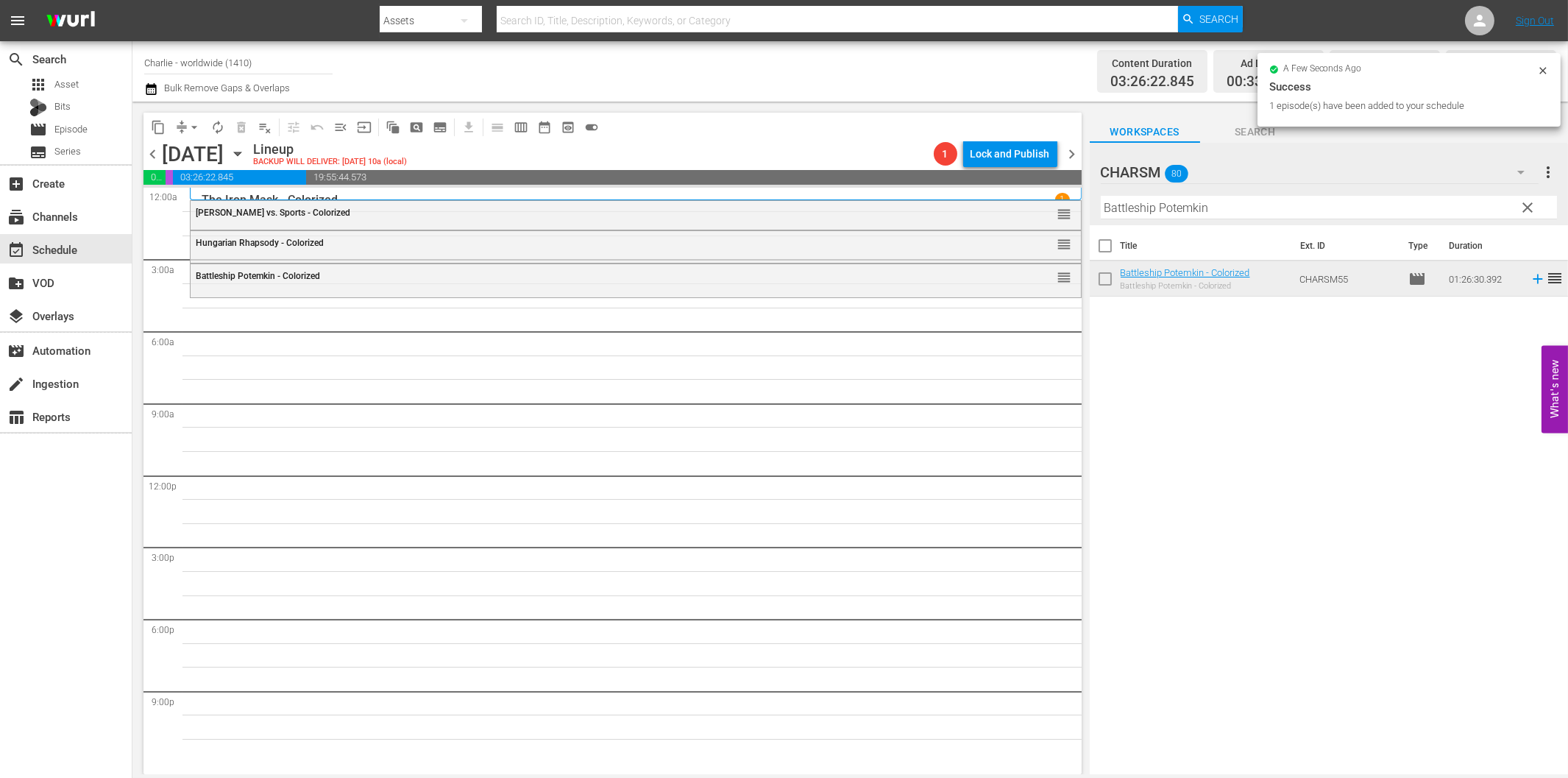
click at [1158, 213] on input "Battleship Potemkin" at bounding box center [1329, 207] width 456 height 23
paste input "uster [PERSON_NAME] Compilation – Part 3"
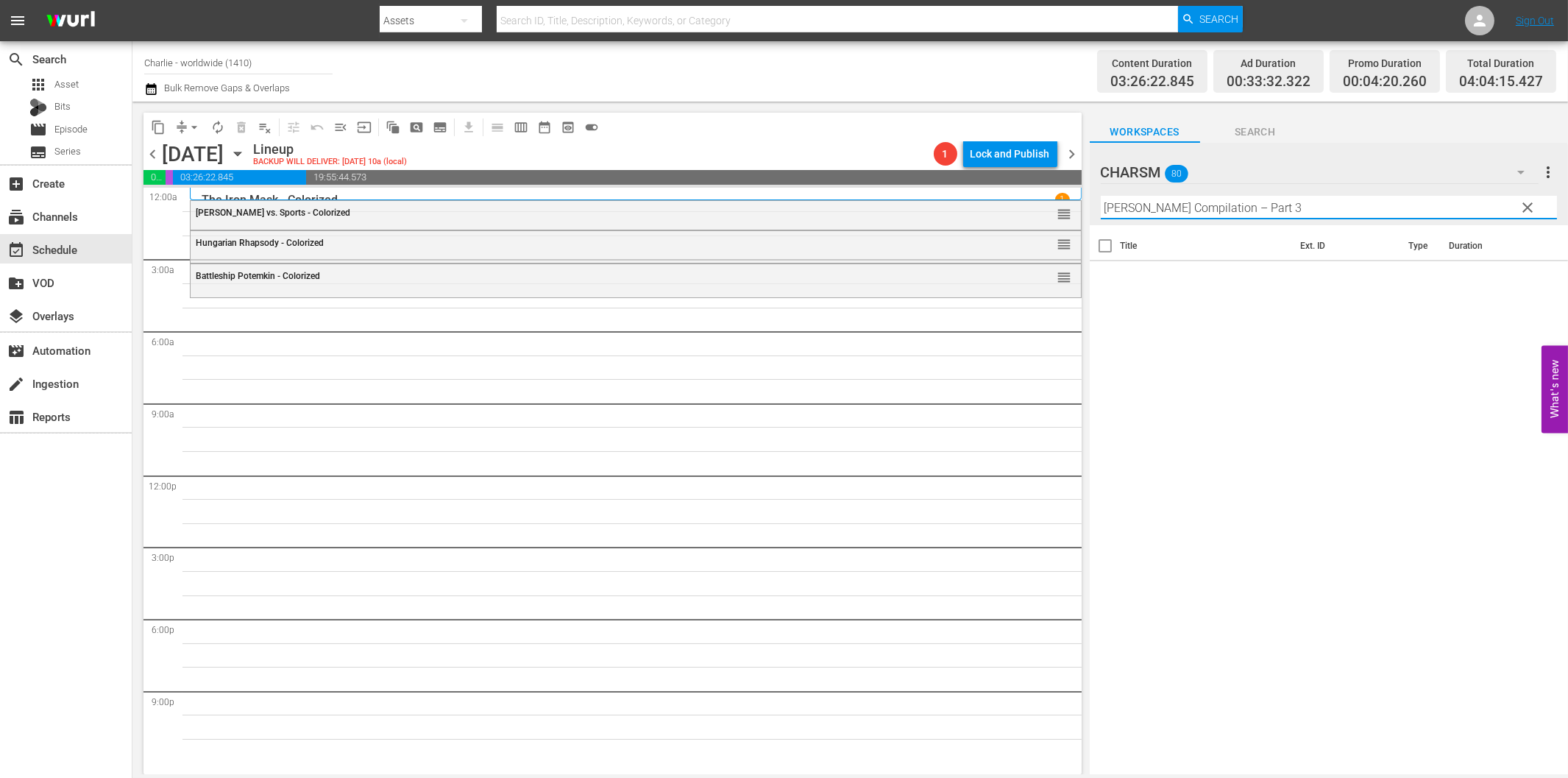
drag, startPoint x: 1244, startPoint y: 206, endPoint x: 1389, endPoint y: 218, distance: 145.5
click at [1366, 217] on input "[PERSON_NAME] Compilation – Part 3" at bounding box center [1329, 207] width 456 height 23
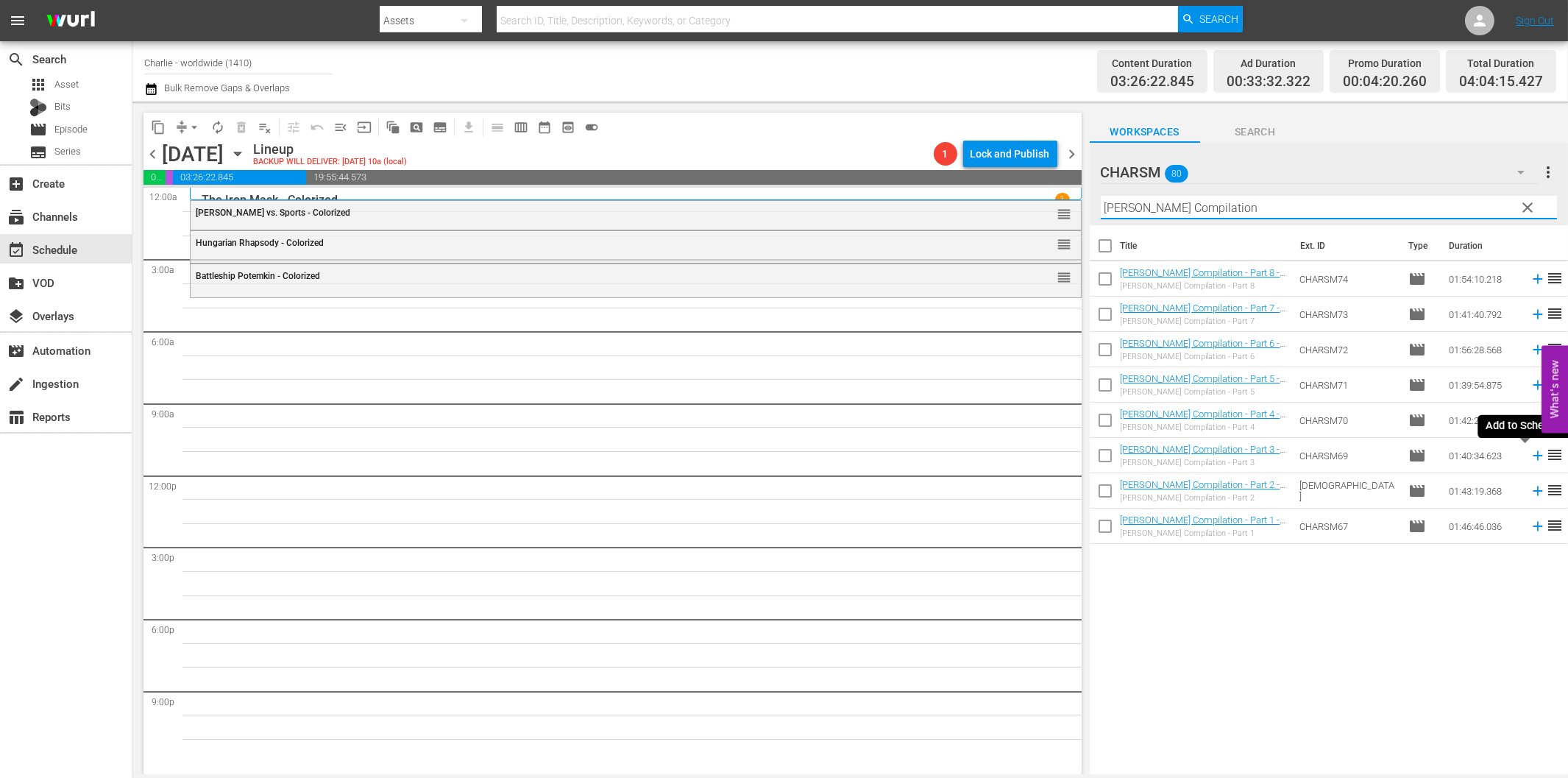
click at [1530, 457] on icon at bounding box center [1537, 455] width 16 height 16
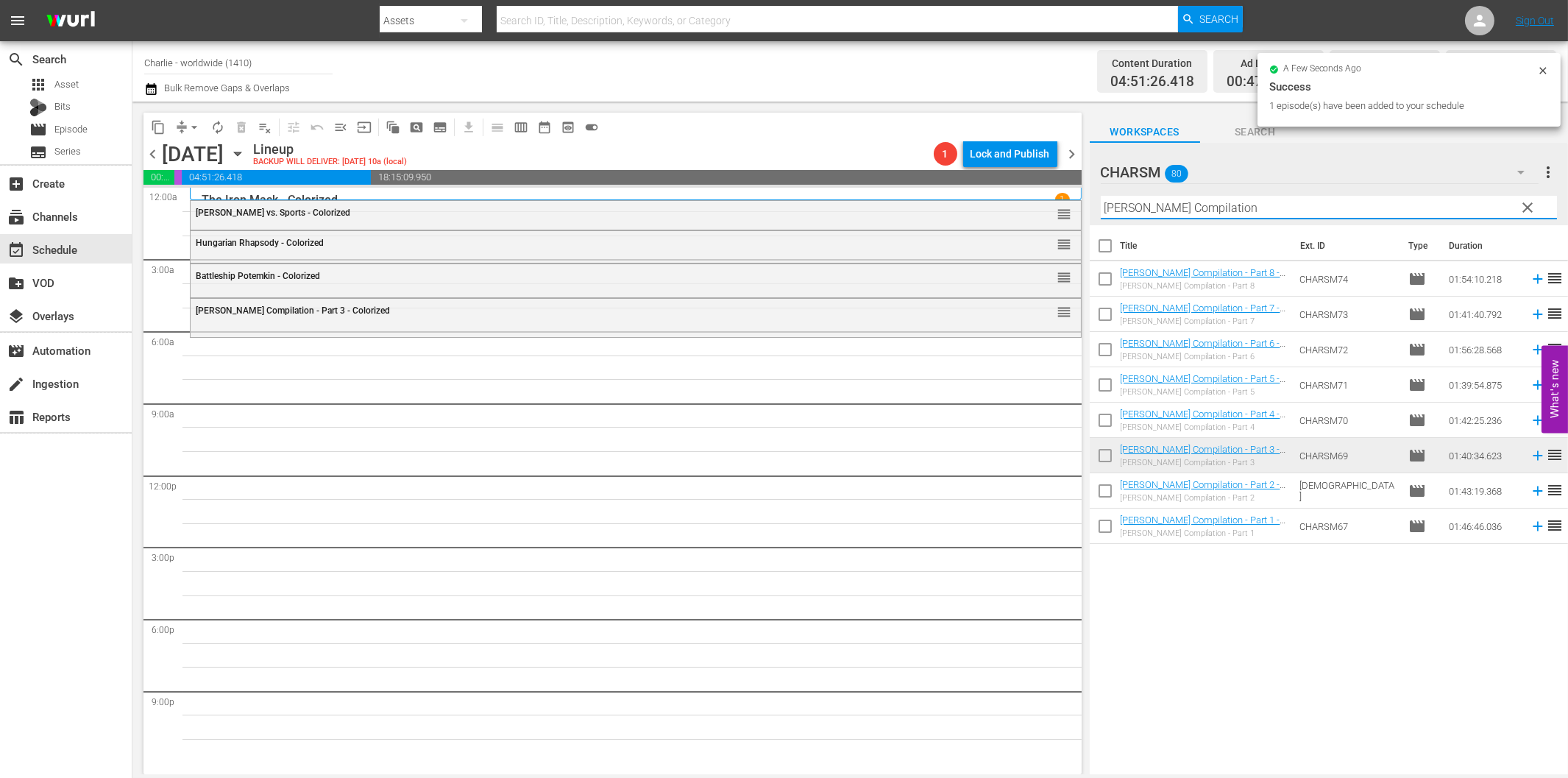
click at [1268, 210] on input "[PERSON_NAME] Compilation" at bounding box center [1329, 207] width 456 height 23
paste input "[PERSON_NAME]"
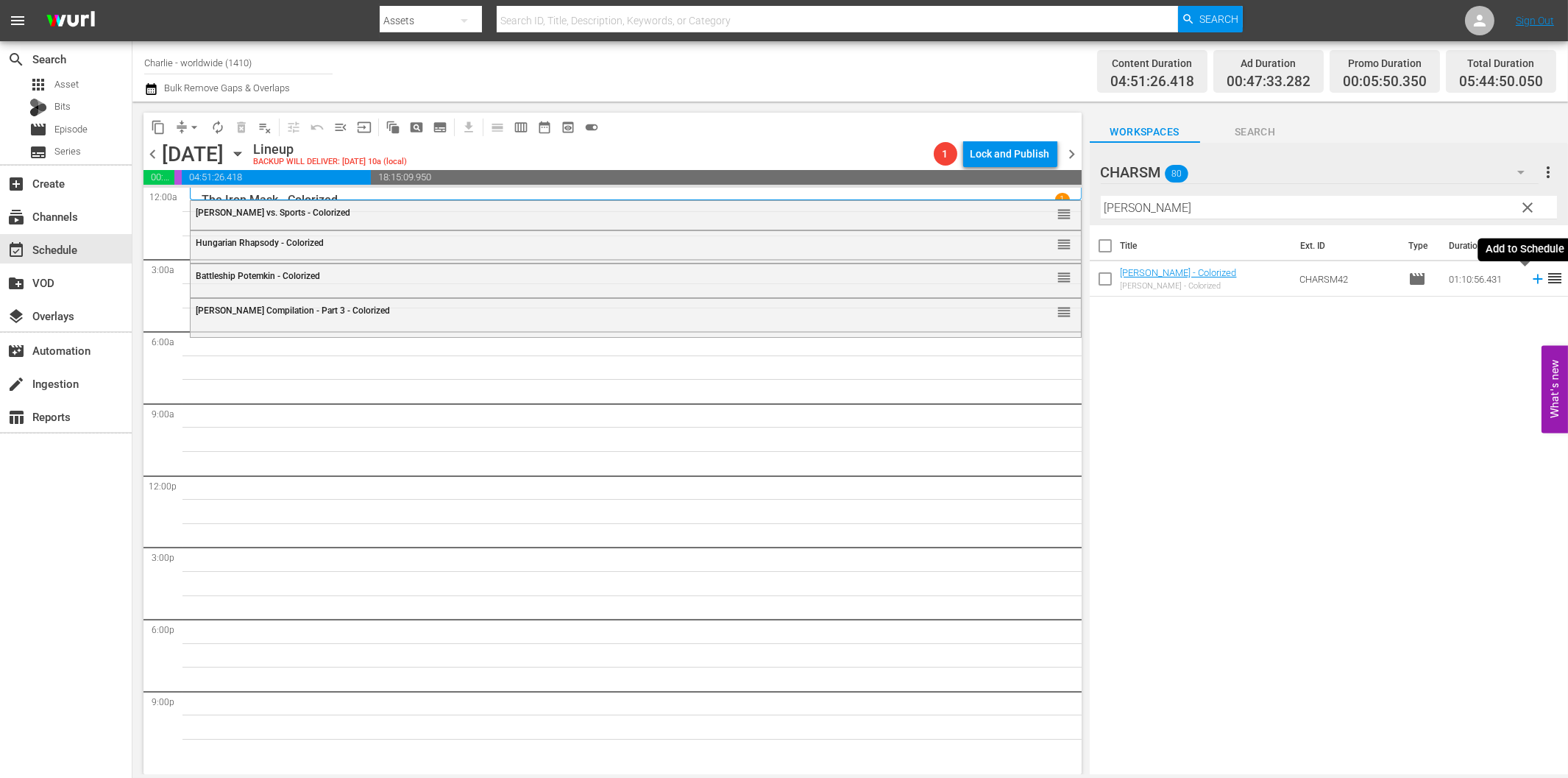
click at [1532, 278] on icon at bounding box center [1536, 279] width 9 height 9
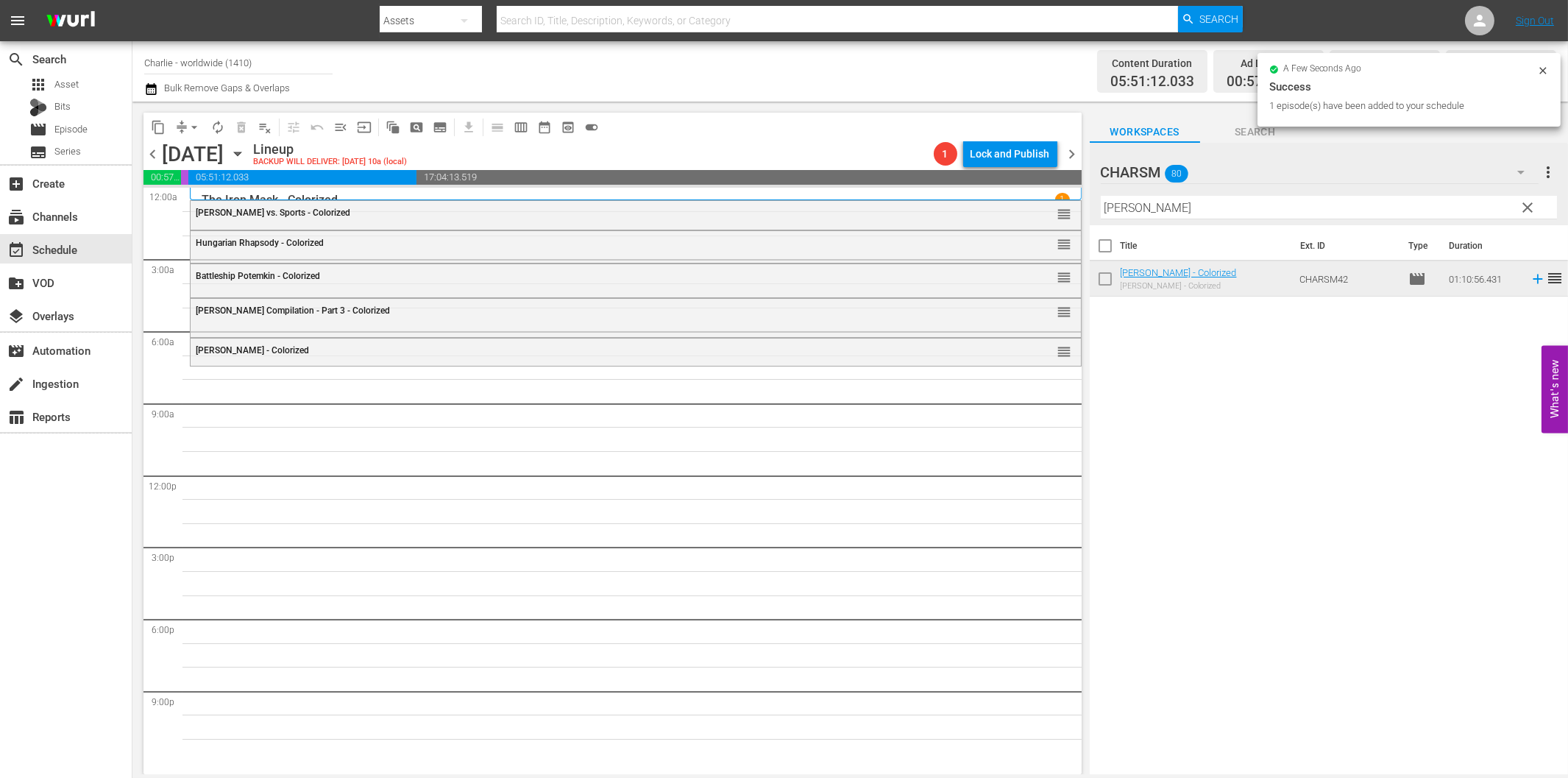
click at [1136, 212] on input "[PERSON_NAME]" at bounding box center [1329, 207] width 456 height 23
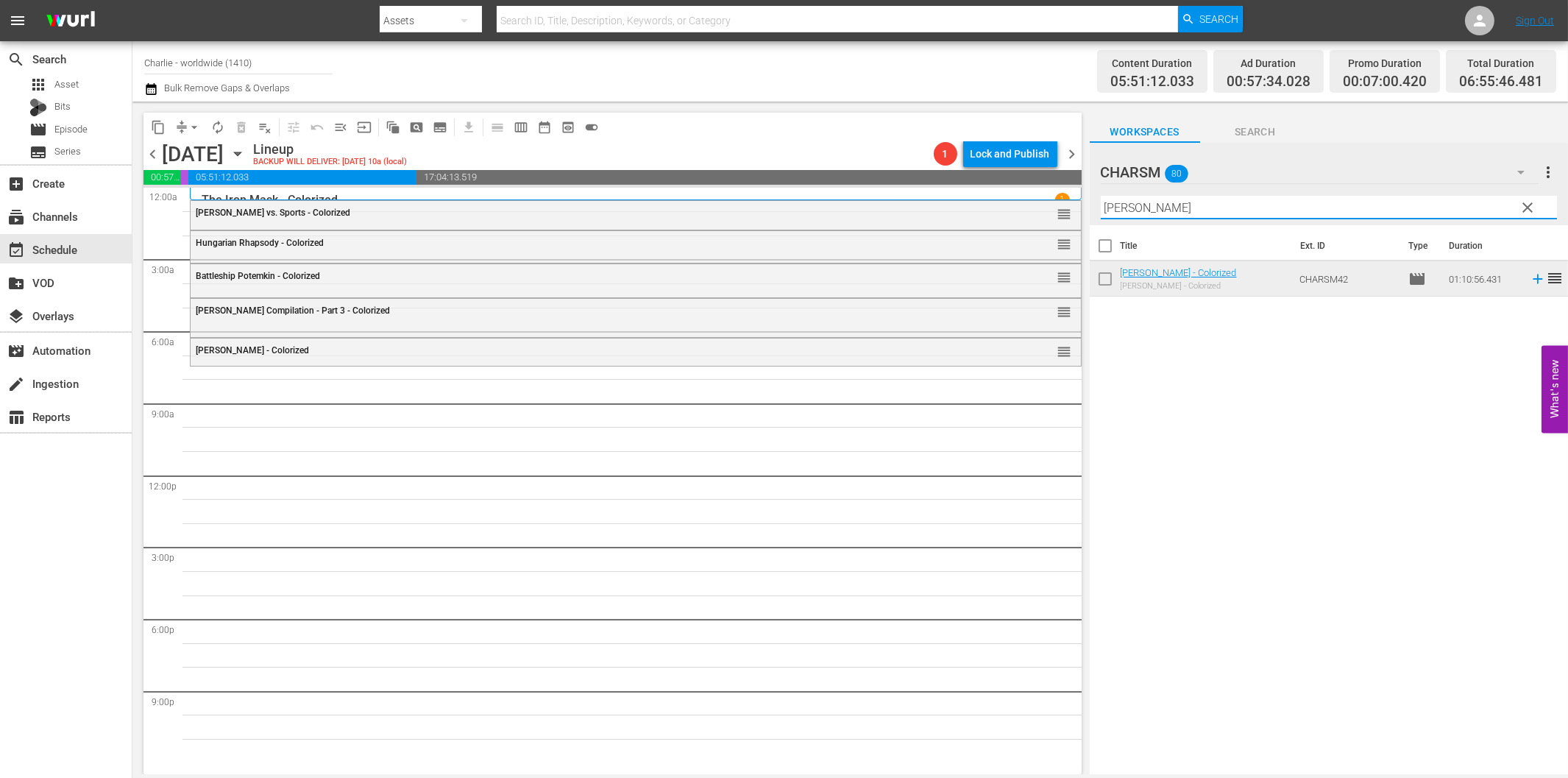
paste
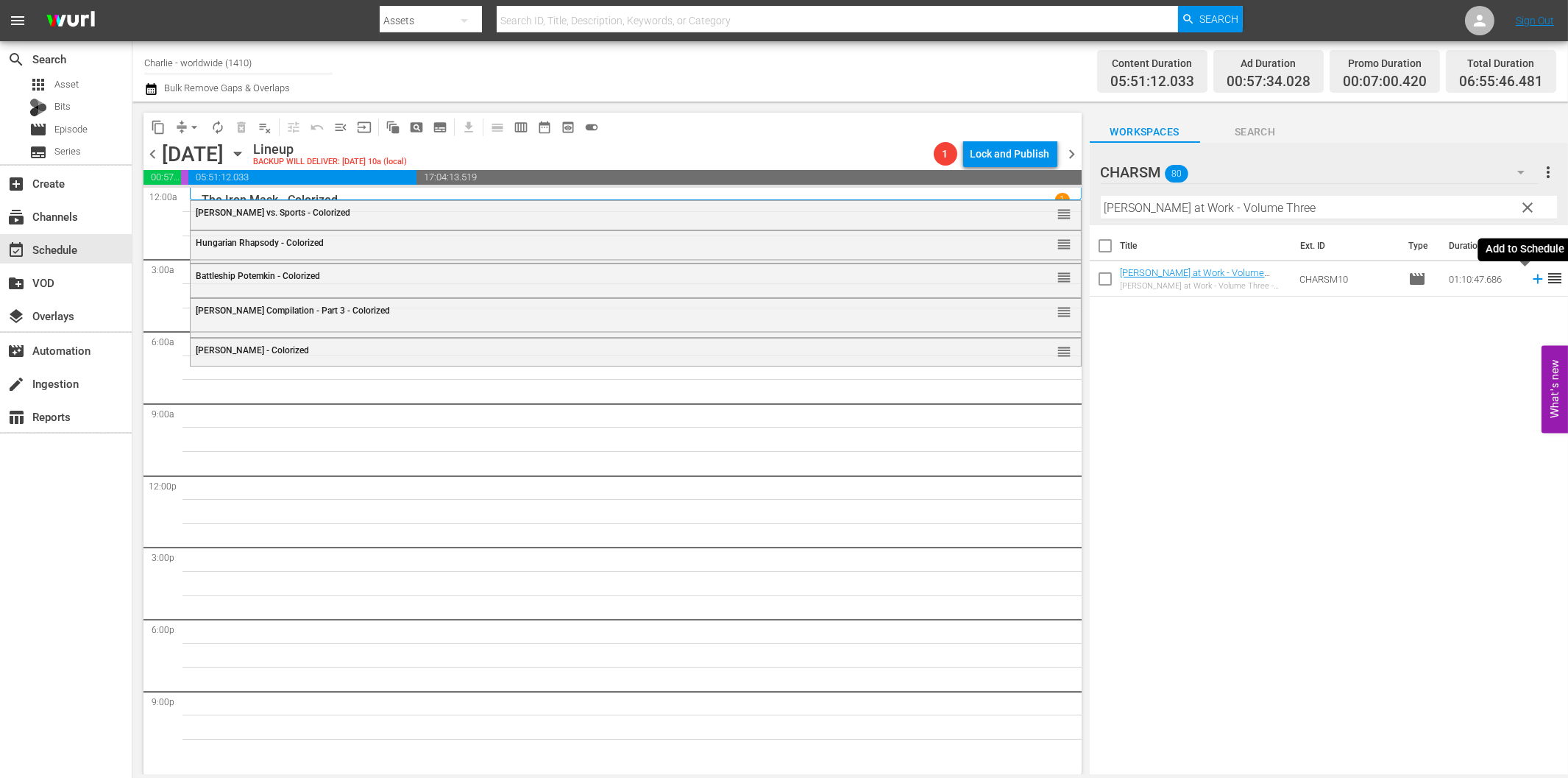
click at [1530, 281] on icon at bounding box center [1537, 278] width 16 height 16
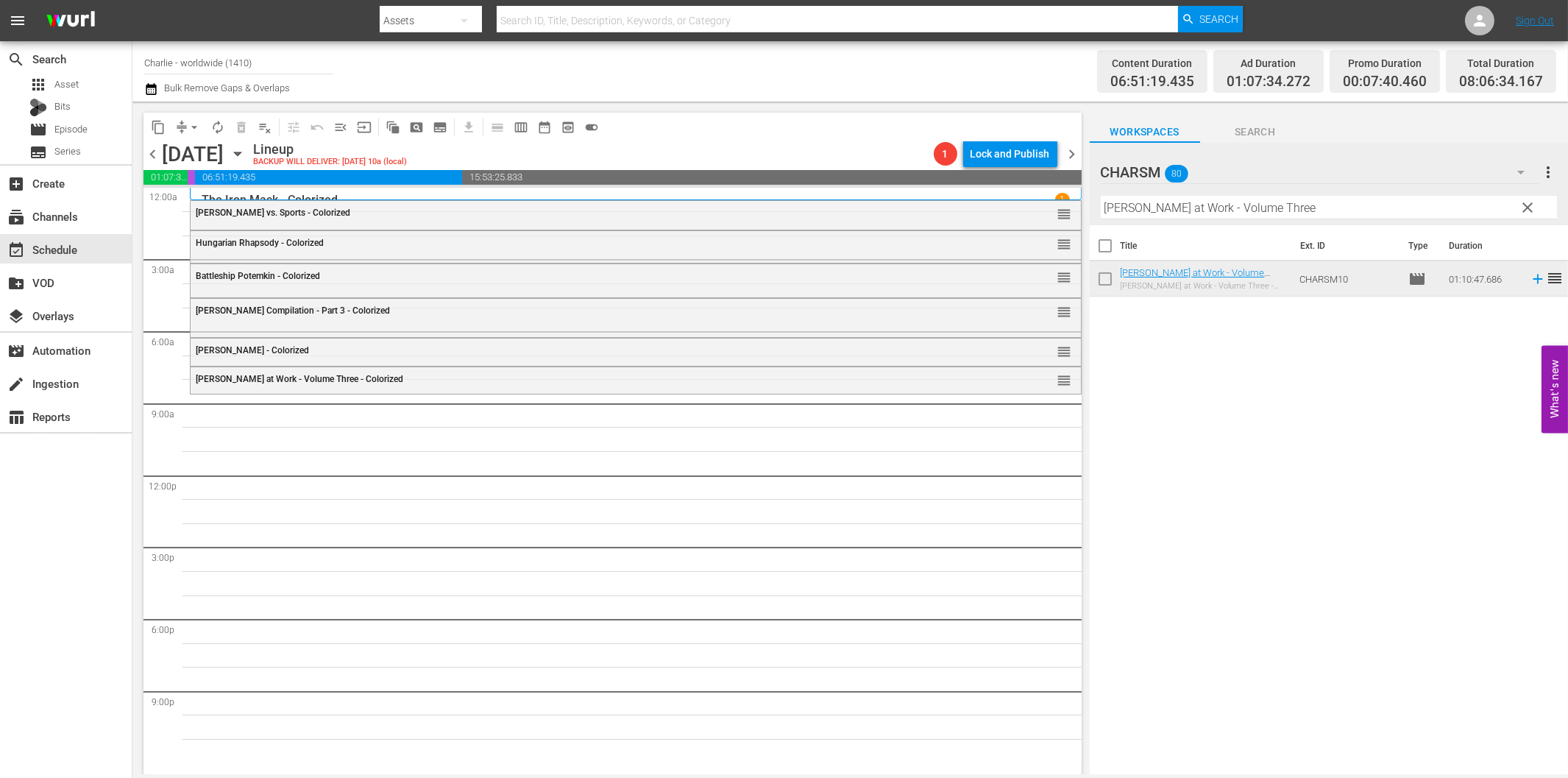
click at [1184, 209] on input "[PERSON_NAME] at Work - Volume Three" at bounding box center [1329, 207] width 456 height 23
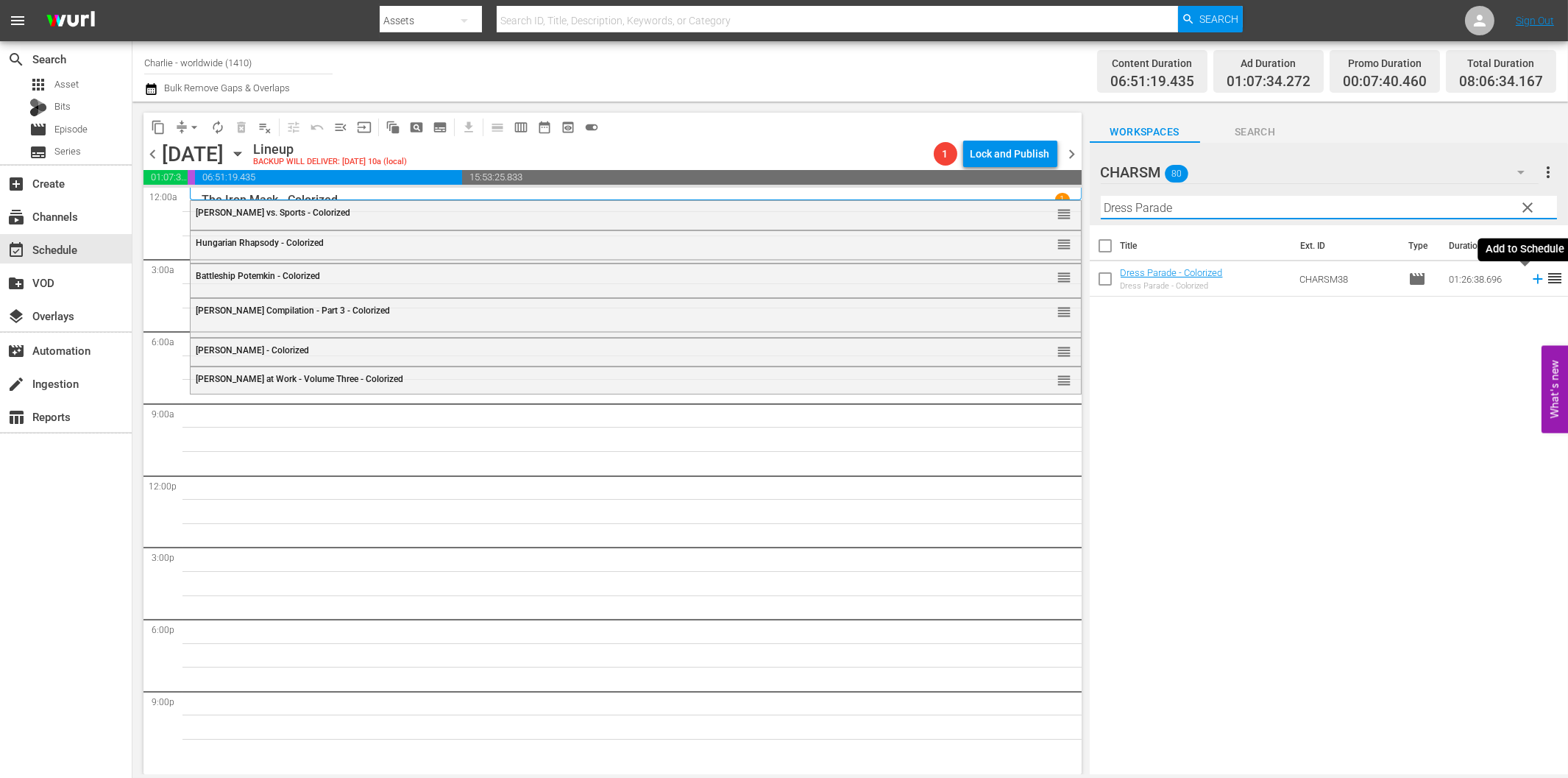
click at [1530, 281] on icon at bounding box center [1537, 278] width 16 height 16
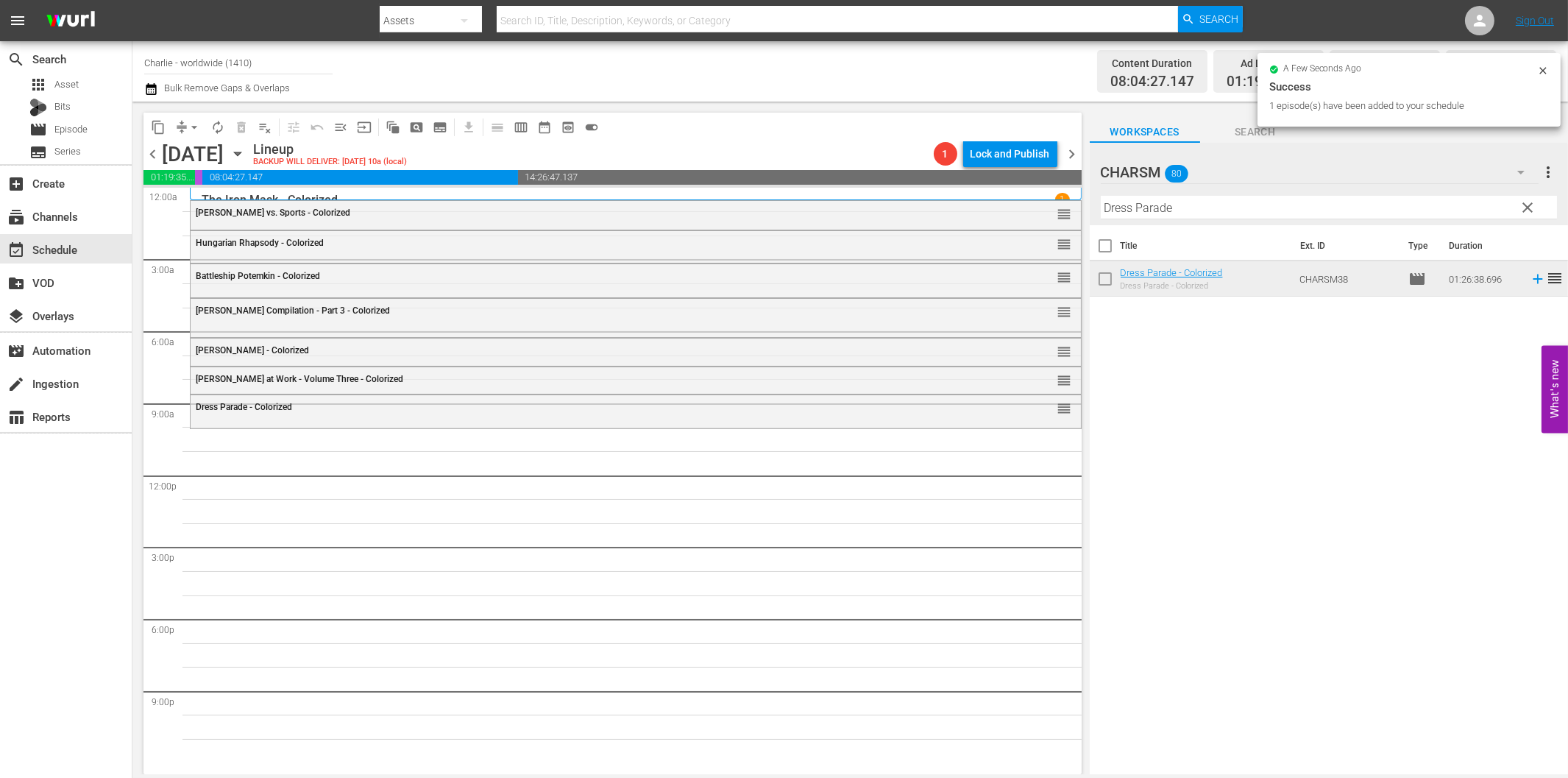
click at [1222, 212] on input "Dress Parade" at bounding box center [1329, 207] width 456 height 23
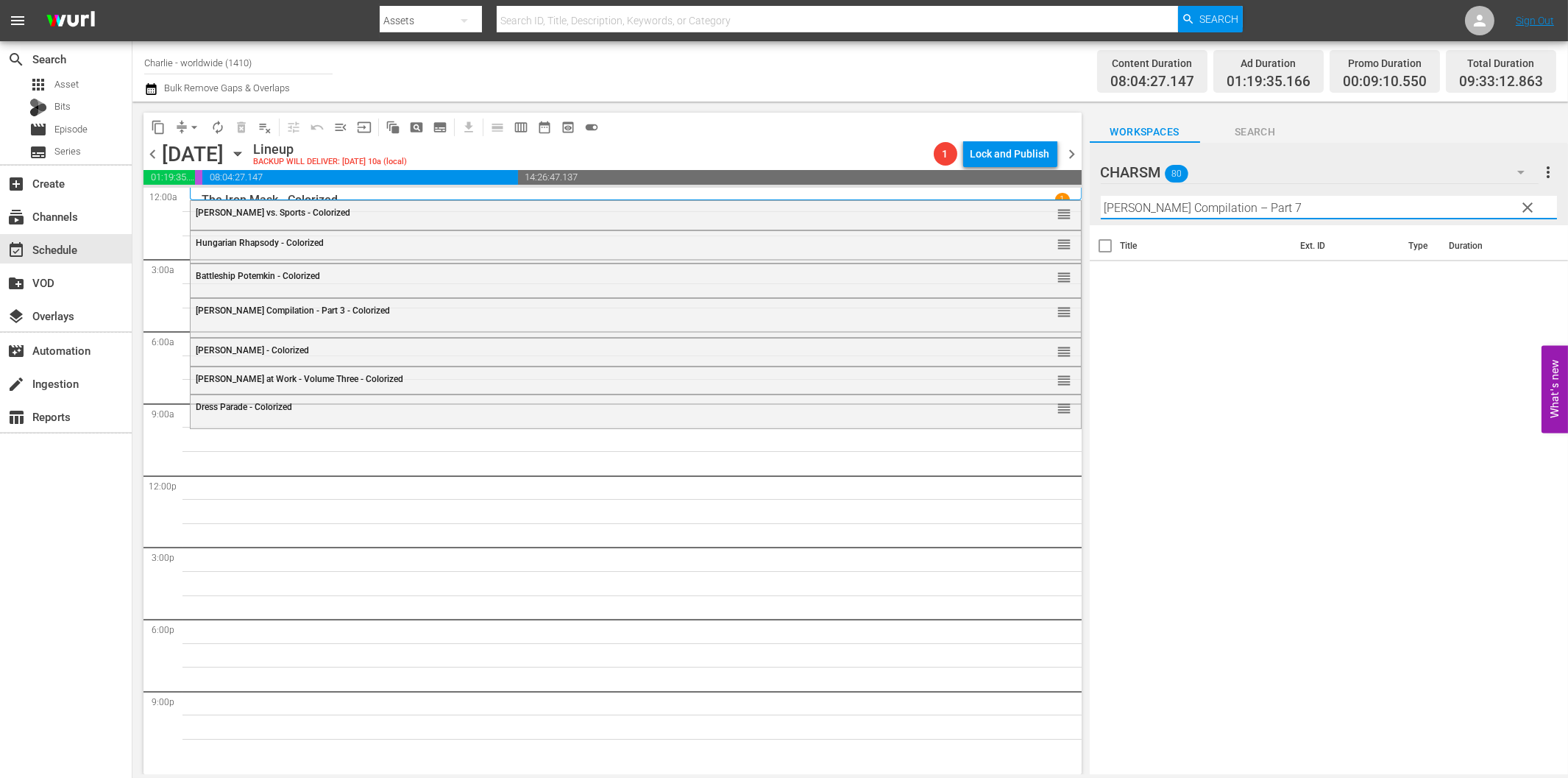
drag, startPoint x: 1247, startPoint y: 202, endPoint x: 1371, endPoint y: 222, distance: 125.6
click at [1354, 218] on div "Filter by Title [PERSON_NAME] Compilation – Part 7" at bounding box center [1329, 207] width 456 height 35
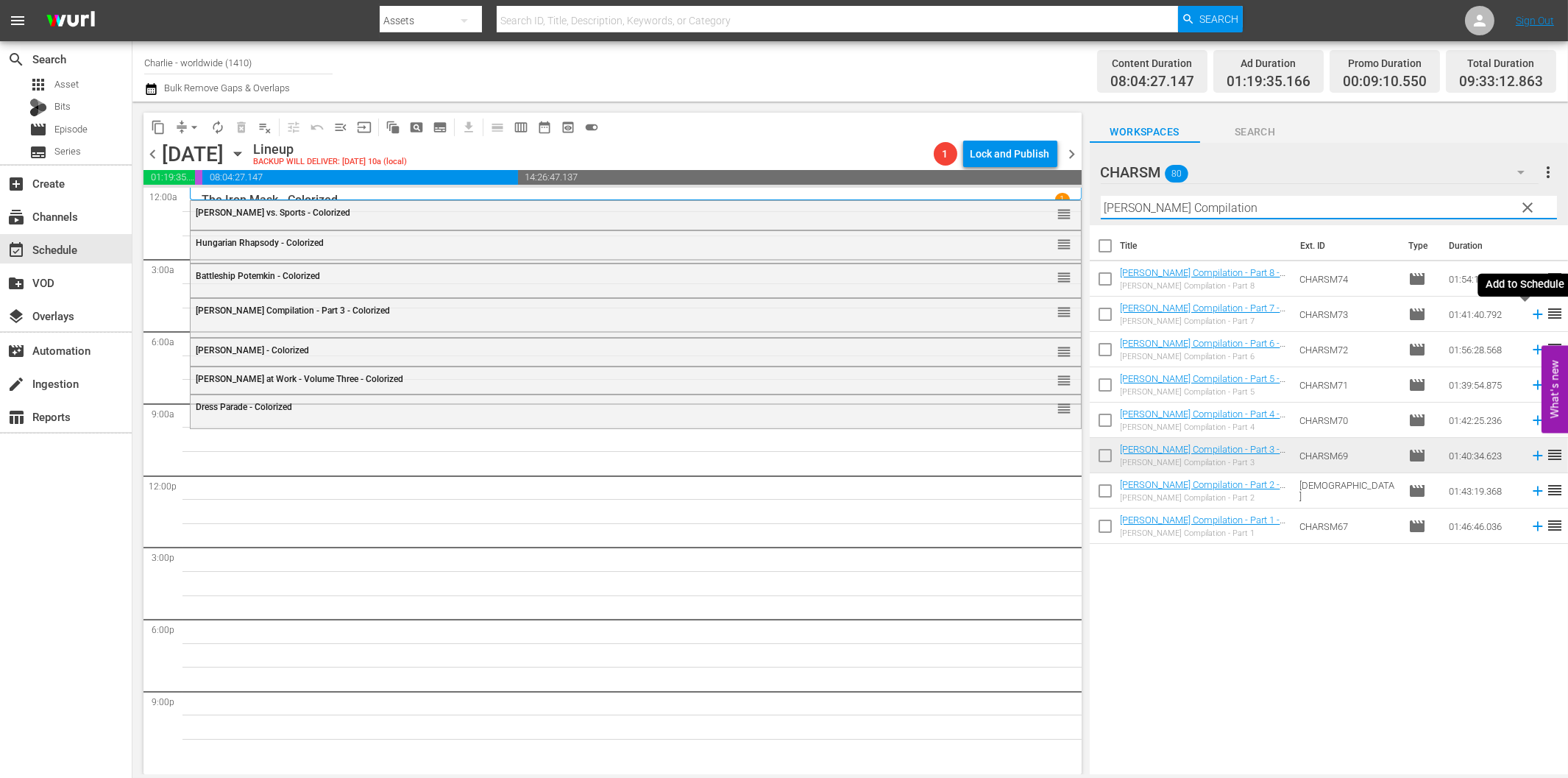
click at [1530, 313] on icon at bounding box center [1537, 314] width 16 height 16
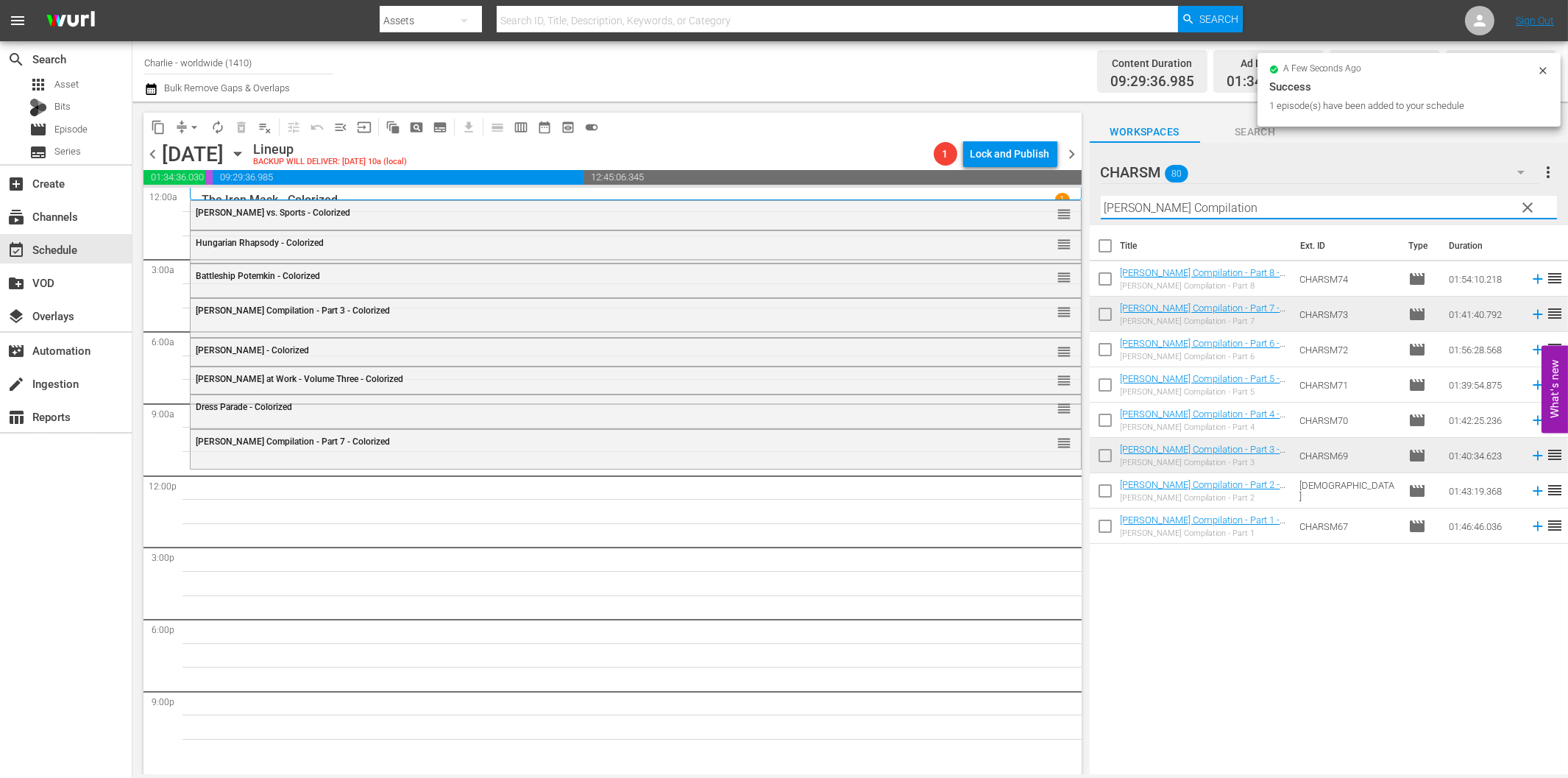
click at [1192, 208] on input "[PERSON_NAME] Compilation" at bounding box center [1329, 207] width 456 height 23
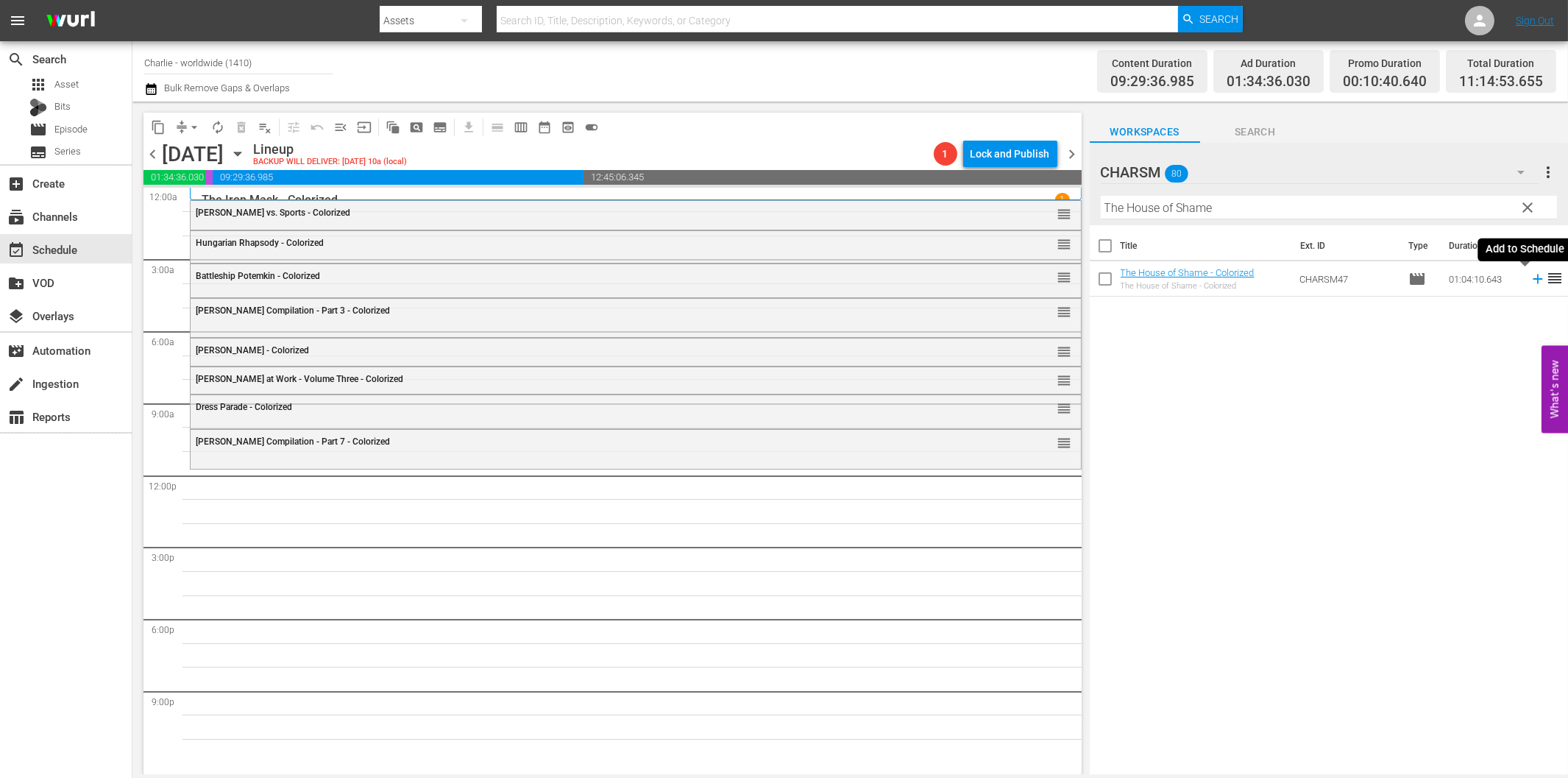
click at [1530, 281] on icon at bounding box center [1537, 278] width 16 height 16
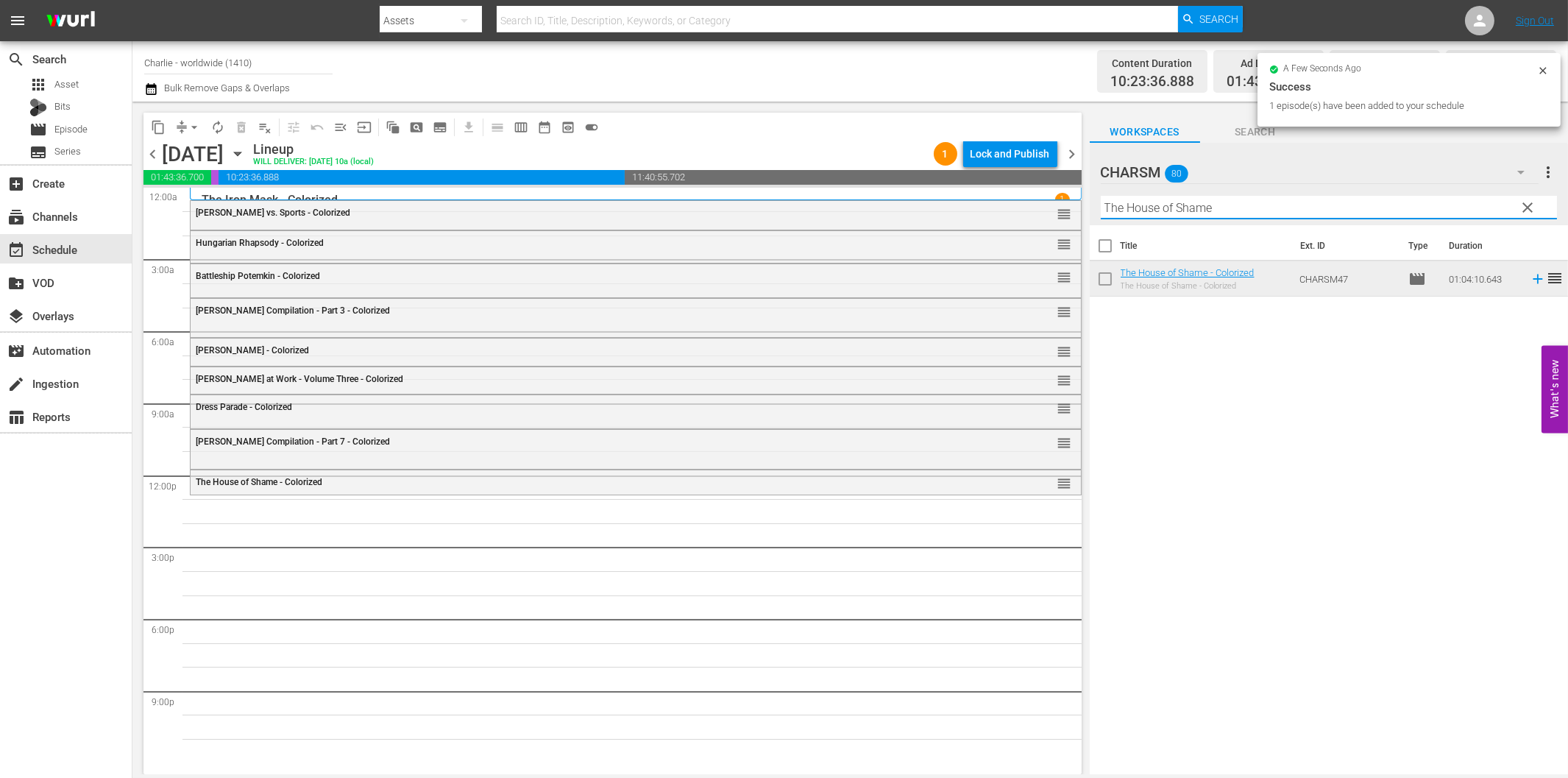
click at [1228, 206] on input "The House of Shame" at bounding box center [1329, 207] width 456 height 23
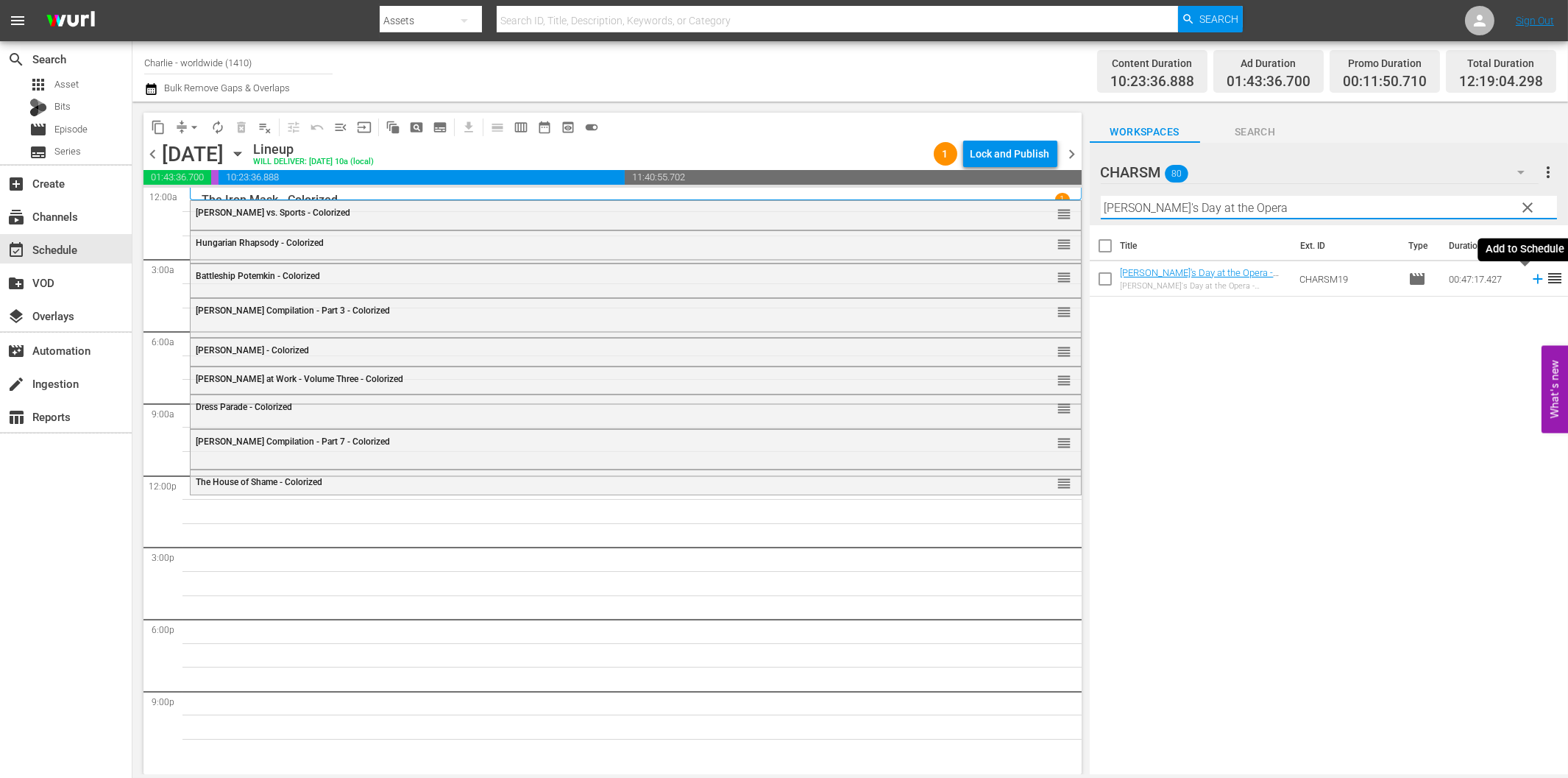
click at [1532, 280] on icon at bounding box center [1536, 279] width 9 height 9
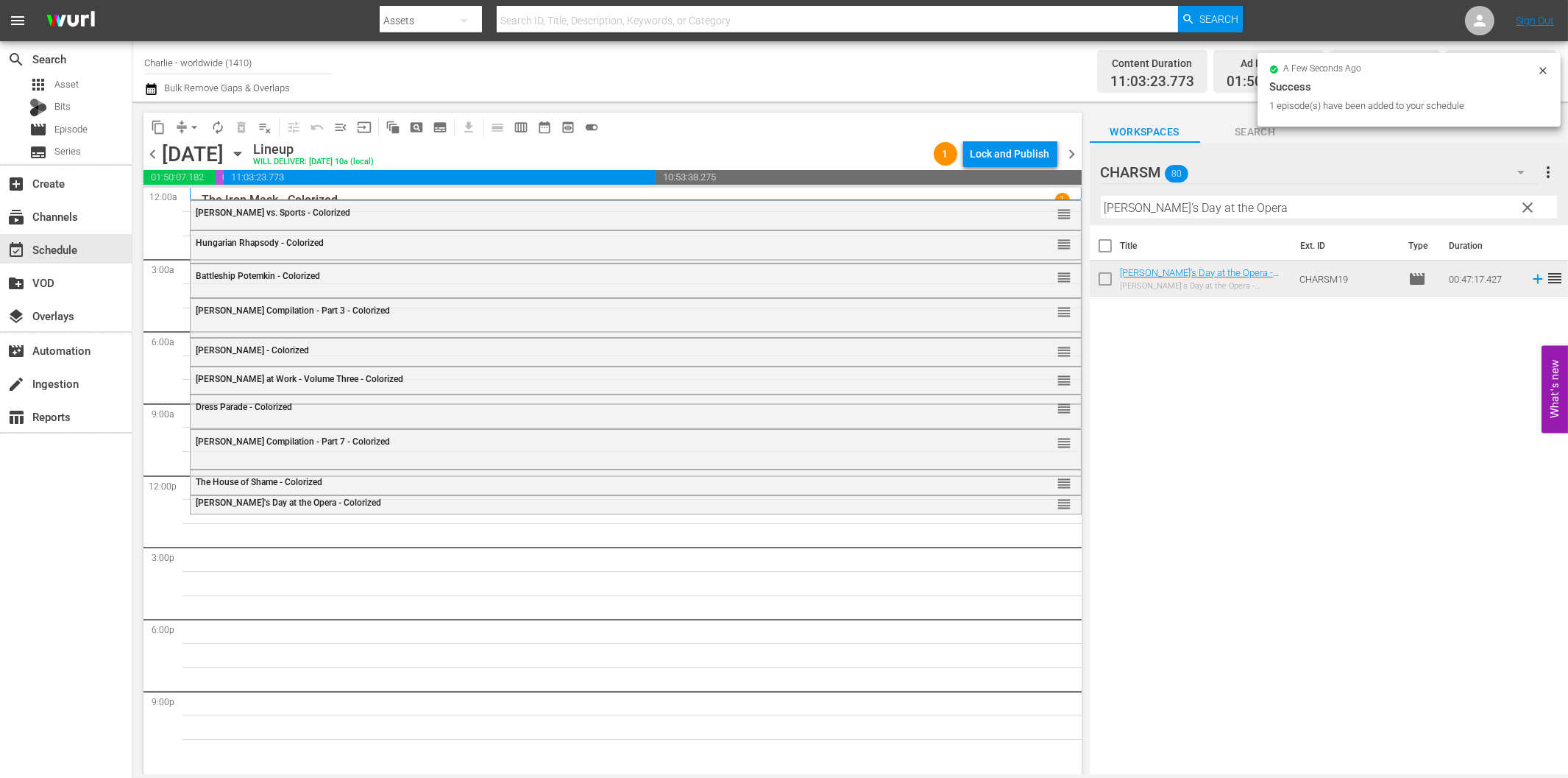
click at [1167, 212] on input "[PERSON_NAME]'s Day at the Opera" at bounding box center [1329, 207] width 456 height 23
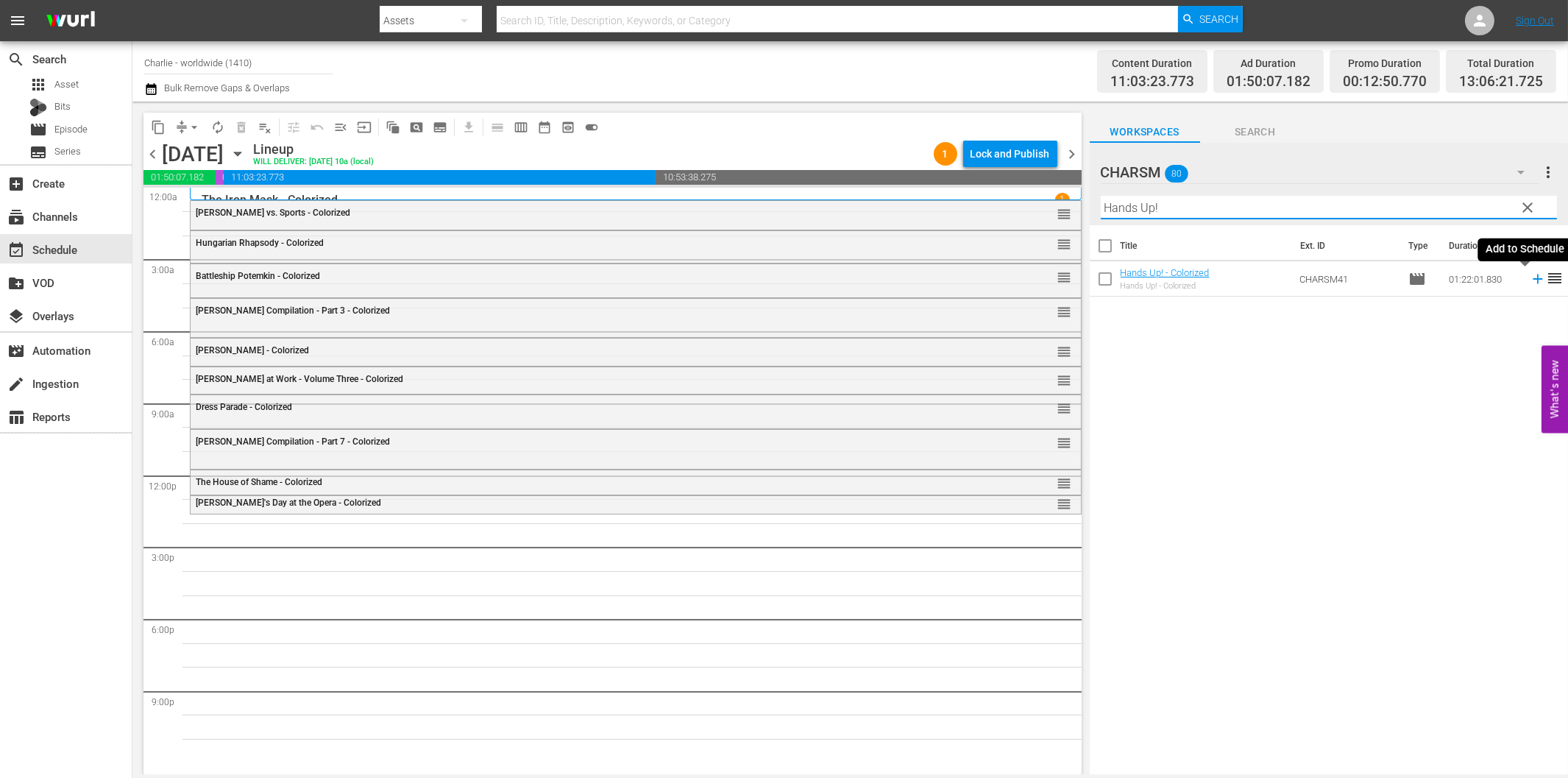
click at [1530, 277] on icon at bounding box center [1537, 278] width 16 height 16
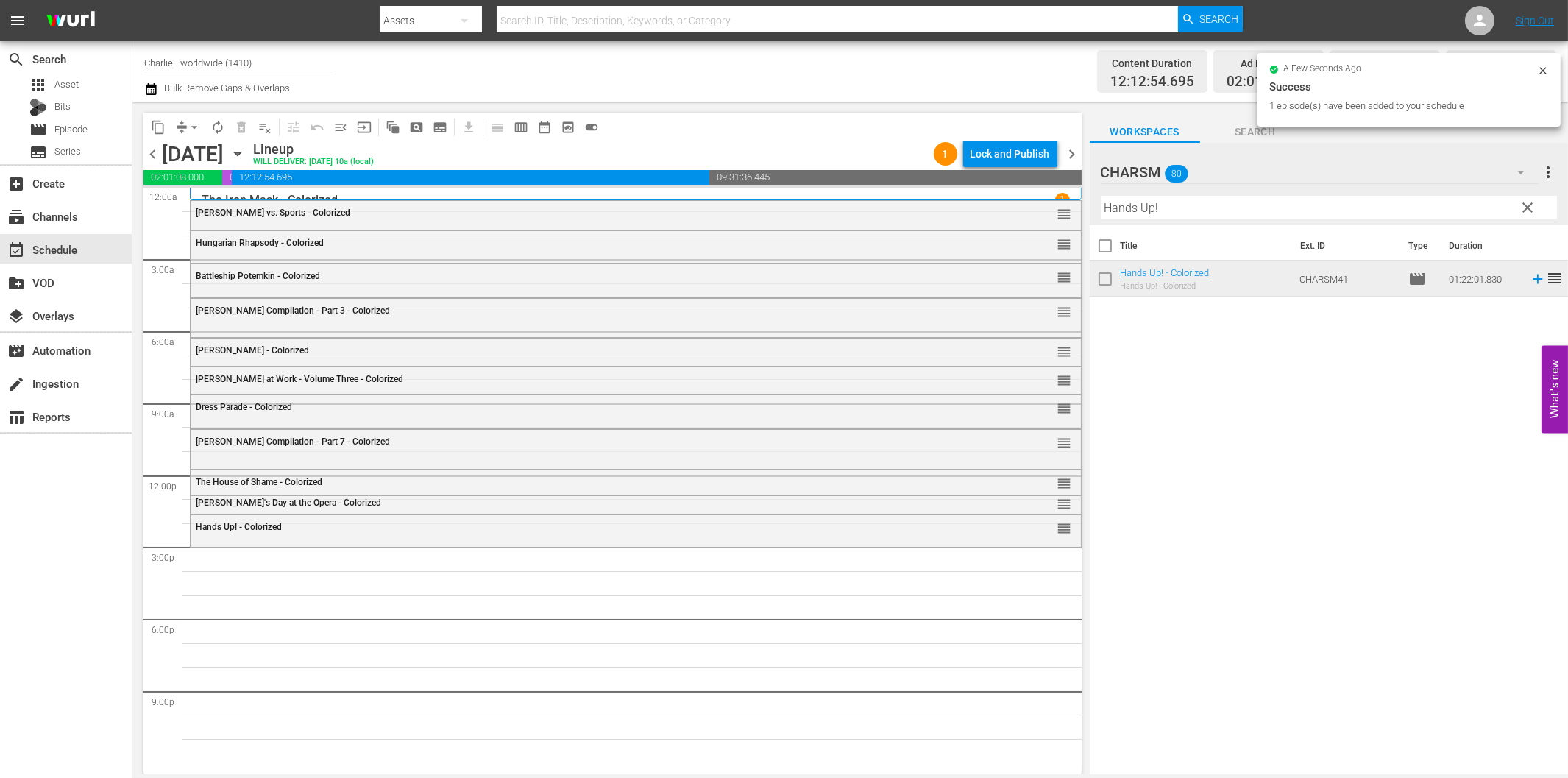
click at [1236, 201] on input "Hands Up!" at bounding box center [1329, 207] width 456 height 23
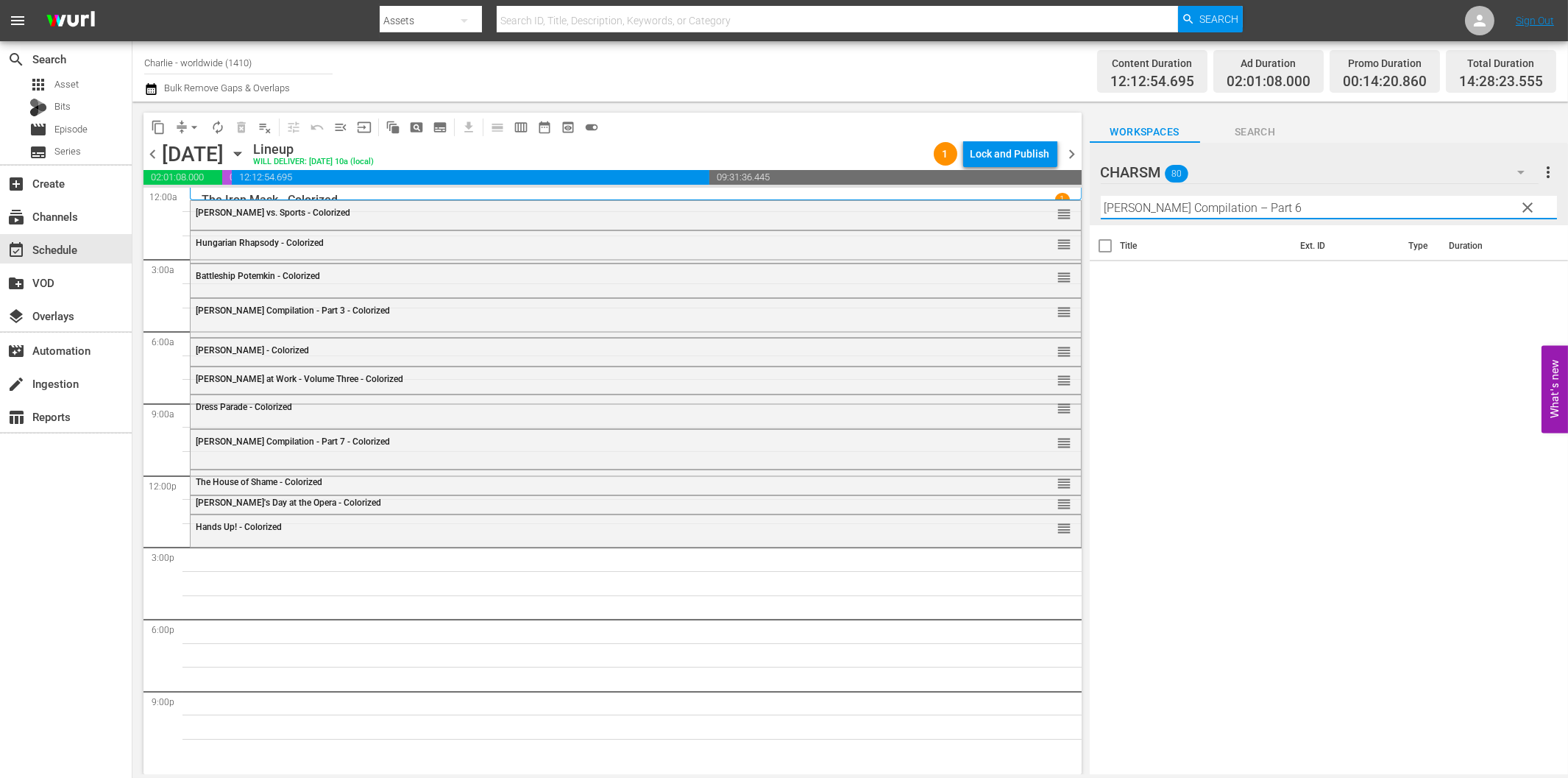
drag, startPoint x: 1297, startPoint y: 205, endPoint x: 1359, endPoint y: 207, distance: 62.0
click at [1359, 207] on input "[PERSON_NAME] Compilation – Part 6" at bounding box center [1329, 207] width 456 height 23
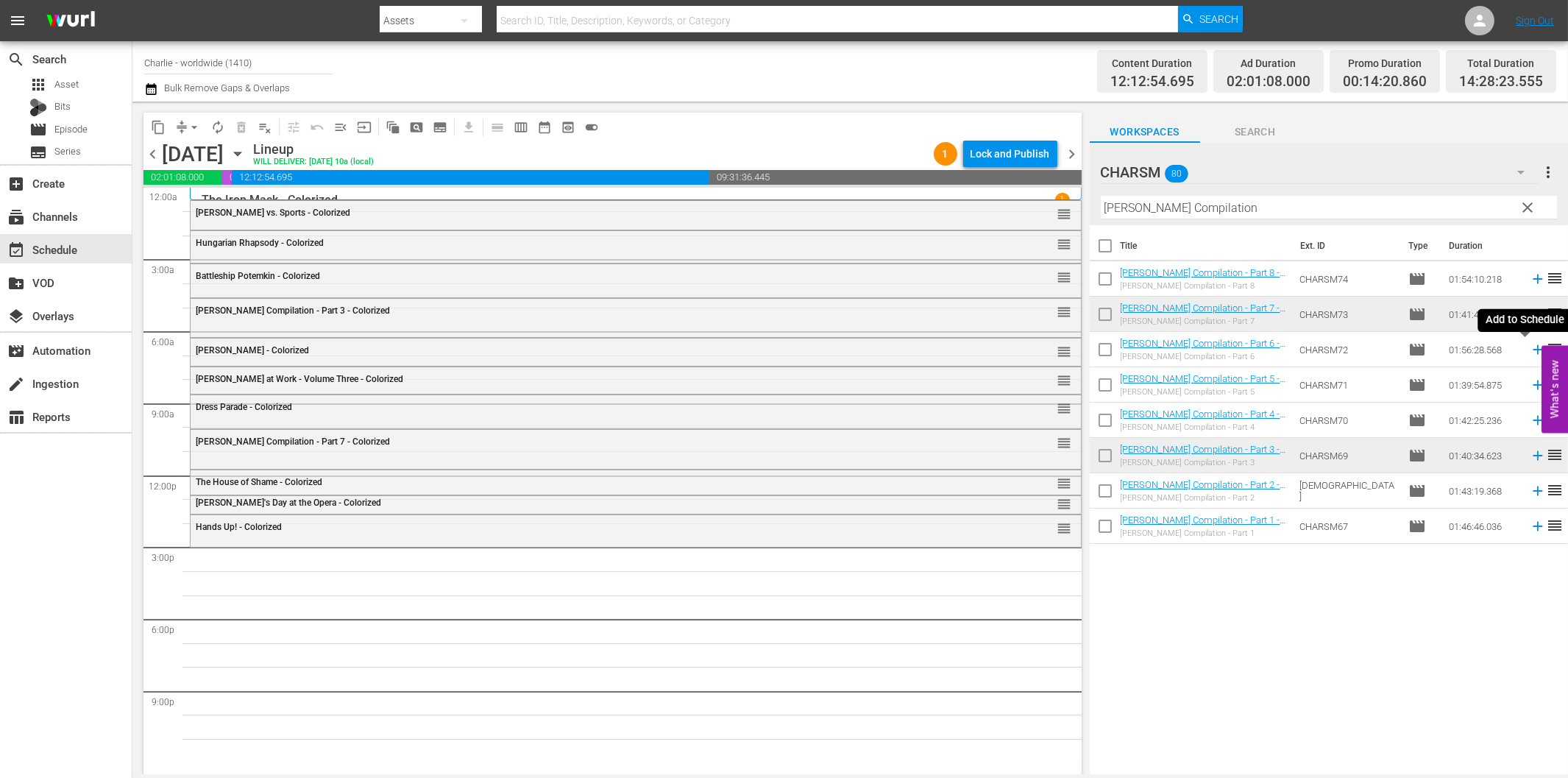
click at [1530, 352] on icon at bounding box center [1537, 349] width 16 height 16
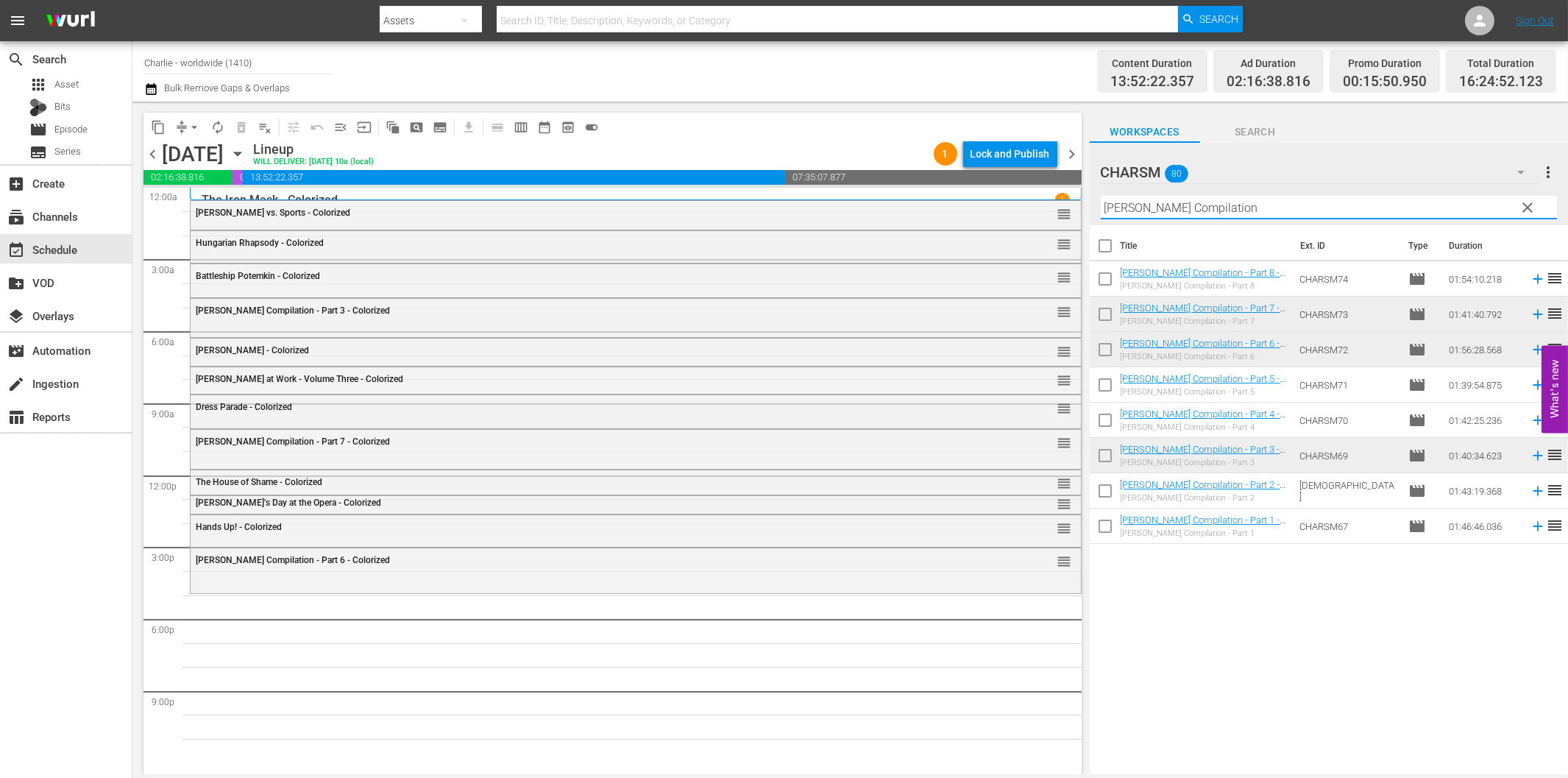
click at [1276, 210] on input "[PERSON_NAME] Compilation" at bounding box center [1329, 207] width 456 height 23
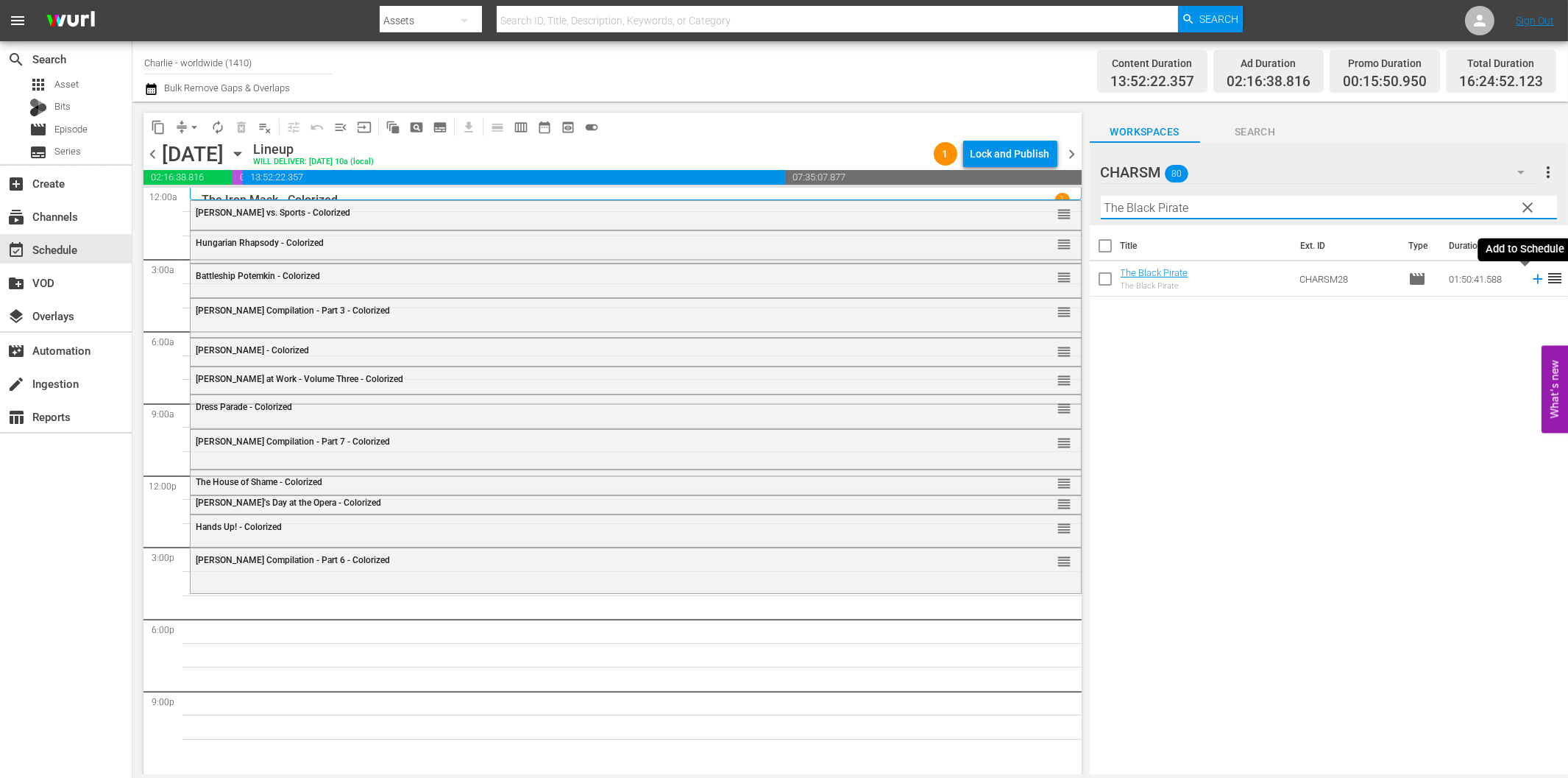
click at [1530, 277] on icon at bounding box center [1537, 278] width 16 height 16
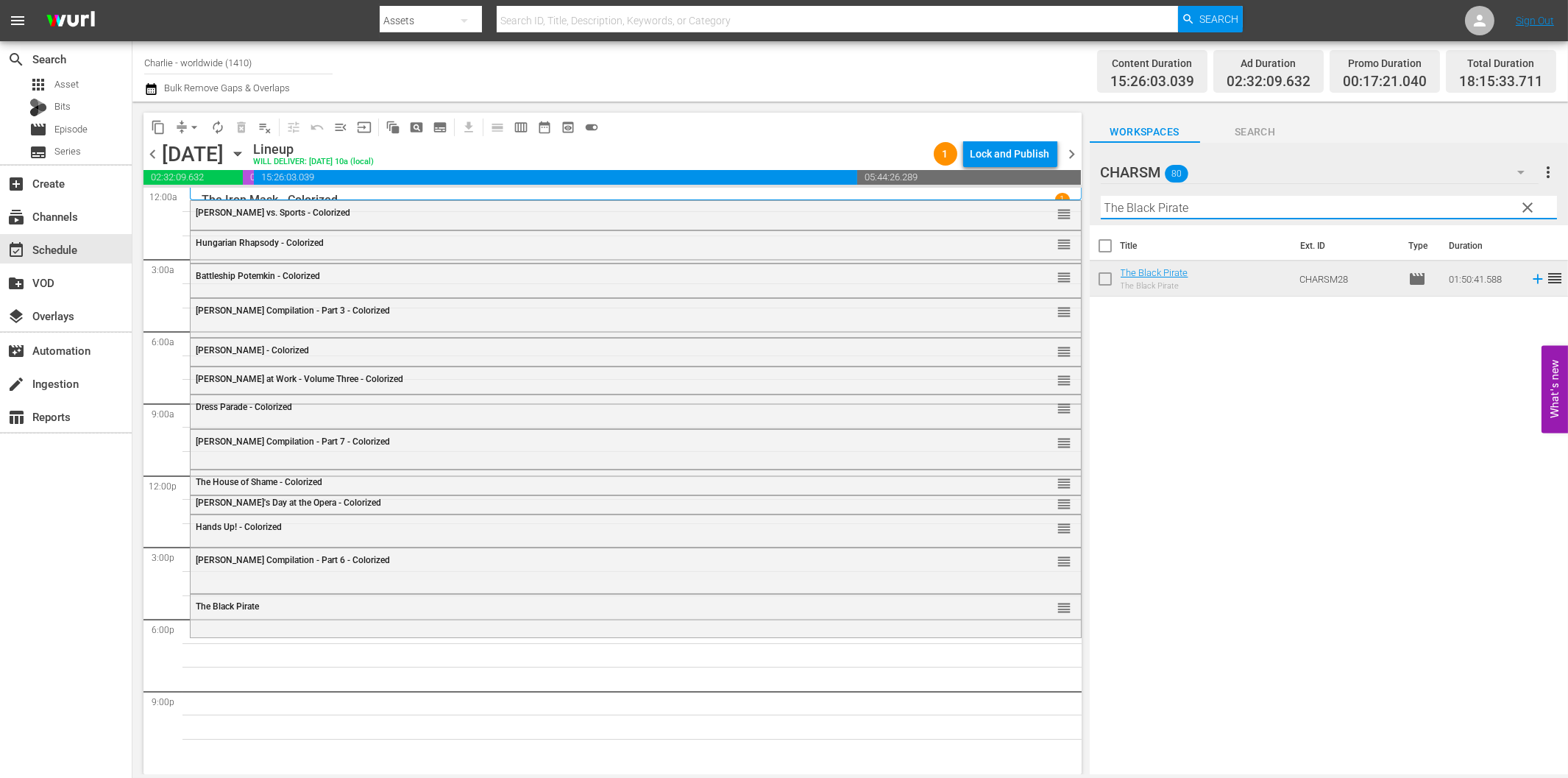
click at [1244, 212] on input "The Black Pirate" at bounding box center [1329, 207] width 456 height 23
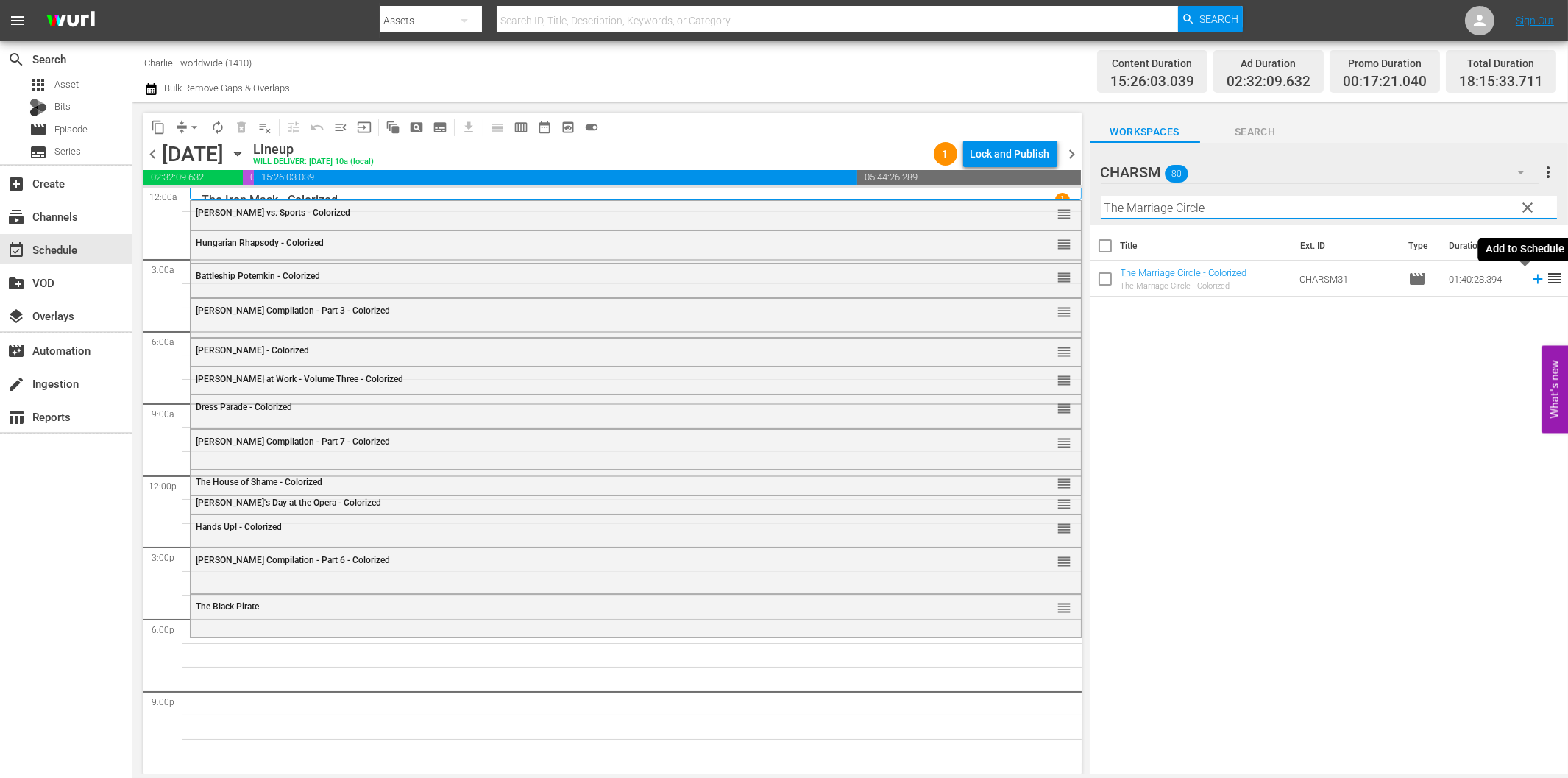
click at [1530, 282] on icon at bounding box center [1537, 278] width 16 height 16
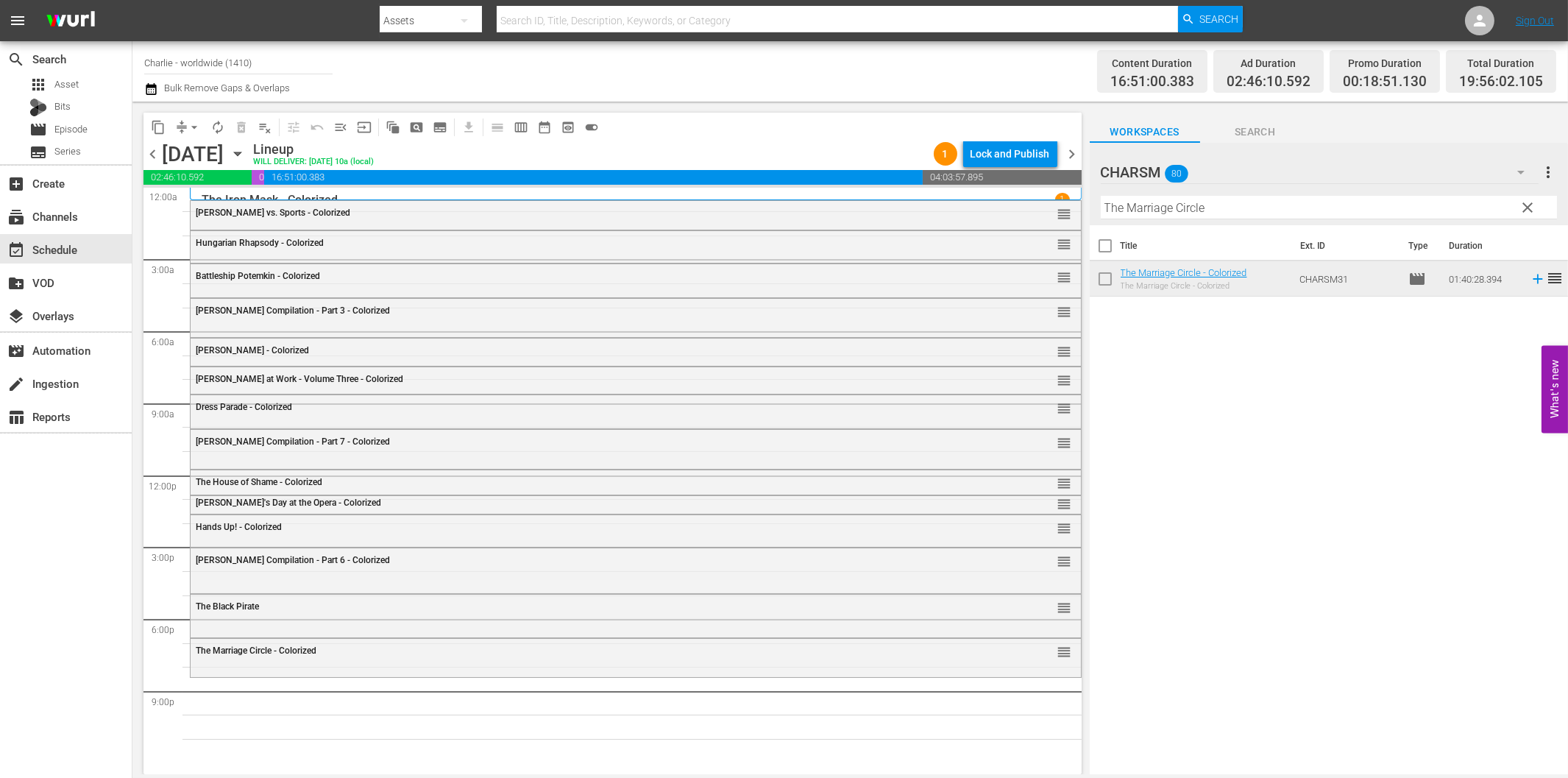
click at [1183, 210] on input "The Marriage Circle" at bounding box center [1329, 207] width 456 height 23
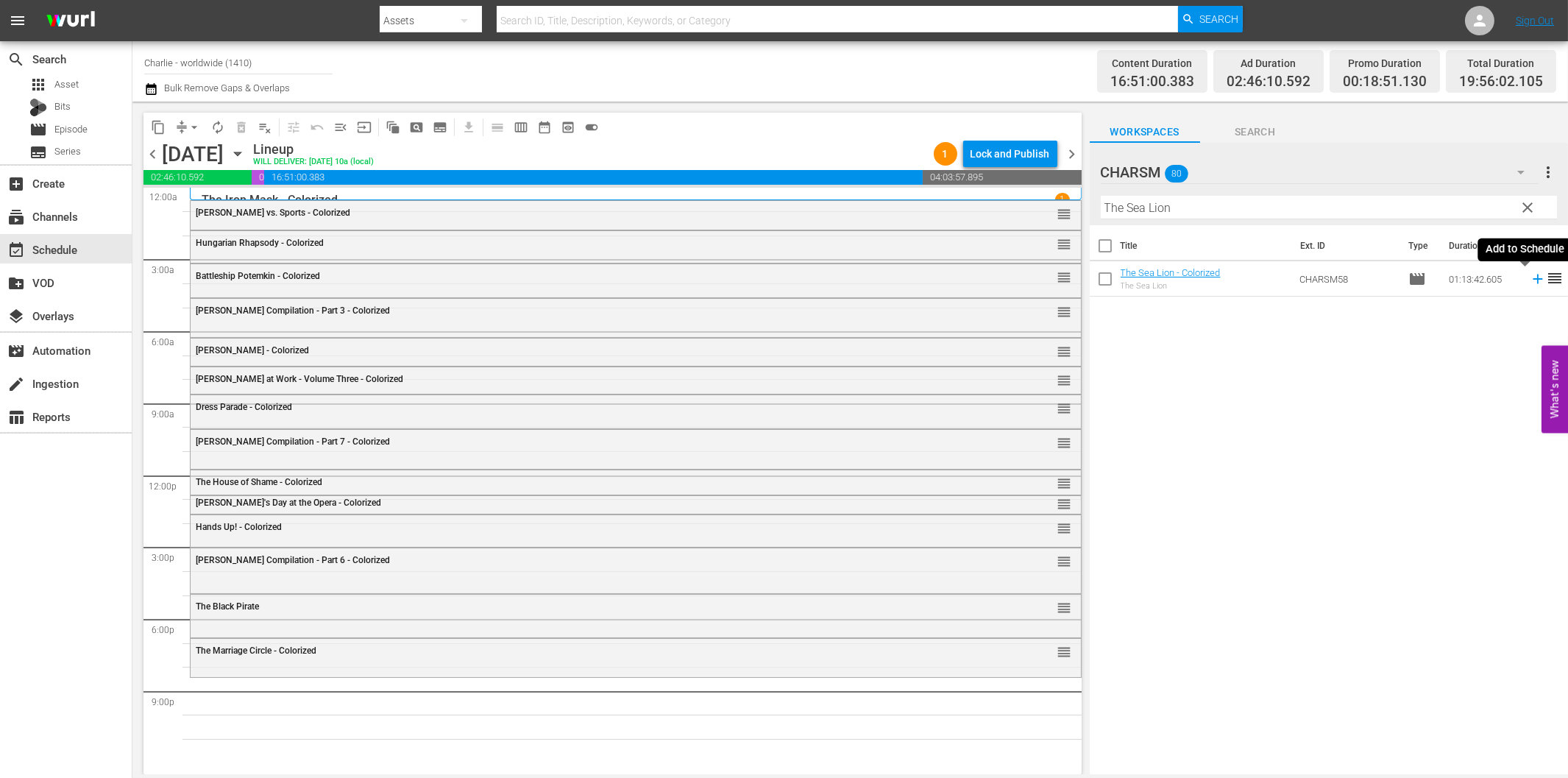
click at [1531, 281] on icon at bounding box center [1537, 278] width 16 height 16
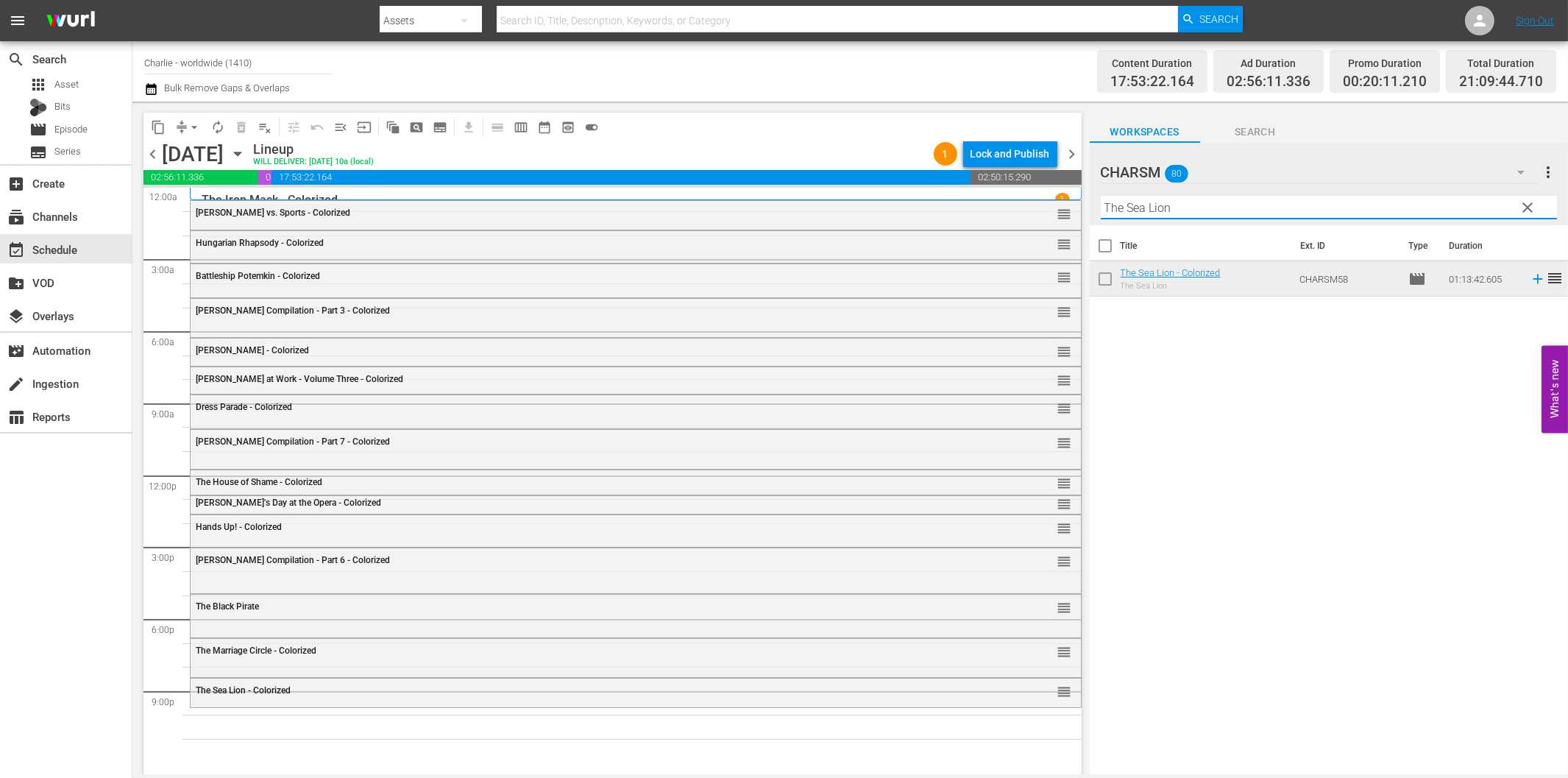
click at [1220, 207] on input "The Sea Lion" at bounding box center [1329, 207] width 456 height 23
drag, startPoint x: 1273, startPoint y: 206, endPoint x: 1366, endPoint y: 214, distance: 93.3
click at [1364, 213] on input "Laurel & Hardy Silent Chronicles - Vol. 4" at bounding box center [1329, 207] width 456 height 23
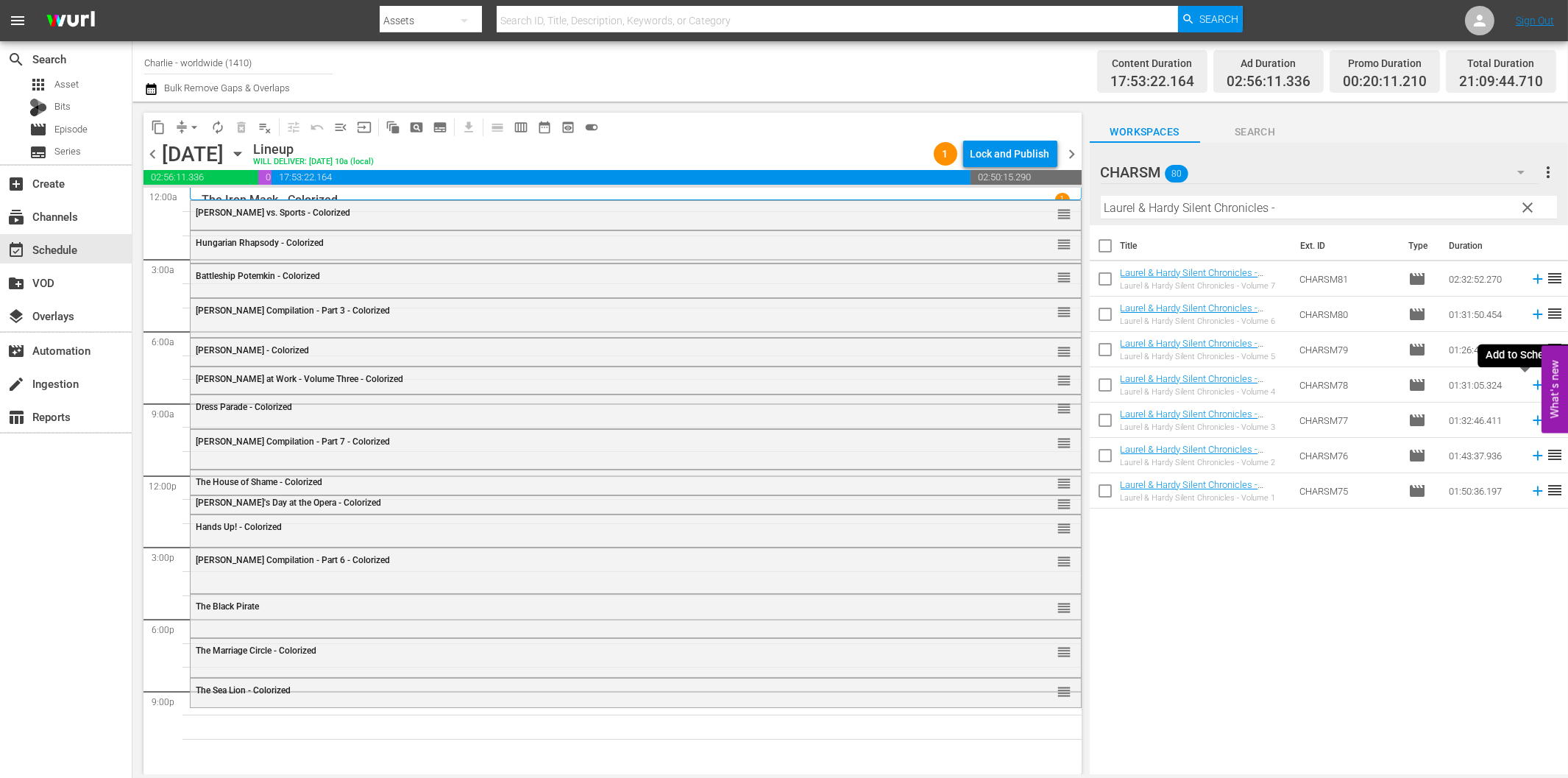
click at [1530, 384] on icon at bounding box center [1537, 384] width 16 height 16
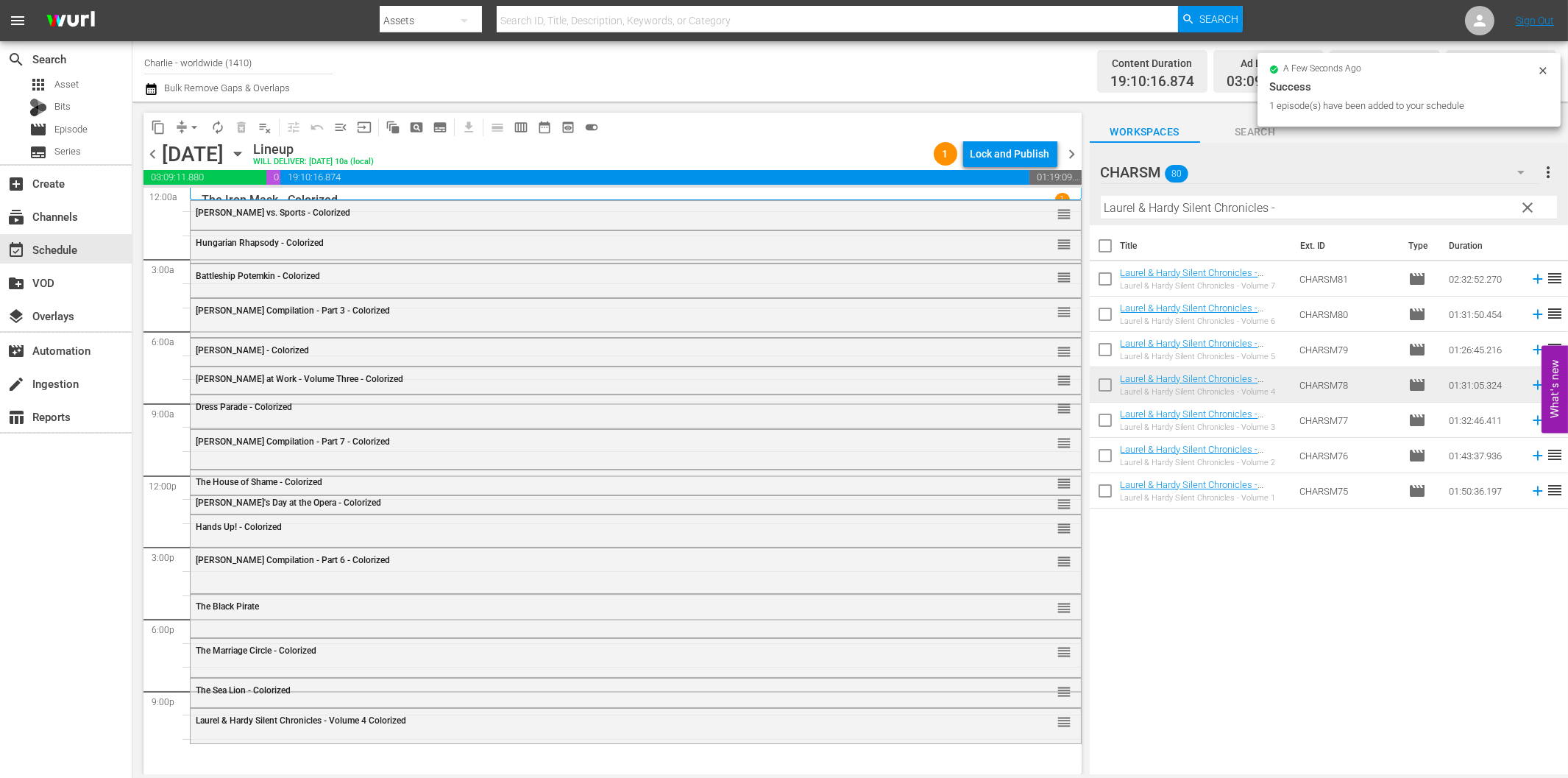
click at [1257, 207] on input "Laurel & Hardy Silent Chronicles -" at bounding box center [1329, 207] width 456 height 23
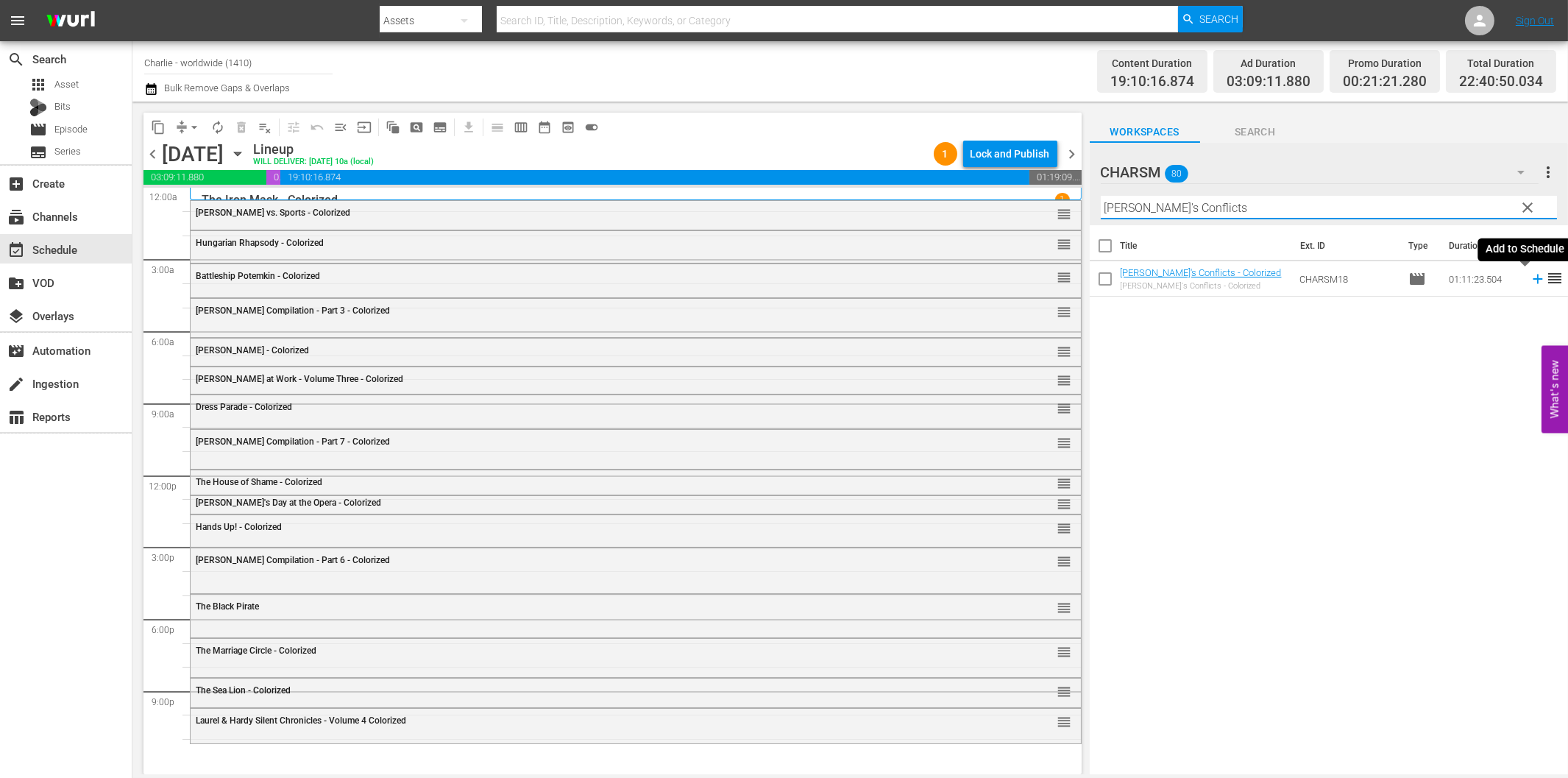
type input "[PERSON_NAME]'s Conflicts"
click at [1530, 281] on icon at bounding box center [1537, 278] width 16 height 16
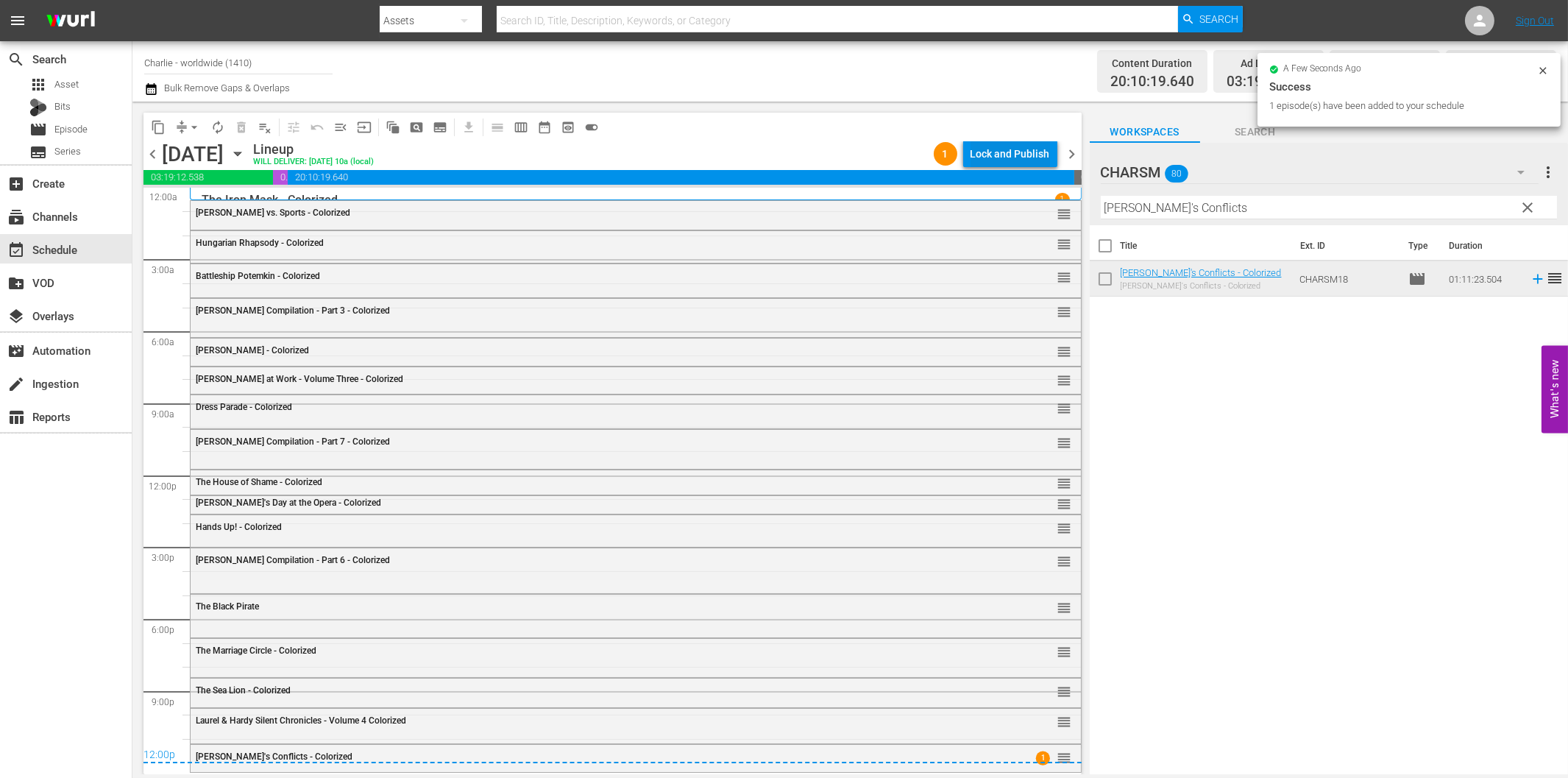
click at [997, 159] on div "Lock and Publish" at bounding box center [1009, 154] width 79 height 27
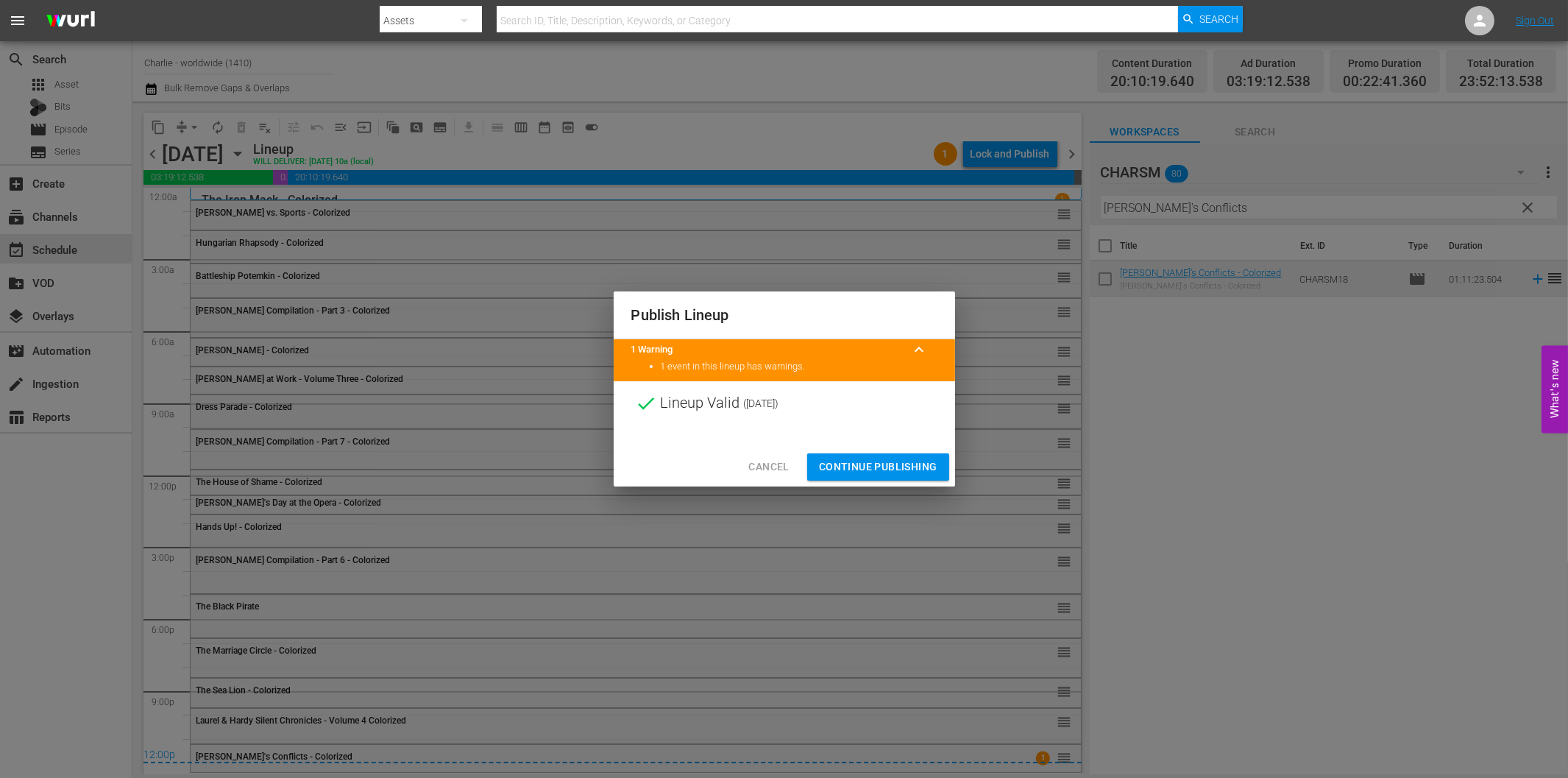
click at [896, 481] on div "Cancel Continue Publishing" at bounding box center [784, 466] width 341 height 39
click at [888, 470] on span "Continue Publishing" at bounding box center [878, 467] width 118 height 18
